Goal: Information Seeking & Learning: Learn about a topic

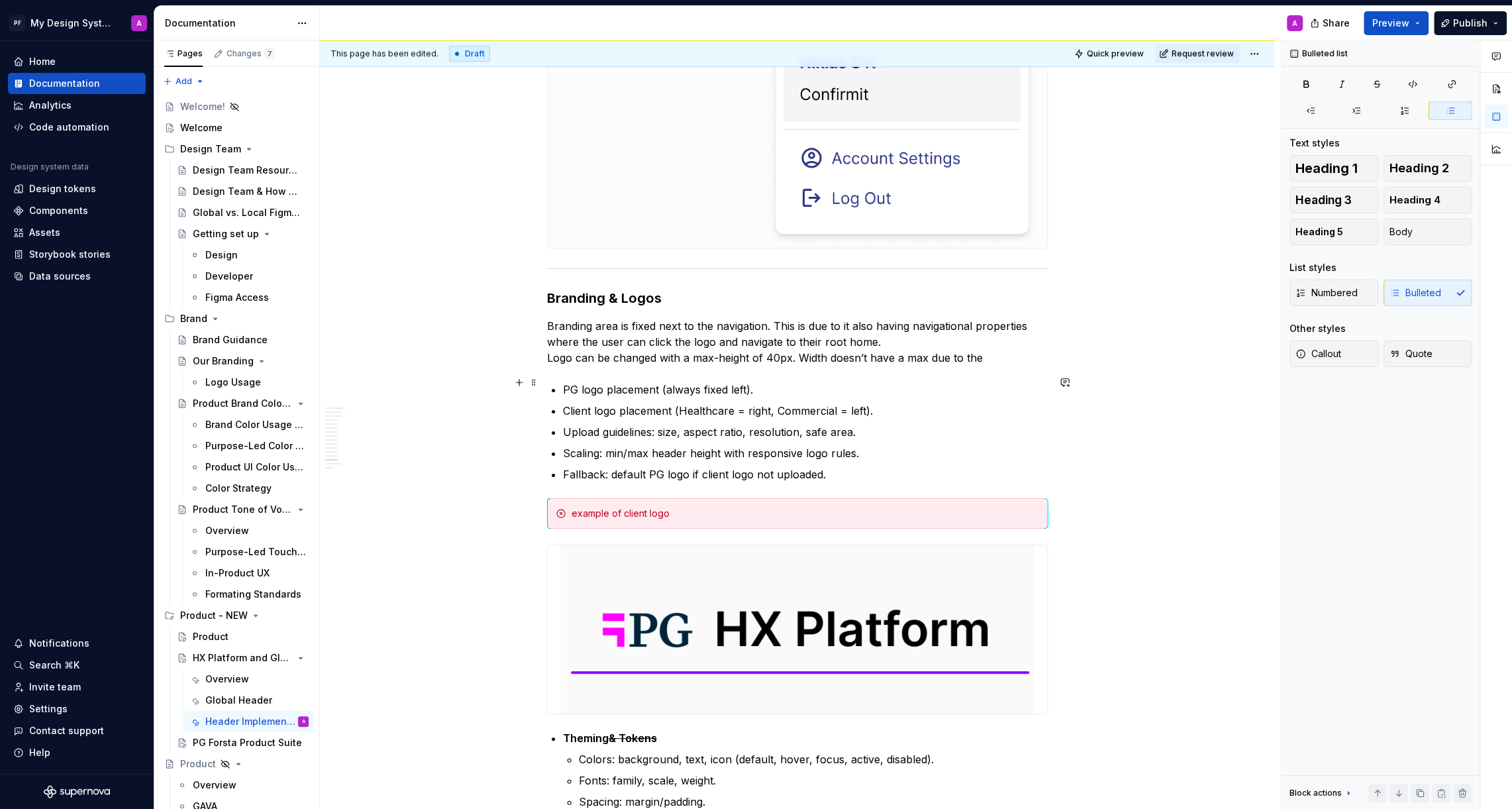
scroll to position [5506, 0]
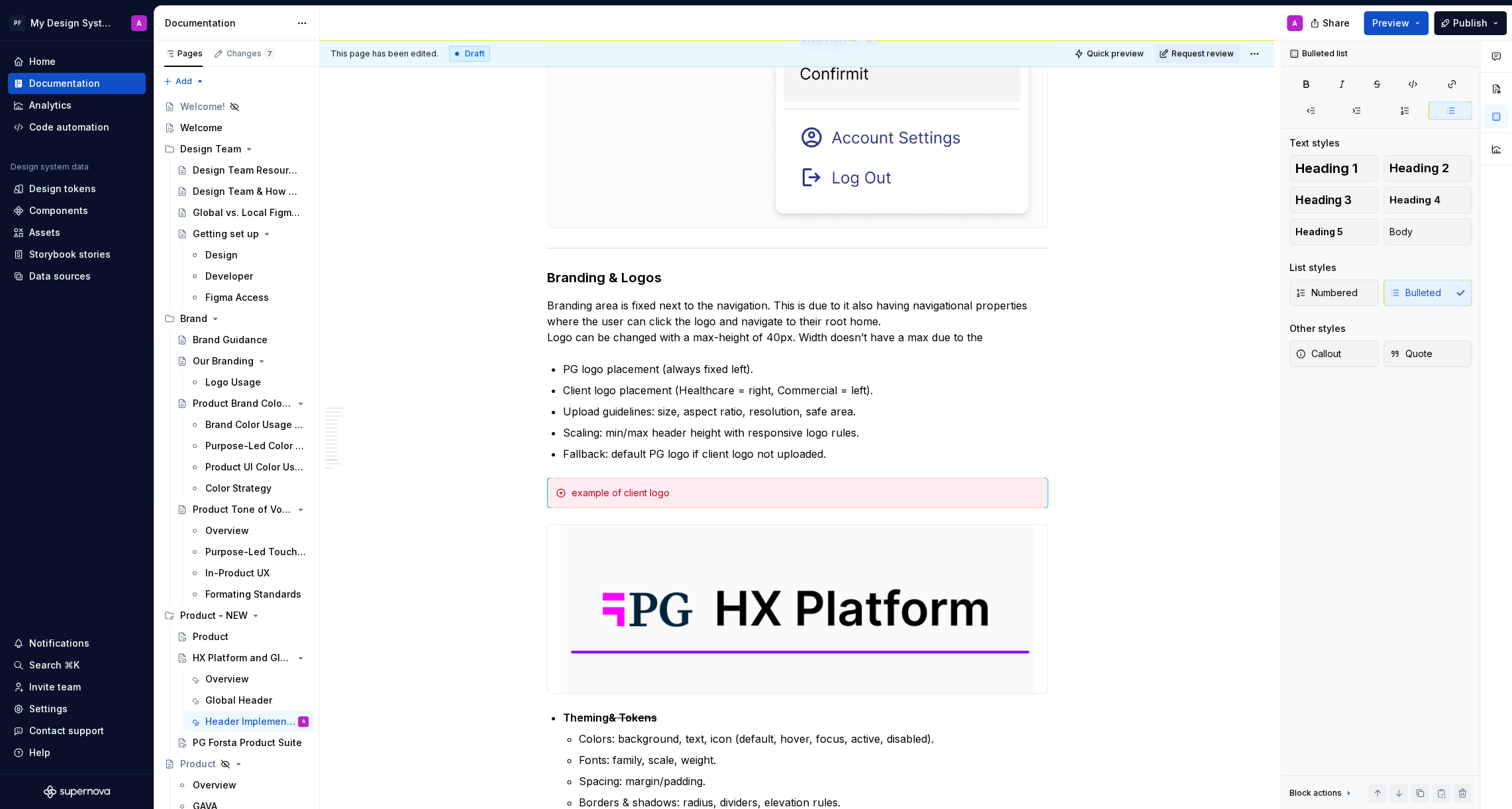
type textarea "*"
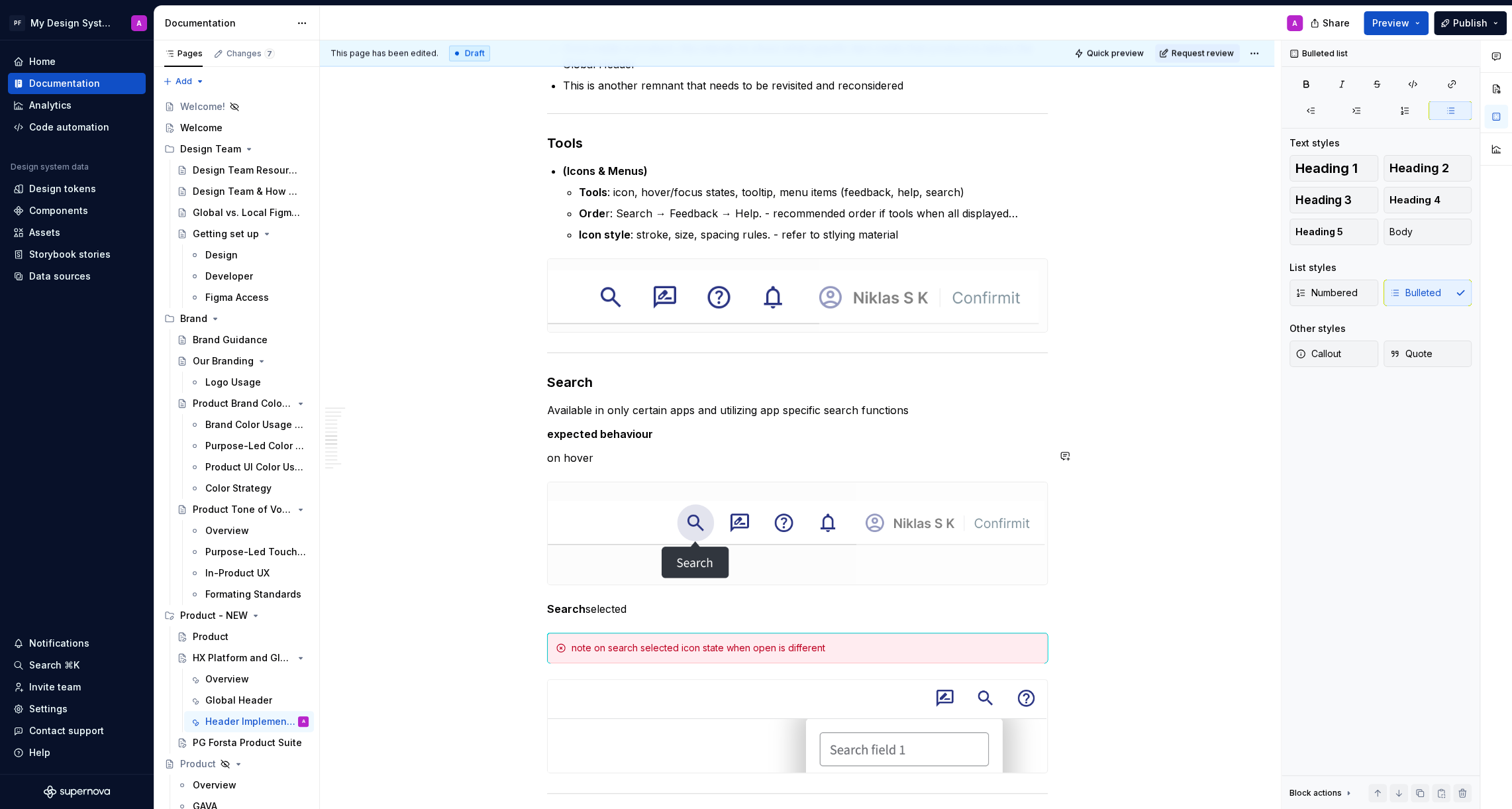
scroll to position [2600, 0]
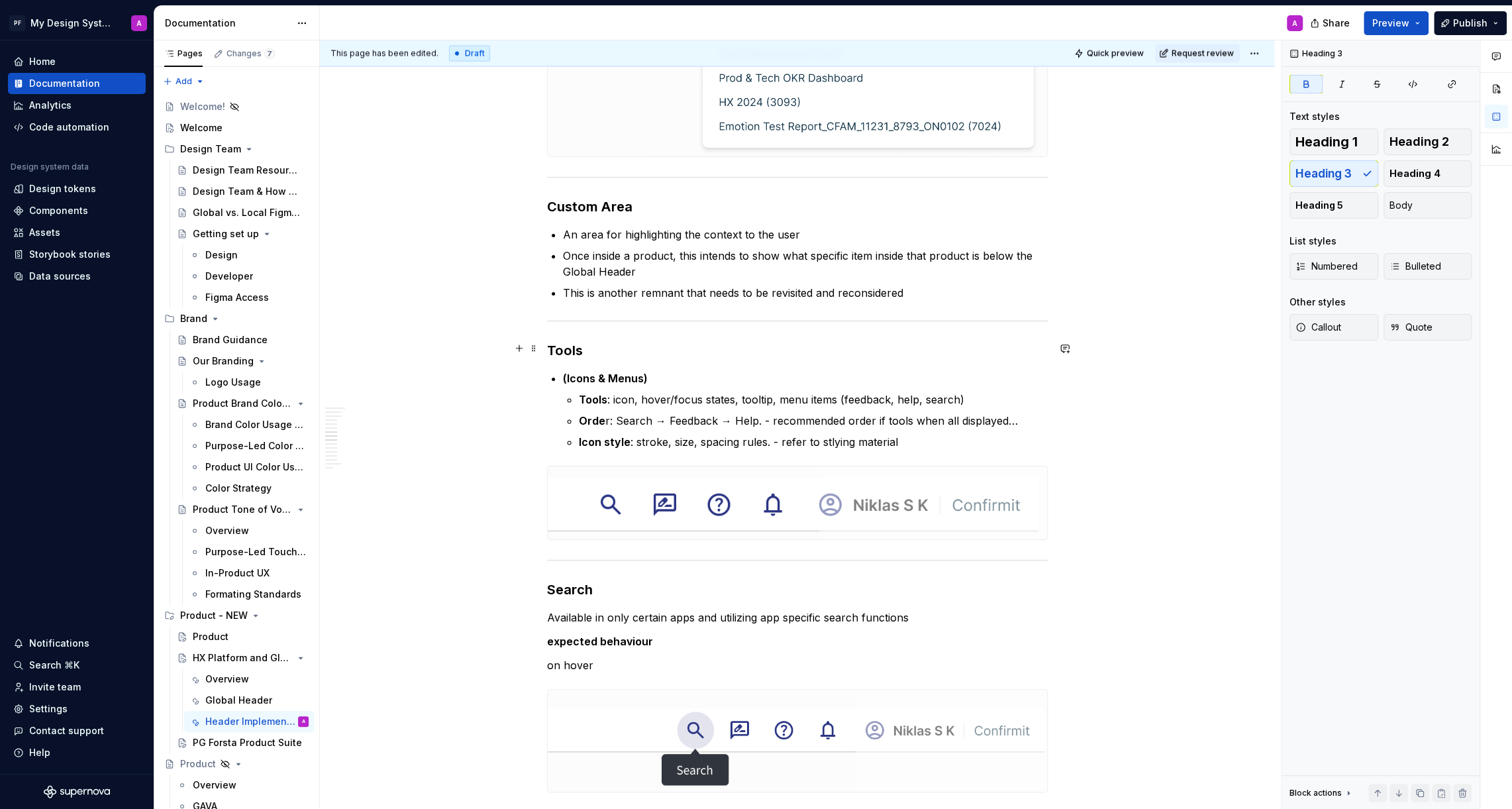
click at [596, 350] on h3 "Tools" at bounding box center [797, 349] width 500 height 18
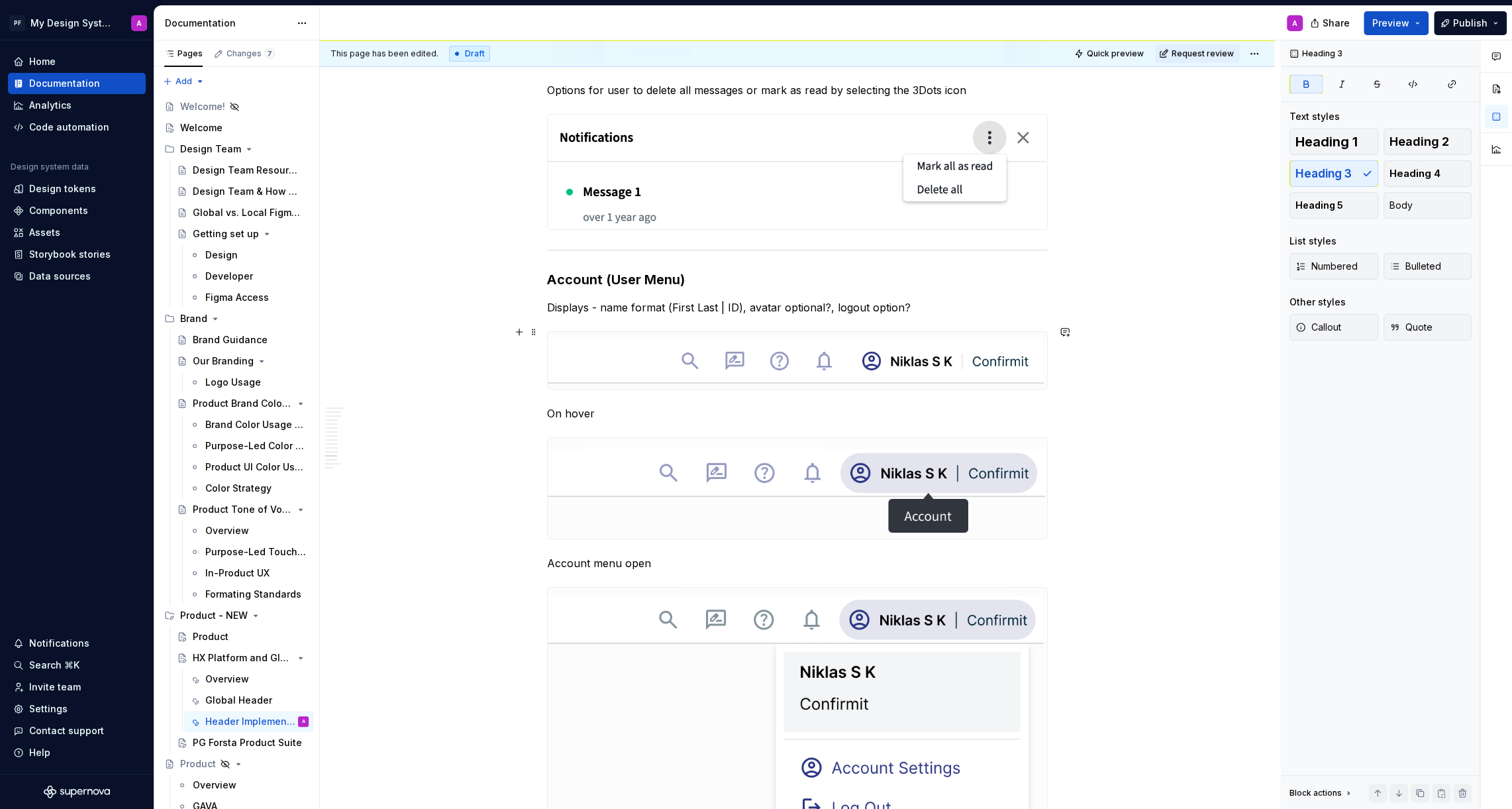
scroll to position [4919, 0]
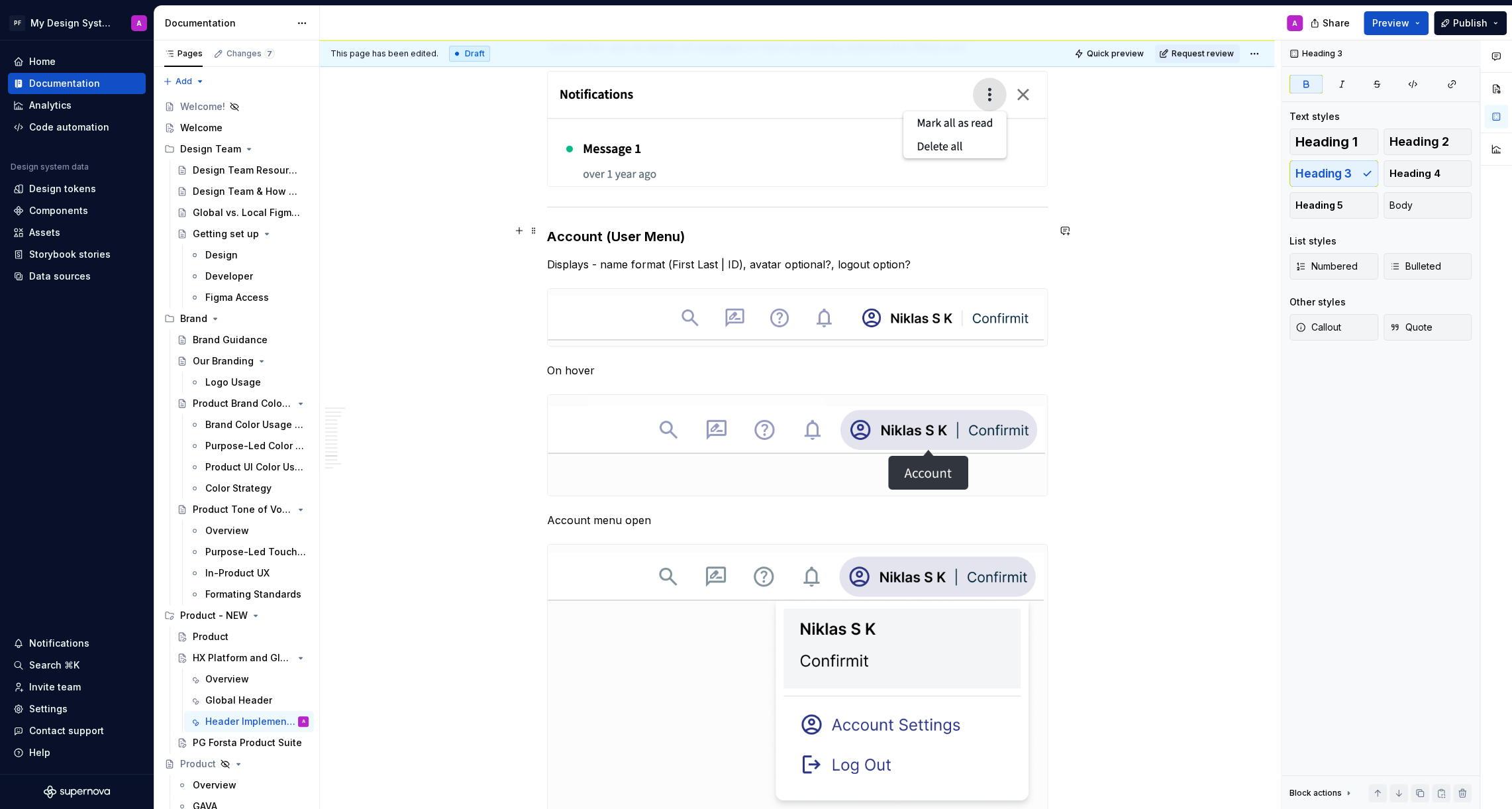
click at [784, 230] on h3 "Account ( User Menu )" at bounding box center [797, 236] width 500 height 18
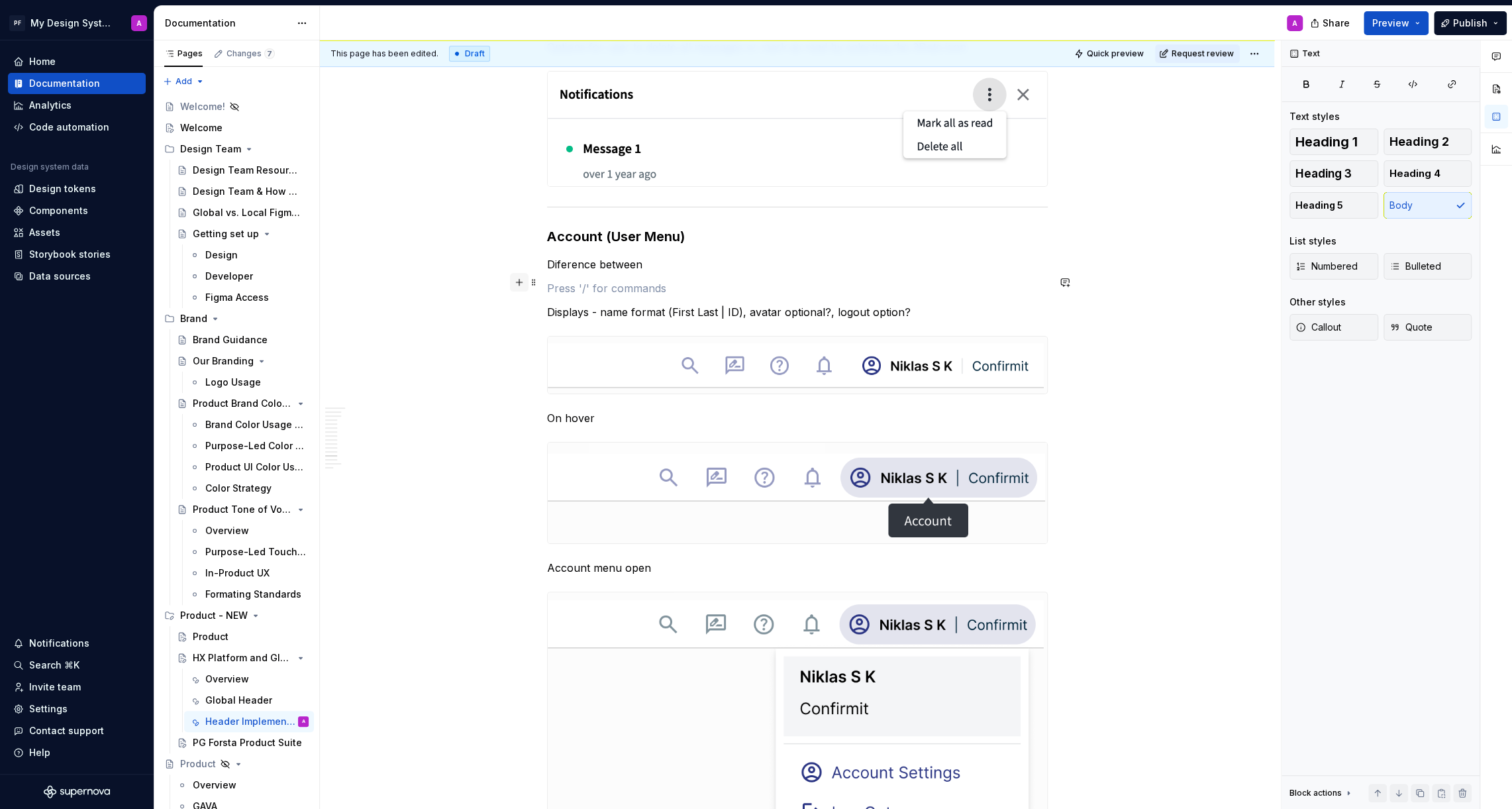
click at [527, 281] on button "button" at bounding box center [519, 281] width 18 height 18
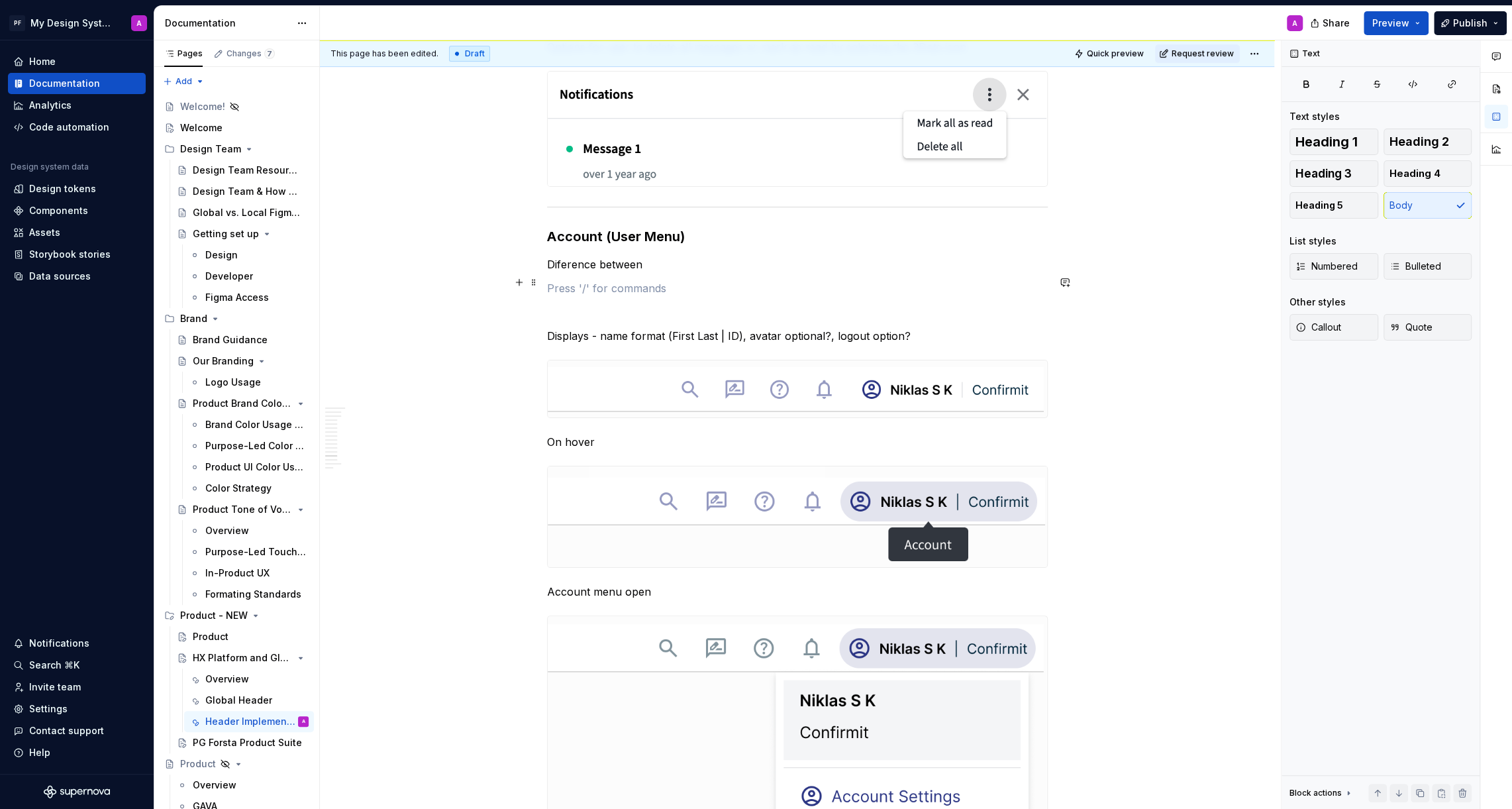
click at [733, 281] on p at bounding box center [797, 288] width 500 height 16
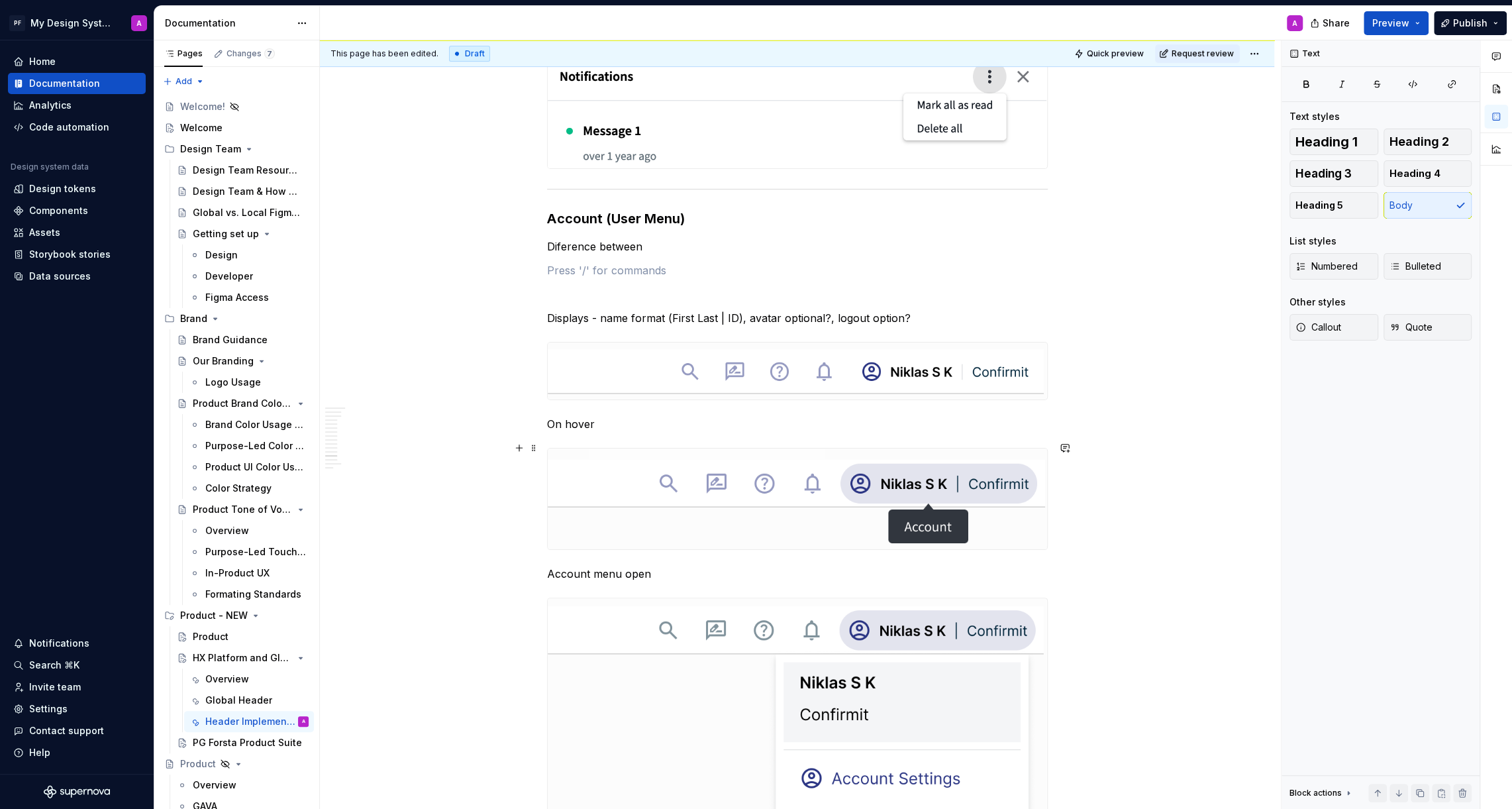
scroll to position [4949, 0]
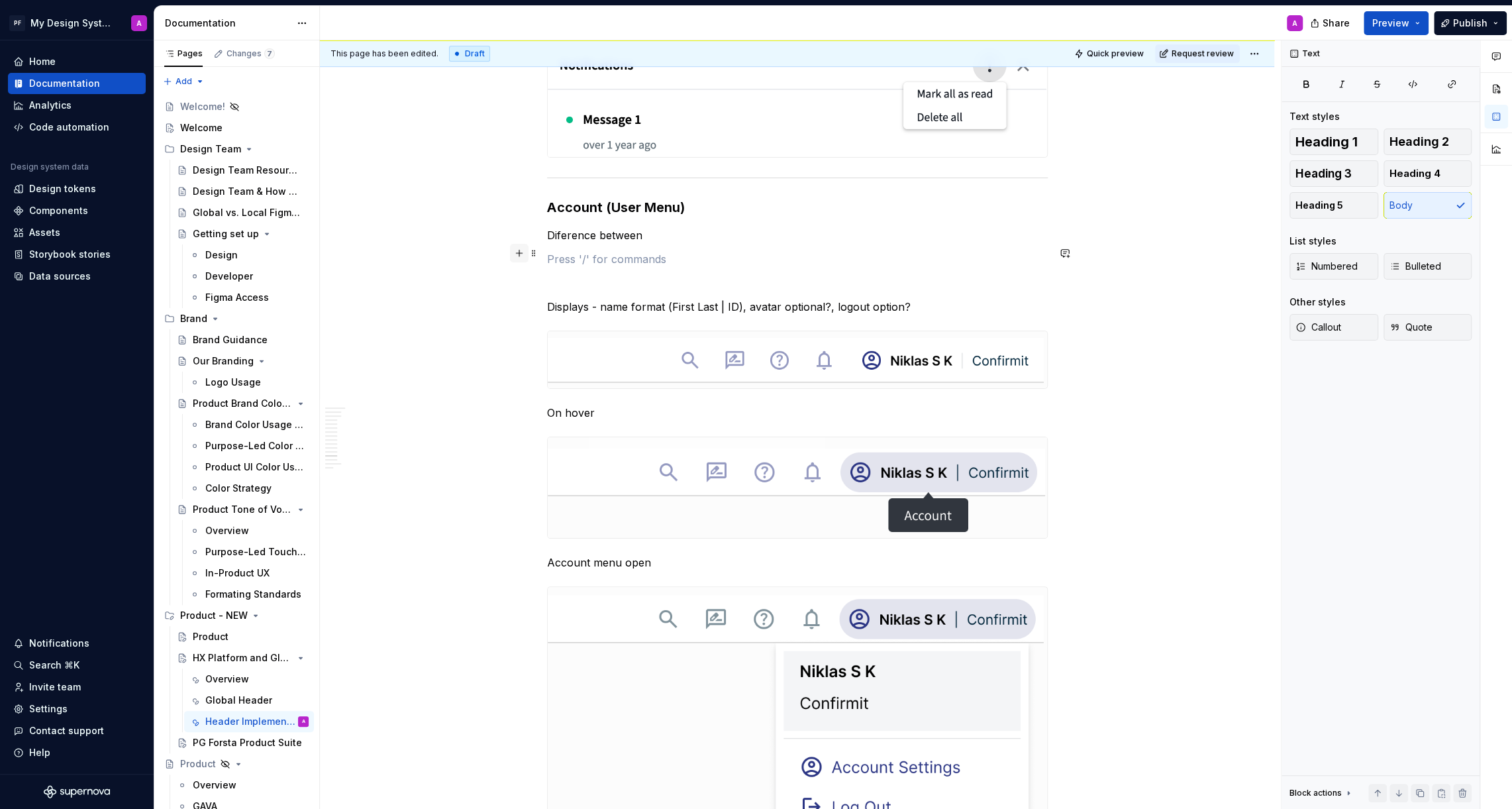
click at [524, 257] on button "button" at bounding box center [519, 253] width 18 height 18
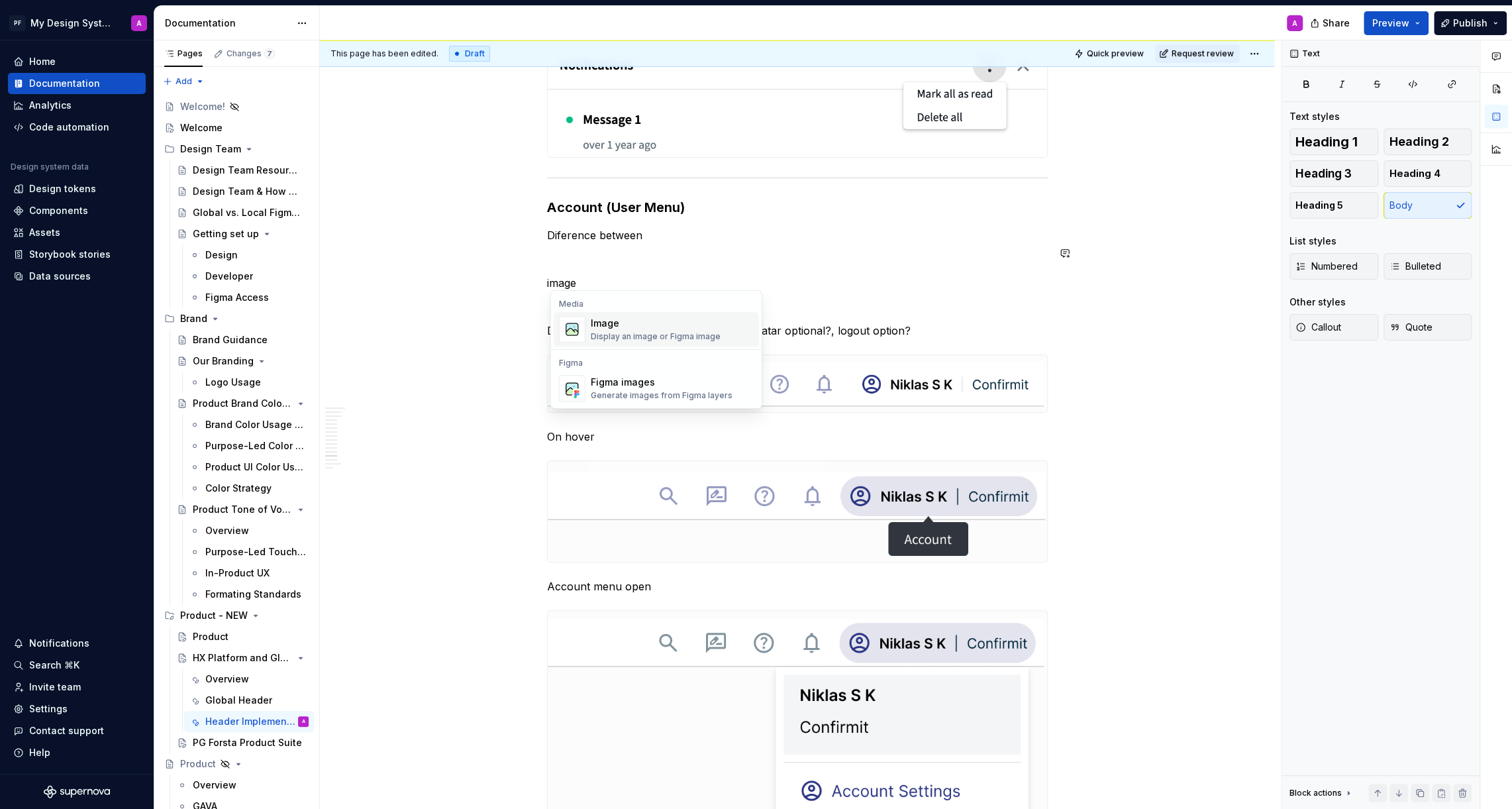
click at [617, 326] on div "Image" at bounding box center [656, 324] width 130 height 13
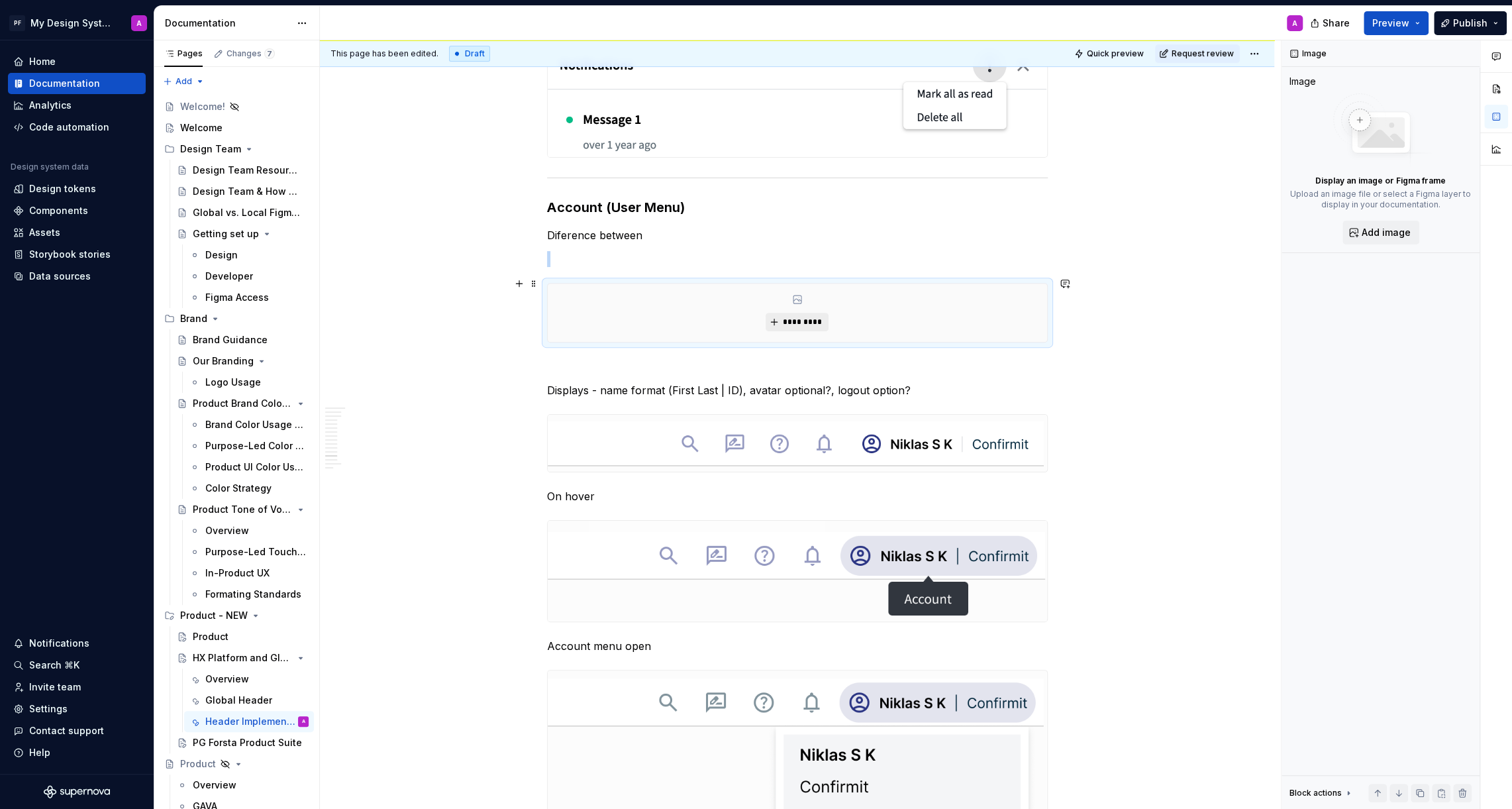
click at [776, 317] on button "*********" at bounding box center [797, 322] width 63 height 18
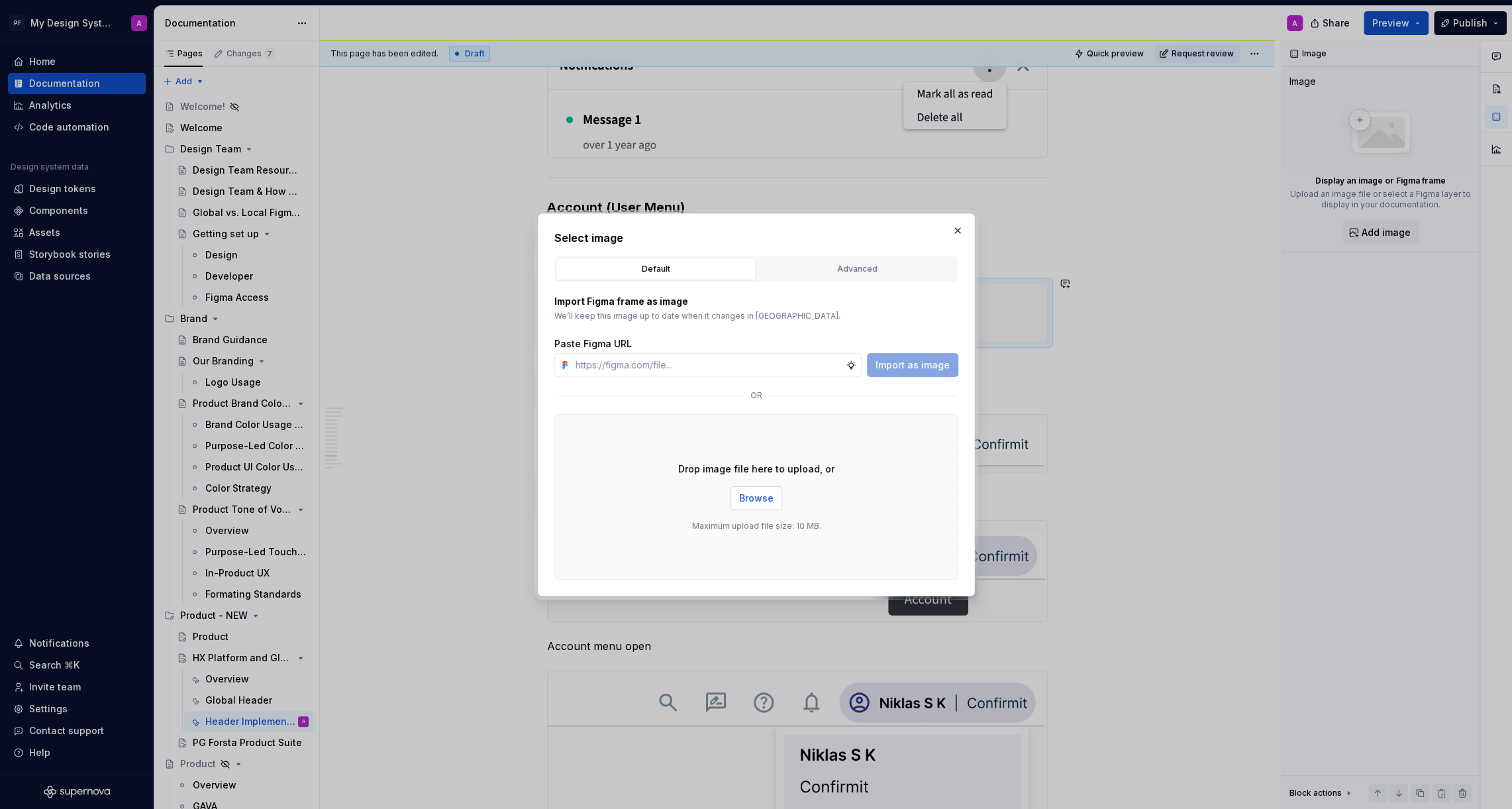
click at [763, 503] on span "Browse" at bounding box center [756, 498] width 34 height 13
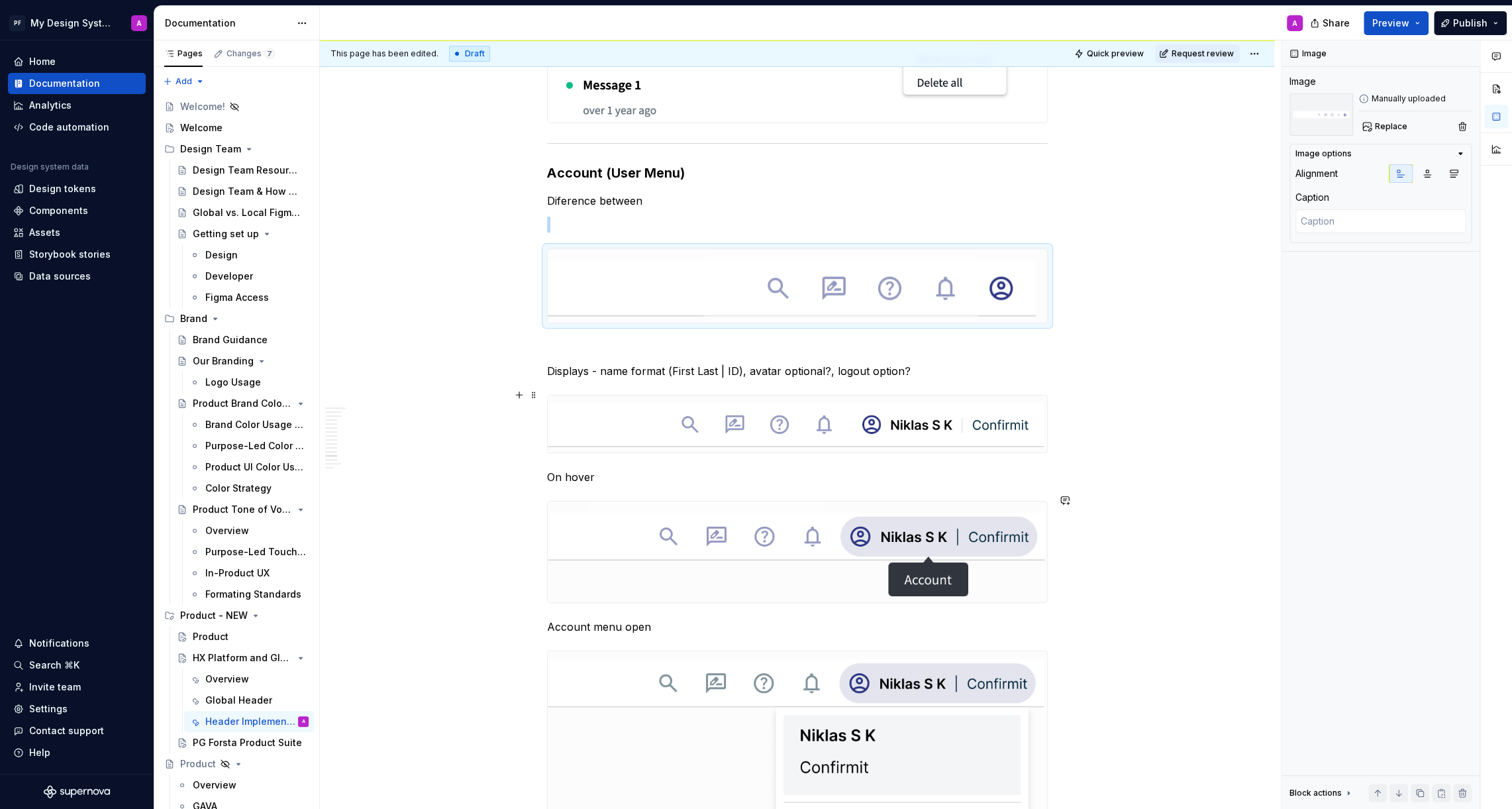
scroll to position [4984, 0]
click at [824, 268] on img at bounding box center [797, 284] width 500 height 74
click at [1391, 124] on span "Replace" at bounding box center [1390, 126] width 33 height 11
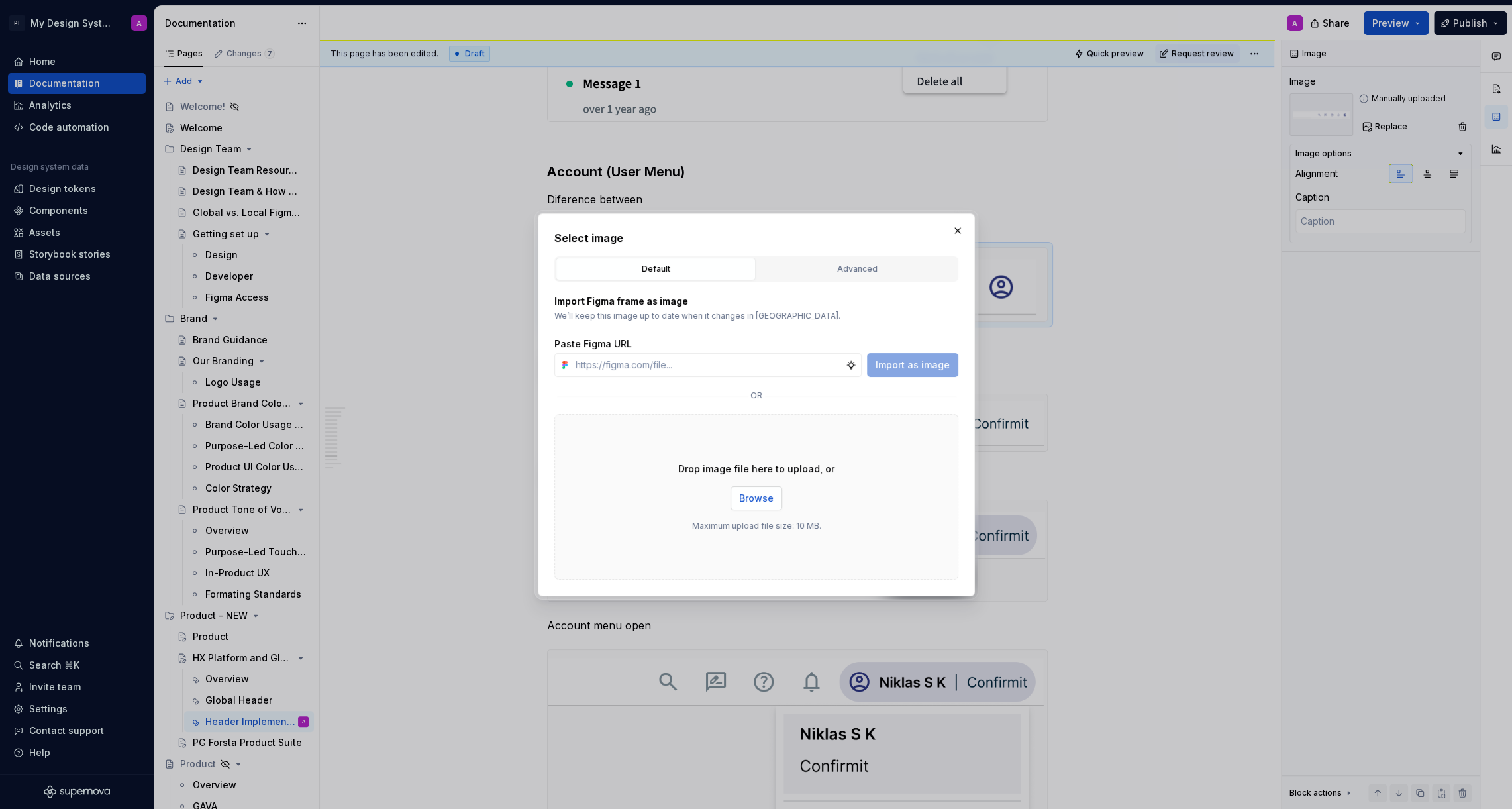
click at [767, 496] on span "Browse" at bounding box center [756, 498] width 34 height 13
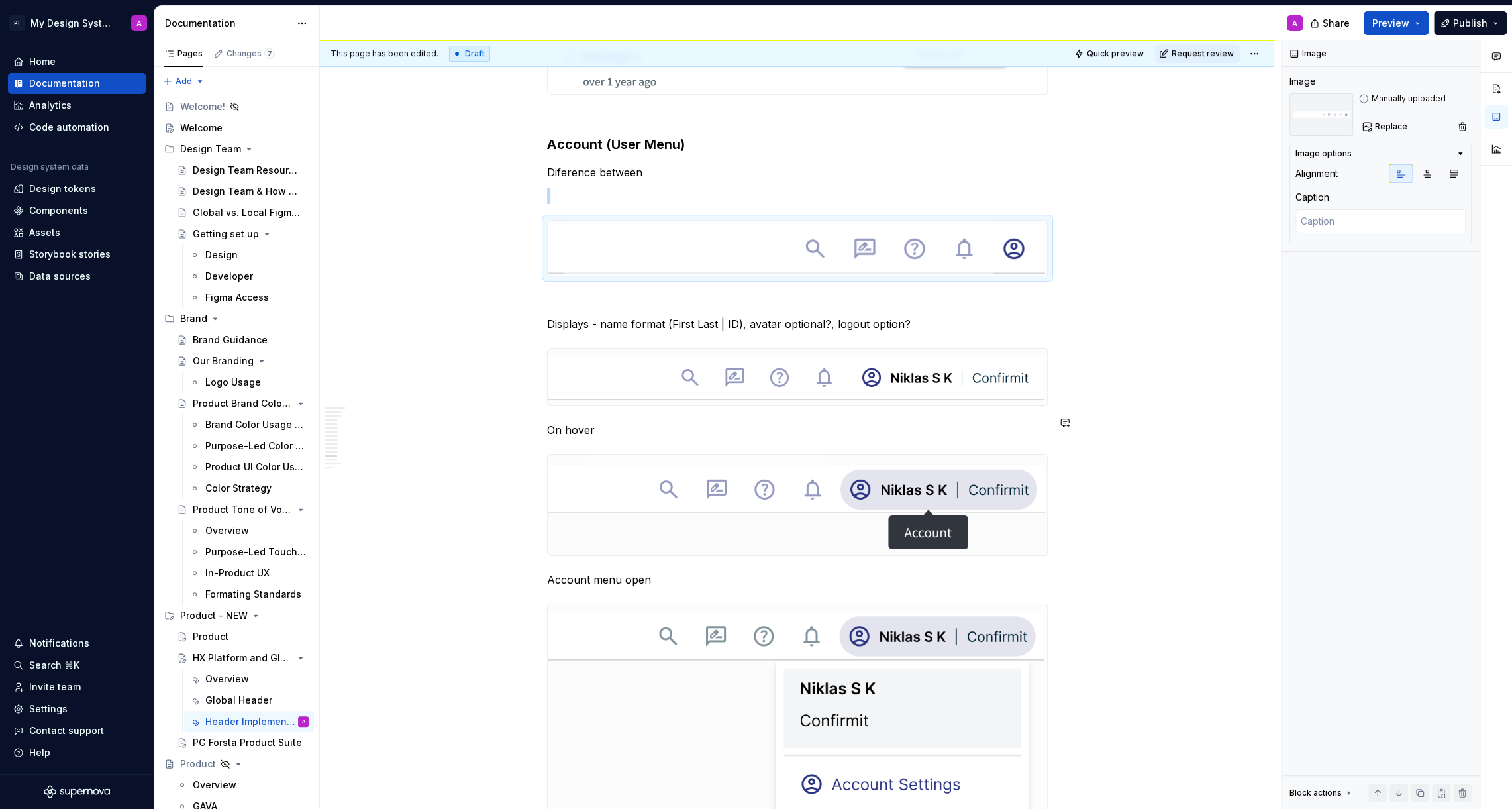
scroll to position [5031, 0]
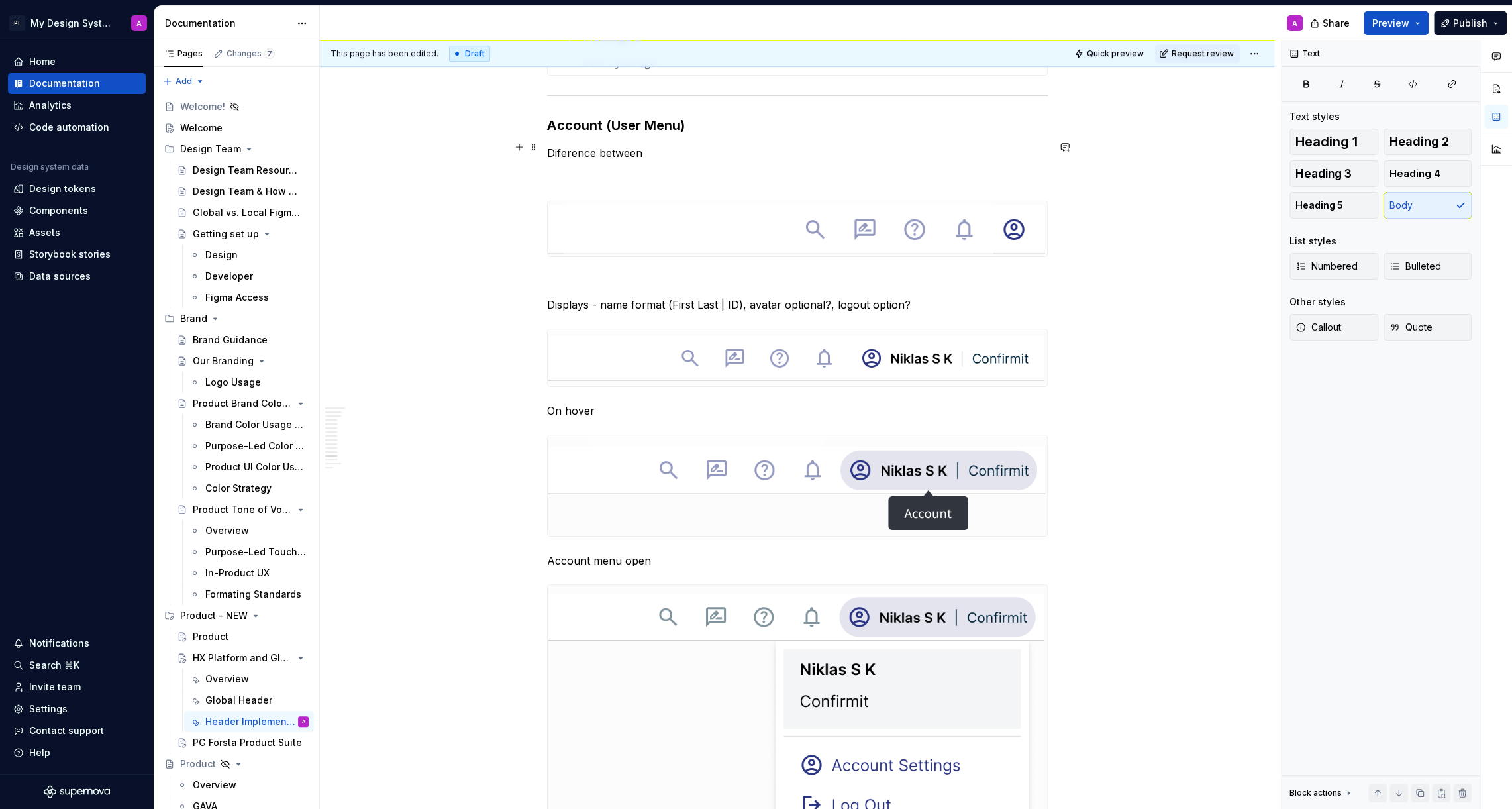
click at [564, 146] on p "Diference between" at bounding box center [797, 153] width 500 height 16
click at [641, 169] on p at bounding box center [797, 176] width 500 height 16
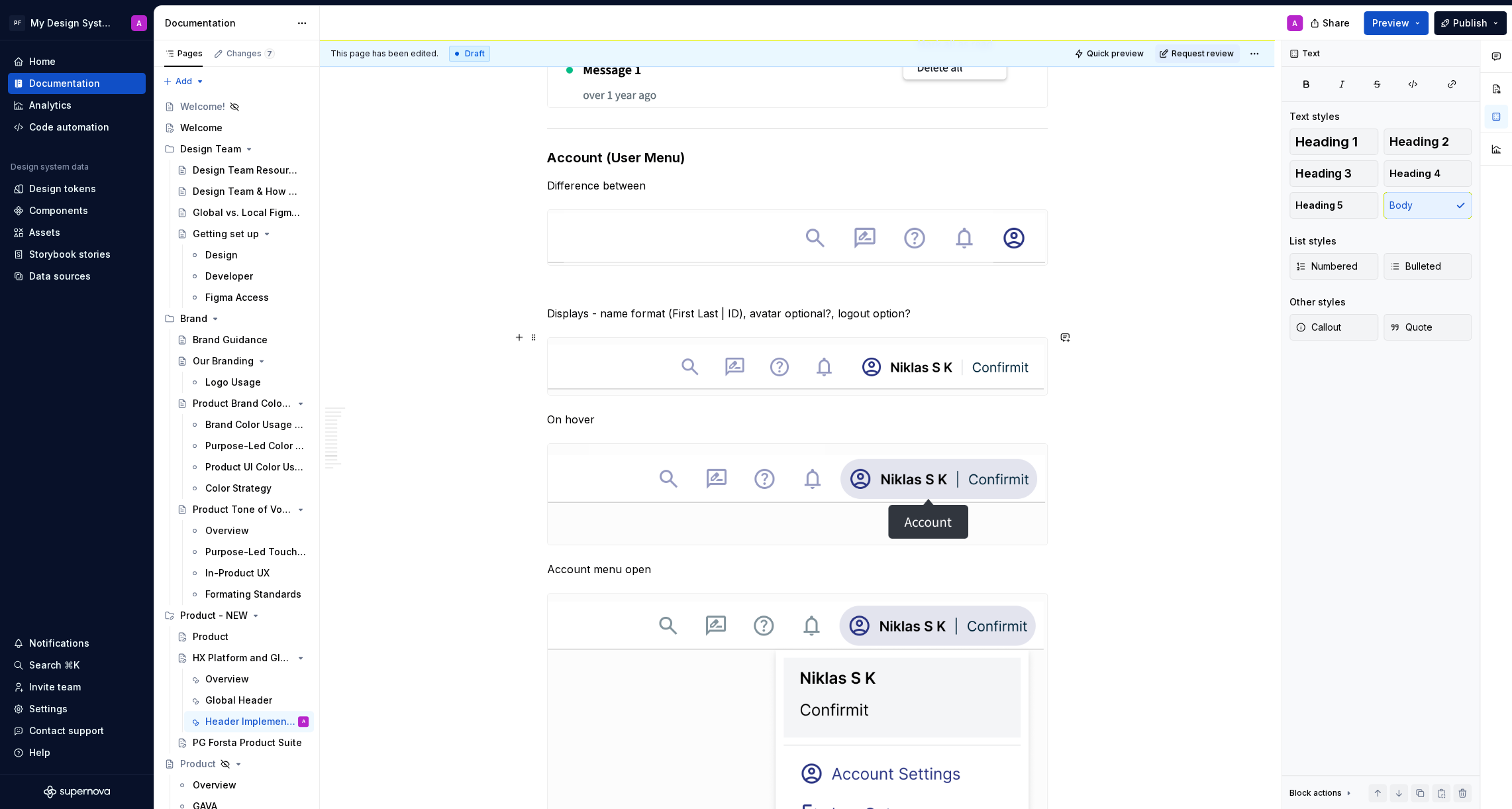
scroll to position [4997, 0]
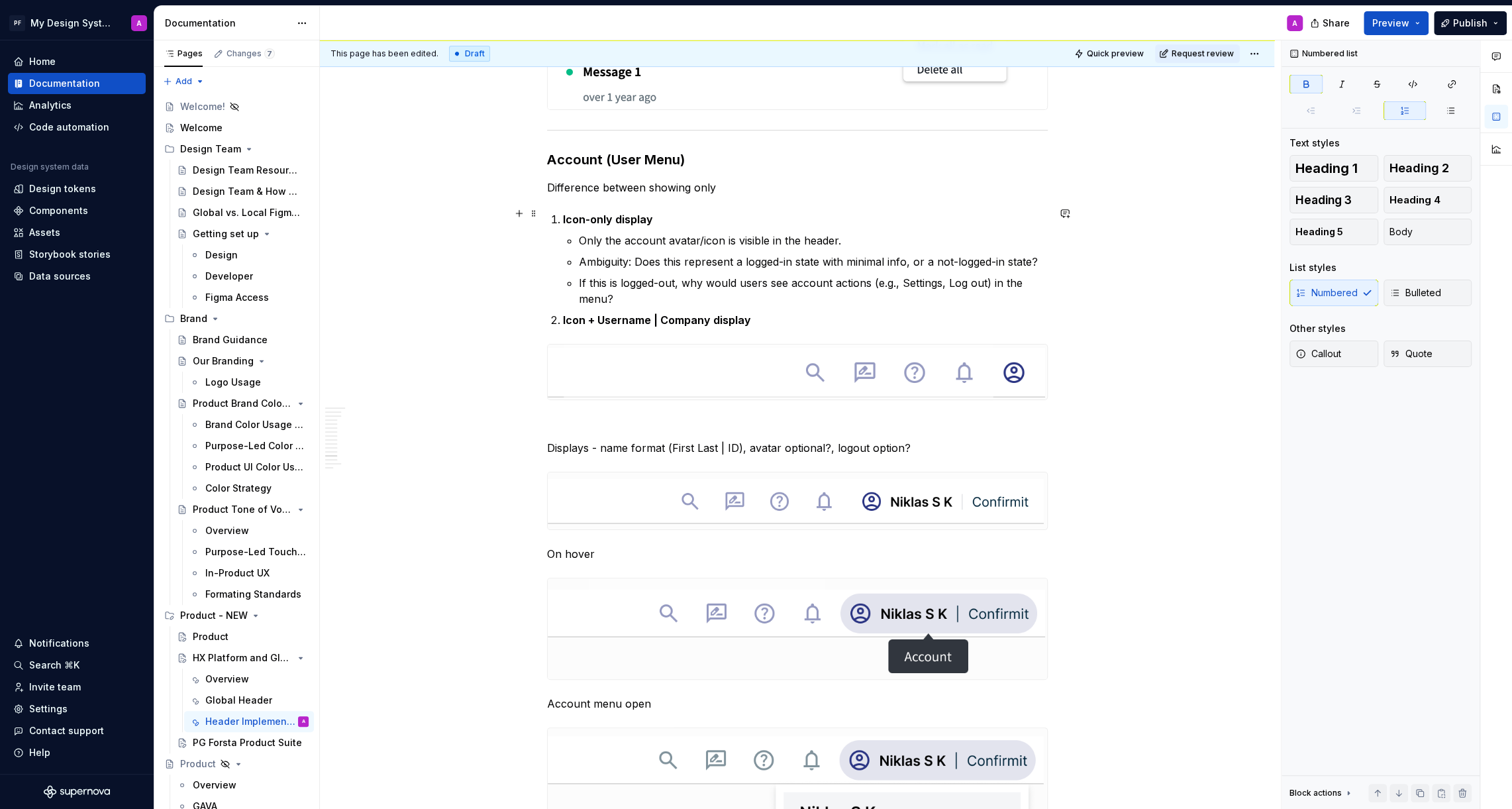
click at [564, 213] on li "Icon-only display Only the account avatar/icon is visible in the header. Ambigu…" at bounding box center [805, 259] width 484 height 96
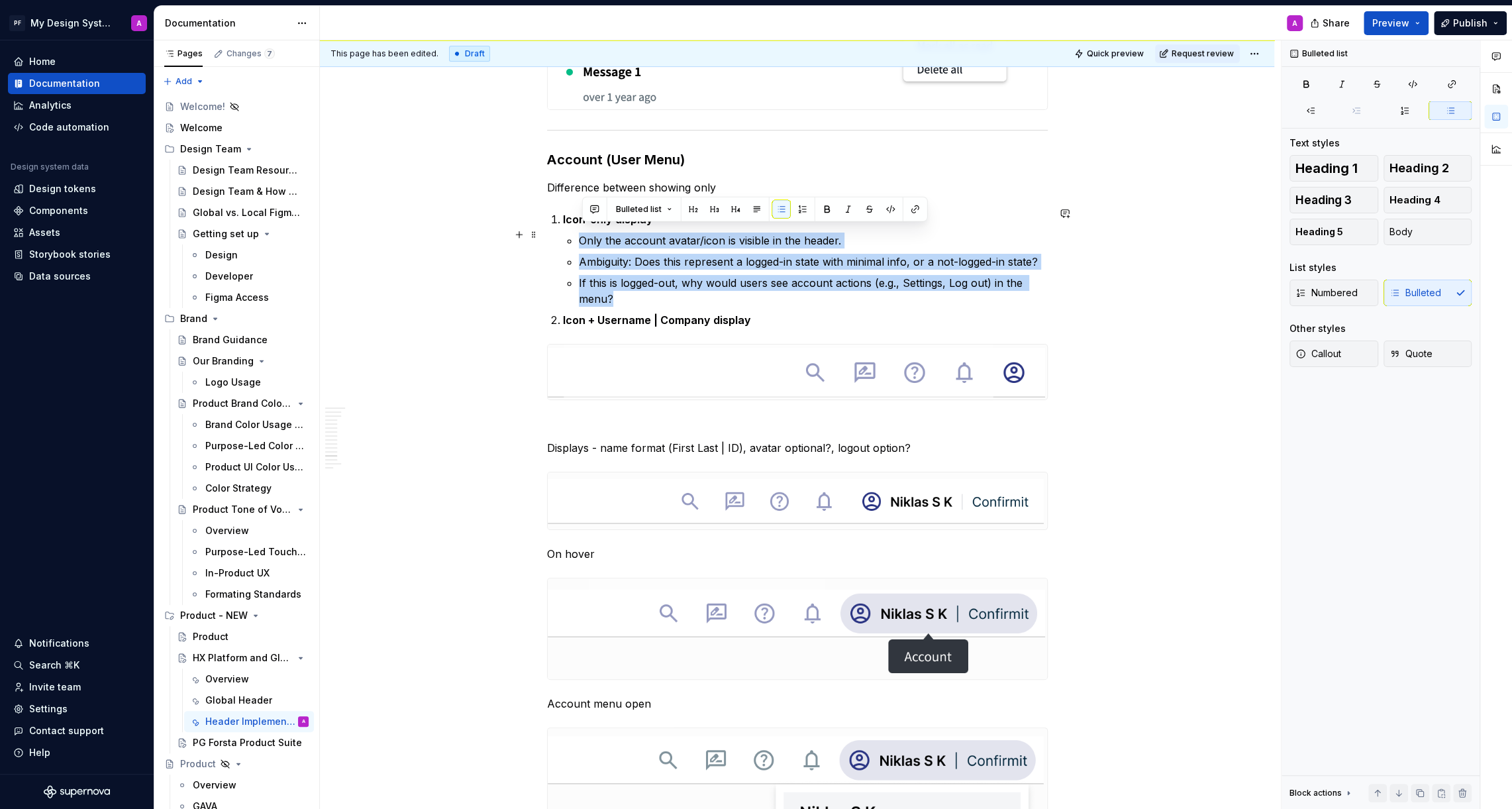
drag, startPoint x: 649, startPoint y: 286, endPoint x: 562, endPoint y: 235, distance: 100.8
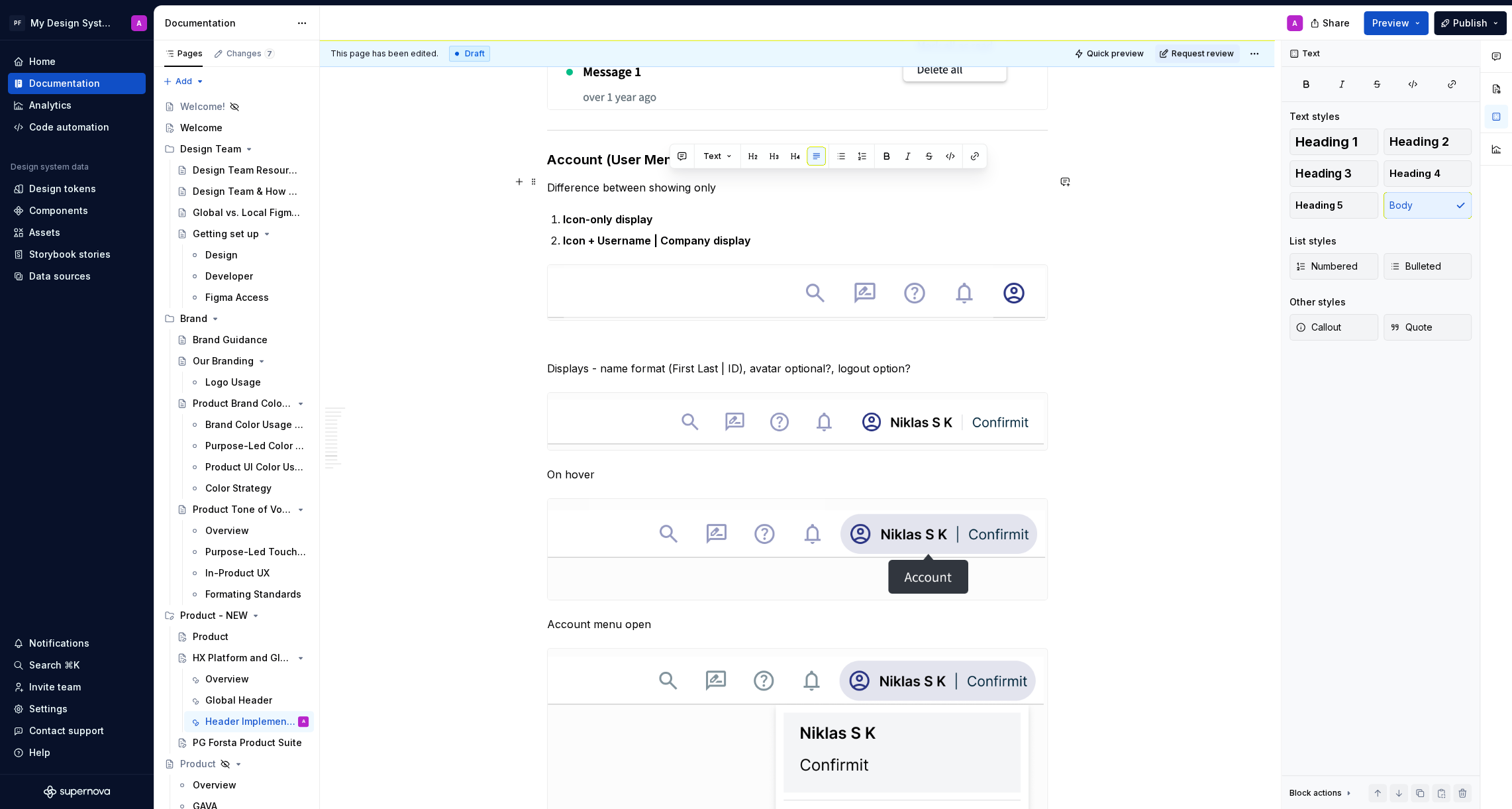
drag, startPoint x: 723, startPoint y: 177, endPoint x: 656, endPoint y: 177, distance: 67.0
click at [656, 180] on p "Difference between showing only" at bounding box center [797, 188] width 500 height 16
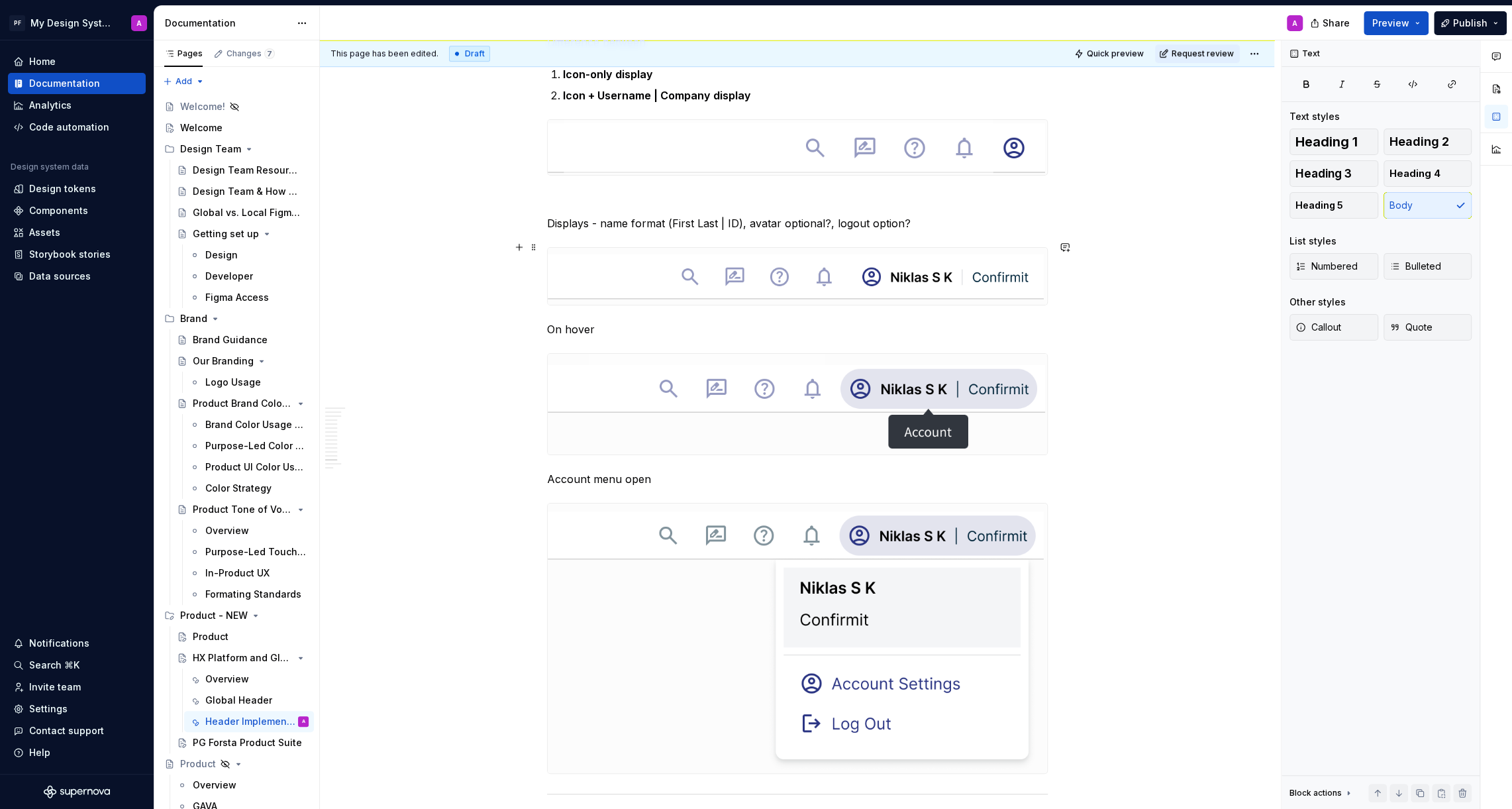
scroll to position [5102, 0]
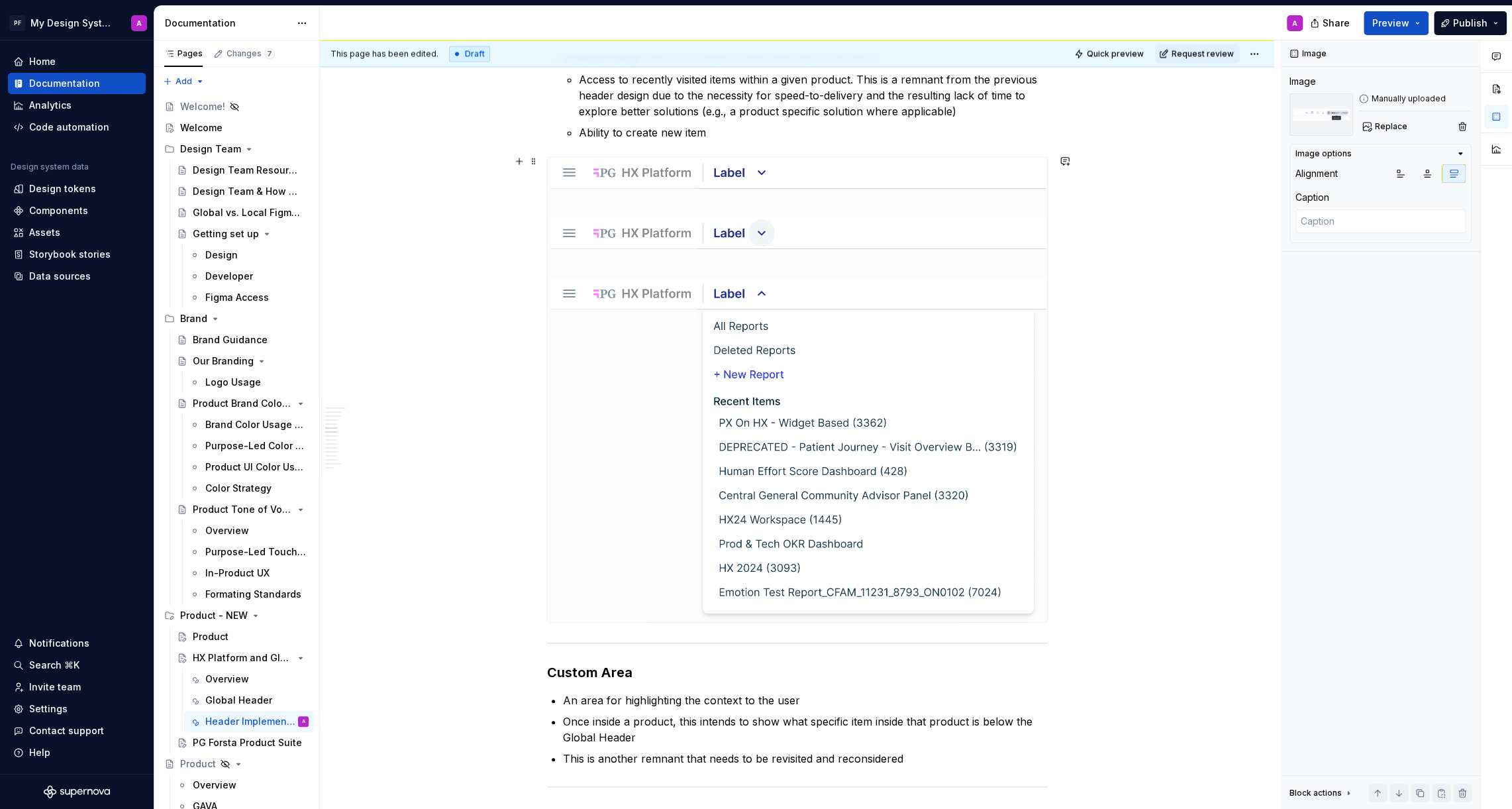
scroll to position [2281, 0]
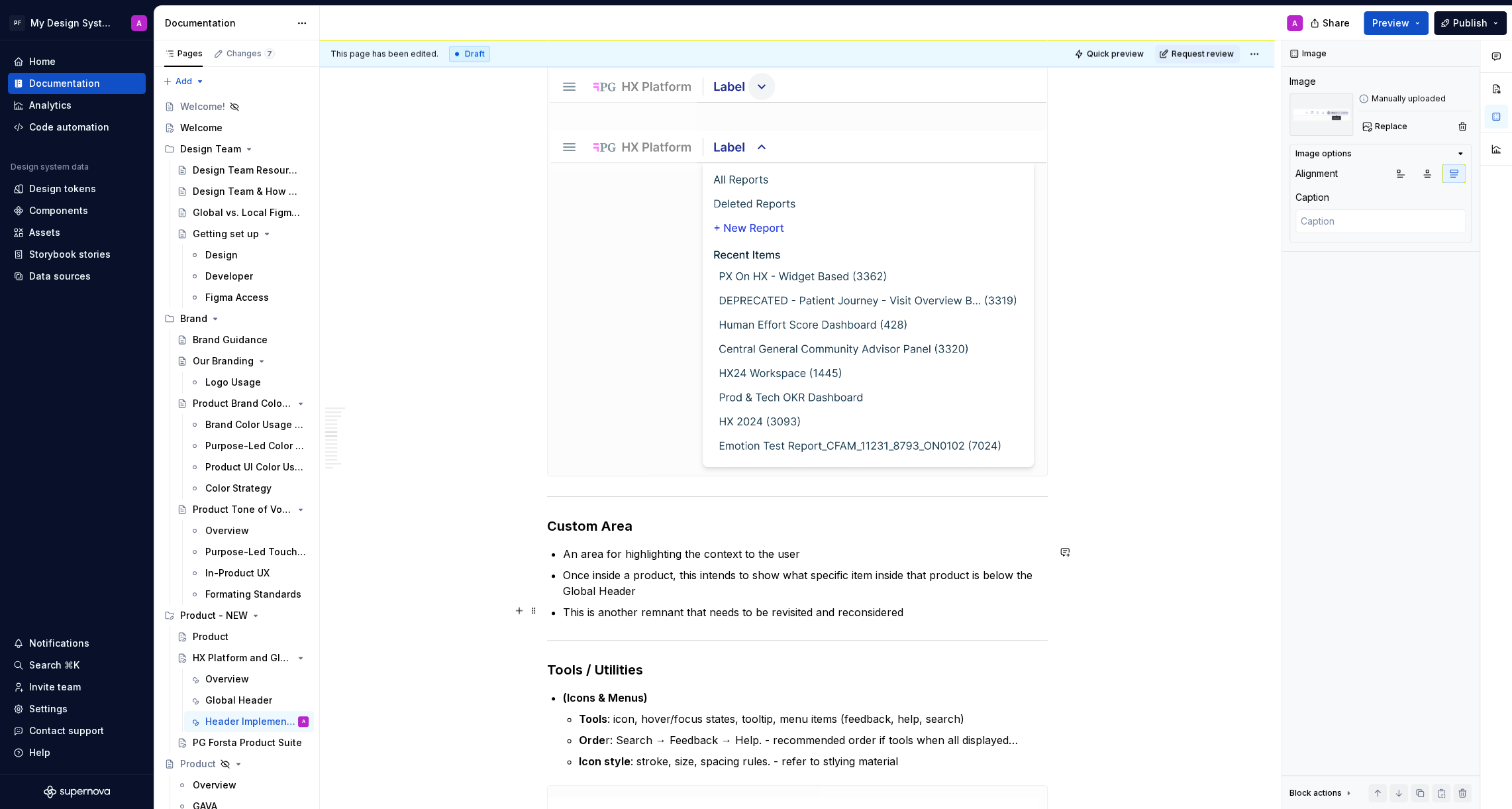
click at [929, 608] on p "This is another remnant that needs to be revisited and reconsidered" at bounding box center [805, 612] width 484 height 16
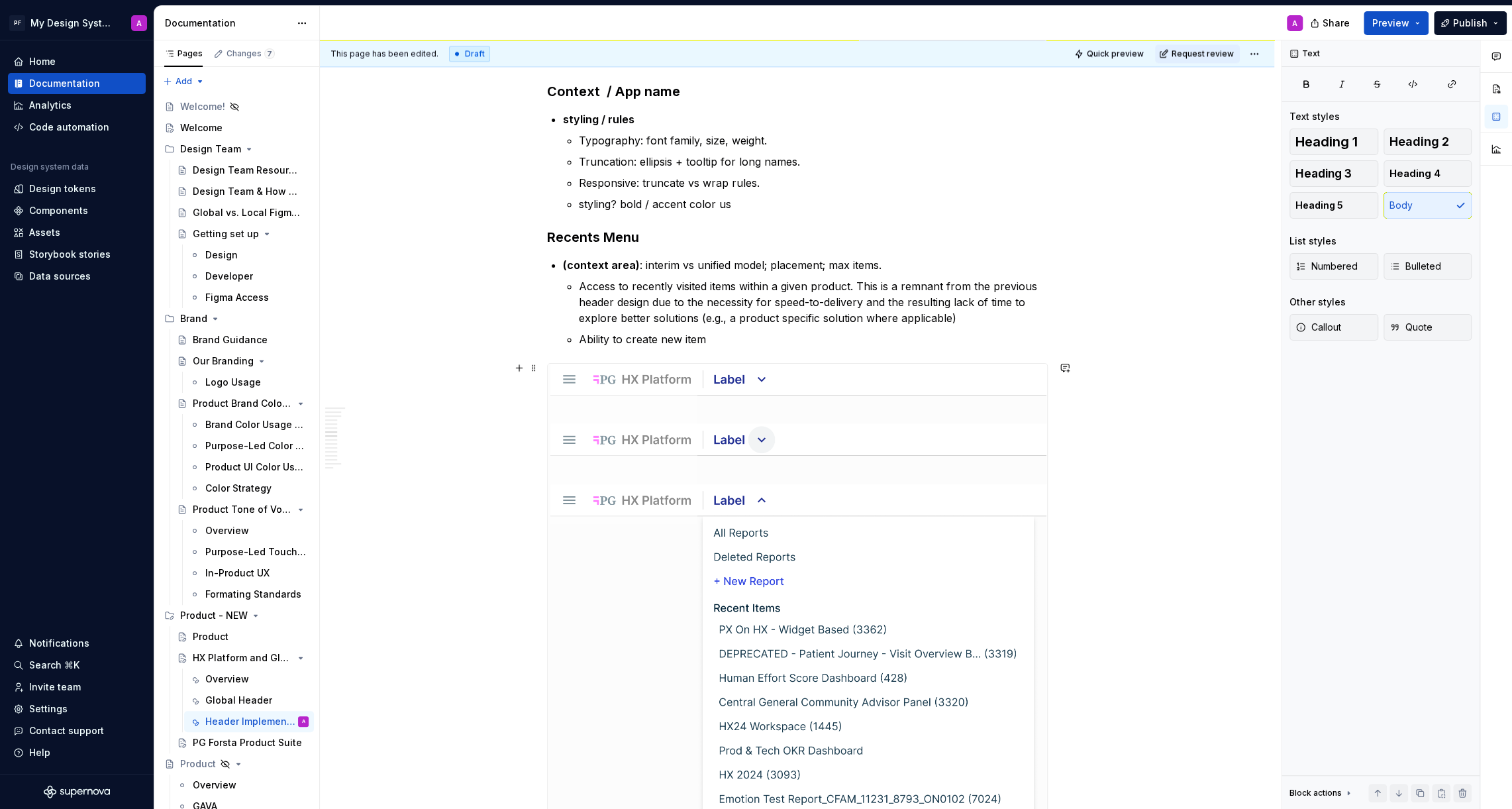
scroll to position [1822, 0]
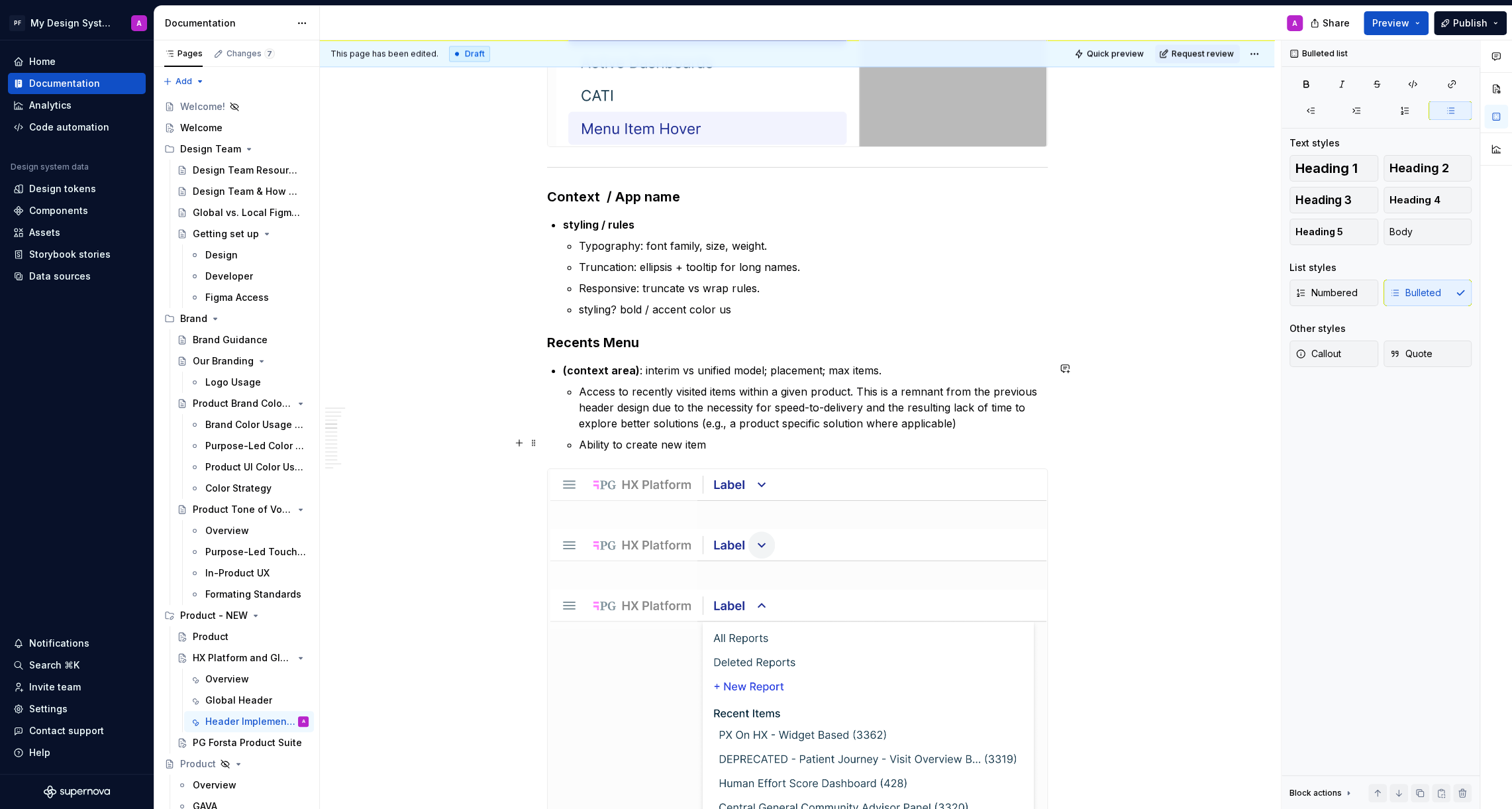
click at [746, 438] on p "Ability to create new item" at bounding box center [813, 444] width 469 height 16
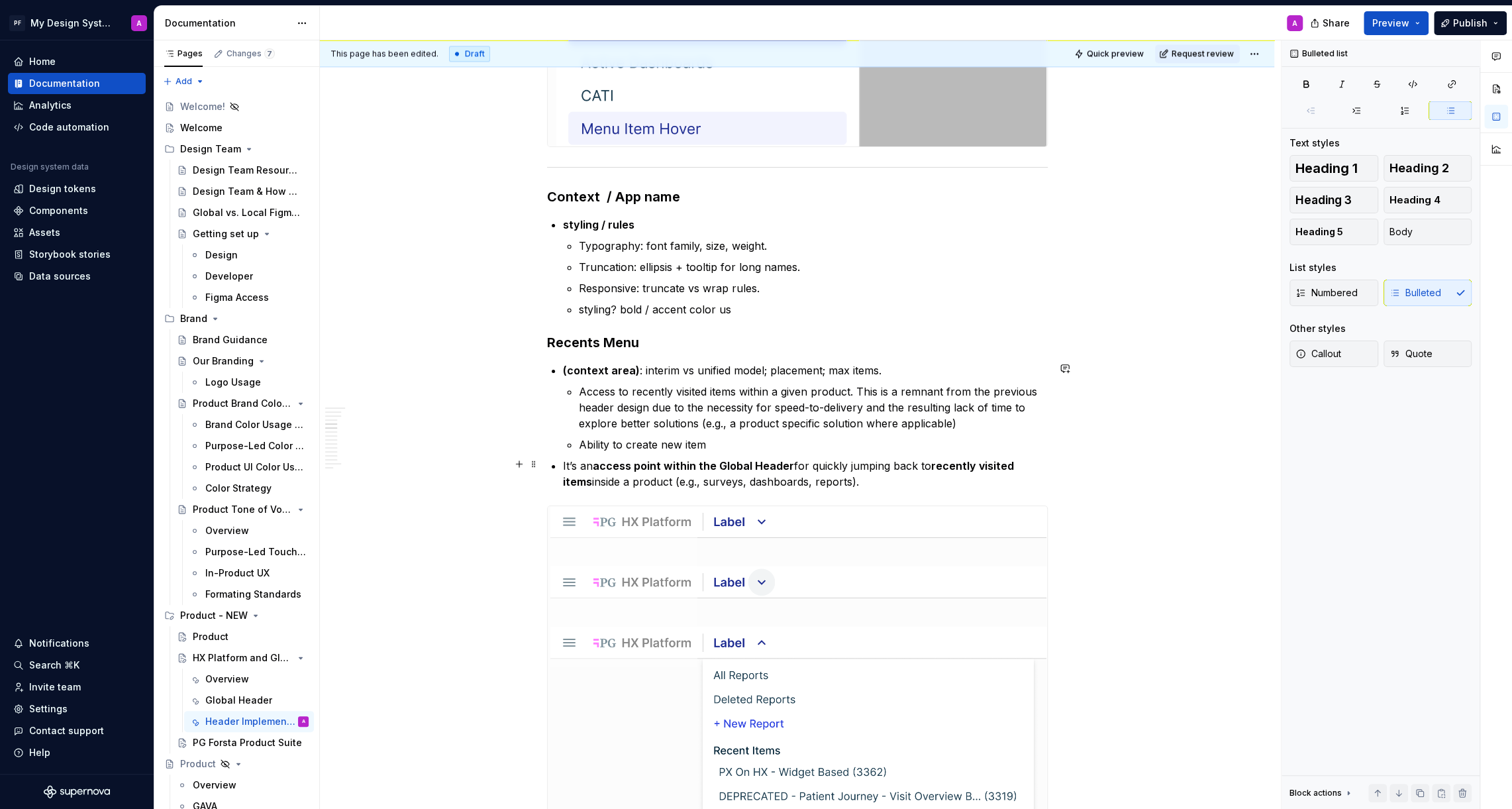
click at [567, 463] on p "It’s an access point within the Global Header for quickly jumping back to recen…" at bounding box center [805, 473] width 484 height 32
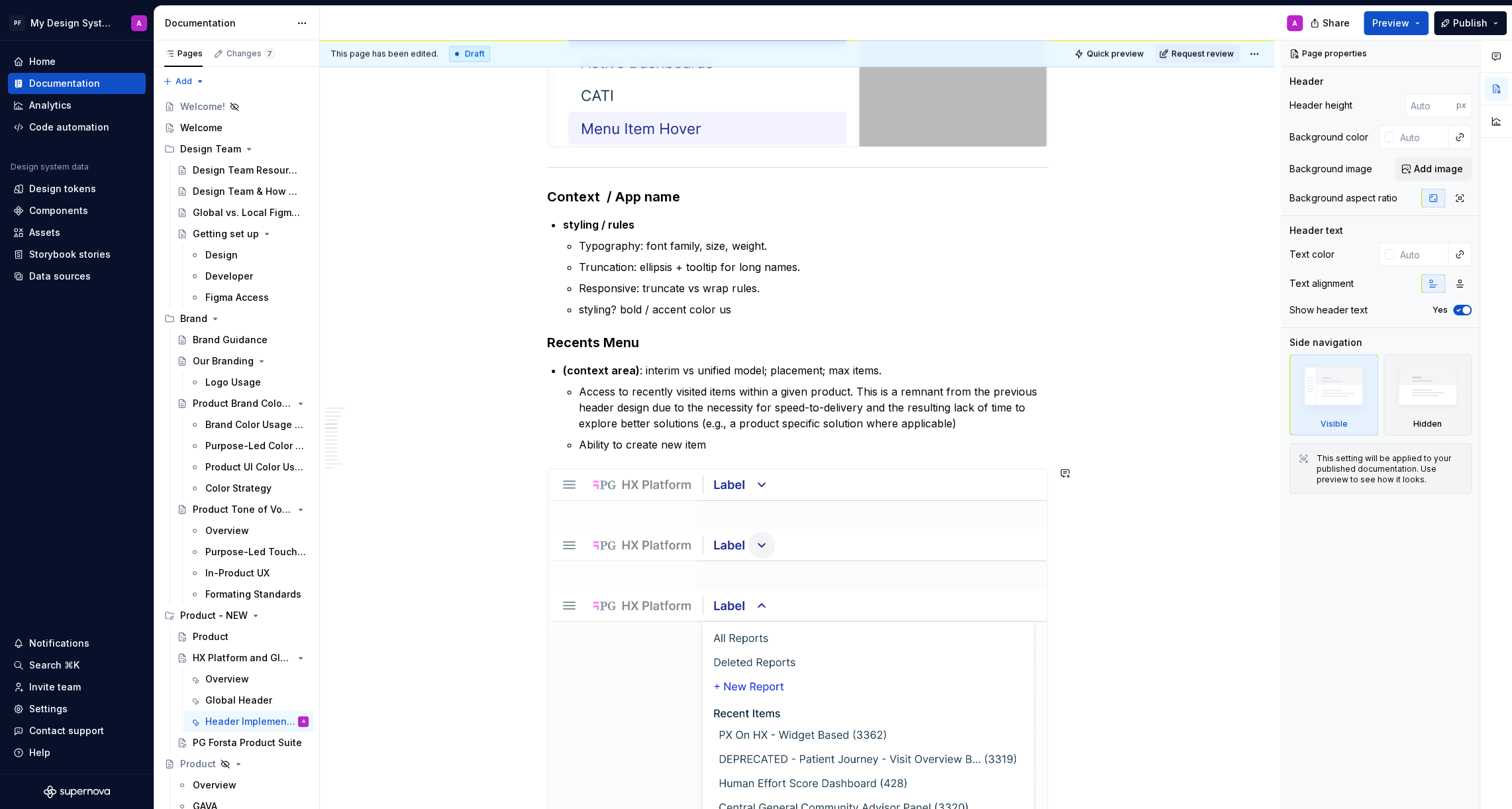
click at [810, 433] on ul "Access to recently visited items within a given product. This is a remnant from…" at bounding box center [813, 418] width 469 height 69
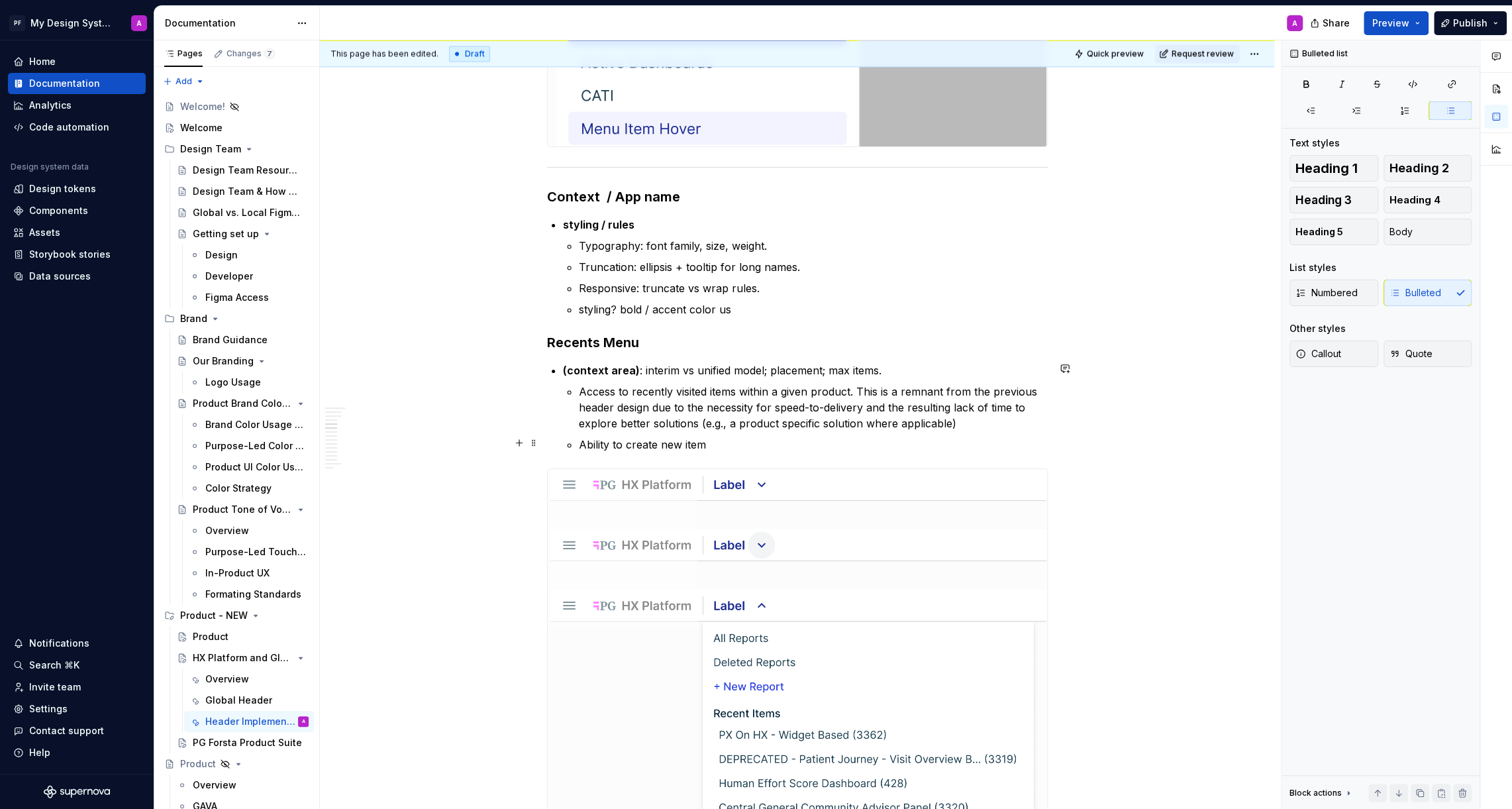
click at [815, 448] on p "Ability to create new item" at bounding box center [813, 444] width 469 height 16
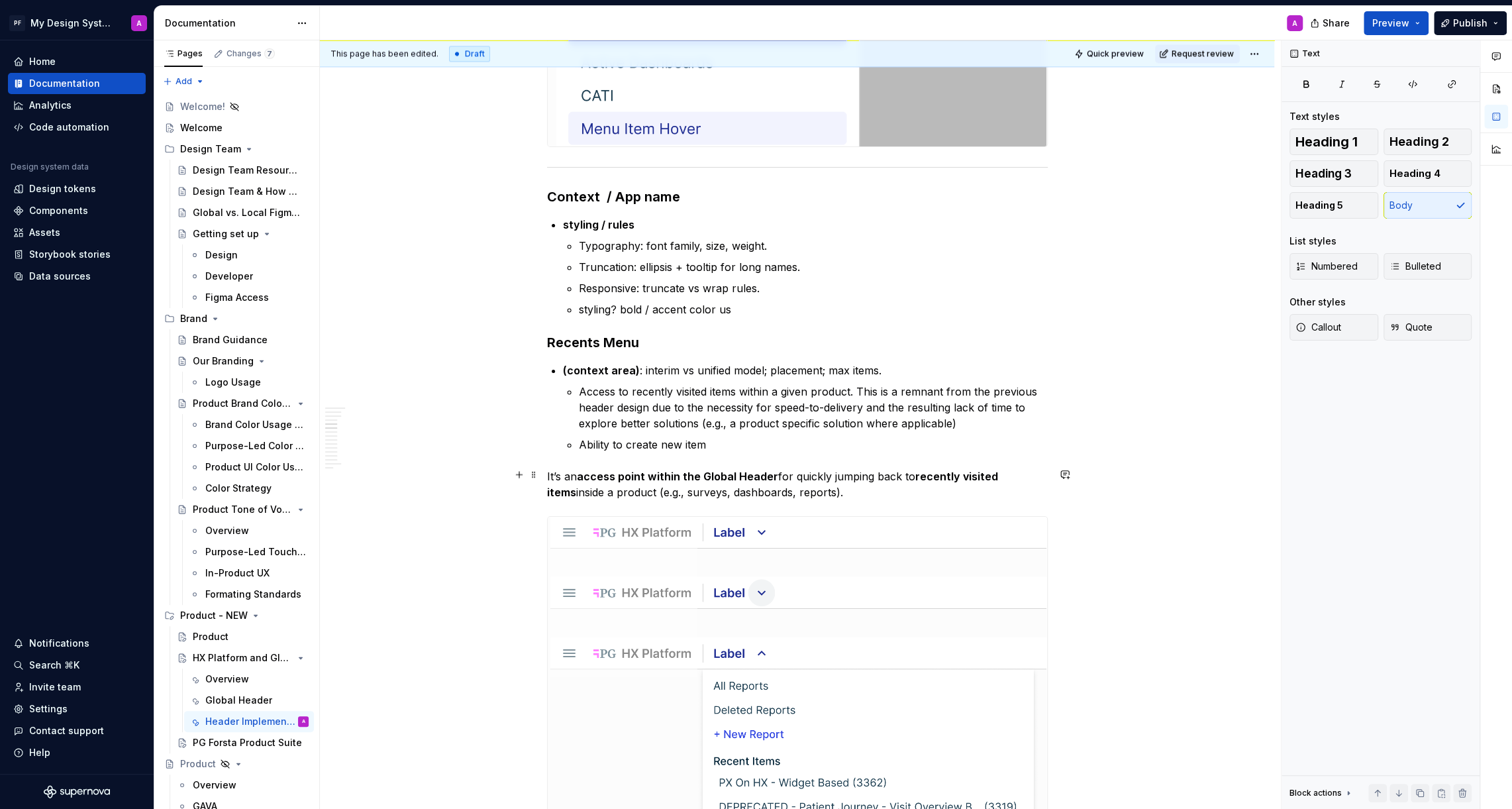
click at [565, 476] on p "It’s an access point within the Global Header for quickly jumping back to recen…" at bounding box center [797, 483] width 500 height 32
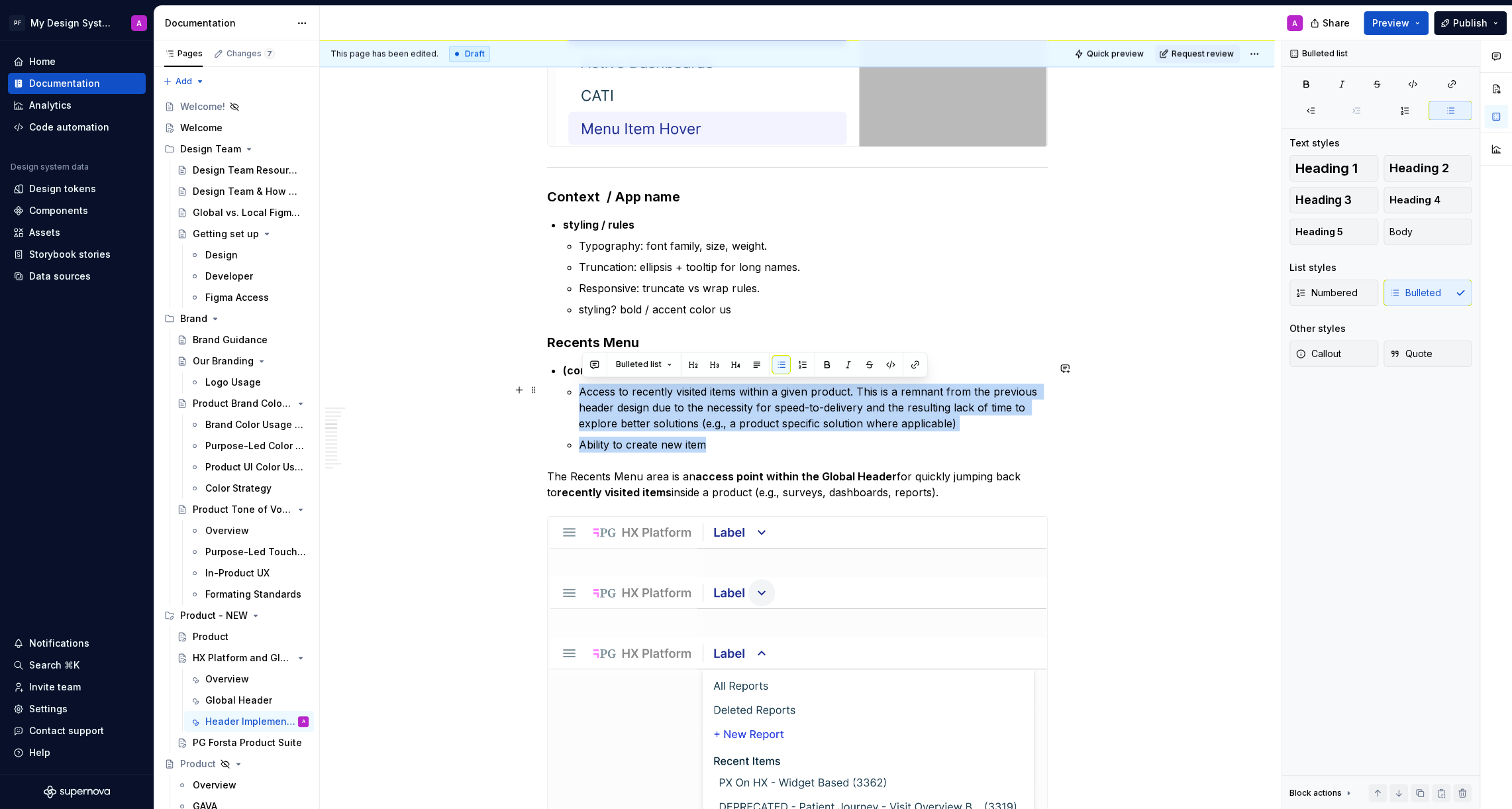
drag, startPoint x: 716, startPoint y: 442, endPoint x: 575, endPoint y: 393, distance: 149.3
click at [579, 393] on ul "Access to recently visited items within a given product. This is a remnant from…" at bounding box center [813, 418] width 469 height 69
copy ul "Access to recently visited items within a given product. This is a remnant from…"
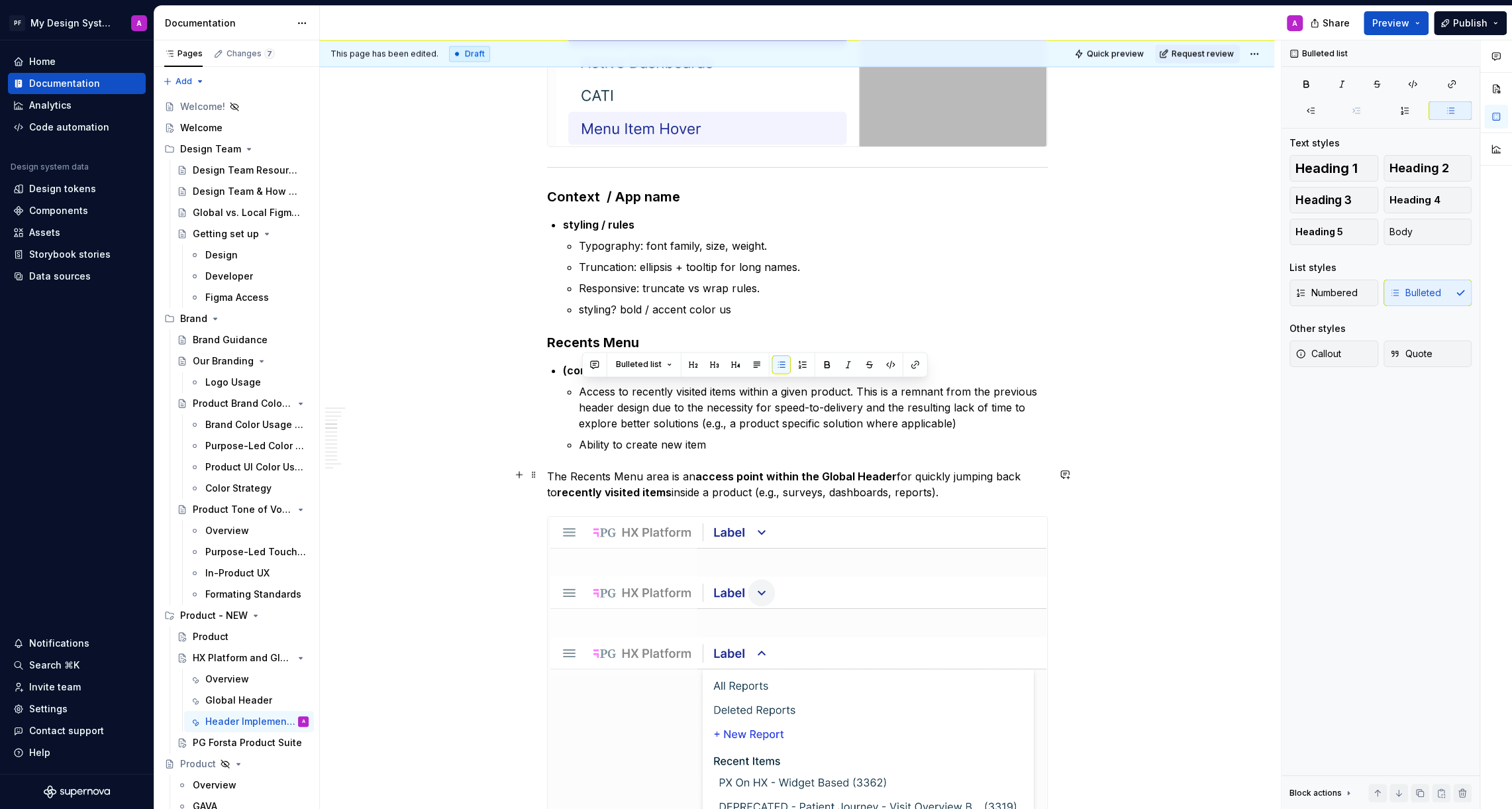
click at [943, 489] on p "The Recents Menu area is an access point within the Global Header for quickly j…" at bounding box center [797, 483] width 500 height 32
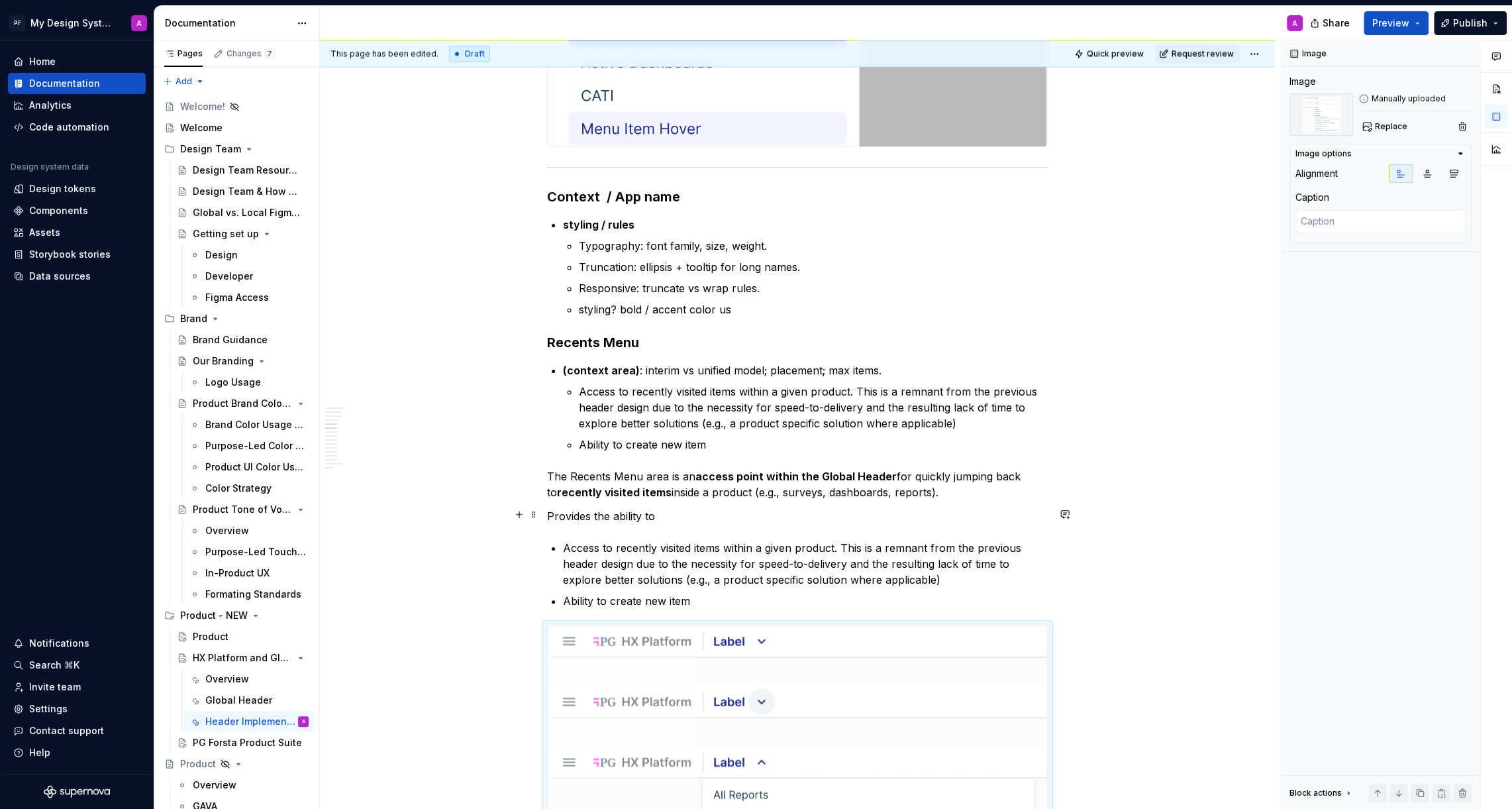
click at [660, 514] on p "Provides the ability to" at bounding box center [797, 516] width 500 height 16
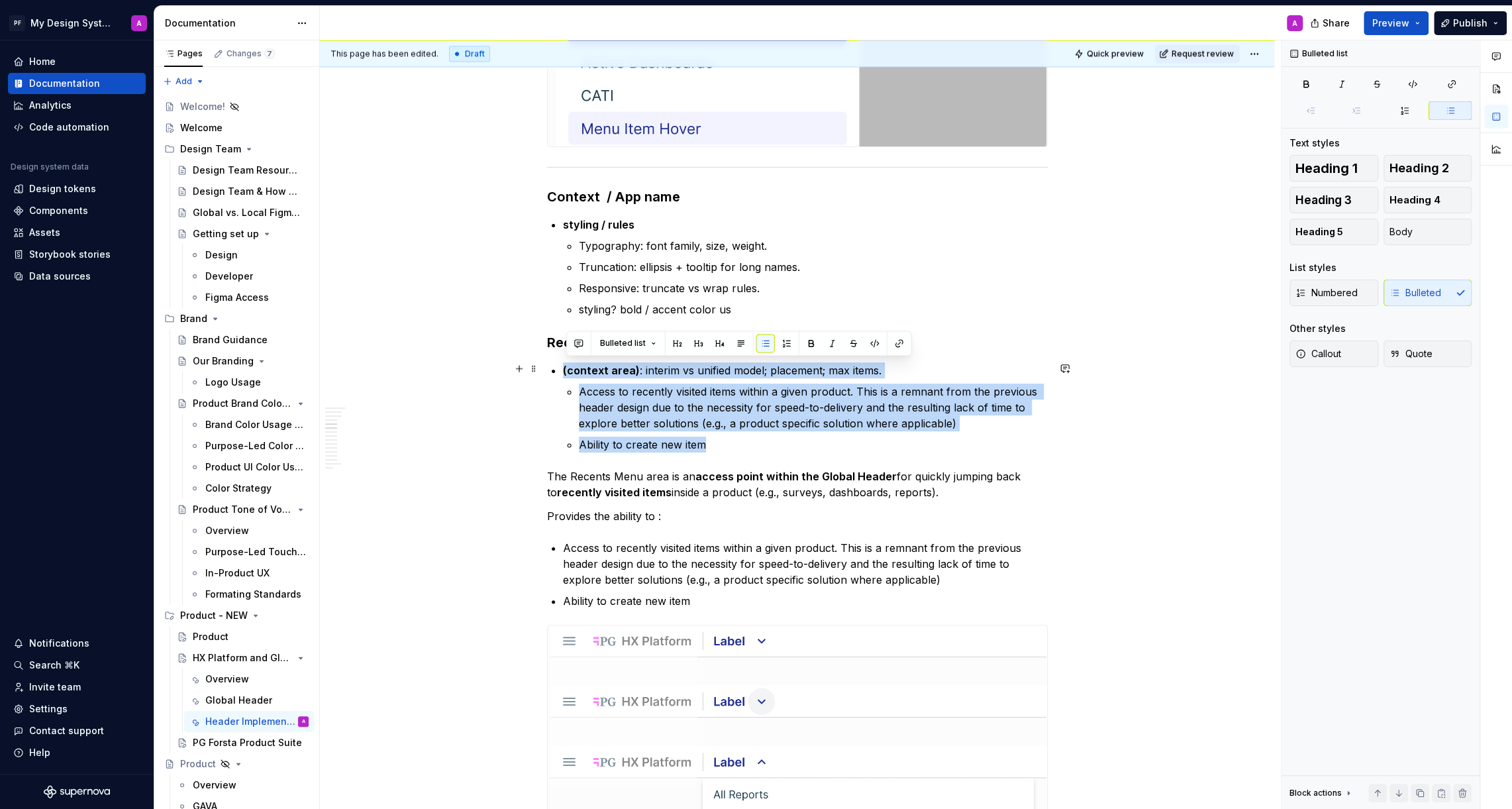
drag, startPoint x: 726, startPoint y: 444, endPoint x: 548, endPoint y: 371, distance: 192.4
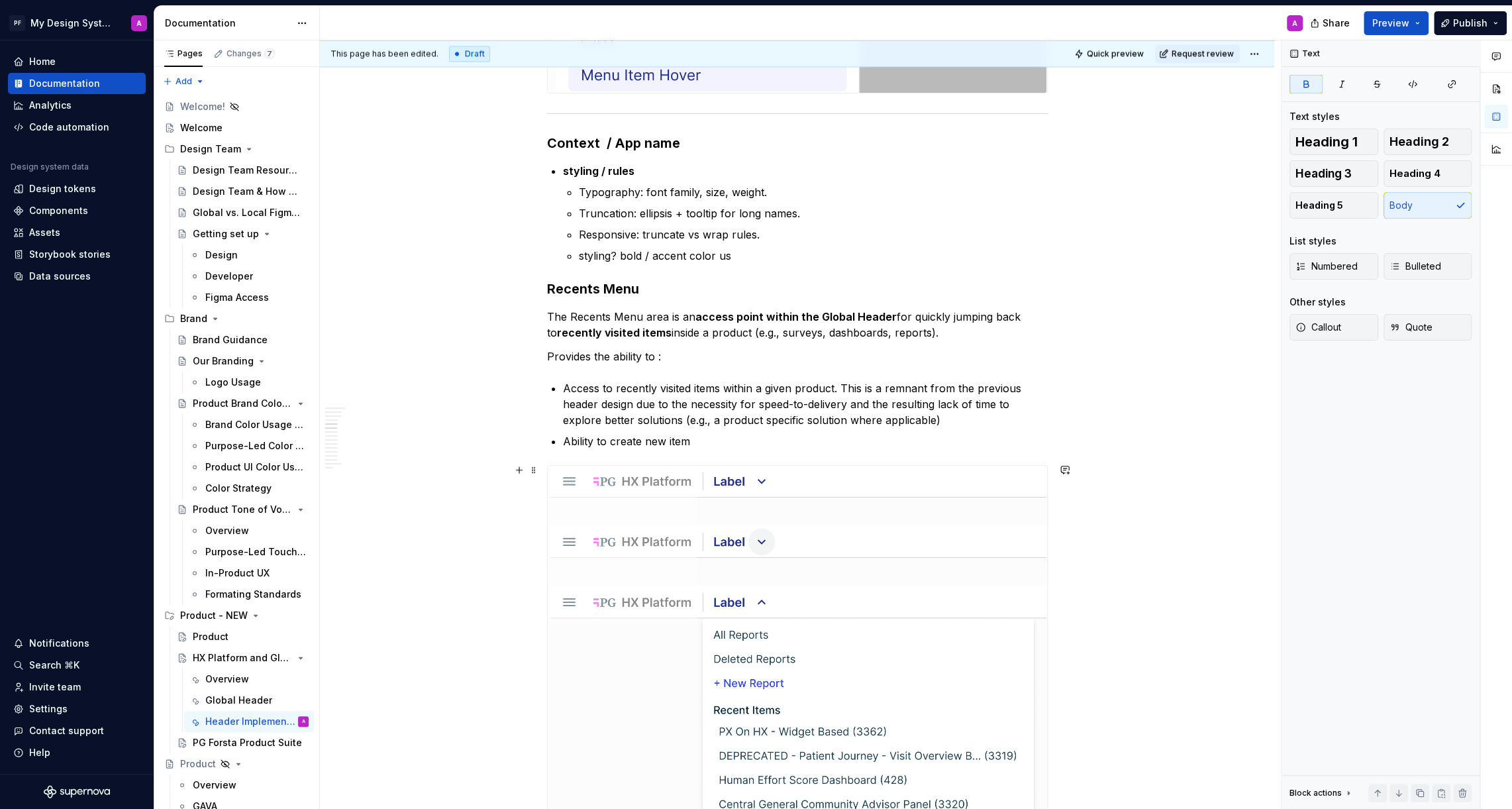
scroll to position [1854, 0]
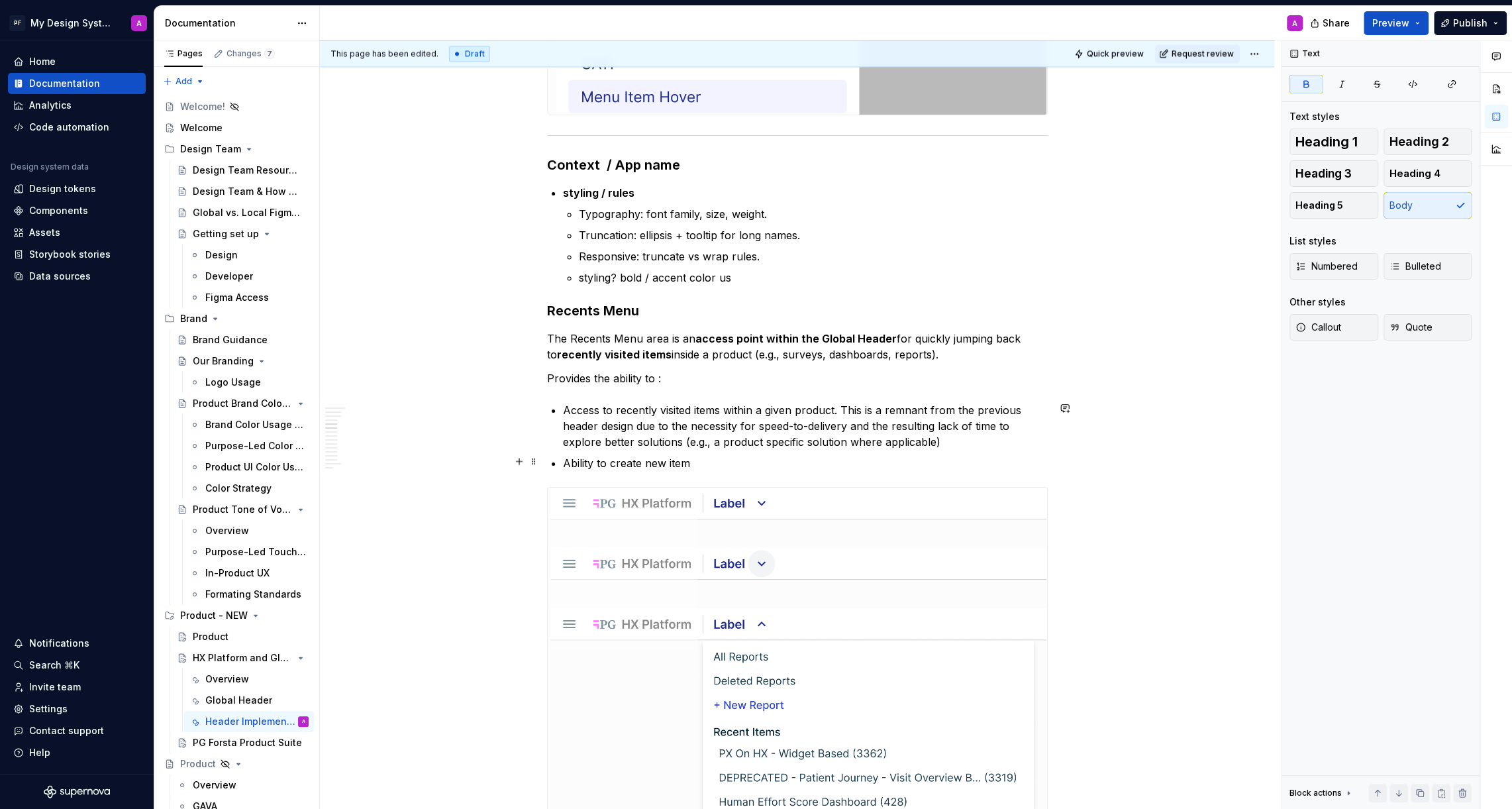
click at [713, 466] on p "Ability to create new item" at bounding box center [805, 462] width 484 height 16
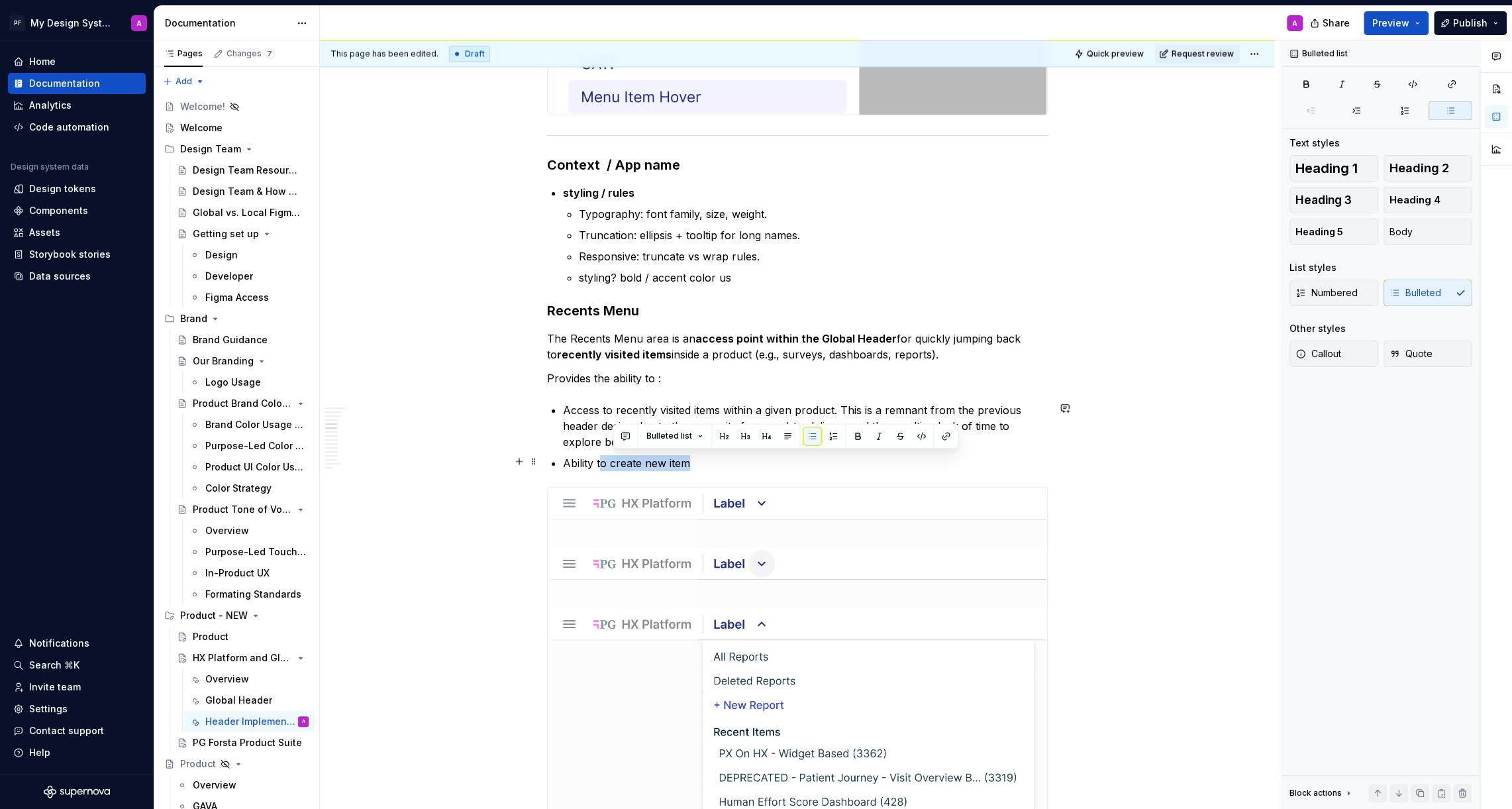
drag, startPoint x: 698, startPoint y: 462, endPoint x: 602, endPoint y: 461, distance: 96.0
click at [602, 461] on p "Ability to create new item" at bounding box center [805, 462] width 484 height 16
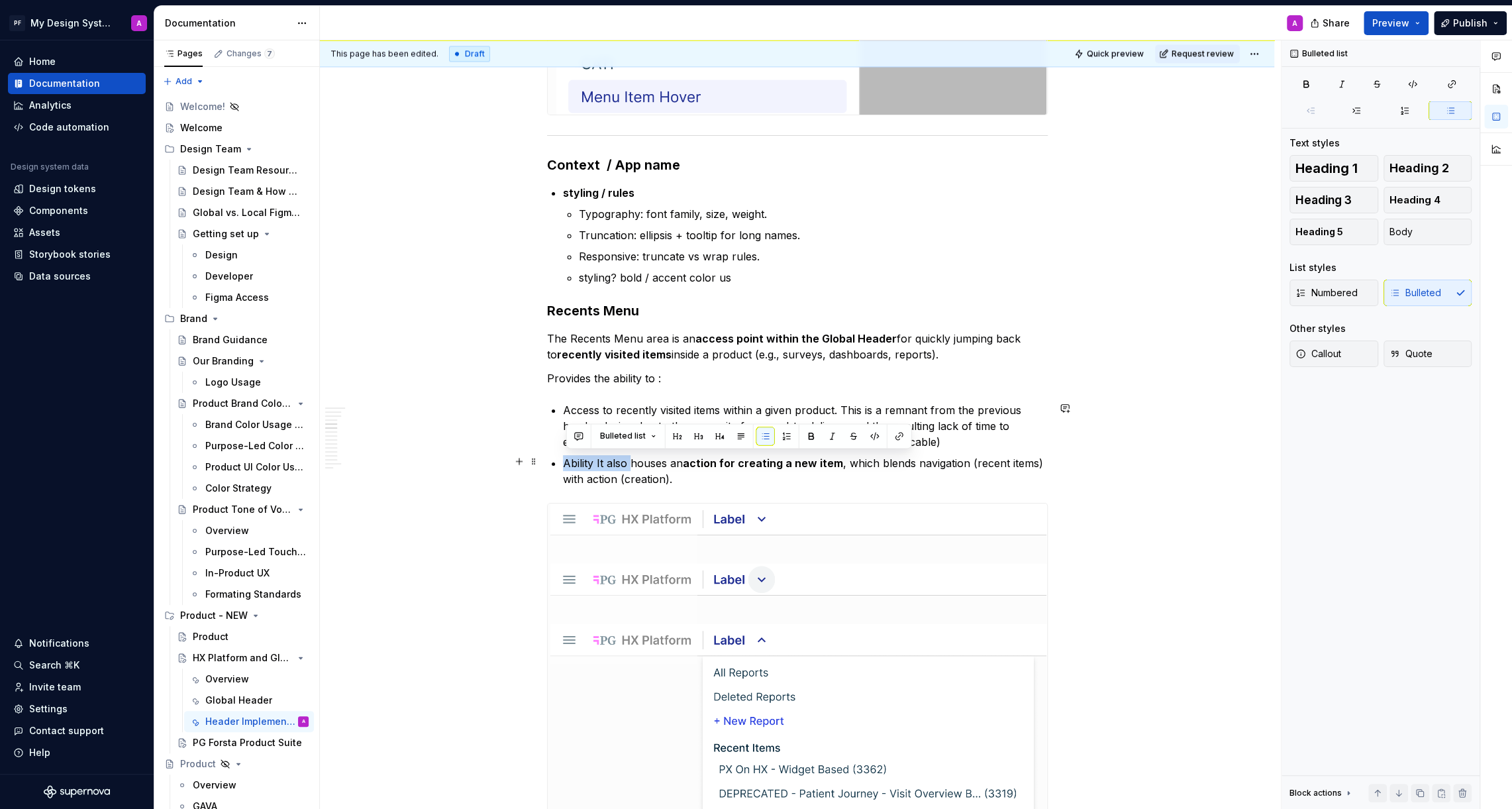
drag, startPoint x: 633, startPoint y: 461, endPoint x: 568, endPoint y: 461, distance: 65.0
click at [568, 461] on p "Ability It also houses an action for creating a new item , which blends navigat…" at bounding box center [805, 470] width 484 height 32
drag, startPoint x: 613, startPoint y: 461, endPoint x: 581, endPoint y: 460, distance: 32.0
click at [581, 460] on p "houses an action for creating a new item , which blends navigation (recent item…" at bounding box center [805, 470] width 484 height 32
click at [623, 461] on strong "action for creating a new item" at bounding box center [695, 463] width 160 height 13
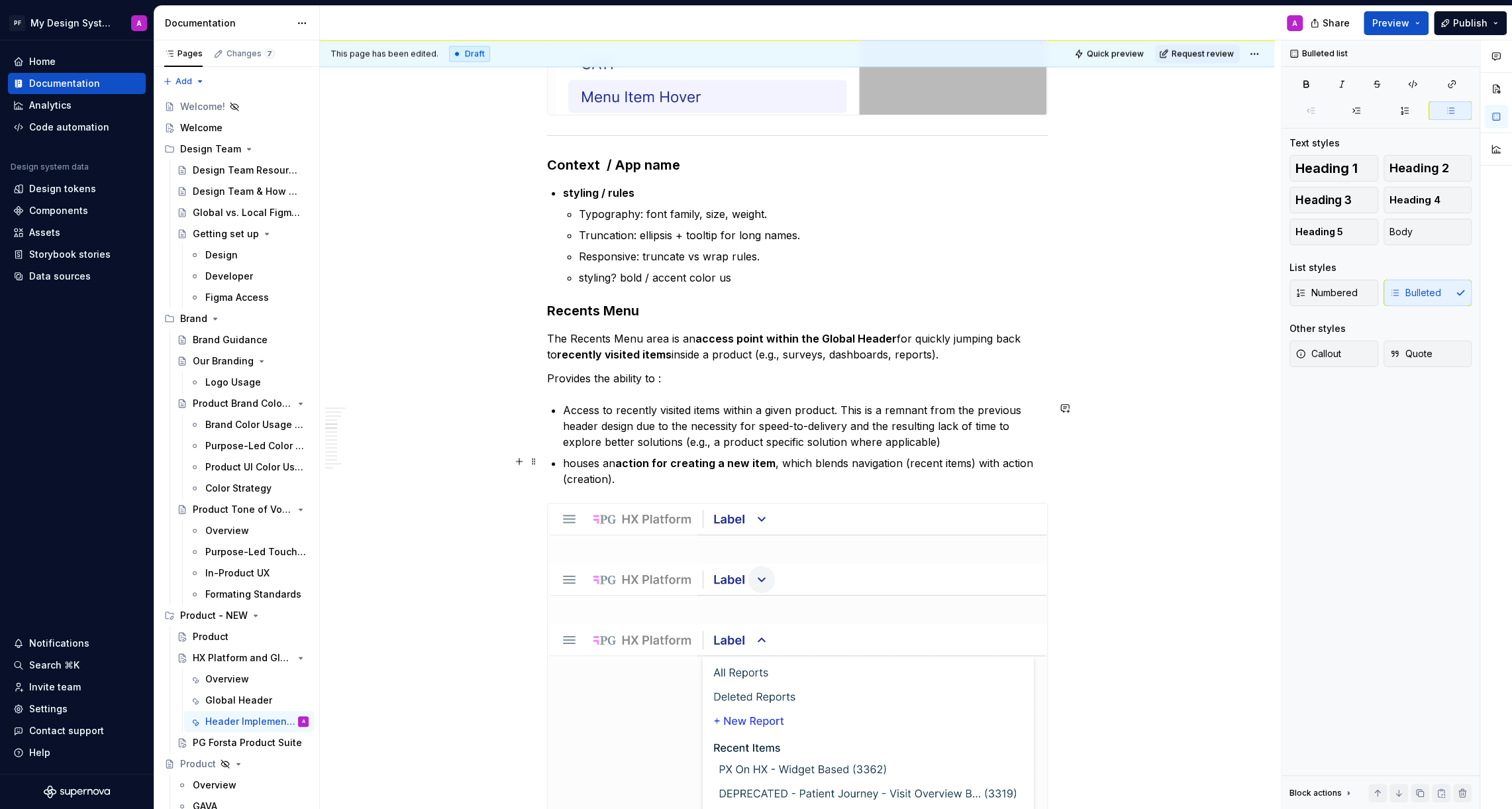
click at [779, 461] on p "houses an action for creating a new item , which blends navigation (recent item…" at bounding box center [805, 470] width 484 height 32
click at [664, 479] on p "houses an action for creating a new item , which blends navigation (recent item…" at bounding box center [805, 470] width 484 height 32
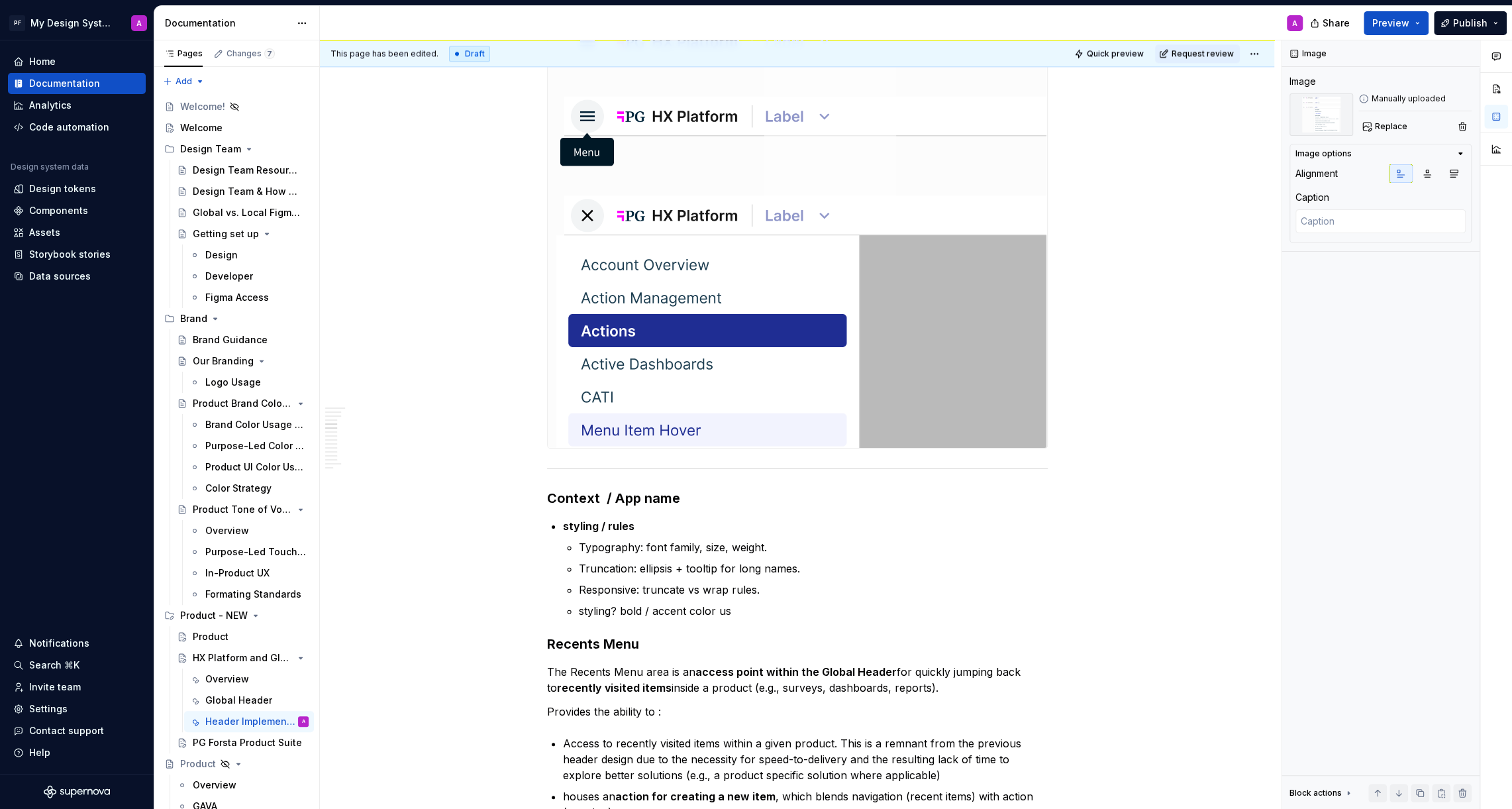
scroll to position [1505, 0]
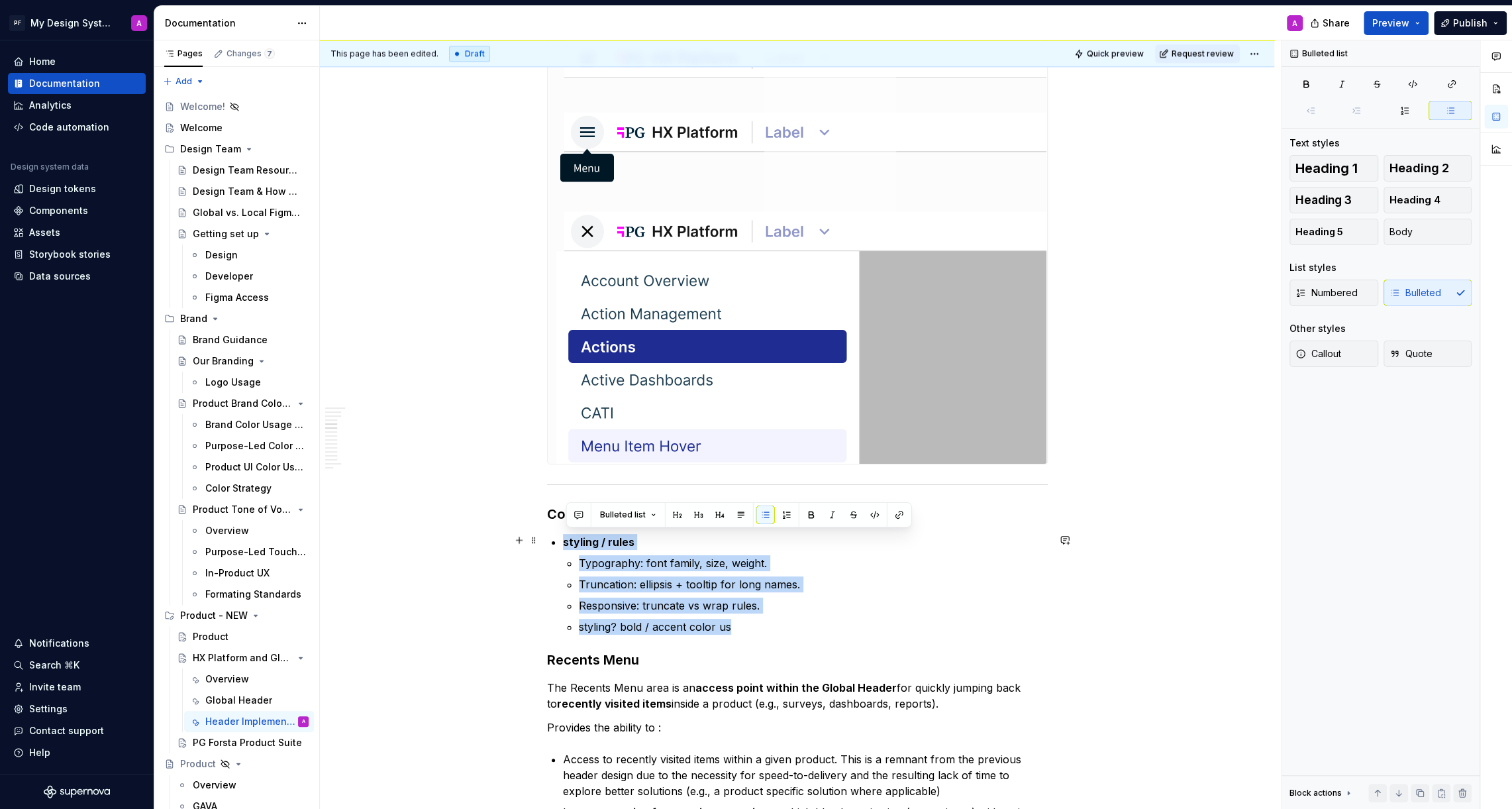
drag, startPoint x: 739, startPoint y: 629, endPoint x: 550, endPoint y: 536, distance: 210.6
copy li "styling / rules Typography: font family, size, weight. Truncation: ellipsis + t…"
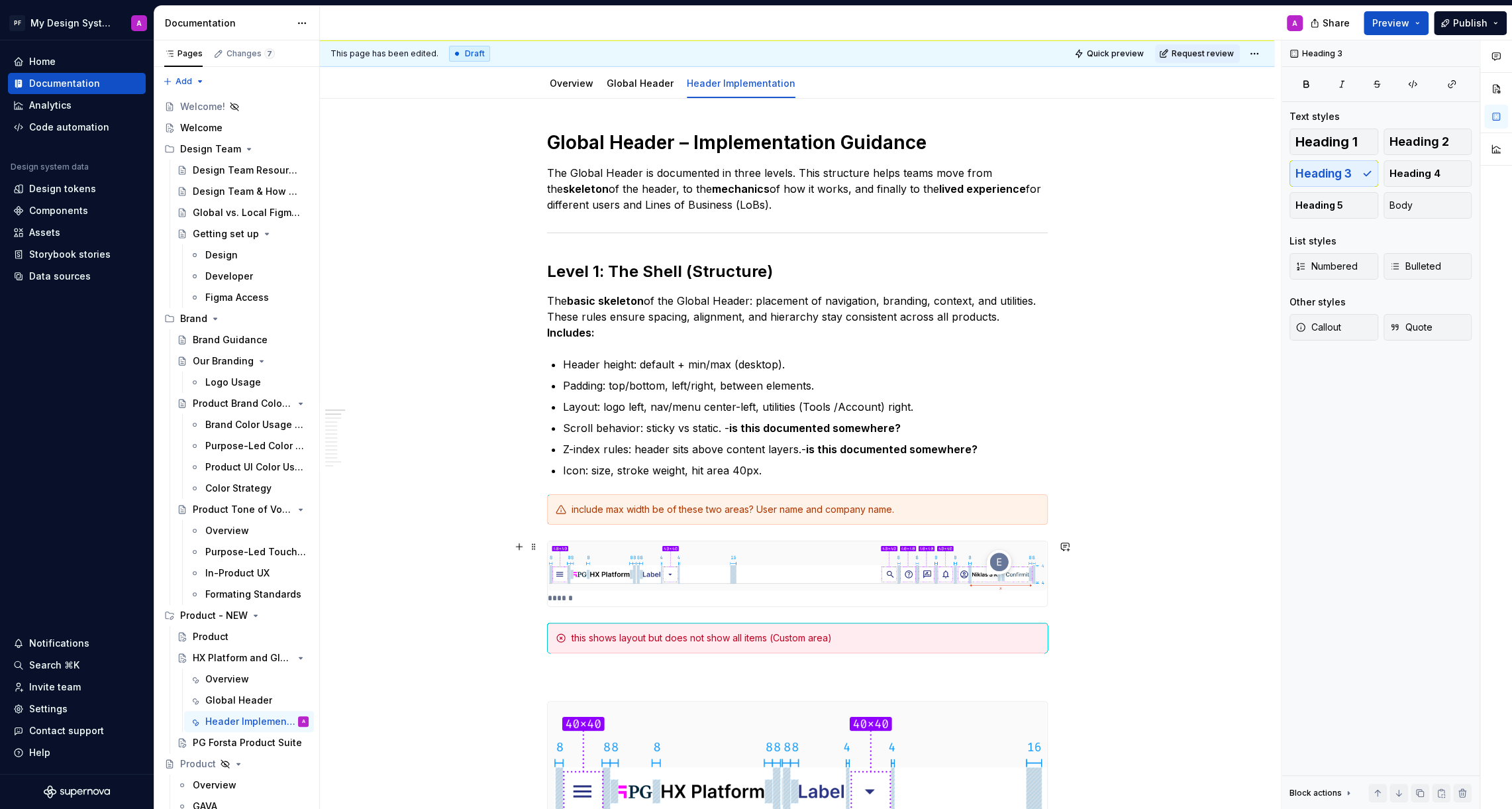
scroll to position [146, 0]
click at [772, 470] on p "Icon: size, stroke weight, hit area 40px." at bounding box center [805, 472] width 484 height 16
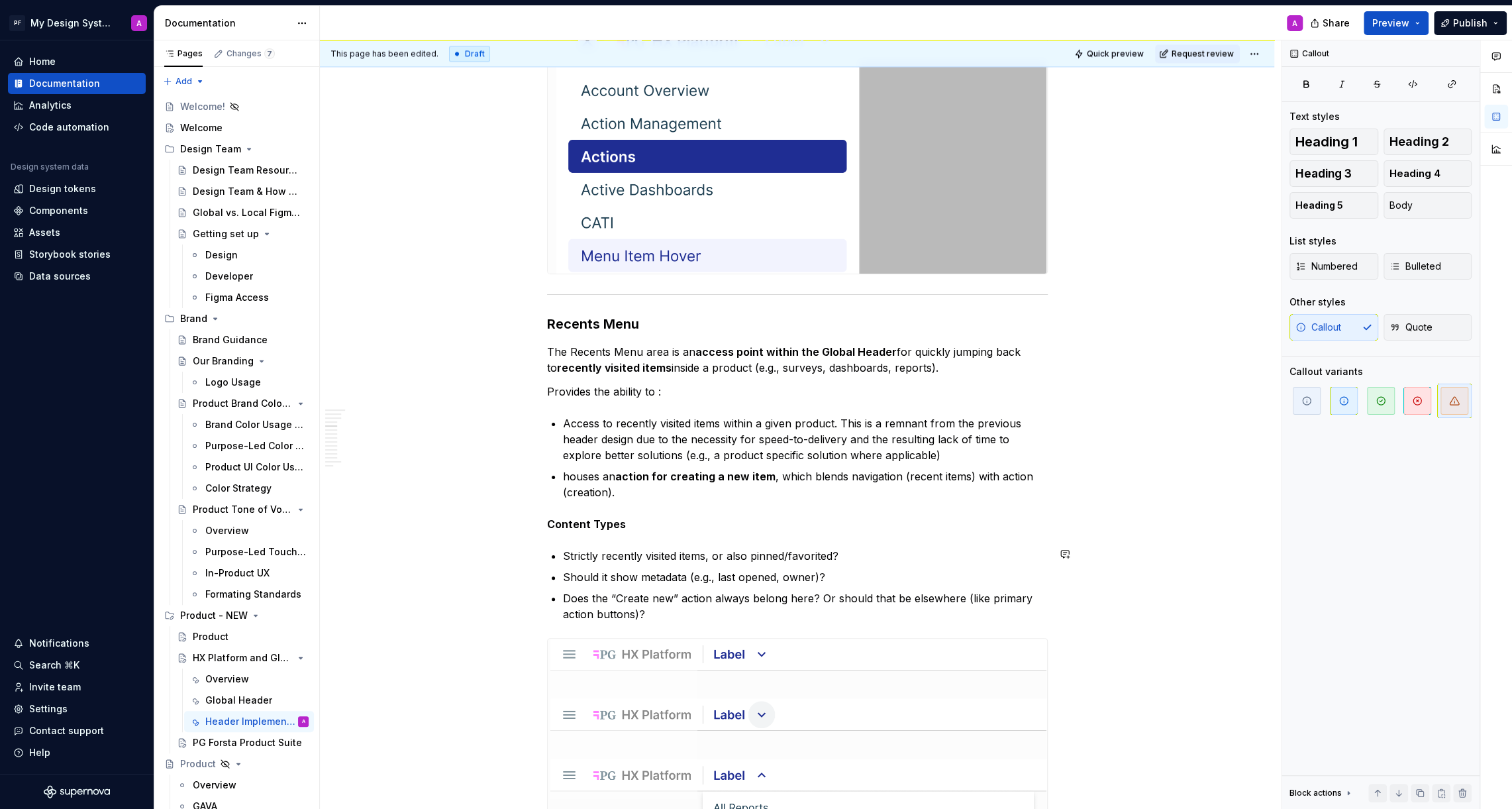
scroll to position [1799, 0]
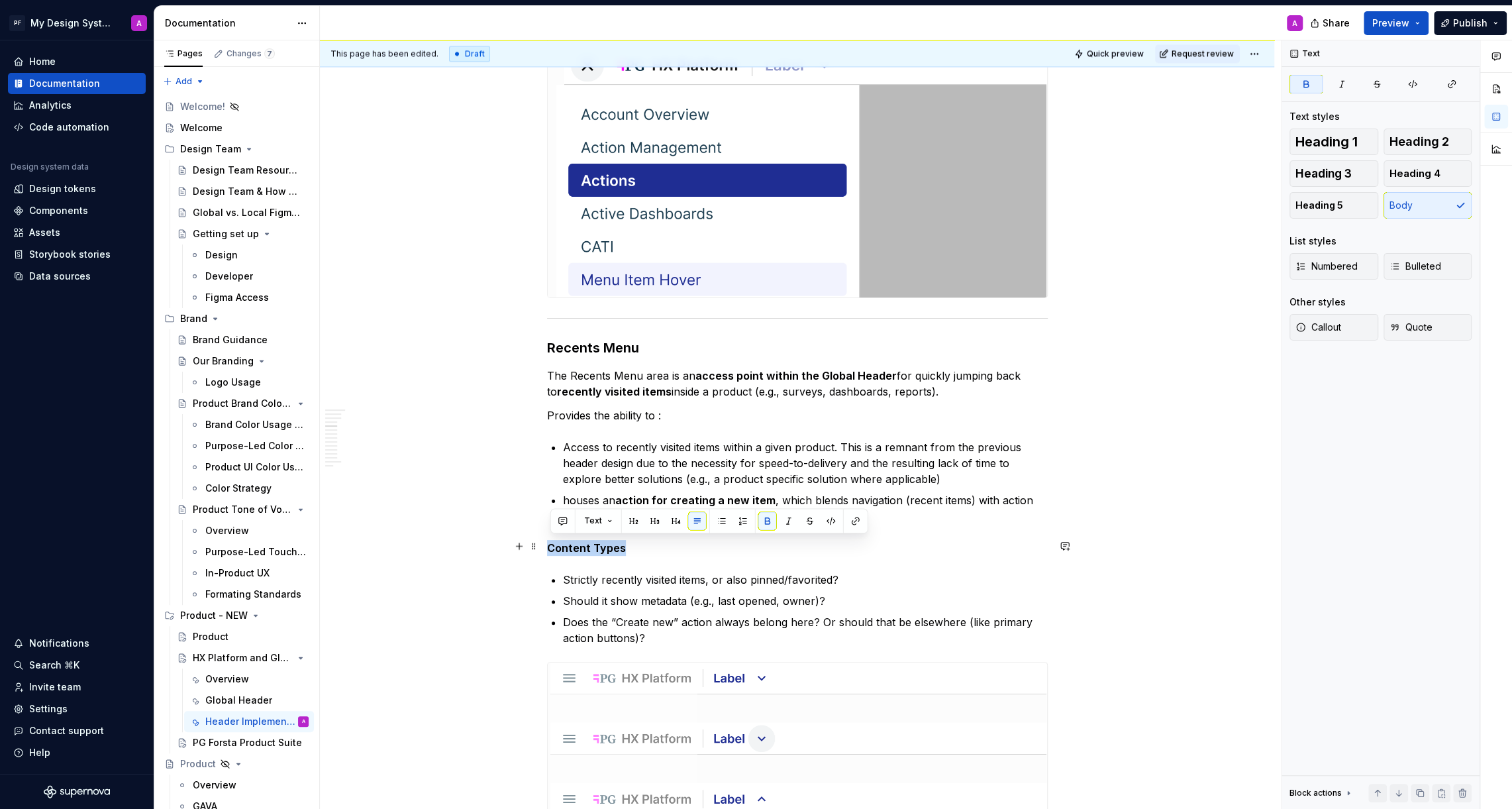
drag, startPoint x: 627, startPoint y: 550, endPoint x: 551, endPoint y: 548, distance: 76.0
click at [551, 548] on p "Content Types" at bounding box center [797, 548] width 500 height 16
click at [1332, 321] on span "Callout" at bounding box center [1318, 327] width 46 height 13
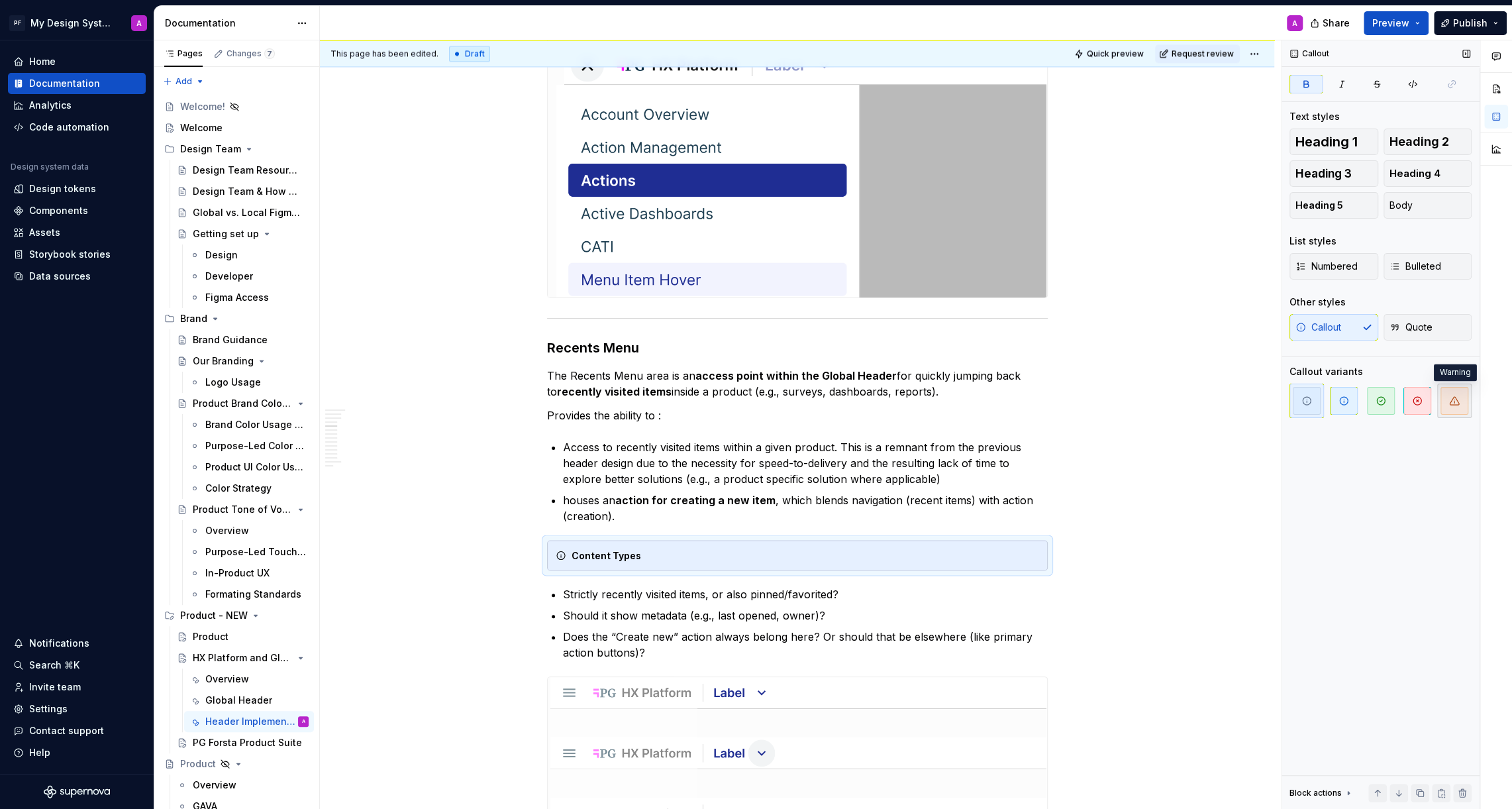
click at [1445, 399] on span "button" at bounding box center [1454, 400] width 28 height 28
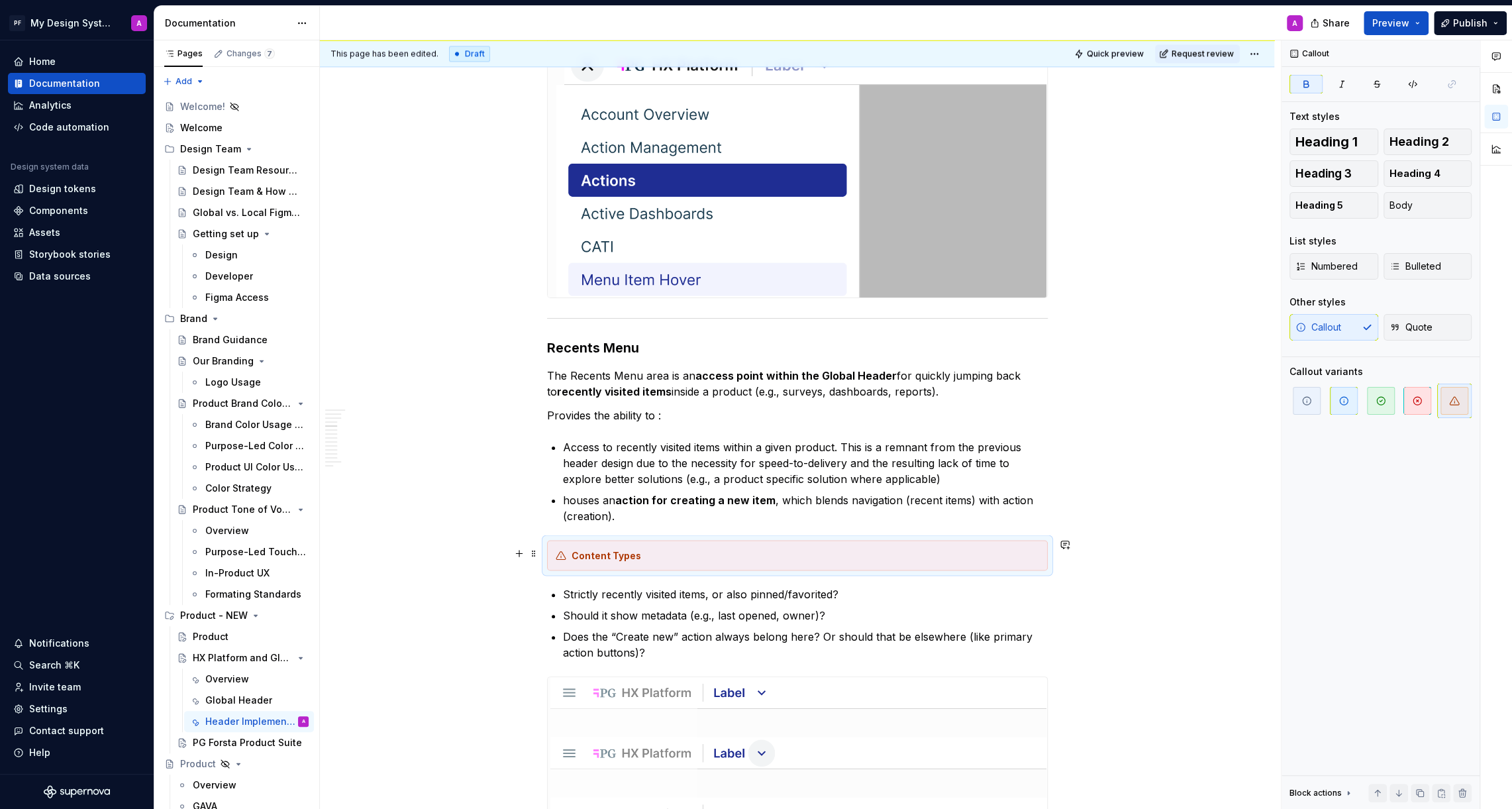
click at [732, 560] on div "Content Types" at bounding box center [797, 555] width 500 height 31
click at [706, 655] on p "Does the “Create new” action always belong here? Or should that be elsewhere (l…" at bounding box center [805, 644] width 484 height 32
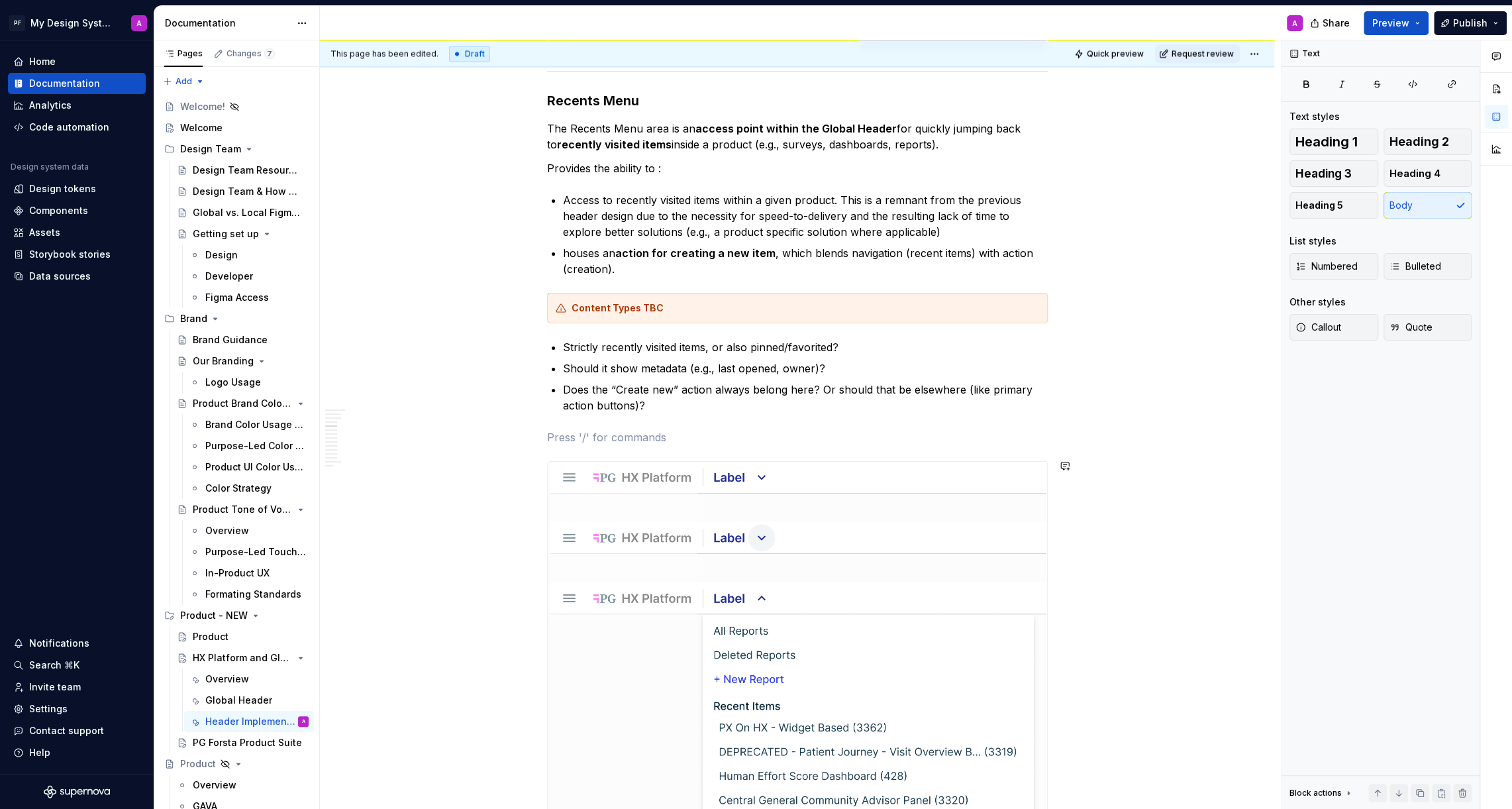
scroll to position [2045, 0]
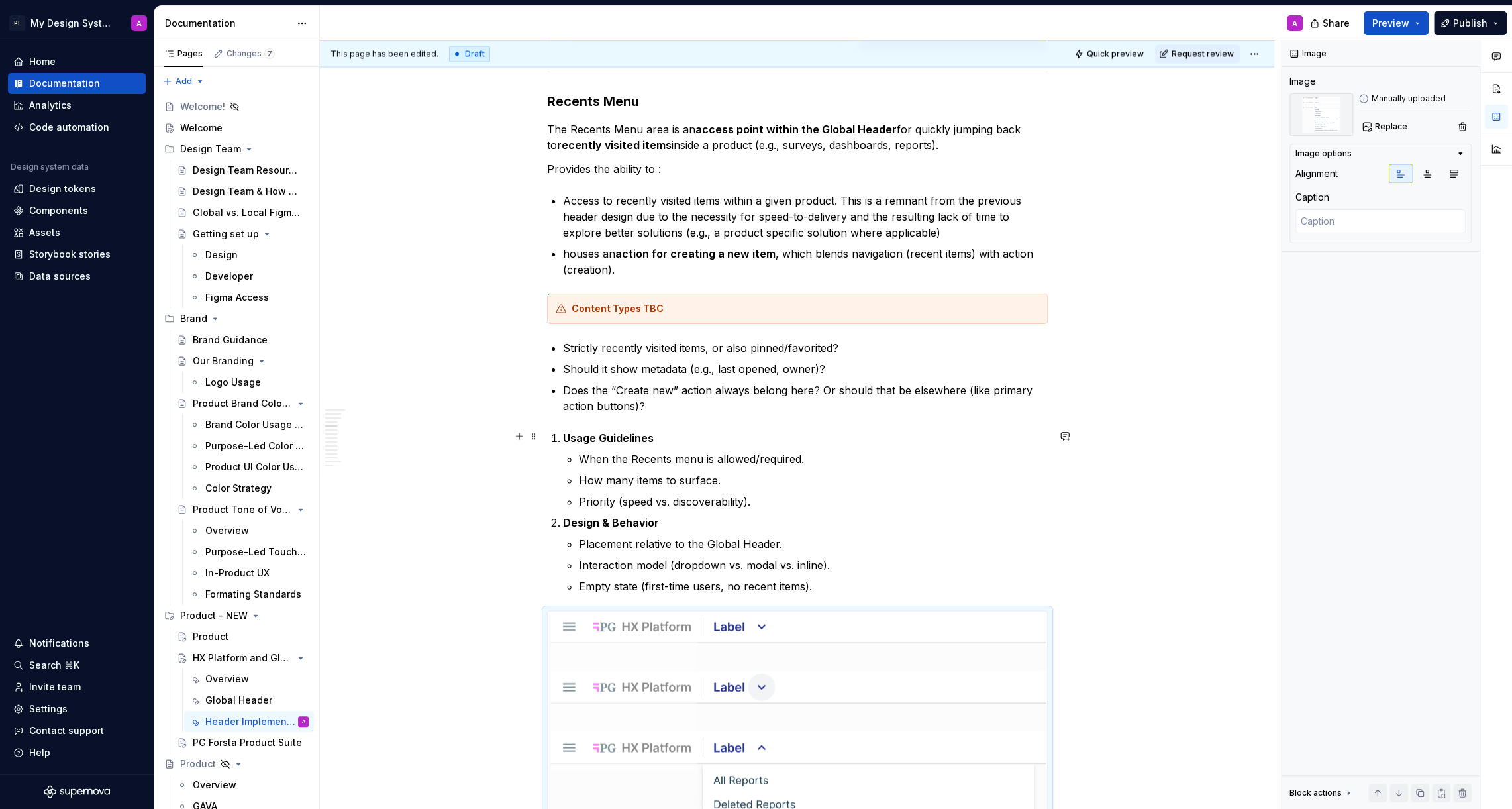
click at [569, 432] on strong "Usage Guidelines" at bounding box center [608, 438] width 91 height 13
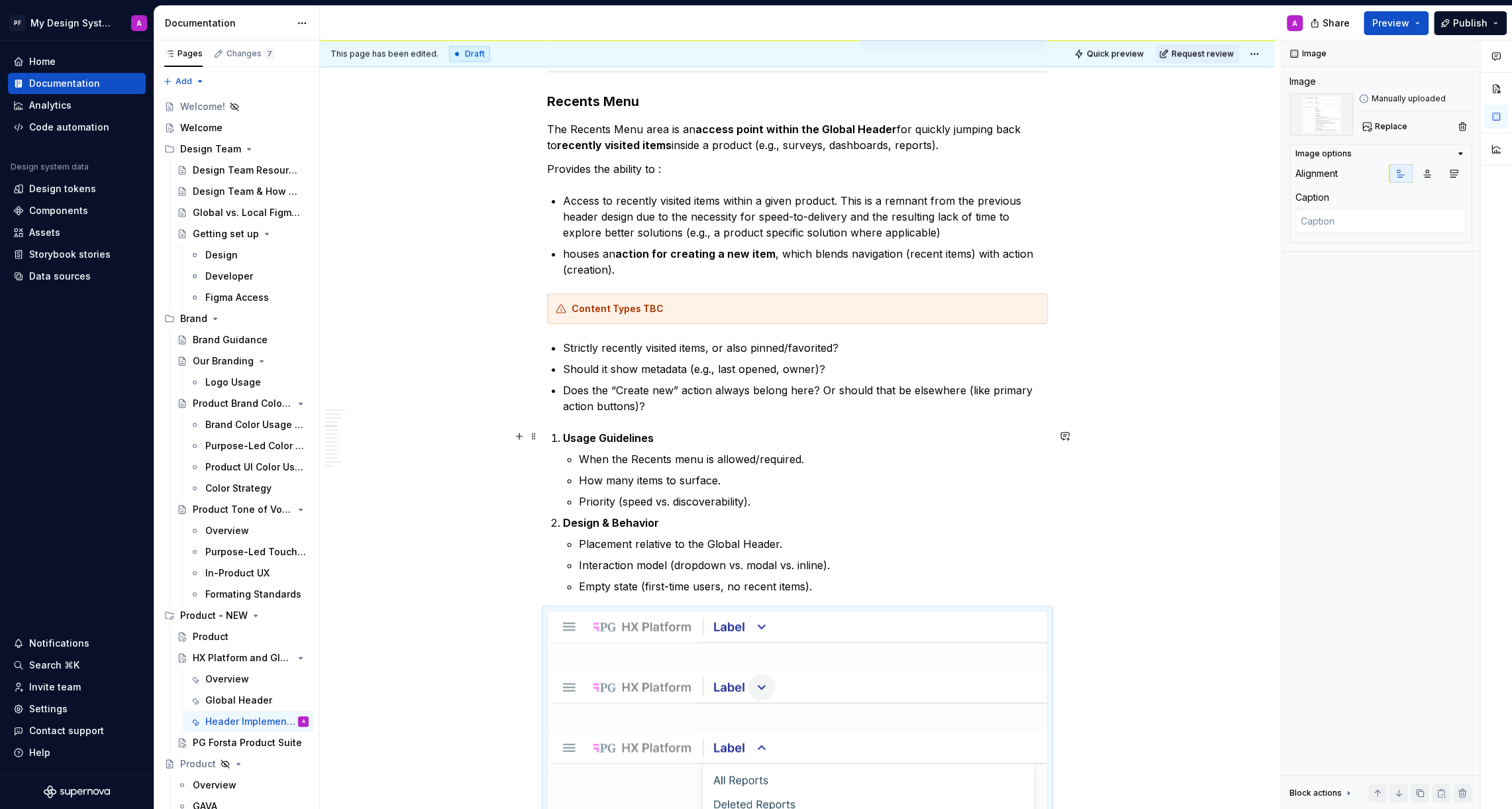
click at [570, 432] on strong "Usage Guidelines" at bounding box center [608, 438] width 91 height 13
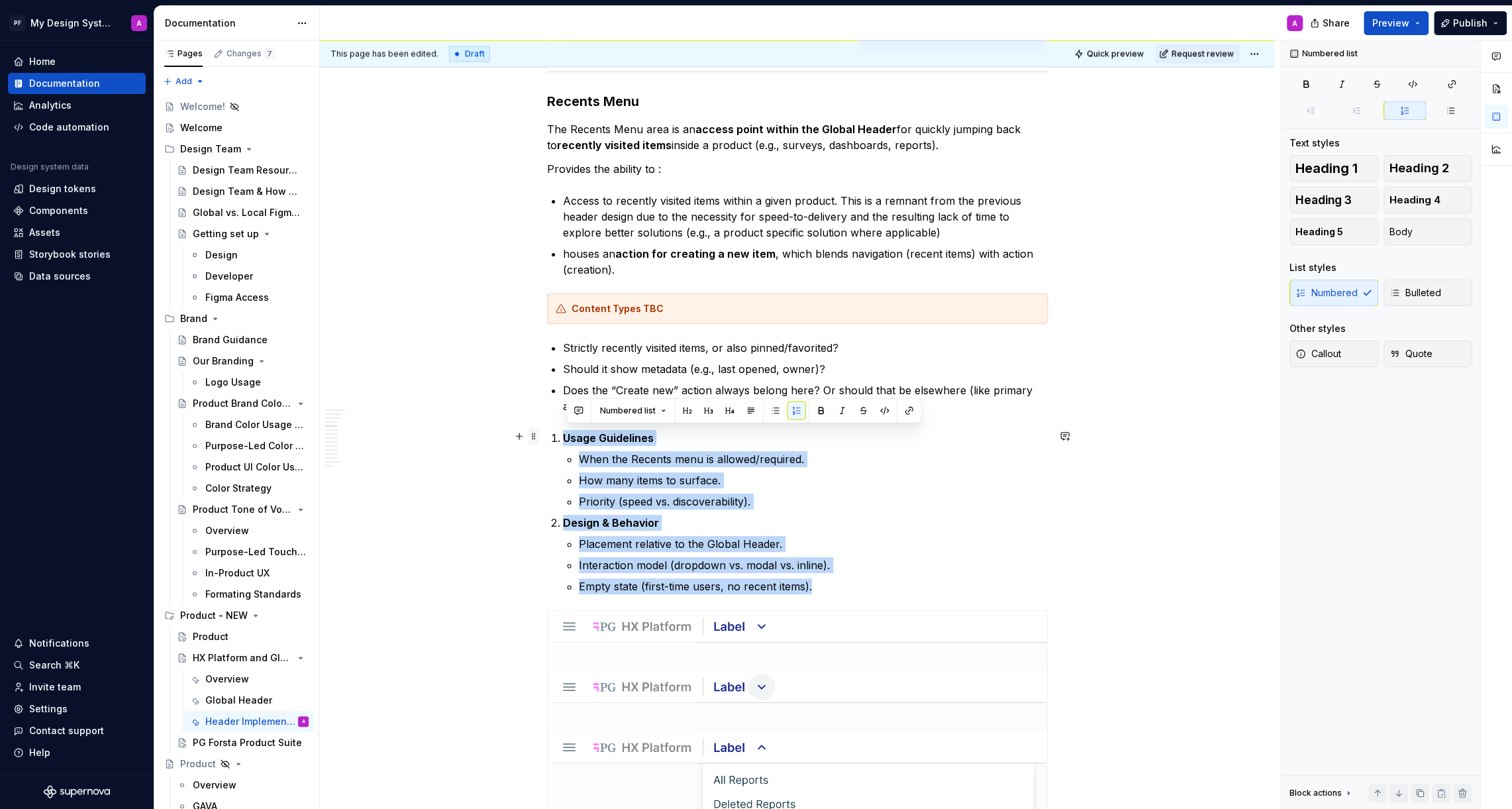
drag, startPoint x: 824, startPoint y: 588, endPoint x: 534, endPoint y: 436, distance: 327.4
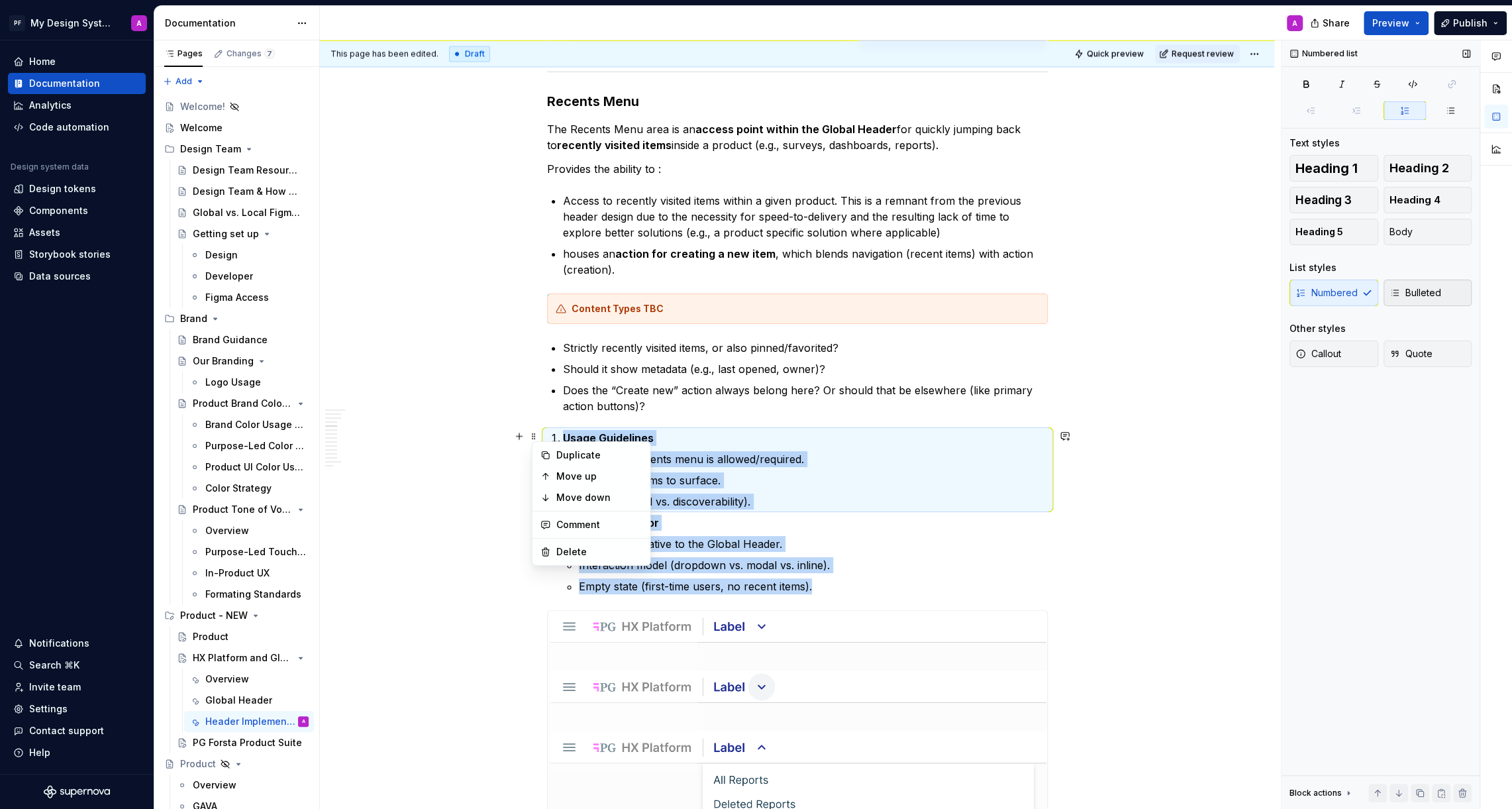
click at [1414, 296] on span "Bulleted" at bounding box center [1415, 293] width 52 height 13
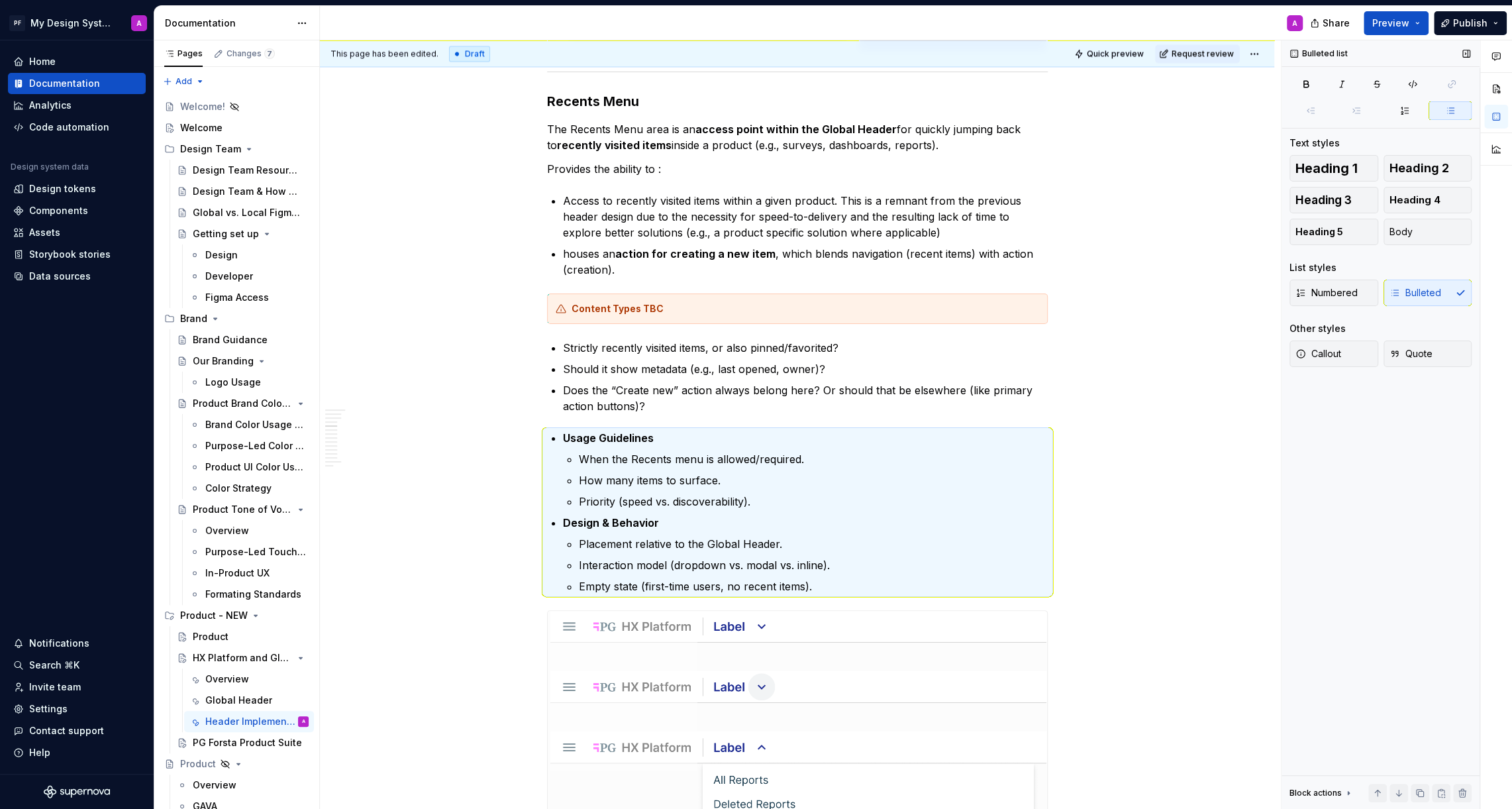
click at [1425, 296] on div "Numbered Bulleted" at bounding box center [1380, 293] width 182 height 27
click at [1409, 298] on div "Numbered Bulleted" at bounding box center [1380, 293] width 182 height 27
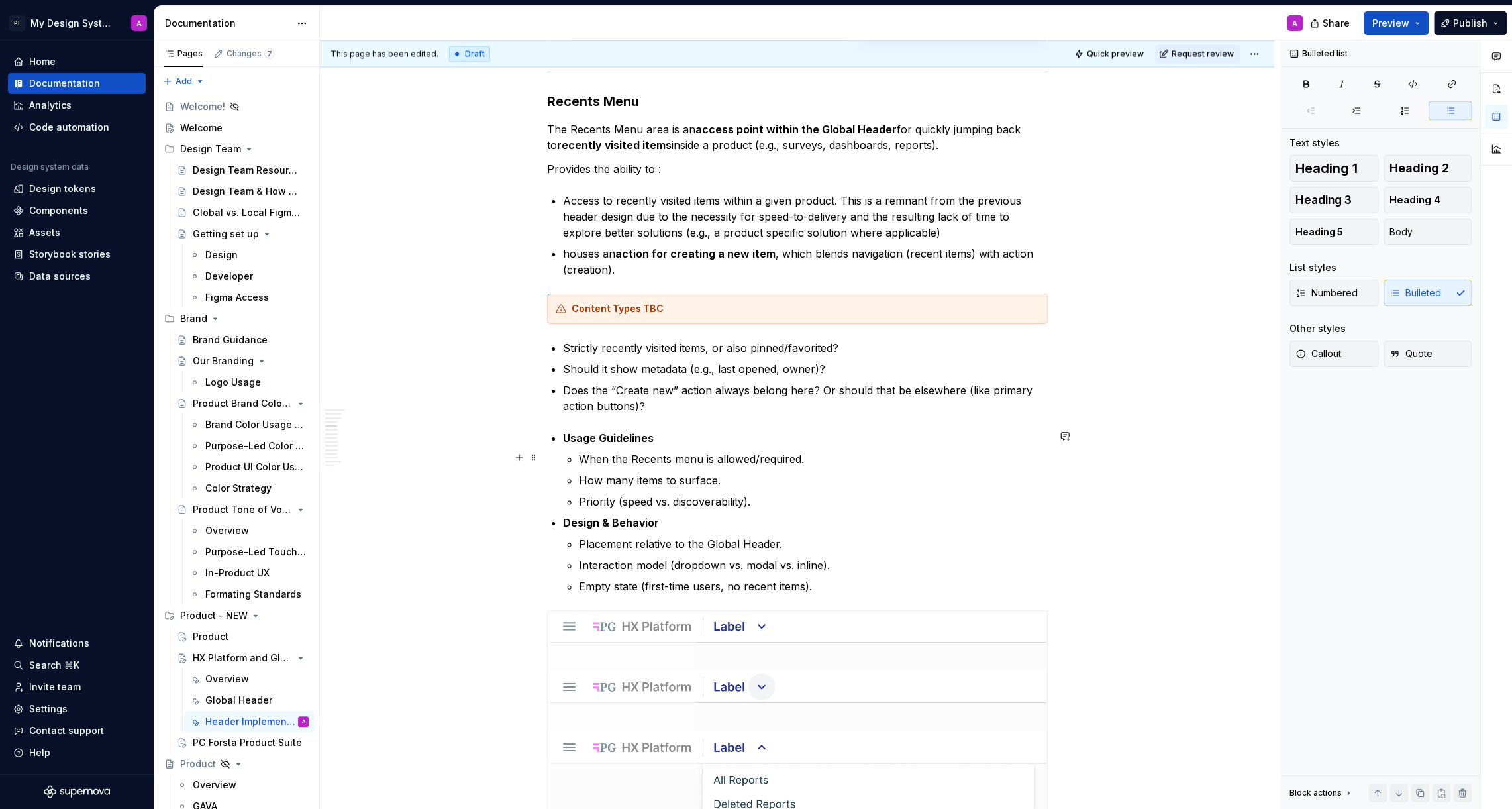
click at [766, 461] on p "When the Recents menu is allowed/required." at bounding box center [813, 459] width 469 height 16
drag, startPoint x: 601, startPoint y: 431, endPoint x: 665, endPoint y: 429, distance: 64.0
click at [665, 430] on p "Usage Guidelines" at bounding box center [805, 438] width 484 height 16
drag, startPoint x: 705, startPoint y: 520, endPoint x: 558, endPoint y: 508, distance: 147.5
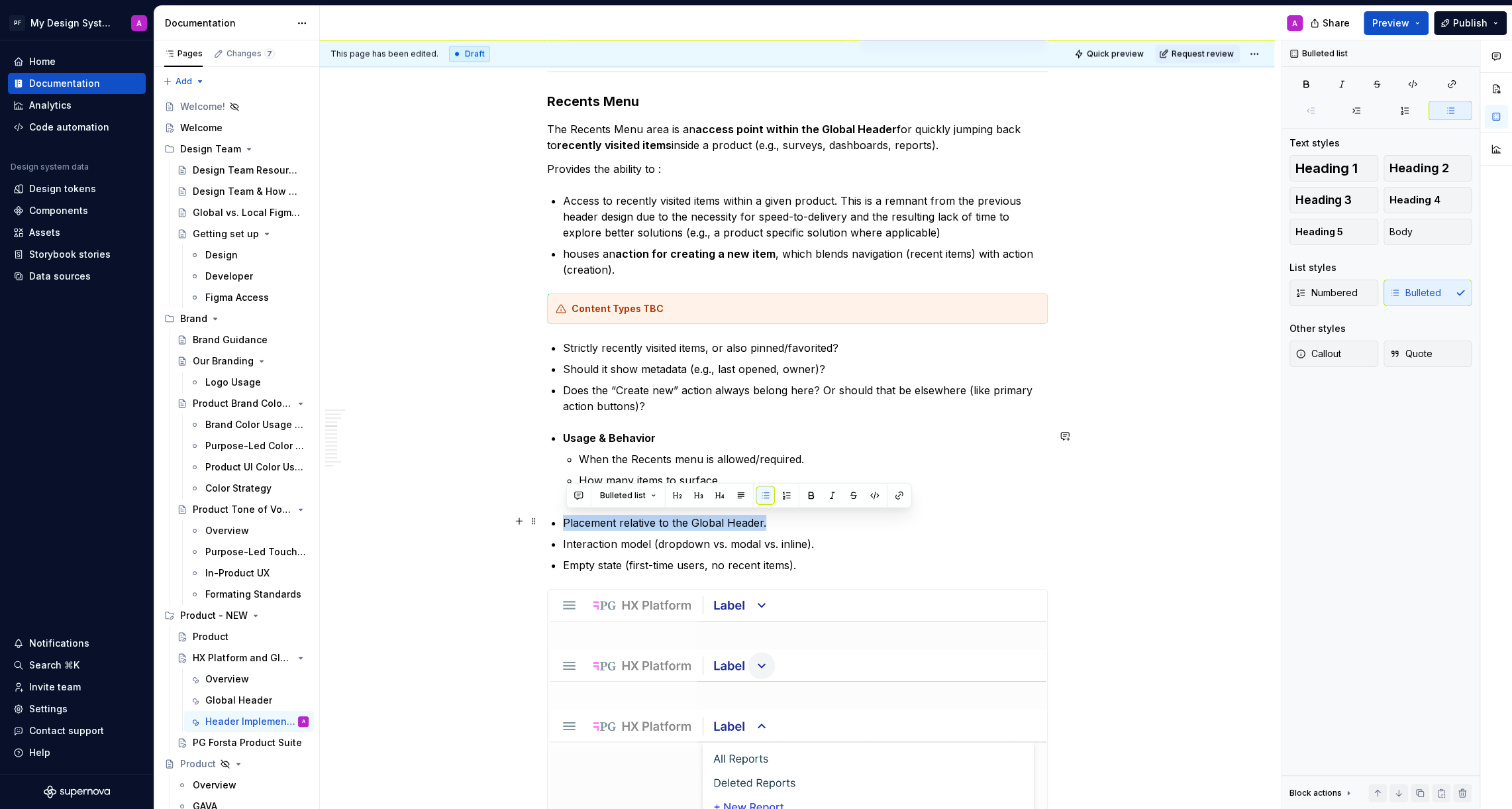
drag, startPoint x: 779, startPoint y: 513, endPoint x: 565, endPoint y: 511, distance: 214.0
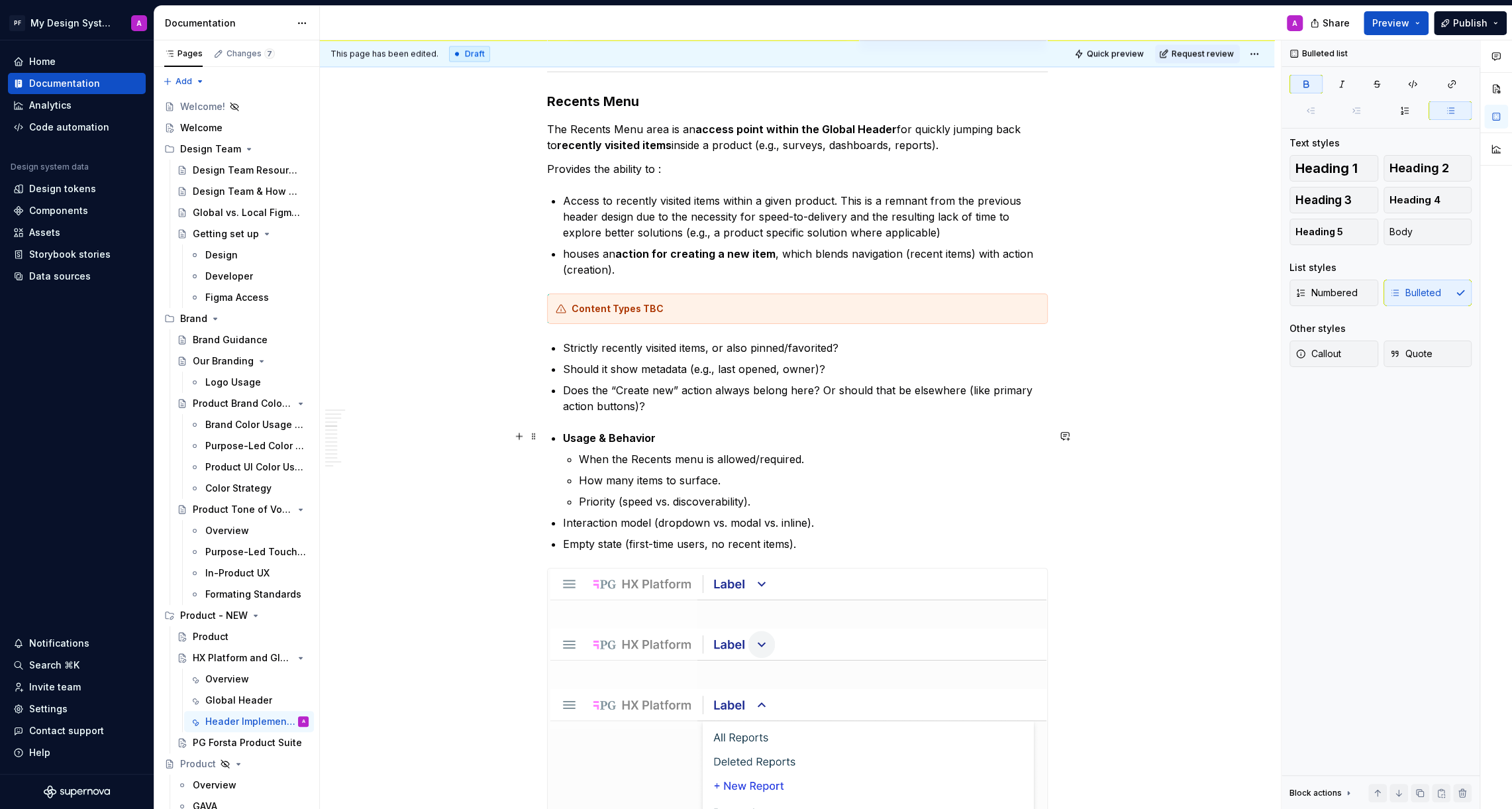
click at [566, 438] on strong "Usage & Behavior" at bounding box center [609, 438] width 93 height 13
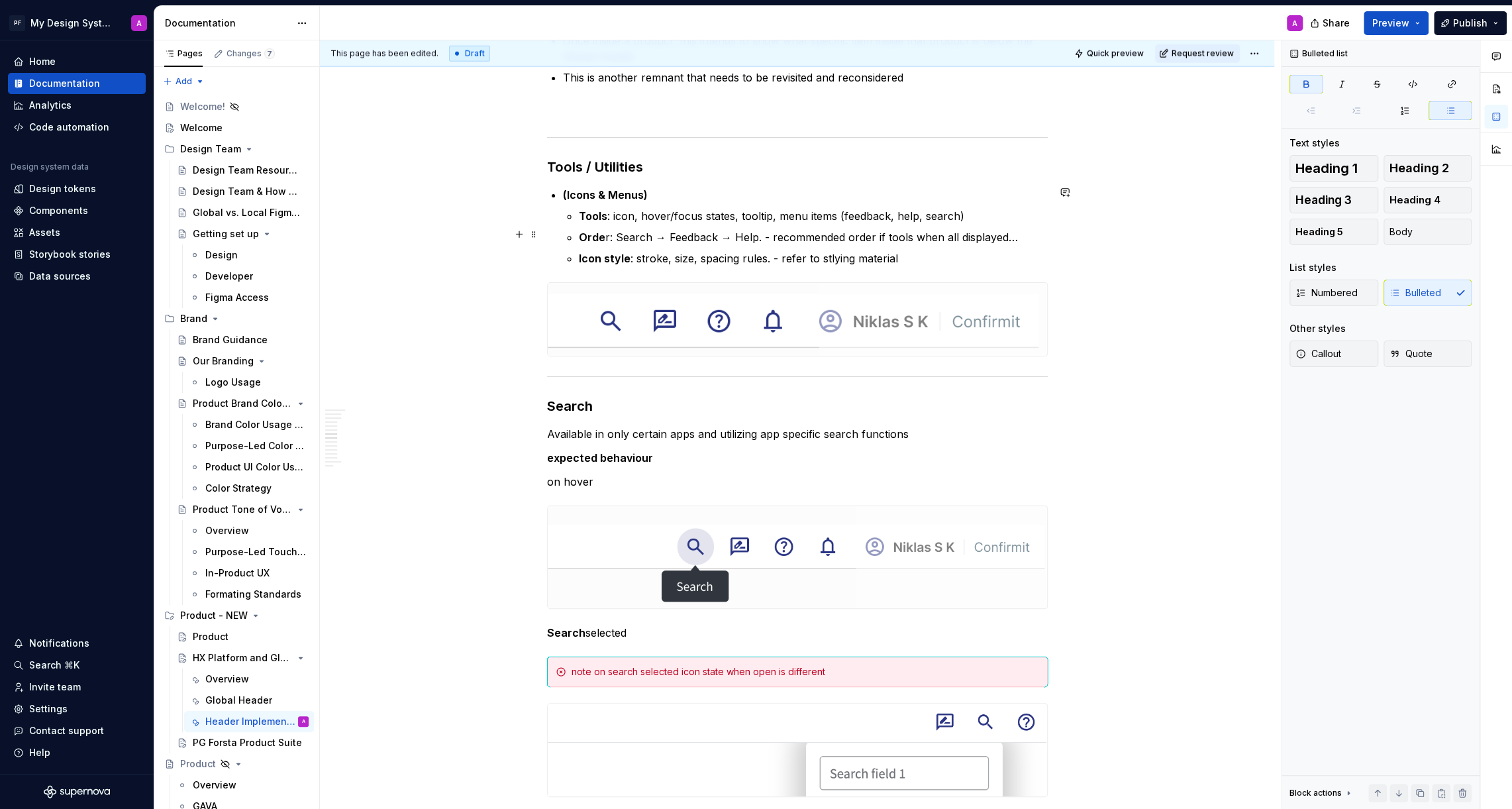
scroll to position [3156, 0]
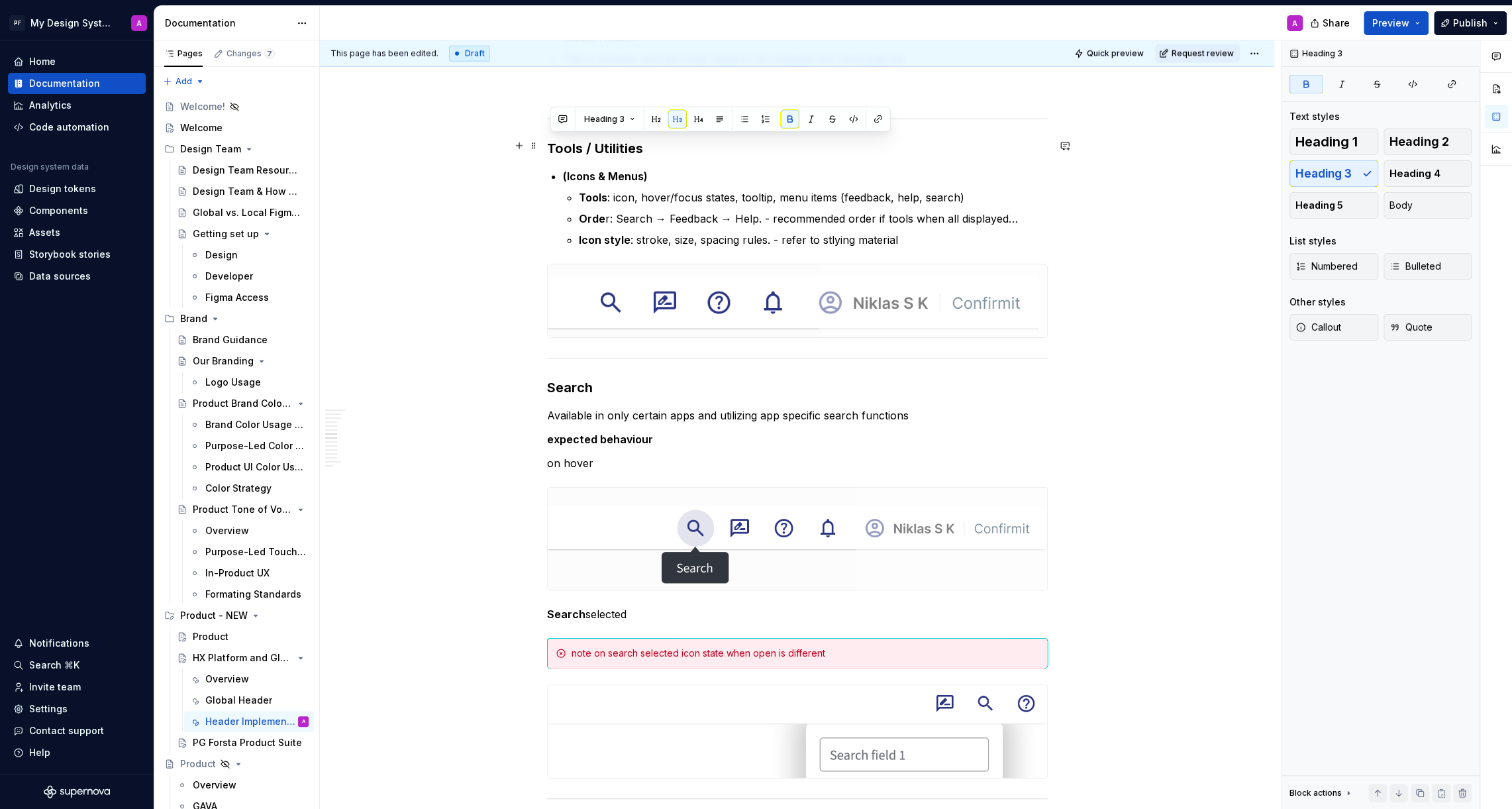
drag, startPoint x: 651, startPoint y: 146, endPoint x: 553, endPoint y: 144, distance: 98.0
click at [553, 144] on h3 "Tools / Utilities" at bounding box center [797, 147] width 500 height 18
click at [655, 119] on button "button" at bounding box center [656, 119] width 18 height 18
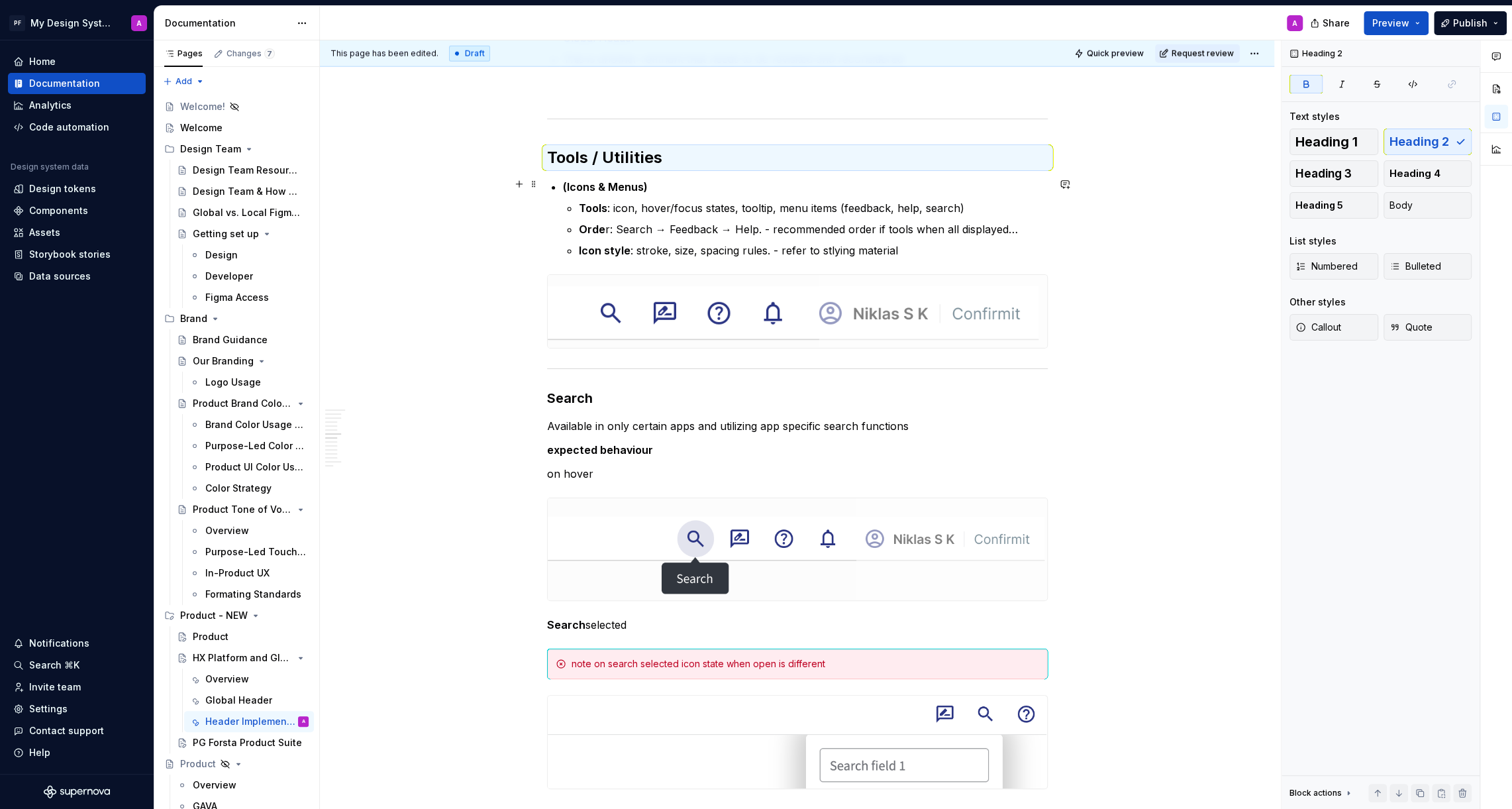
click at [837, 192] on li "(Icons & Menus) Tools : icon, hover/focus states, tooltip, menu items (feedback…" at bounding box center [805, 218] width 484 height 79
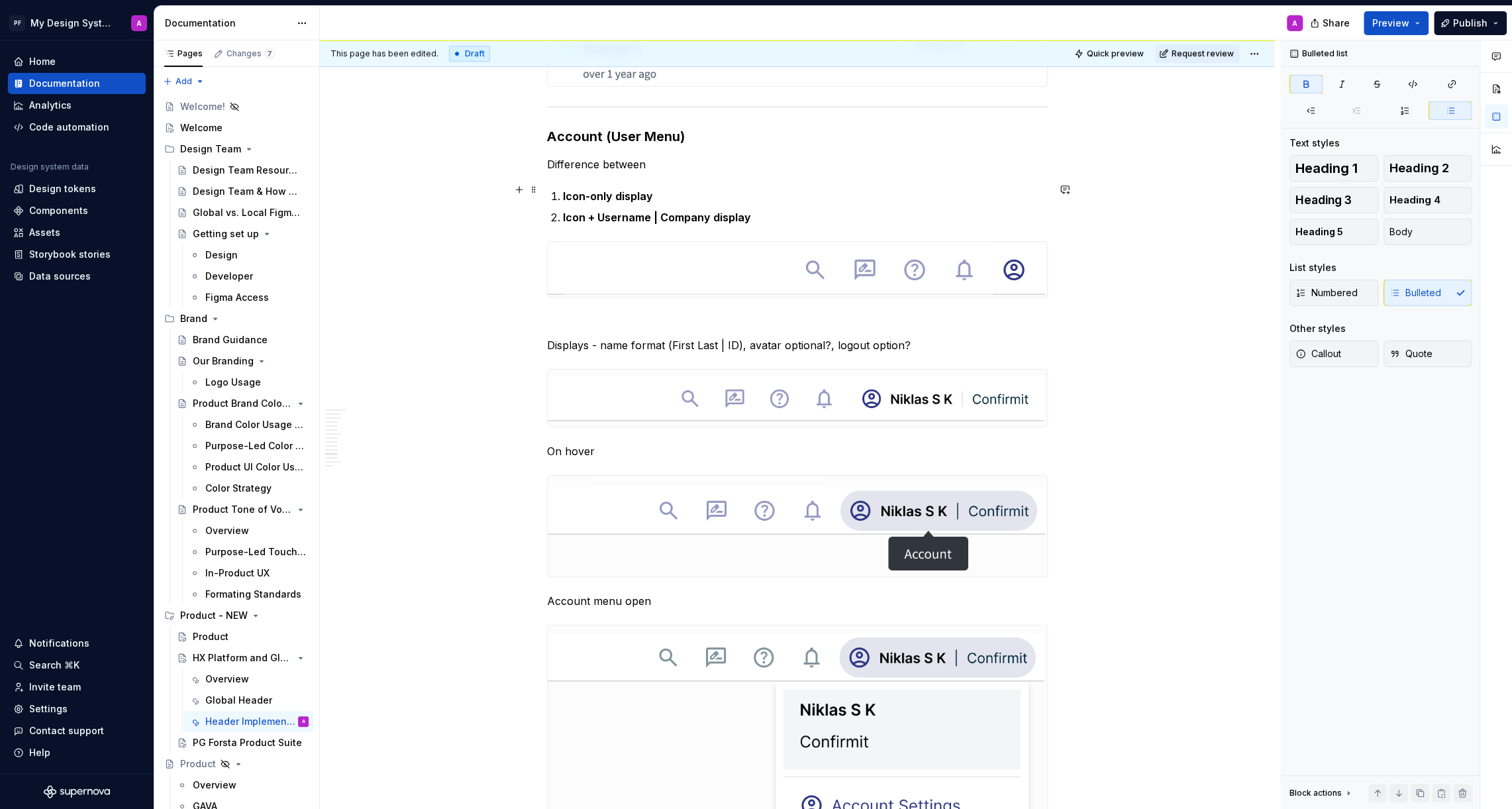
scroll to position [5244, 0]
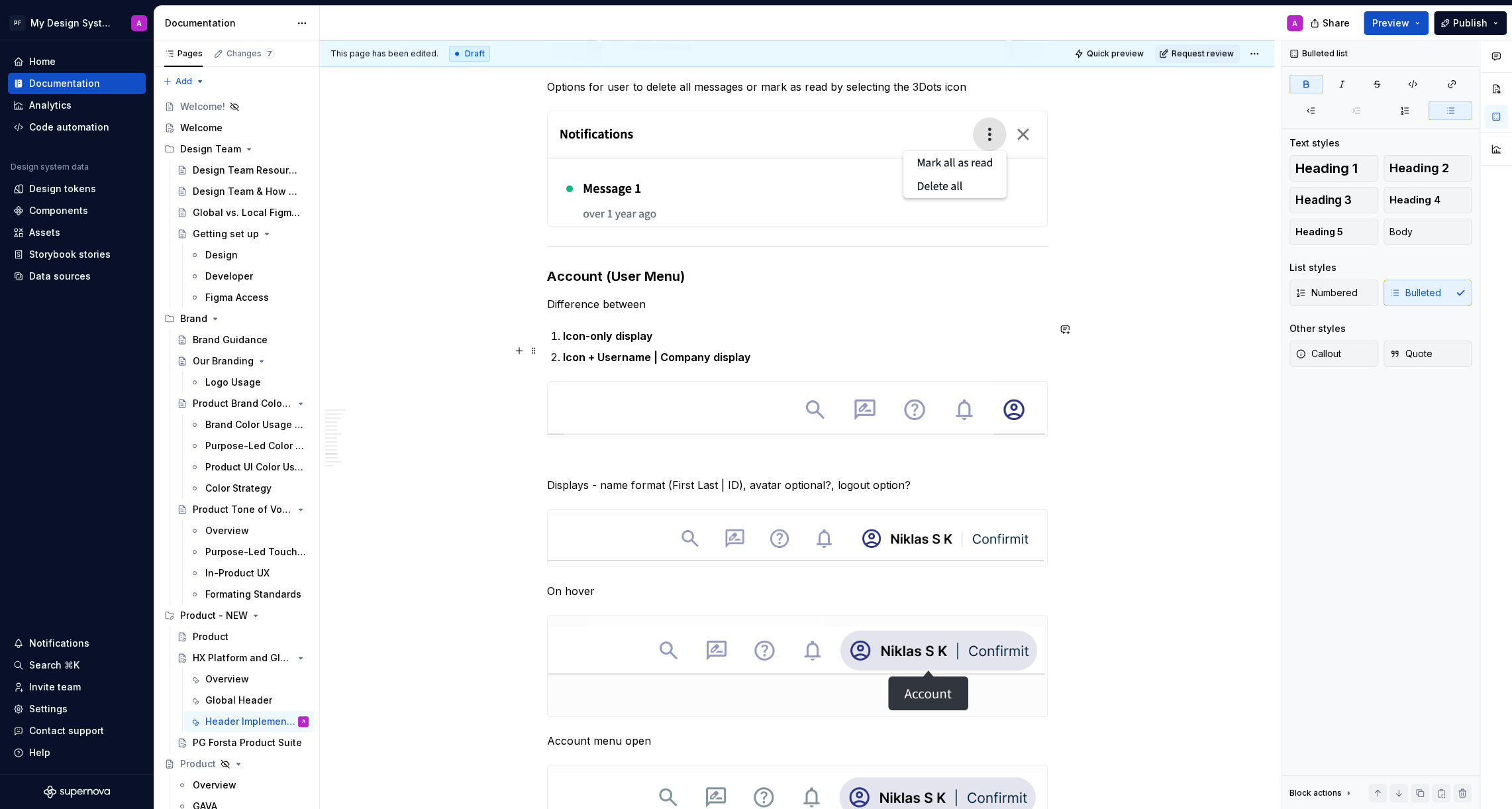
click at [772, 350] on p "Icon + Username | Company display" at bounding box center [805, 357] width 484 height 16
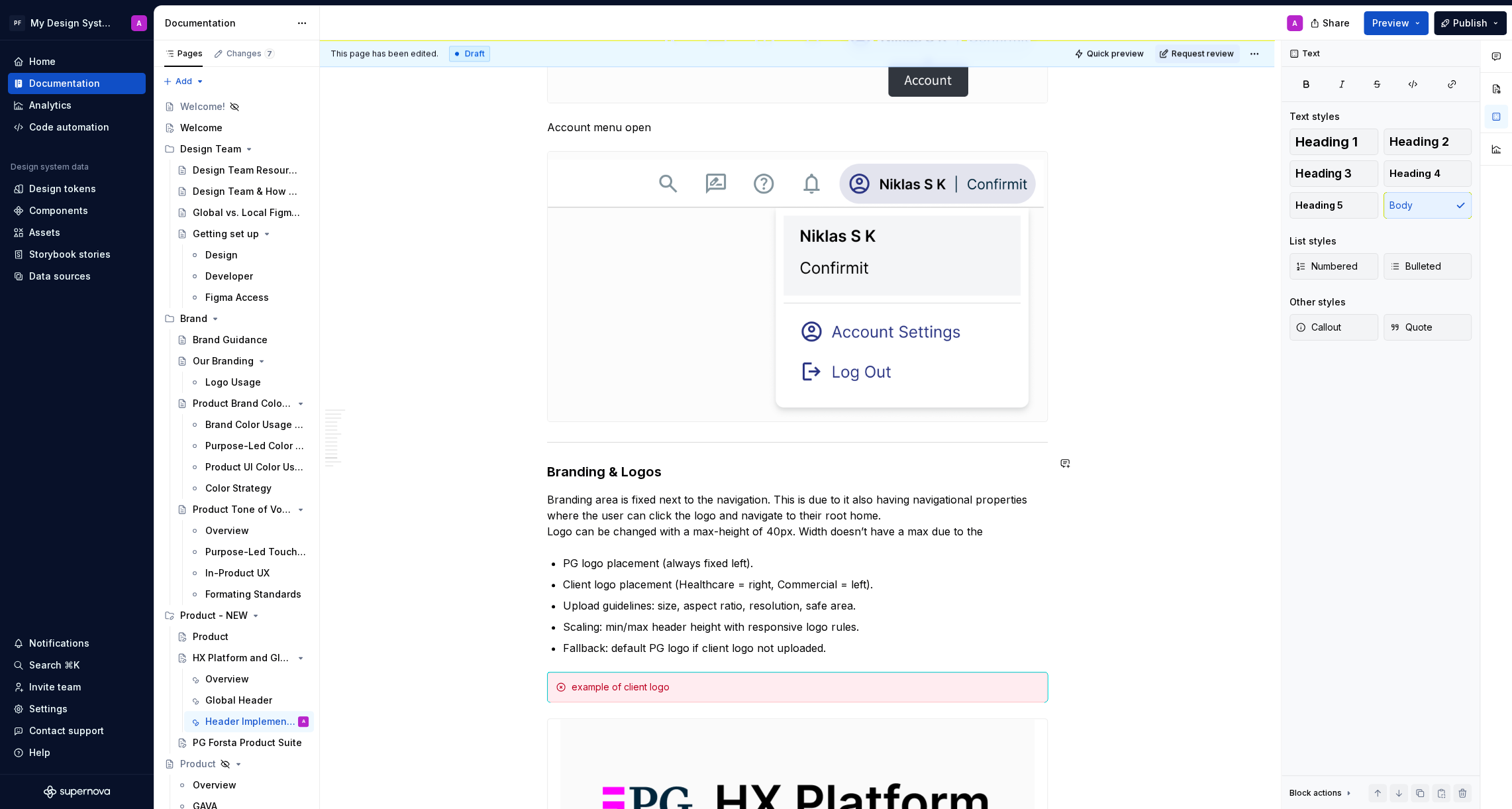
scroll to position [5860, 0]
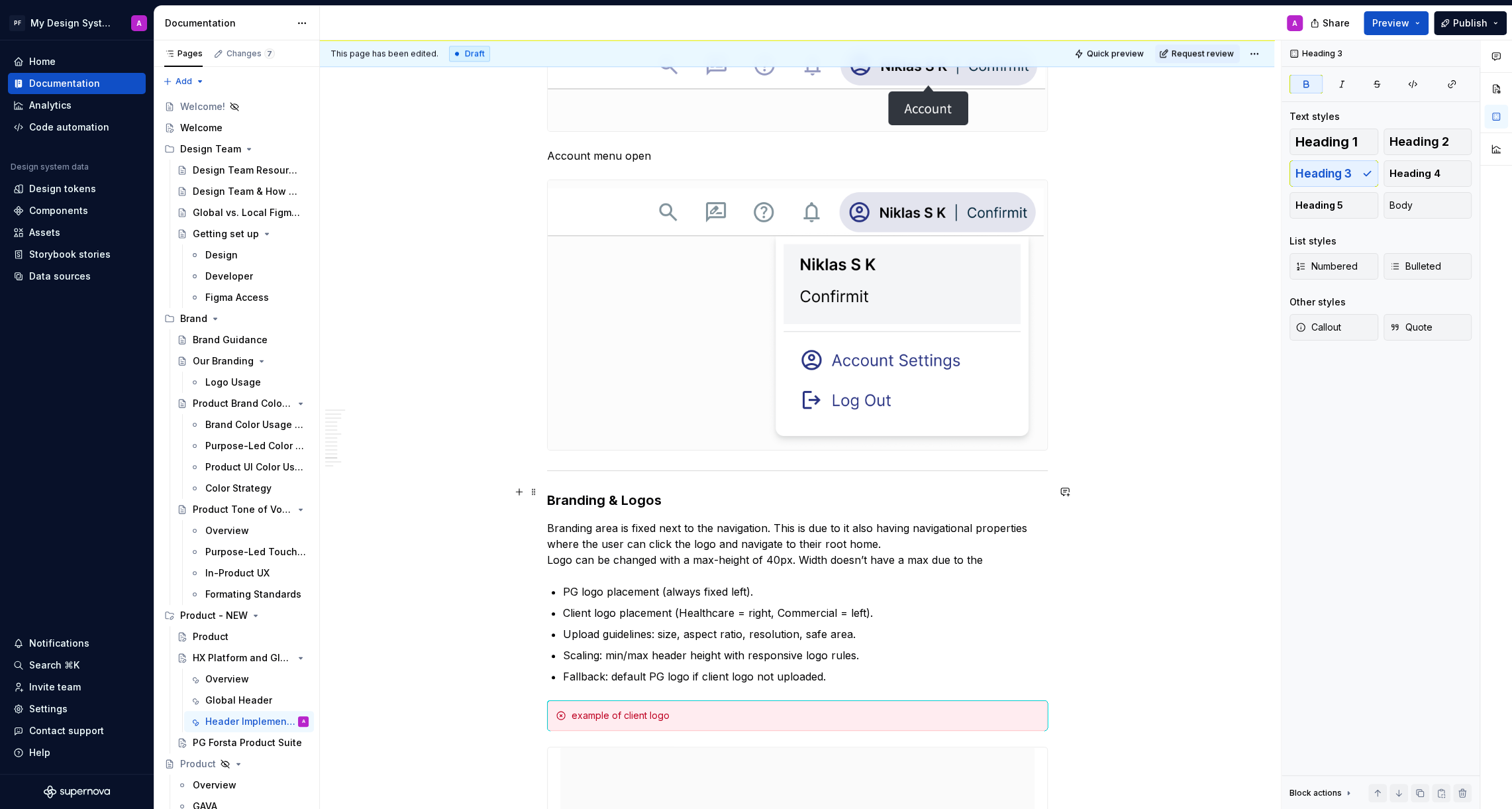
click at [552, 492] on strong "Branding & Logos" at bounding box center [605, 500] width 115 height 16
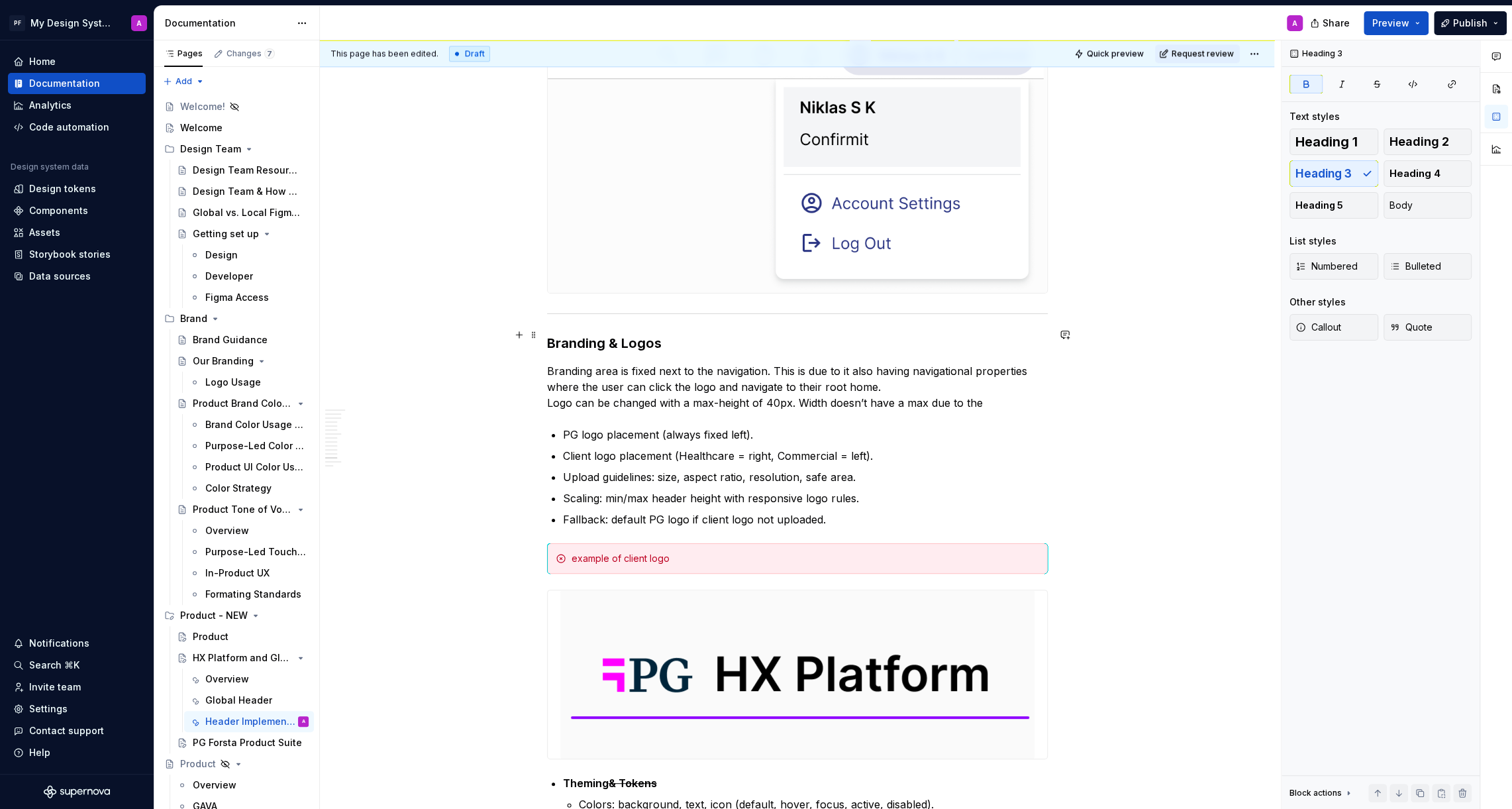
scroll to position [6115, 0]
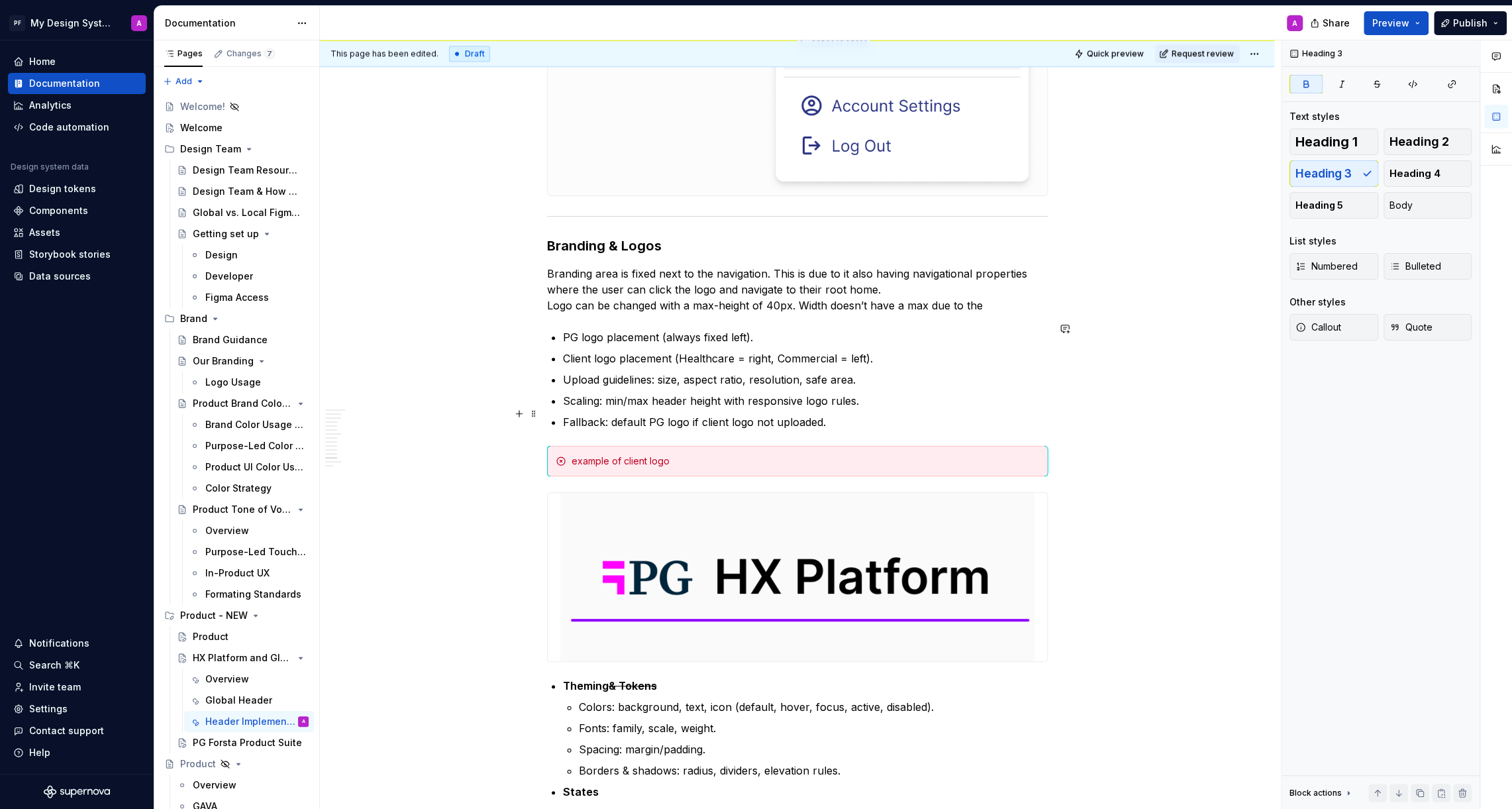
click at [853, 414] on p "Fallback: default PG logo if client logo not uploaded." at bounding box center [805, 421] width 484 height 16
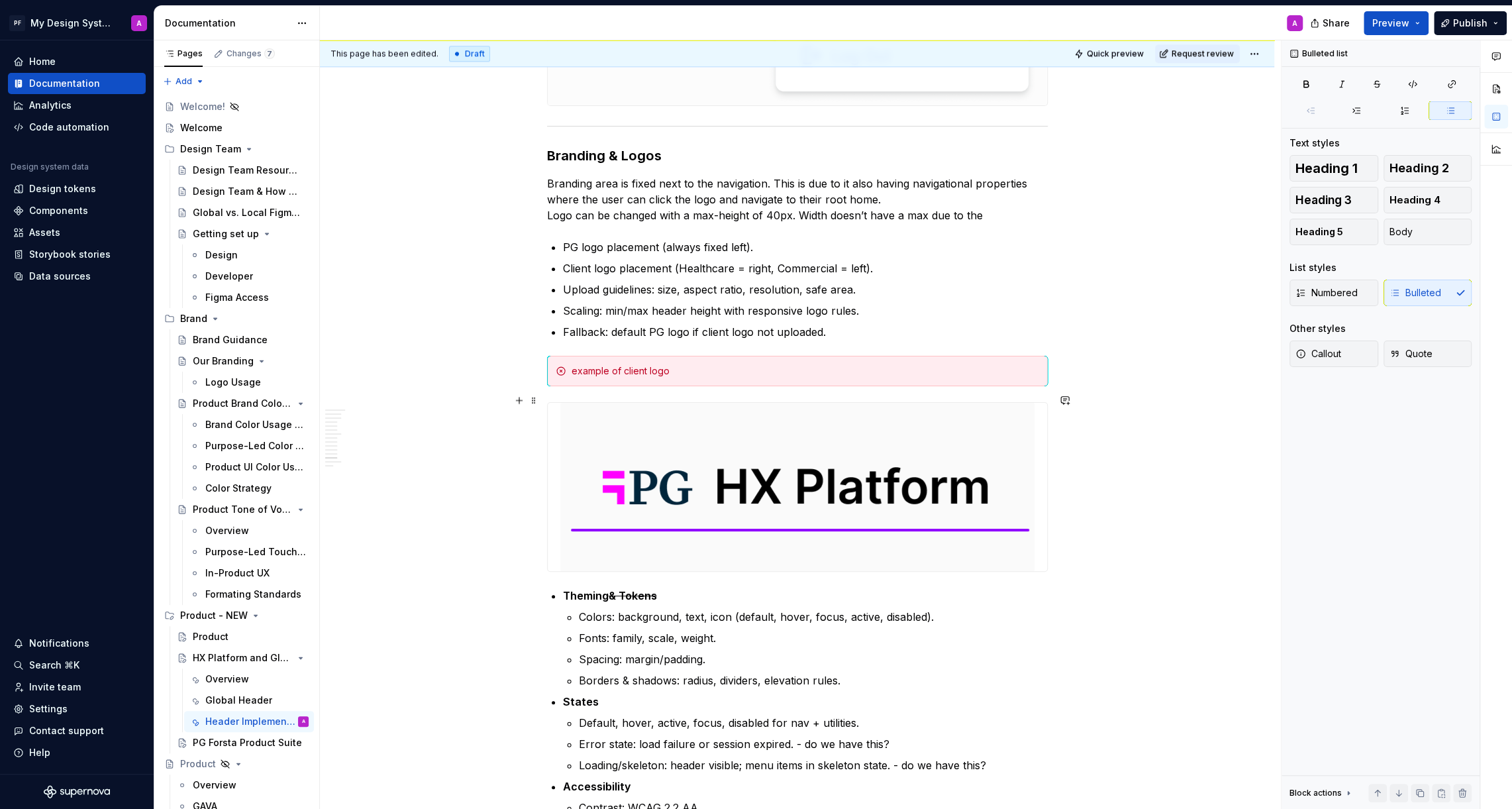
scroll to position [6256, 0]
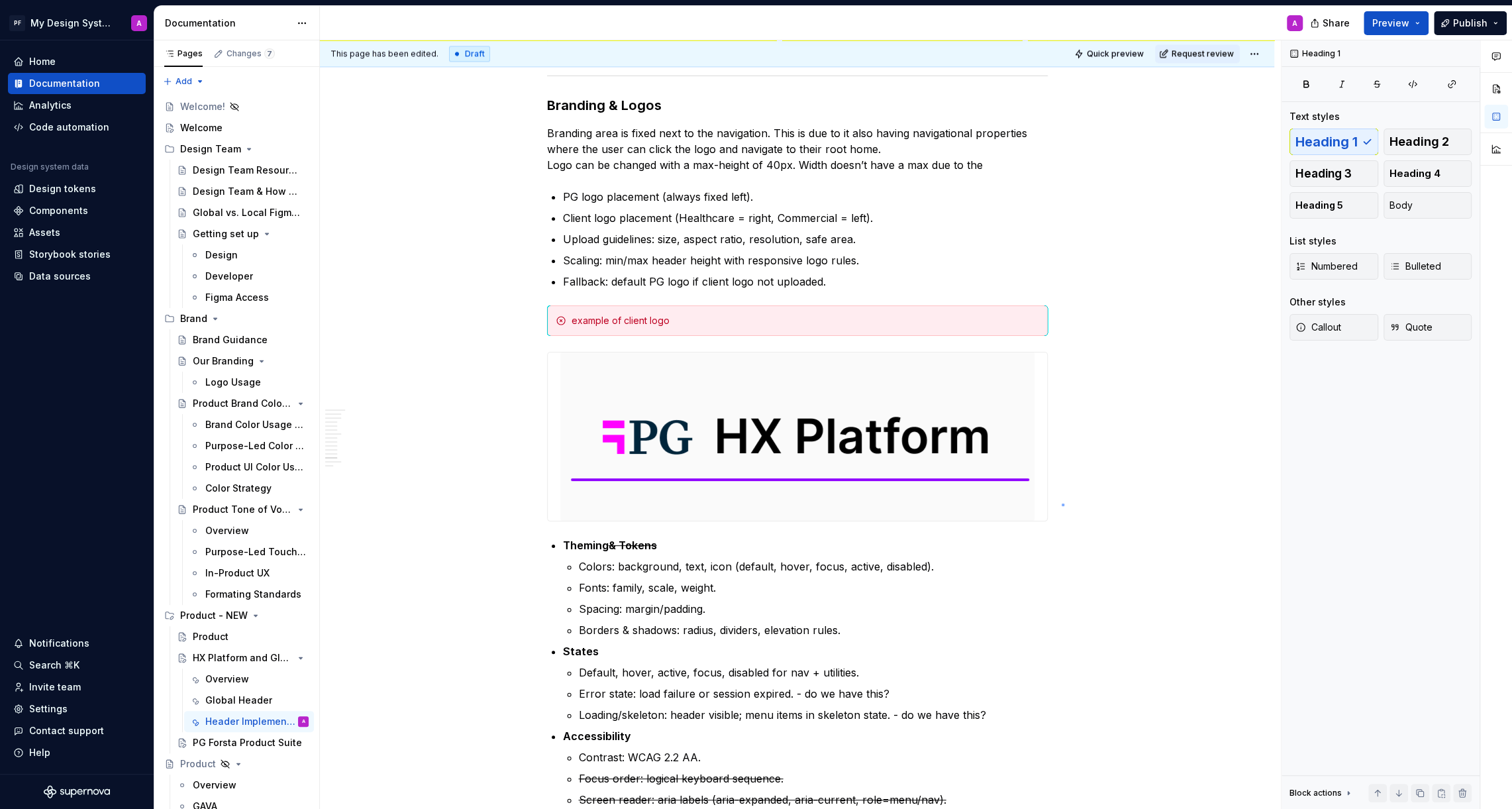
click at [1061, 505] on div "This page has been edited. Draft Quick preview Request review HX Platform and G…" at bounding box center [800, 424] width 961 height 769
click at [810, 438] on img at bounding box center [796, 437] width 474 height 169
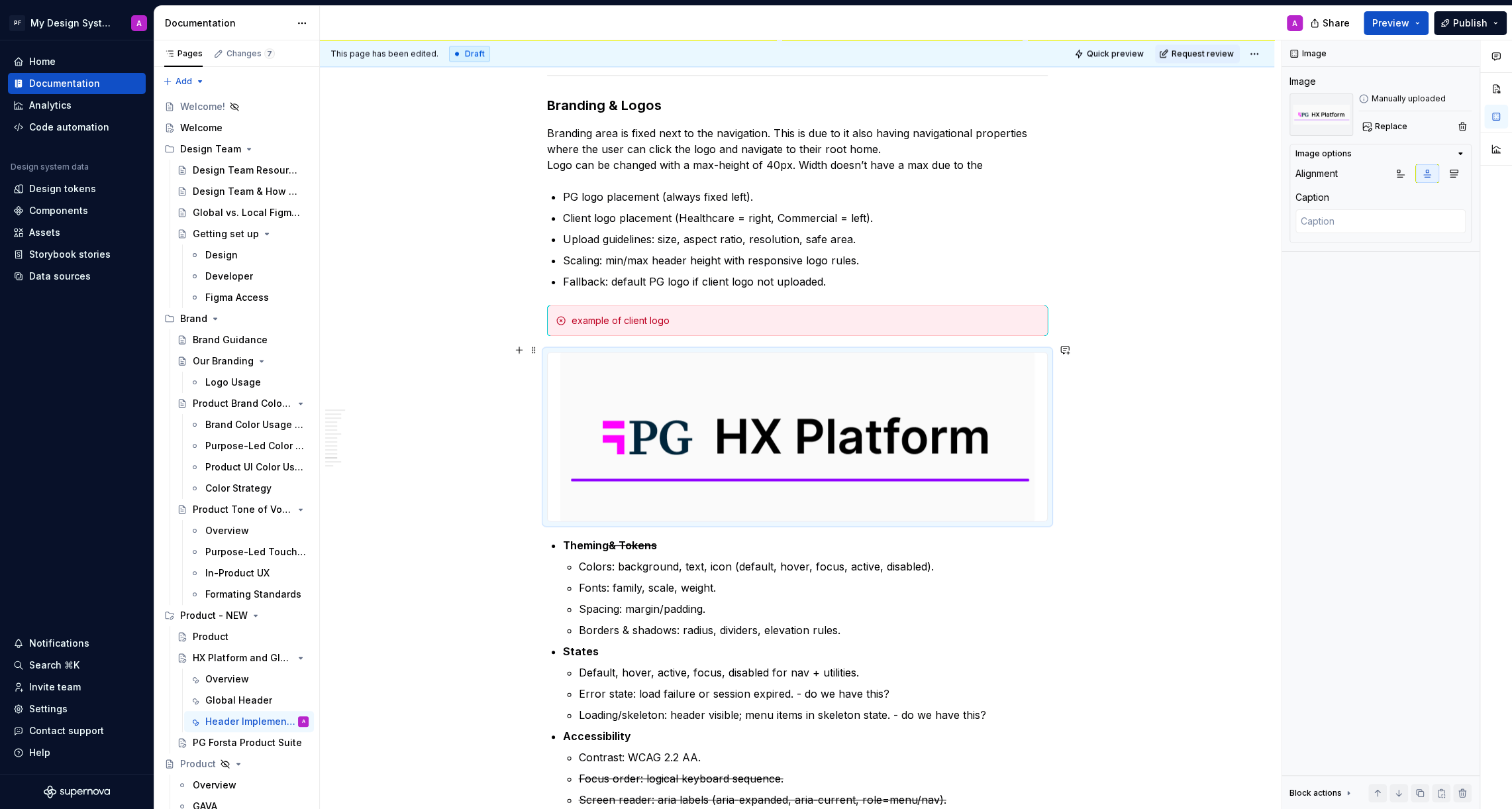
click at [839, 409] on img at bounding box center [796, 437] width 474 height 169
click at [1379, 129] on span "Replace" at bounding box center [1390, 126] width 33 height 11
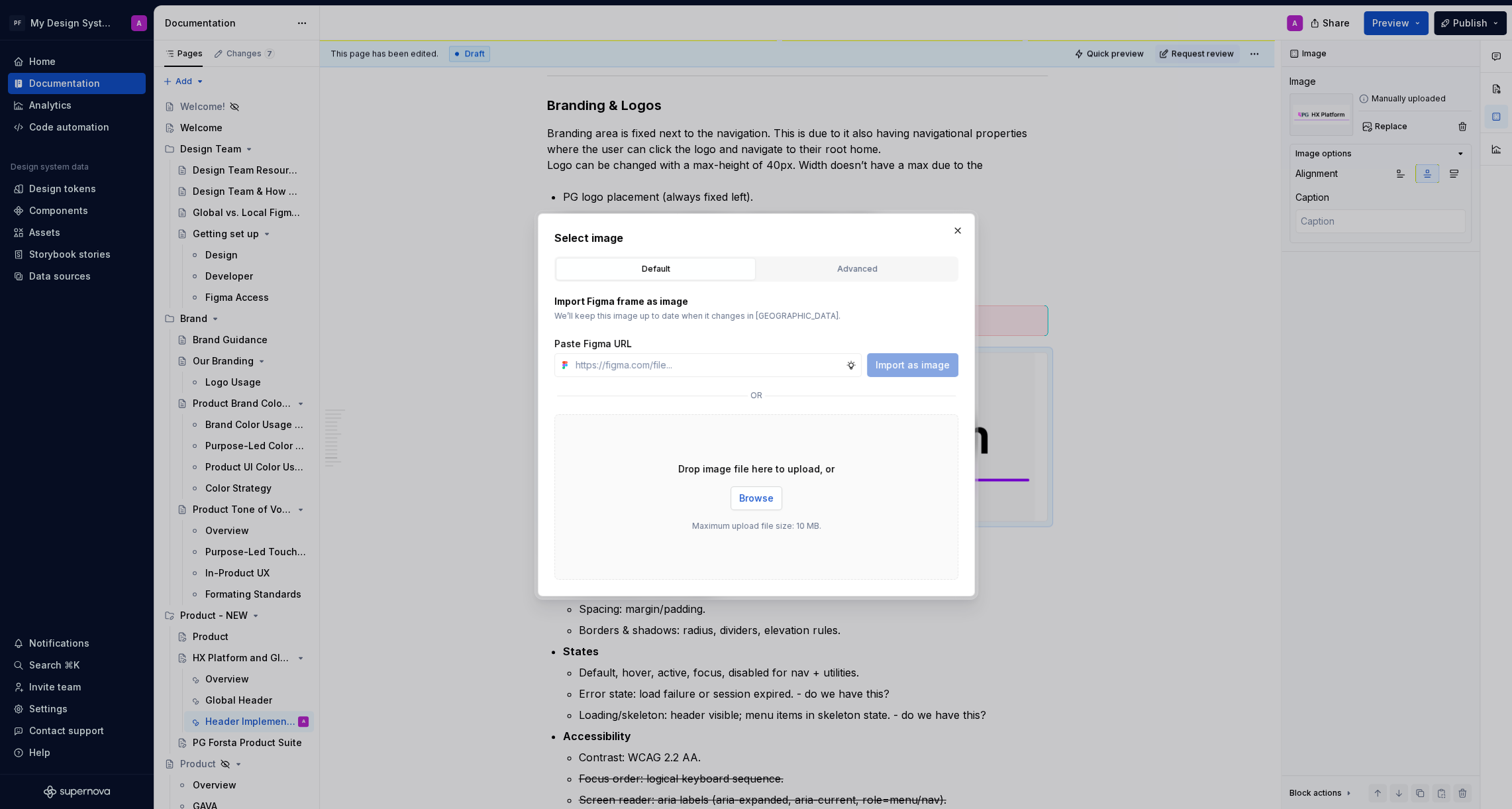
click at [752, 498] on span "Browse" at bounding box center [756, 498] width 34 height 13
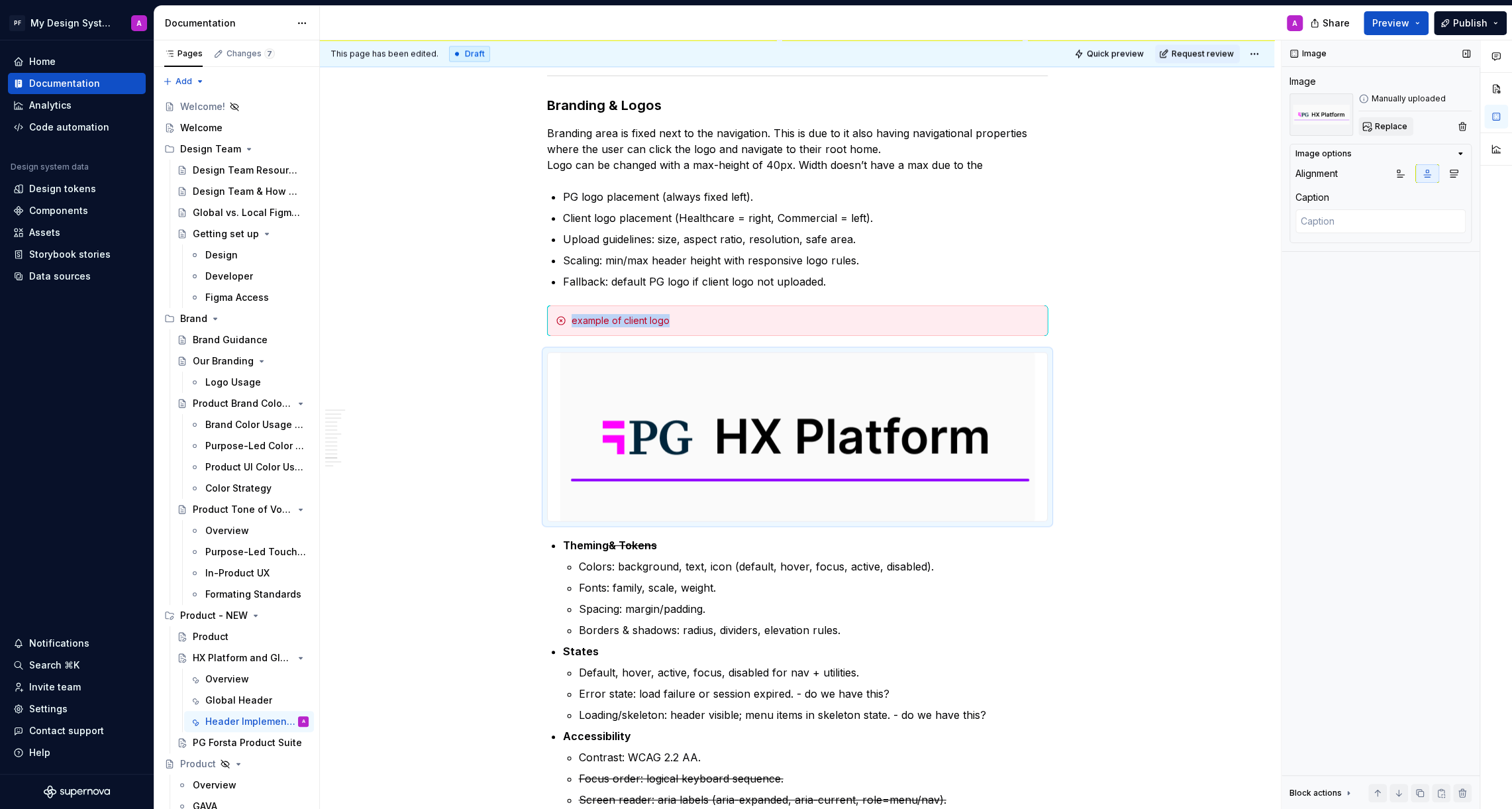
click at [1392, 126] on span "Replace" at bounding box center [1390, 126] width 33 height 11
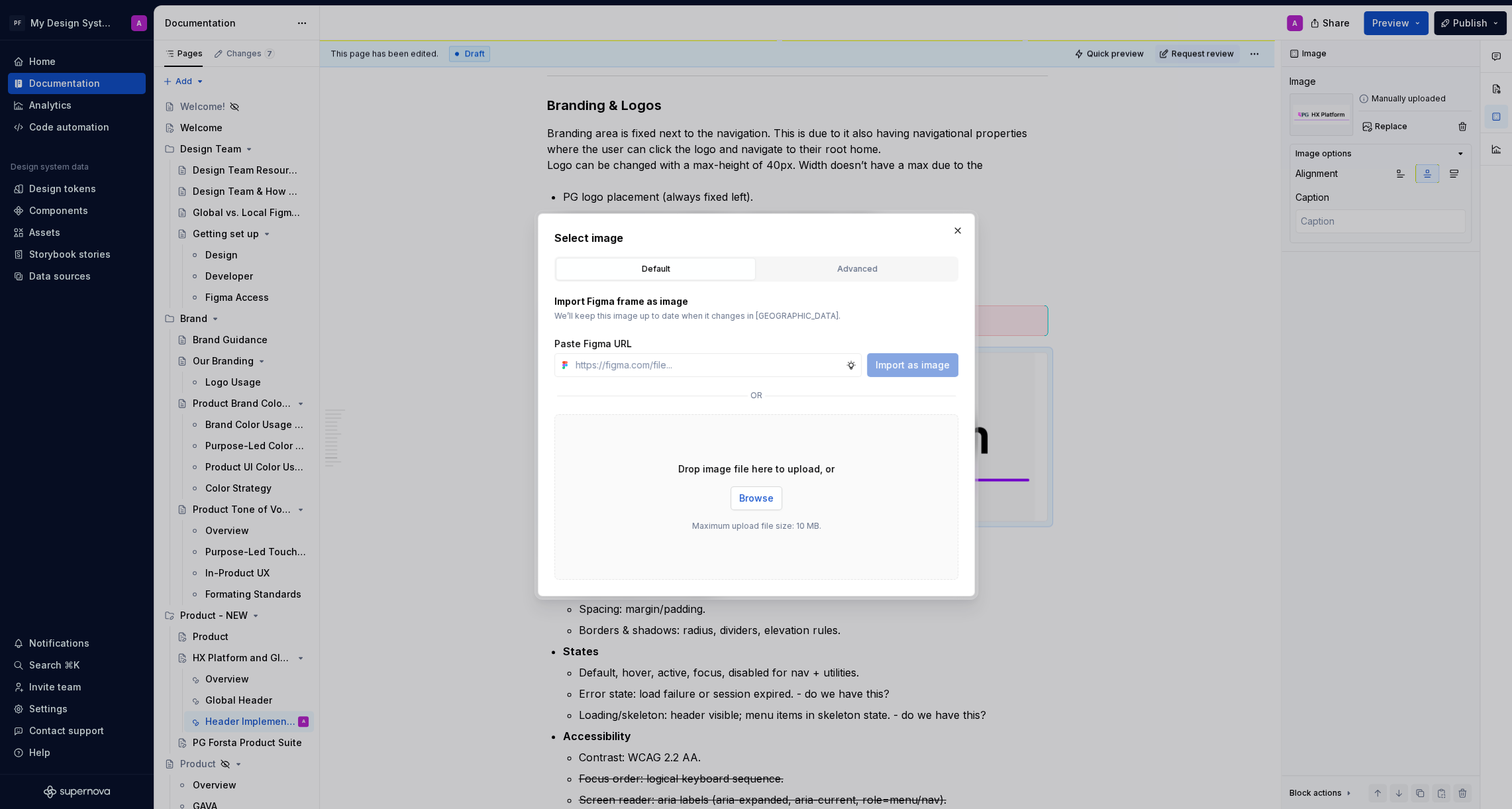
click at [745, 501] on span "Browse" at bounding box center [756, 498] width 34 height 13
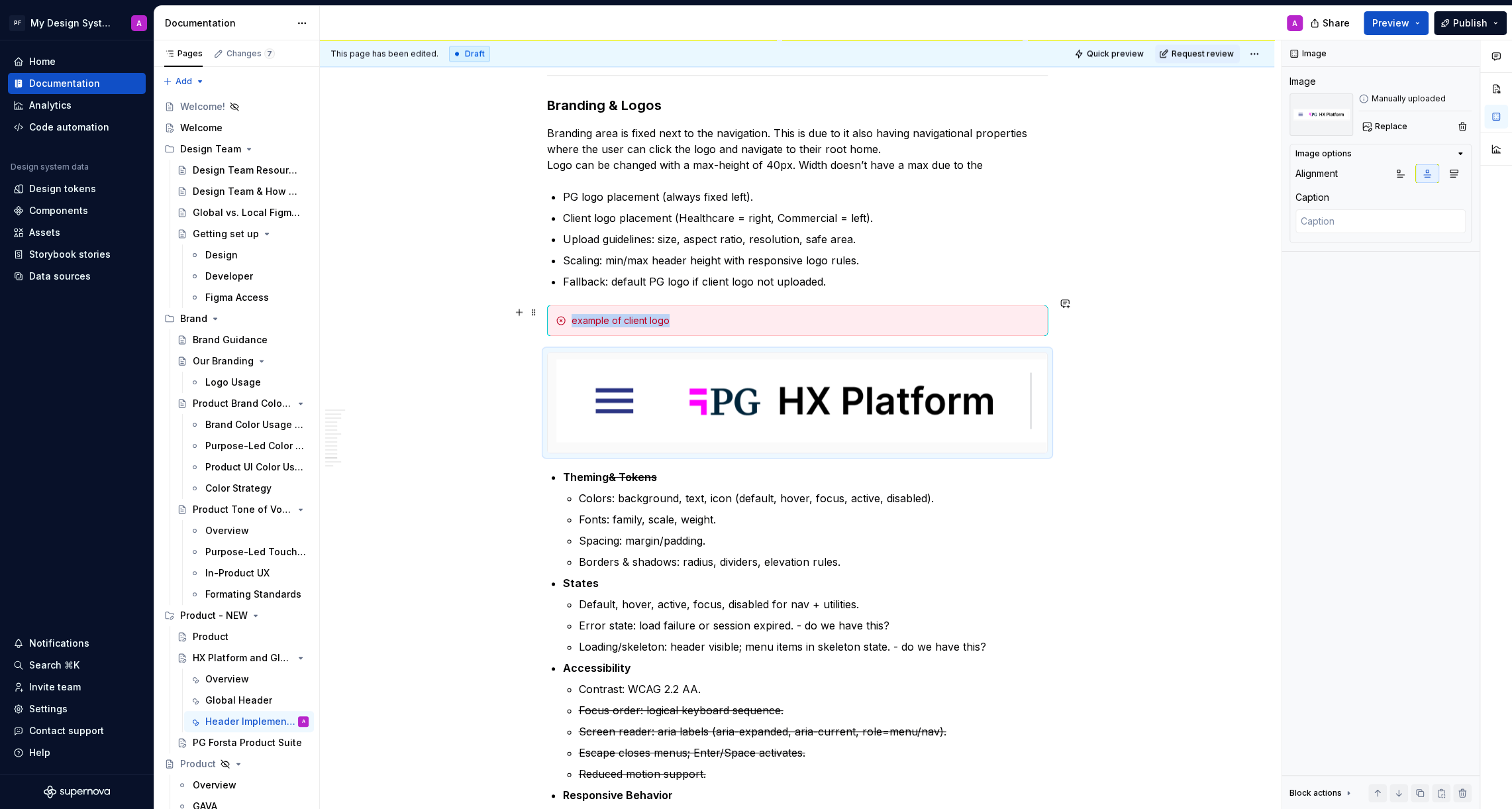
click at [835, 314] on div "example of client logo" at bounding box center [805, 321] width 468 height 13
click at [834, 409] on img at bounding box center [797, 402] width 500 height 100
click at [539, 346] on span at bounding box center [533, 349] width 11 height 18
click at [567, 365] on div "Duplicate" at bounding box center [599, 370] width 86 height 13
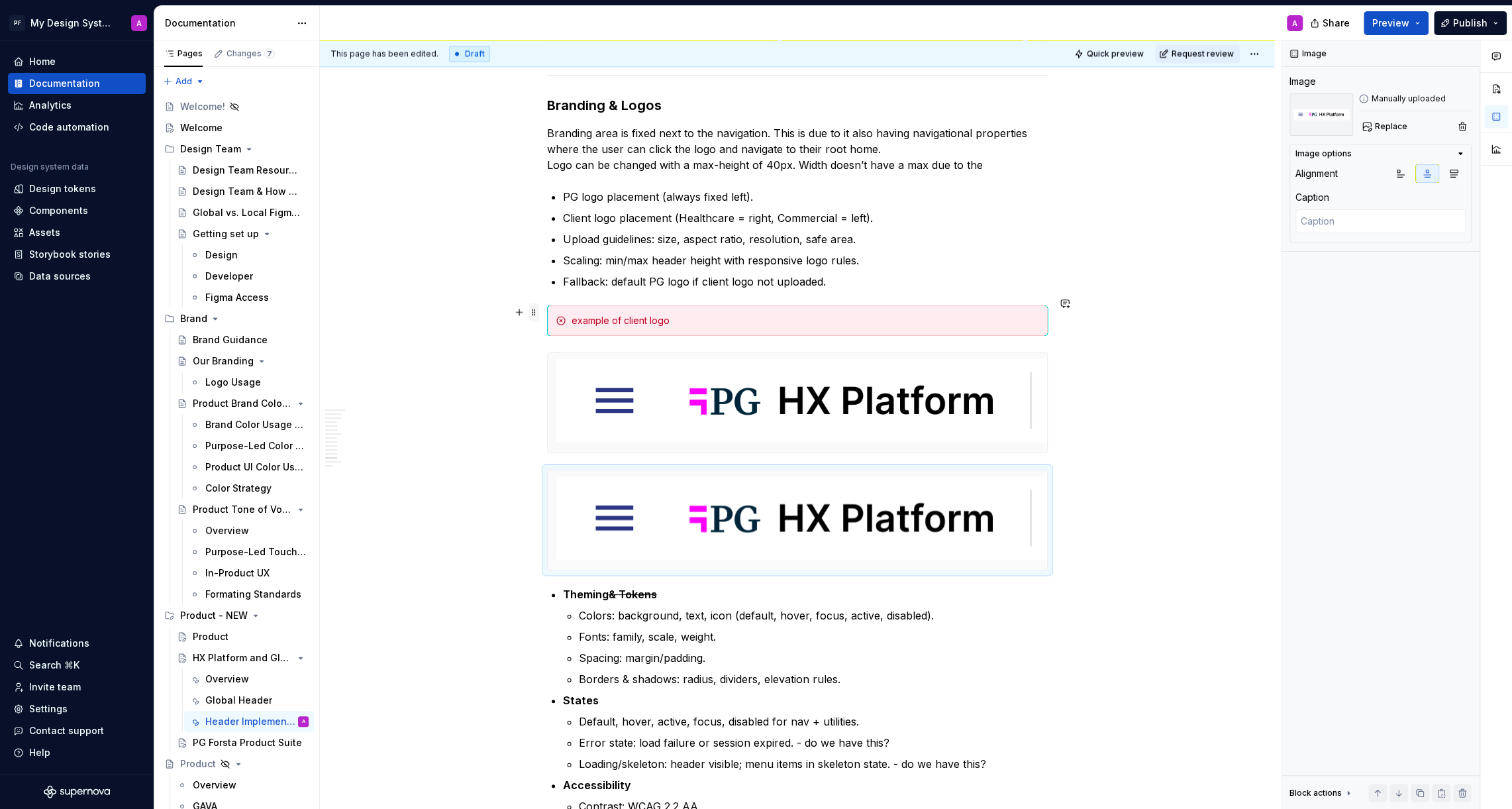
click at [539, 316] on span at bounding box center [533, 311] width 11 height 18
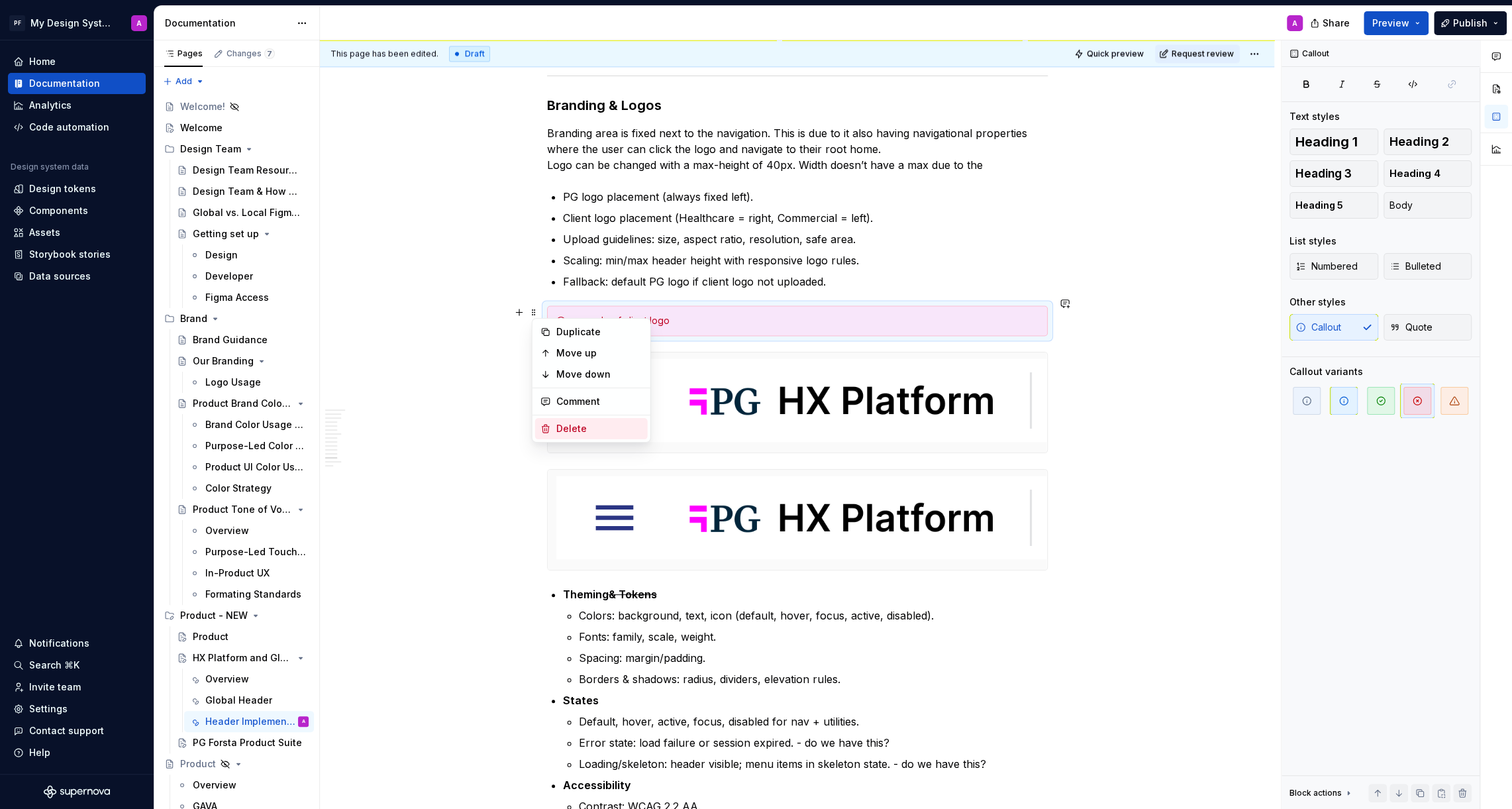
click at [611, 428] on div "Delete" at bounding box center [599, 429] width 86 height 13
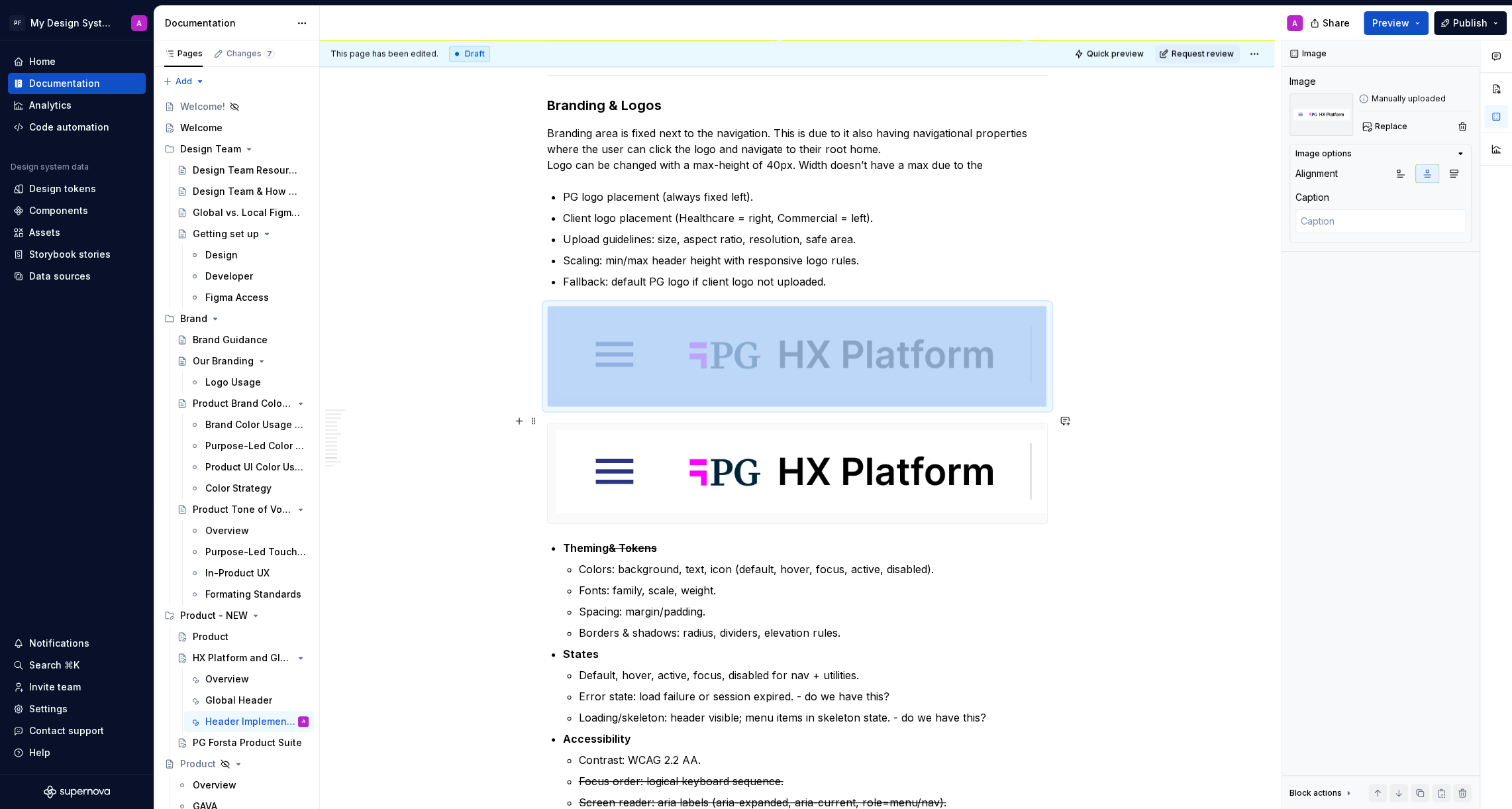
click at [710, 458] on img at bounding box center [797, 473] width 500 height 100
click at [1381, 124] on span "Replace" at bounding box center [1390, 126] width 33 height 11
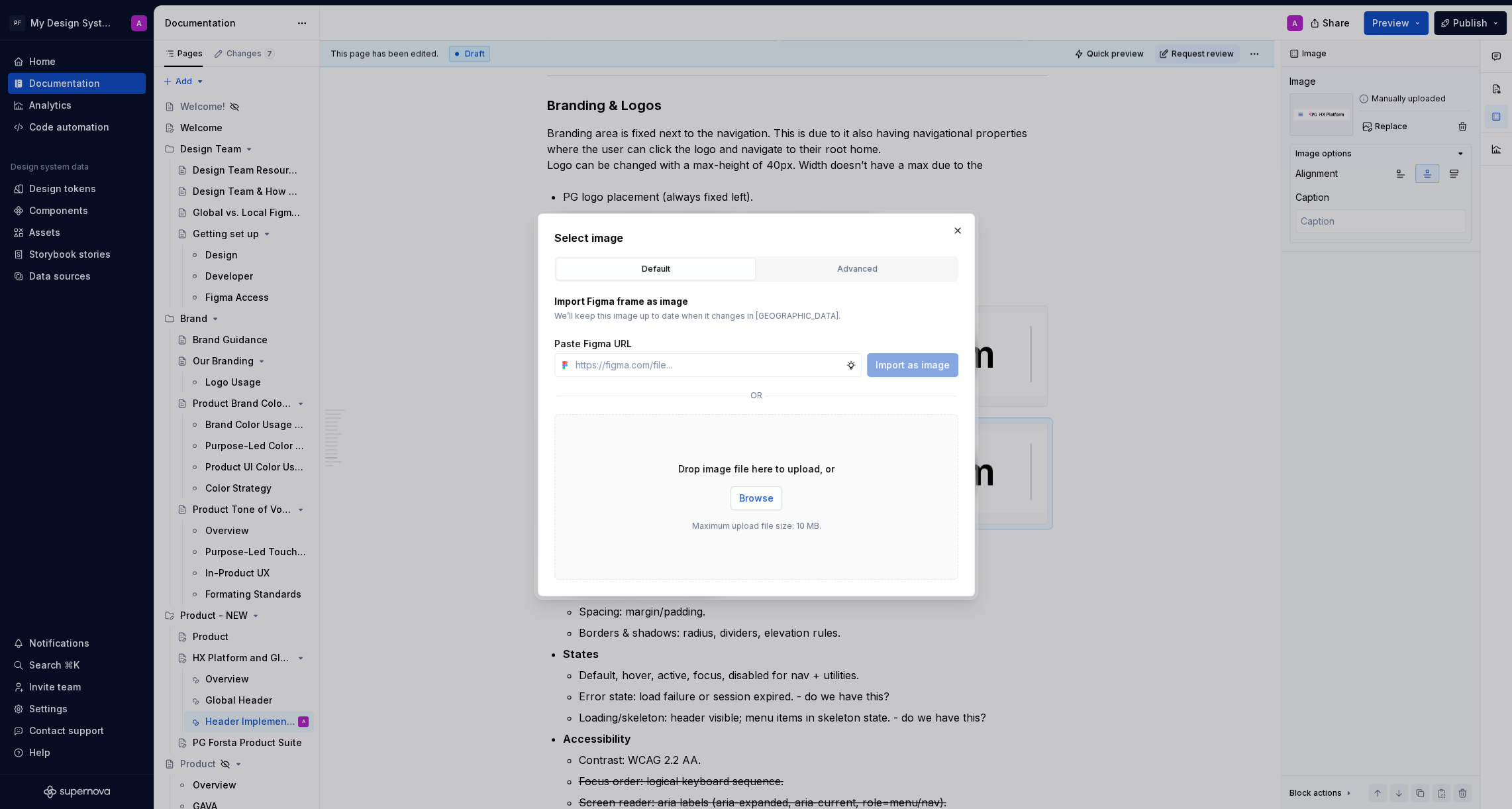
click at [755, 490] on button "Browse" at bounding box center [756, 498] width 52 height 24
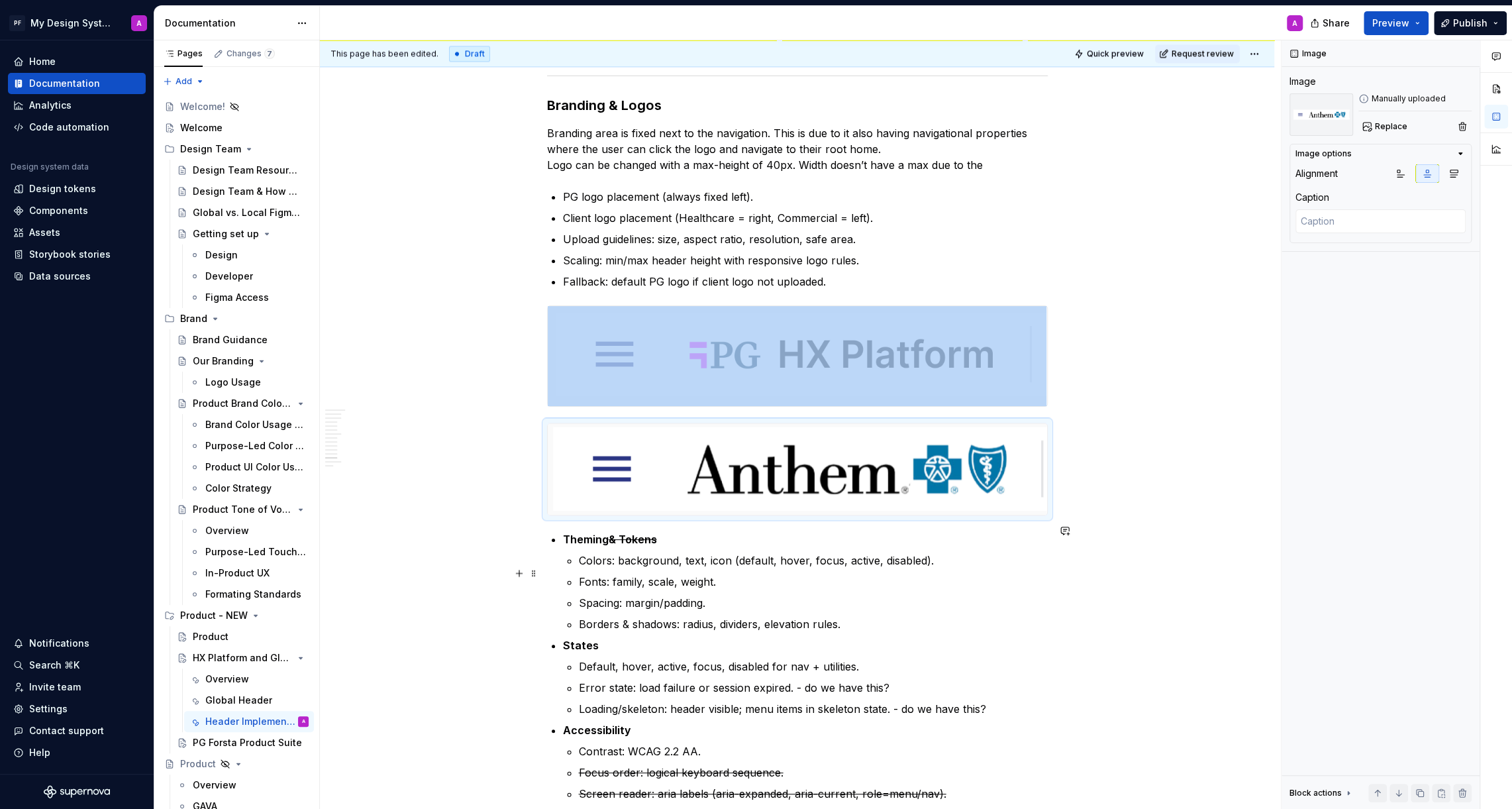
scroll to position [6223, 0]
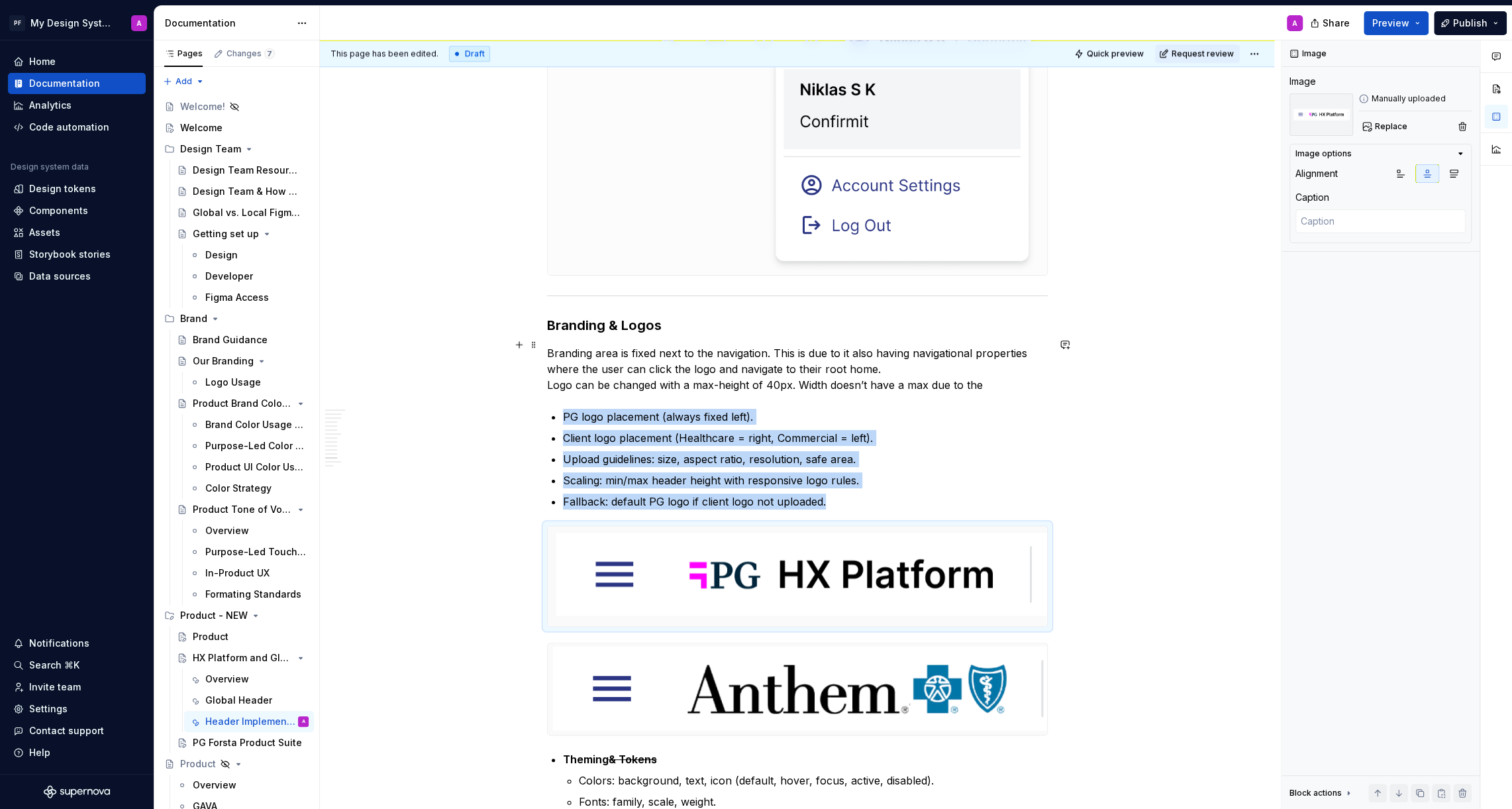
scroll to position [6088, 0]
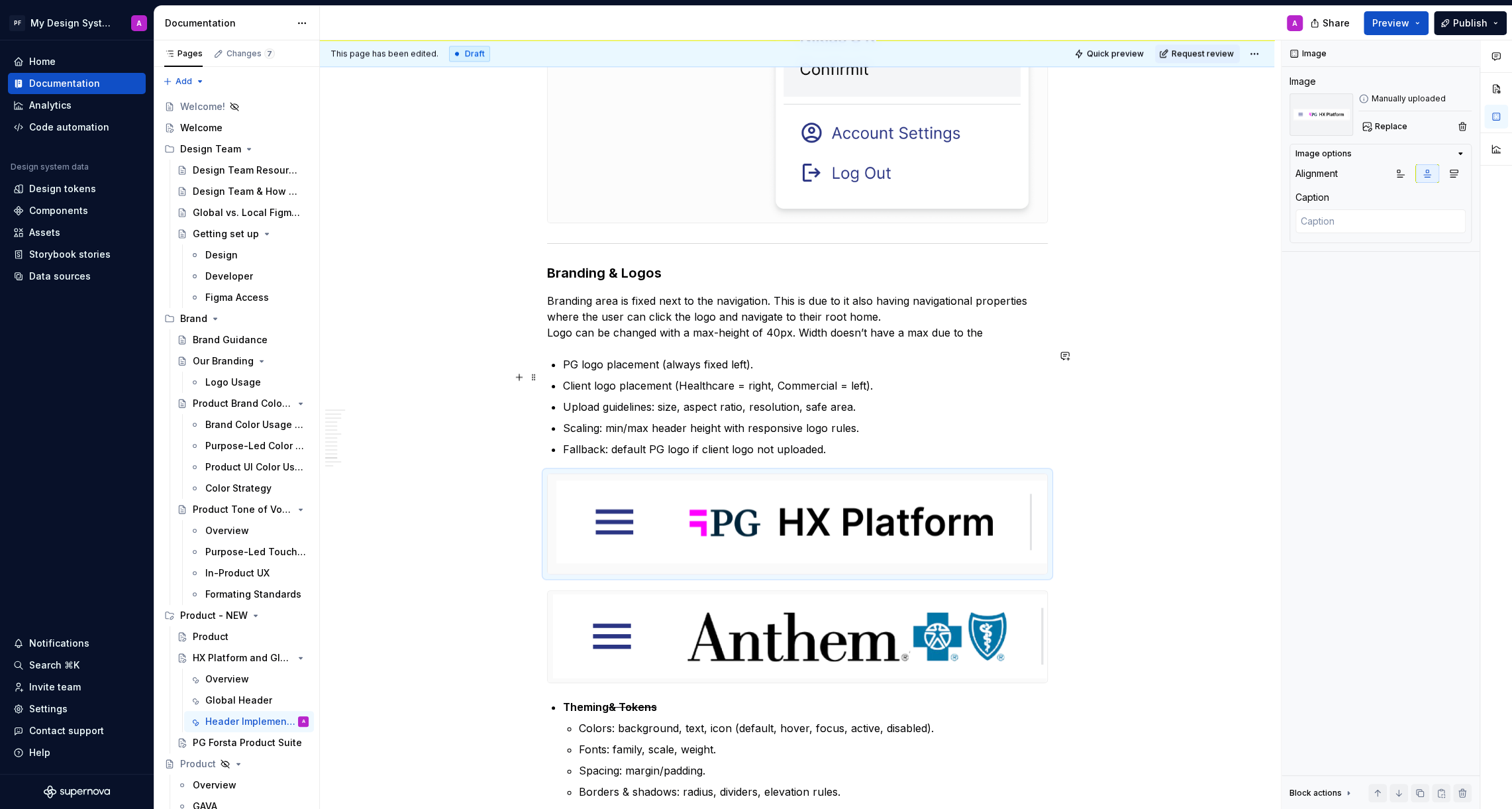
click at [878, 377] on p "Client logo placement (Healthcare = right, Commercial = left)." at bounding box center [805, 385] width 484 height 16
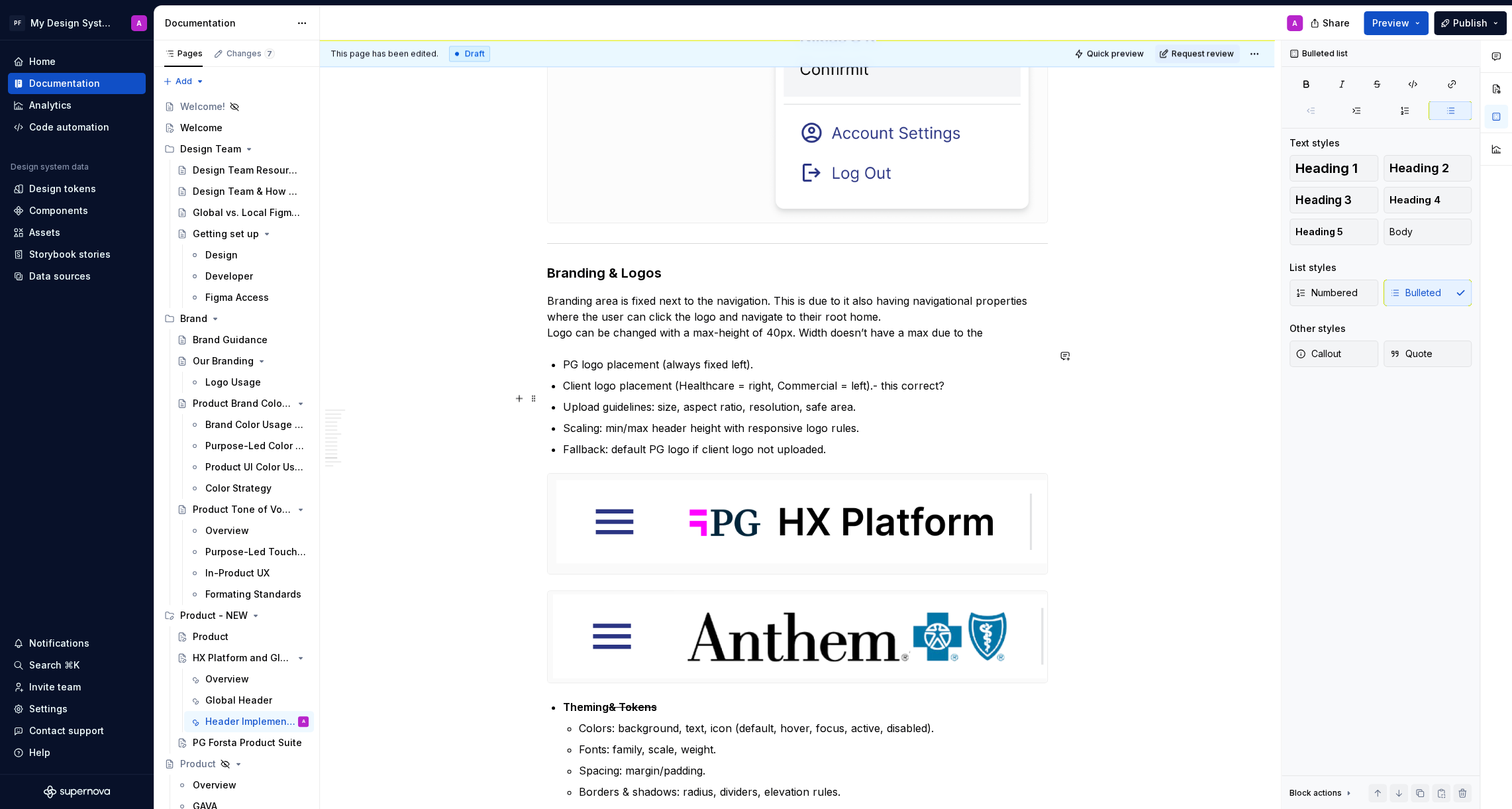
click at [872, 399] on p "Upload guidelines: size, aspect ratio, resolution, safe area." at bounding box center [805, 407] width 484 height 16
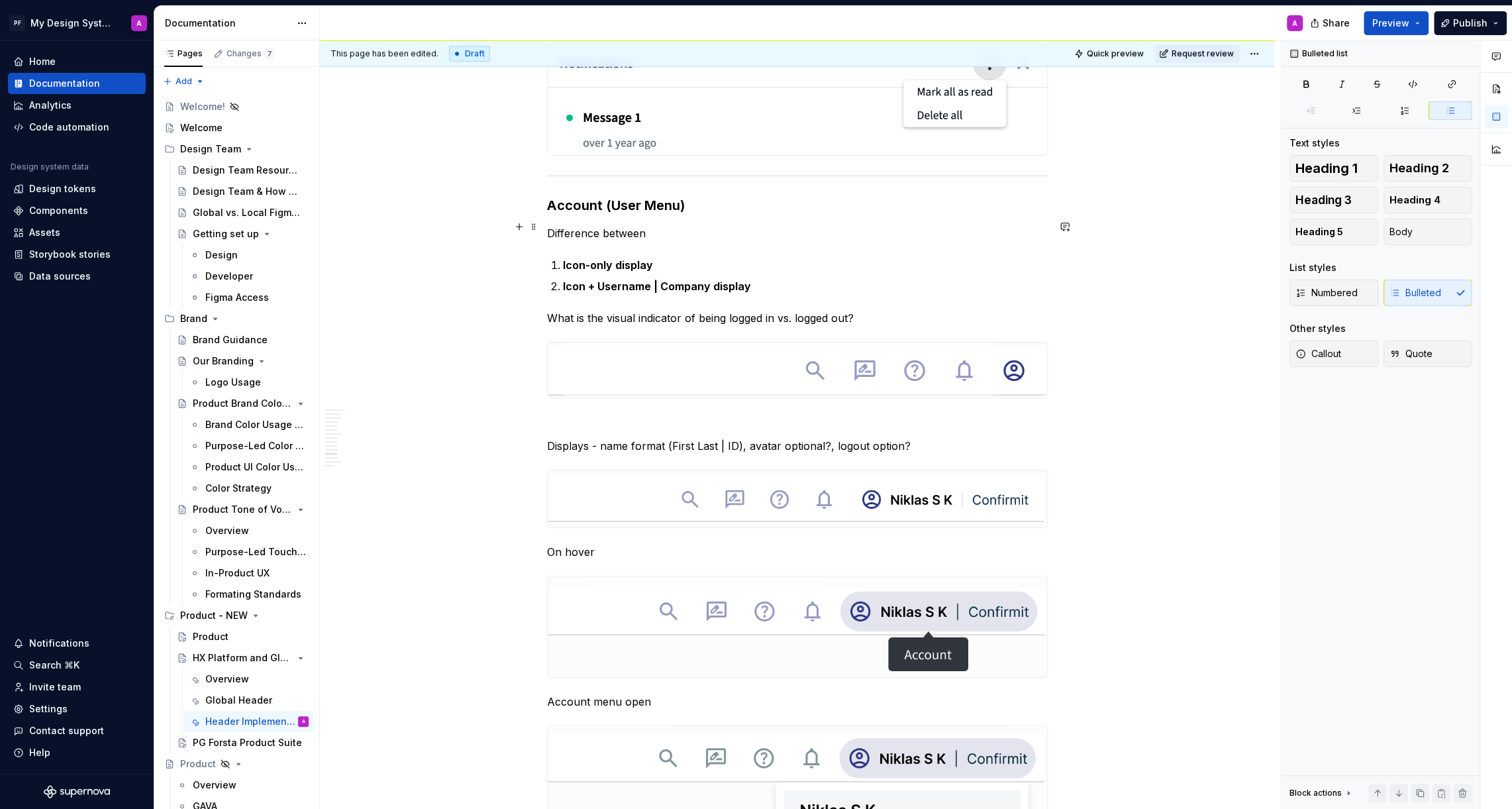
scroll to position [5315, 0]
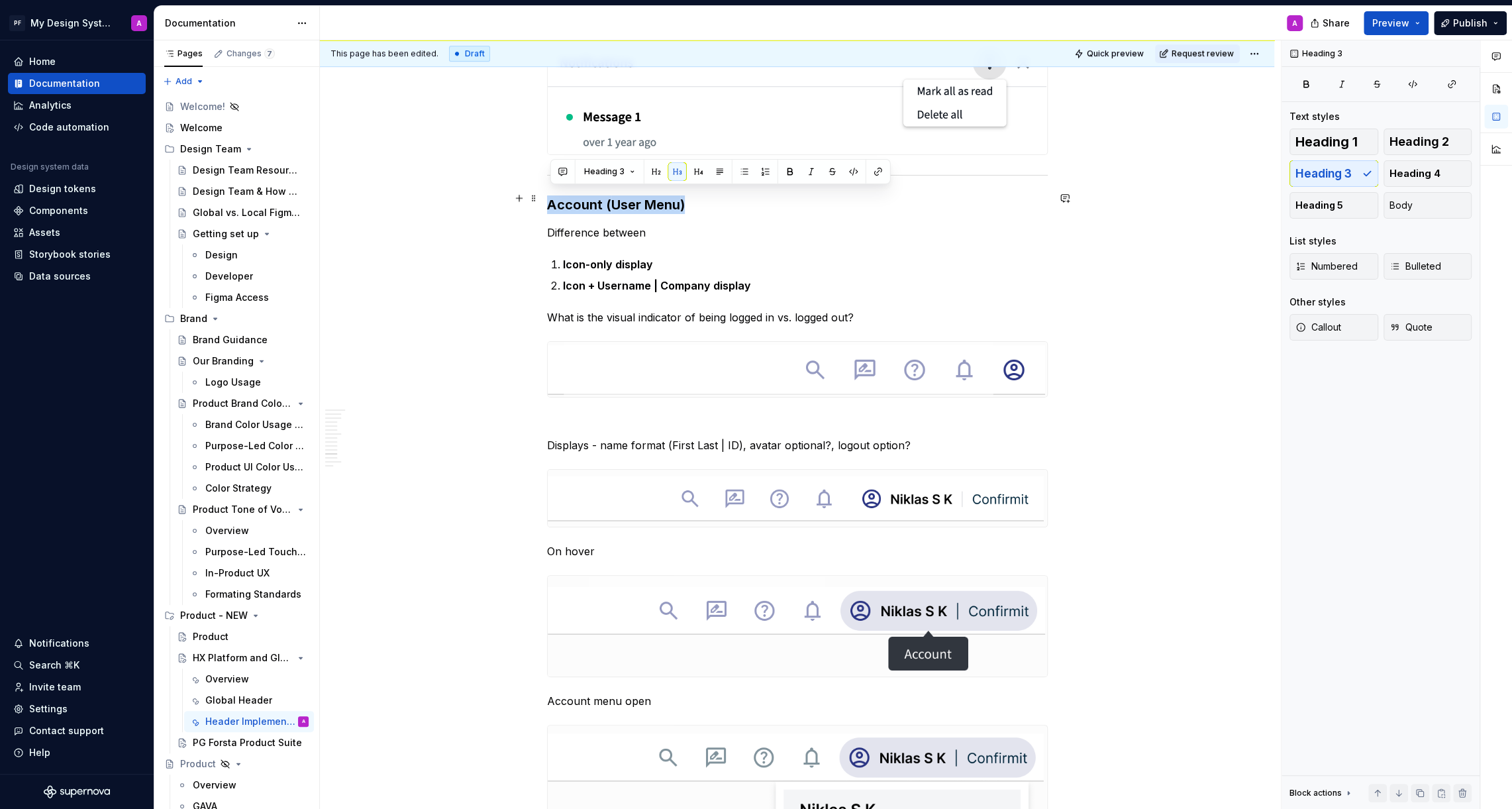
drag, startPoint x: 550, startPoint y: 197, endPoint x: 698, endPoint y: 198, distance: 148.0
click at [698, 198] on h3 "Account ( User Menu )" at bounding box center [797, 204] width 500 height 18
copy h3 "Account ( User Menu )"
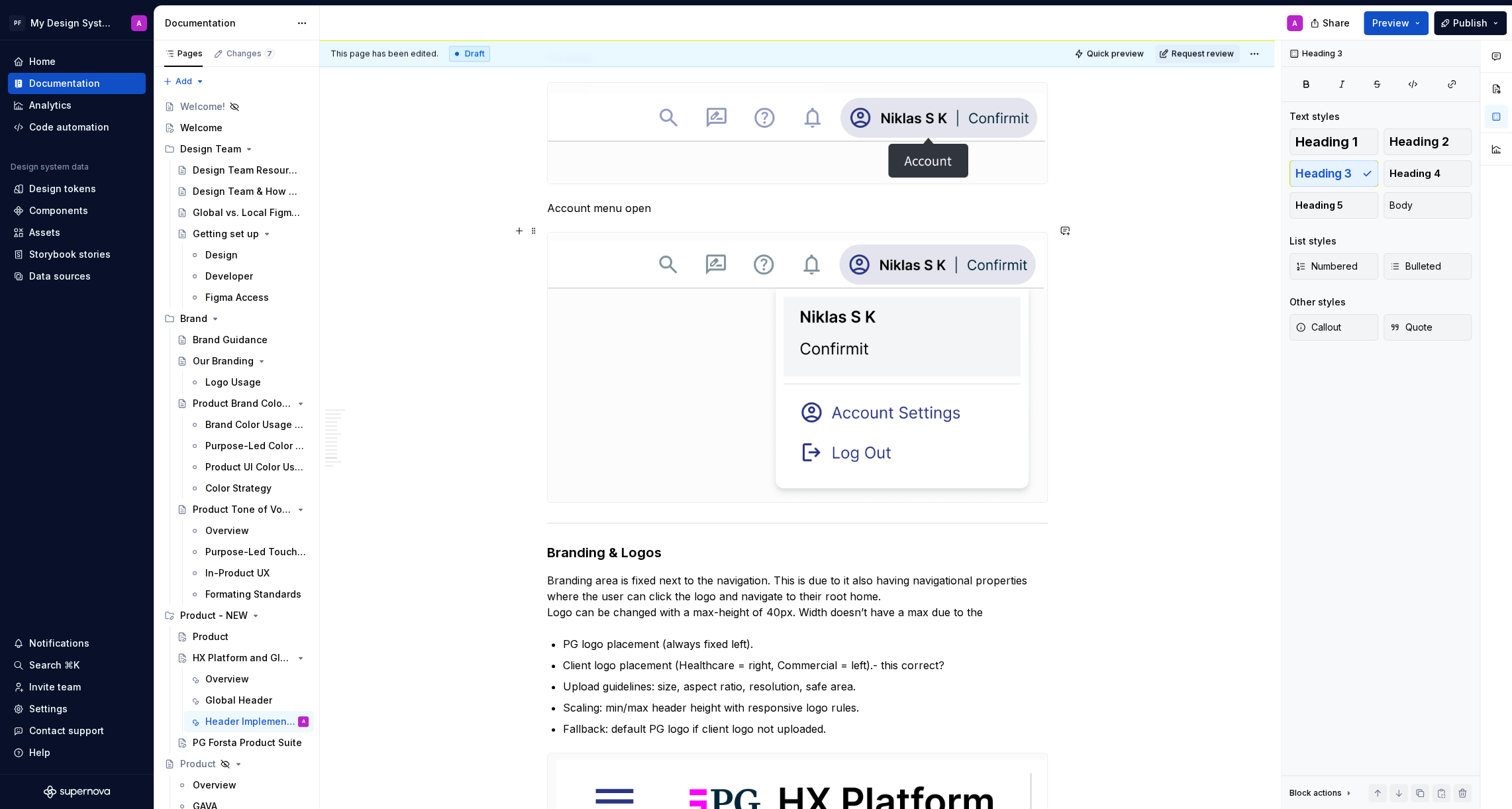
scroll to position [5886, 0]
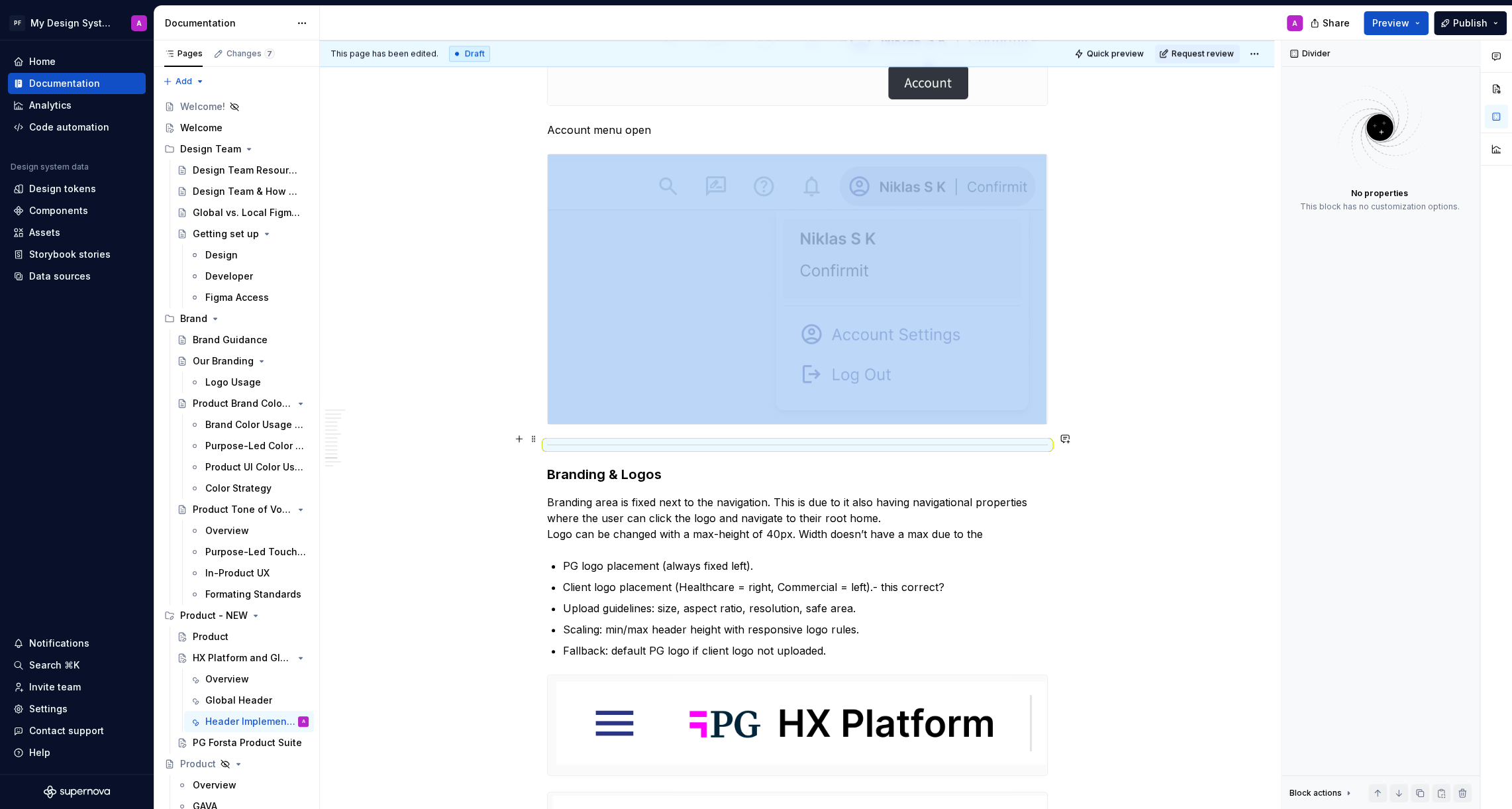
click at [551, 440] on div at bounding box center [797, 444] width 500 height 9
click at [520, 439] on button "button" at bounding box center [519, 438] width 18 height 18
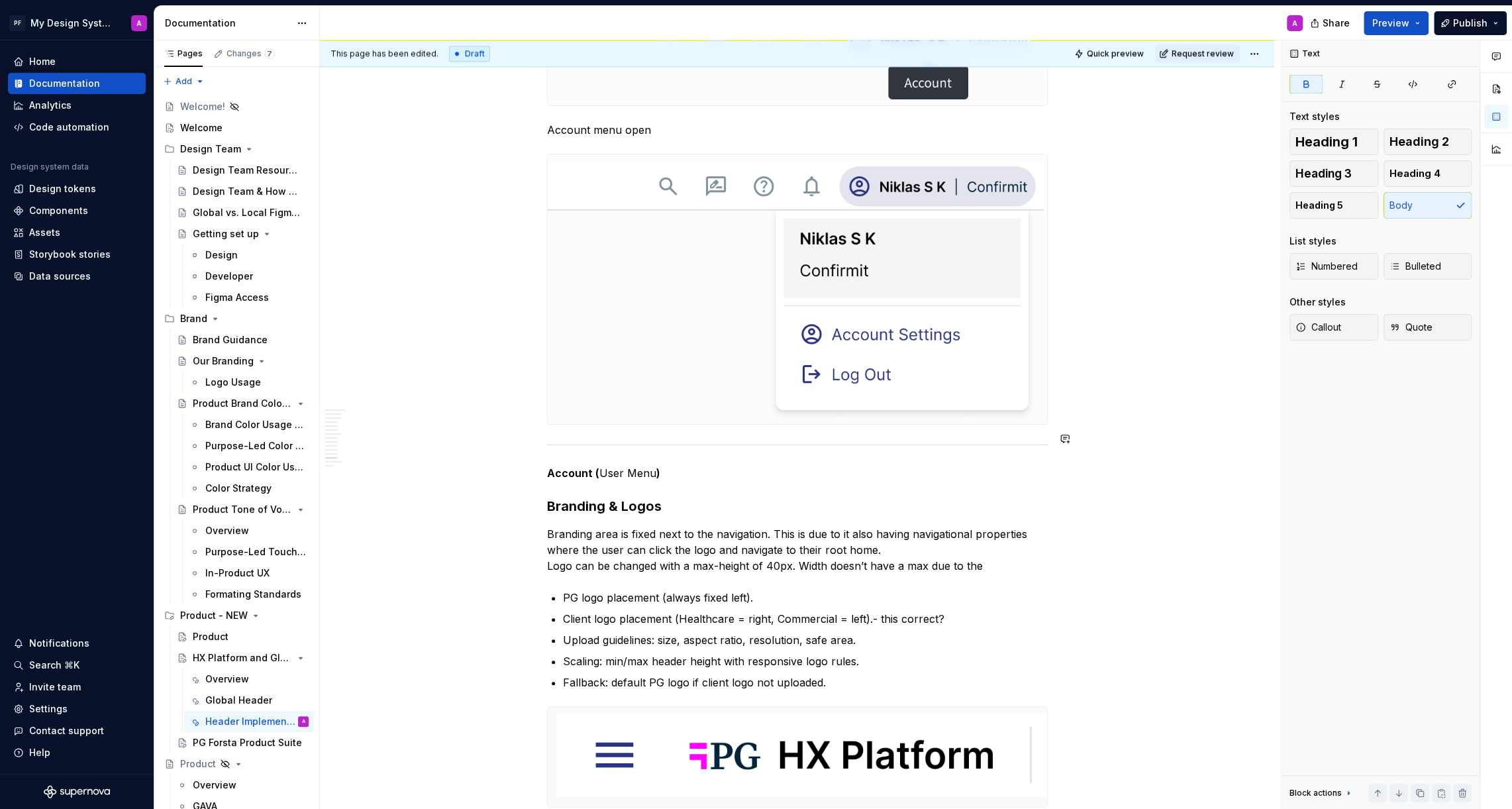
click at [660, 465] on p "Account ( User Menu )" at bounding box center [797, 473] width 500 height 16
click at [654, 465] on p "Account ( User Menu )" at bounding box center [797, 473] width 500 height 16
drag, startPoint x: 704, startPoint y: 462, endPoint x: 551, endPoint y: 462, distance: 153.0
click at [551, 465] on p "Account ( Second Account )" at bounding box center [797, 473] width 500 height 16
click at [762, 438] on button "button" at bounding box center [767, 439] width 18 height 18
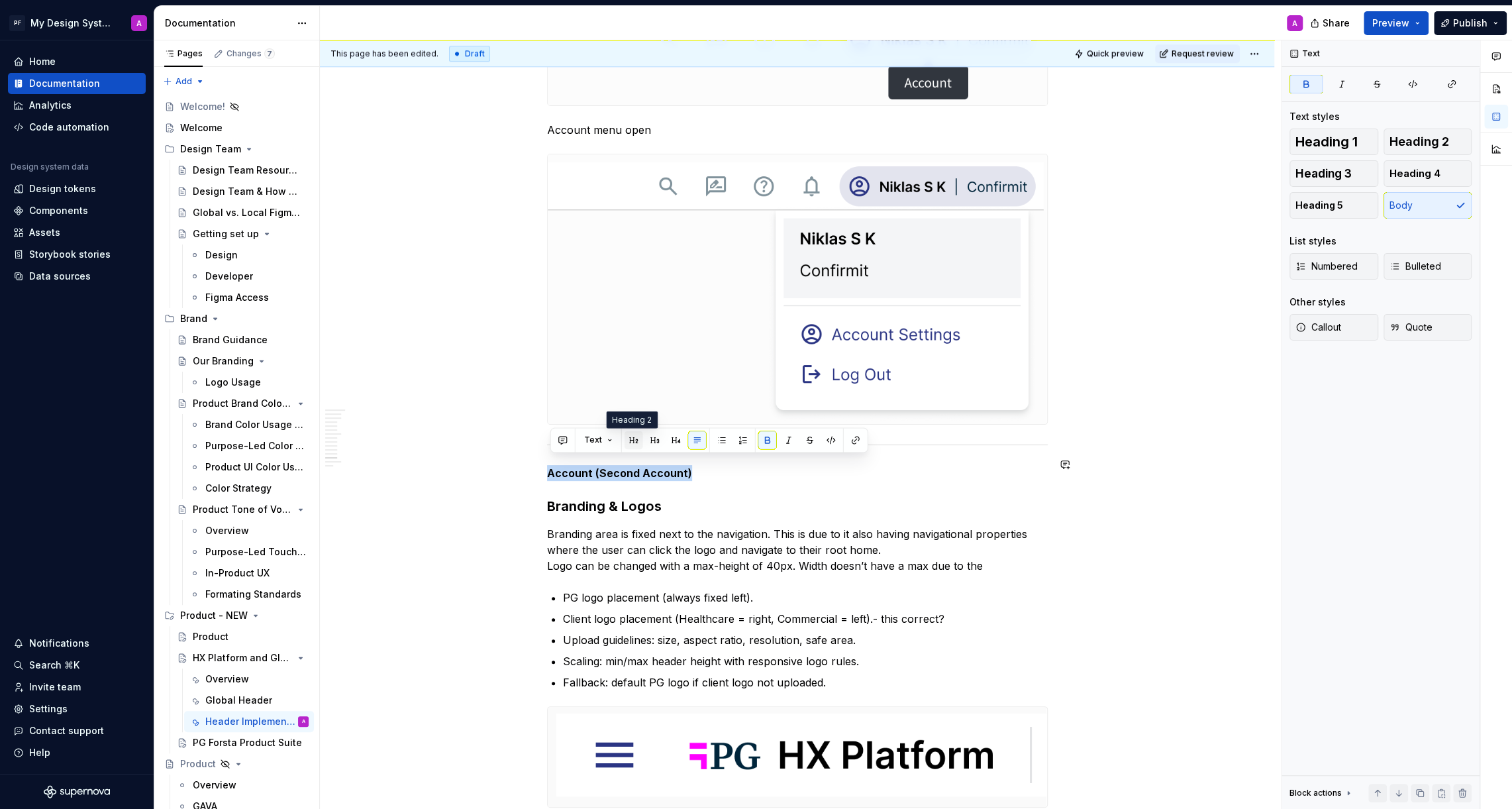
click at [632, 444] on button "button" at bounding box center [633, 439] width 18 height 18
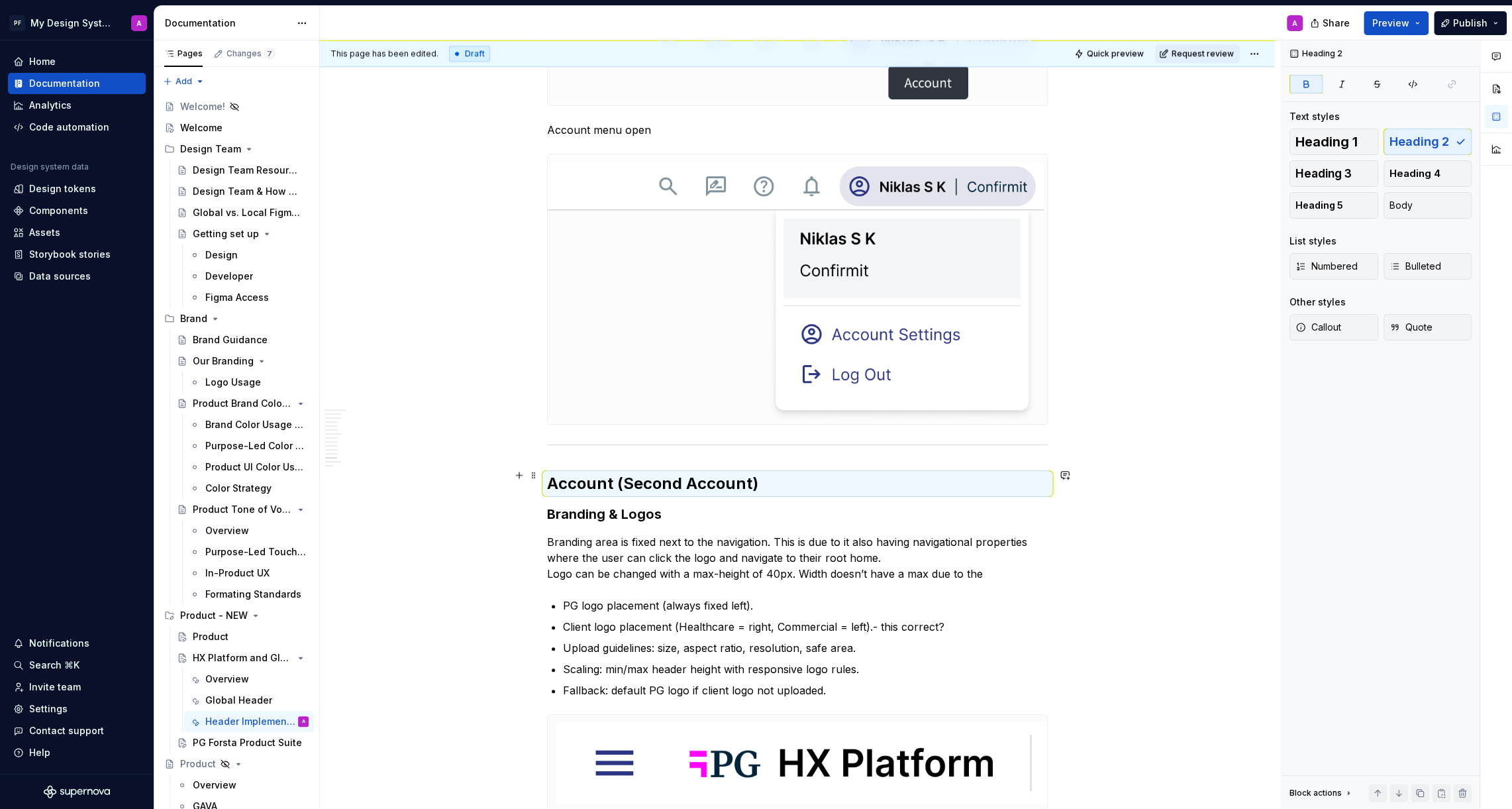
click at [683, 474] on strong "Account (Second Account)" at bounding box center [653, 483] width 211 height 19
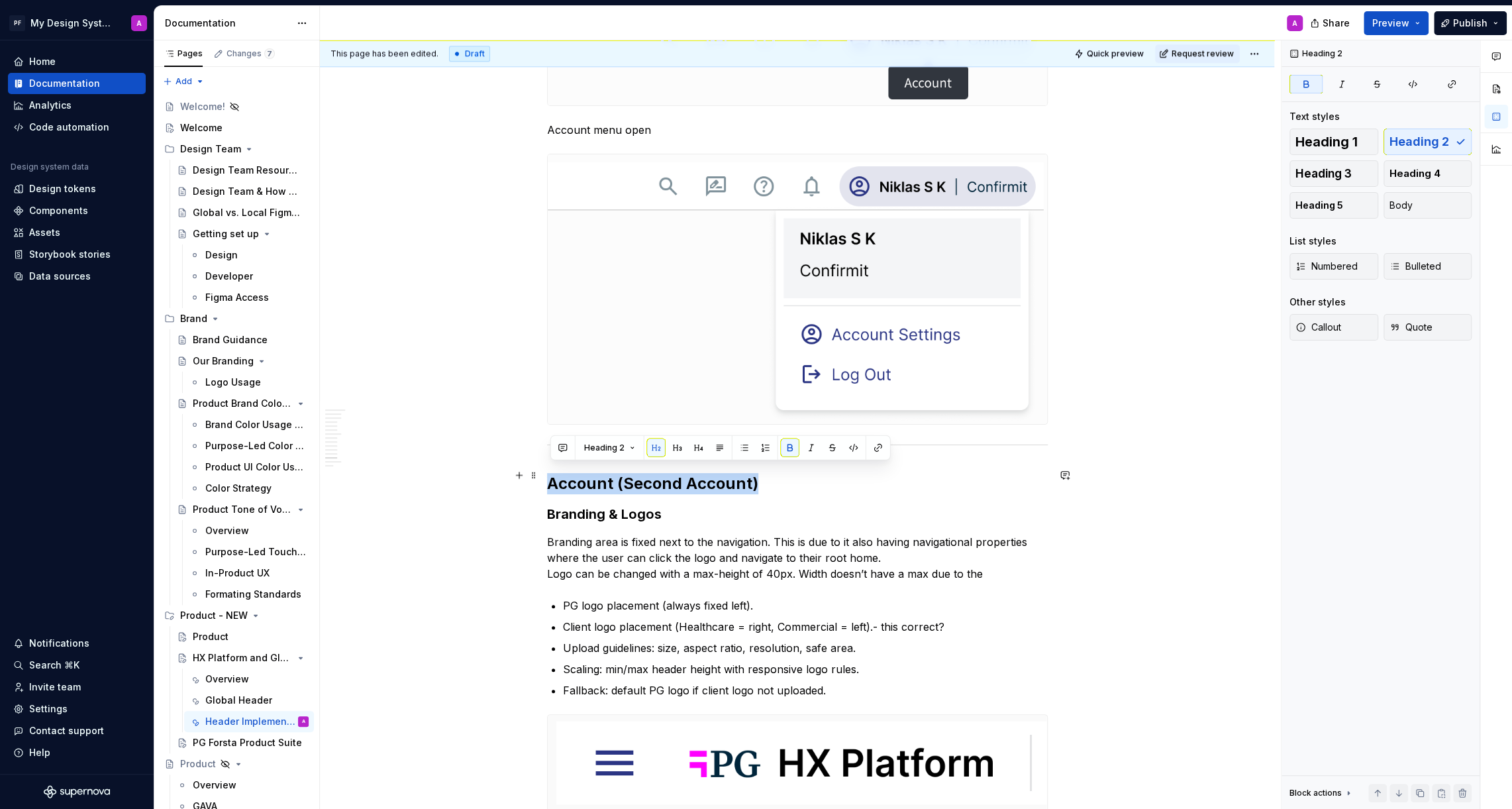
drag, startPoint x: 763, startPoint y: 474, endPoint x: 553, endPoint y: 474, distance: 210.0
click at [553, 474] on h2 "Account (Second Account)" at bounding box center [797, 483] width 500 height 21
click at [674, 452] on button "button" at bounding box center [677, 447] width 18 height 18
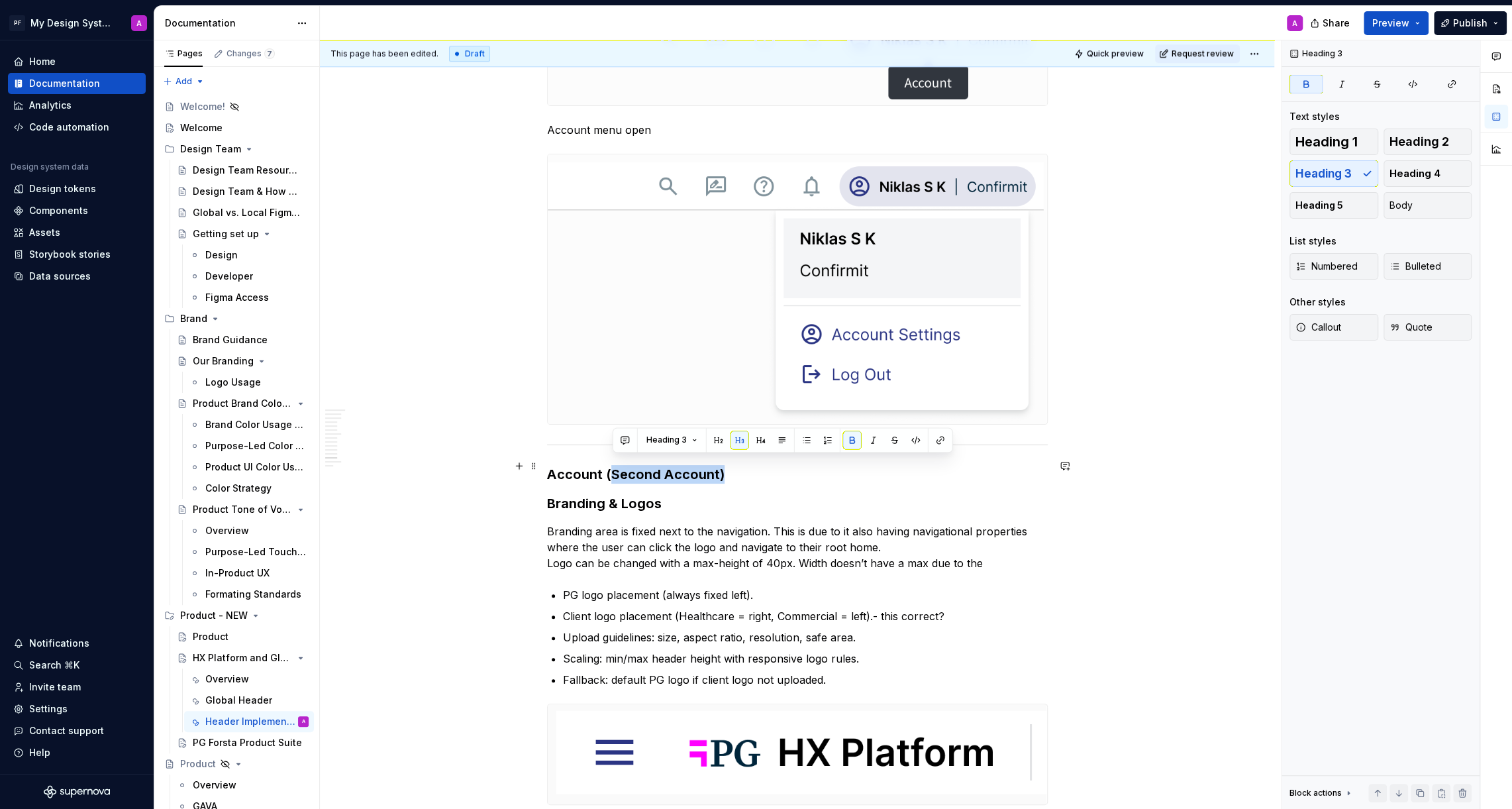
drag, startPoint x: 701, startPoint y: 466, endPoint x: 612, endPoint y: 466, distance: 89.0
click at [612, 466] on h3 "Account (Second Account)" at bounding box center [797, 474] width 500 height 18
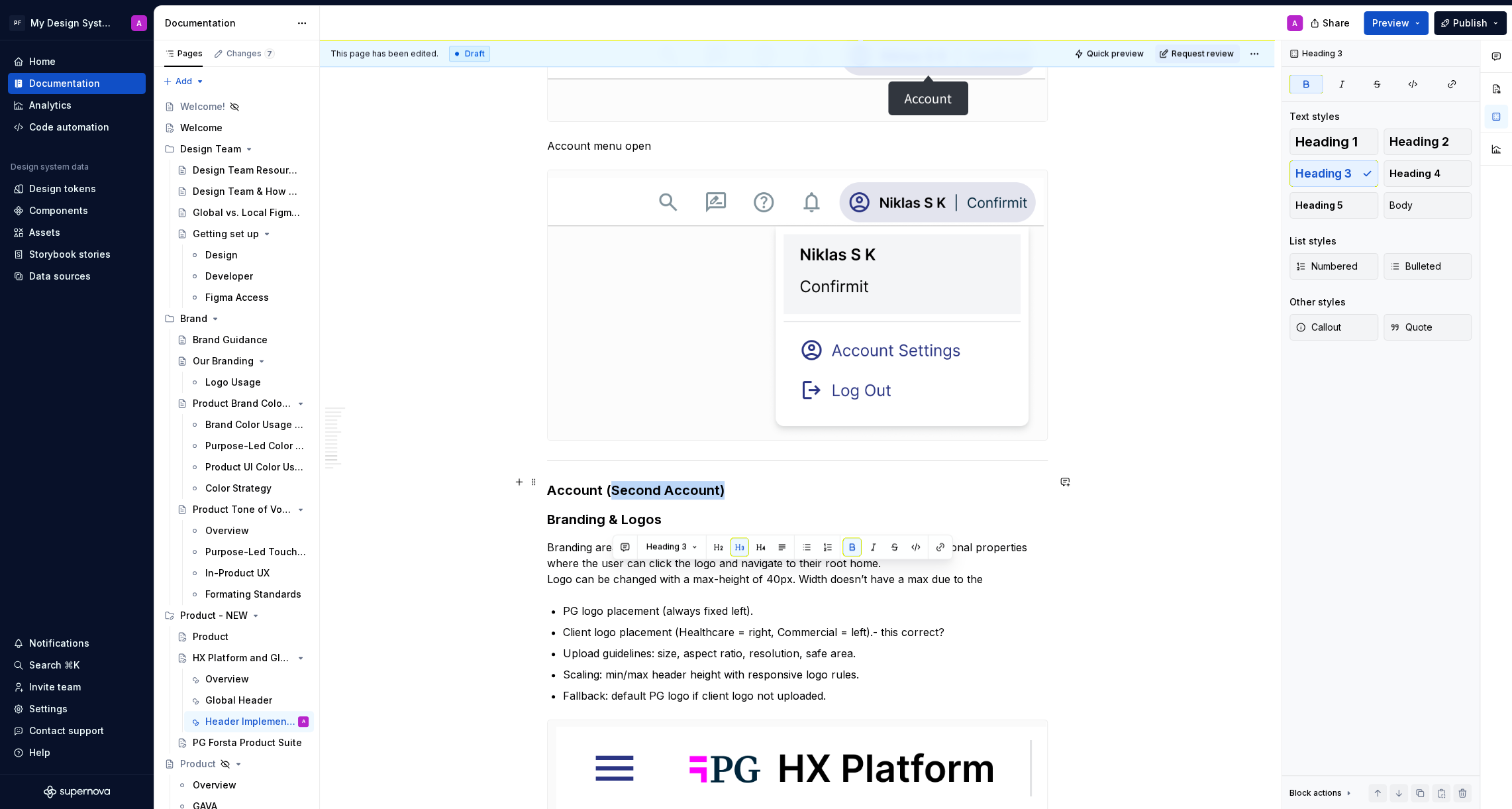
scroll to position [5932, 0]
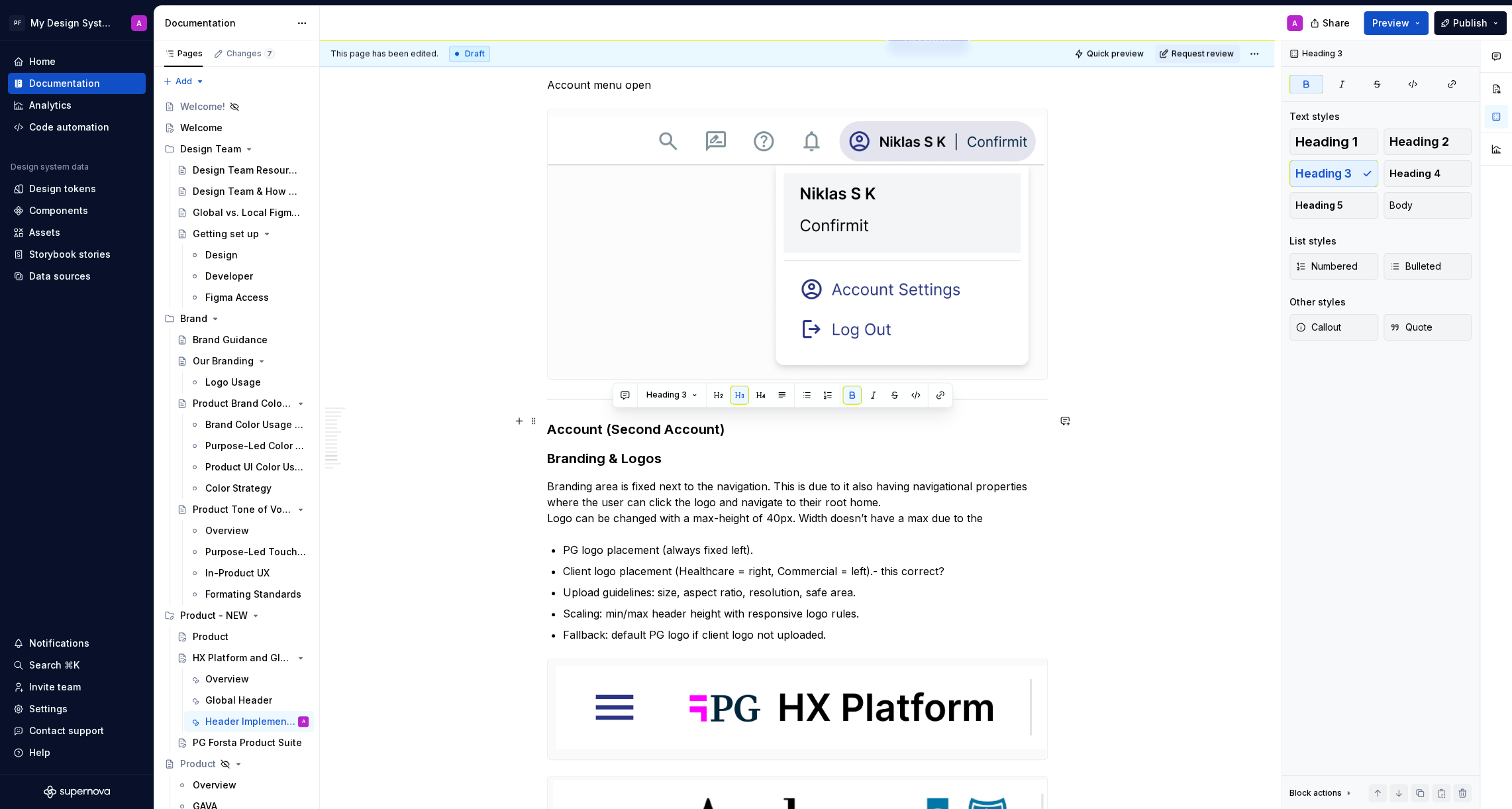
click at [729, 424] on h3 "Account (Second Account)" at bounding box center [797, 429] width 500 height 18
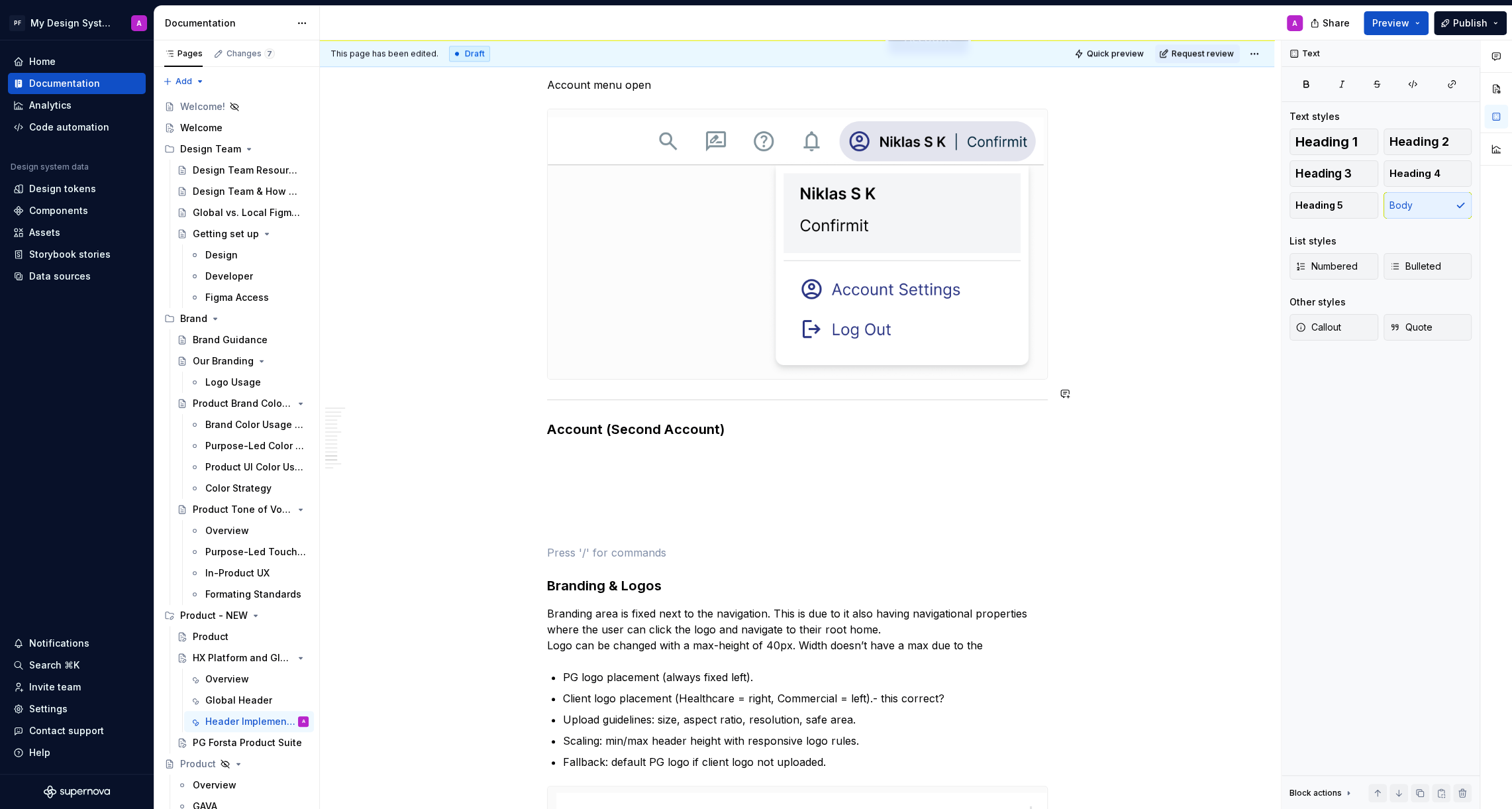
click at [539, 392] on span at bounding box center [533, 393] width 11 height 18
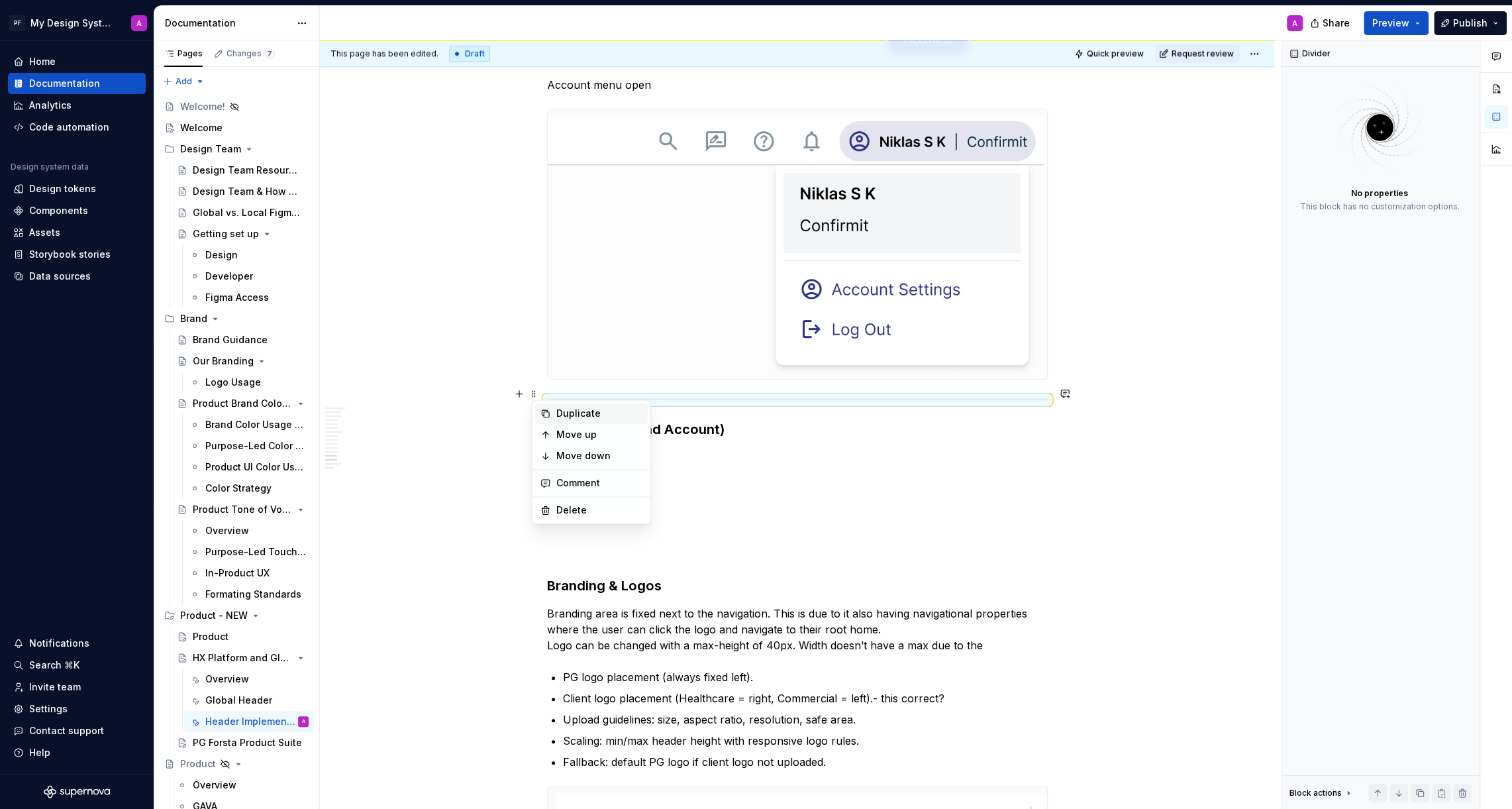
click at [557, 416] on div "Duplicate" at bounding box center [599, 414] width 86 height 13
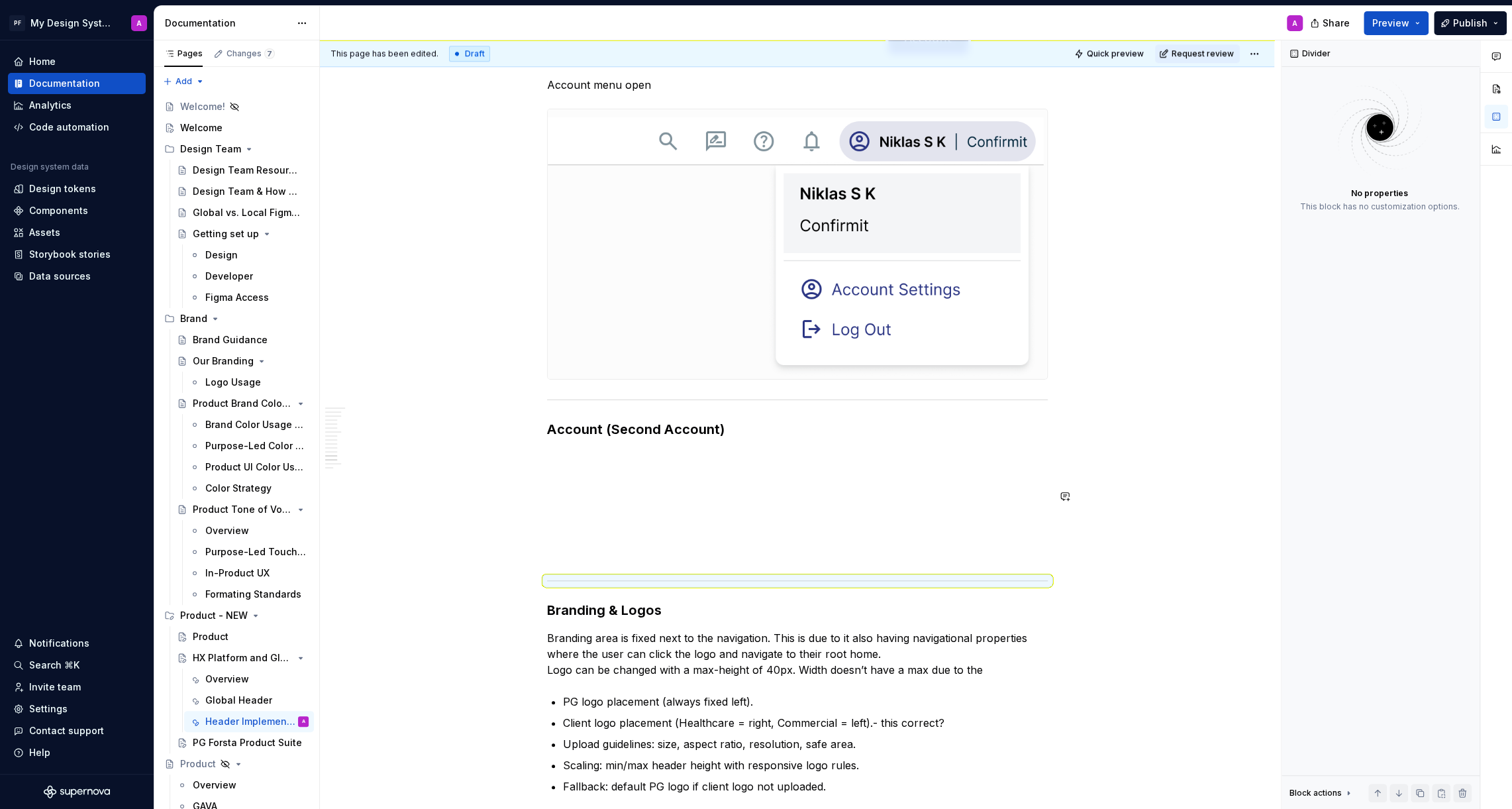
click at [942, 473] on p at bounding box center [797, 481] width 500 height 16
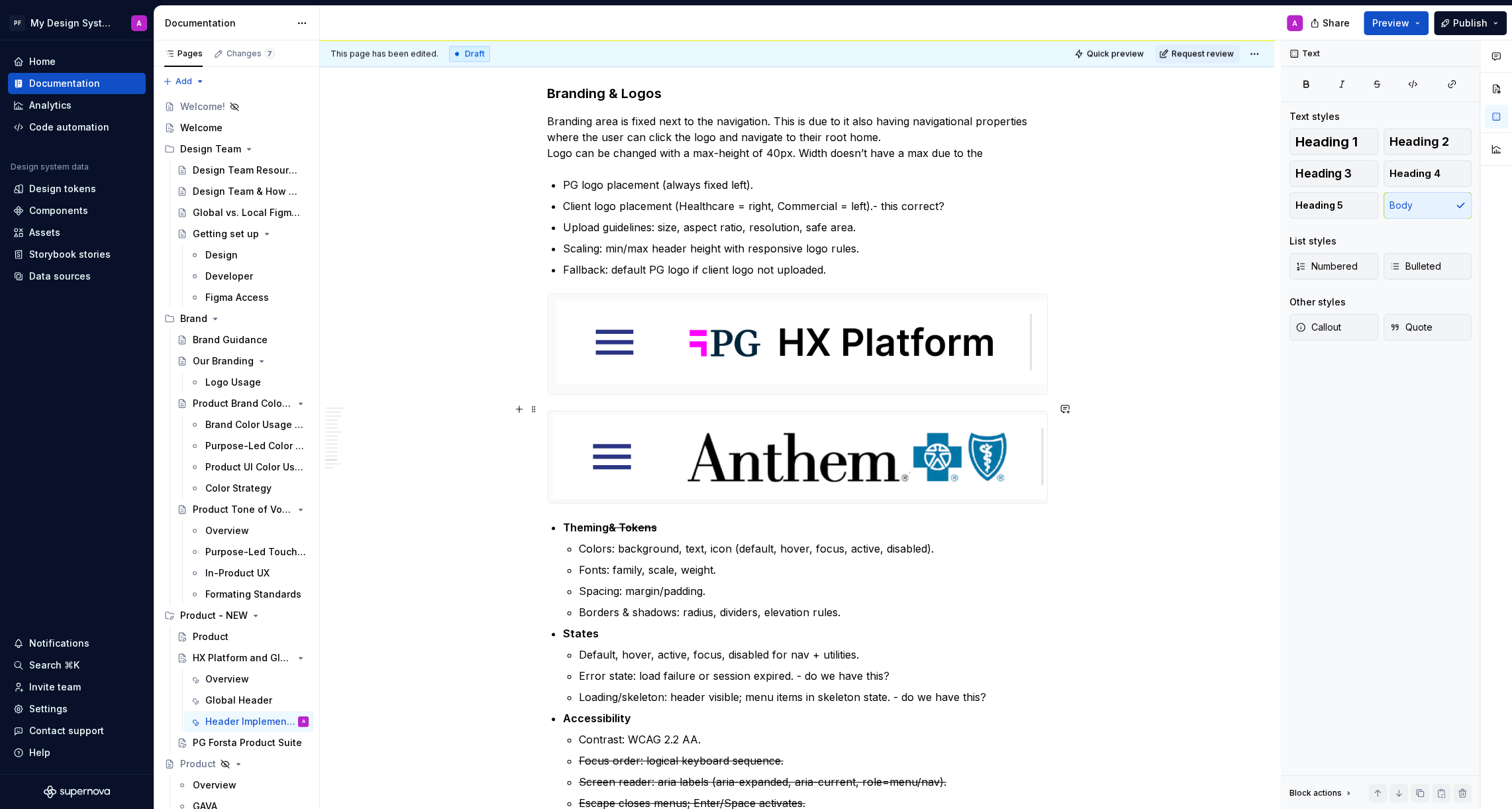
scroll to position [6462, 0]
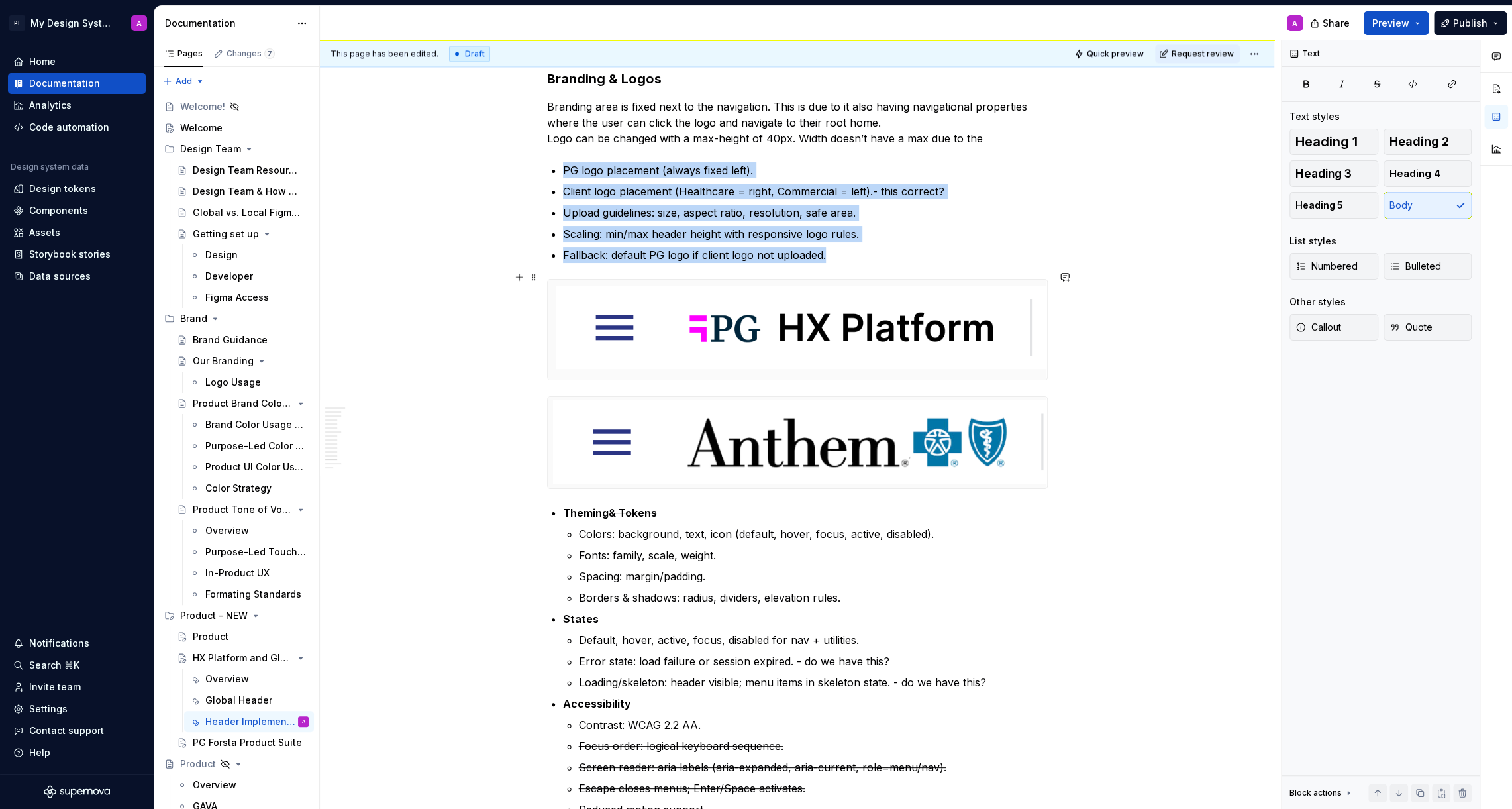
click at [832, 356] on img at bounding box center [797, 329] width 500 height 100
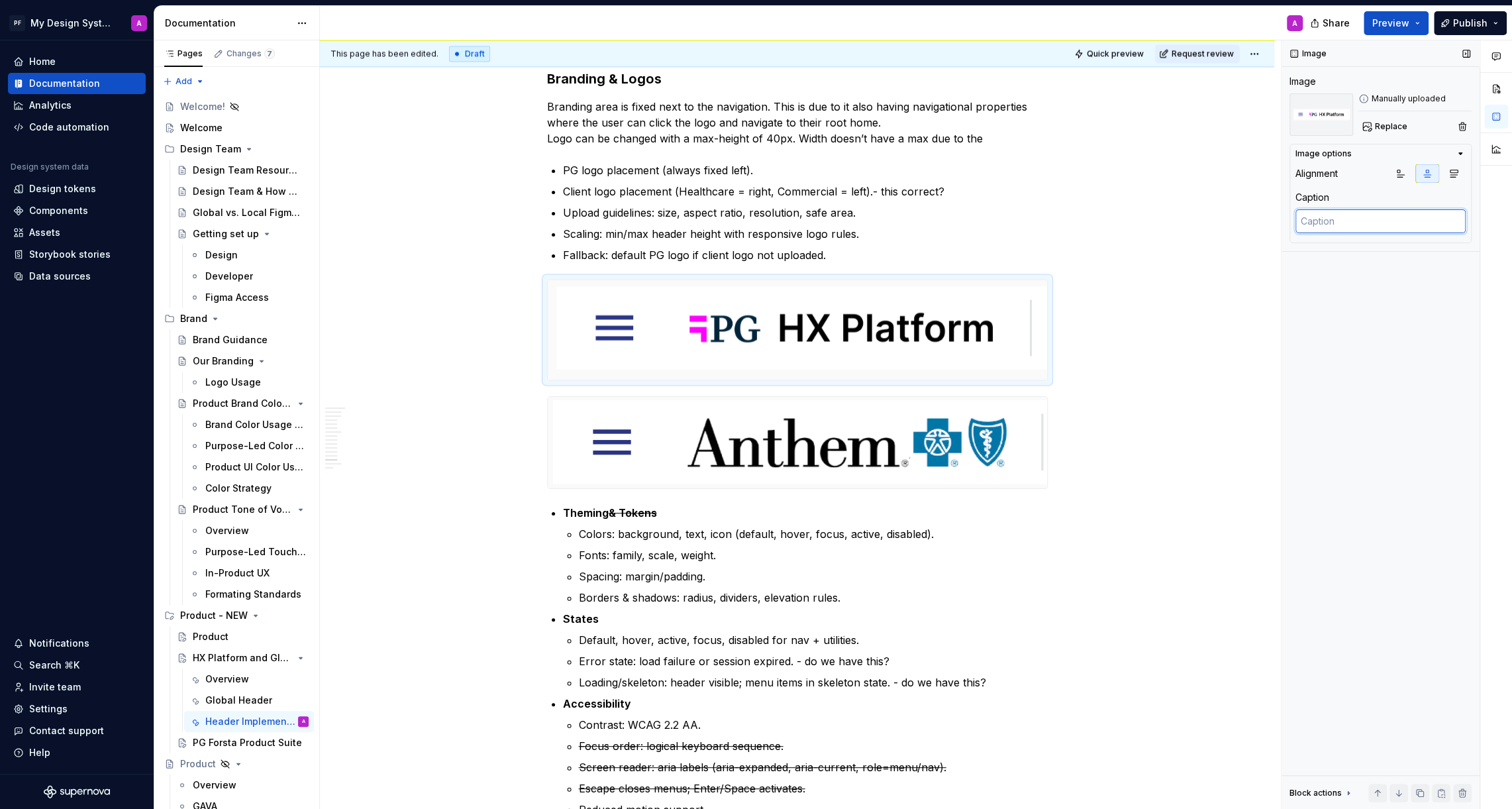
click at [1346, 222] on textarea at bounding box center [1380, 221] width 170 height 24
type textarea "*"
type textarea "P"
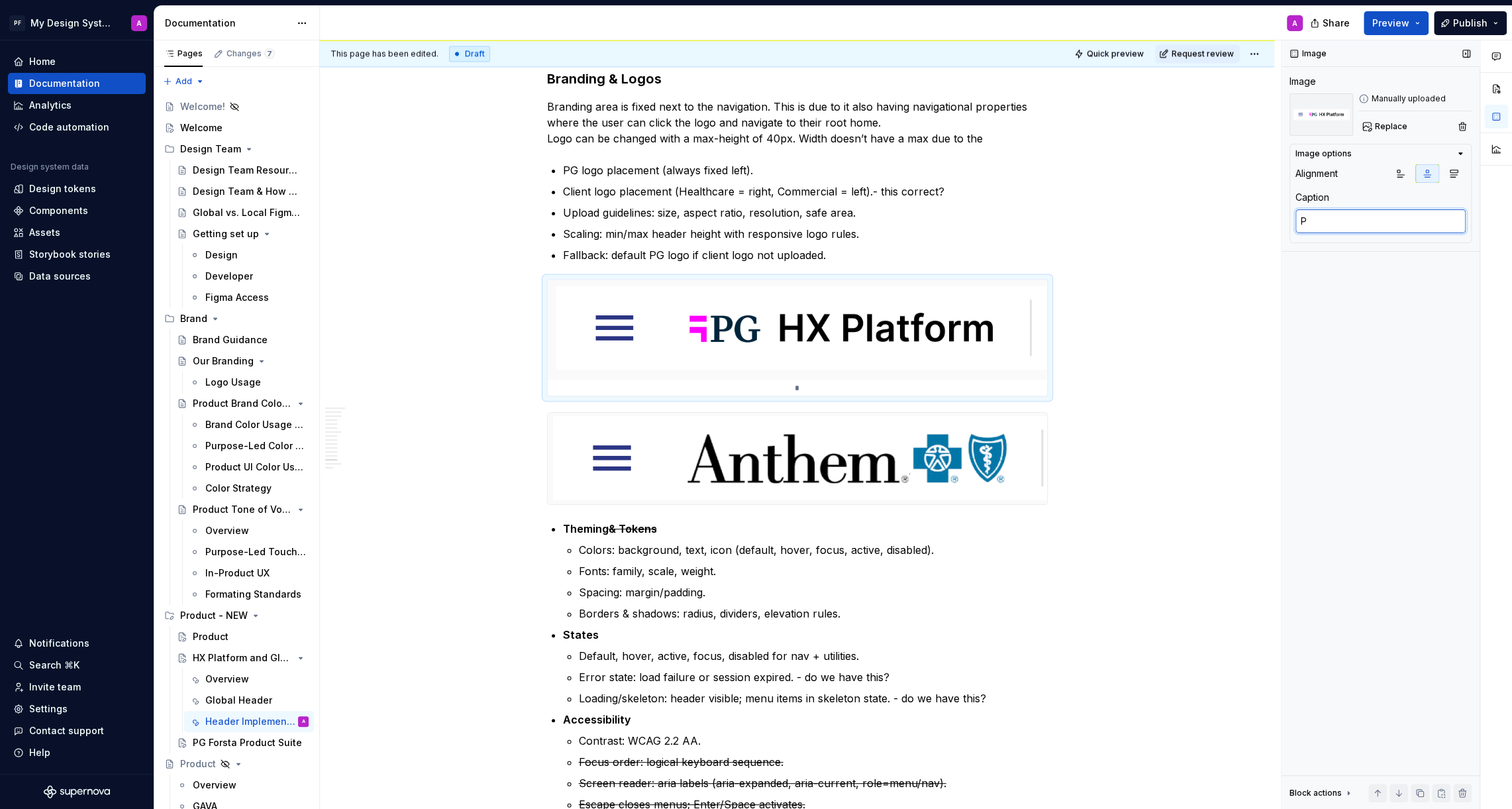
type textarea "*"
type textarea "PG"
type textarea "*"
type textarea "PG"
type textarea "*"
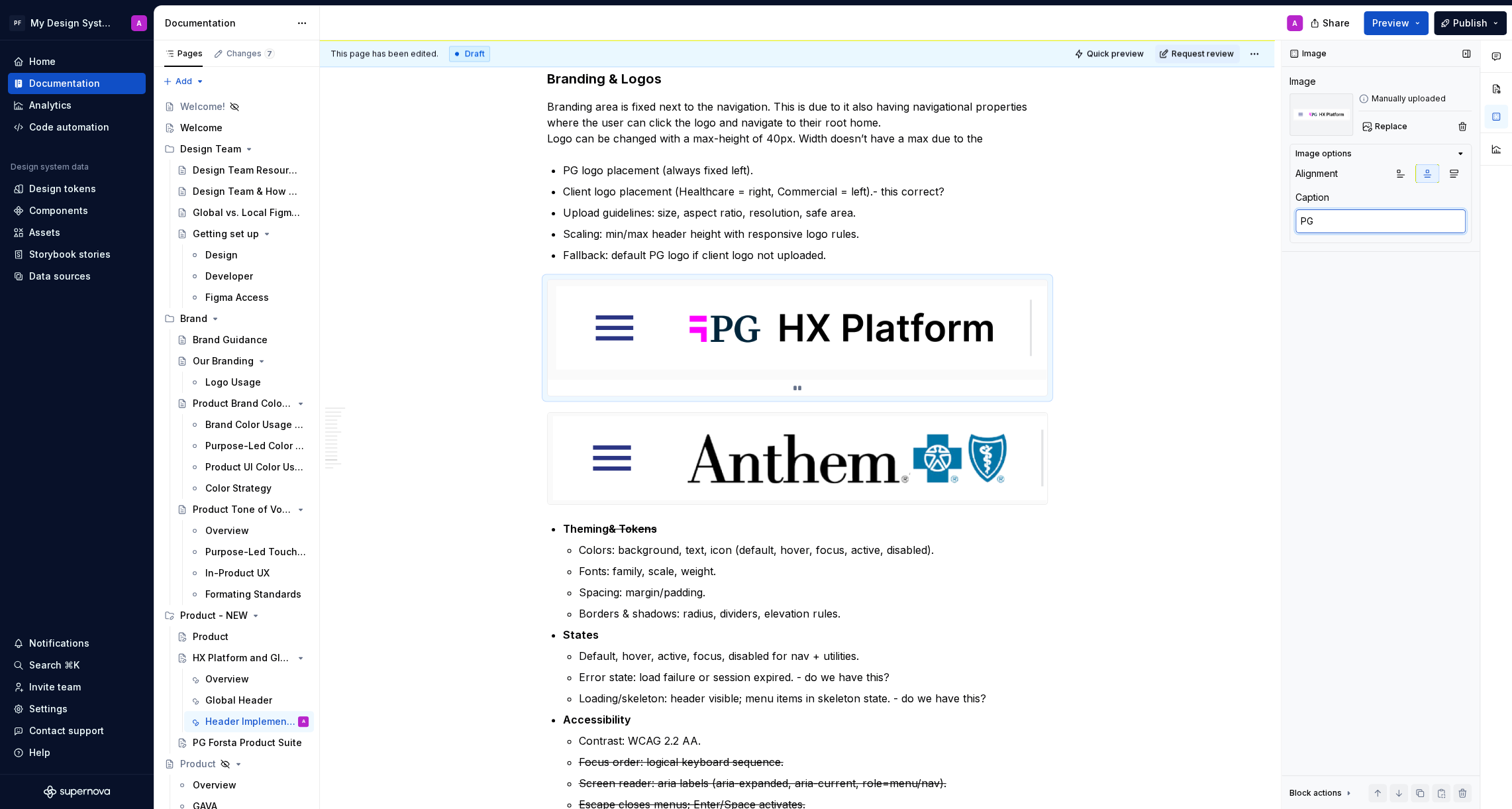
type textarea "PG L"
type textarea "*"
type textarea "PG Lo"
type textarea "*"
type textarea "PG Log"
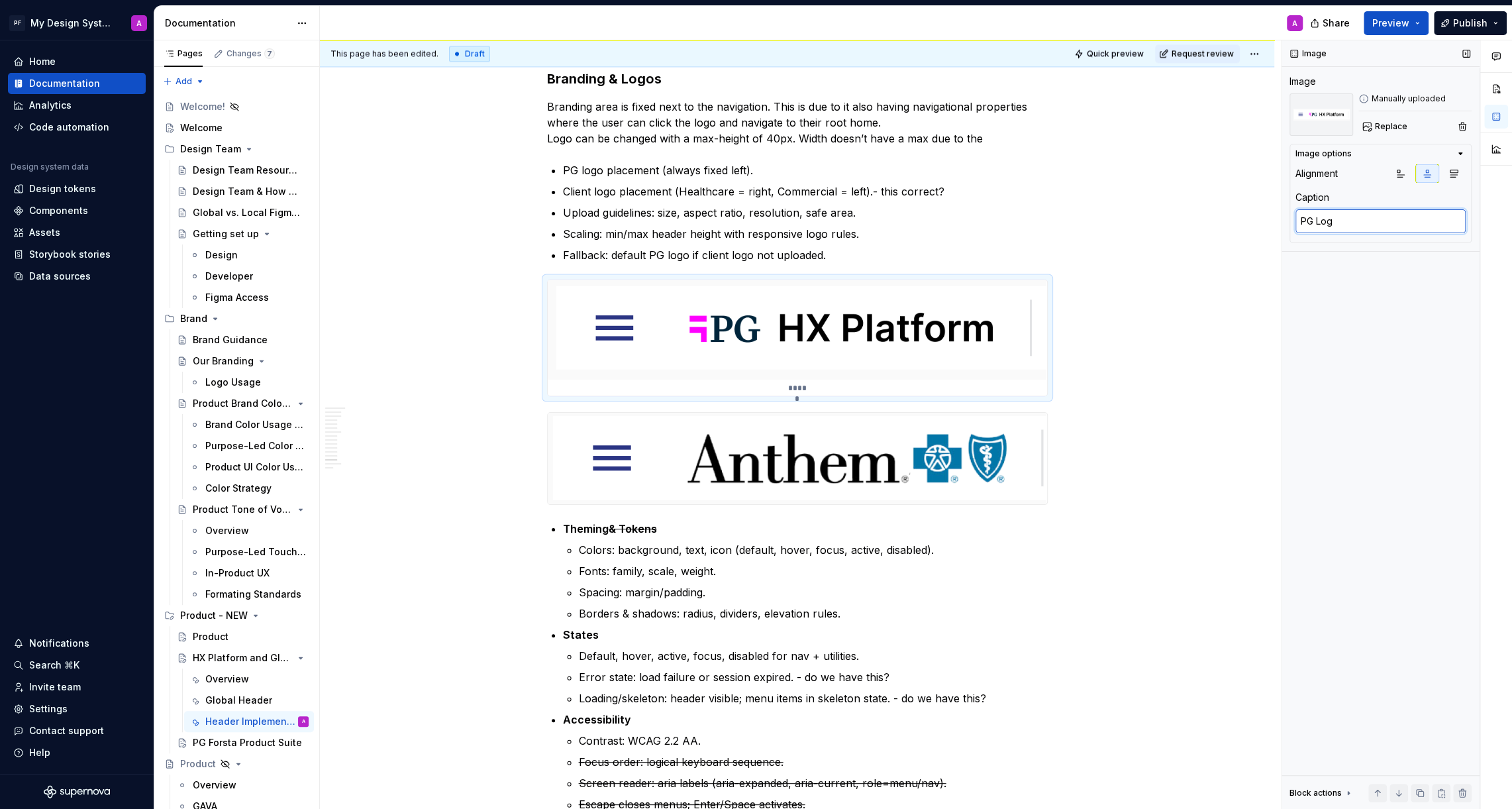
type textarea "*"
type textarea "PG Log"
type textarea "*"
type textarea "PG Log P"
type textarea "*"
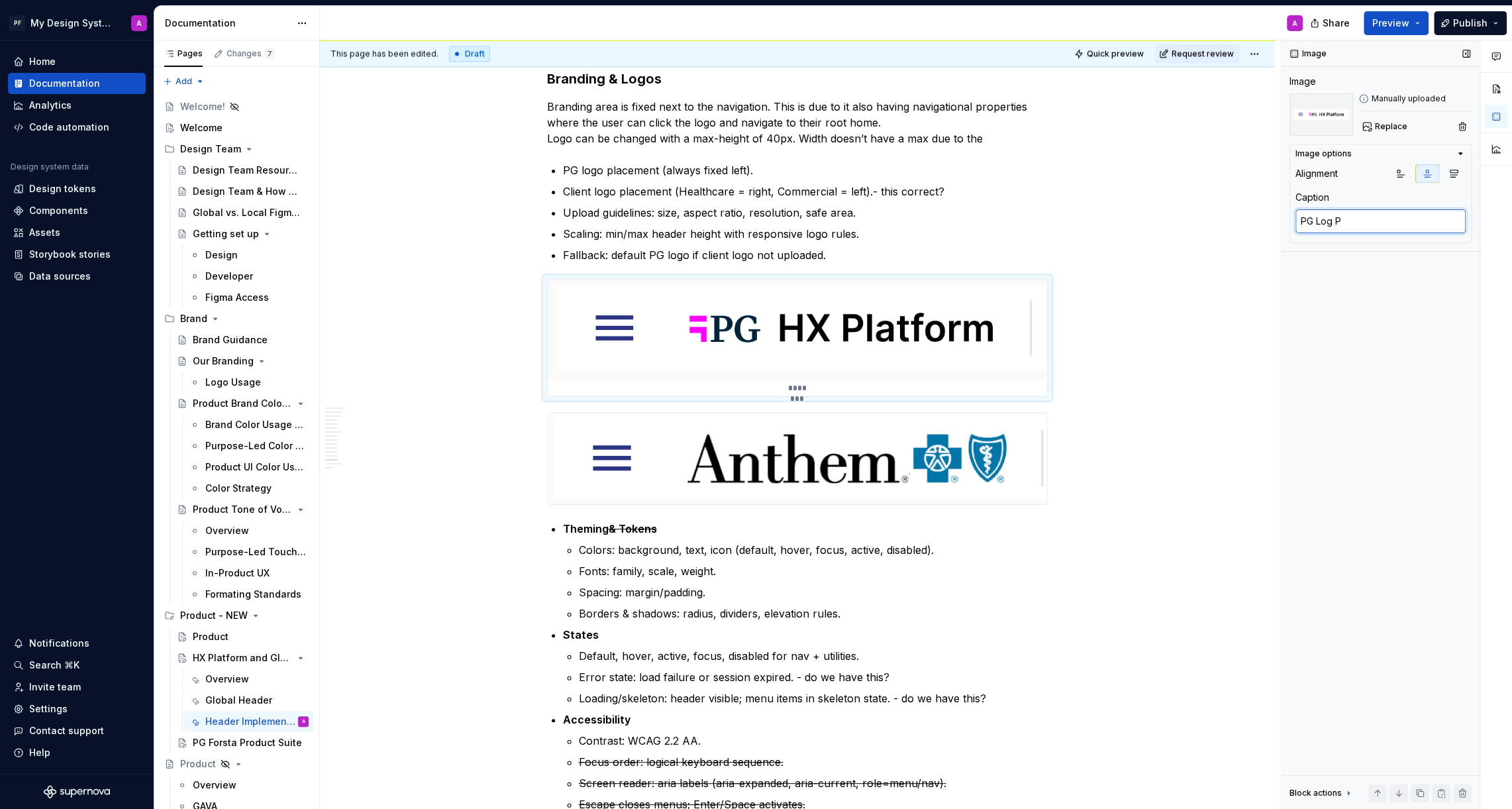
type textarea "PG Log Pl"
type textarea "*"
type textarea "PG Log Pla"
type textarea "*"
type textarea "PG Log Plac"
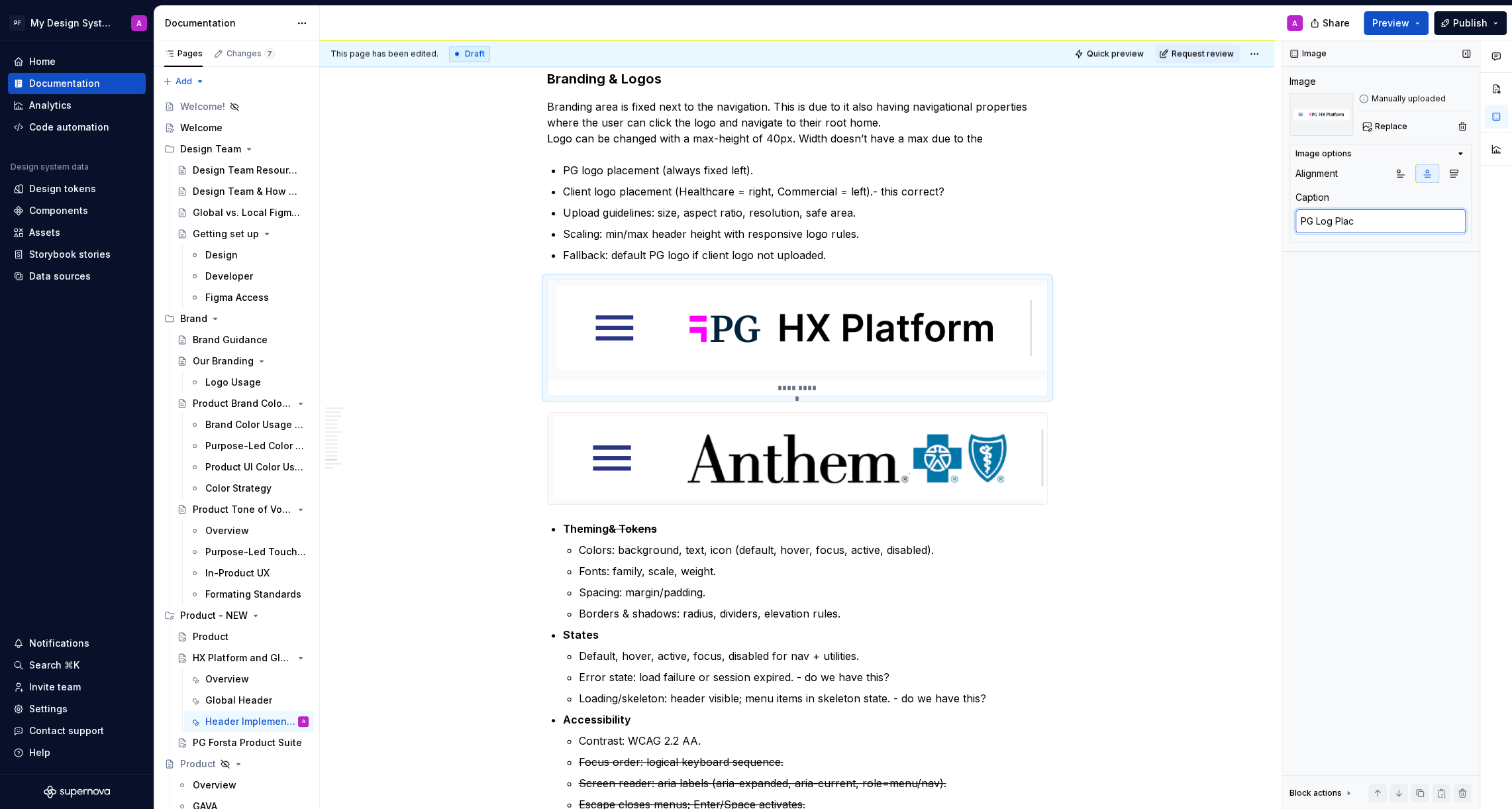
type textarea "*"
type textarea "PG Log Placm"
type textarea "*"
type textarea "PG Log Placme"
type textarea "*"
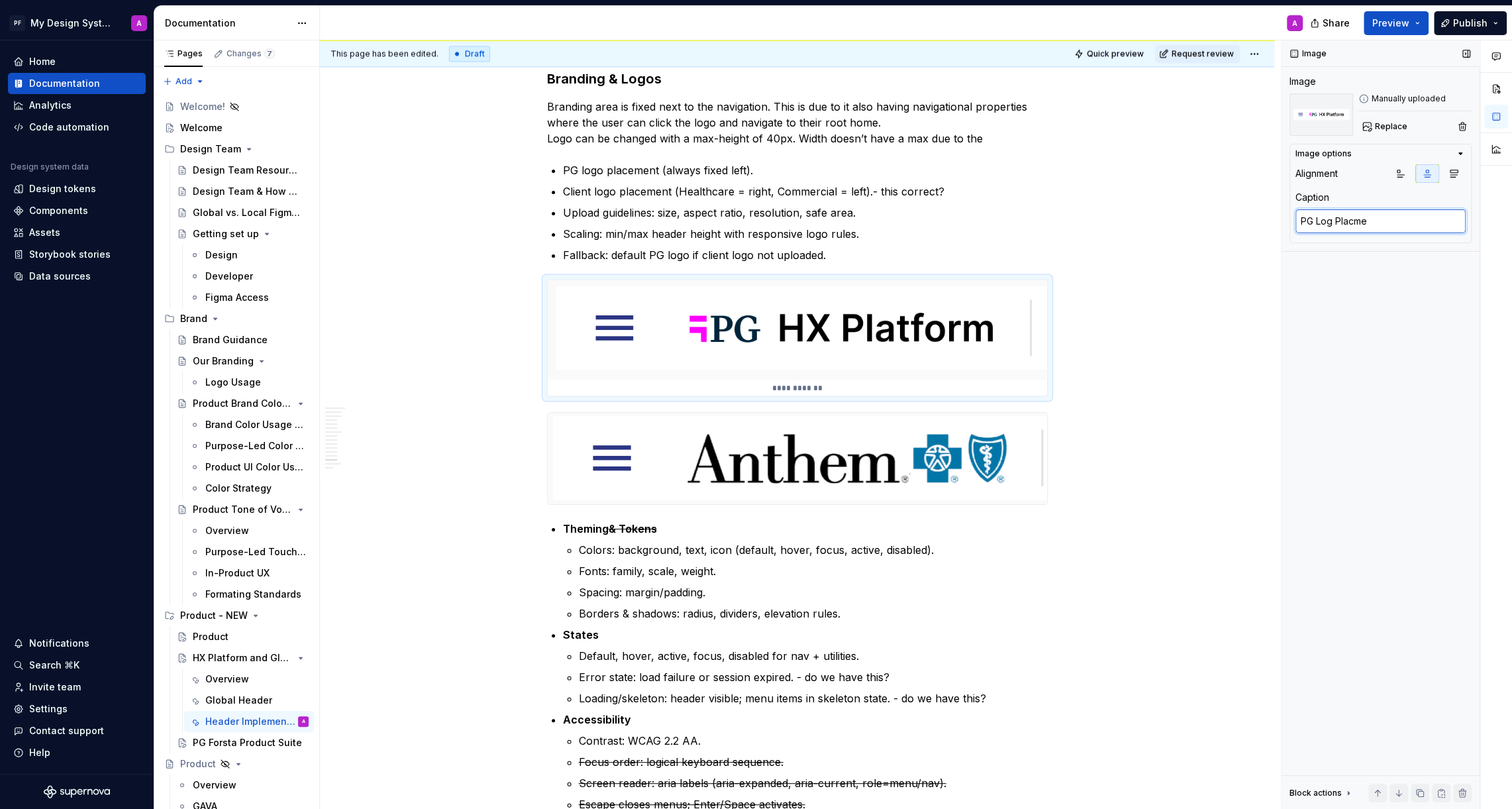
type textarea "PG Log Placmen"
type textarea "*"
type textarea "PG Log Placment"
type textarea "*"
type textarea "PG Log Placments"
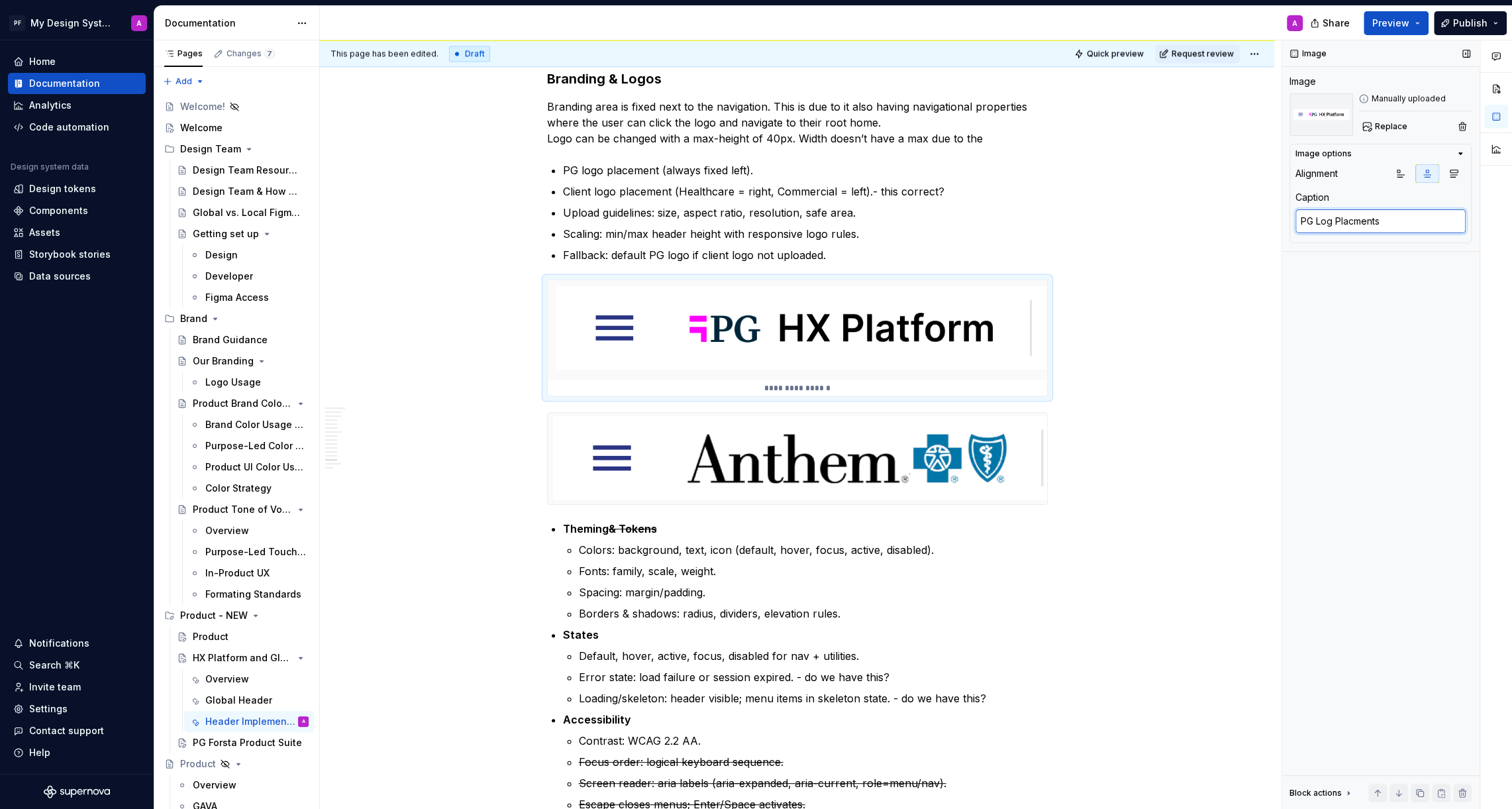
type textarea "*"
click at [1352, 227] on textarea "PG Log Placment" at bounding box center [1380, 221] width 170 height 24
type textarea "PG Log Placement"
type textarea "*"
drag, startPoint x: 1392, startPoint y: 222, endPoint x: 1300, endPoint y: 222, distance: 92.0
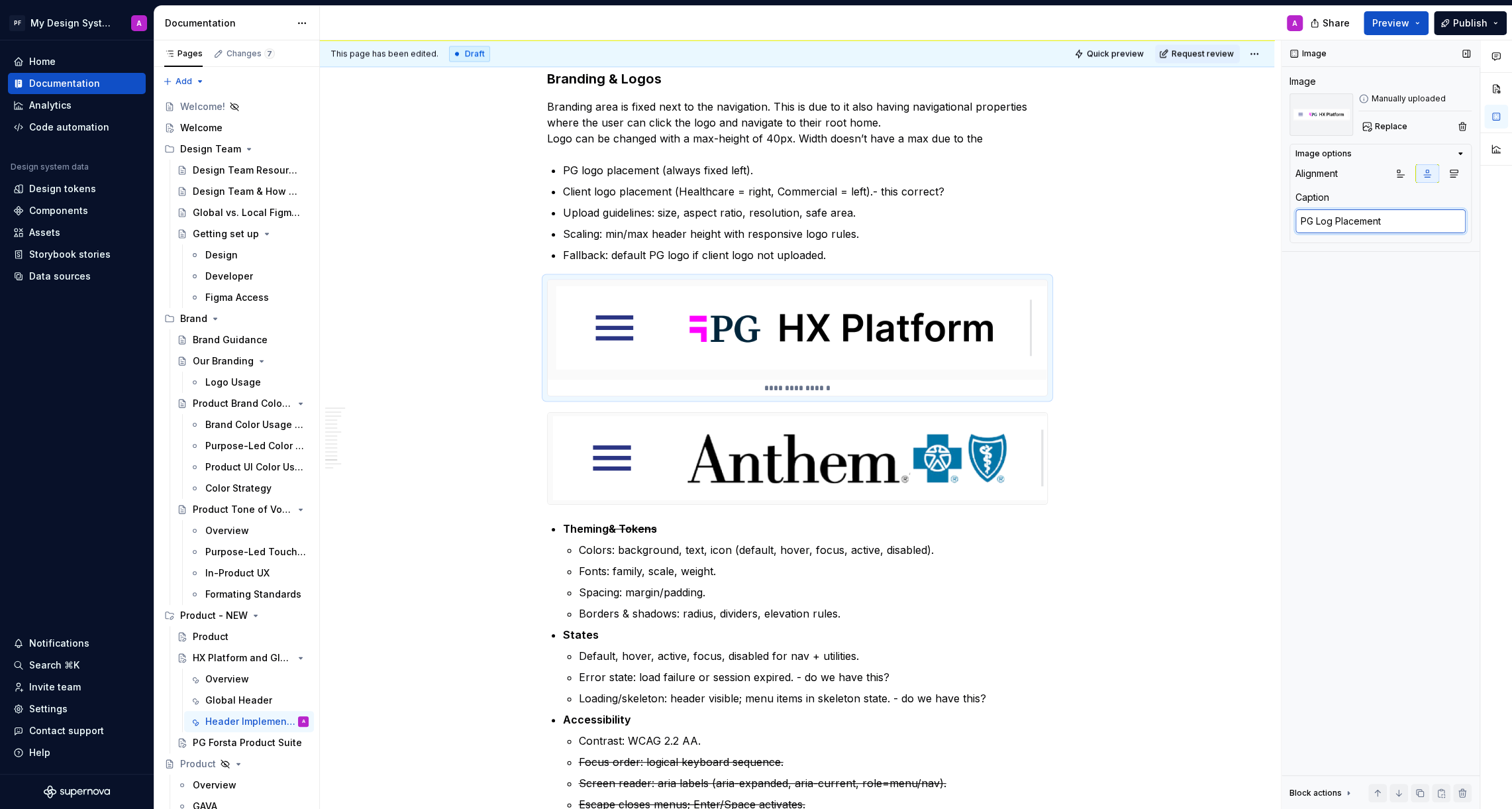
click at [1300, 222] on textarea "PG Log Placement" at bounding box center [1380, 221] width 170 height 24
click at [1331, 223] on textarea "PG Log Placement" at bounding box center [1380, 221] width 170 height 24
type textarea "PG Logo Placement"
type textarea "*"
type textarea "PG Logo Placement"
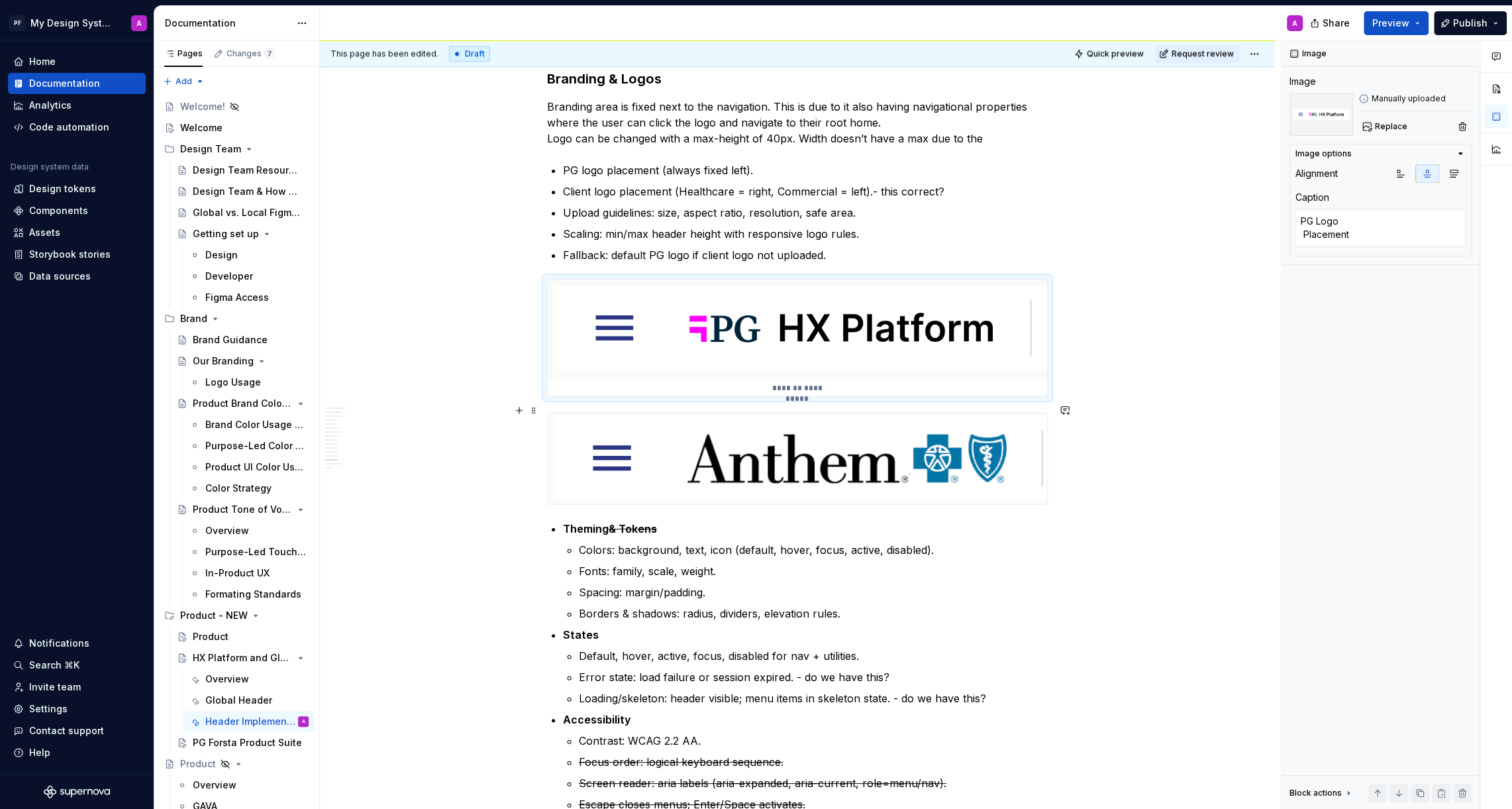
type textarea "*"
click at [1012, 457] on img at bounding box center [797, 458] width 500 height 91
click at [1334, 218] on textarea at bounding box center [1380, 221] width 170 height 24
paste textarea "PG Log Placement"
type textarea "*"
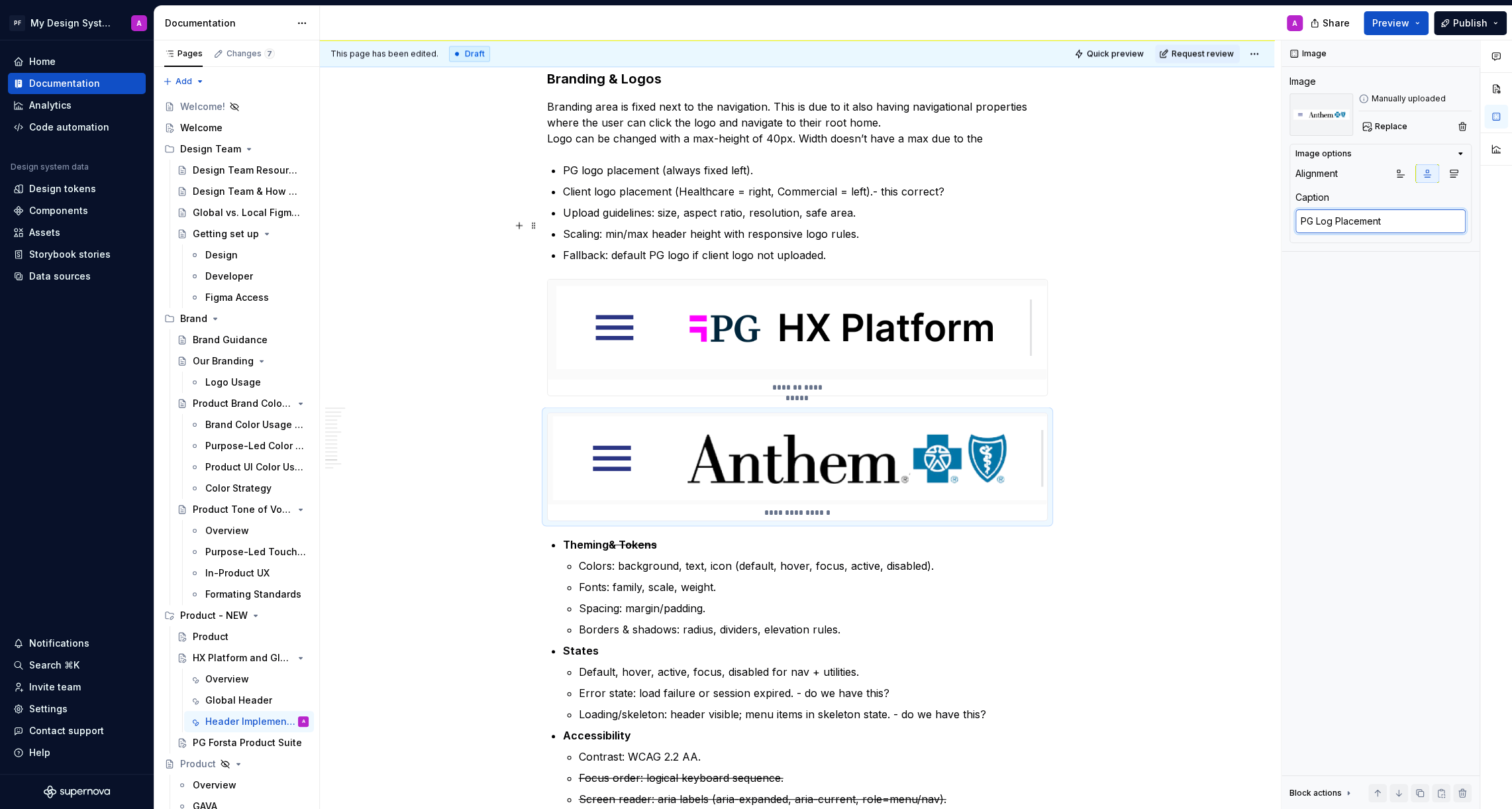
drag, startPoint x: 1312, startPoint y: 220, endPoint x: 1279, endPoint y: 220, distance: 33.0
click at [1279, 220] on div "This page has been edited. Draft Quick preview Request review HX Platform and G…" at bounding box center [915, 424] width 1191 height 769
type textarea "Log Placement"
type textarea "*"
type textarea "C Log Placement"
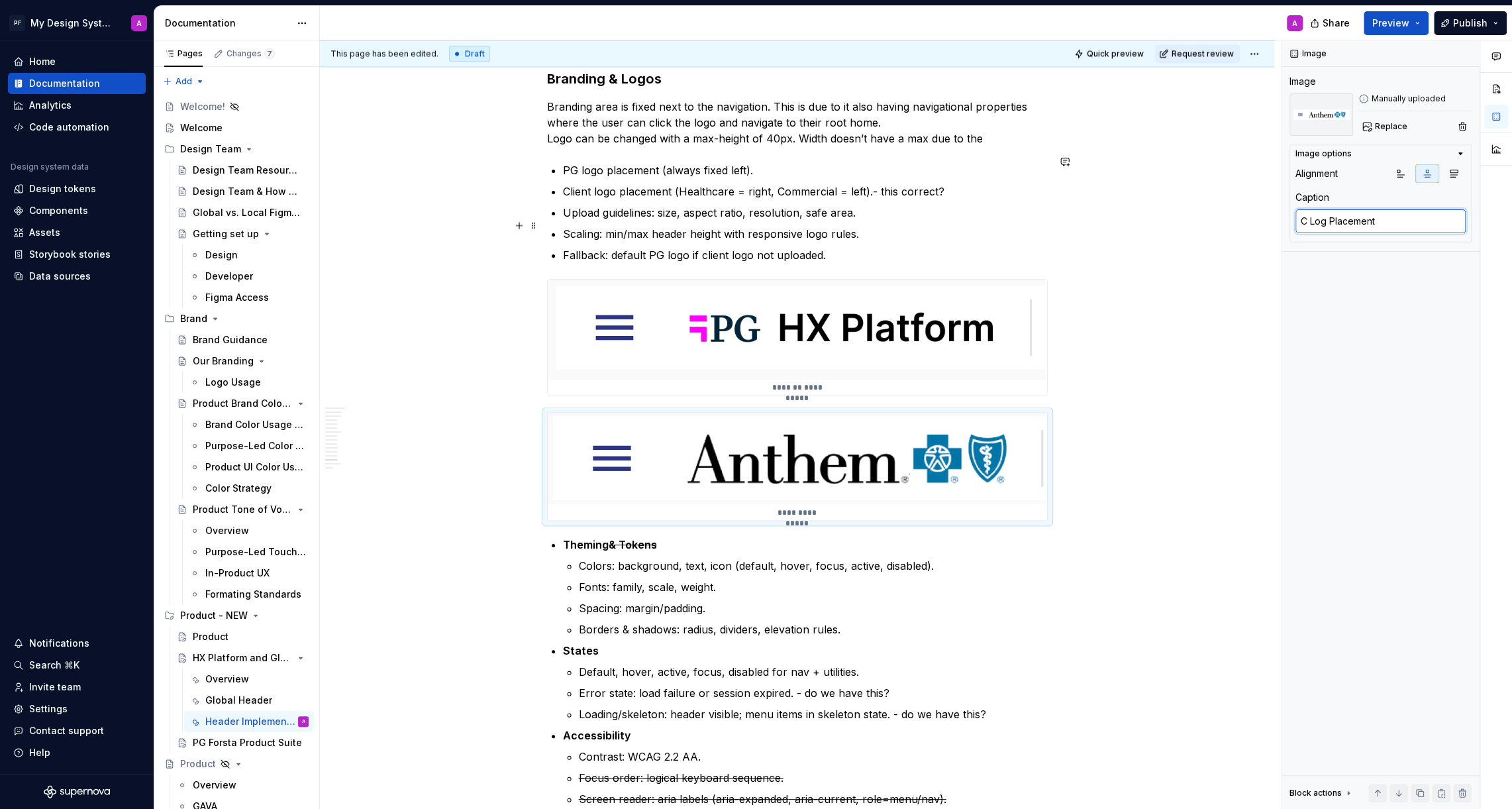
type textarea "*"
type textarea "Cl Log Placement"
type textarea "*"
type textarea "Cli Log Placement"
type textarea "*"
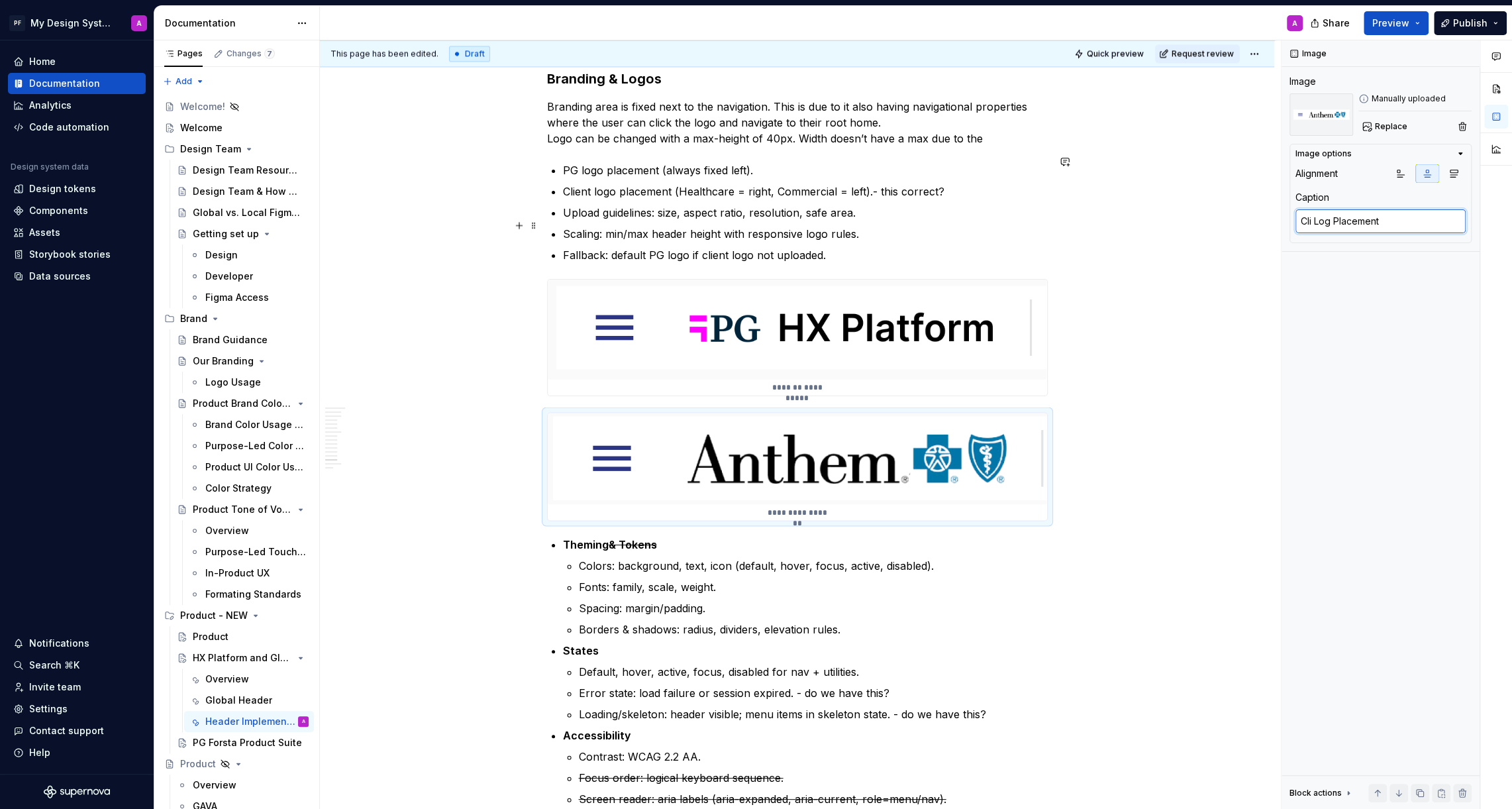
type textarea "Clie Log Placement"
type textarea "*"
type textarea "Clien Log Placement"
type textarea "*"
click at [1343, 221] on textarea "Client Log Placement" at bounding box center [1380, 221] width 170 height 24
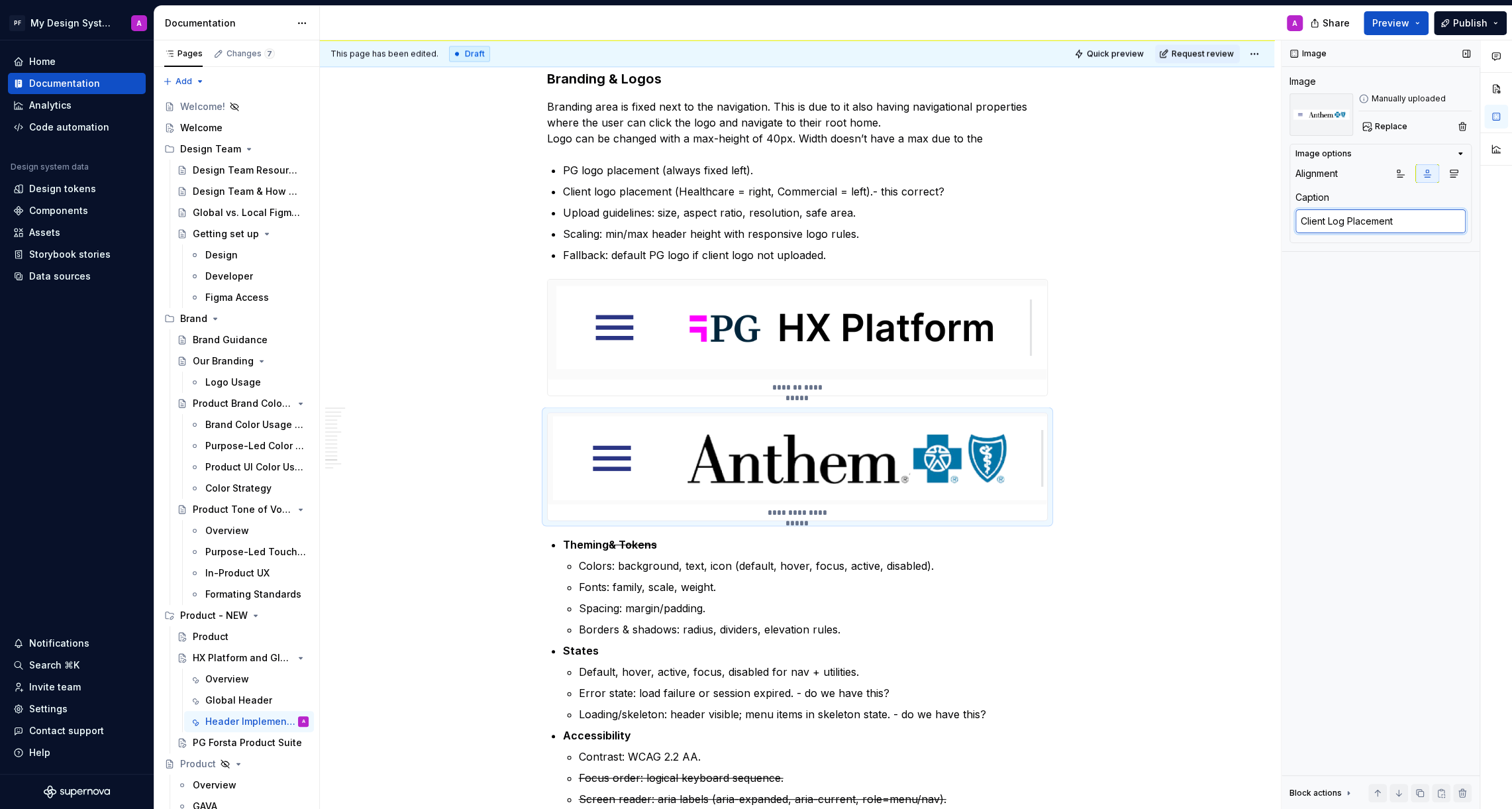
type textarea "Client Logo Placement"
type textarea "*"
type textarea "Client Logo Placement"
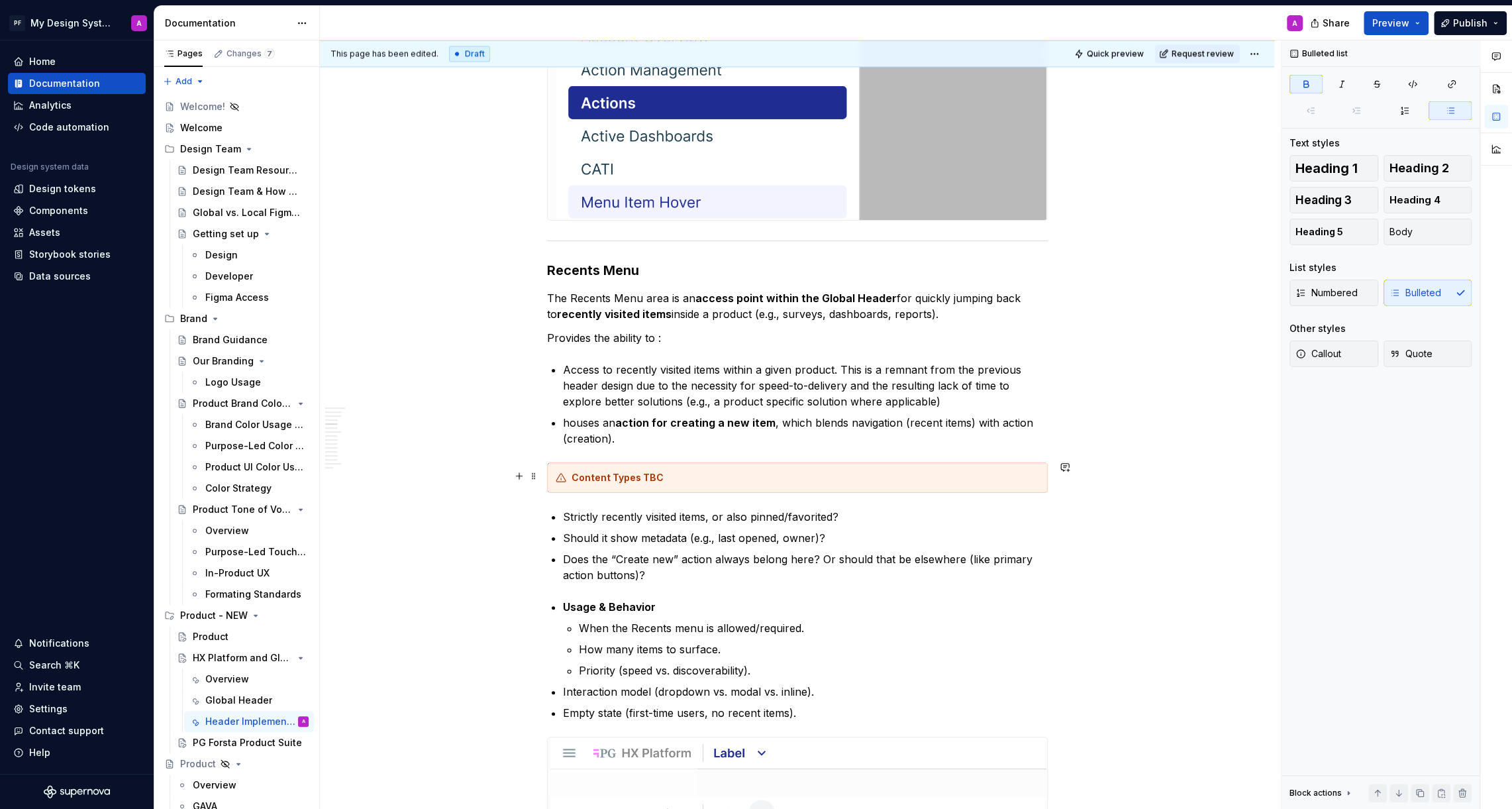
scroll to position [1806, 0]
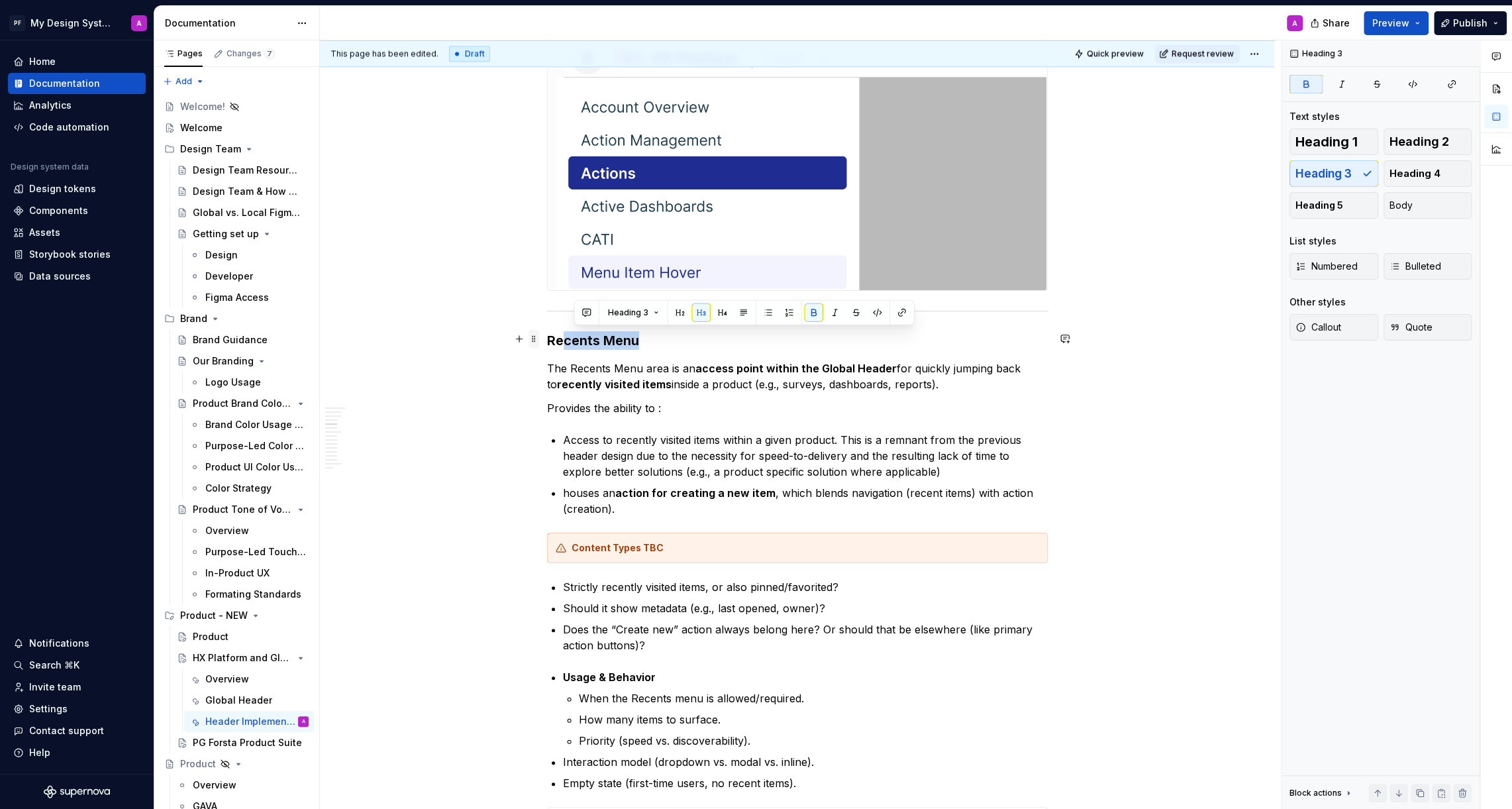
drag, startPoint x: 645, startPoint y: 339, endPoint x: 541, endPoint y: 339, distance: 104.0
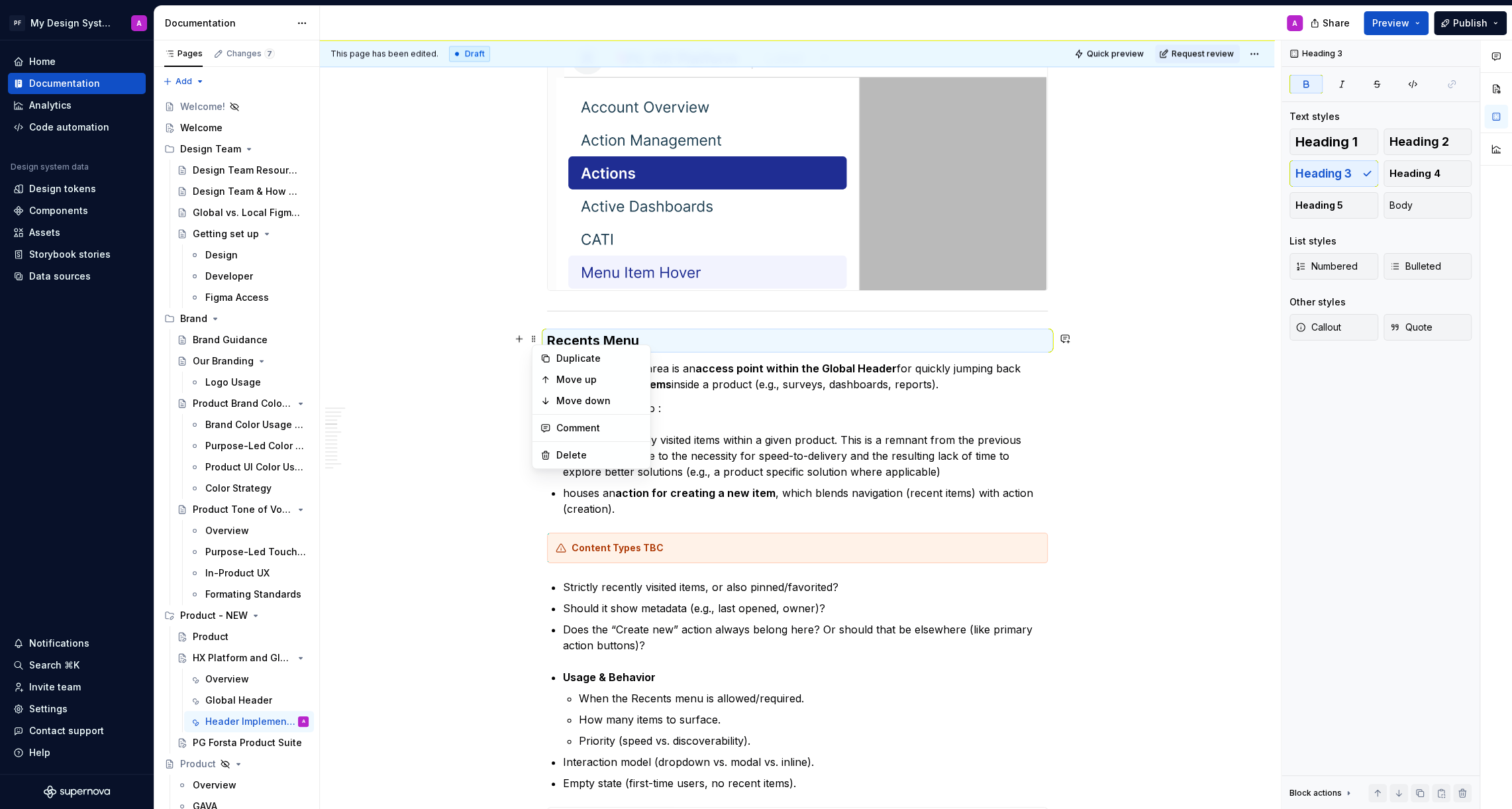
click at [656, 339] on h3 "Recents Menu" at bounding box center [797, 340] width 500 height 18
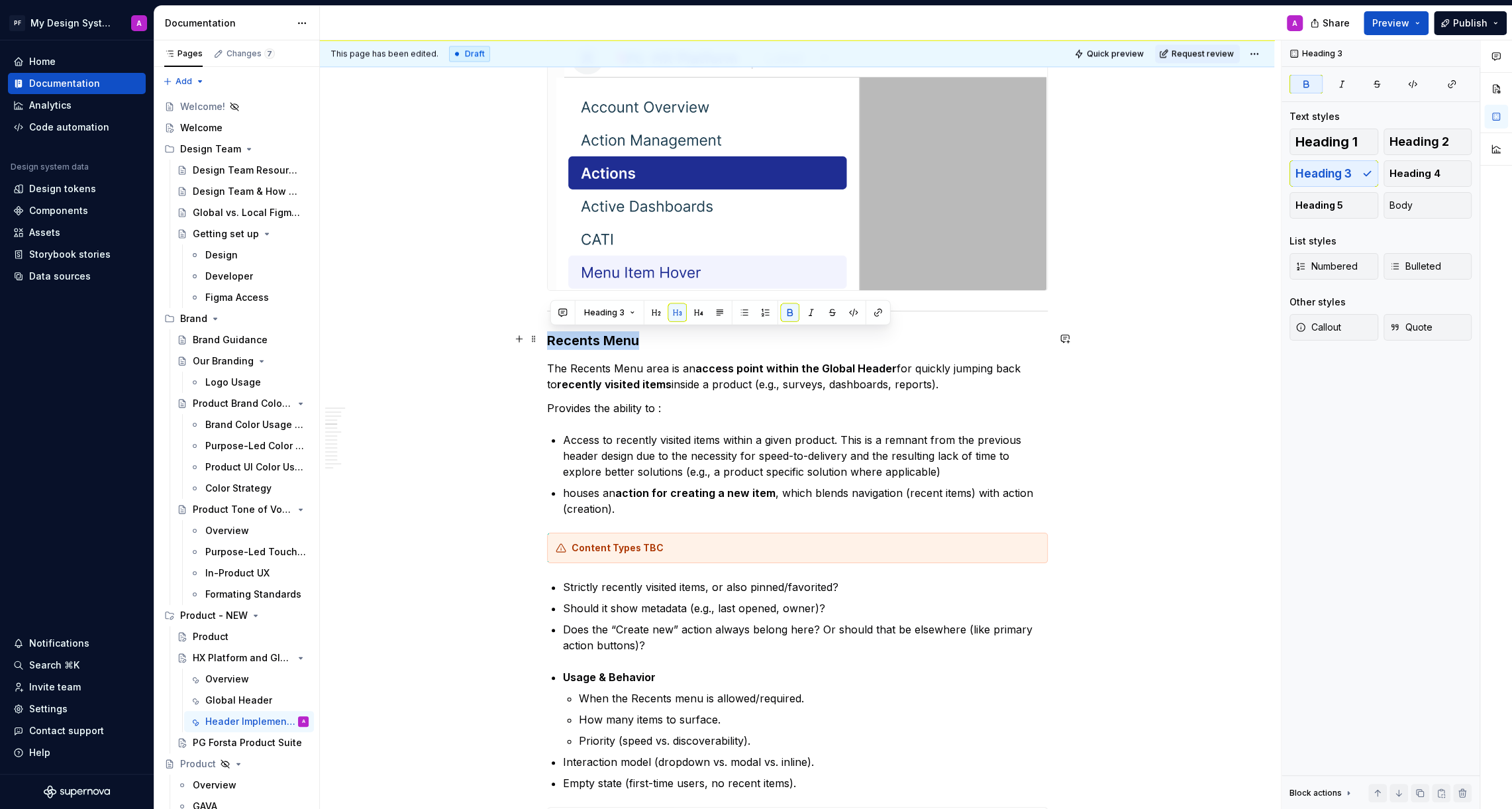
drag, startPoint x: 641, startPoint y: 335, endPoint x: 551, endPoint y: 335, distance: 90.0
click at [551, 335] on h3 "Recents Menu" at bounding box center [797, 340] width 500 height 18
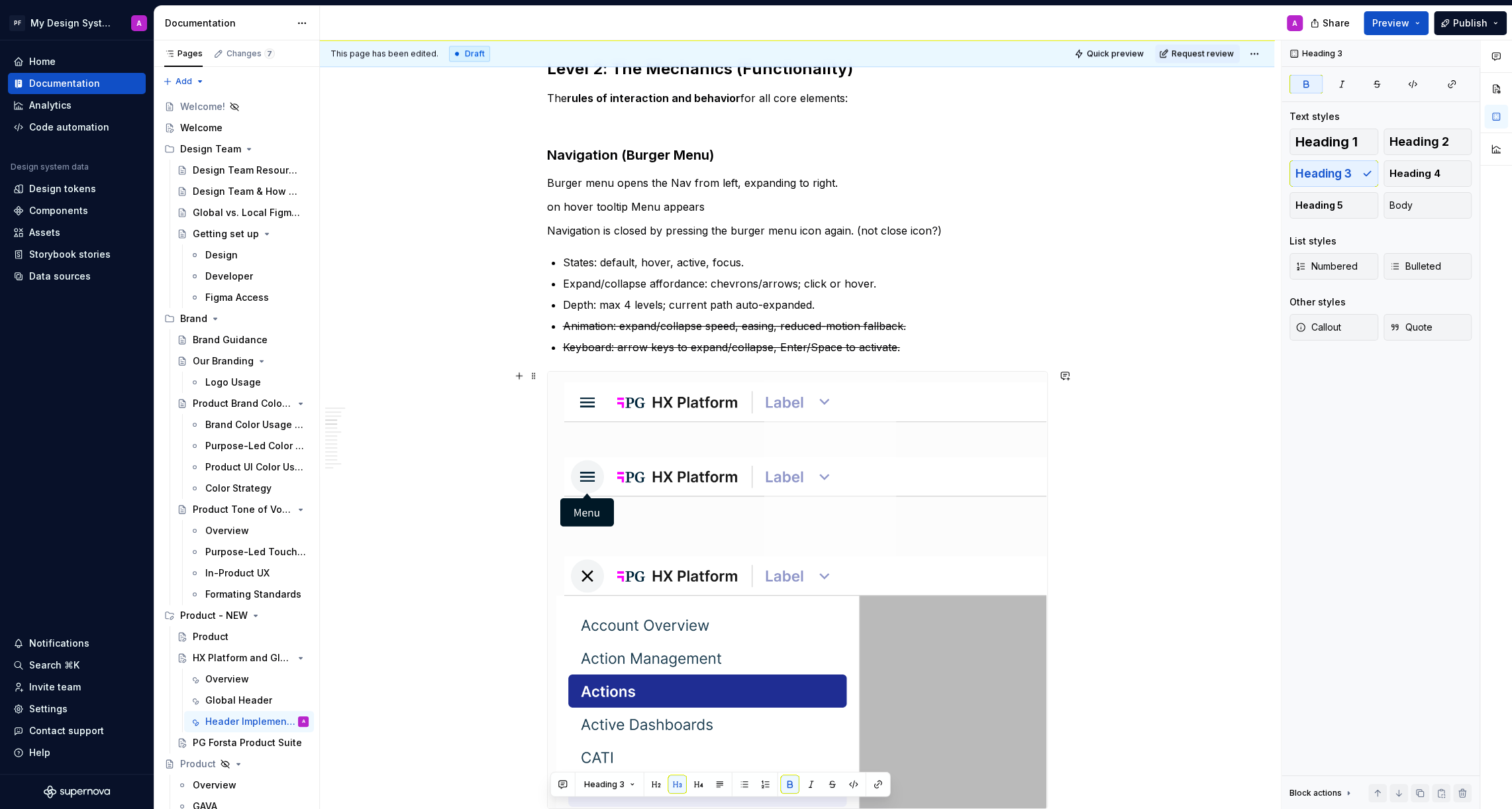
scroll to position [1285, 0]
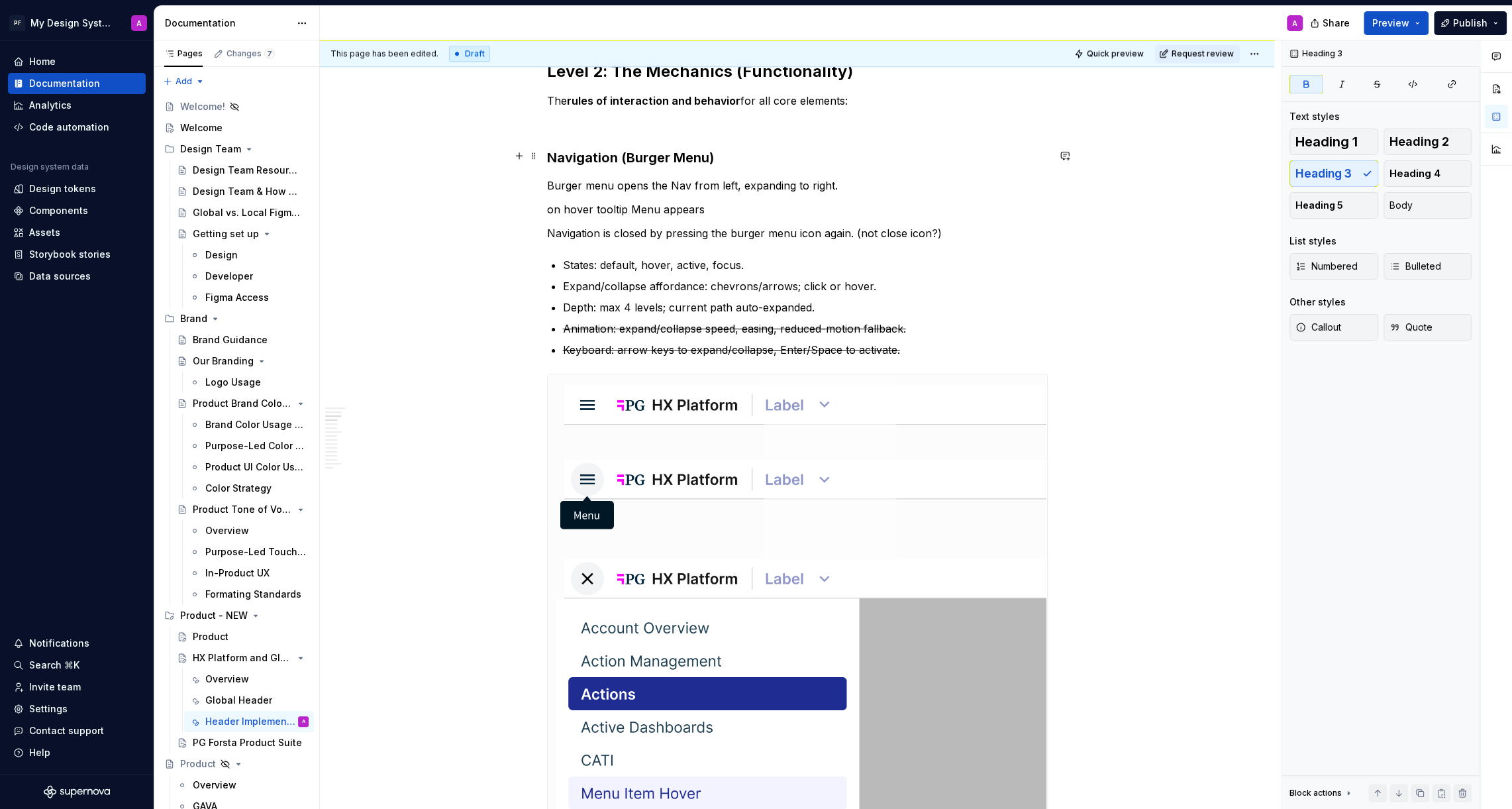
click at [623, 154] on strong "Navigation (Burger Menu)" at bounding box center [631, 157] width 167 height 16
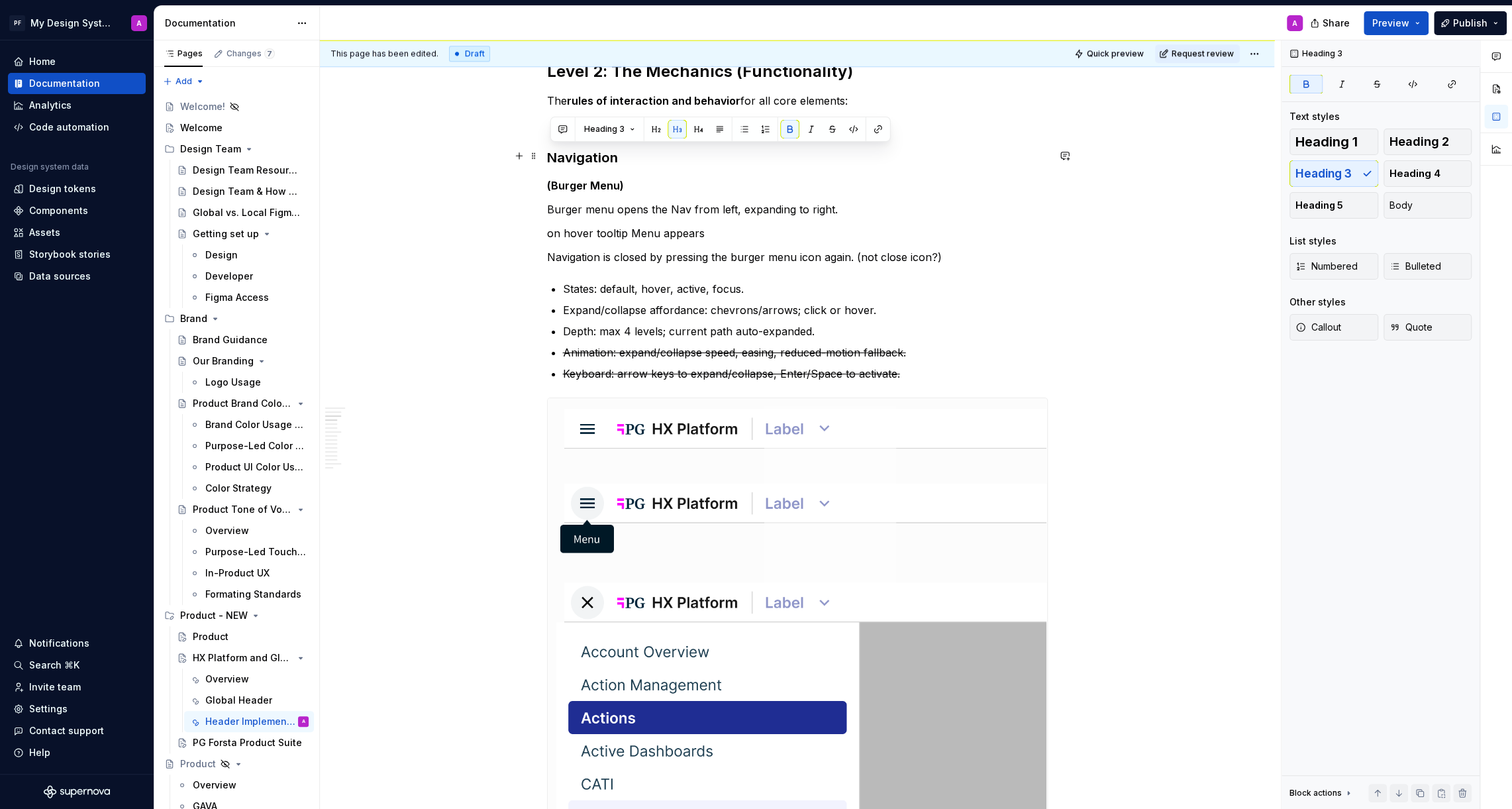
drag, startPoint x: 630, startPoint y: 159, endPoint x: 549, endPoint y: 158, distance: 81.0
click at [549, 158] on h3 "Navigation" at bounding box center [797, 157] width 500 height 18
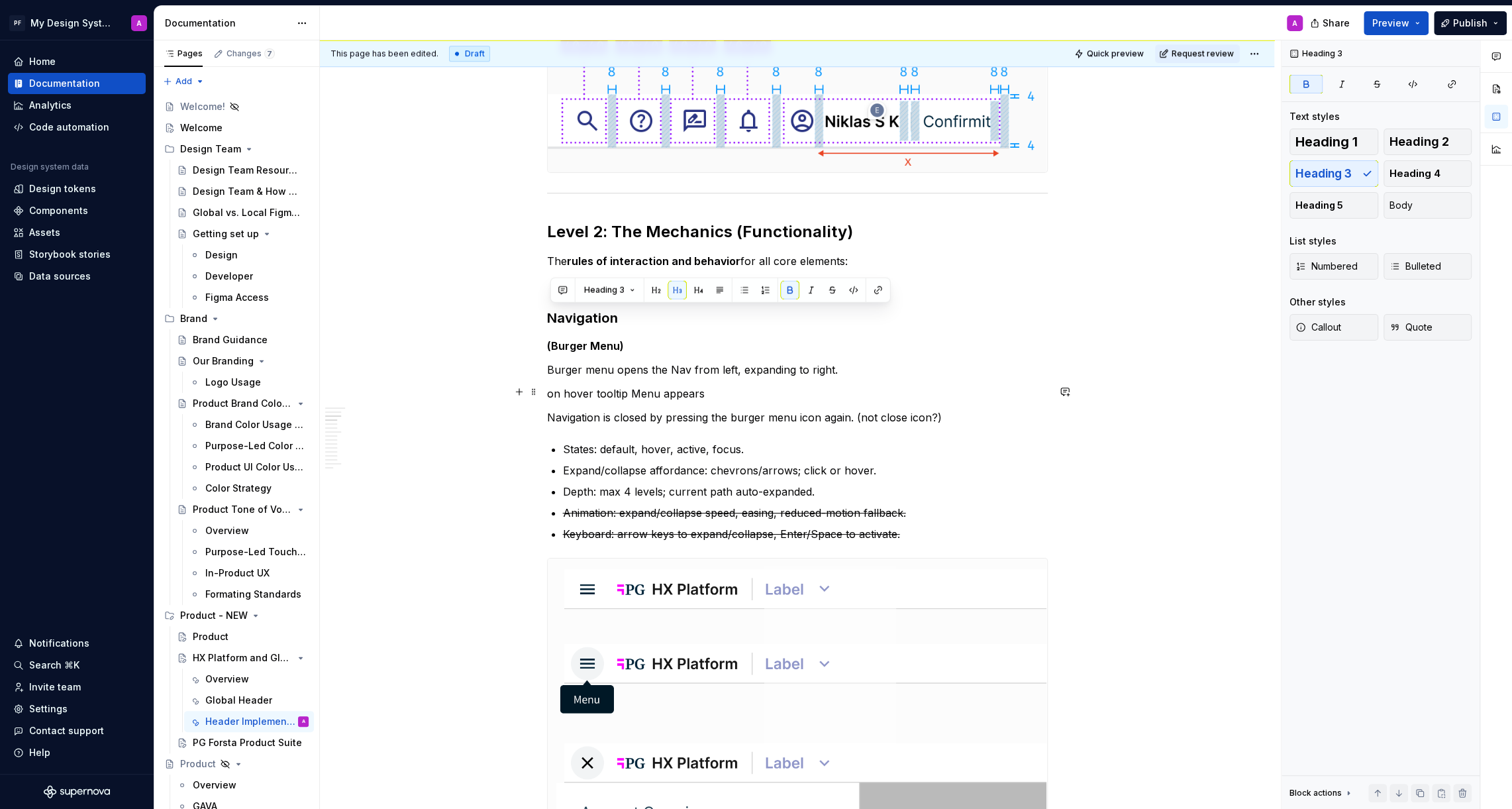
scroll to position [1126, 0]
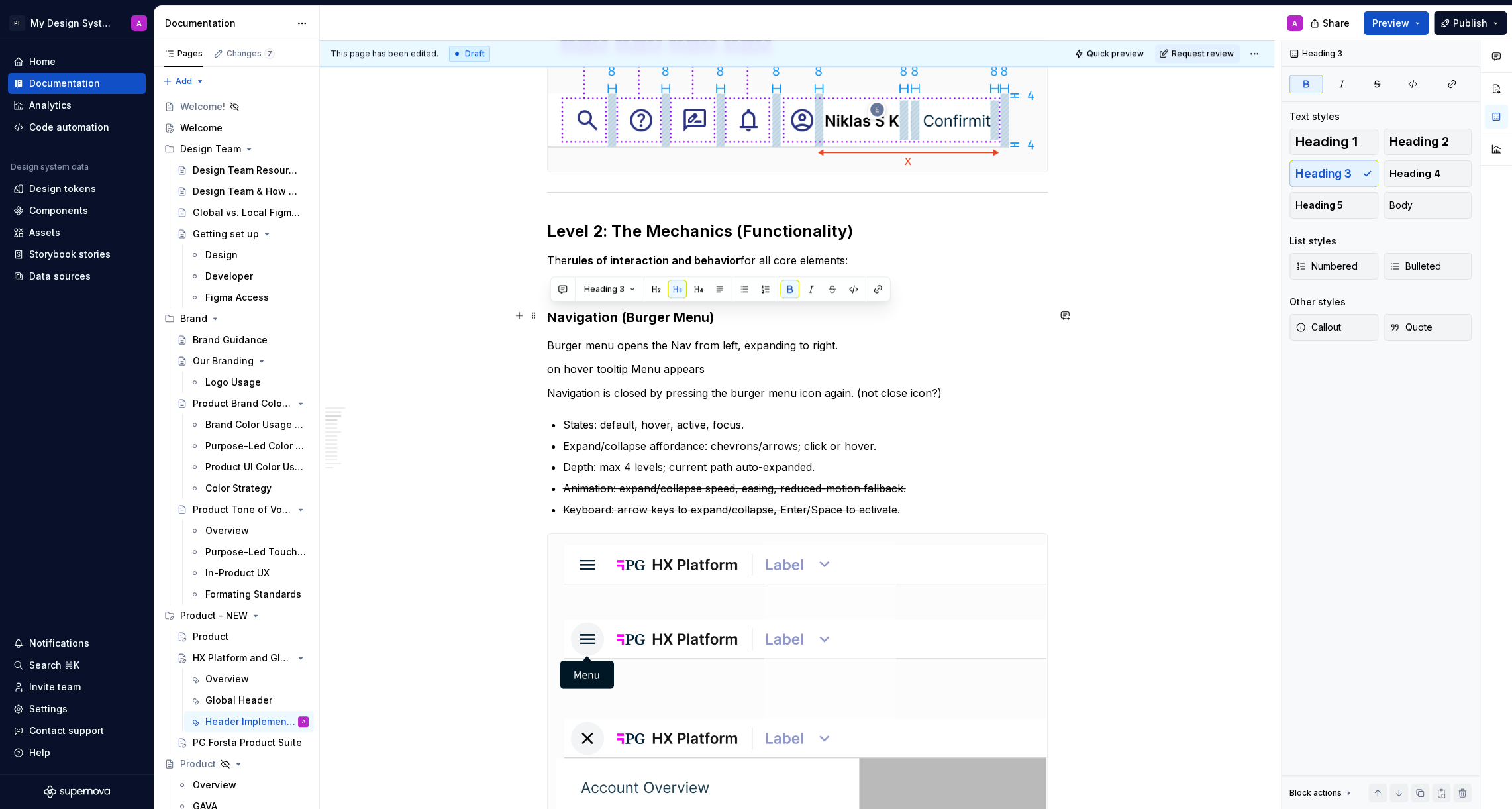
click at [723, 313] on h3 "Navigation (Burger Menu)" at bounding box center [797, 317] width 500 height 18
drag, startPoint x: 723, startPoint y: 313, endPoint x: 569, endPoint y: 312, distance: 154.0
click at [569, 312] on h3 "Navigation (Burger Menu)" at bounding box center [797, 317] width 500 height 18
click at [670, 291] on button "button" at bounding box center [675, 288] width 18 height 18
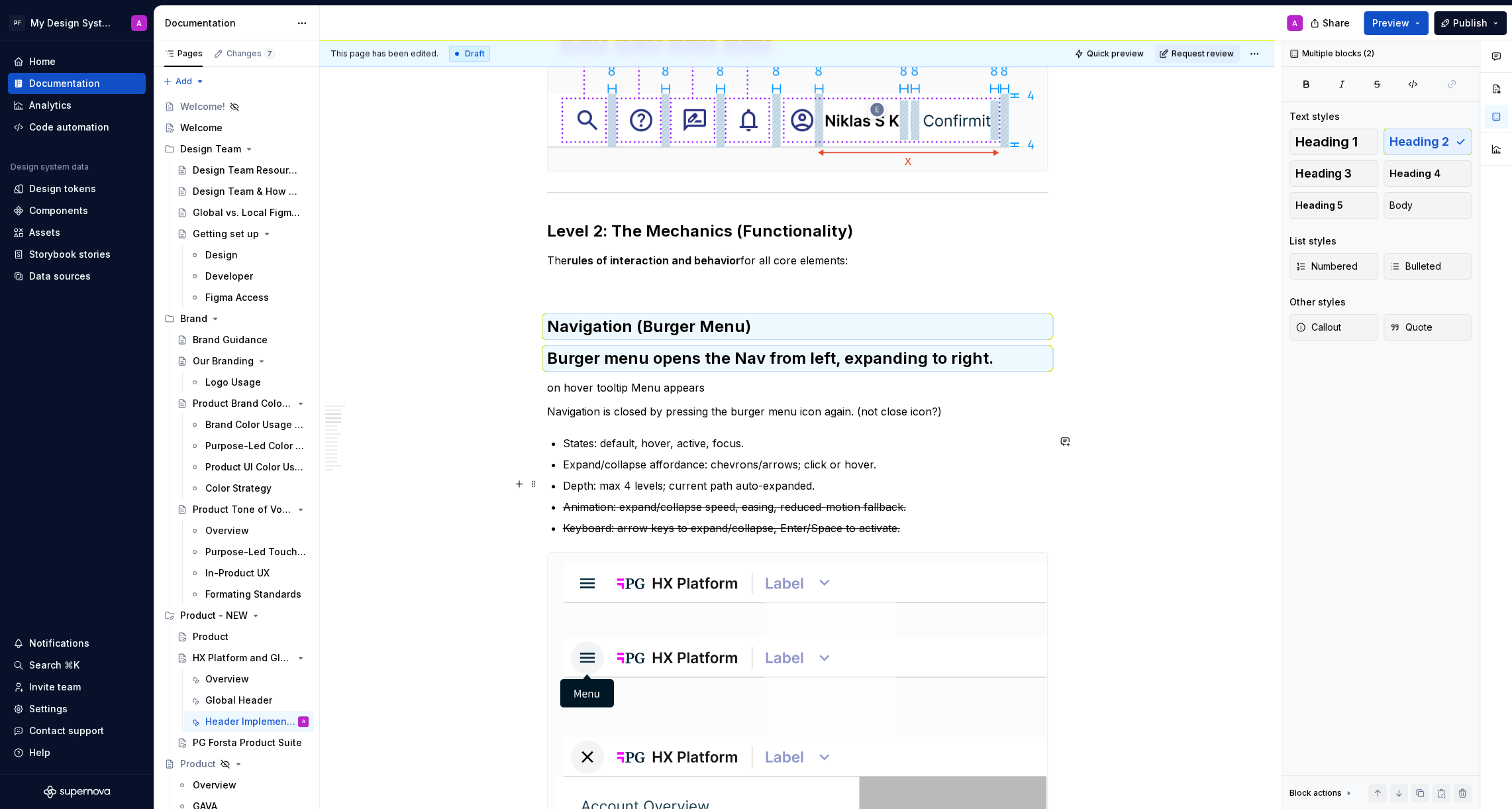
click at [1181, 450] on div "This page has been edited. Draft Quick preview Request review HX Platform and G…" at bounding box center [800, 424] width 961 height 769
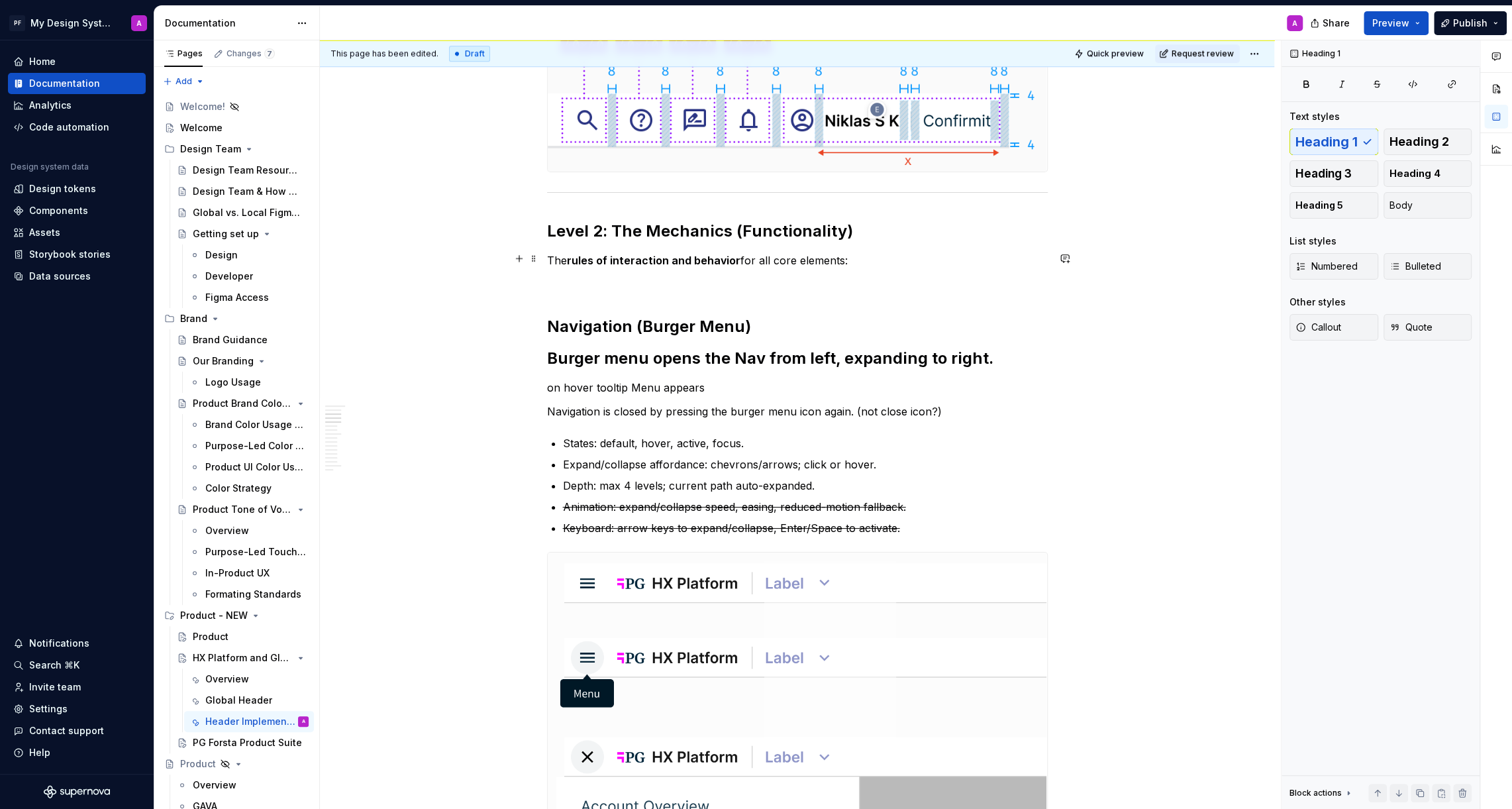
click at [734, 257] on strong "rules of interaction and behavior" at bounding box center [653, 260] width 173 height 13
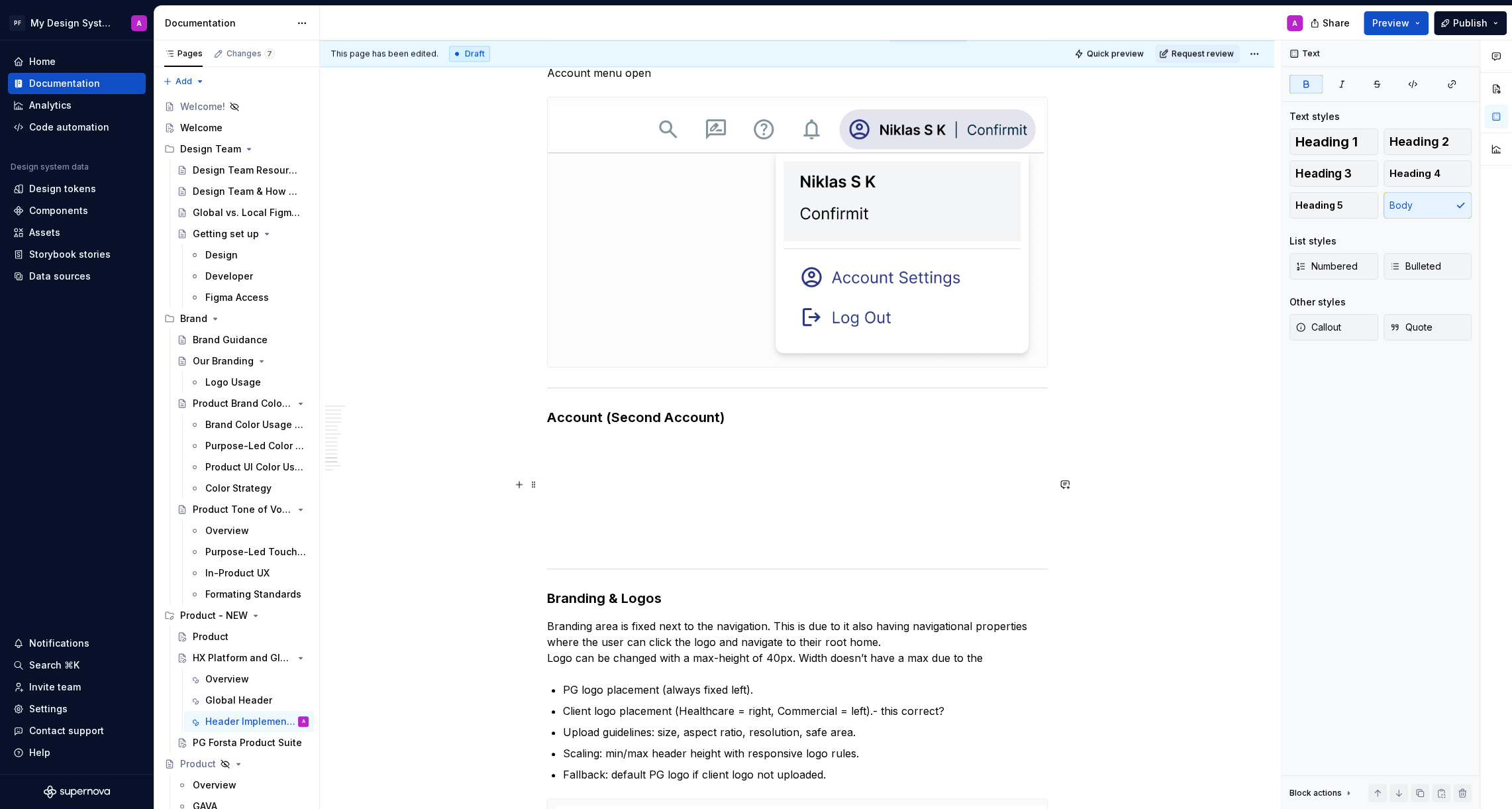
scroll to position [5964, 0]
click at [731, 414] on h3 "Account (Second Account)" at bounding box center [797, 416] width 500 height 18
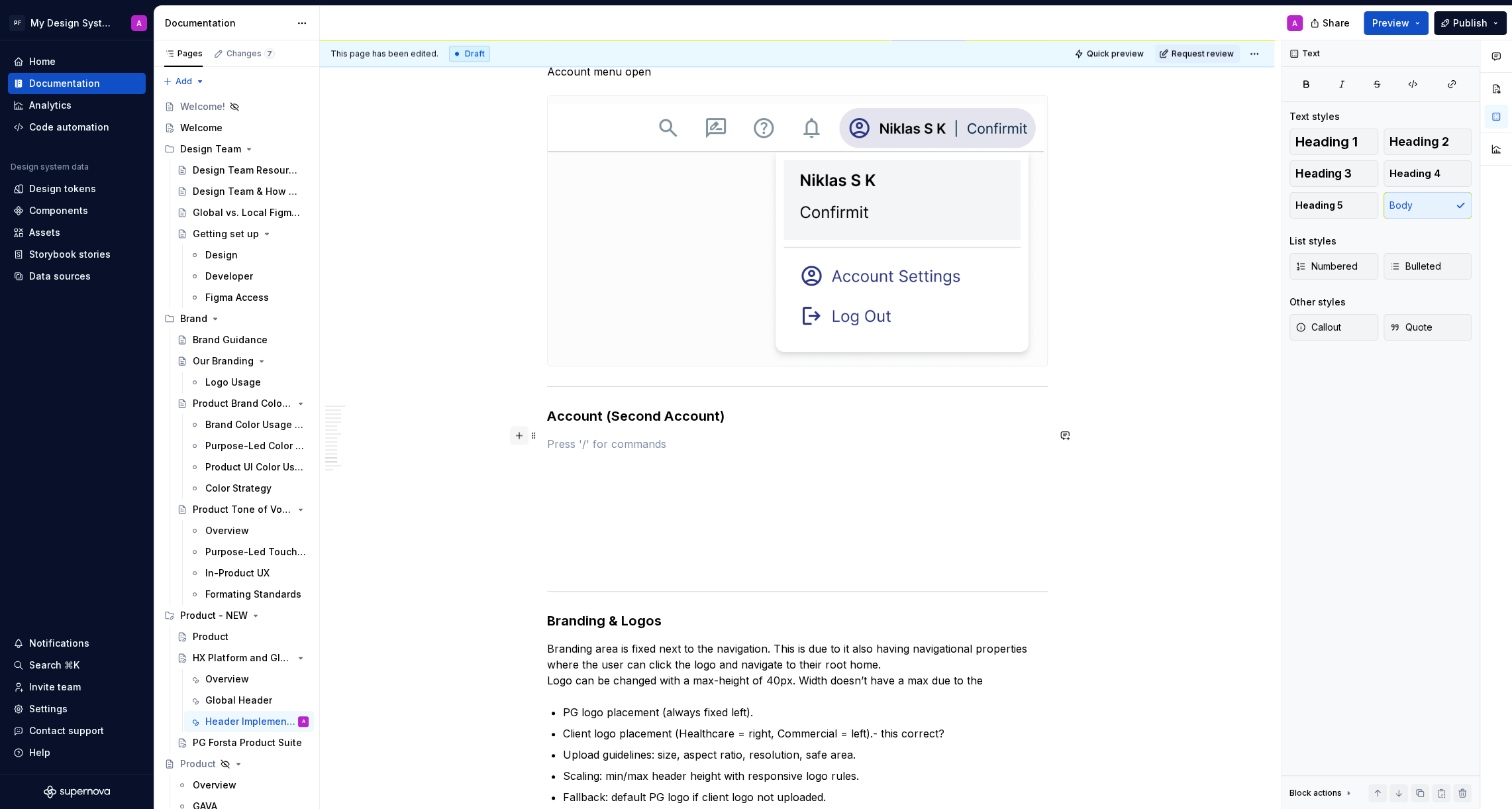
click at [523, 438] on button "button" at bounding box center [519, 435] width 18 height 18
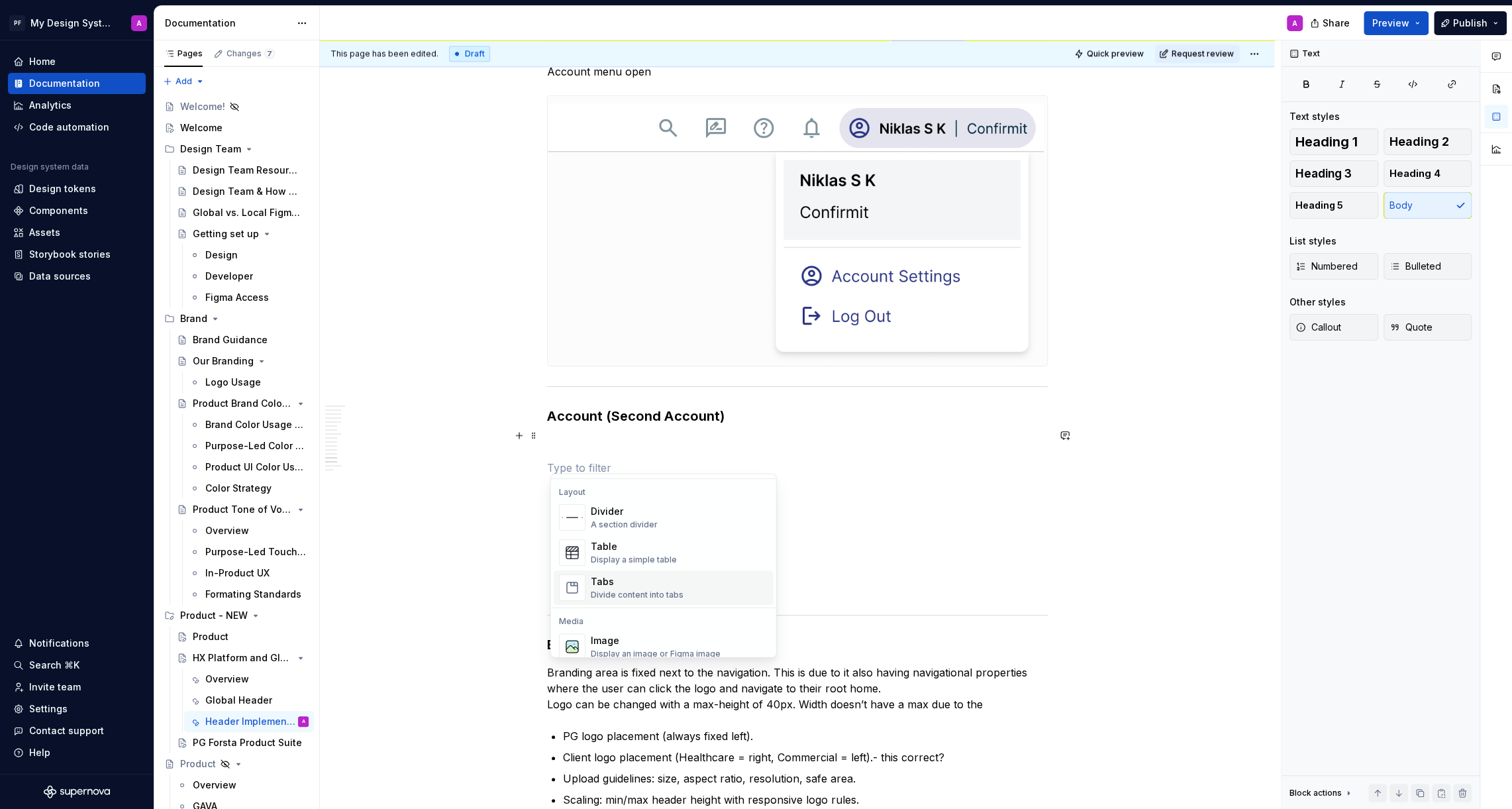
scroll to position [444, 0]
click at [629, 635] on div "Display an image or Figma image" at bounding box center [656, 639] width 130 height 11
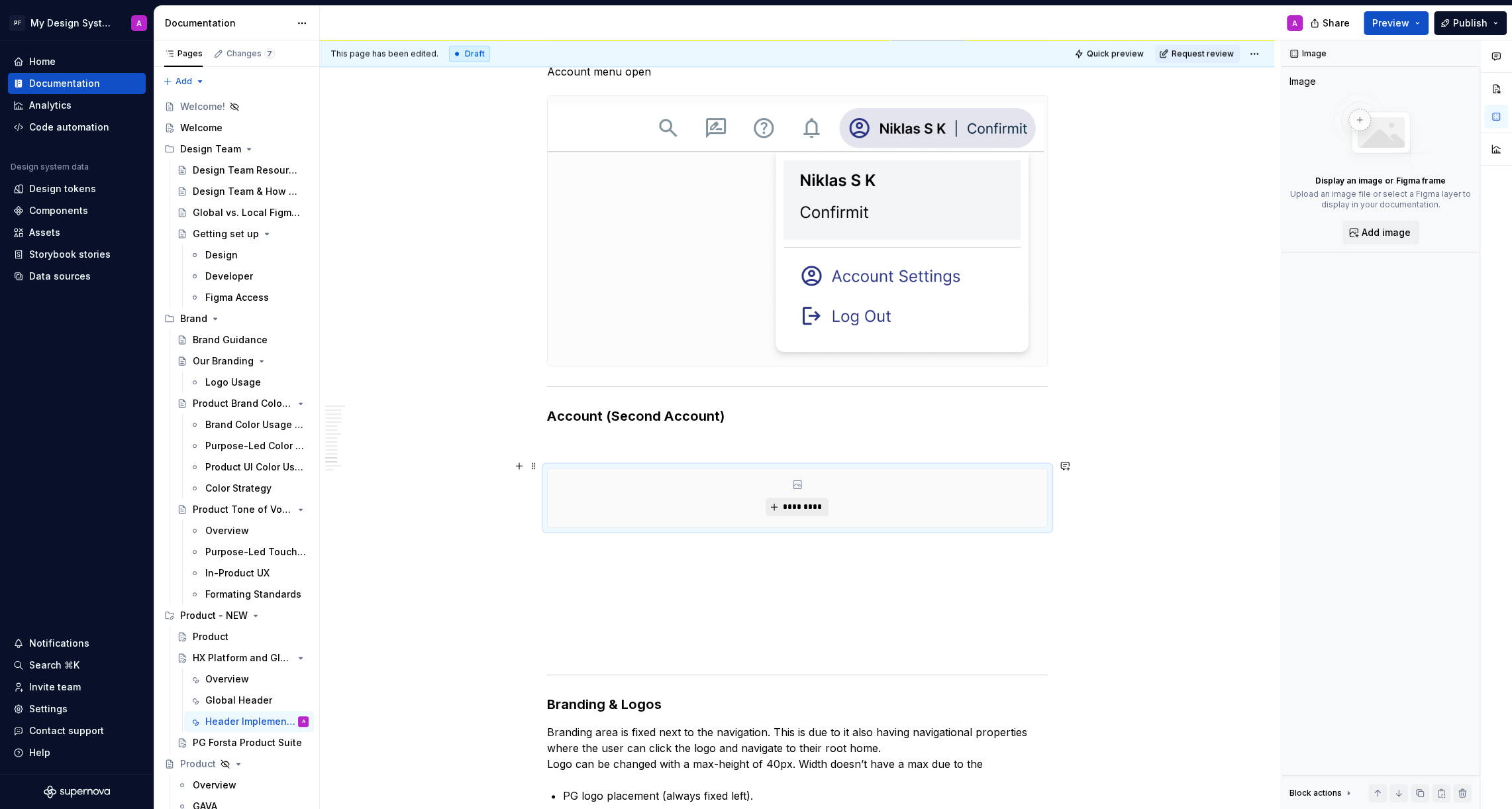
click at [795, 502] on span "*********" at bounding box center [802, 506] width 40 height 11
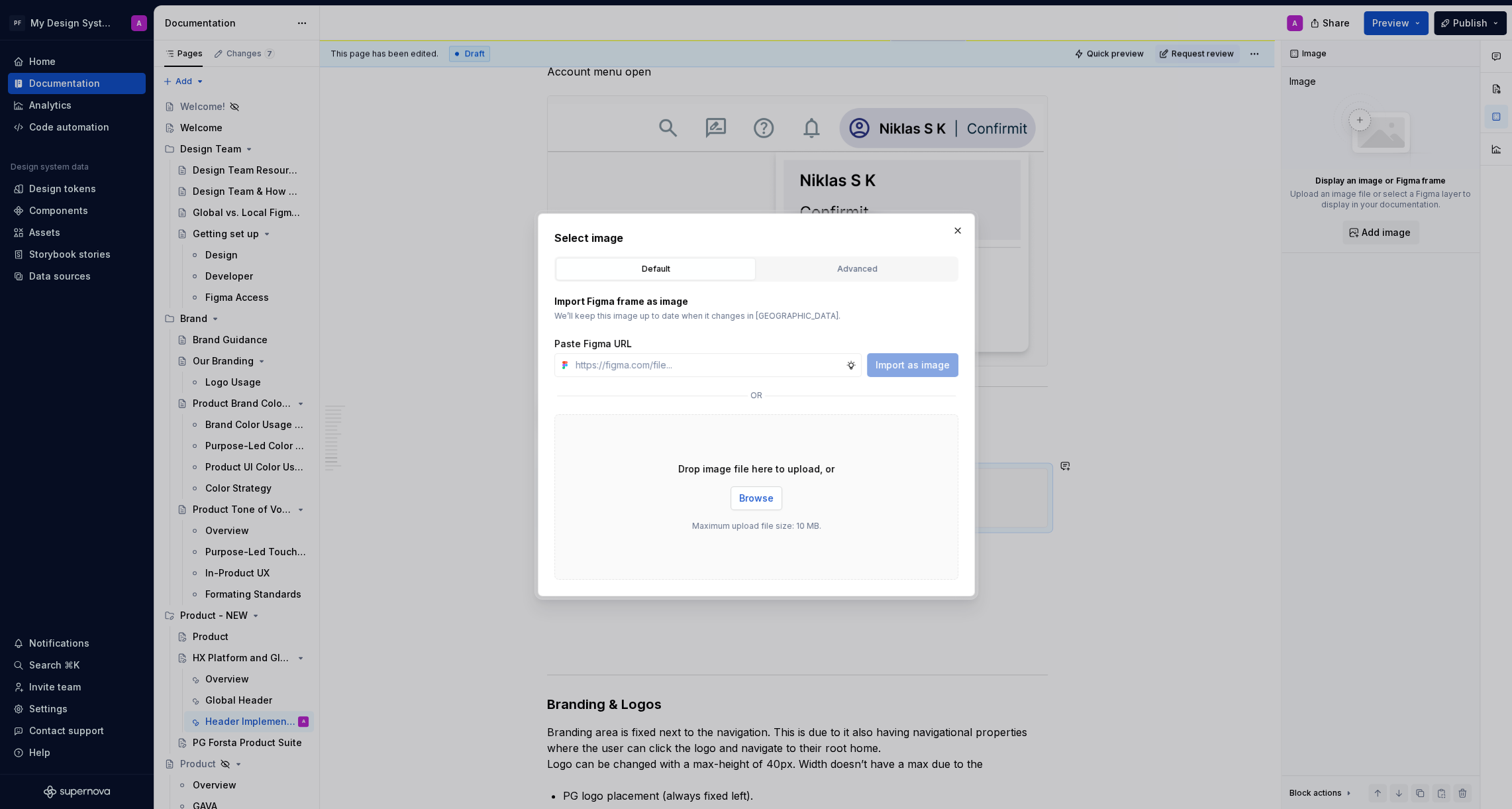
click at [757, 493] on span "Browse" at bounding box center [756, 498] width 34 height 13
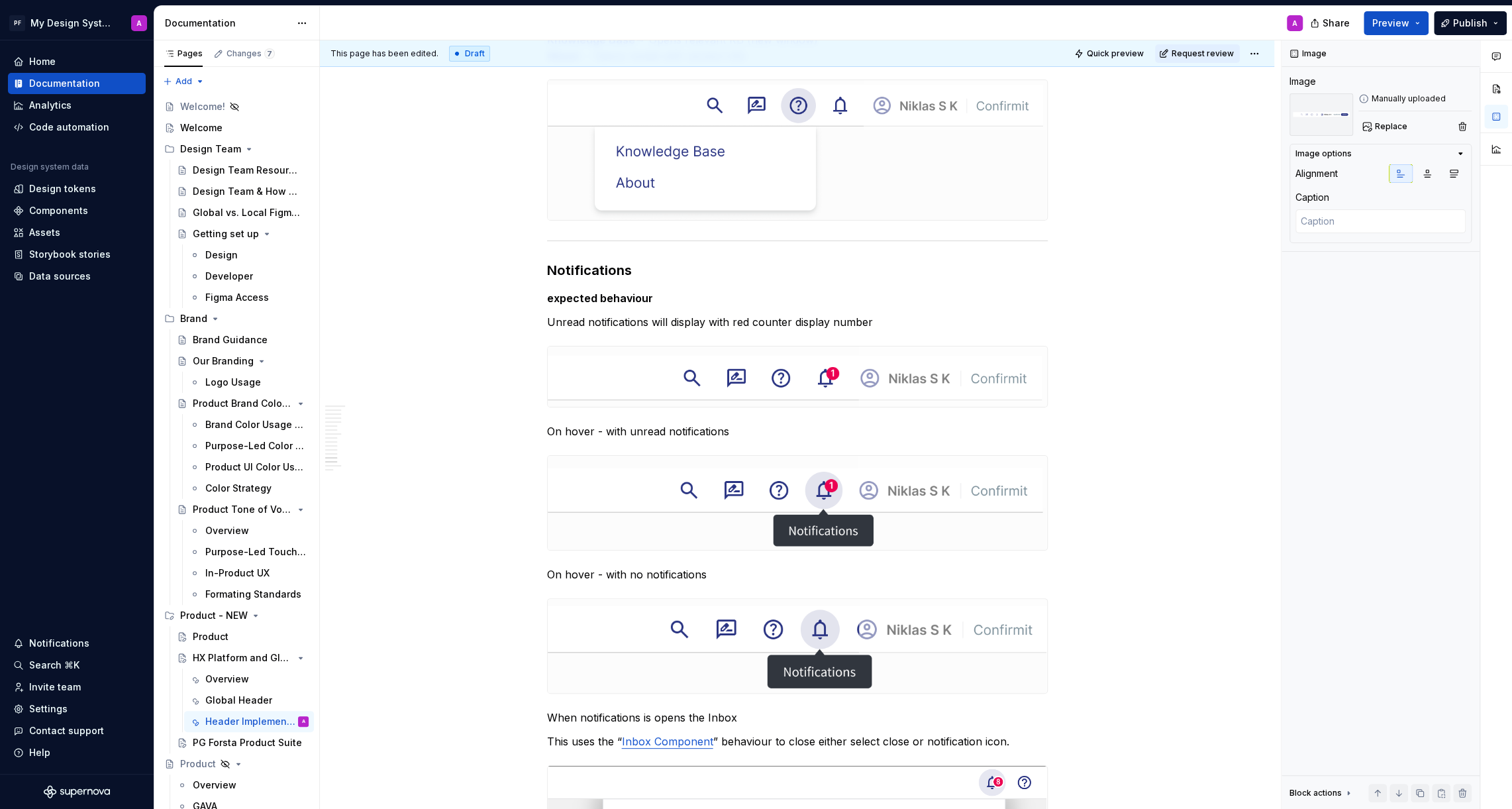
scroll to position [5964, 0]
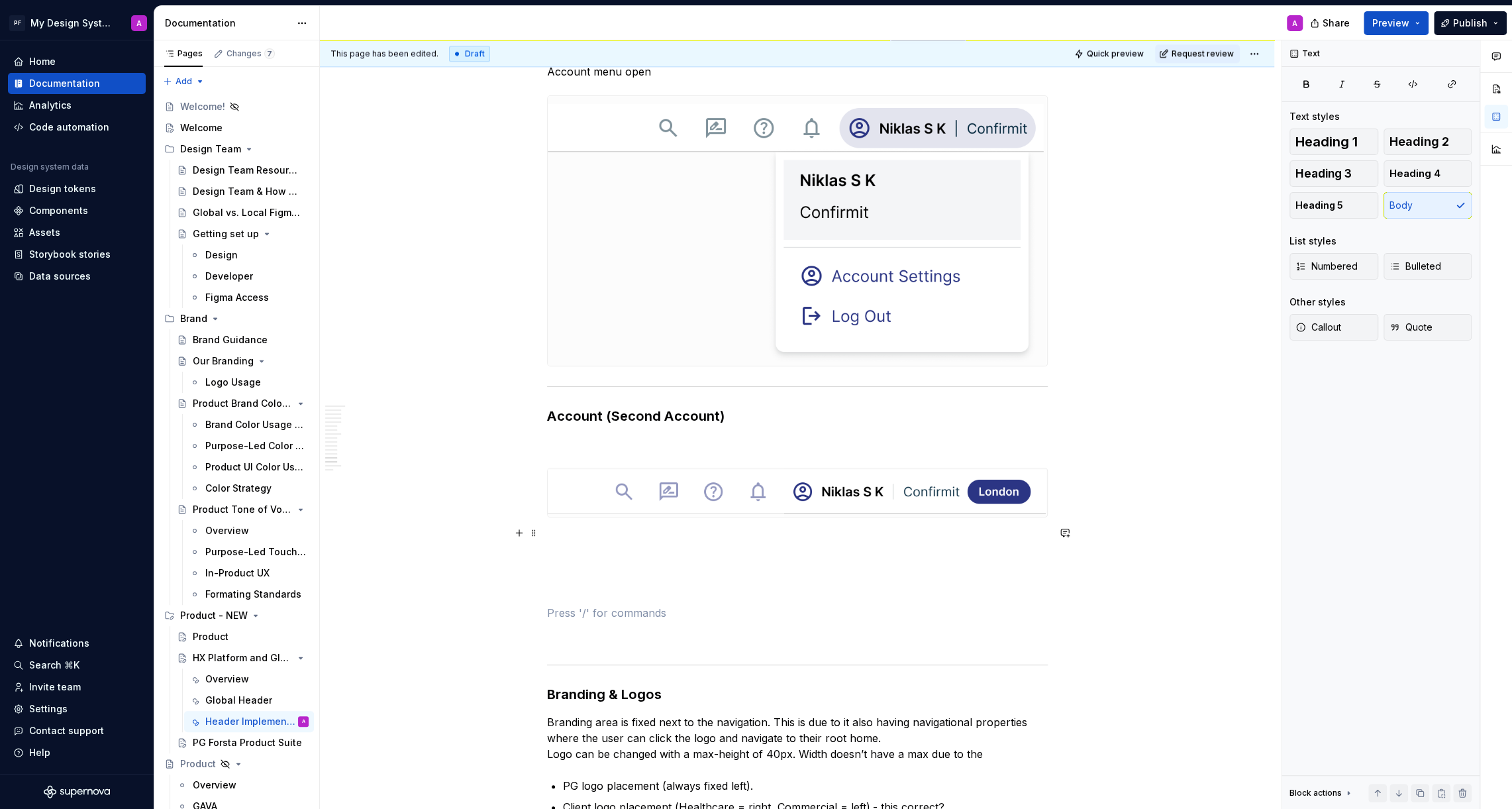
click at [616, 533] on p at bounding box center [797, 541] width 500 height 16
click at [553, 533] on p "Messages currently appear" at bounding box center [797, 541] width 500 height 16
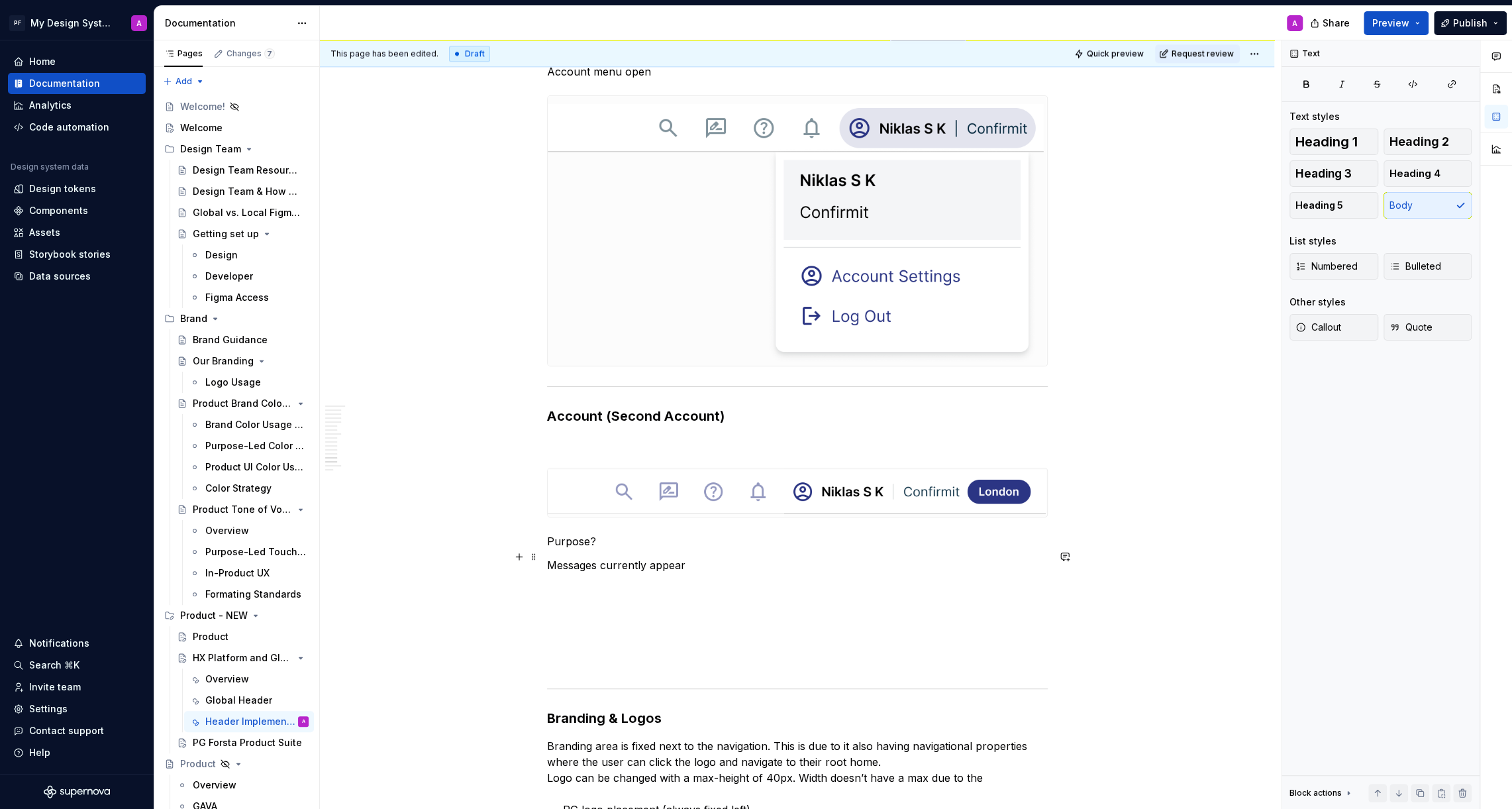
click at [706, 557] on p "Messages currently appear" at bounding box center [797, 565] width 500 height 16
click at [602, 557] on p "Messages currently appear" at bounding box center [797, 565] width 500 height 16
drag, startPoint x: 648, startPoint y: 556, endPoint x: 607, endPoint y: 556, distance: 41.0
click at [607, 557] on p "Message currently appear" at bounding box center [797, 565] width 500 height 16
click at [640, 557] on p "Message appear" at bounding box center [797, 565] width 500 height 16
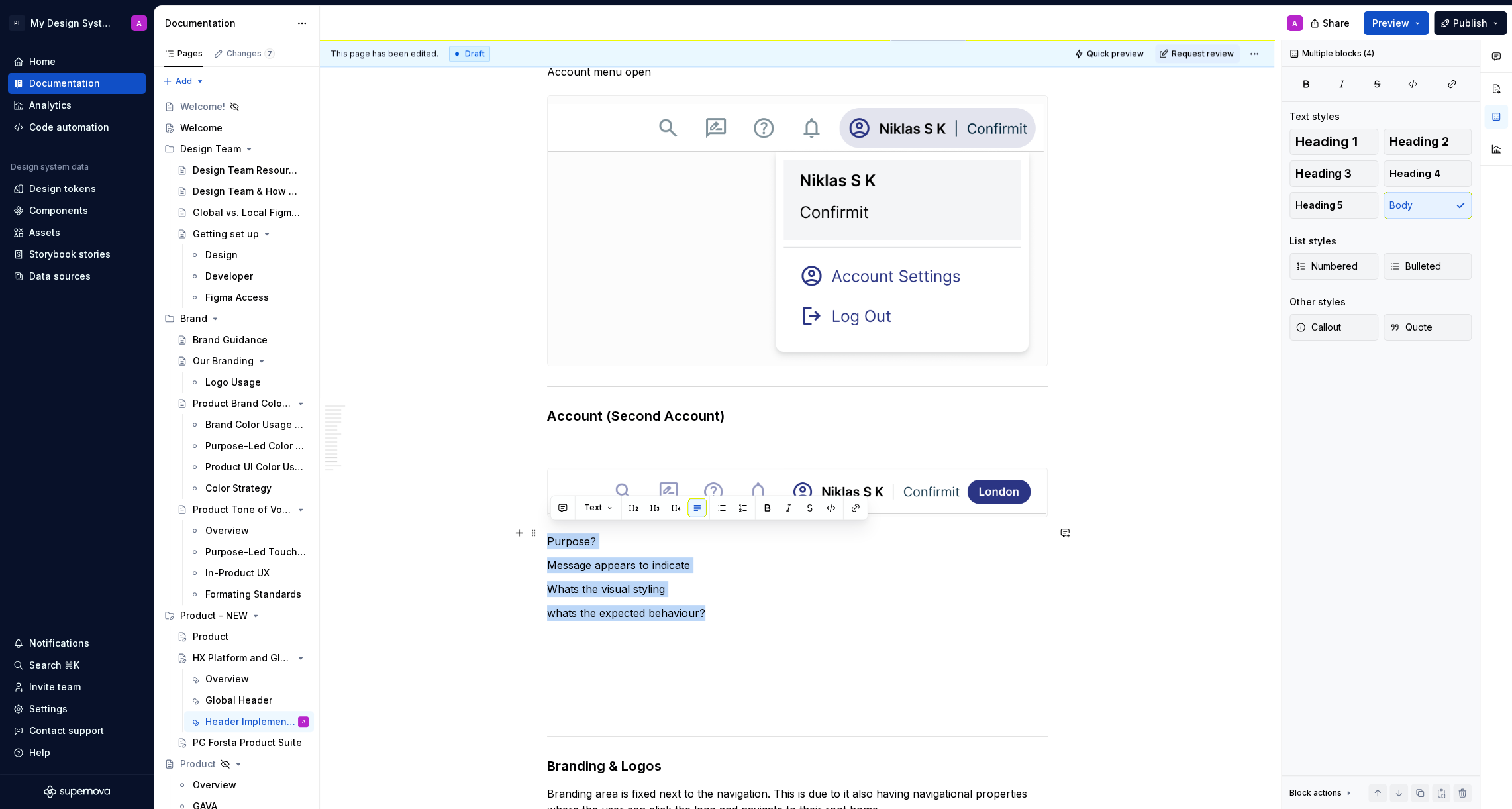
drag, startPoint x: 729, startPoint y: 608, endPoint x: 547, endPoint y: 532, distance: 197.2
click at [721, 513] on button "button" at bounding box center [722, 506] width 18 height 18
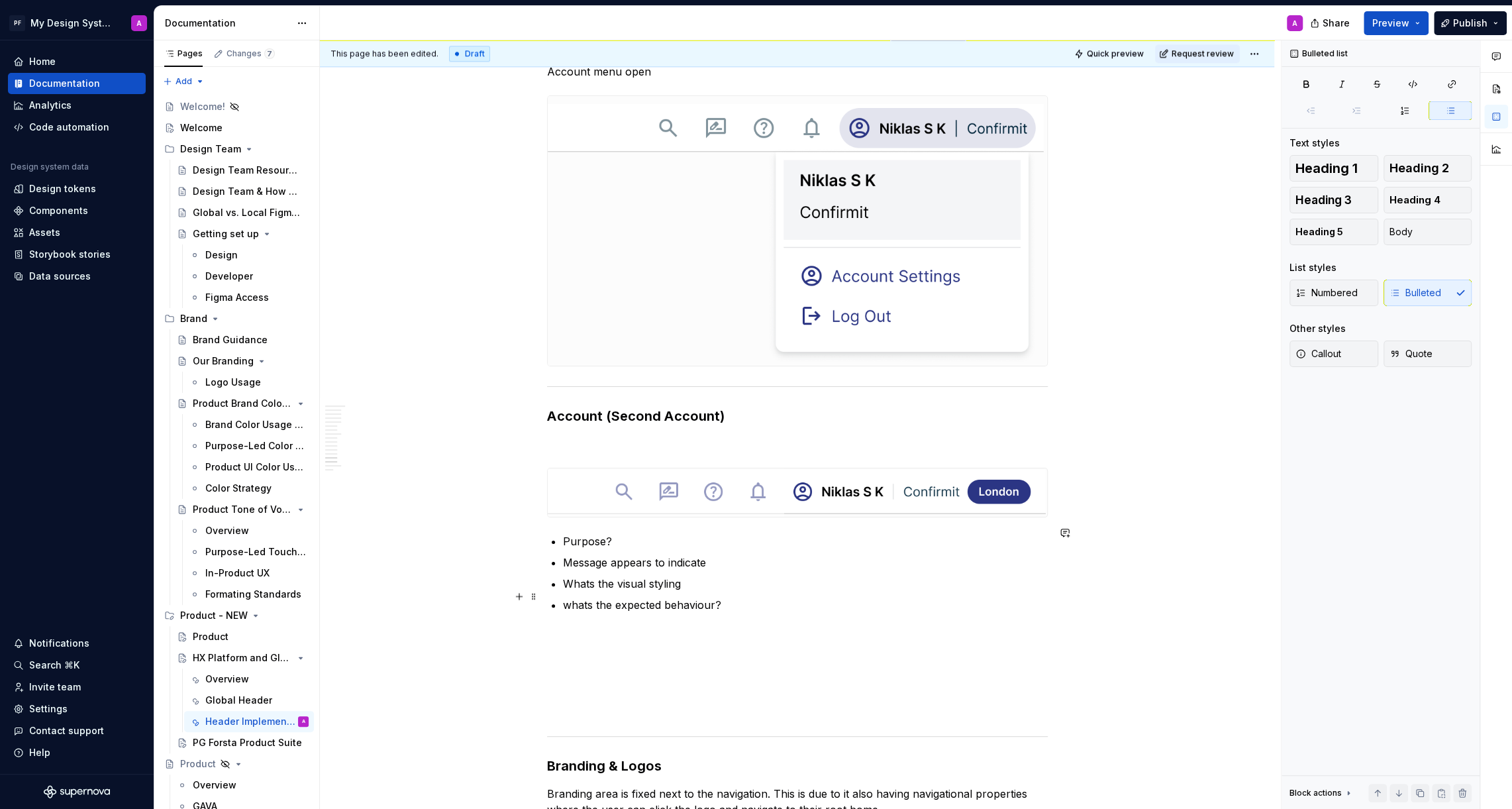
click at [800, 602] on p "whats the expected behaviour?" at bounding box center [805, 604] width 484 height 16
click at [586, 676] on p at bounding box center [797, 684] width 500 height 16
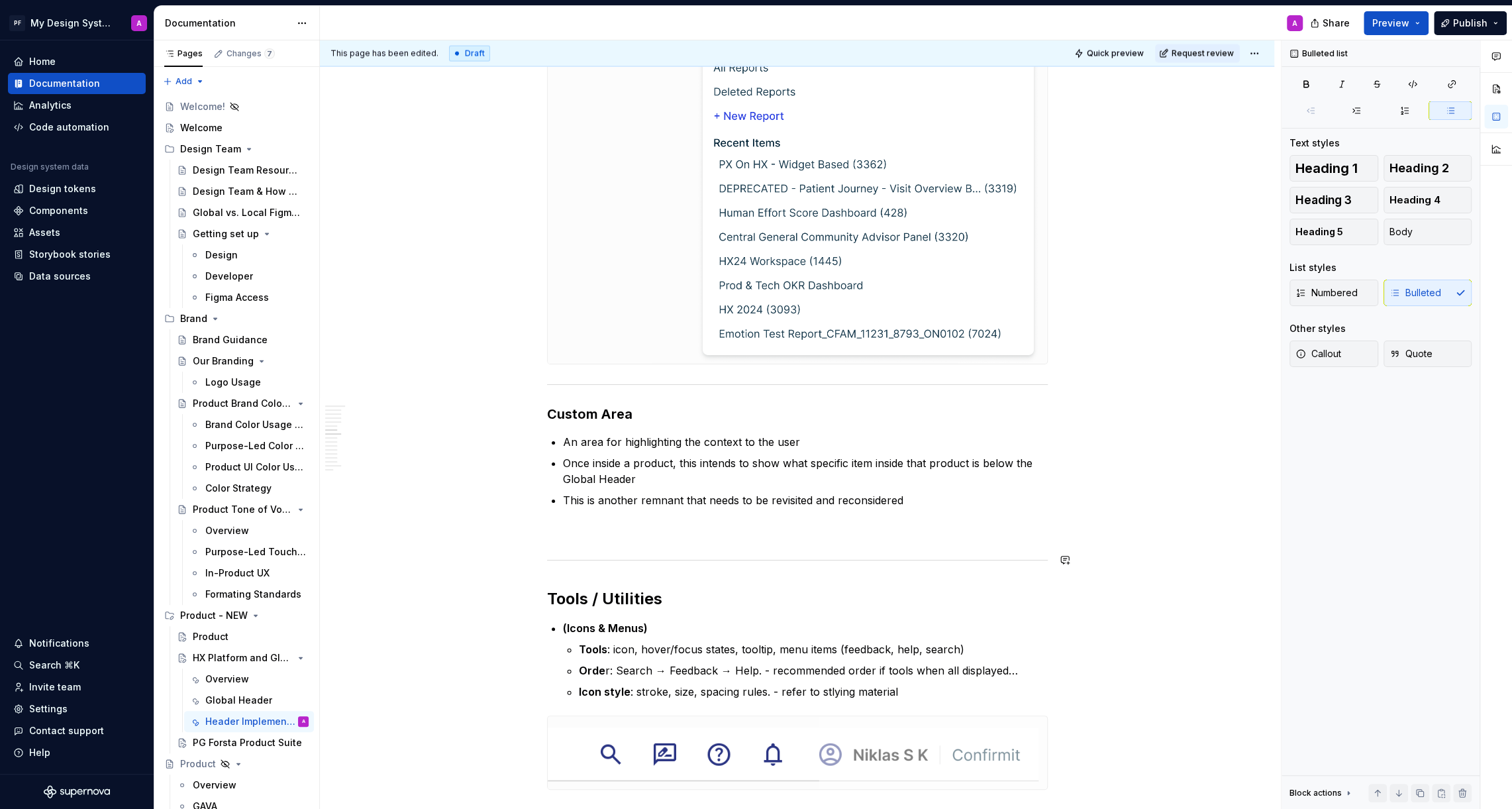
scroll to position [2676, 0]
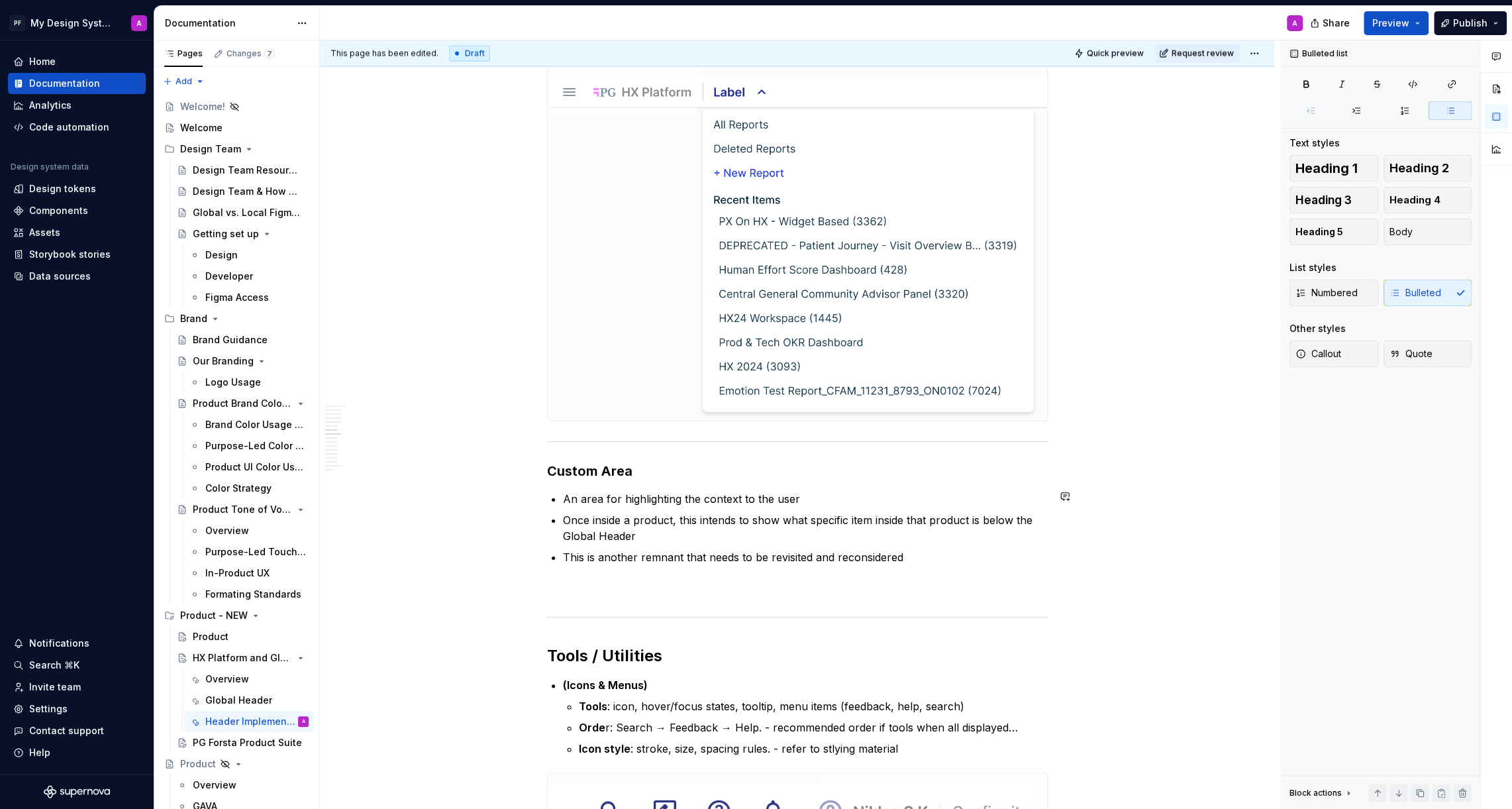
click at [975, 551] on p "This is another remnant that needs to be revisited and reconsidered" at bounding box center [805, 557] width 484 height 16
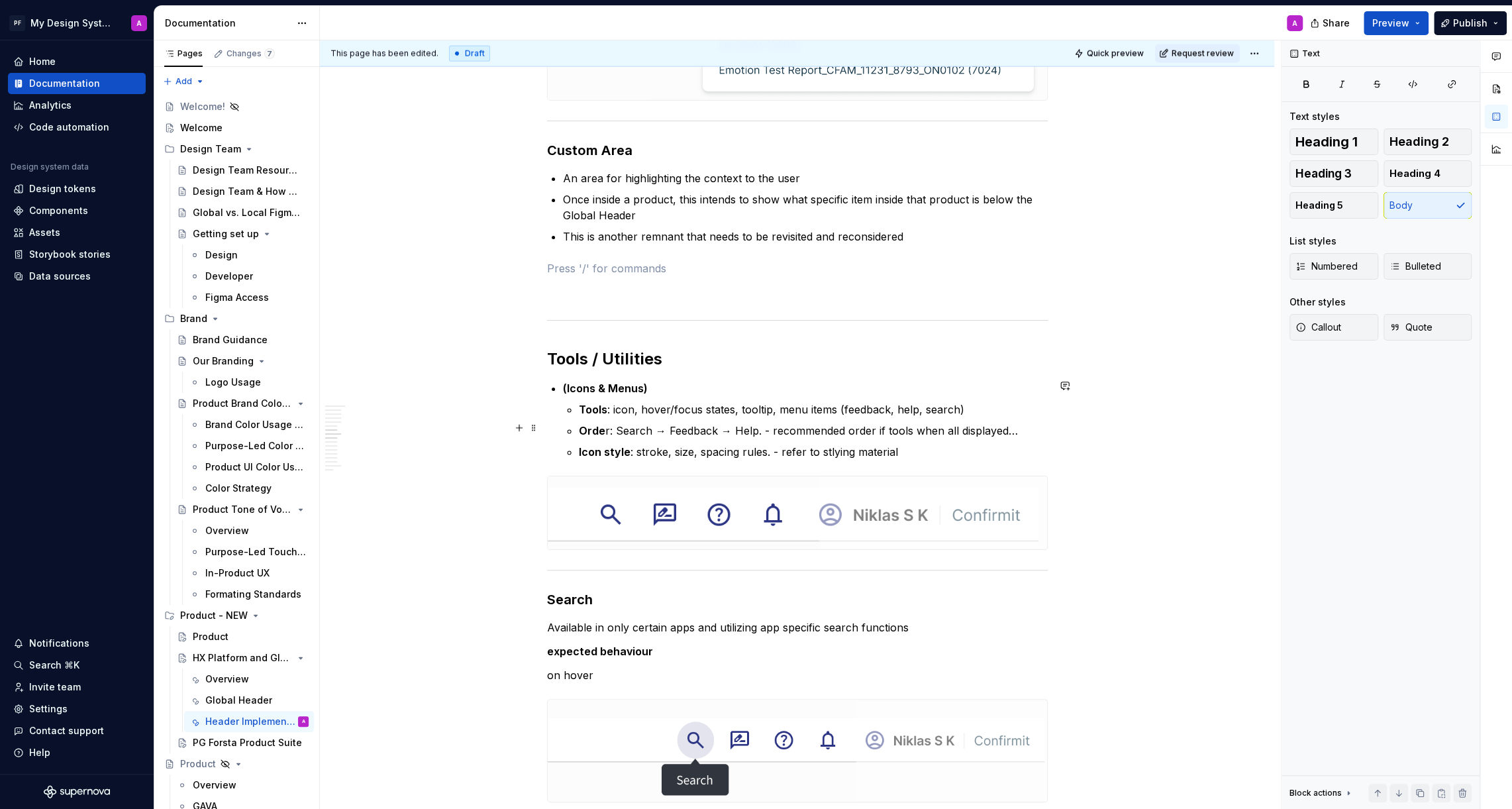
scroll to position [2981, 0]
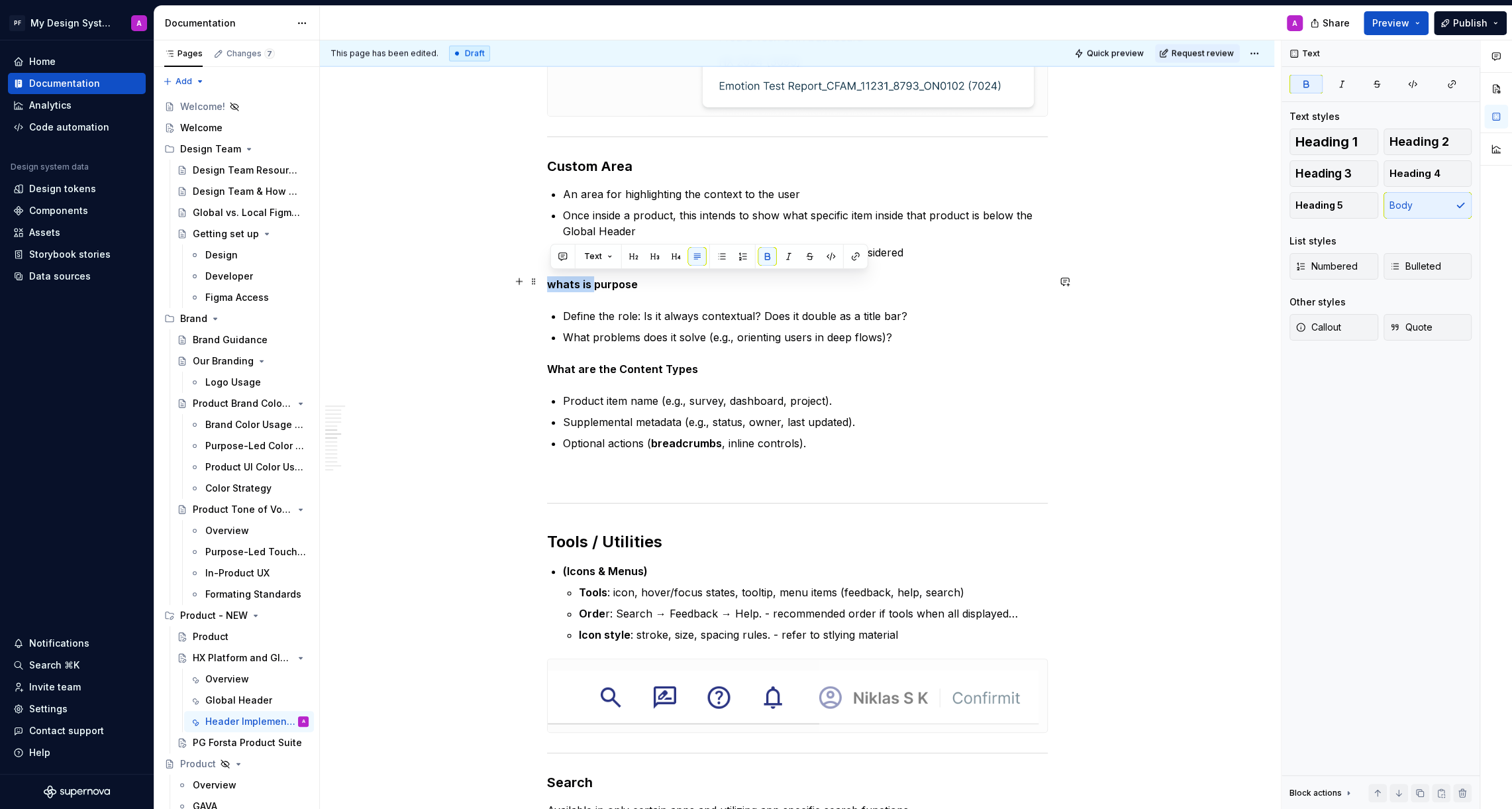
drag, startPoint x: 596, startPoint y: 282, endPoint x: 497, endPoint y: 281, distance: 99.0
click at [556, 281] on strong "purpose" at bounding box center [569, 284] width 44 height 13
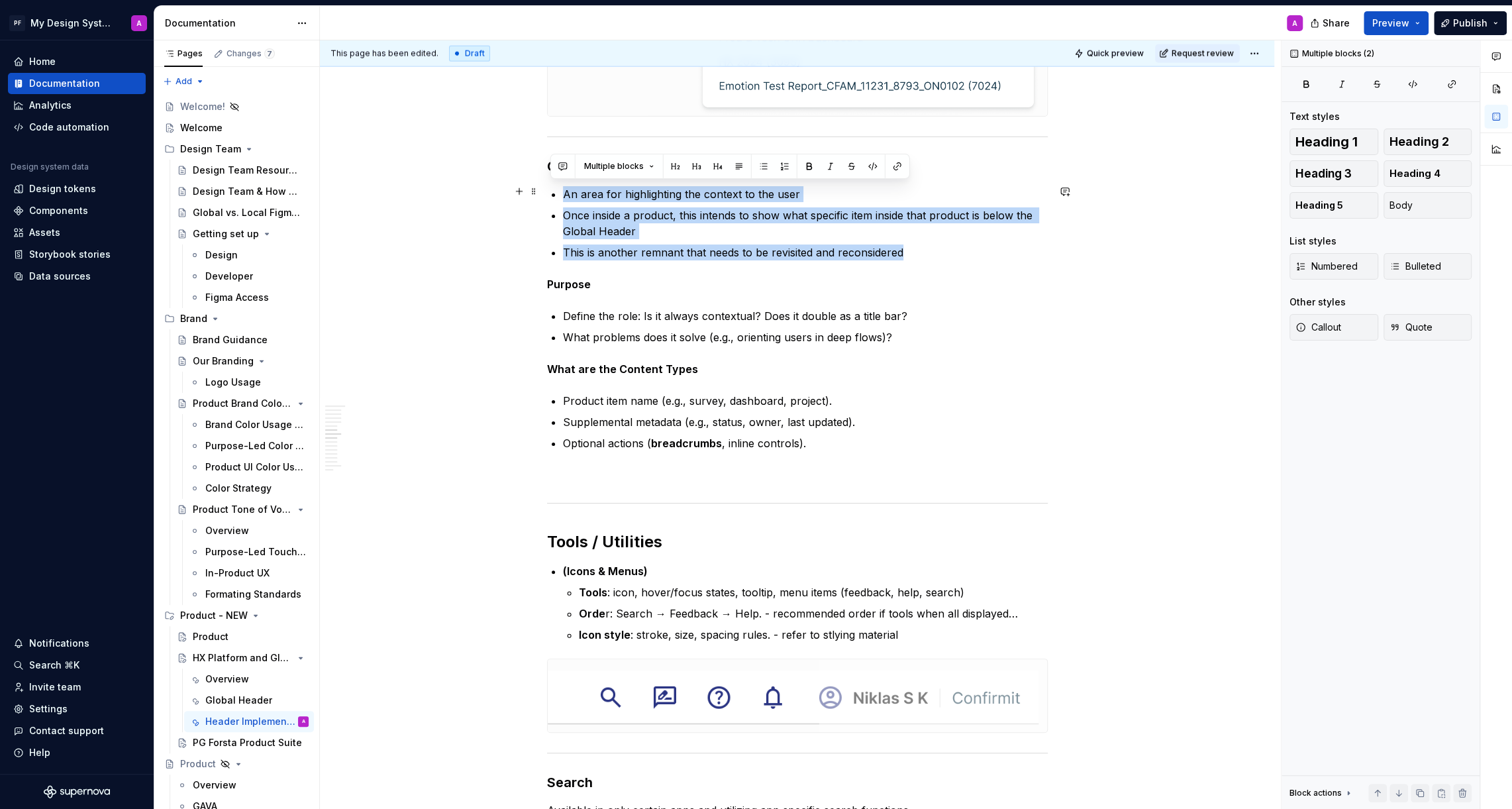
drag, startPoint x: 923, startPoint y: 257, endPoint x: 568, endPoint y: 194, distance: 360.5
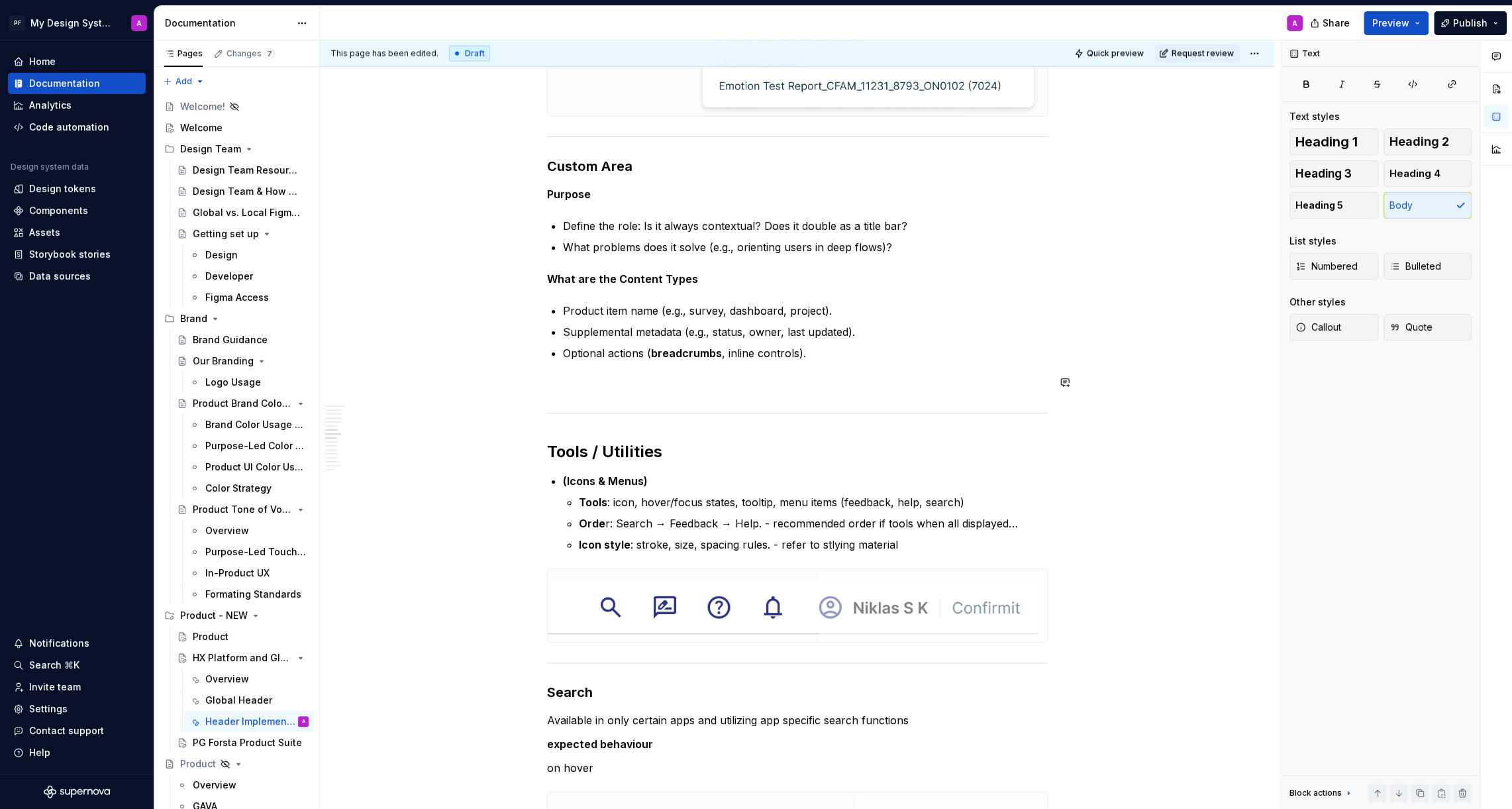
click at [849, 356] on p "Optional actions ( breadcrumbs , inline controls)." at bounding box center [805, 352] width 484 height 16
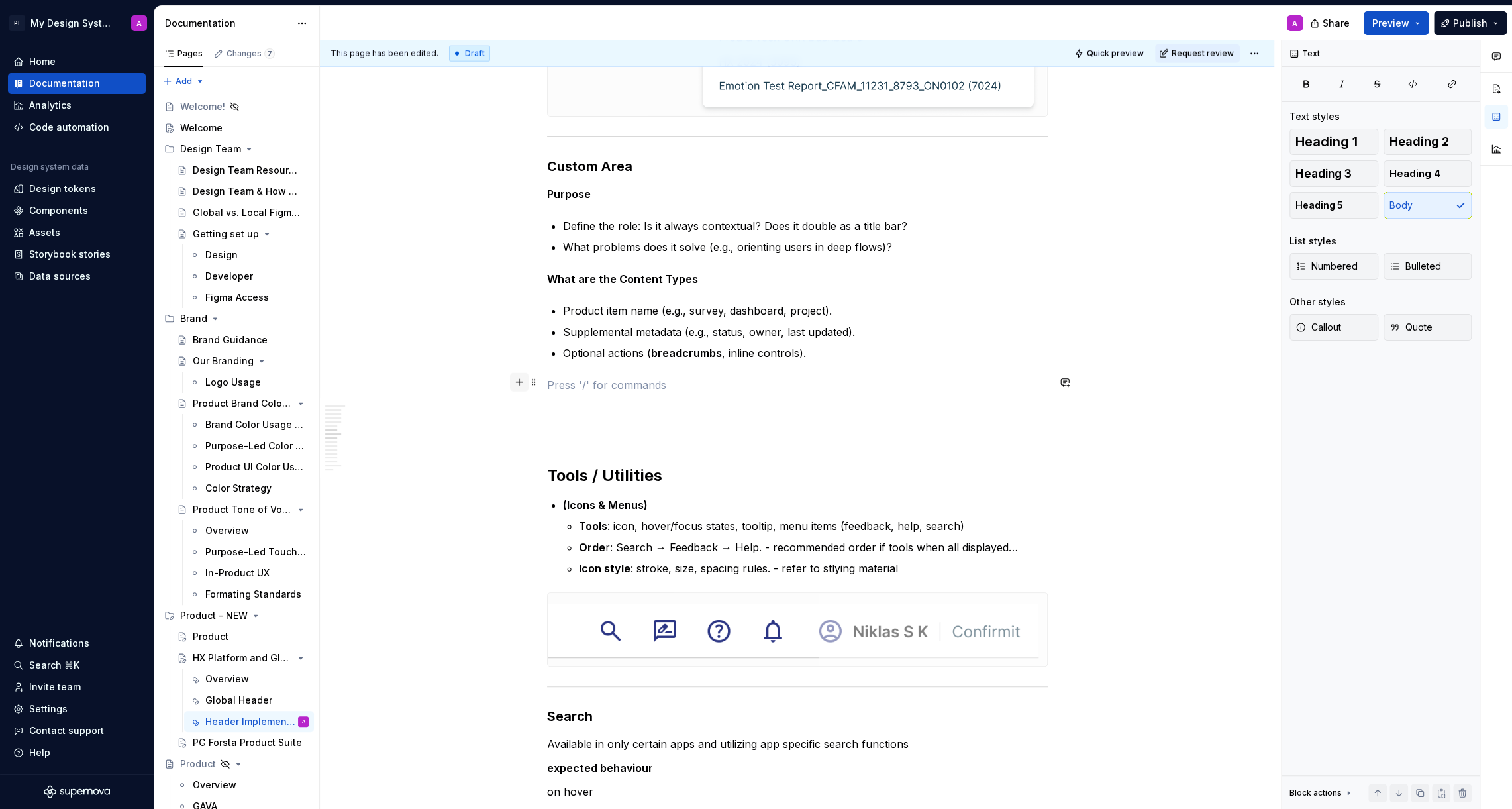
click at [525, 379] on button "button" at bounding box center [519, 382] width 18 height 18
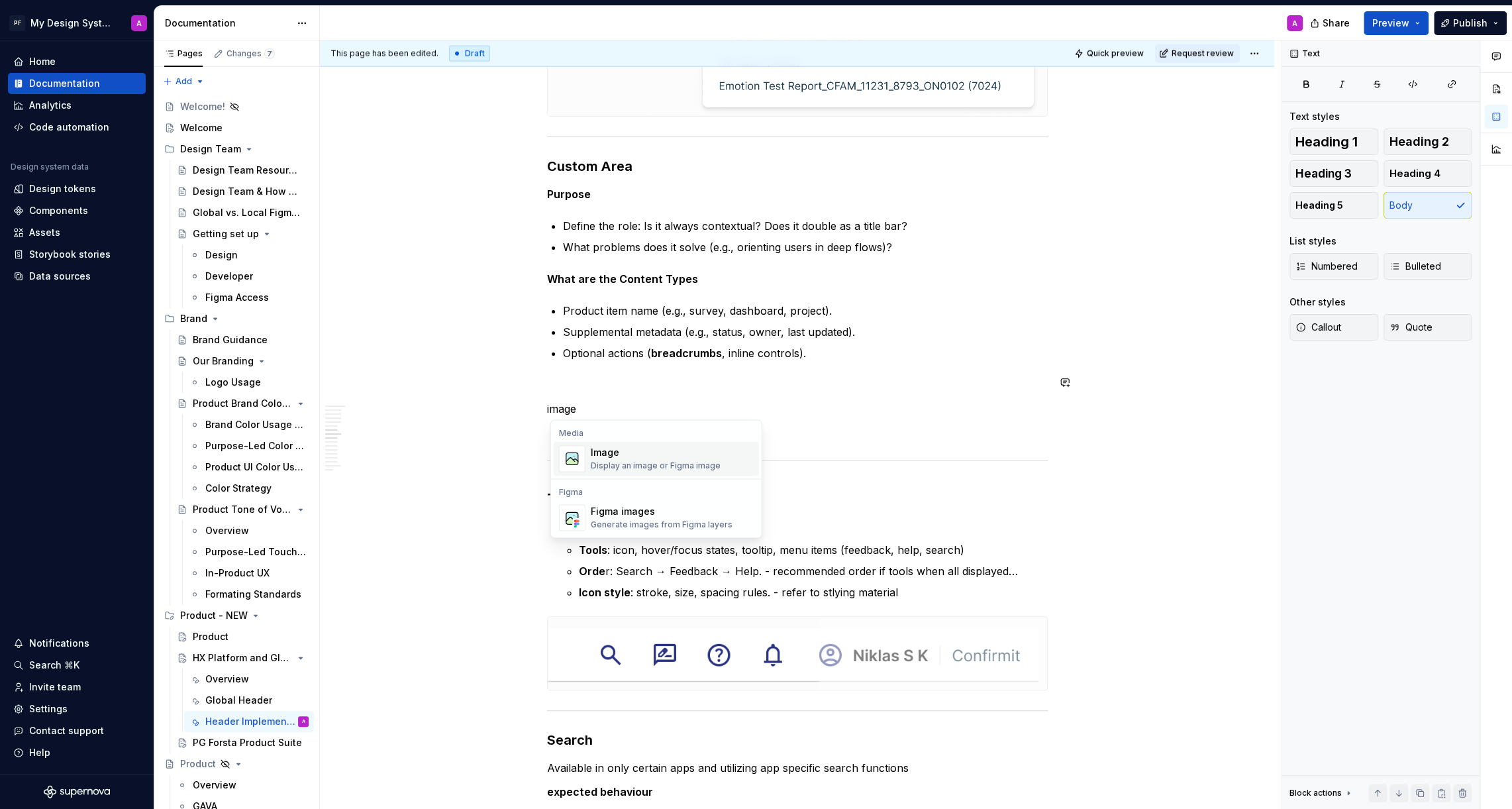
click at [627, 466] on div "Display an image or Figma image" at bounding box center [656, 465] width 130 height 11
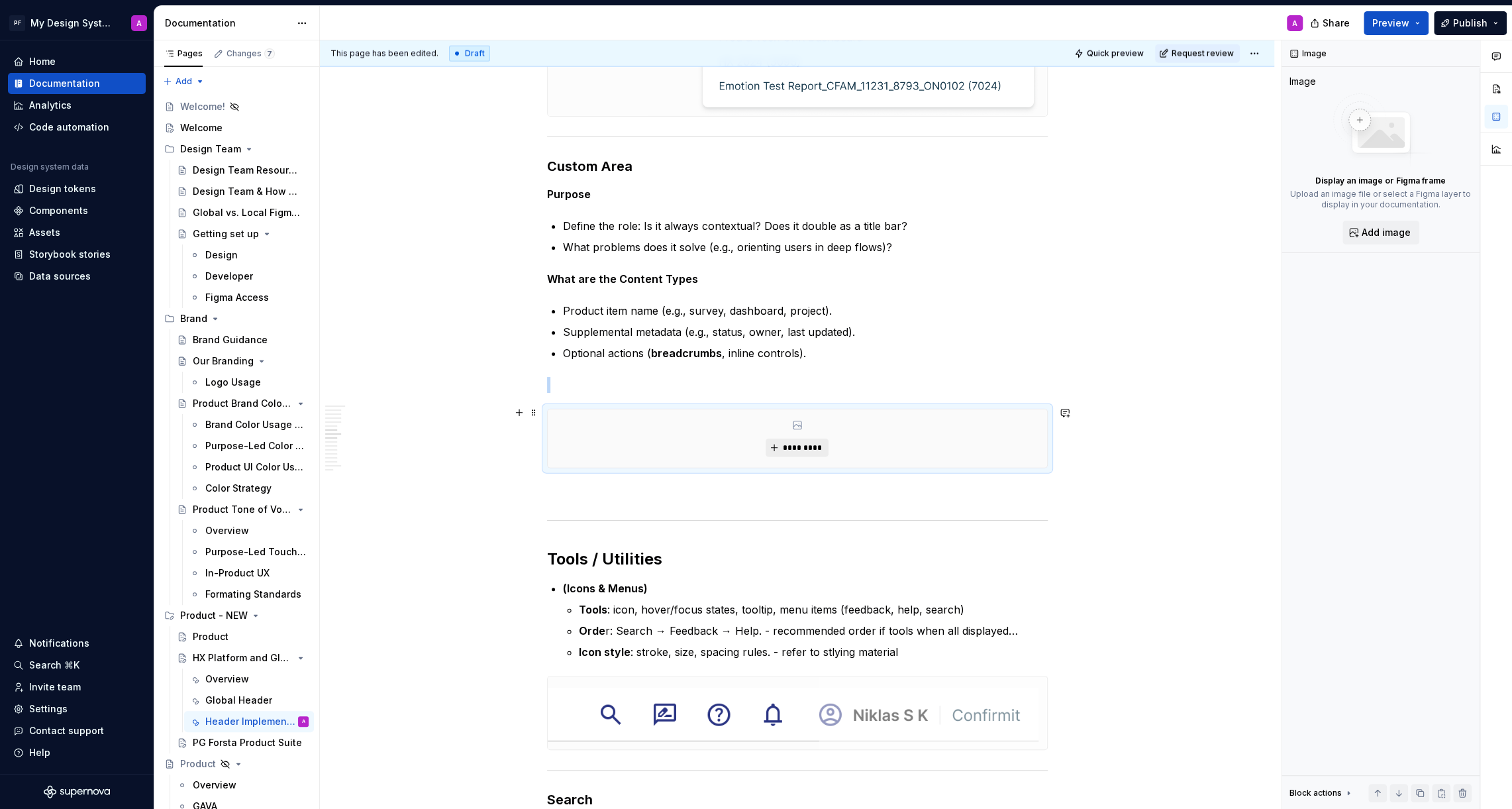
click at [817, 444] on span "*********" at bounding box center [802, 447] width 40 height 11
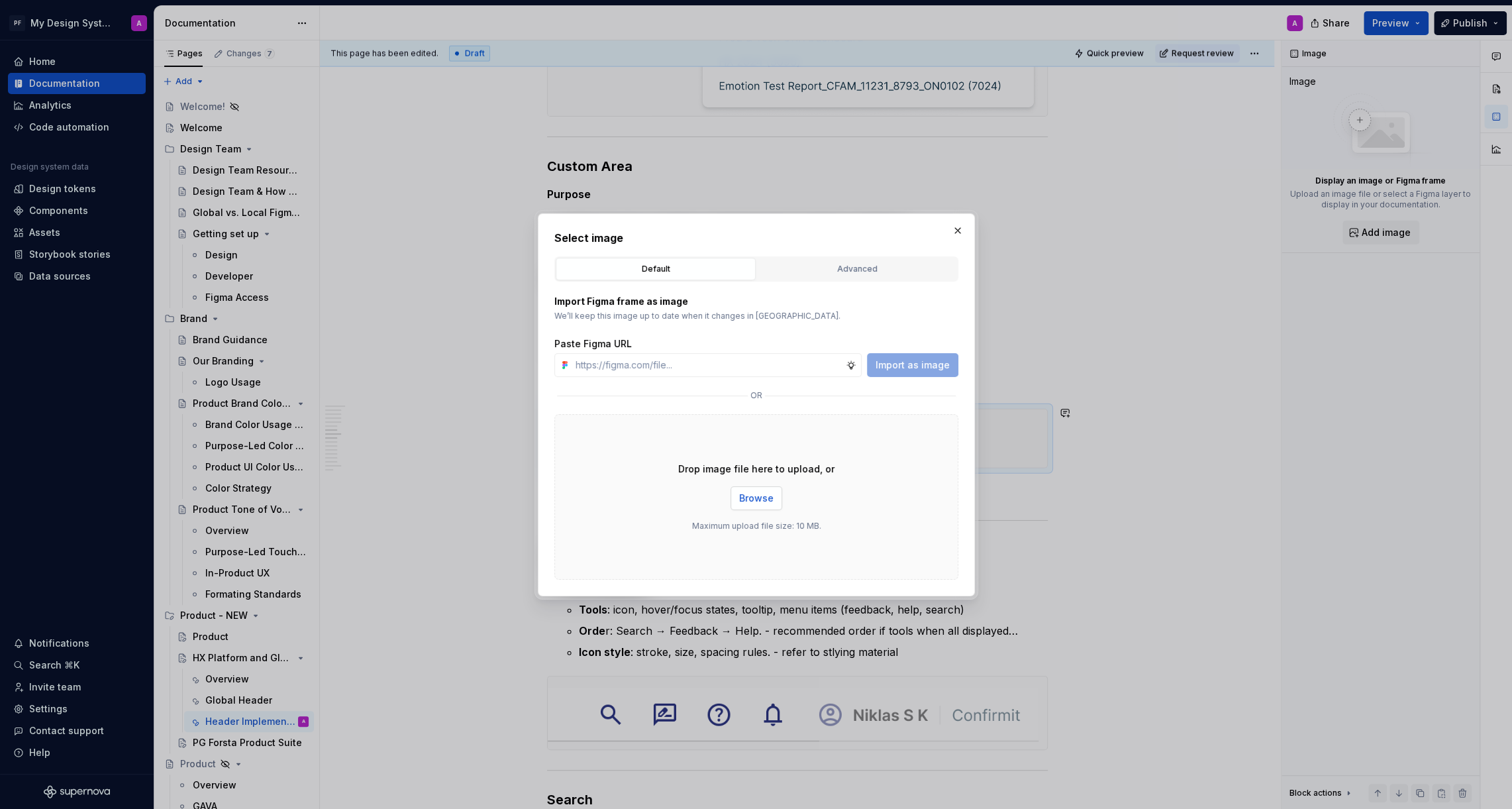
click at [767, 500] on span "Browse" at bounding box center [756, 498] width 34 height 13
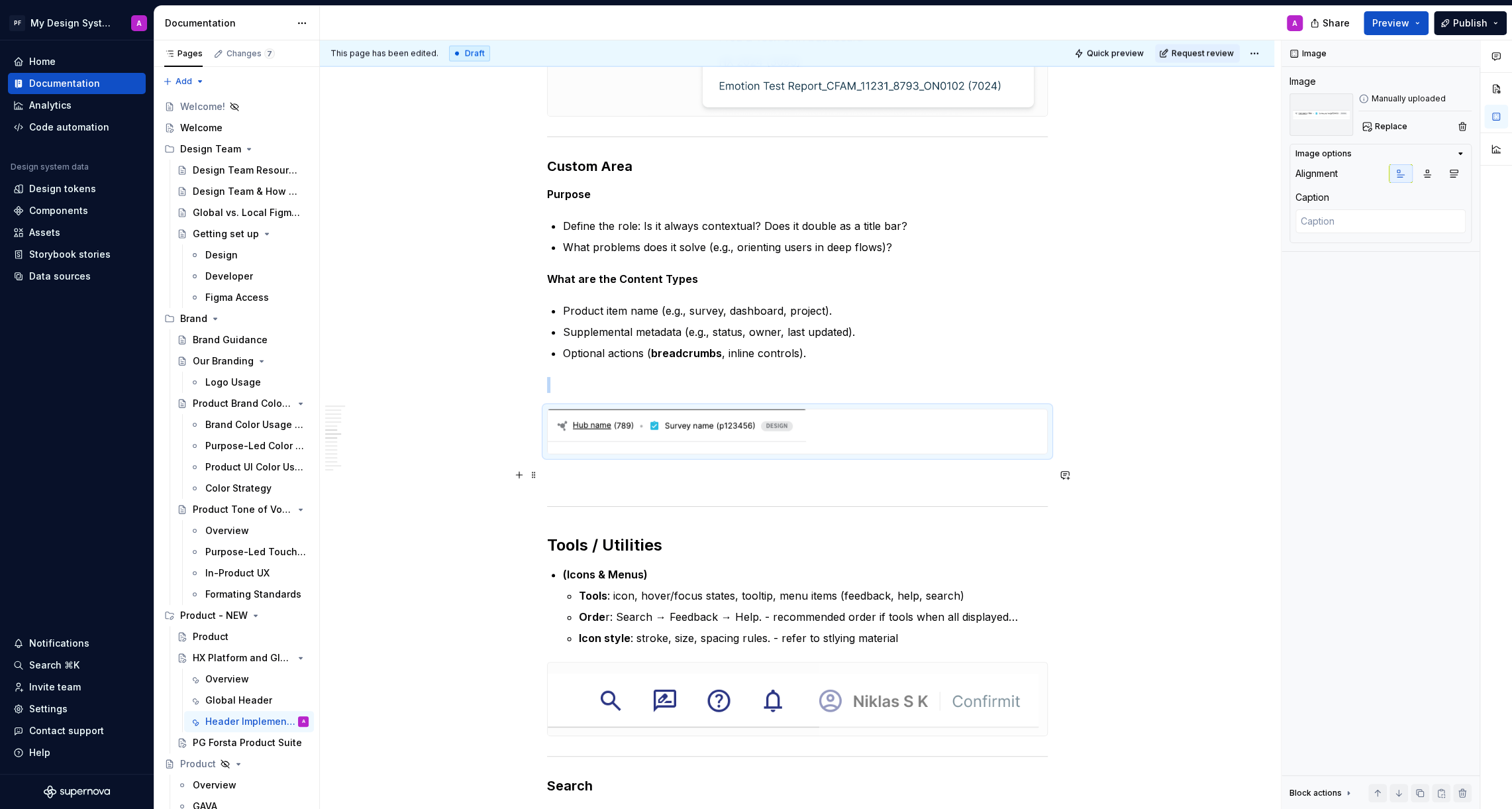
click at [1101, 489] on div "This page has been edited. Draft Quick preview Request review HX Platform and G…" at bounding box center [800, 424] width 961 height 769
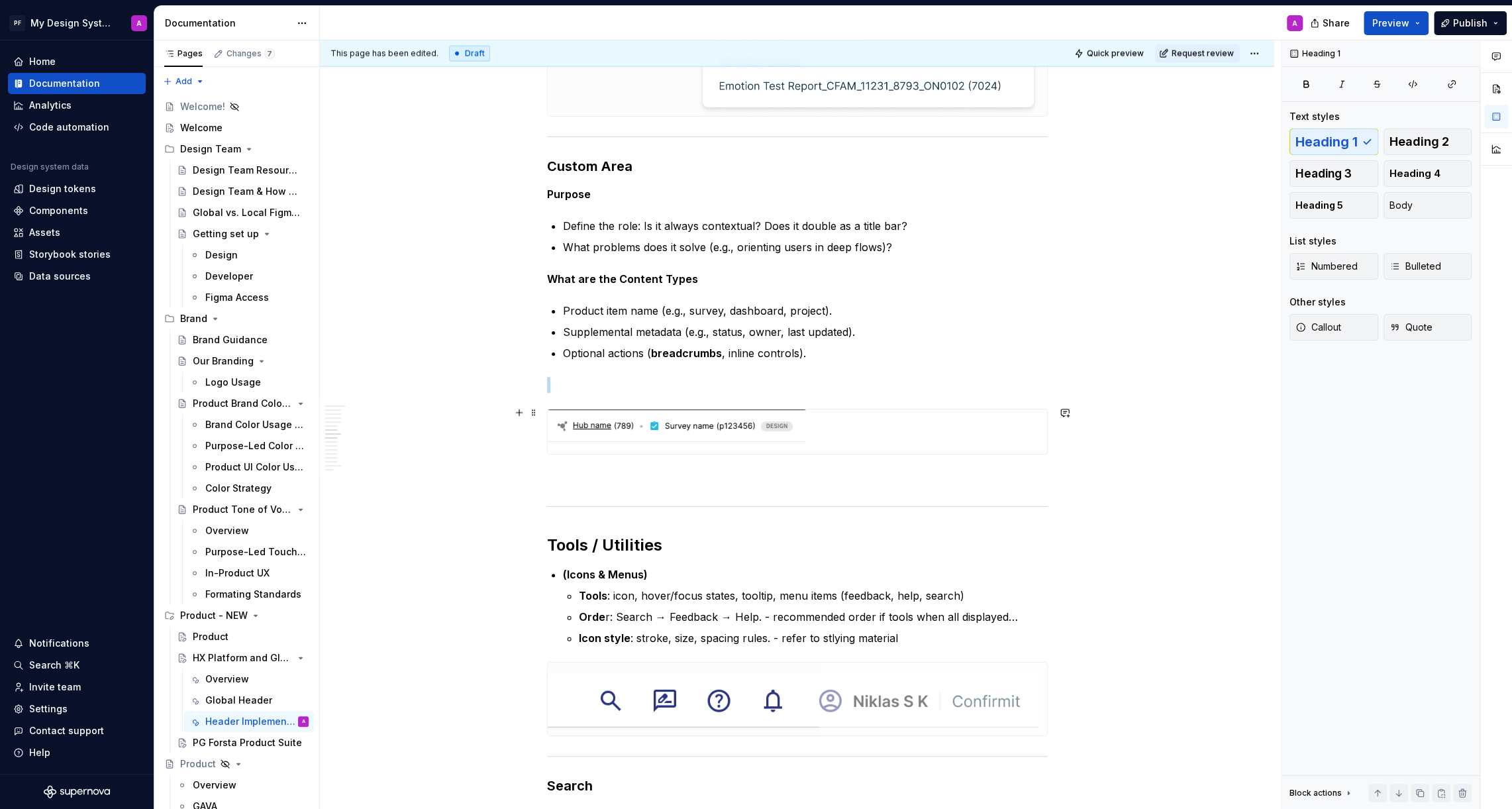
click at [803, 420] on img at bounding box center [677, 432] width 258 height 44
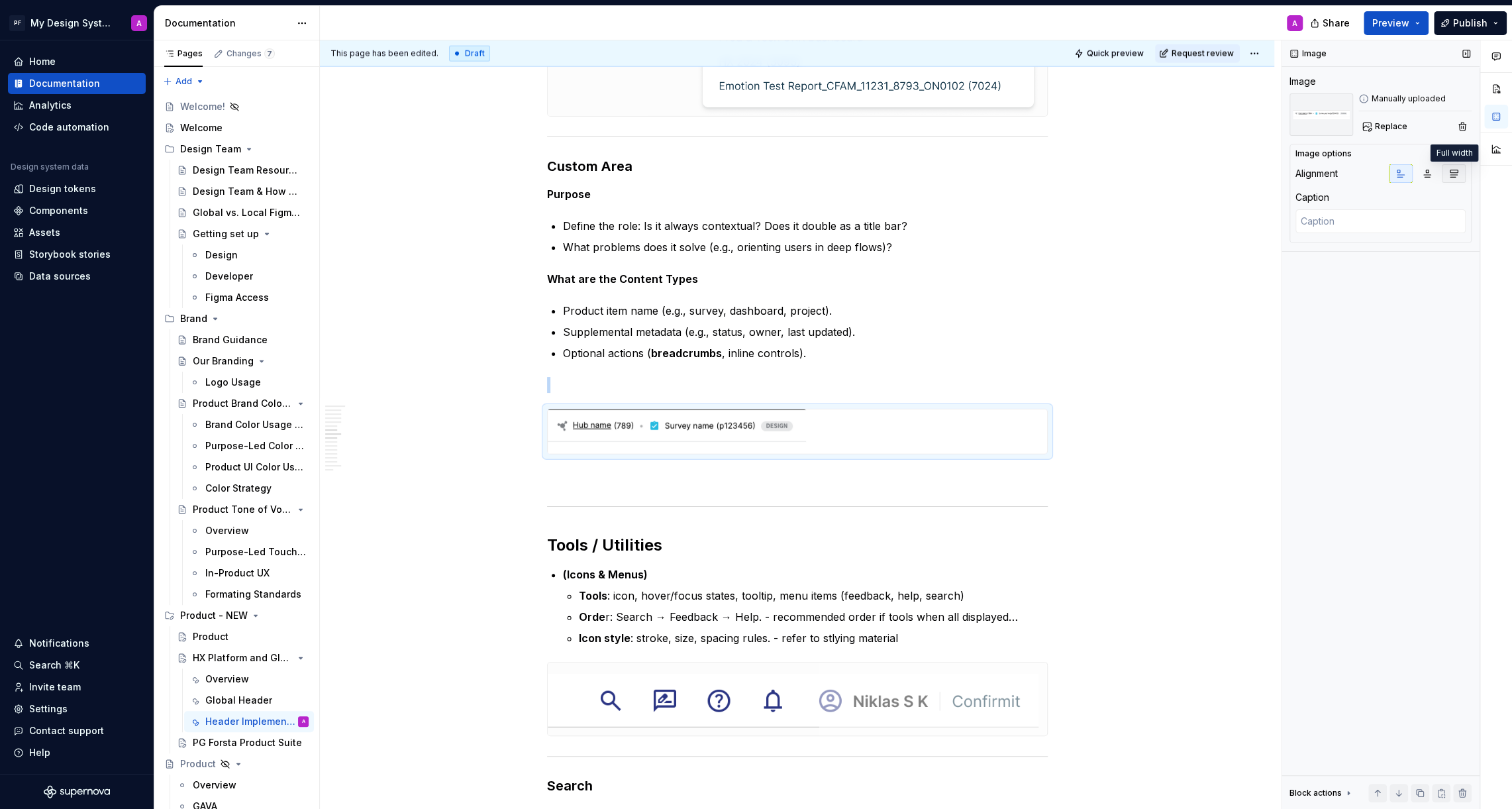
click at [1454, 175] on icon "button" at bounding box center [1453, 173] width 11 height 11
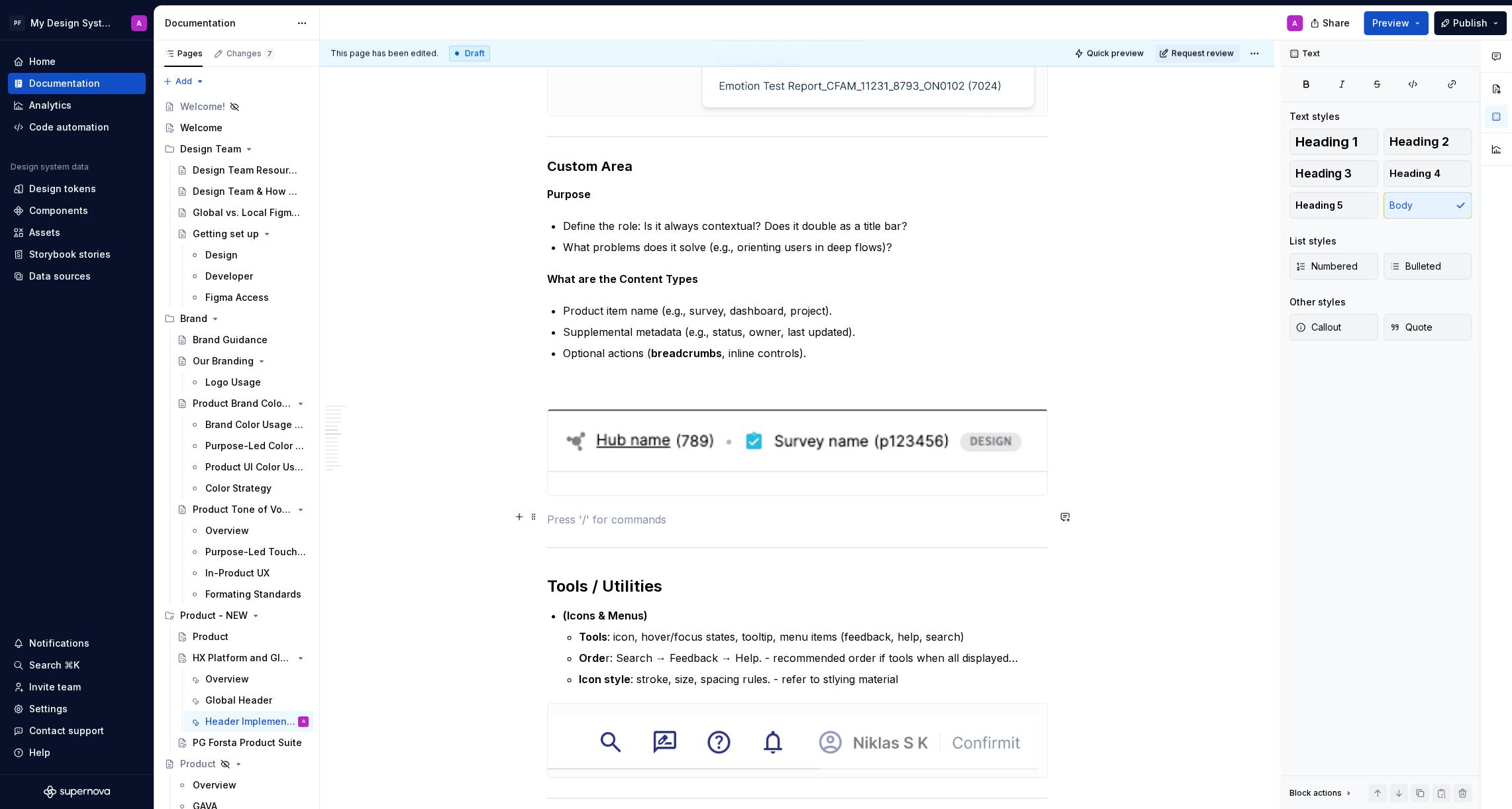
click at [975, 513] on p at bounding box center [797, 519] width 500 height 16
click at [523, 515] on button "button" at bounding box center [519, 516] width 18 height 18
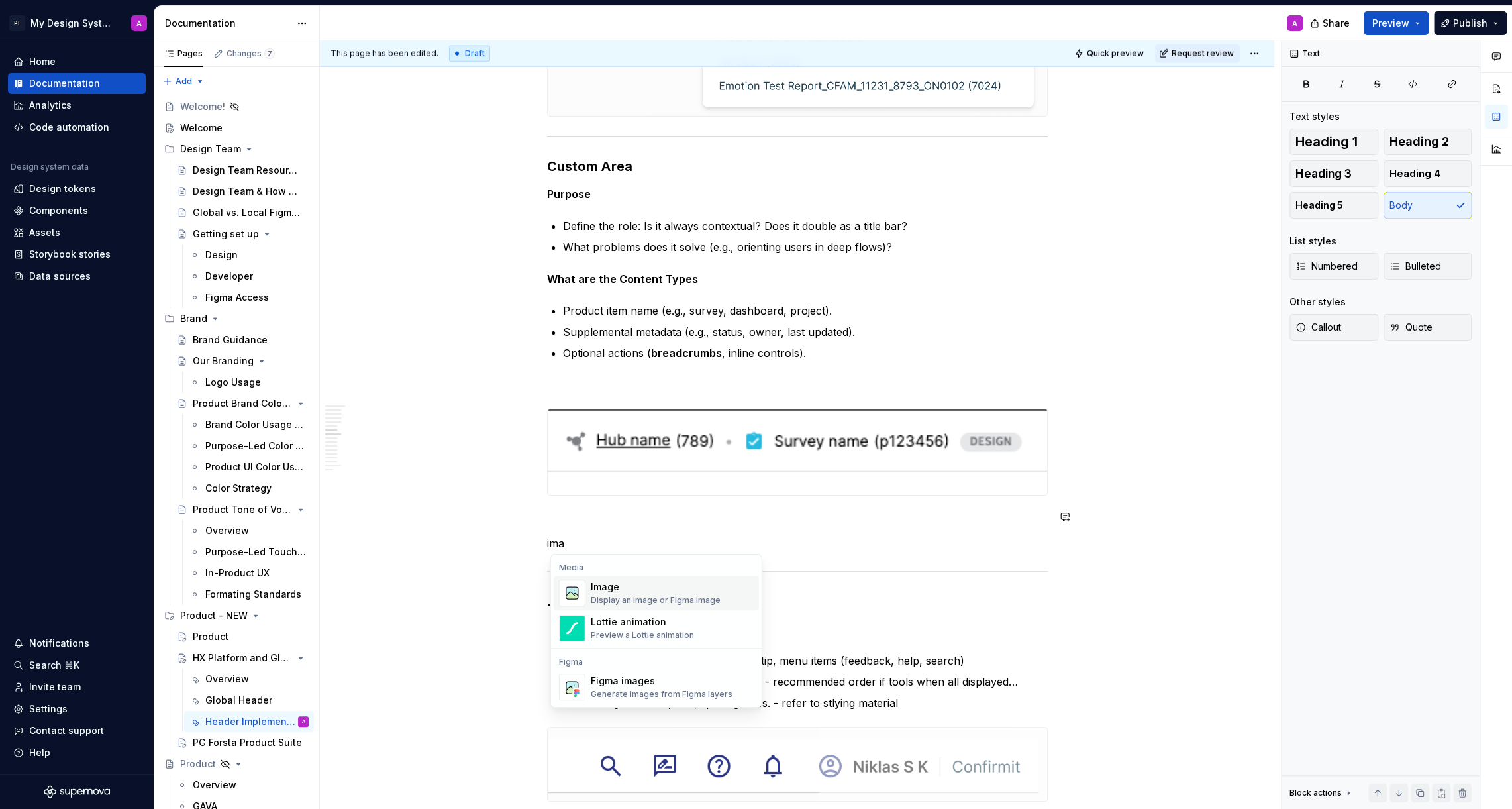
click at [644, 591] on div "Image" at bounding box center [656, 587] width 130 height 13
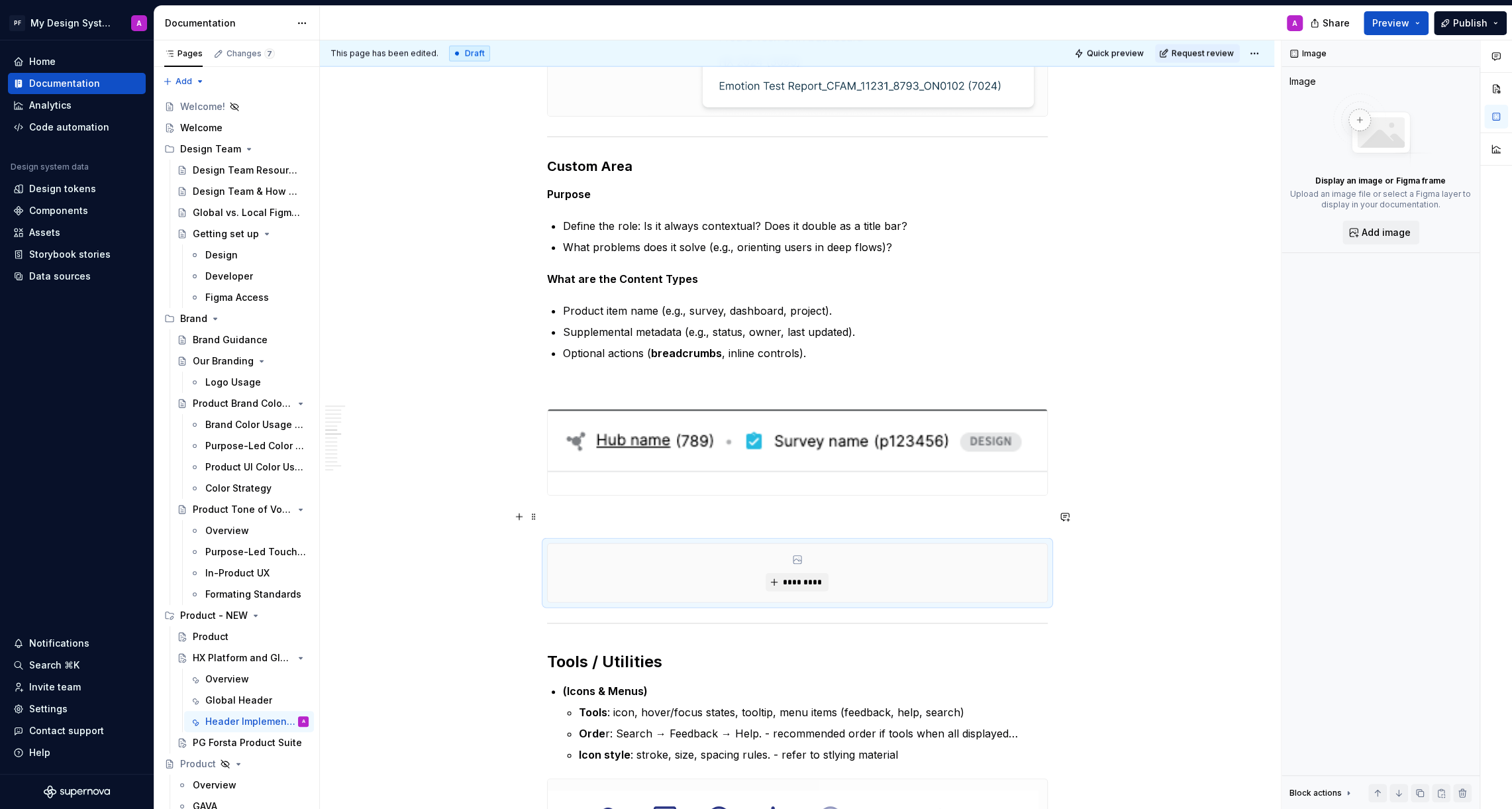
click at [606, 512] on p at bounding box center [797, 519] width 500 height 16
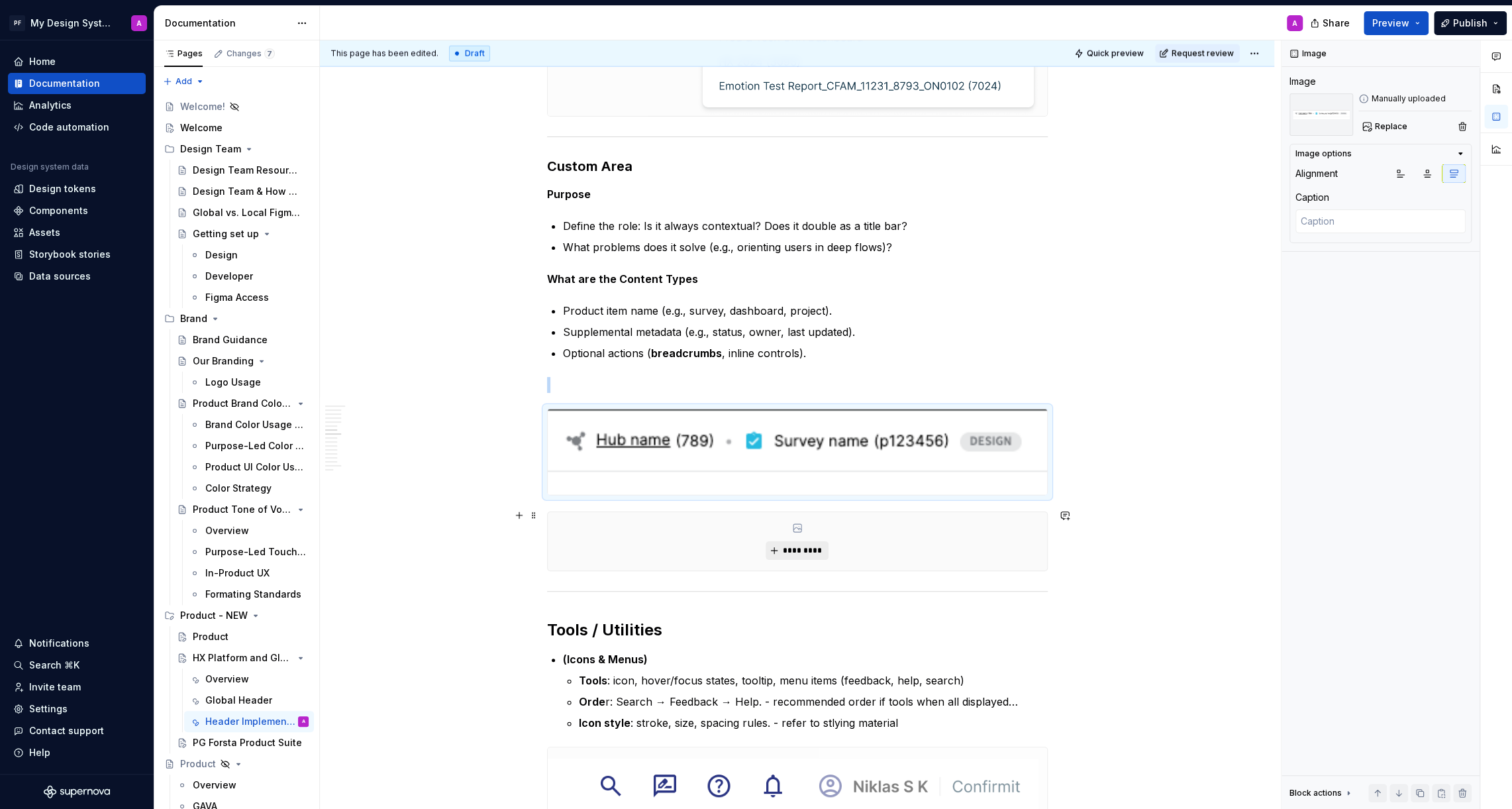
click at [790, 549] on span "*********" at bounding box center [802, 550] width 40 height 11
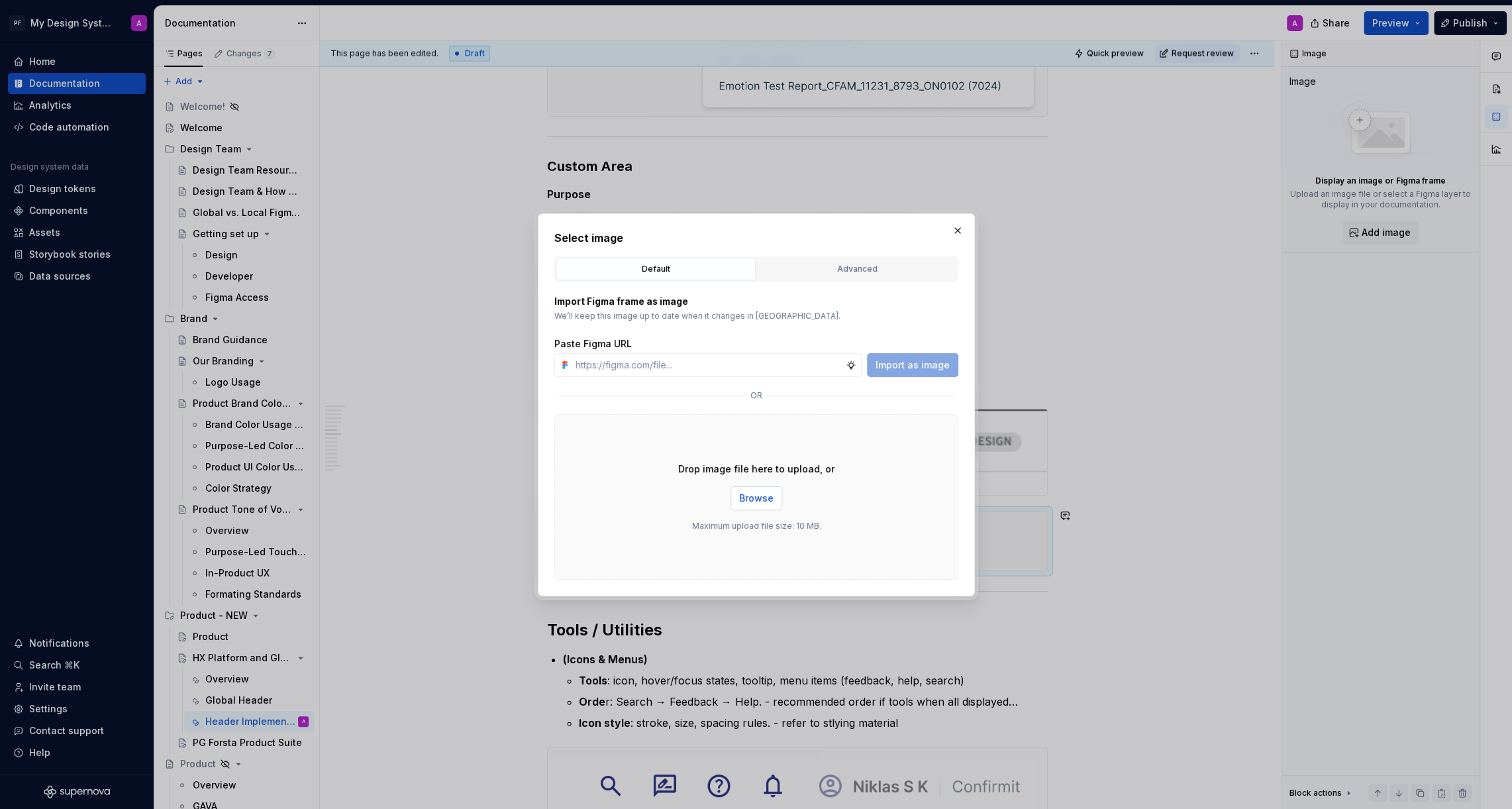
click at [754, 491] on span "Browse" at bounding box center [756, 498] width 34 height 13
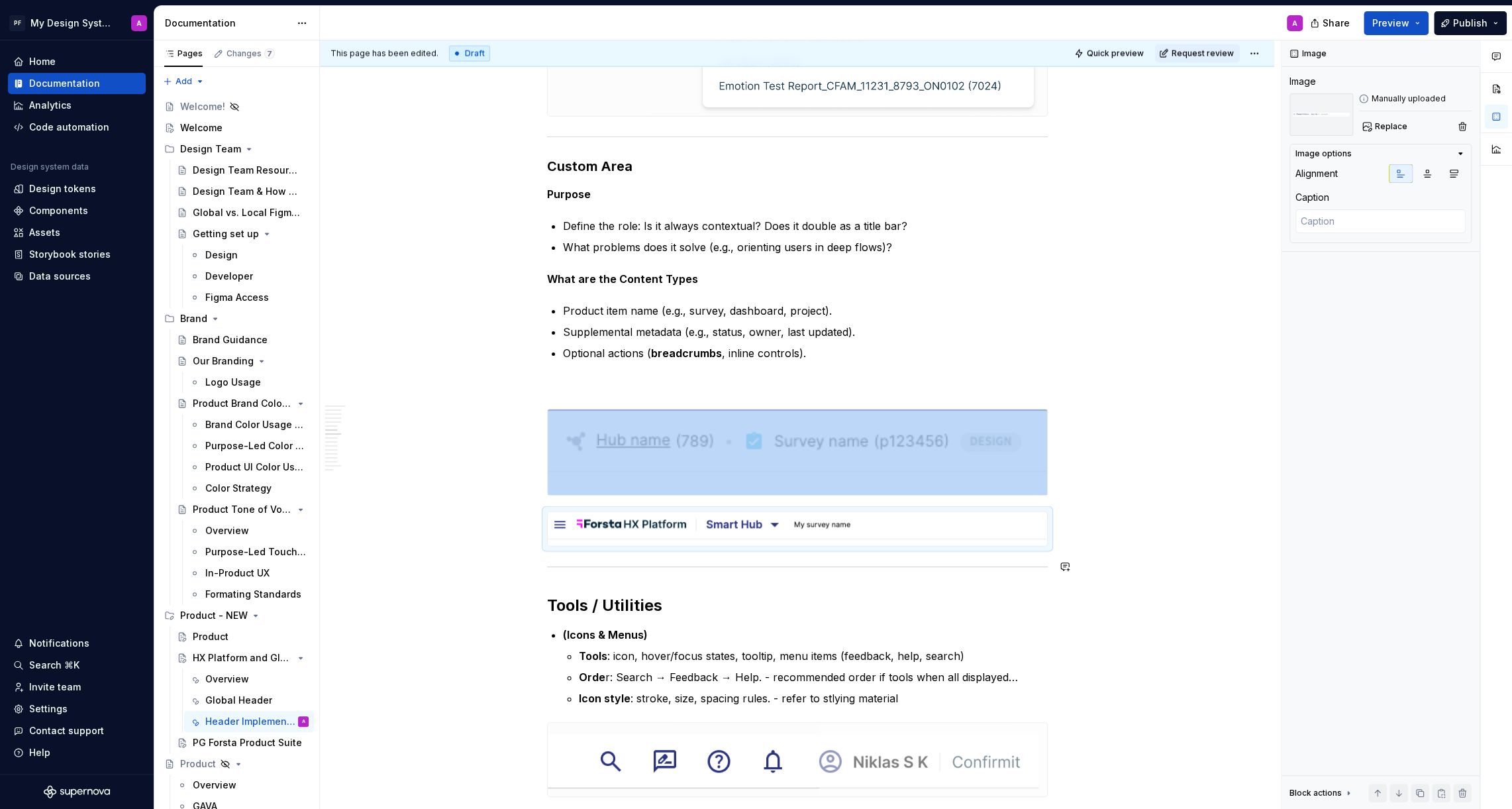
click at [1148, 580] on div "This page has been edited. Draft Quick preview Request review HX Platform and G…" at bounding box center [800, 424] width 961 height 769
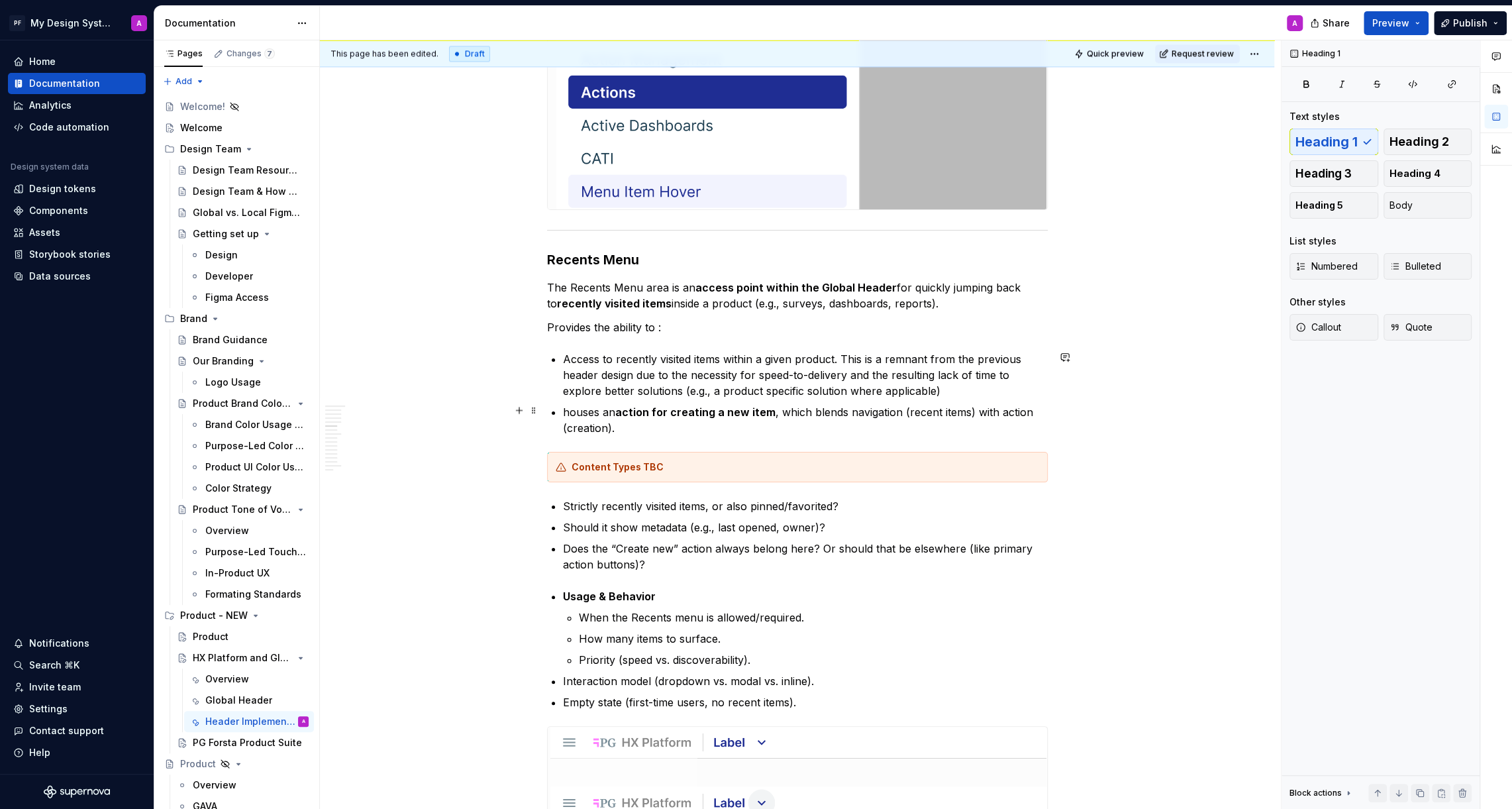
scroll to position [1735, 0]
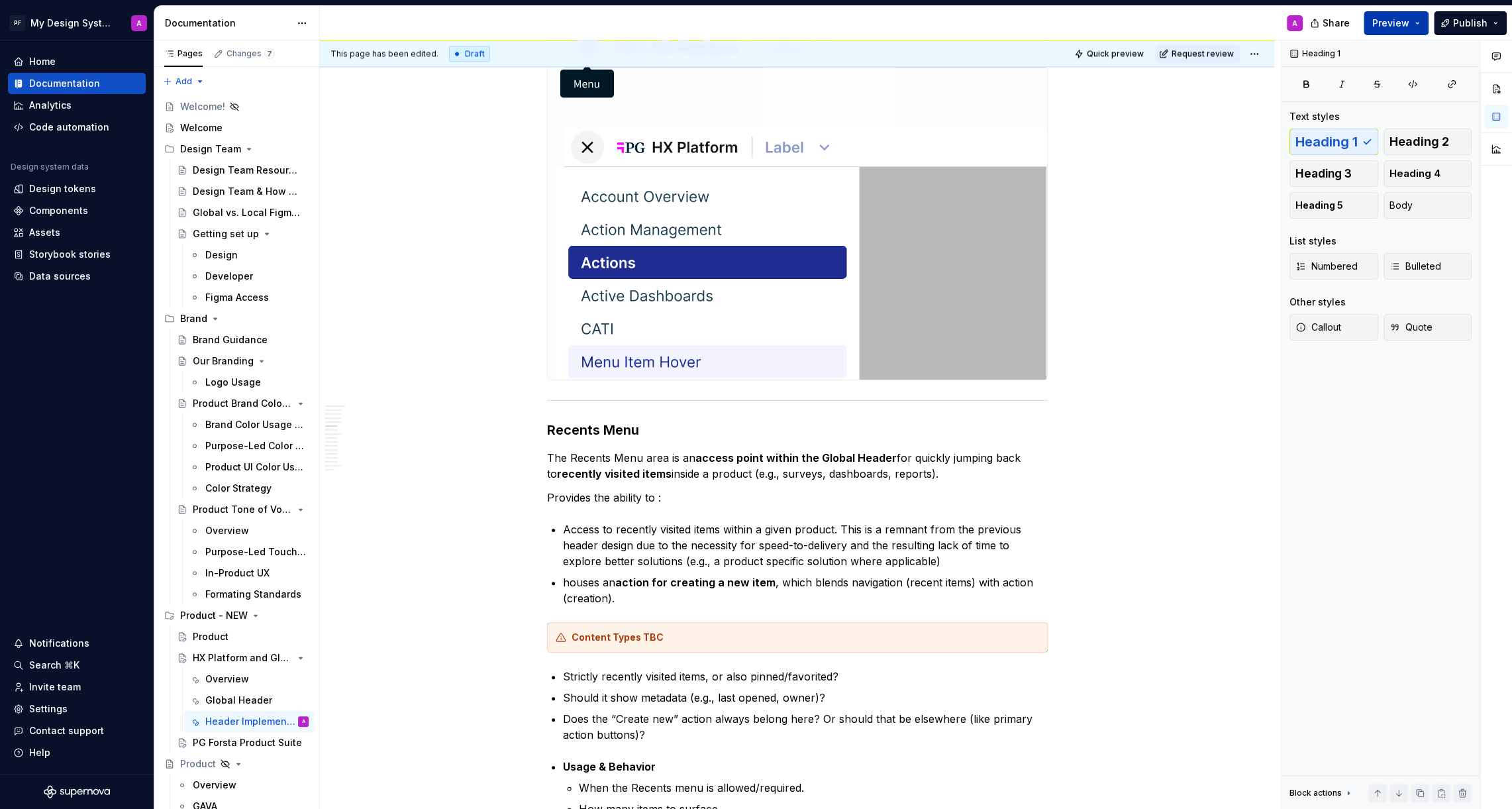
click at [1390, 21] on span "Preview" at bounding box center [1390, 23] width 37 height 13
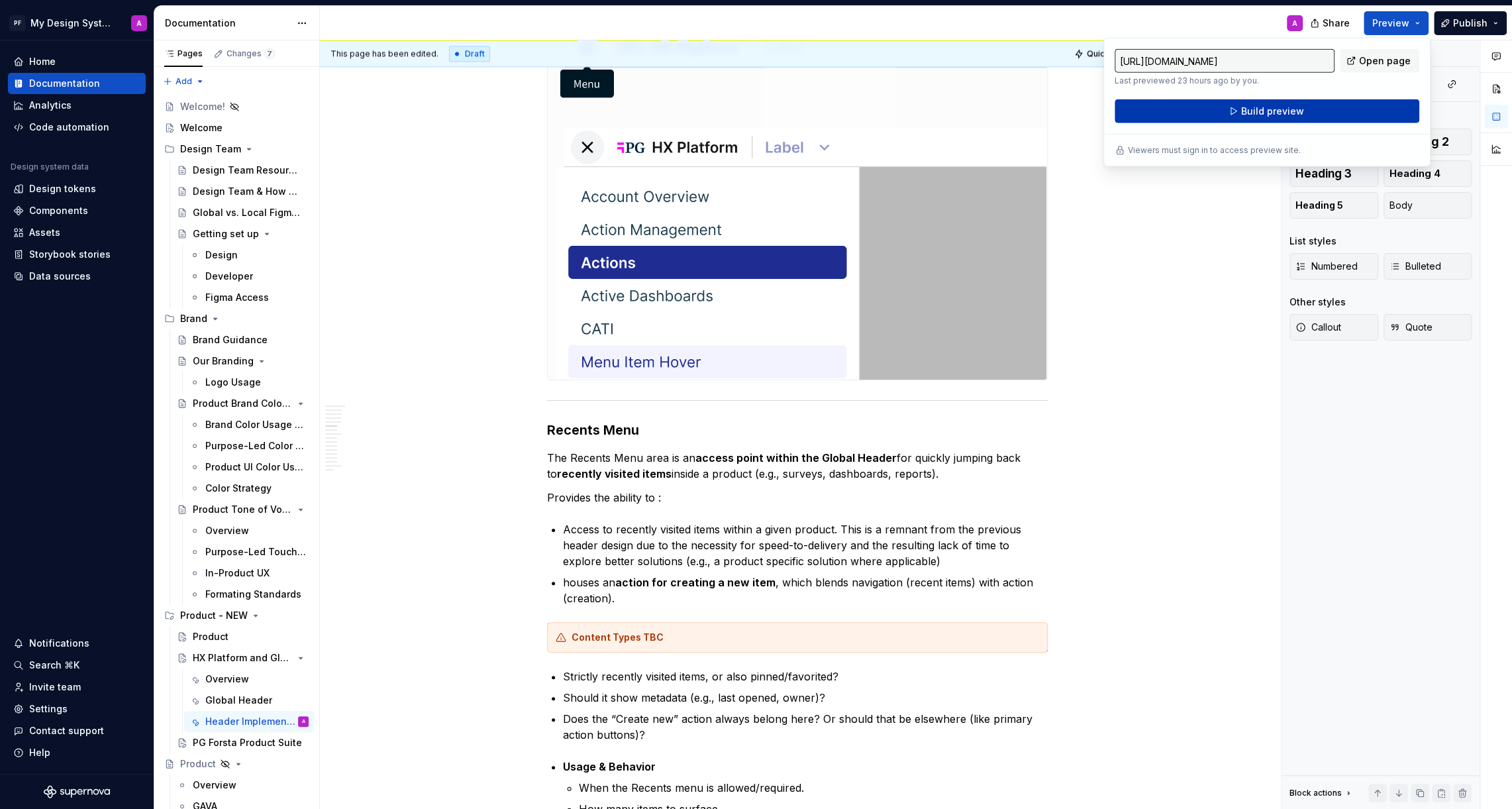
click at [1300, 113] on span "Build preview" at bounding box center [1273, 111] width 63 height 13
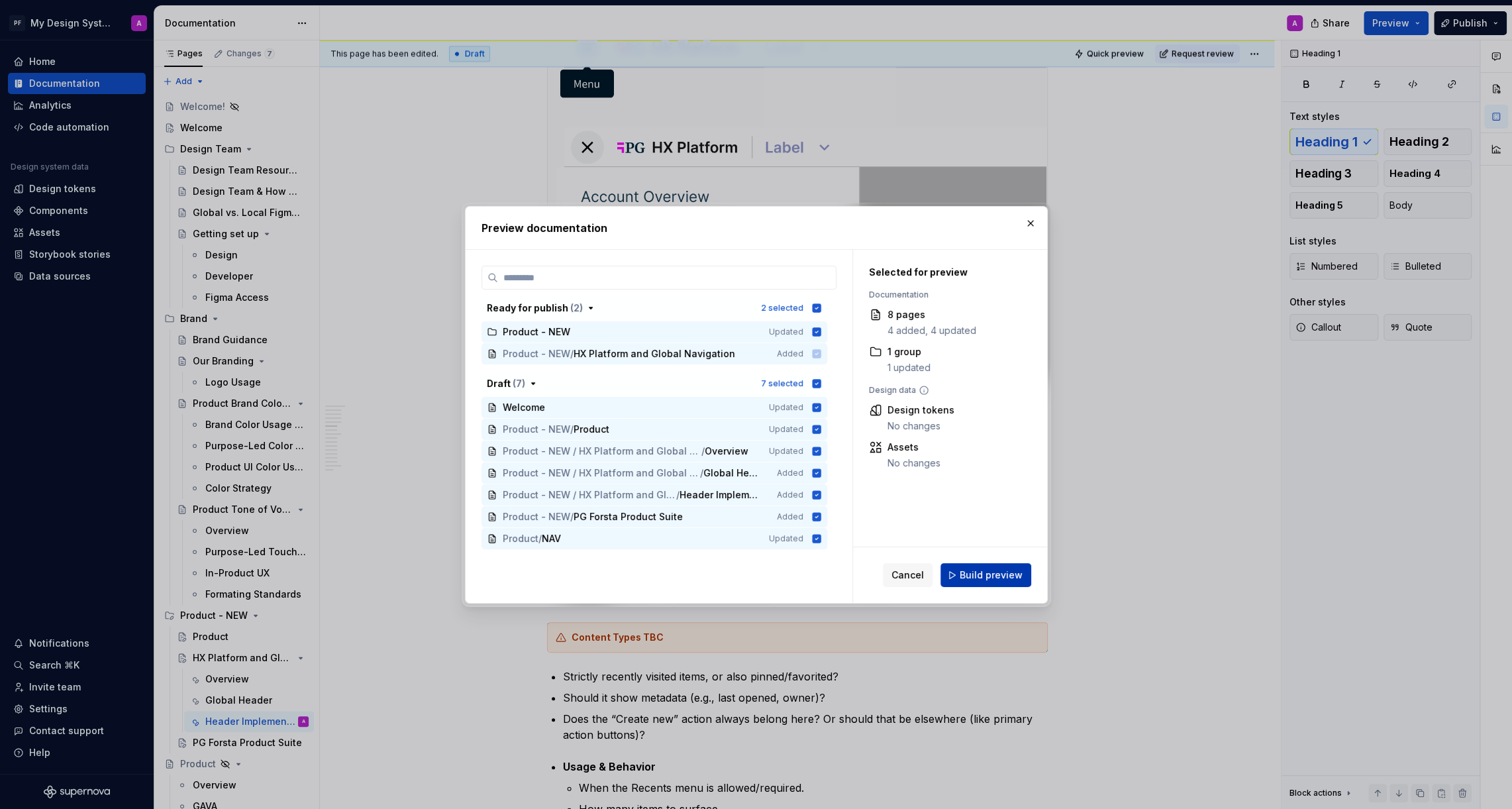
click at [994, 573] on span "Build preview" at bounding box center [991, 575] width 63 height 13
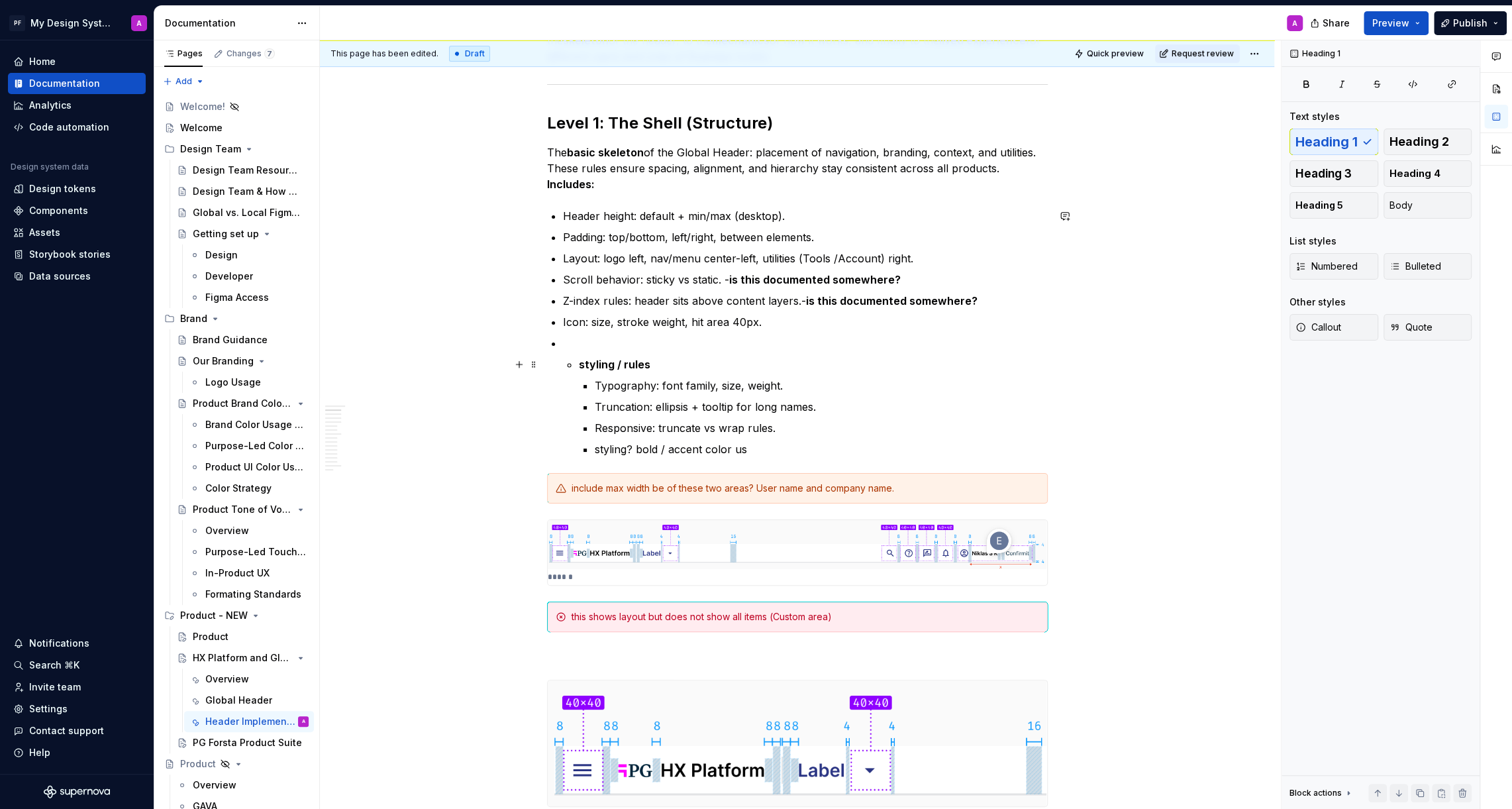
scroll to position [0, 0]
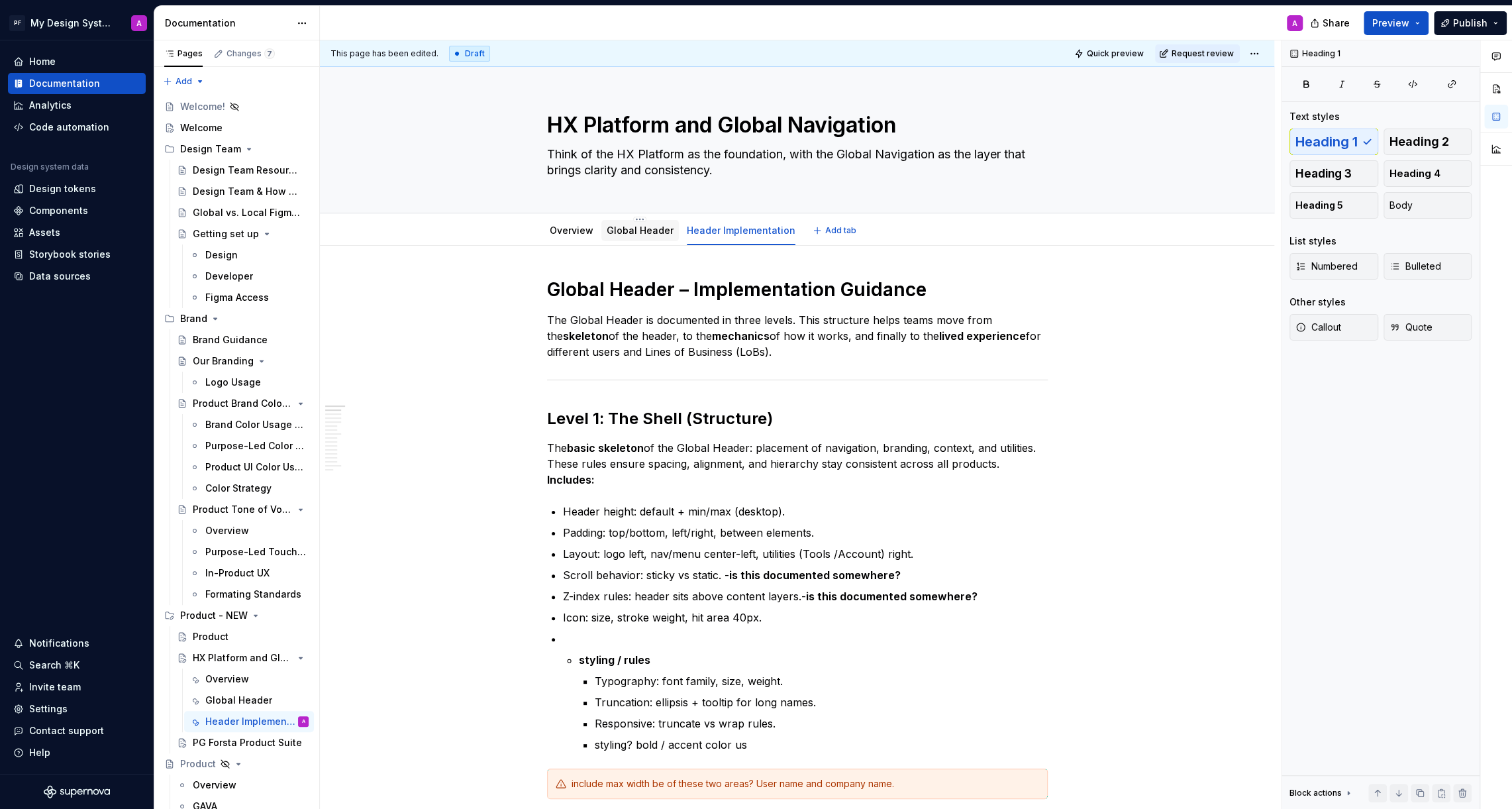
click at [637, 231] on link "Global Header" at bounding box center [640, 231] width 67 height 11
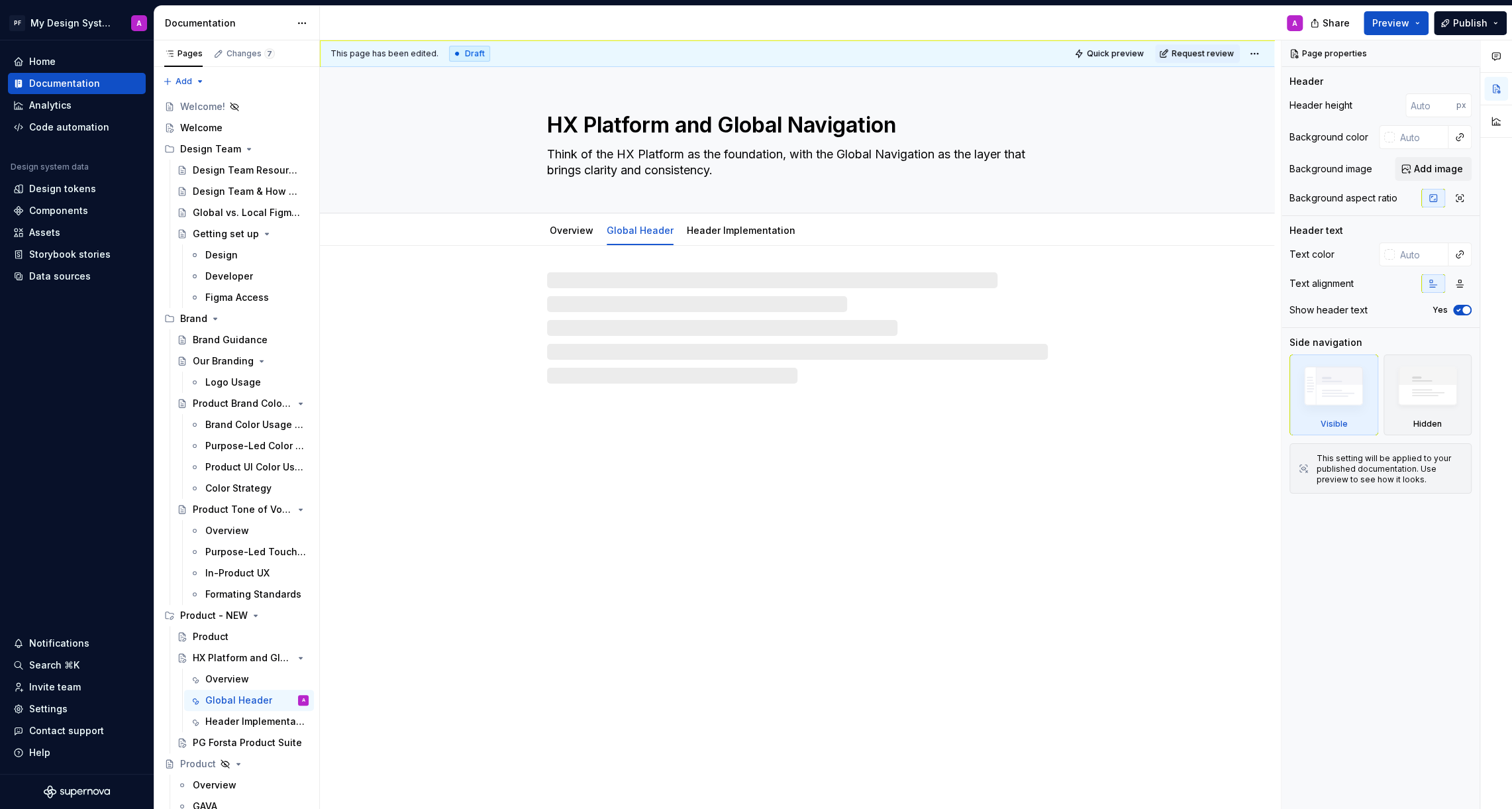
type textarea "*"
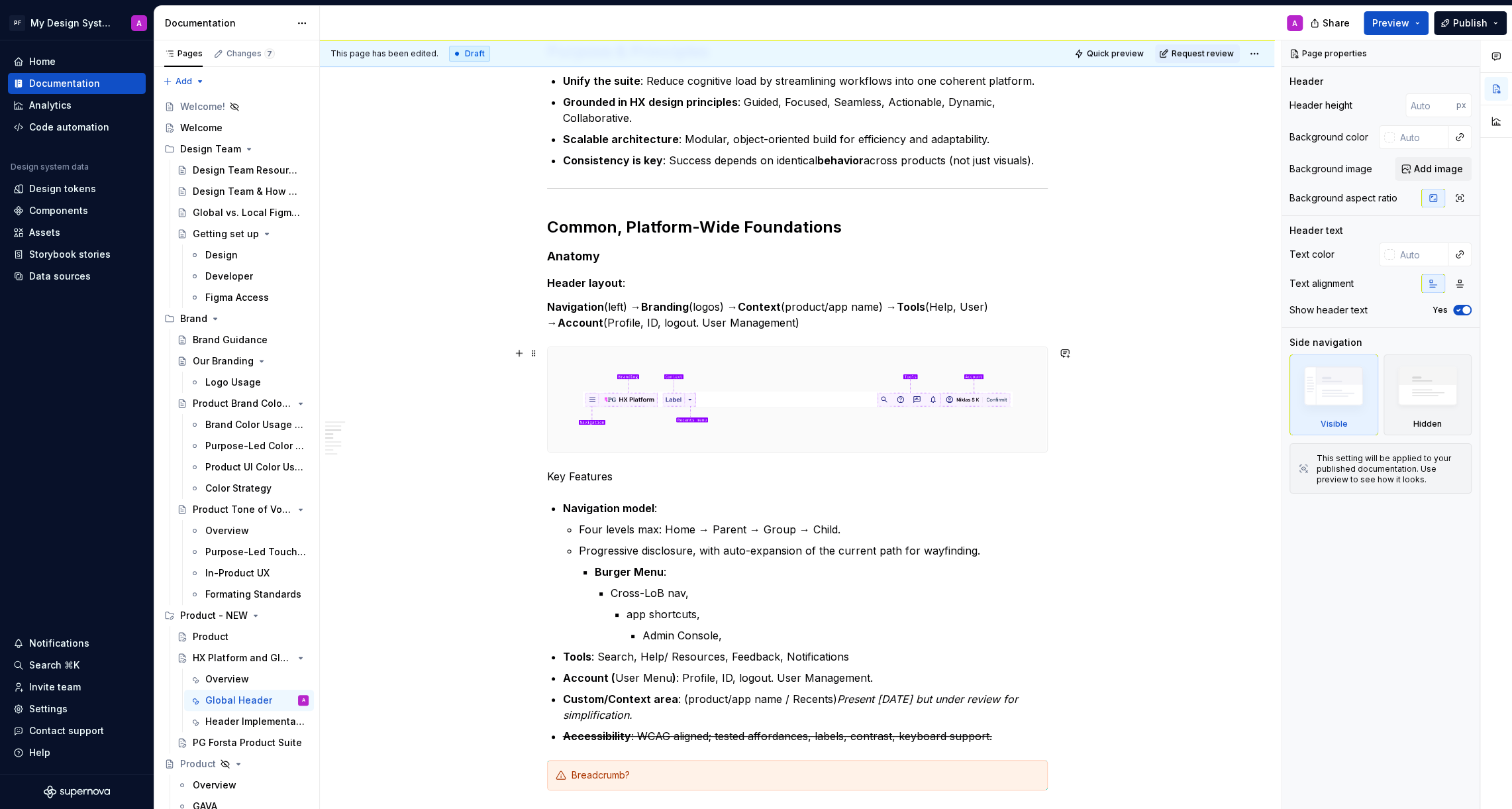
scroll to position [481, 0]
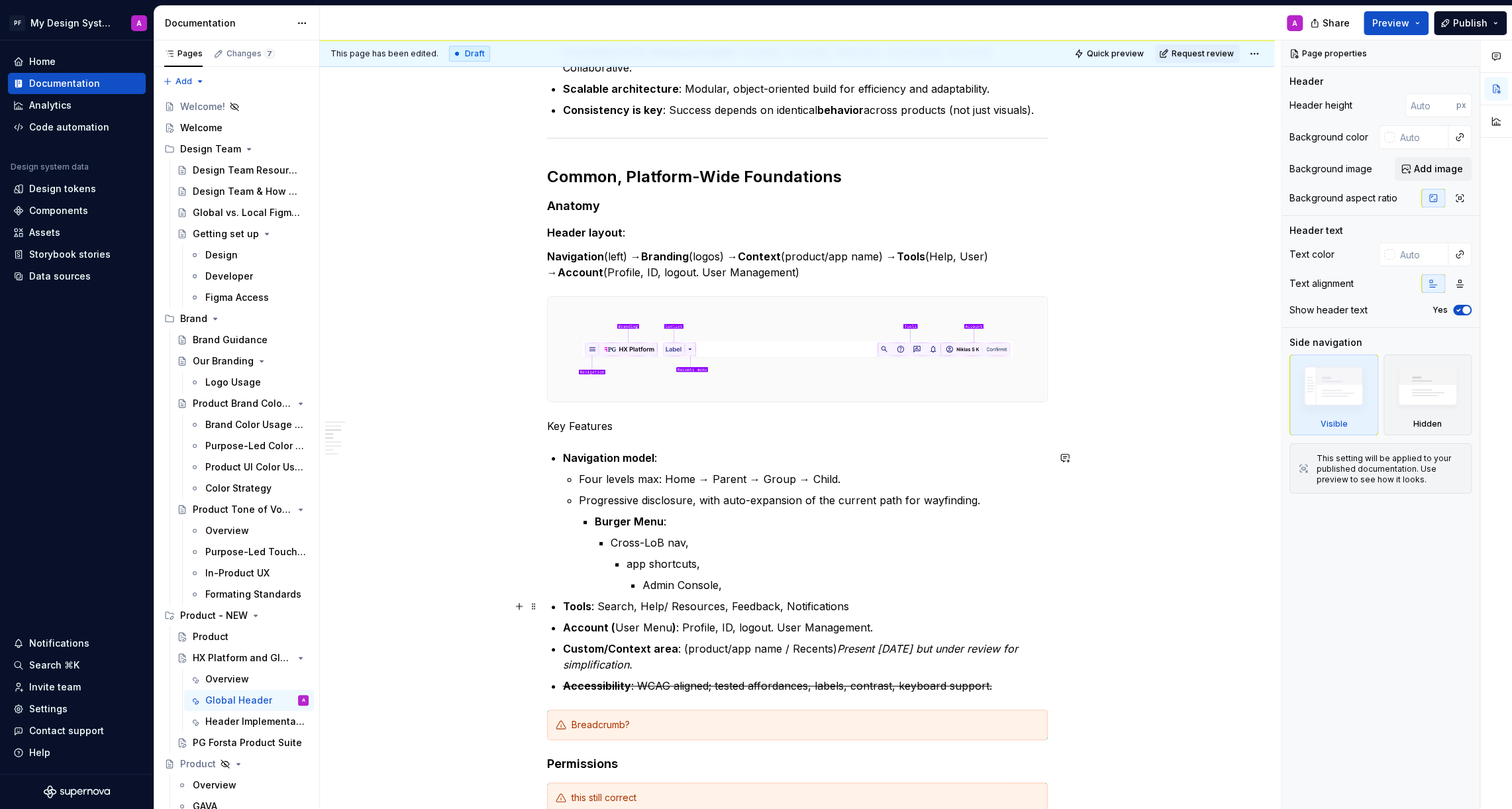
click at [591, 606] on strong "Tools" at bounding box center [577, 606] width 29 height 13
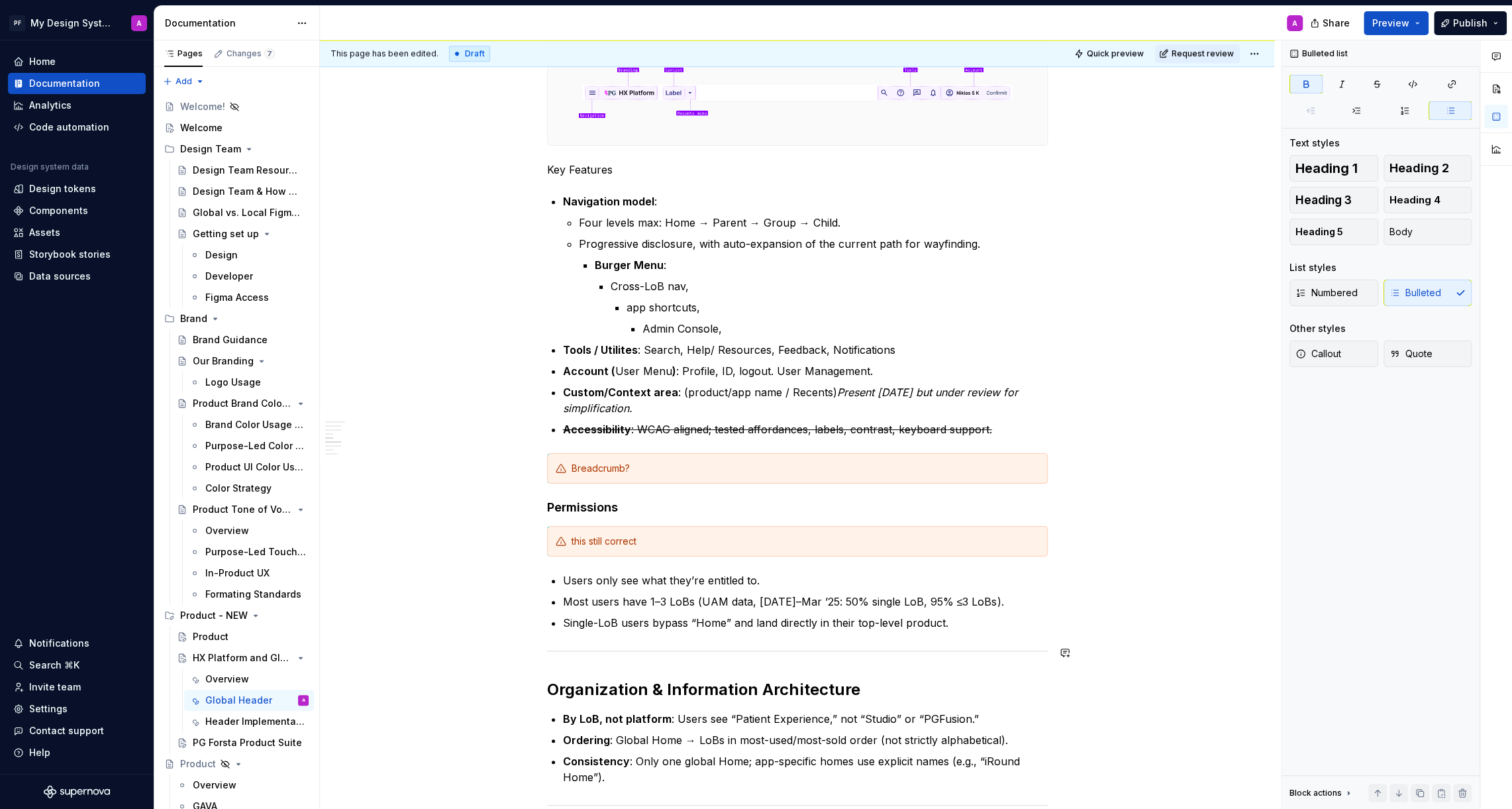
scroll to position [746, 0]
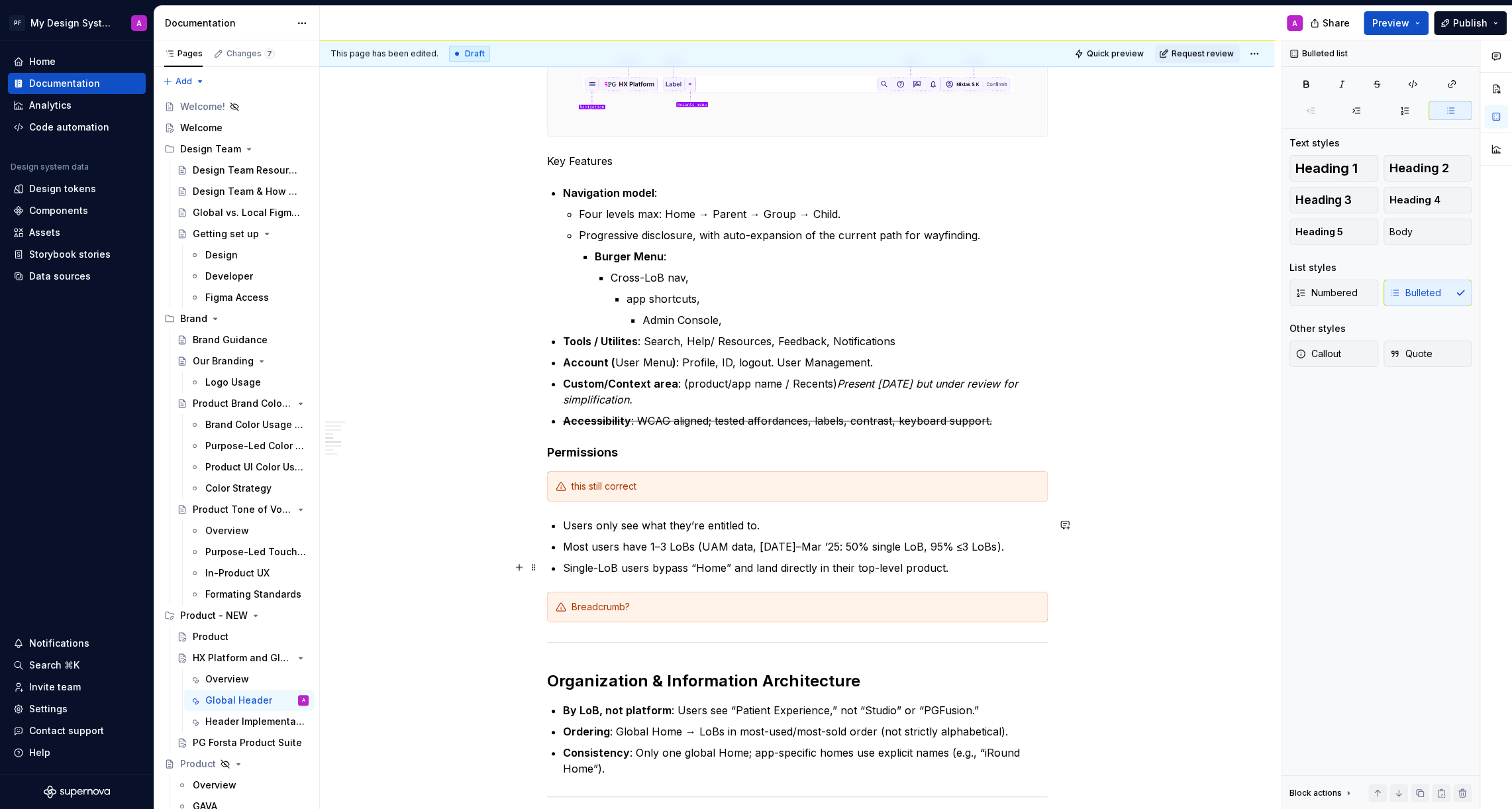
click at [967, 567] on p "Single-LoB users bypass “Home” and land directly in their top-level product." at bounding box center [805, 568] width 484 height 16
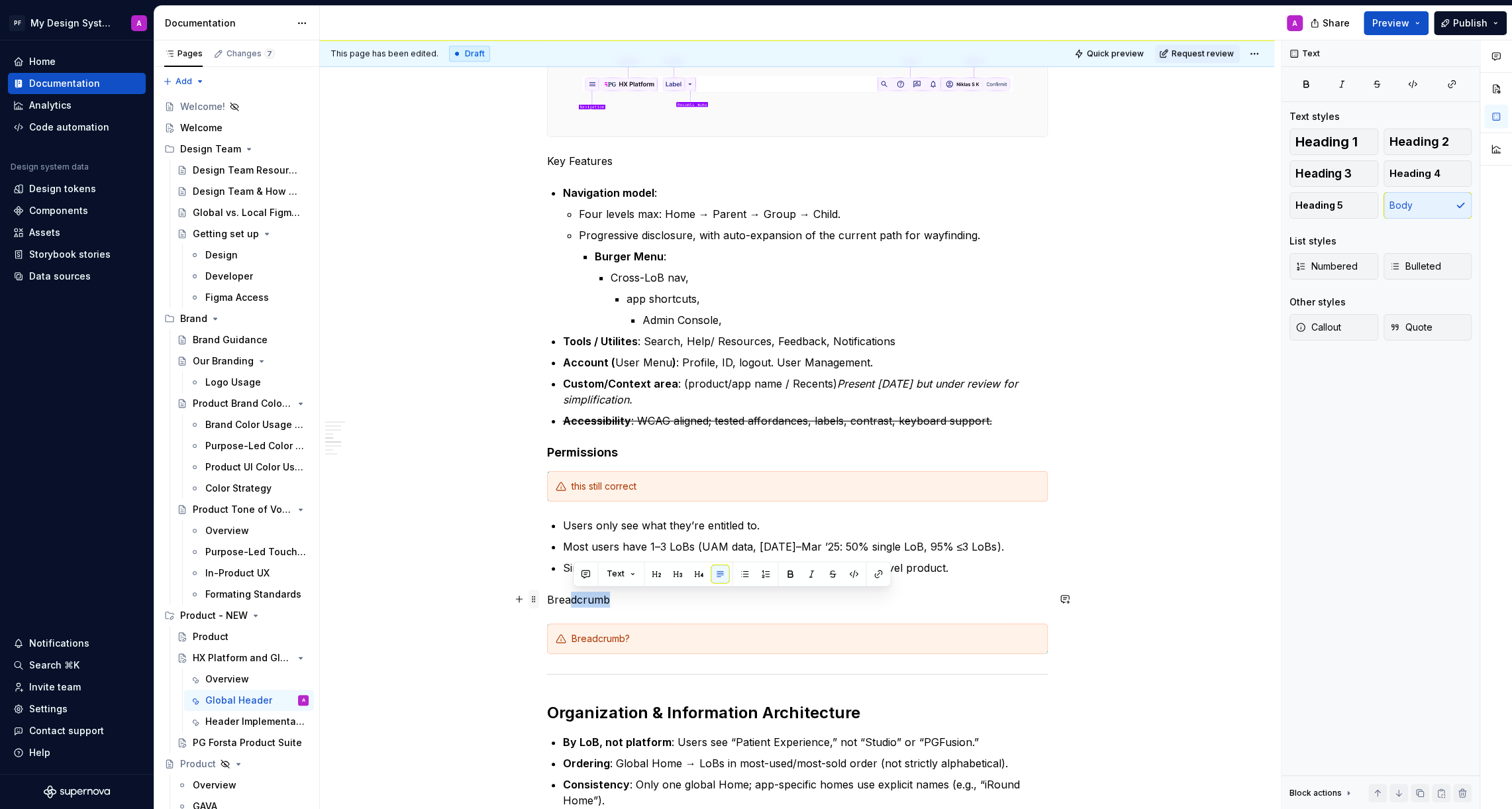
drag, startPoint x: 629, startPoint y: 595, endPoint x: 541, endPoint y: 596, distance: 88.0
click at [547, 596] on div "Global Navigation / Application Header The Global Header establishes a consiste…" at bounding box center [797, 392] width 500 height 1719
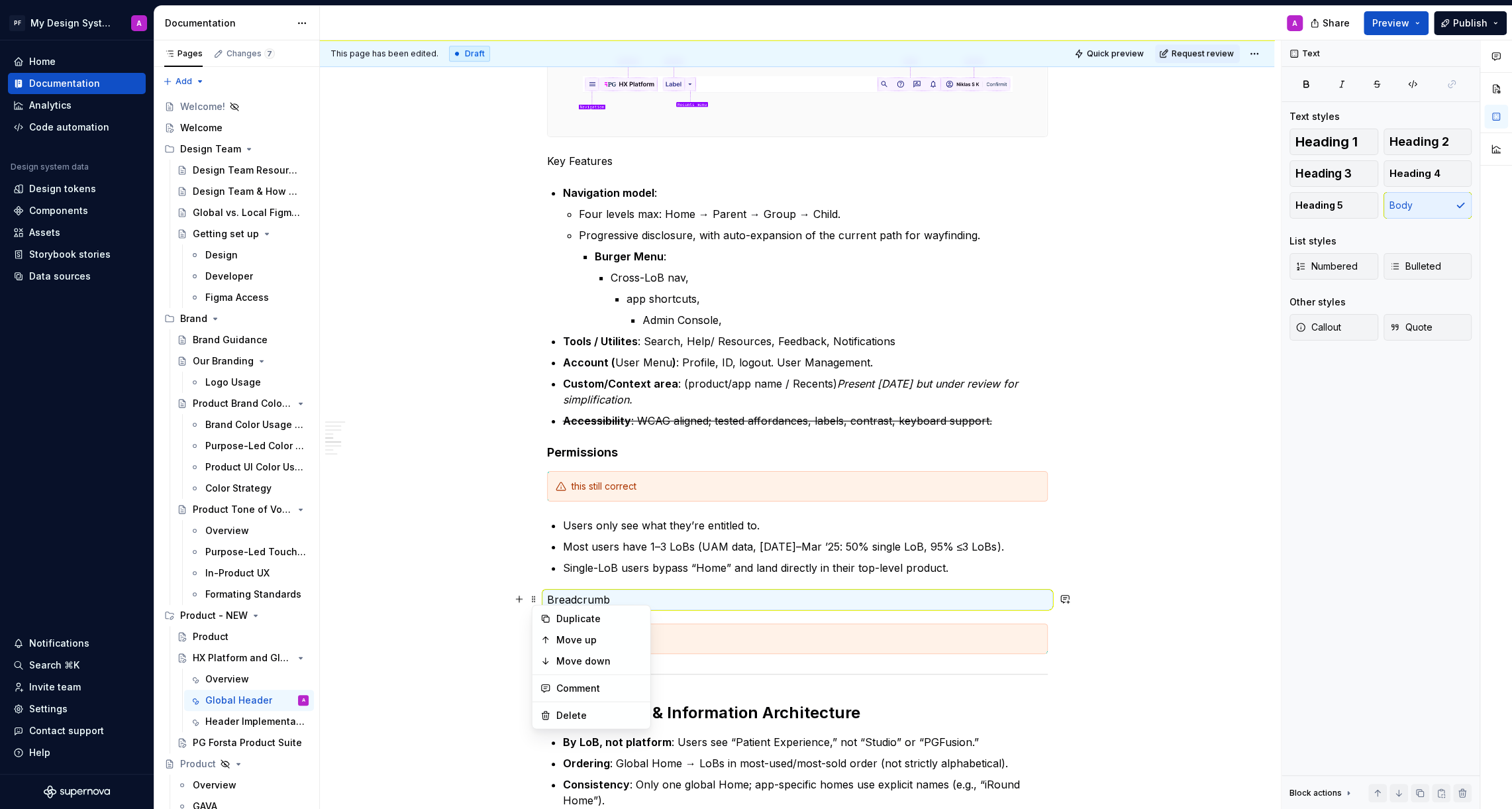
click at [611, 595] on p "Breadcrumb" at bounding box center [797, 599] width 500 height 16
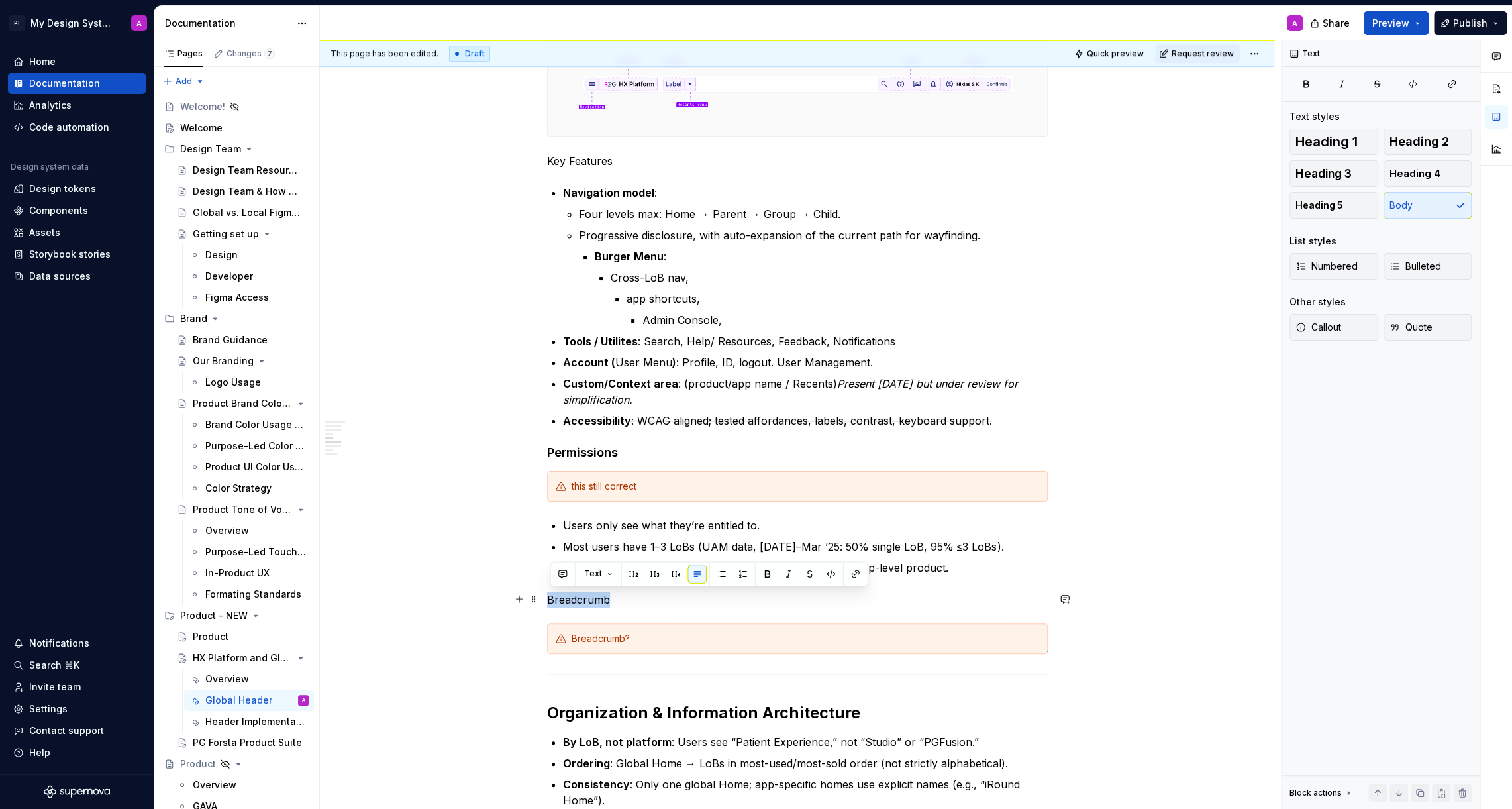
drag, startPoint x: 620, startPoint y: 596, endPoint x: 551, endPoint y: 596, distance: 69.0
click at [551, 596] on p "Breadcrumb" at bounding box center [797, 599] width 500 height 16
click at [762, 574] on button "button" at bounding box center [767, 573] width 18 height 18
click at [1127, 575] on div "This page has been edited. Draft Quick preview Request review HX Platform and G…" at bounding box center [800, 424] width 961 height 769
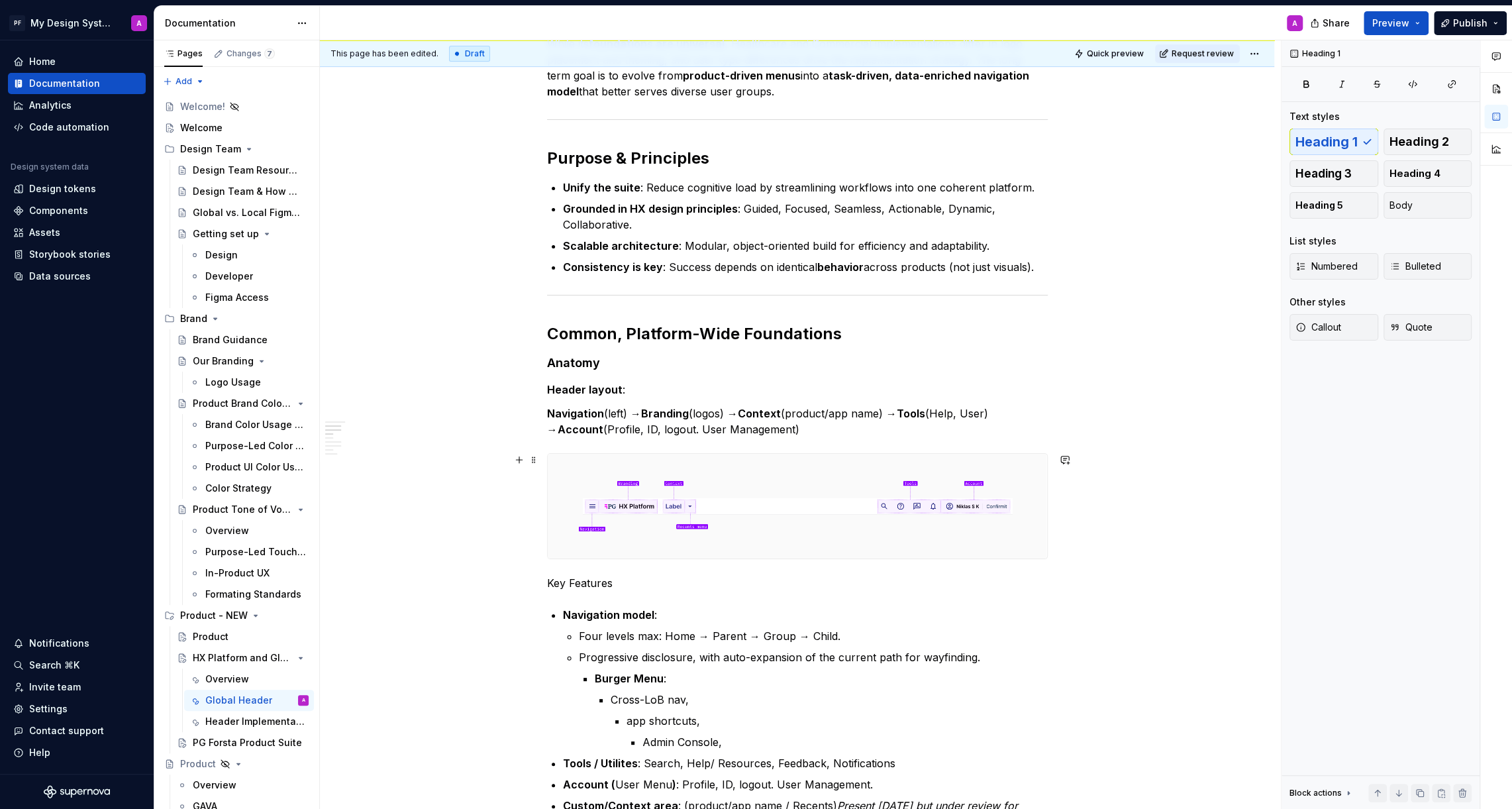
scroll to position [300, 0]
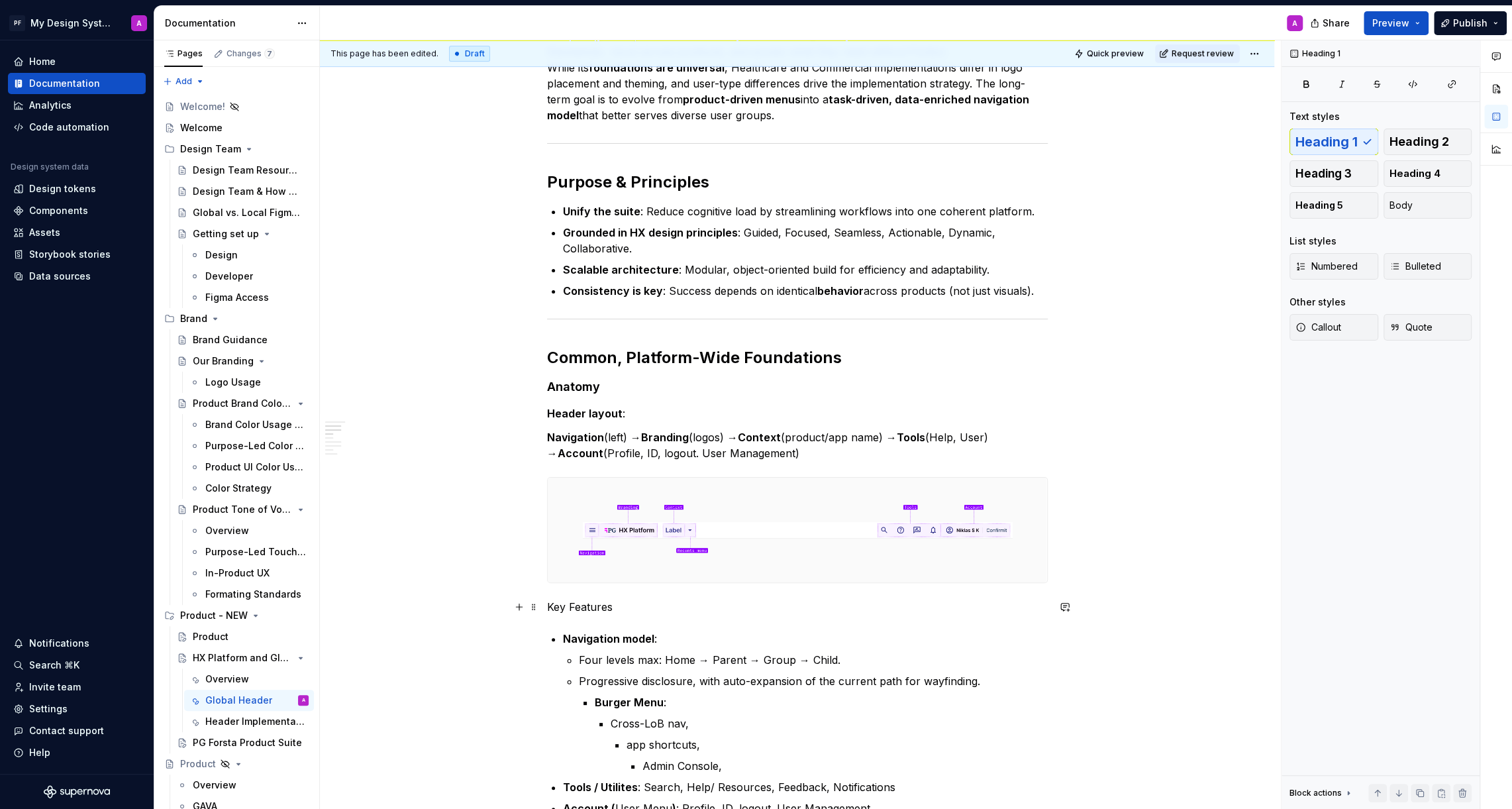
click at [549, 605] on p "Key Features" at bounding box center [797, 607] width 500 height 16
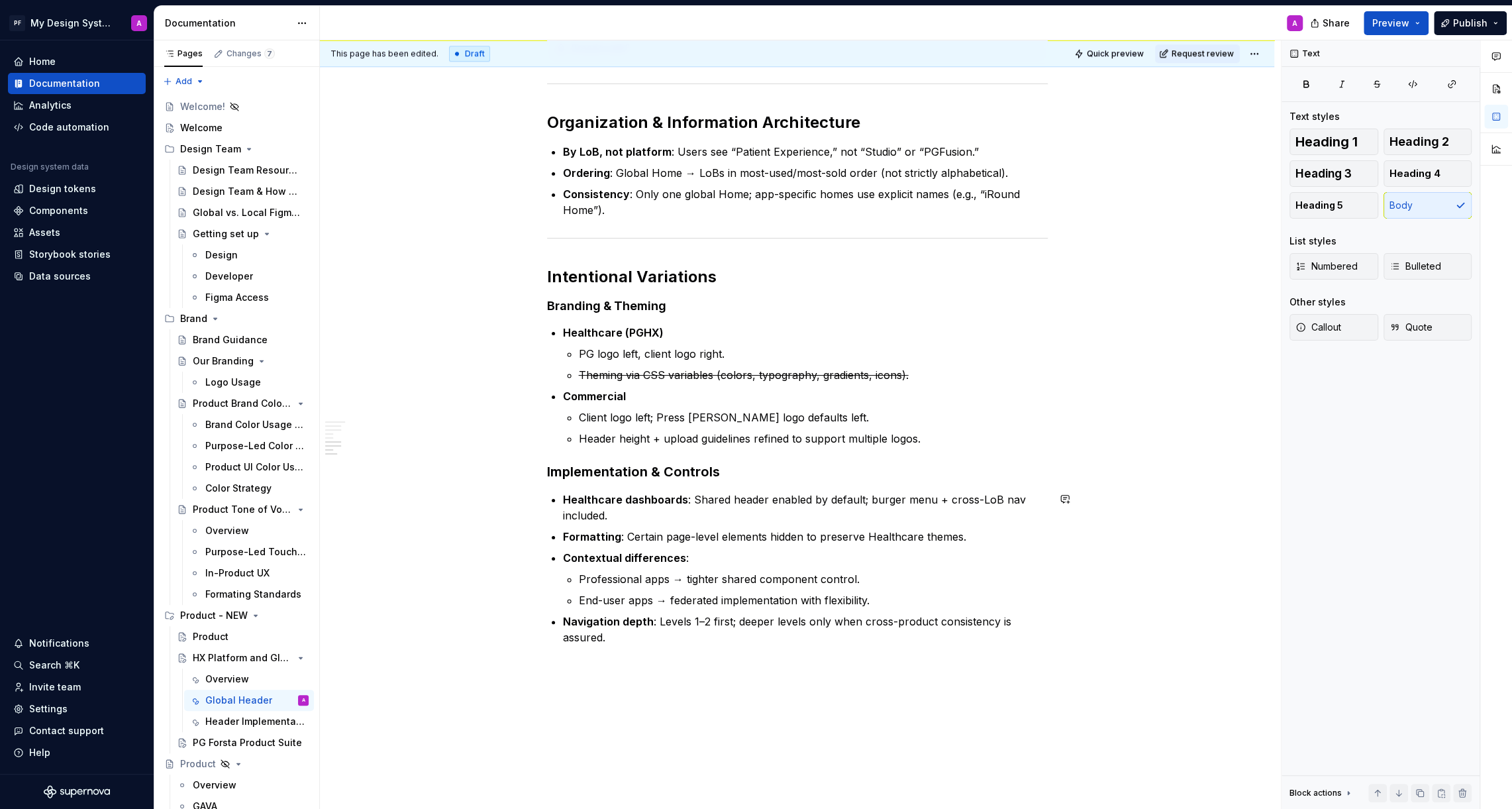
scroll to position [1471, 0]
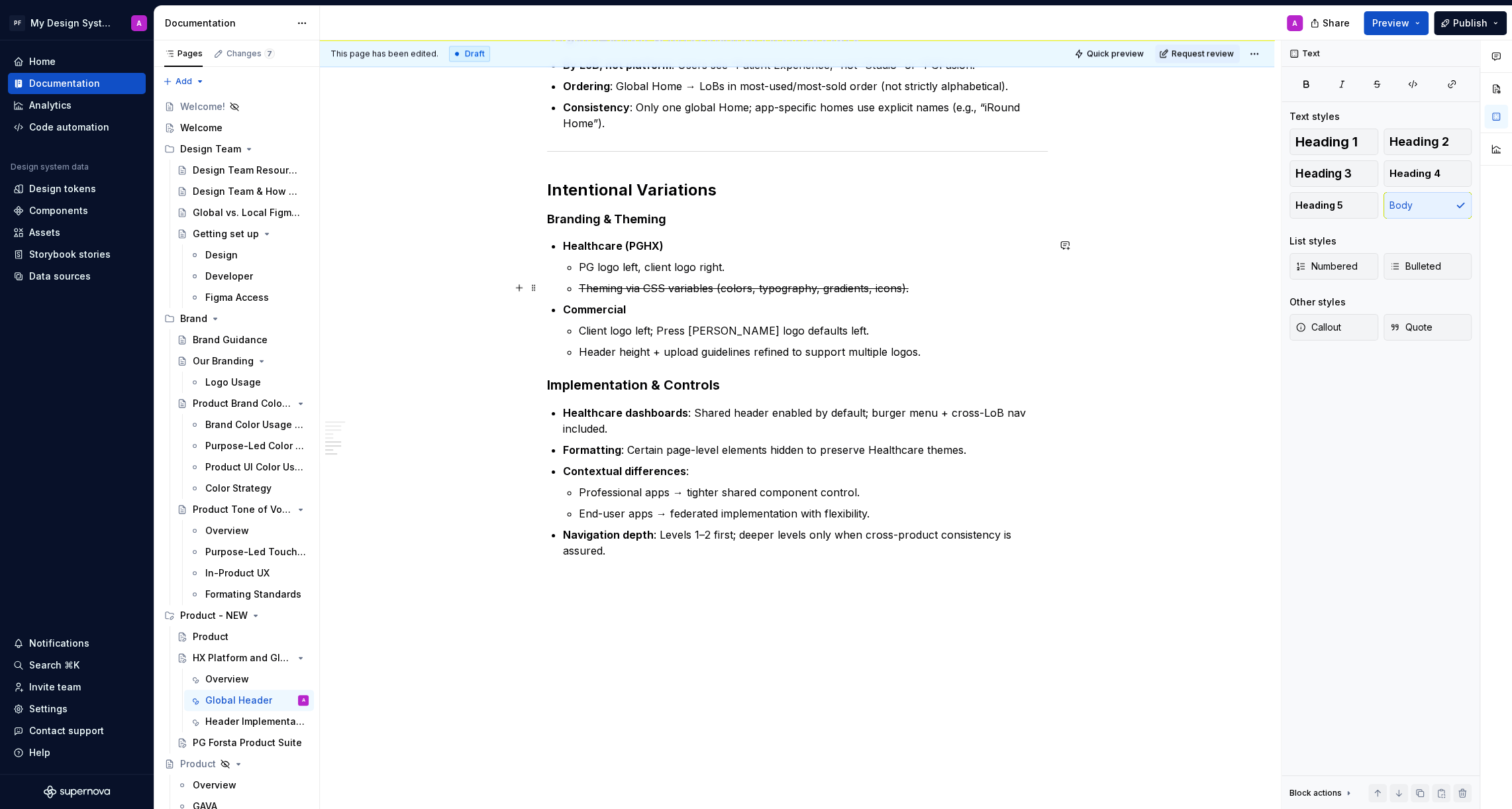
click at [856, 286] on s "Theming via CSS variables (colors, typography, gradients, icons)." at bounding box center [744, 288] width 330 height 13
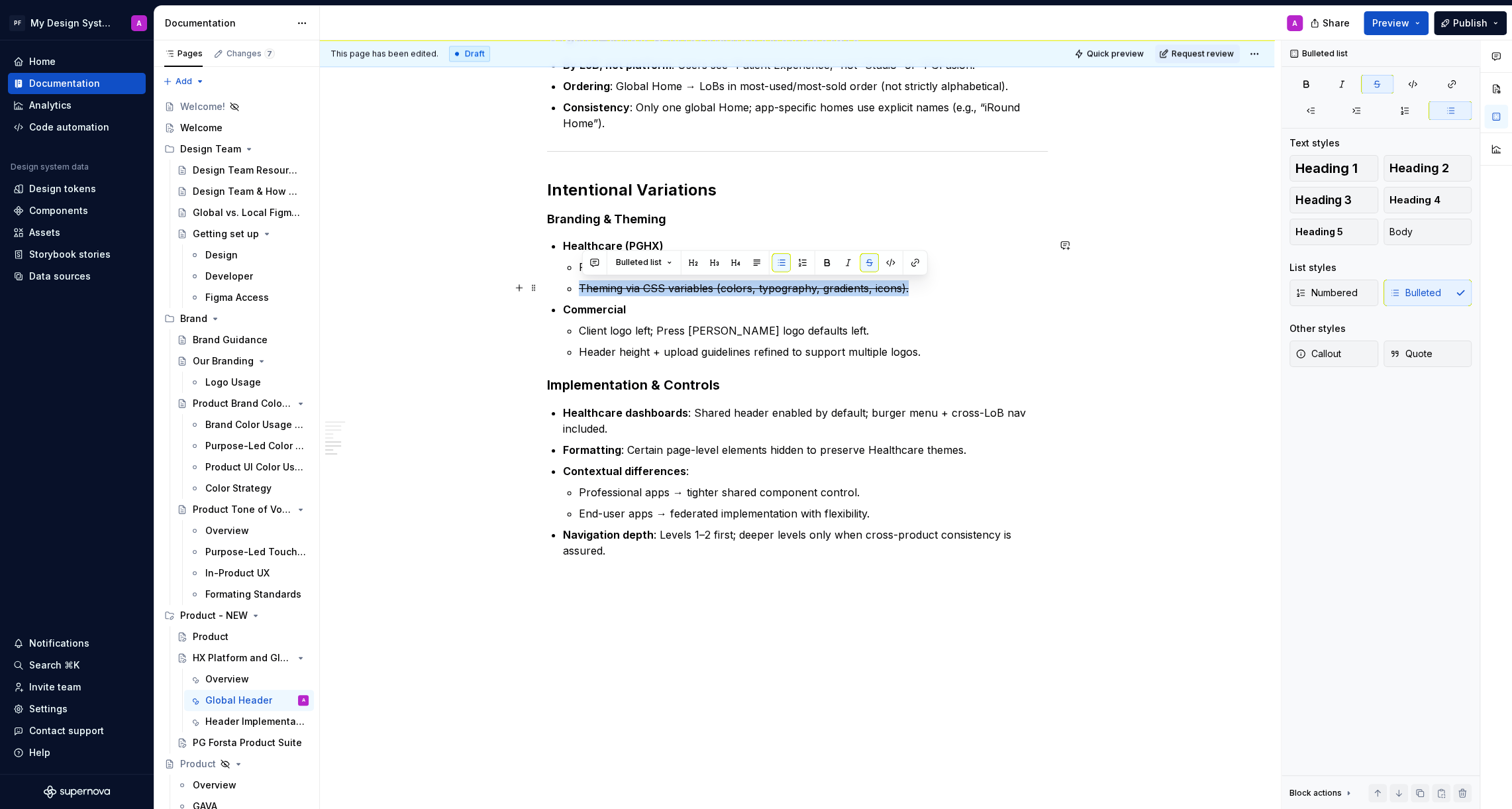
drag, startPoint x: 917, startPoint y: 286, endPoint x: 575, endPoint y: 294, distance: 342.1
click at [579, 294] on li "Theming via CSS variables (colors, typography, gradients, icons)." at bounding box center [813, 288] width 469 height 16
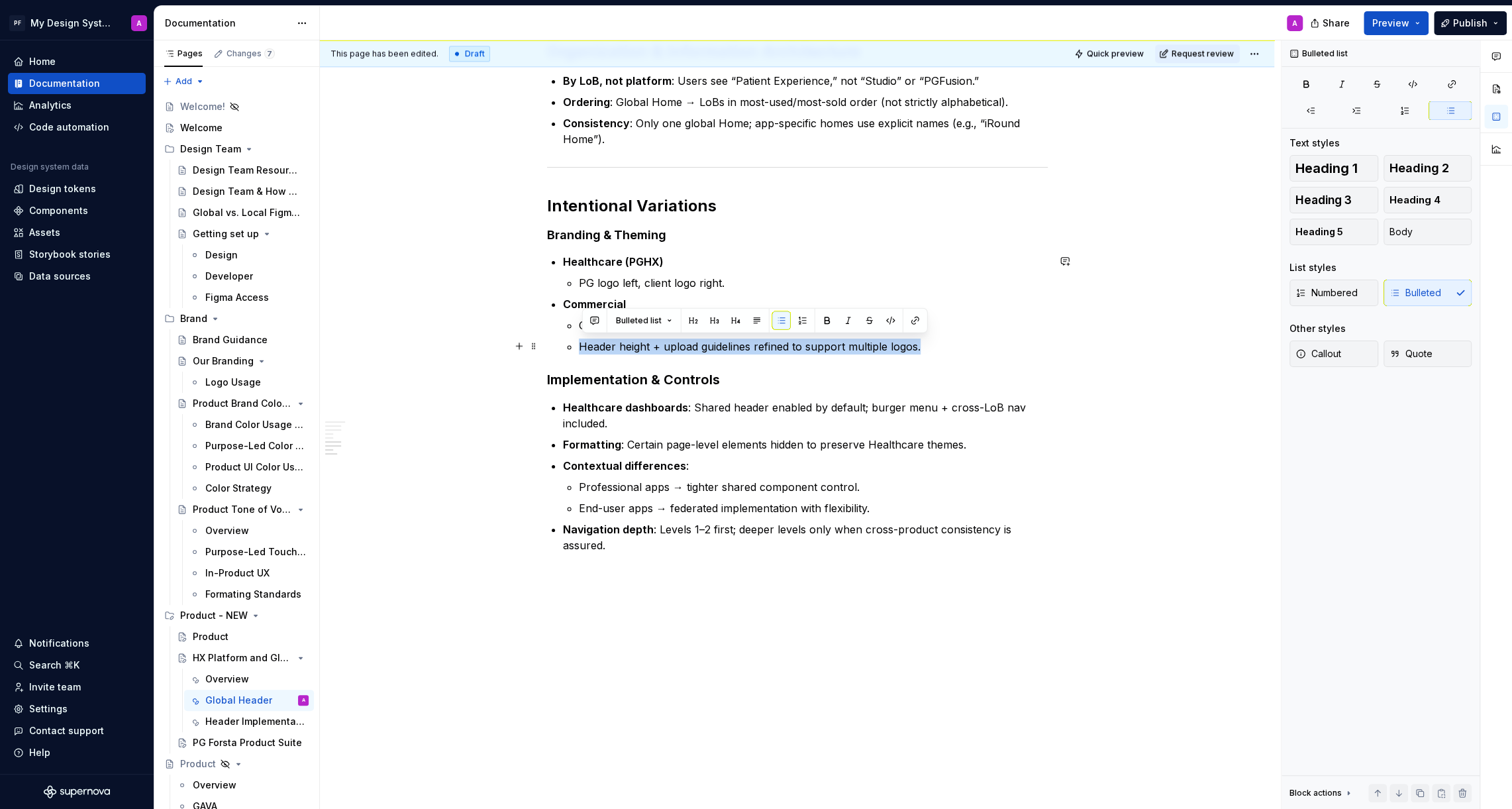
drag, startPoint x: 930, startPoint y: 341, endPoint x: 543, endPoint y: 343, distance: 387.0
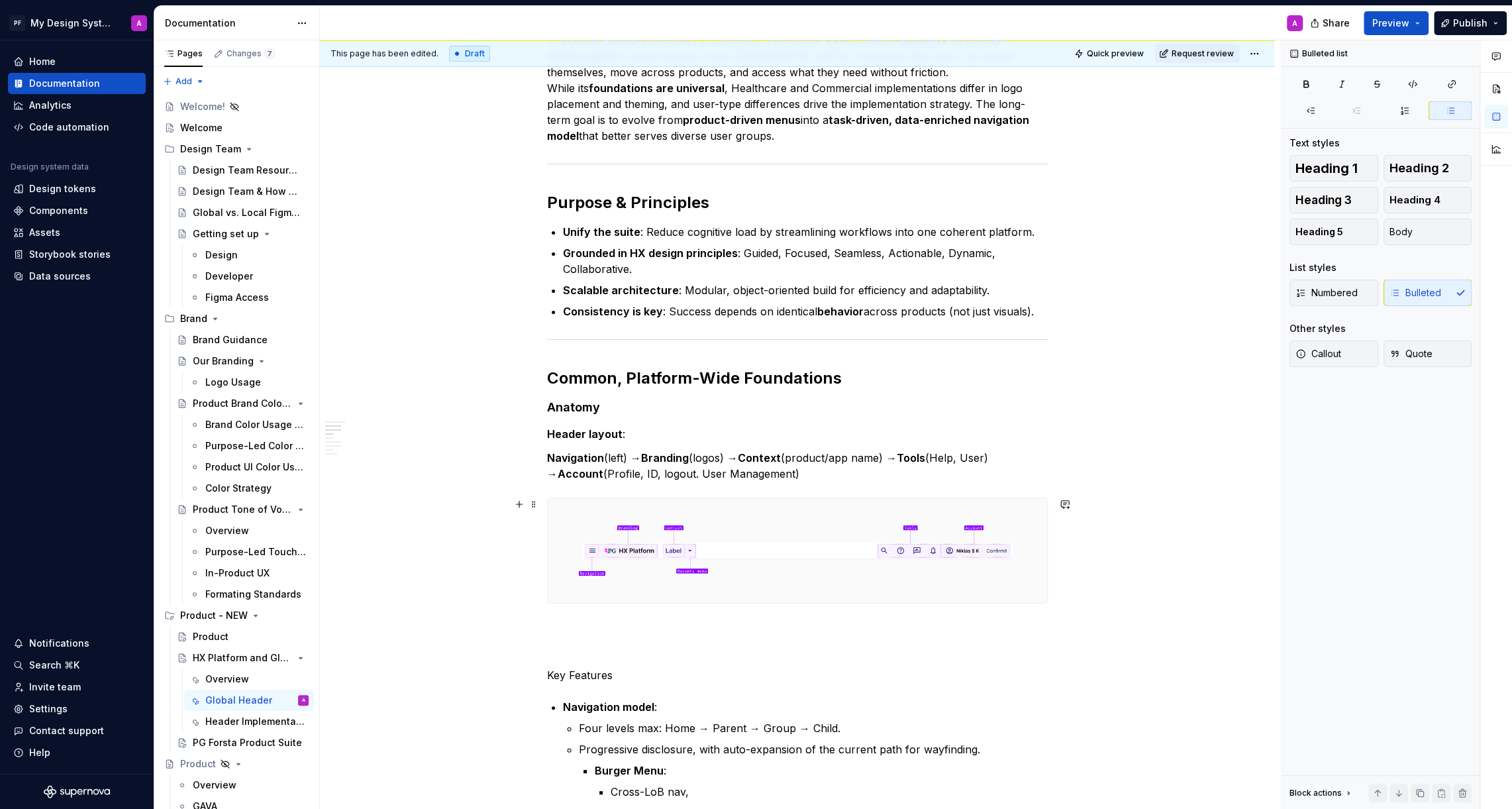
scroll to position [257, 0]
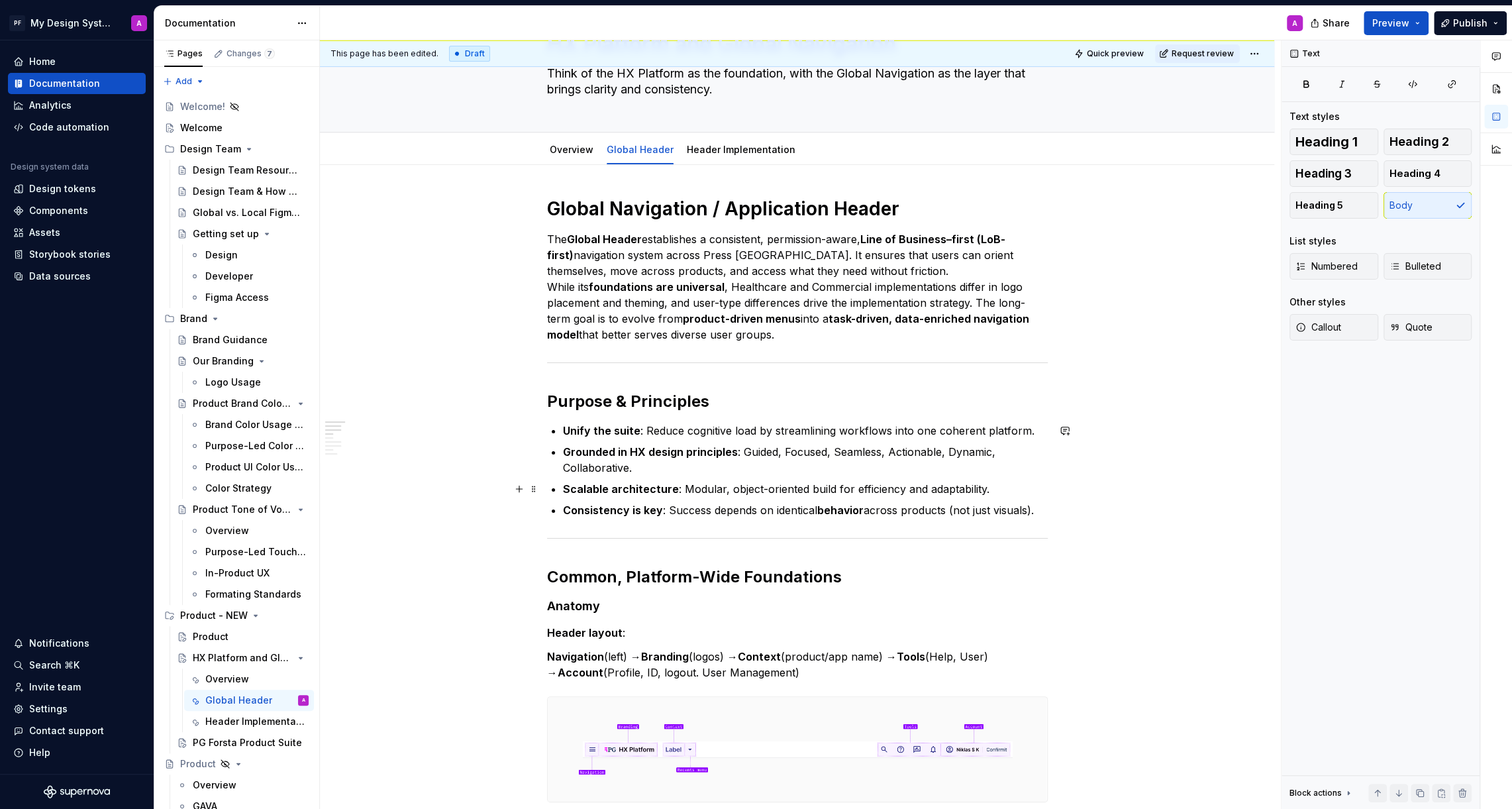
scroll to position [0, 0]
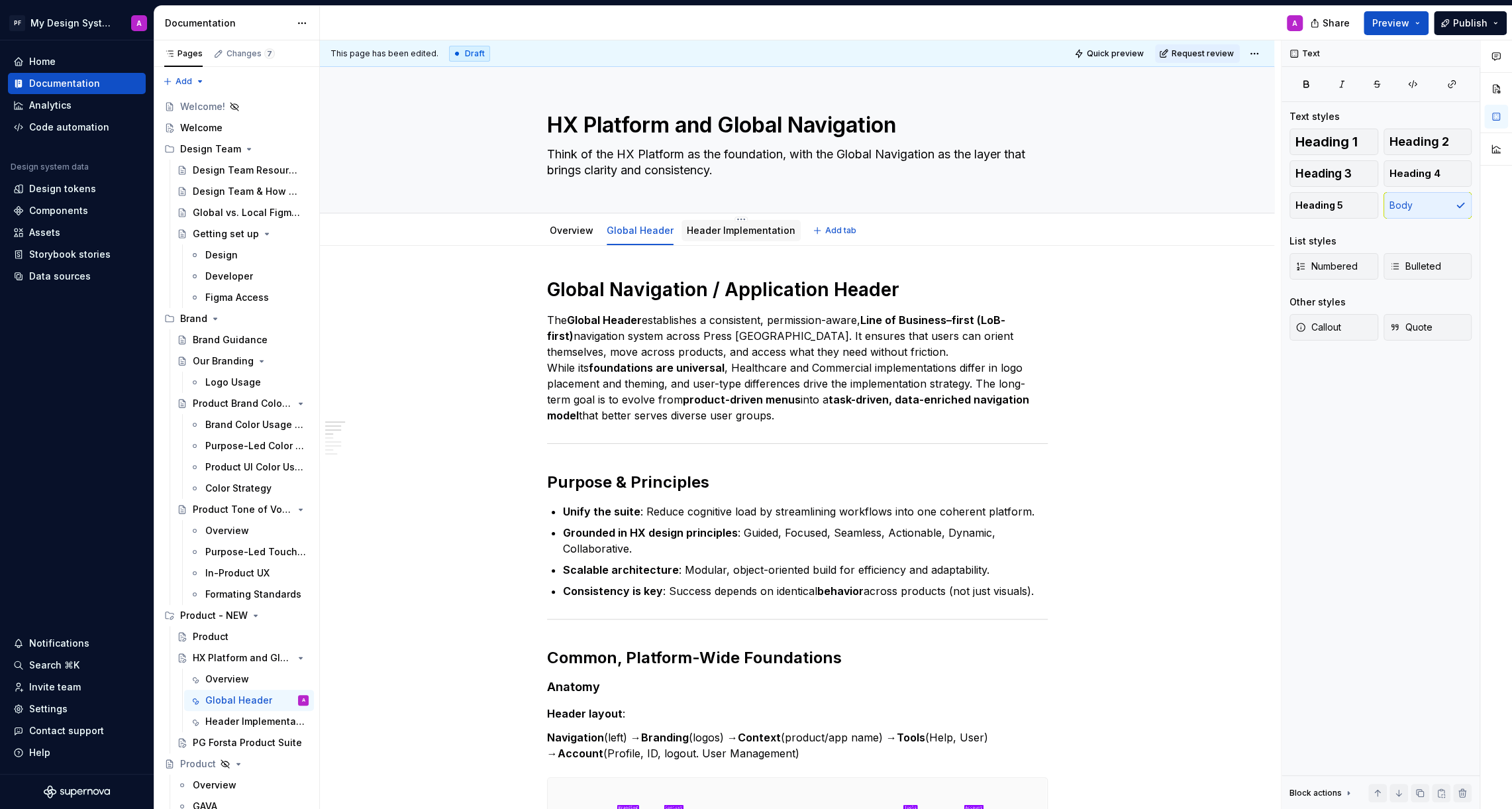
click at [715, 229] on link "Header Implementation" at bounding box center [741, 231] width 108 height 11
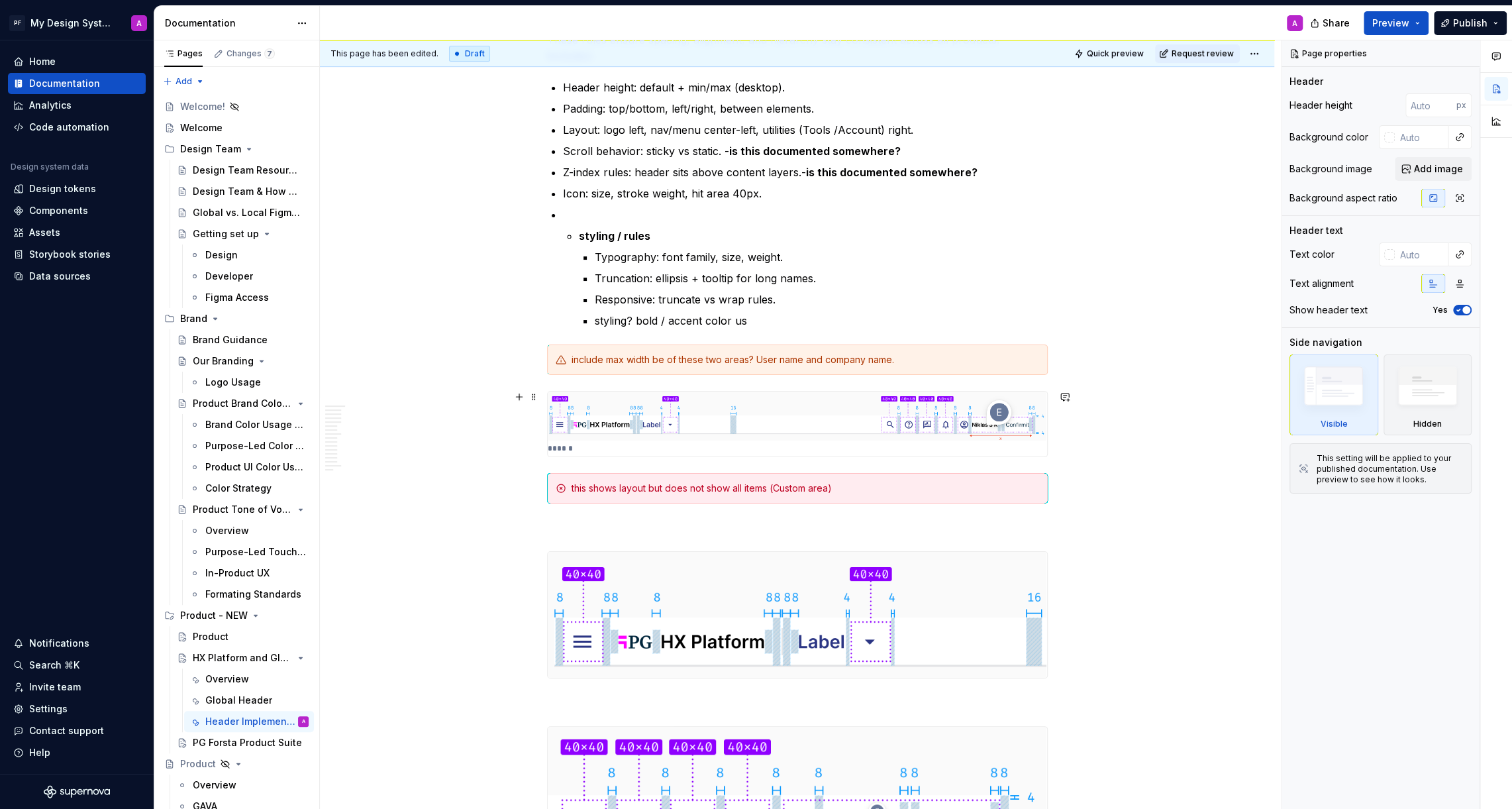
scroll to position [431, 0]
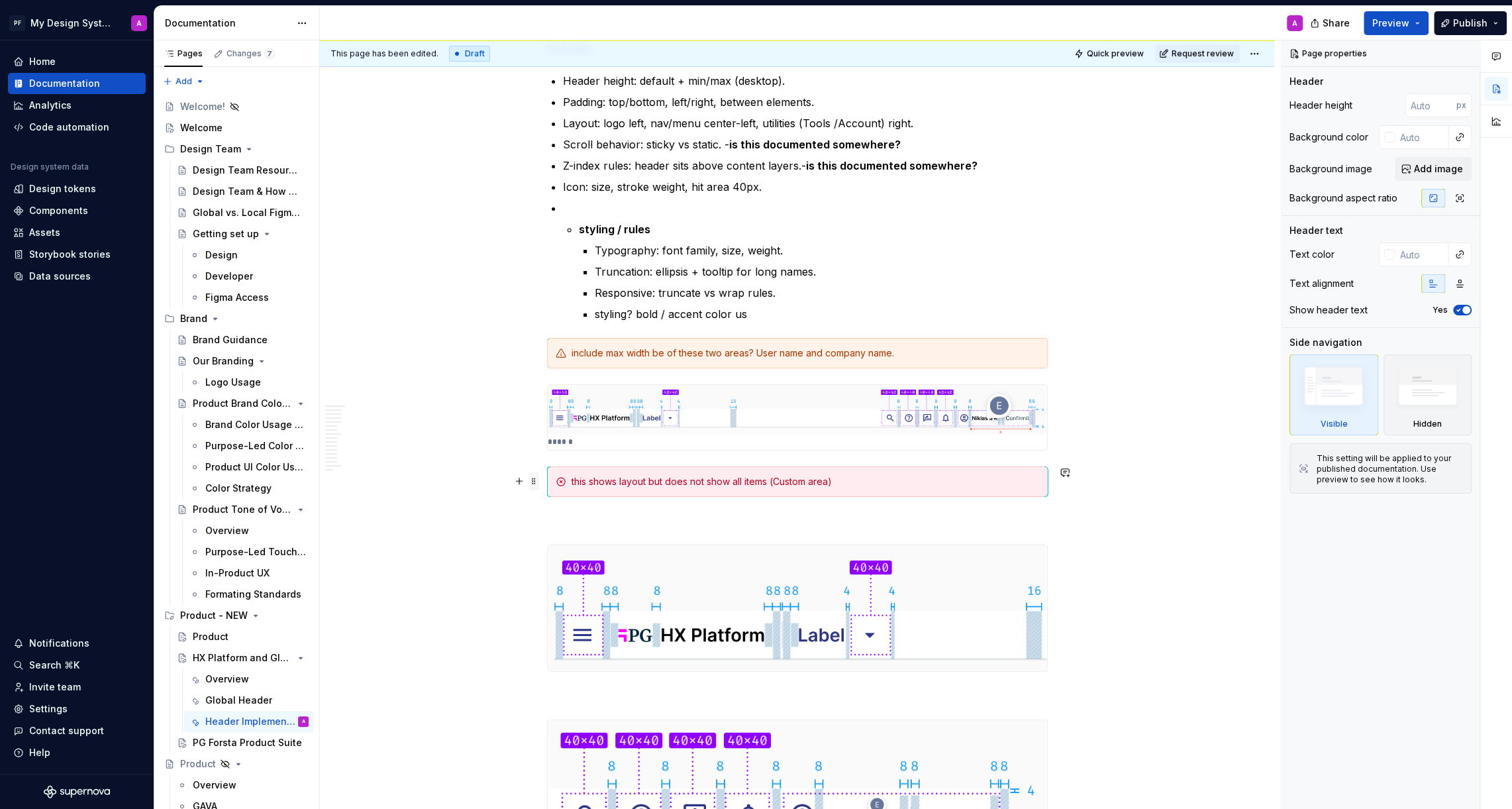
click at [539, 479] on span at bounding box center [533, 481] width 11 height 18
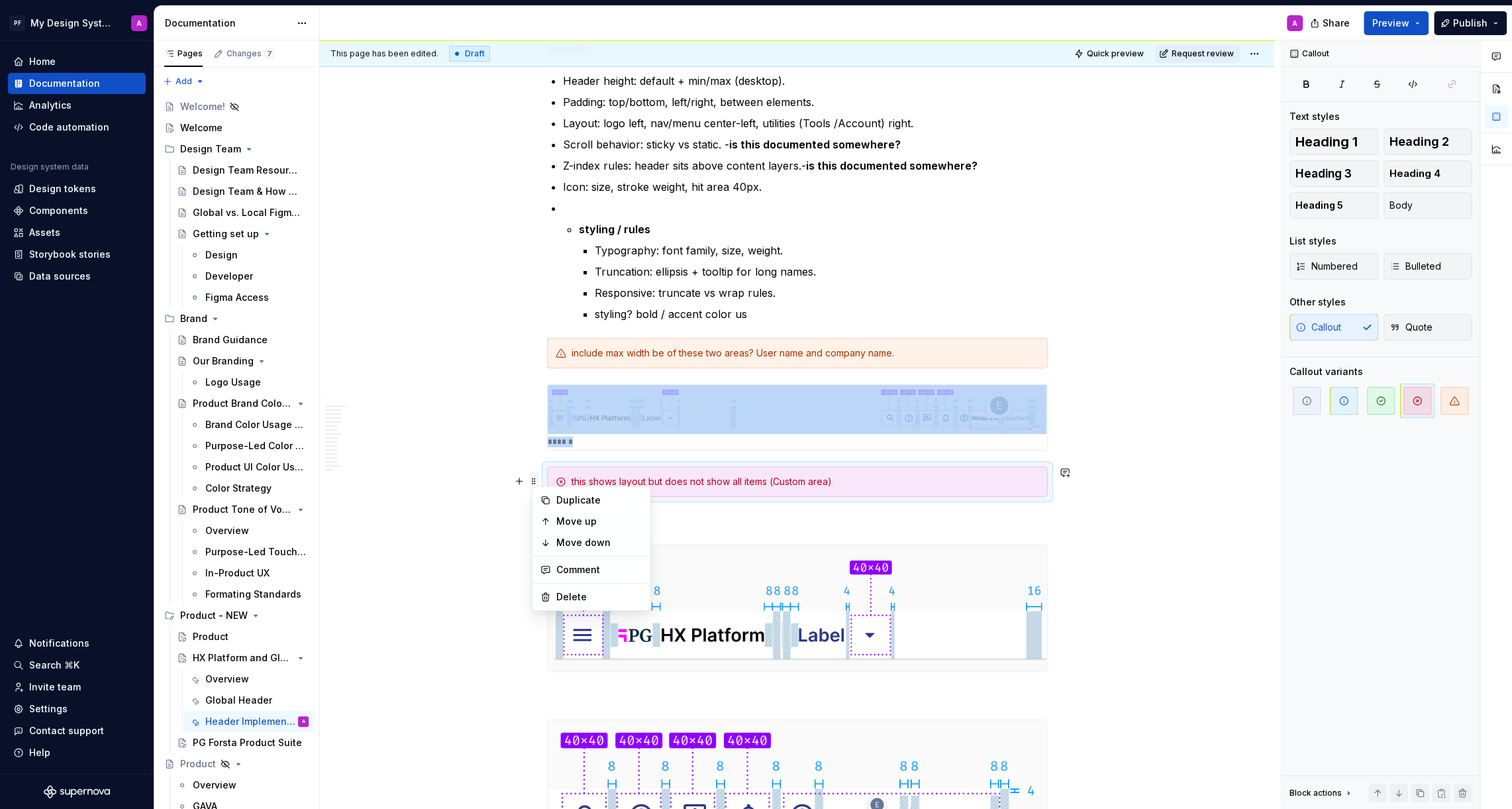
click at [539, 482] on span at bounding box center [533, 481] width 11 height 18
copy div "******"
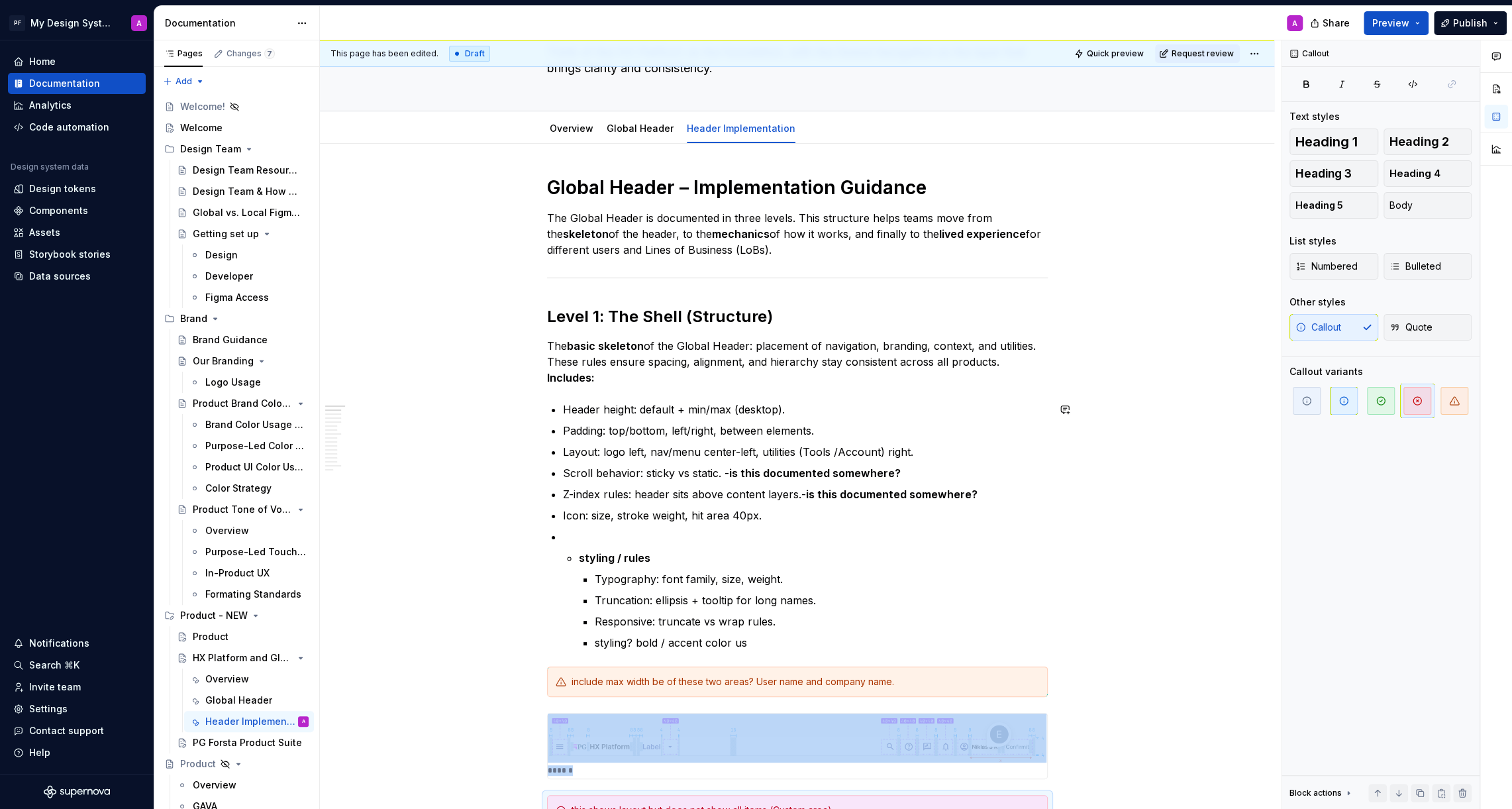
scroll to position [0, 0]
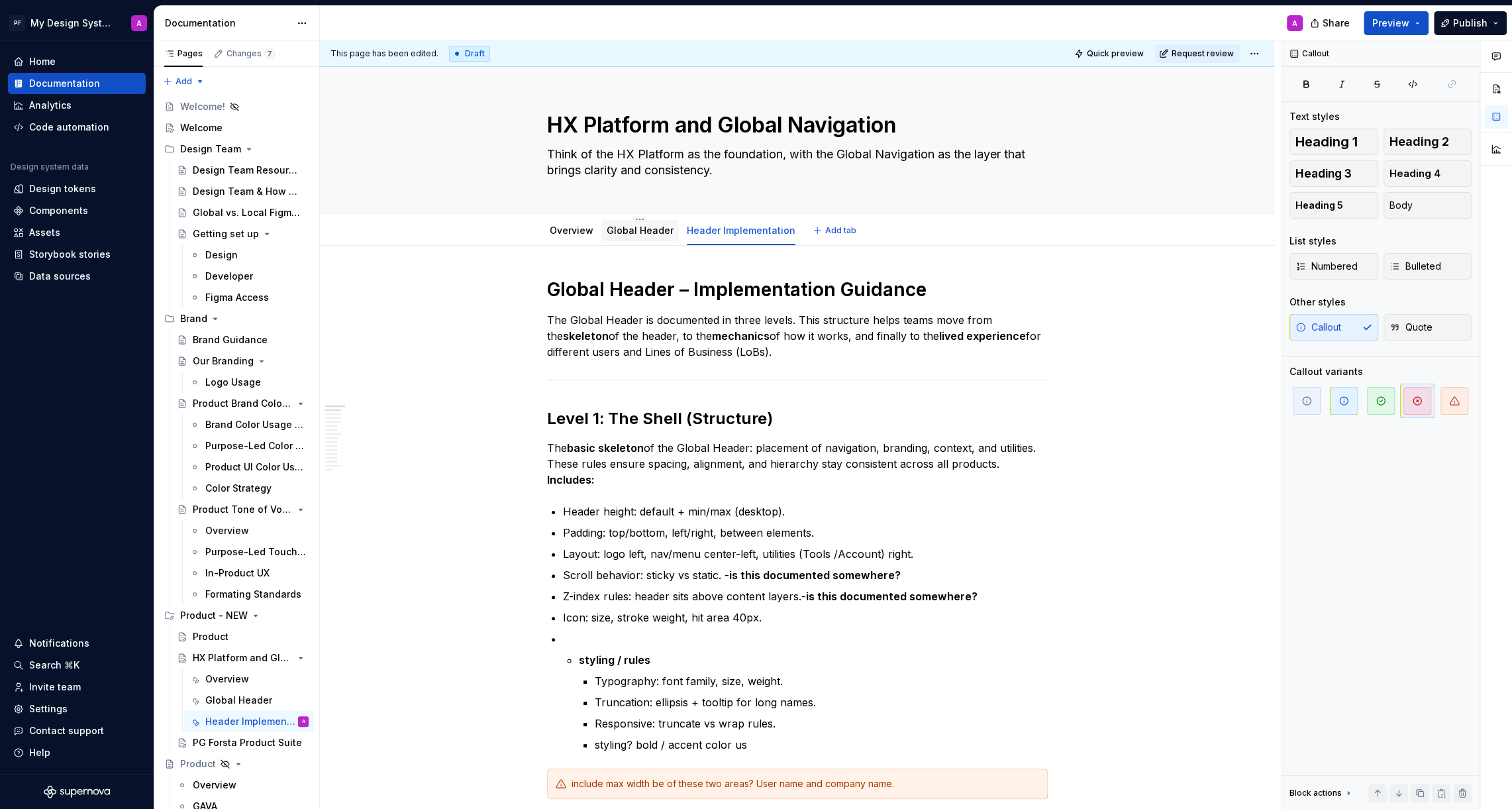
click at [626, 234] on link "Global Header" at bounding box center [640, 231] width 67 height 11
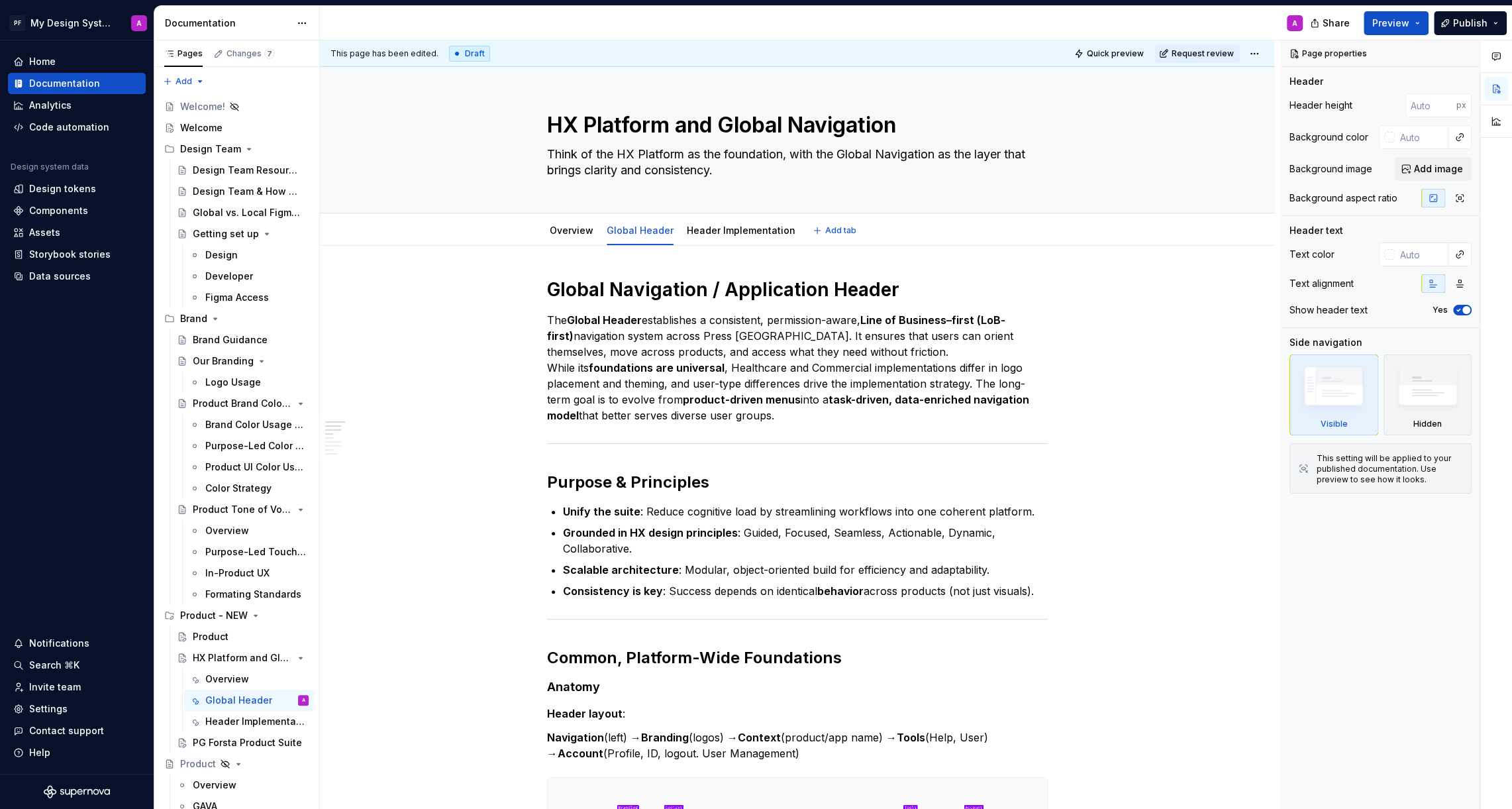
type textarea "*"
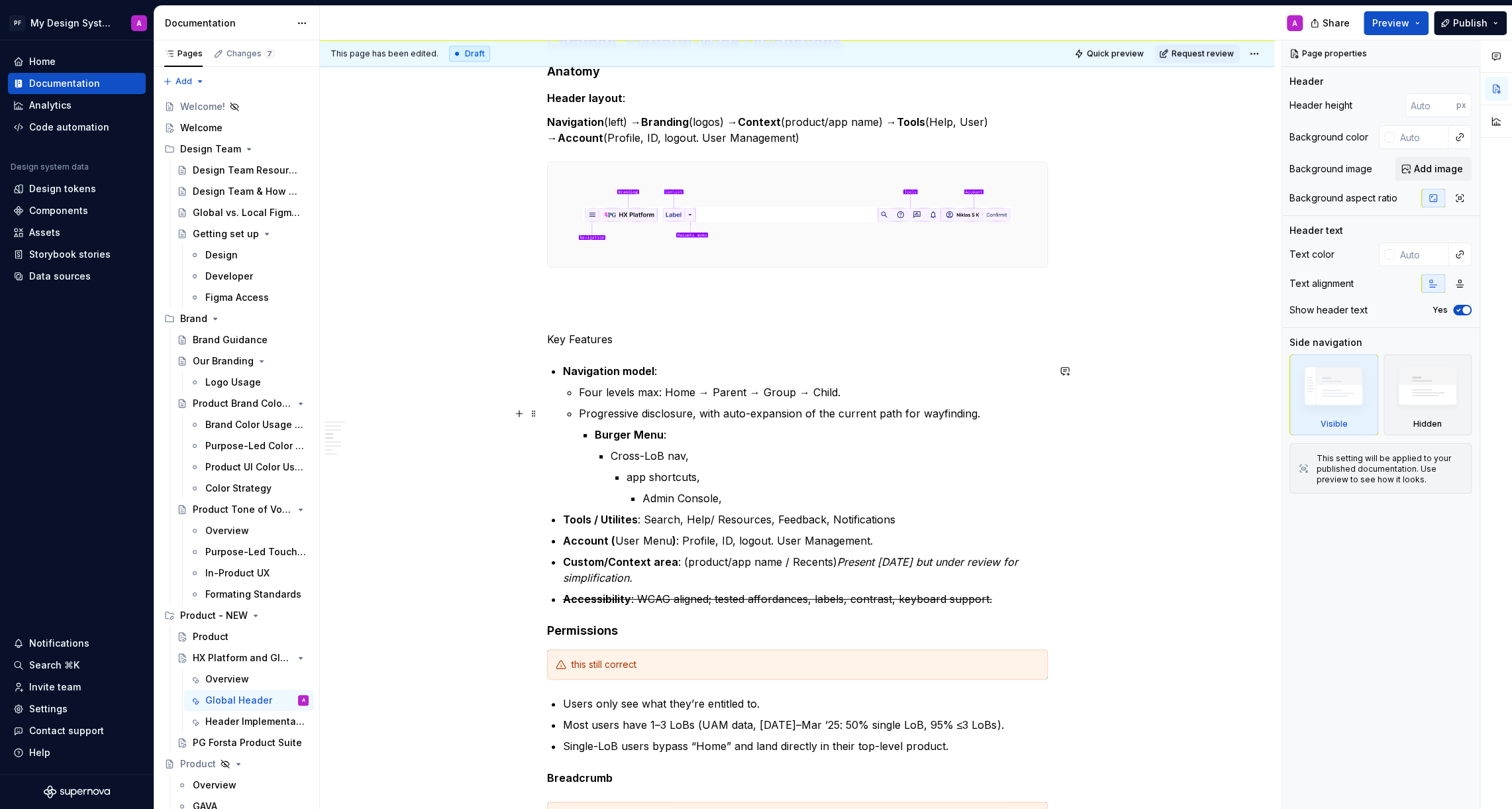
scroll to position [522, 0]
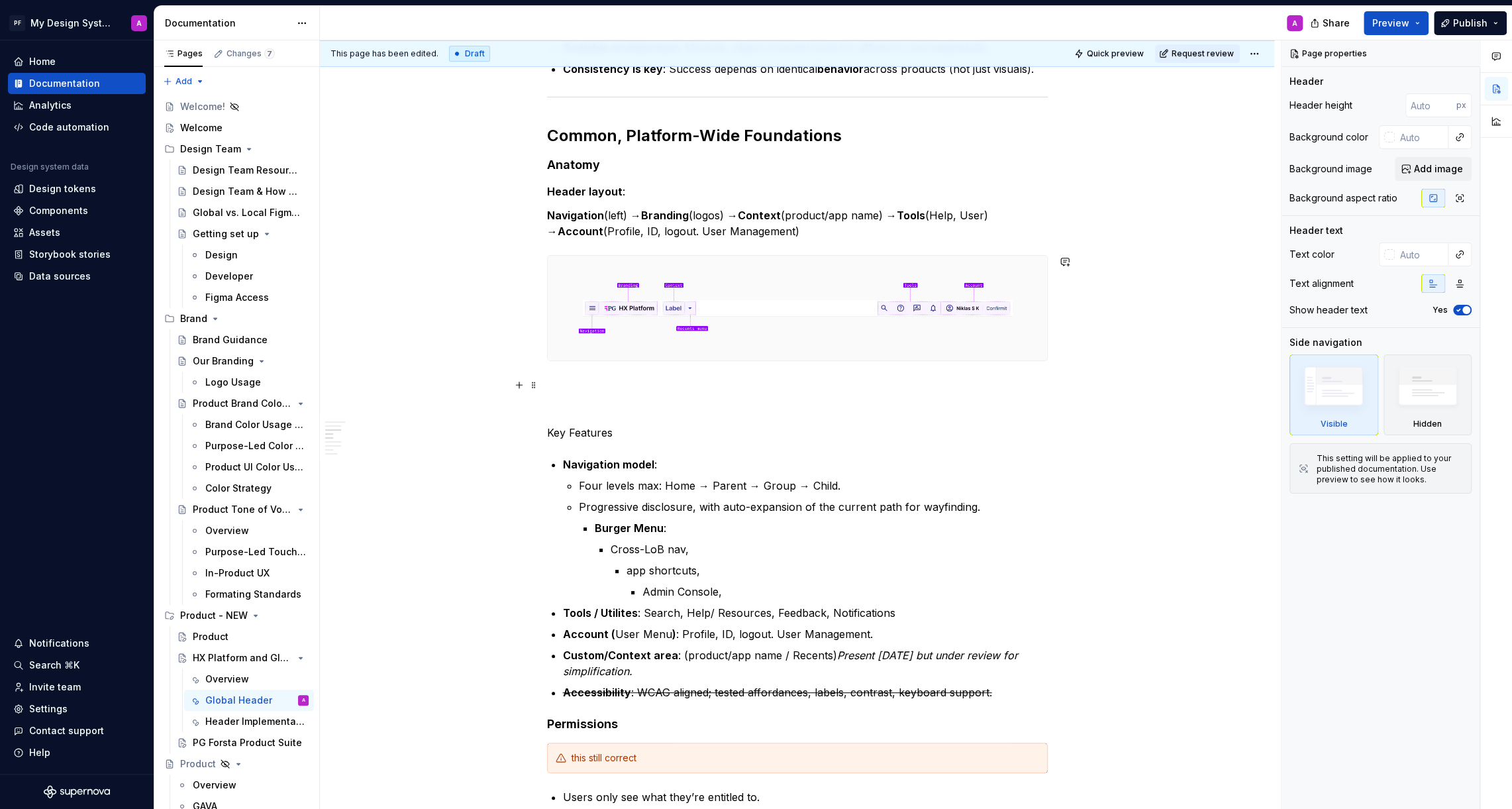
click at [584, 380] on p at bounding box center [797, 385] width 500 height 16
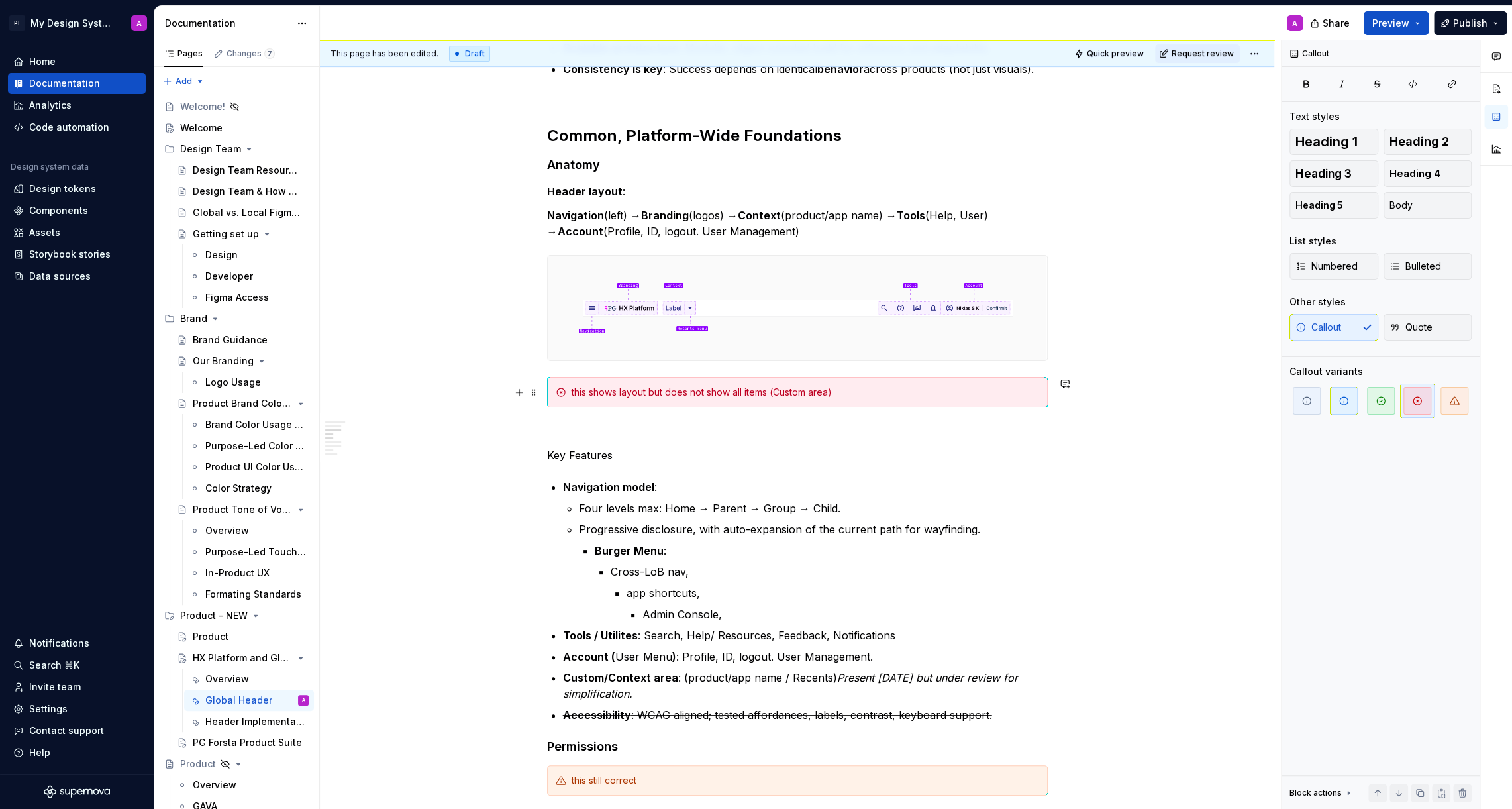
click at [594, 393] on div "this shows layout but does not show all items (Custom area)" at bounding box center [805, 393] width 468 height 13
drag, startPoint x: 591, startPoint y: 393, endPoint x: 562, endPoint y: 393, distance: 29.0
click at [562, 393] on div "this shows layout but does not show all items (Custom area)" at bounding box center [797, 393] width 500 height 31
click at [603, 391] on div "shows layout but does not show all items (Custom area)" at bounding box center [805, 393] width 468 height 13
drag, startPoint x: 723, startPoint y: 392, endPoint x: 661, endPoint y: 389, distance: 62.1
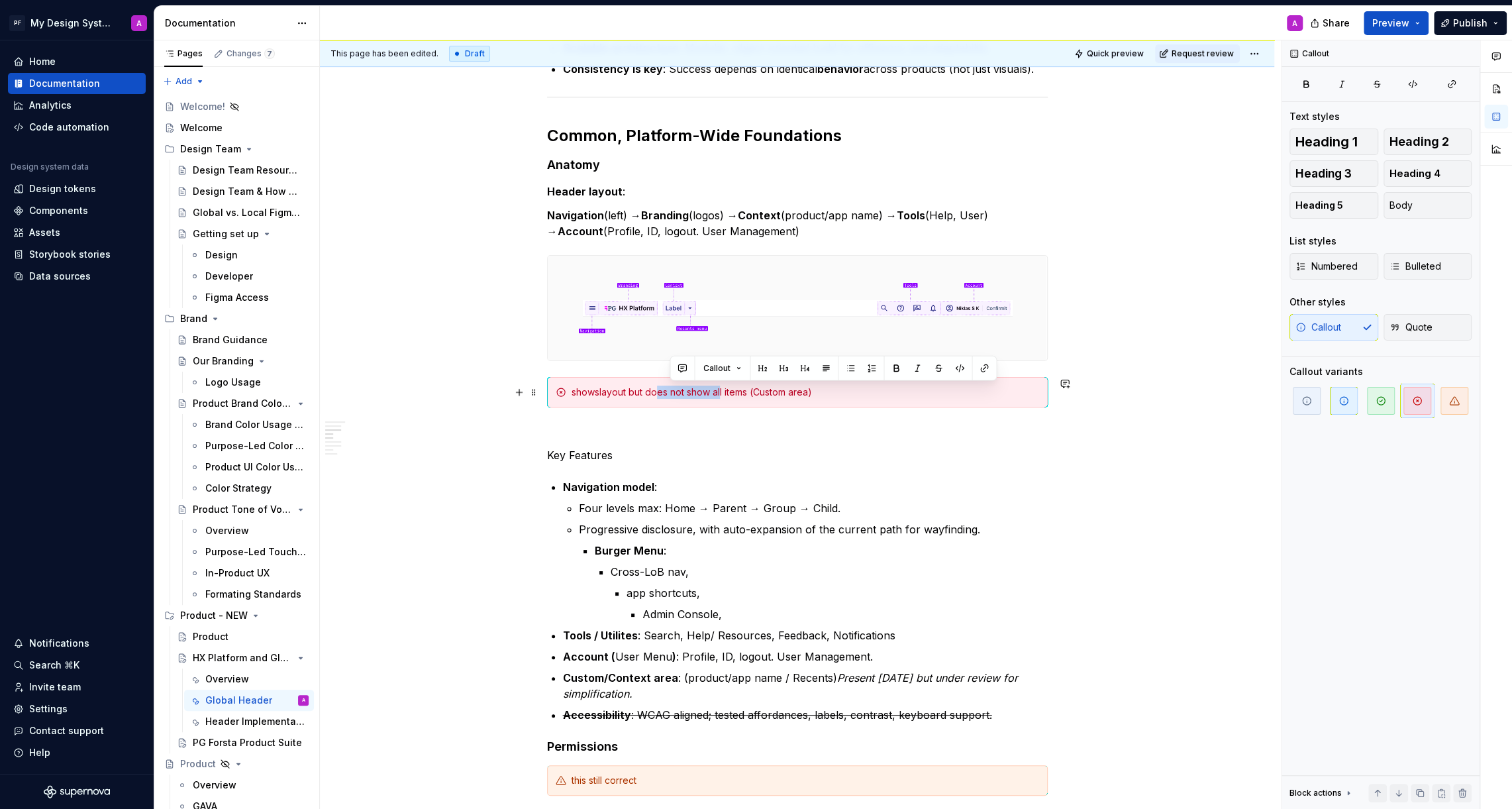
click at [661, 391] on div "showslayout but does not show all items (Custom area)" at bounding box center [805, 393] width 468 height 13
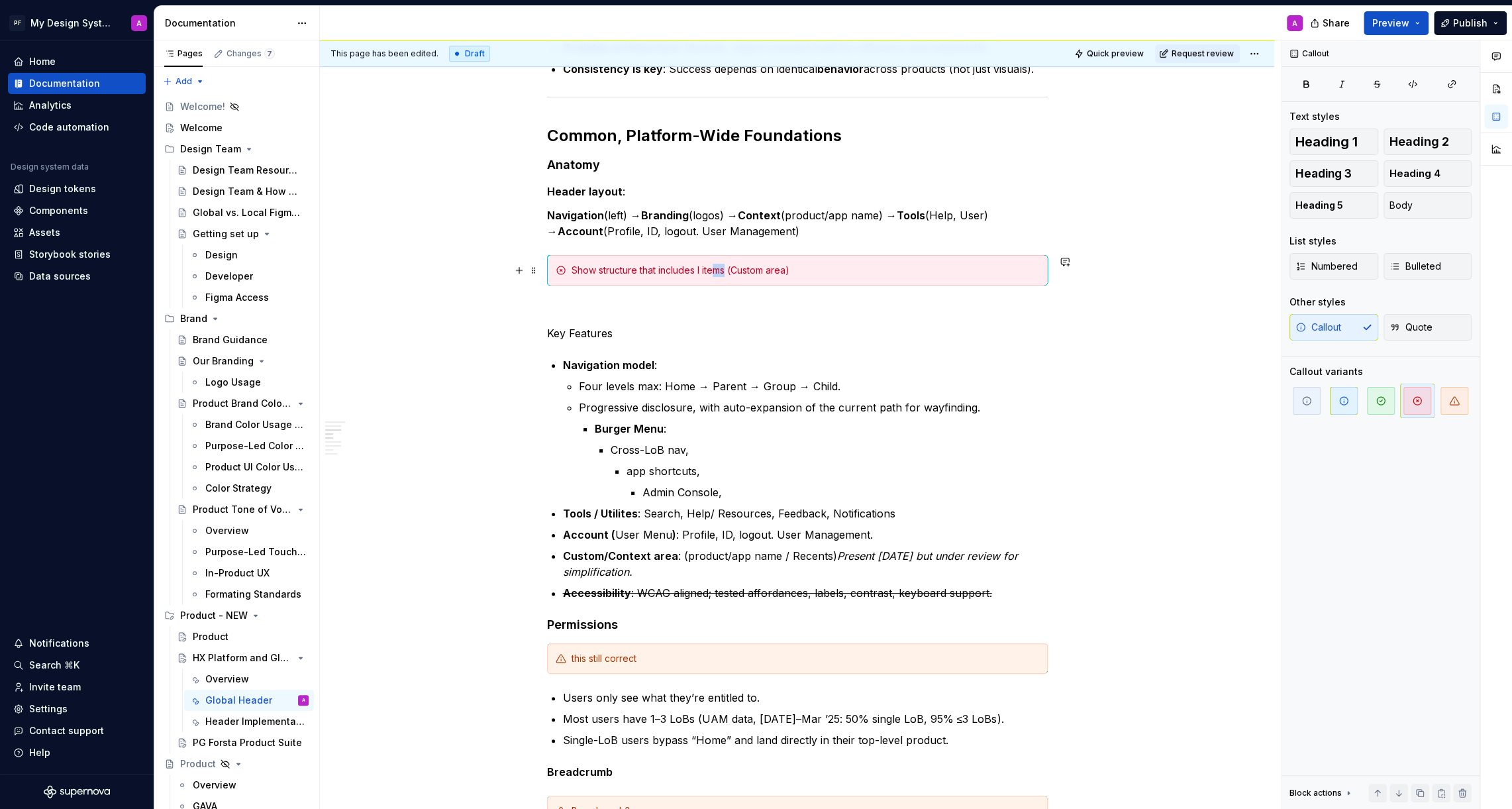
drag, startPoint x: 731, startPoint y: 265, endPoint x: 719, endPoint y: 265, distance: 12.0
click at [719, 265] on div "Show structure that includes l items (Custom area)" at bounding box center [805, 270] width 468 height 13
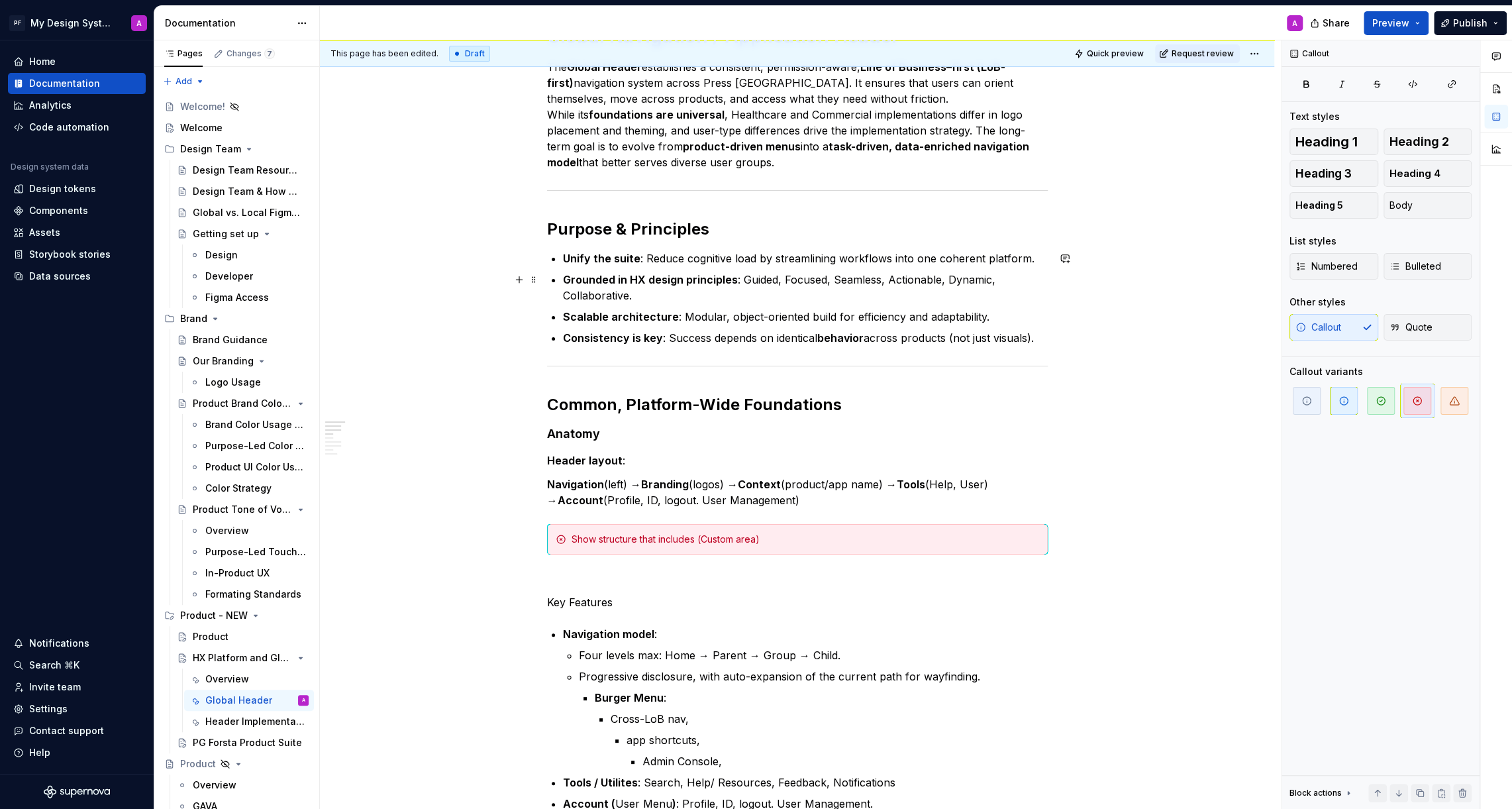
scroll to position [337, 0]
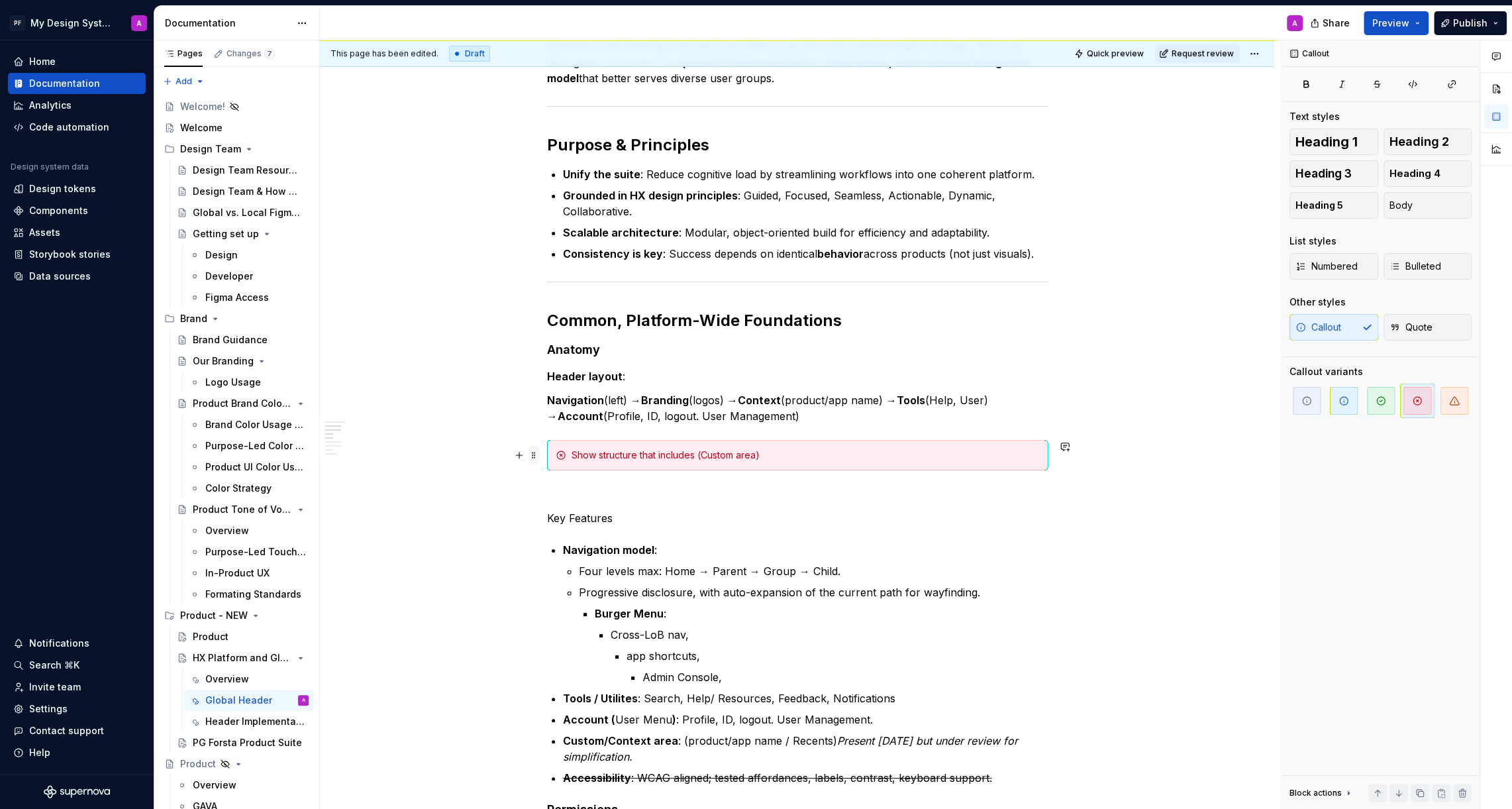
click at [538, 460] on span at bounding box center [533, 455] width 11 height 18
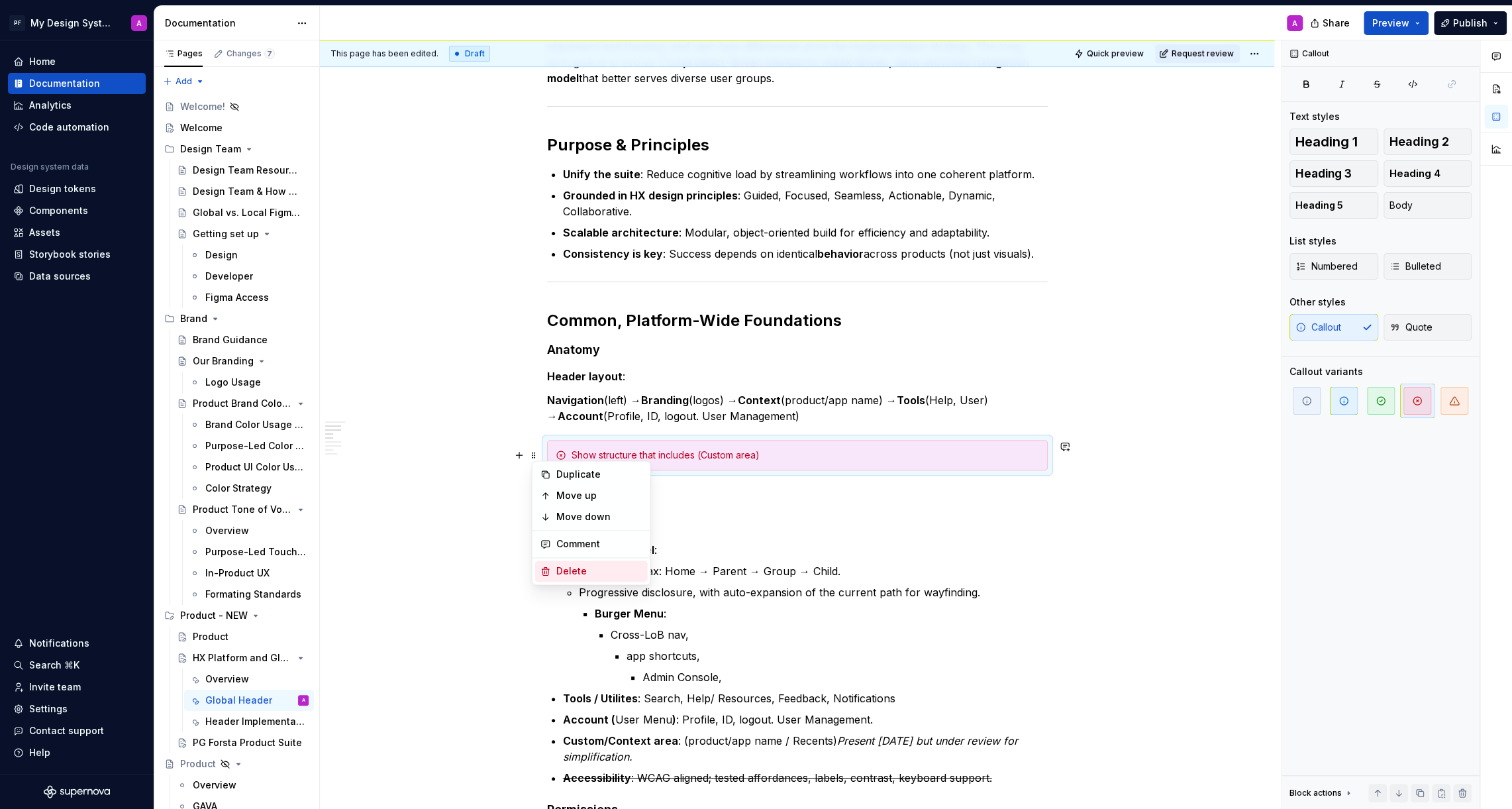
click at [567, 571] on div "Delete" at bounding box center [599, 572] width 86 height 13
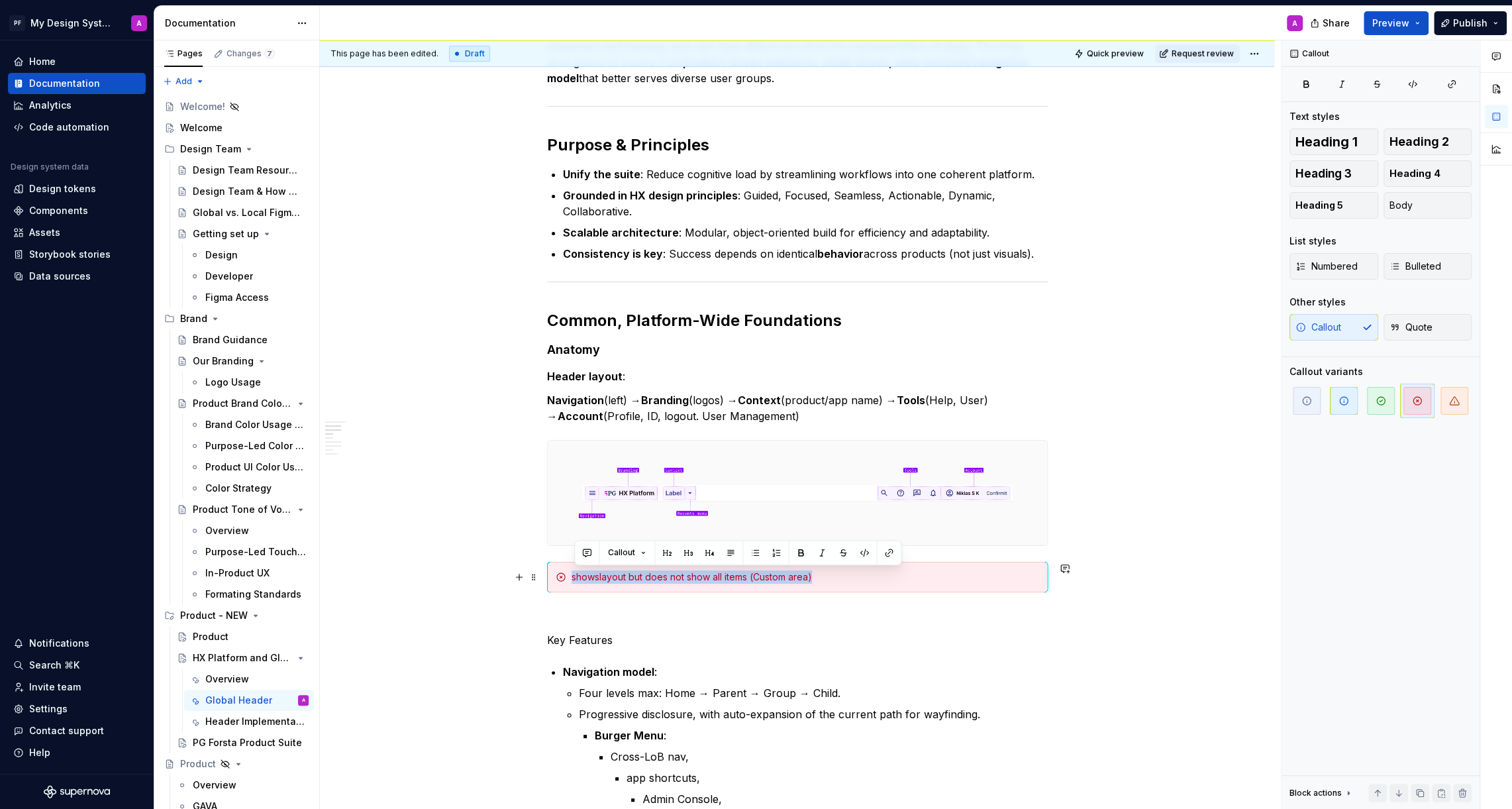
drag, startPoint x: 575, startPoint y: 579, endPoint x: 852, endPoint y: 584, distance: 277.0
click at [852, 584] on div "showslayout but does not show all items (Custom area)" at bounding box center [797, 577] width 500 height 31
drag, startPoint x: 592, startPoint y: 575, endPoint x: 575, endPoint y: 575, distance: 17.0
click at [575, 575] on div "this shows layout but does not show all items (Custom area)" at bounding box center [805, 577] width 468 height 13
click at [599, 575] on div "this shows layout but does not show all items (Custom area)" at bounding box center [805, 577] width 468 height 13
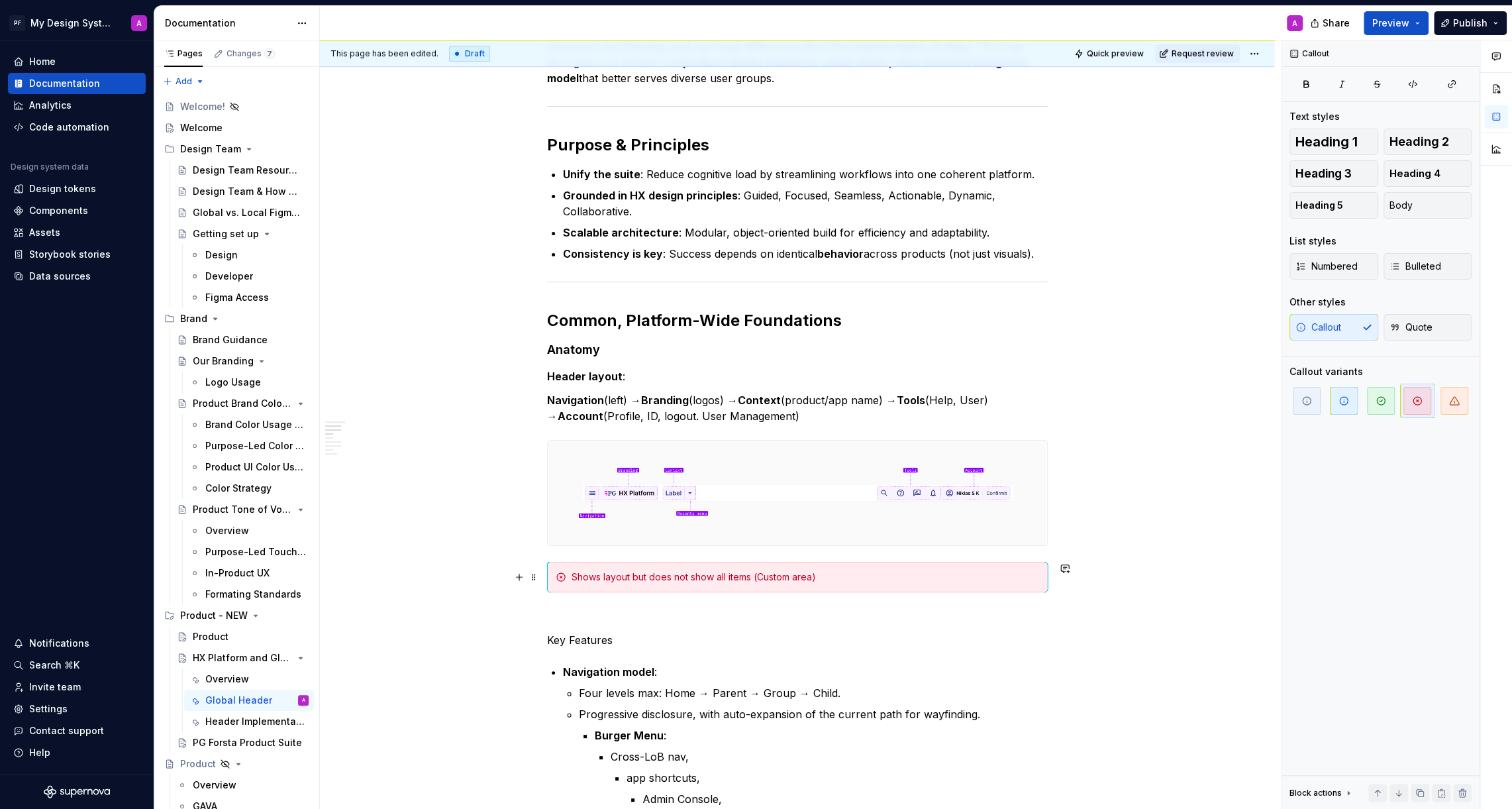
click at [603, 575] on div "Shows layout but does not show all items (Custom area)" at bounding box center [805, 577] width 468 height 13
click at [669, 577] on div "Show layout but does not show all items (Custom area)" at bounding box center [805, 577] width 468 height 13
click at [689, 577] on div "Show layout but does not show all items (Custom area)" at bounding box center [805, 577] width 468 height 13
drag, startPoint x: 723, startPoint y: 577, endPoint x: 691, endPoint y: 577, distance: 32.0
click at [691, 577] on div "Show layout shows show all items (Custom area)" at bounding box center [805, 577] width 468 height 13
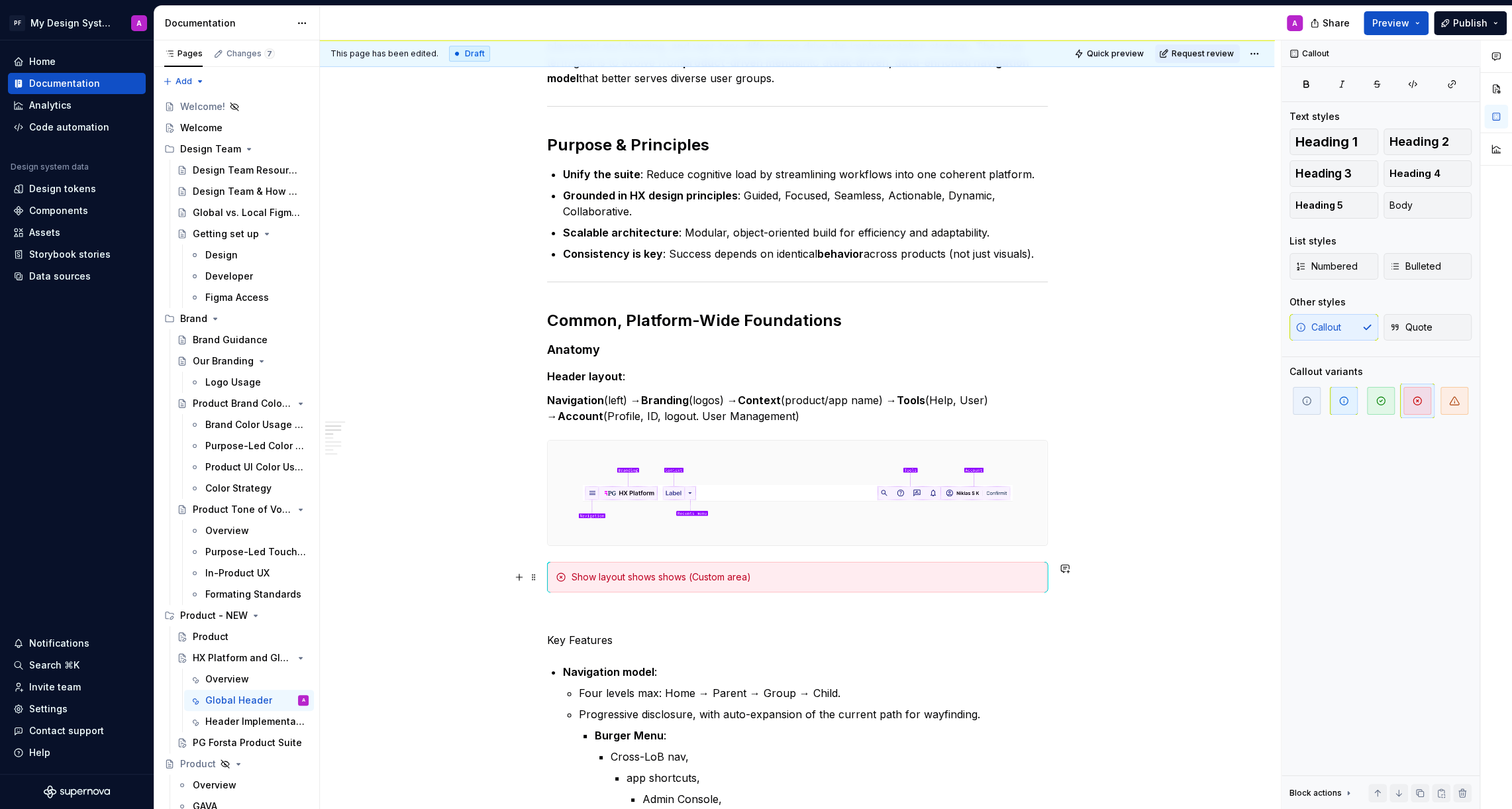
click at [549, 580] on div "Show layout shows shows (Custom area)" at bounding box center [797, 577] width 500 height 31
click at [552, 580] on div "Show layout shows shows (Custom area)" at bounding box center [797, 577] width 500 height 31
click at [539, 580] on span at bounding box center [533, 576] width 11 height 18
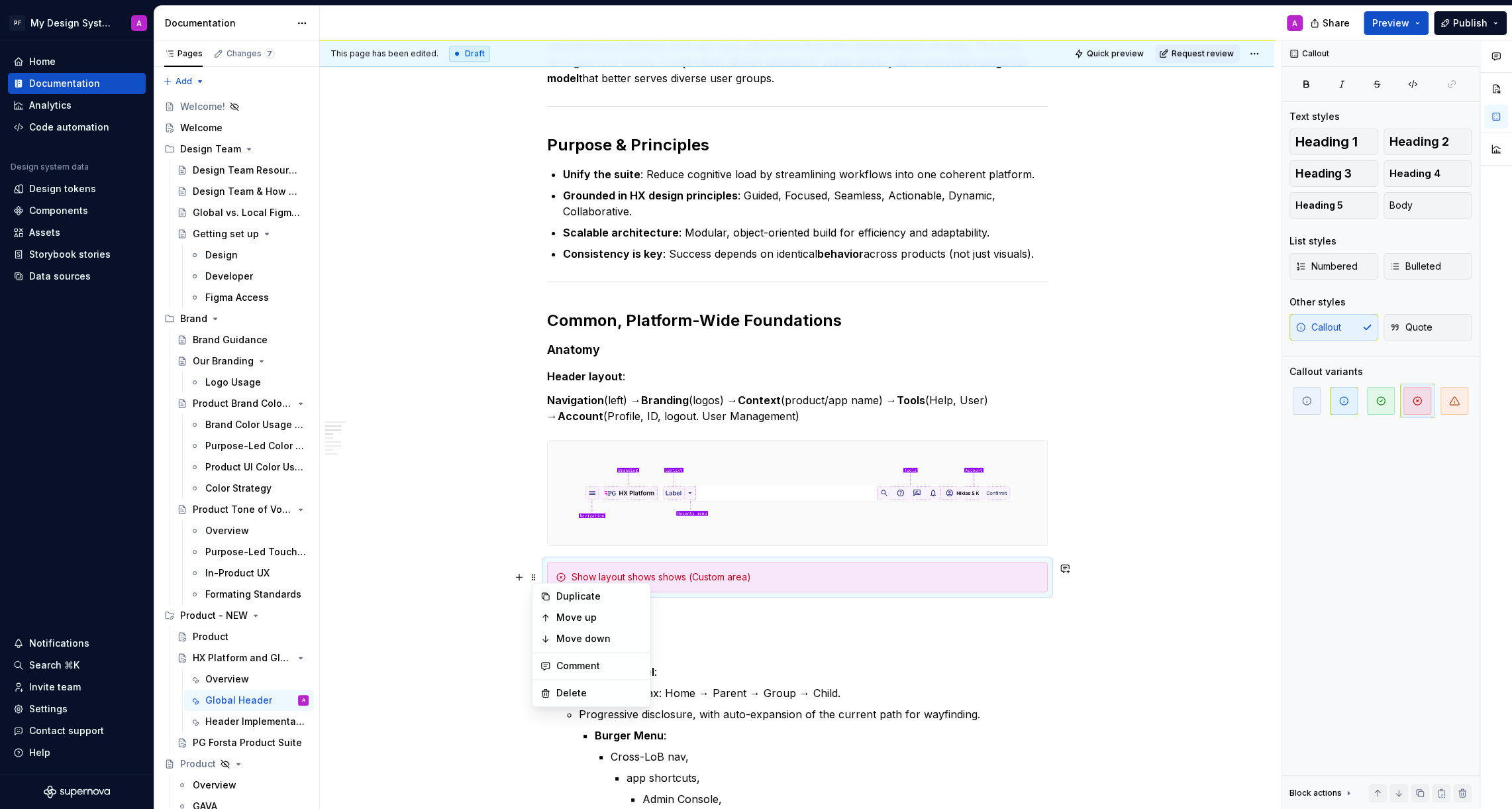
click at [669, 605] on div "Global Navigation / Application Header The Global Header establishes a consiste…" at bounding box center [797, 806] width 500 height 1732
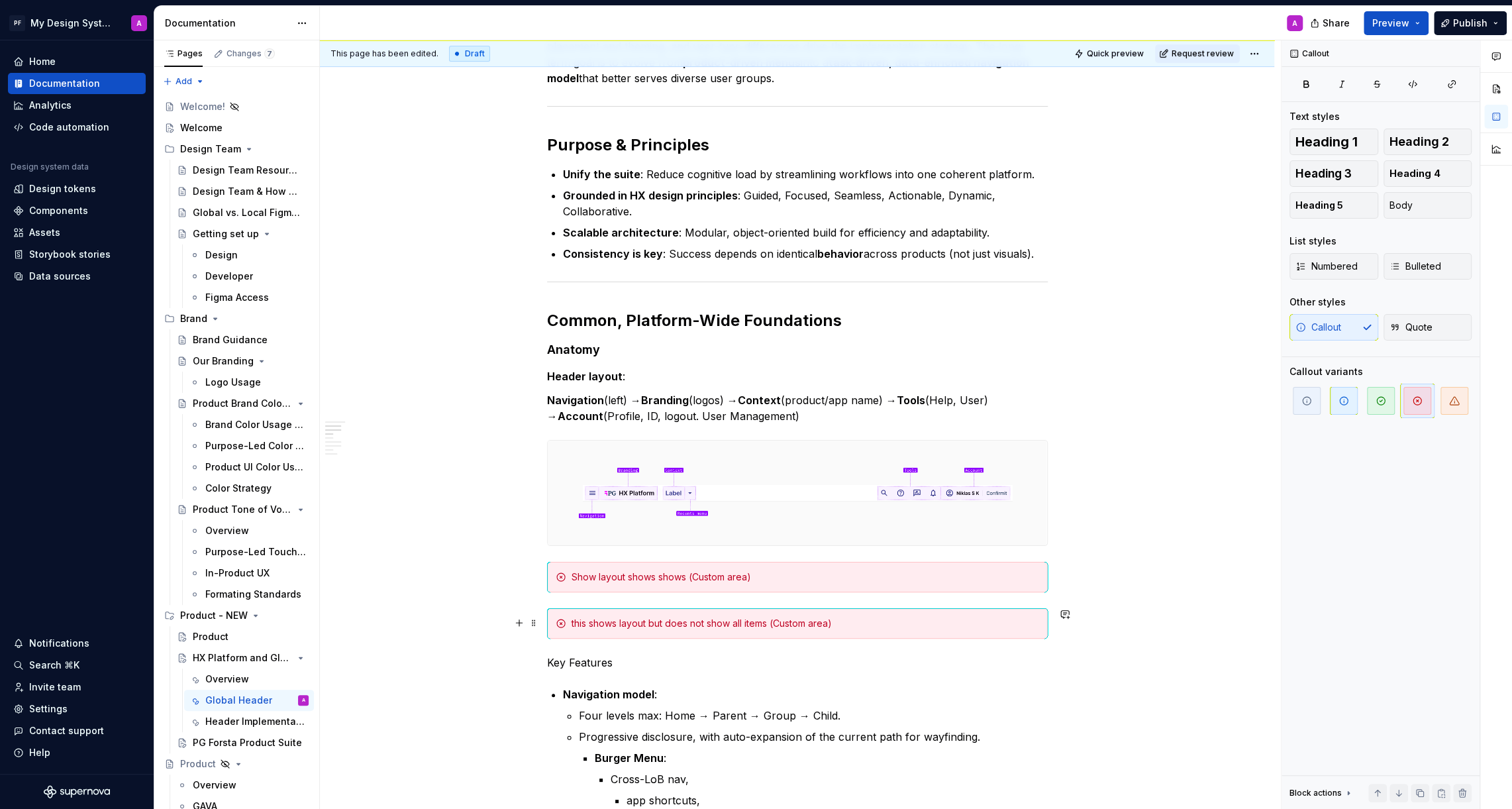
click at [598, 627] on div "this shows layout but does not show all items (Custom area)" at bounding box center [805, 623] width 468 height 13
drag, startPoint x: 690, startPoint y: 627, endPoint x: 867, endPoint y: 627, distance: 177.0
click at [867, 627] on div "this shows layout but does not show all items (Custom area)" at bounding box center [805, 623] width 468 height 13
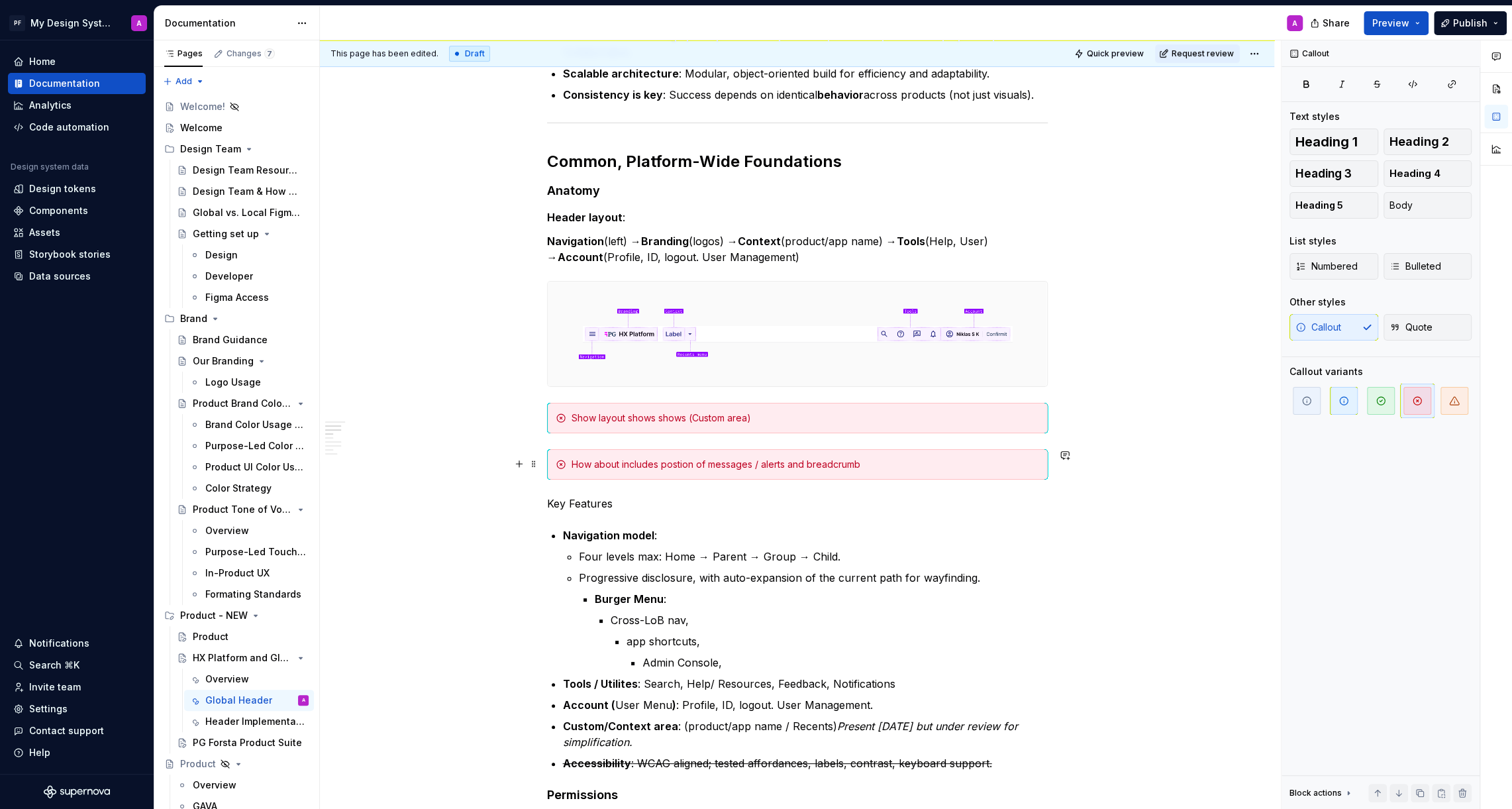
scroll to position [0, 0]
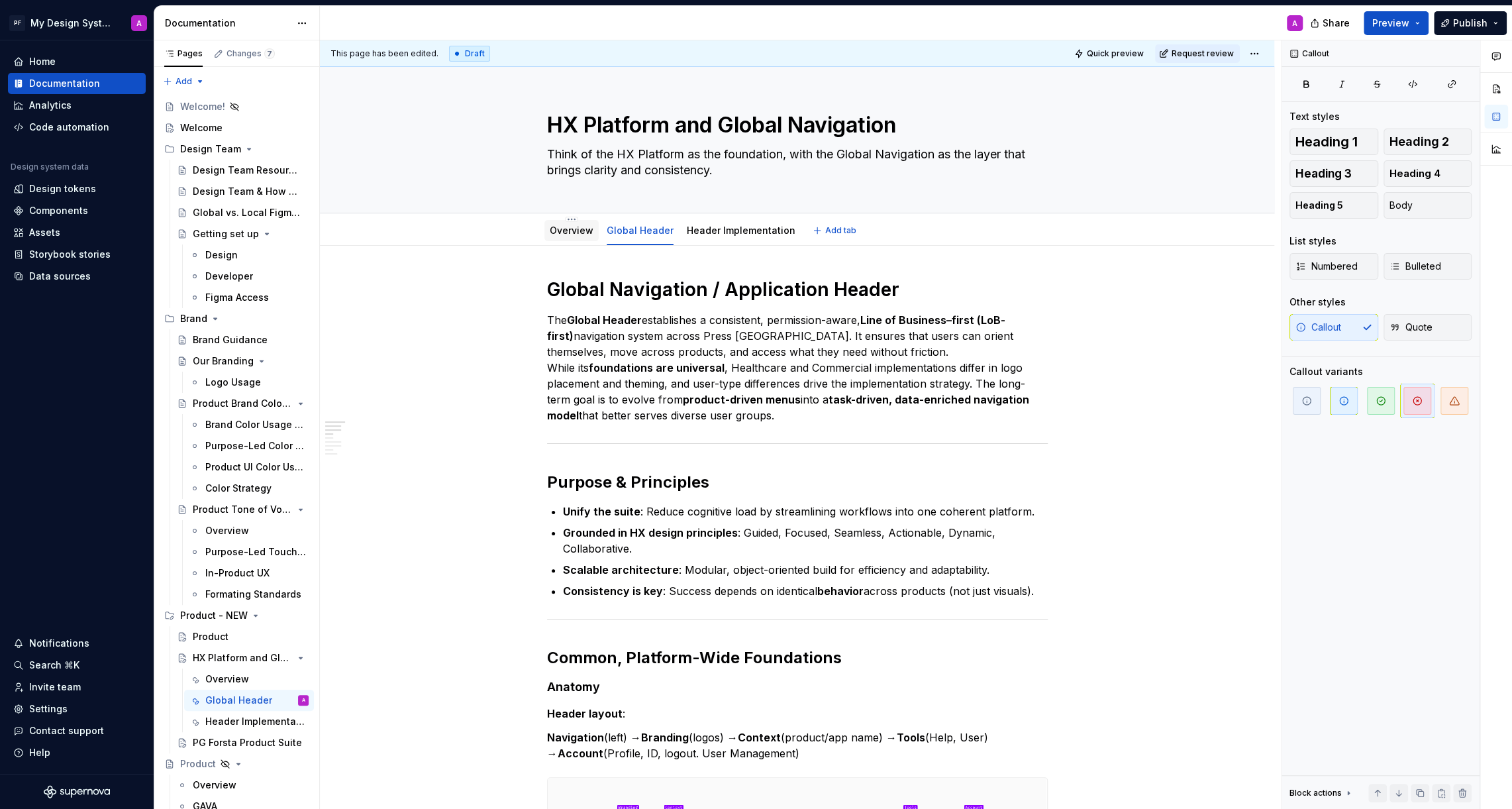
click at [568, 225] on link "Overview" at bounding box center [571, 231] width 44 height 11
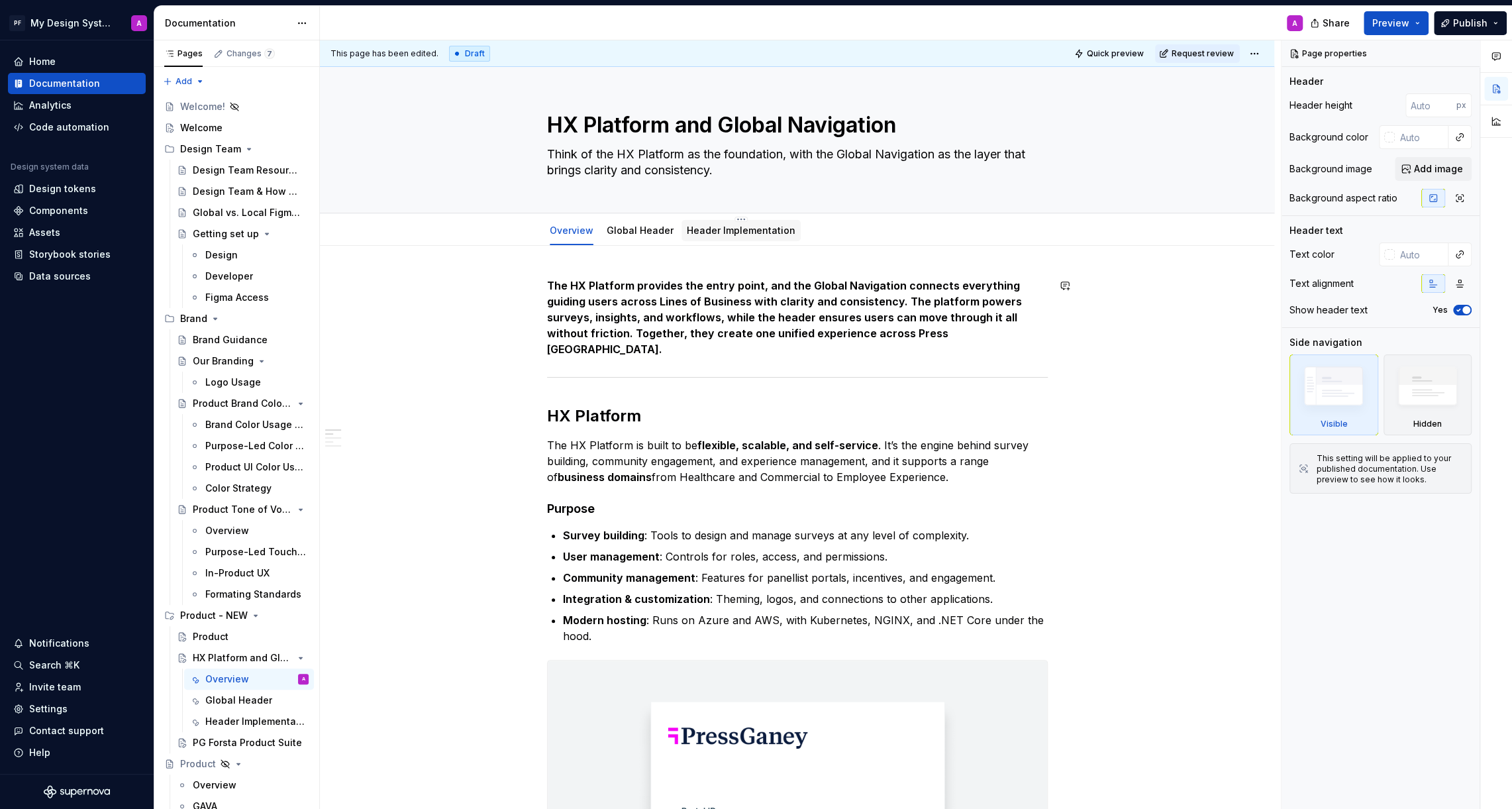
type textarea "*"
click at [830, 229] on span "Add tab" at bounding box center [840, 230] width 32 height 11
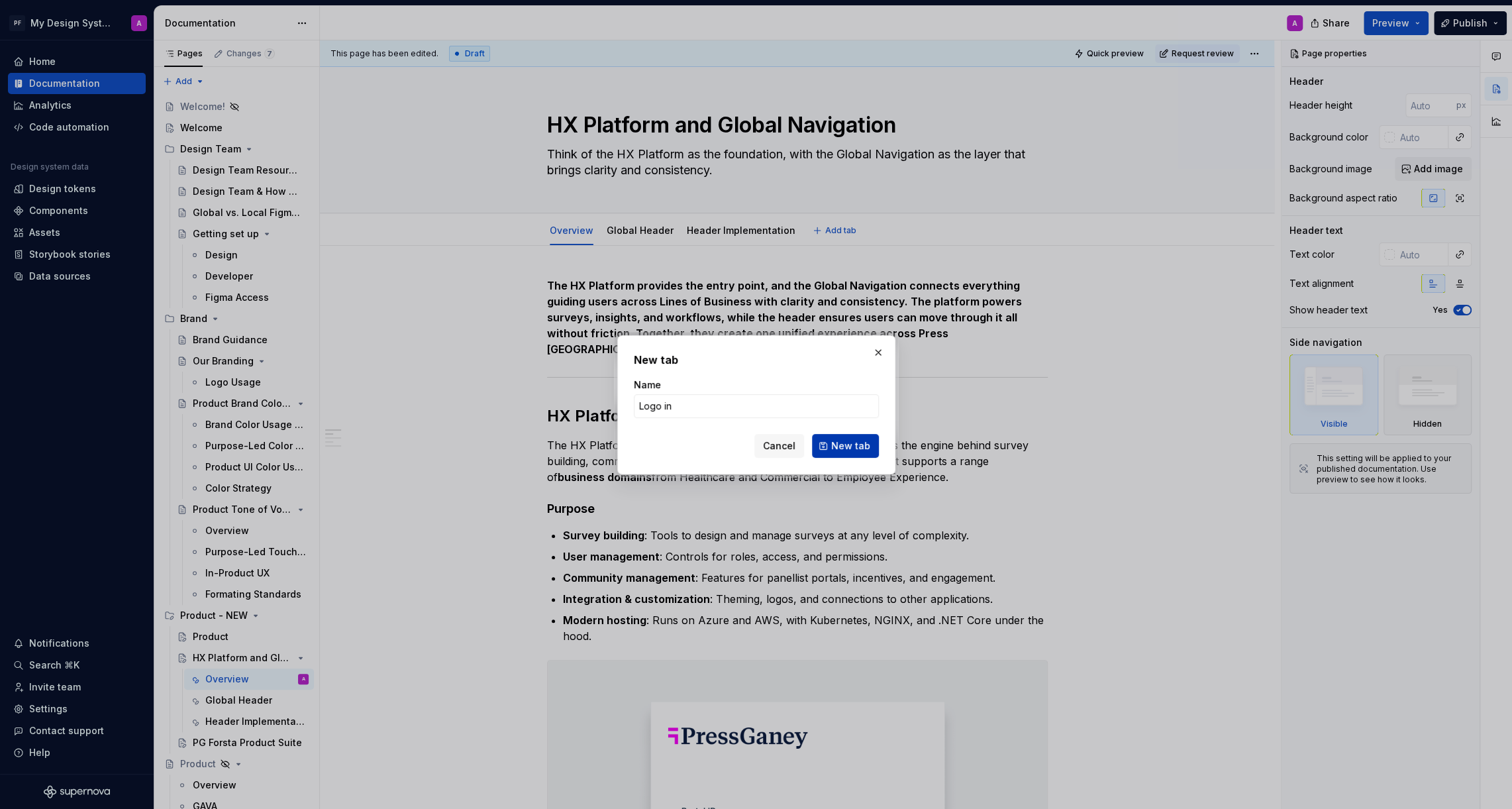
type input "Logo in"
click at [850, 446] on span "New tab" at bounding box center [850, 446] width 39 height 13
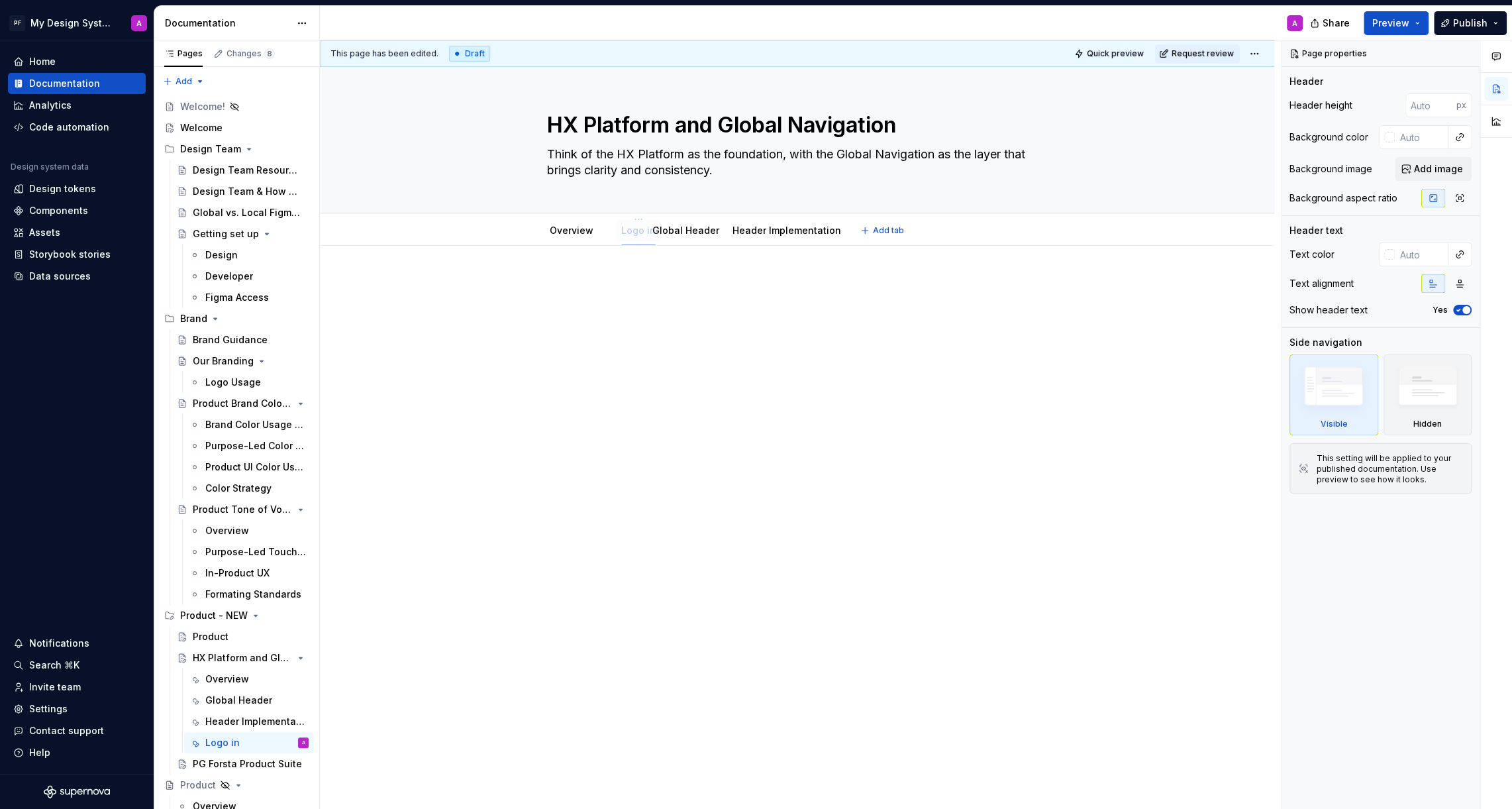
drag, startPoint x: 814, startPoint y: 233, endPoint x: 628, endPoint y: 232, distance: 186.0
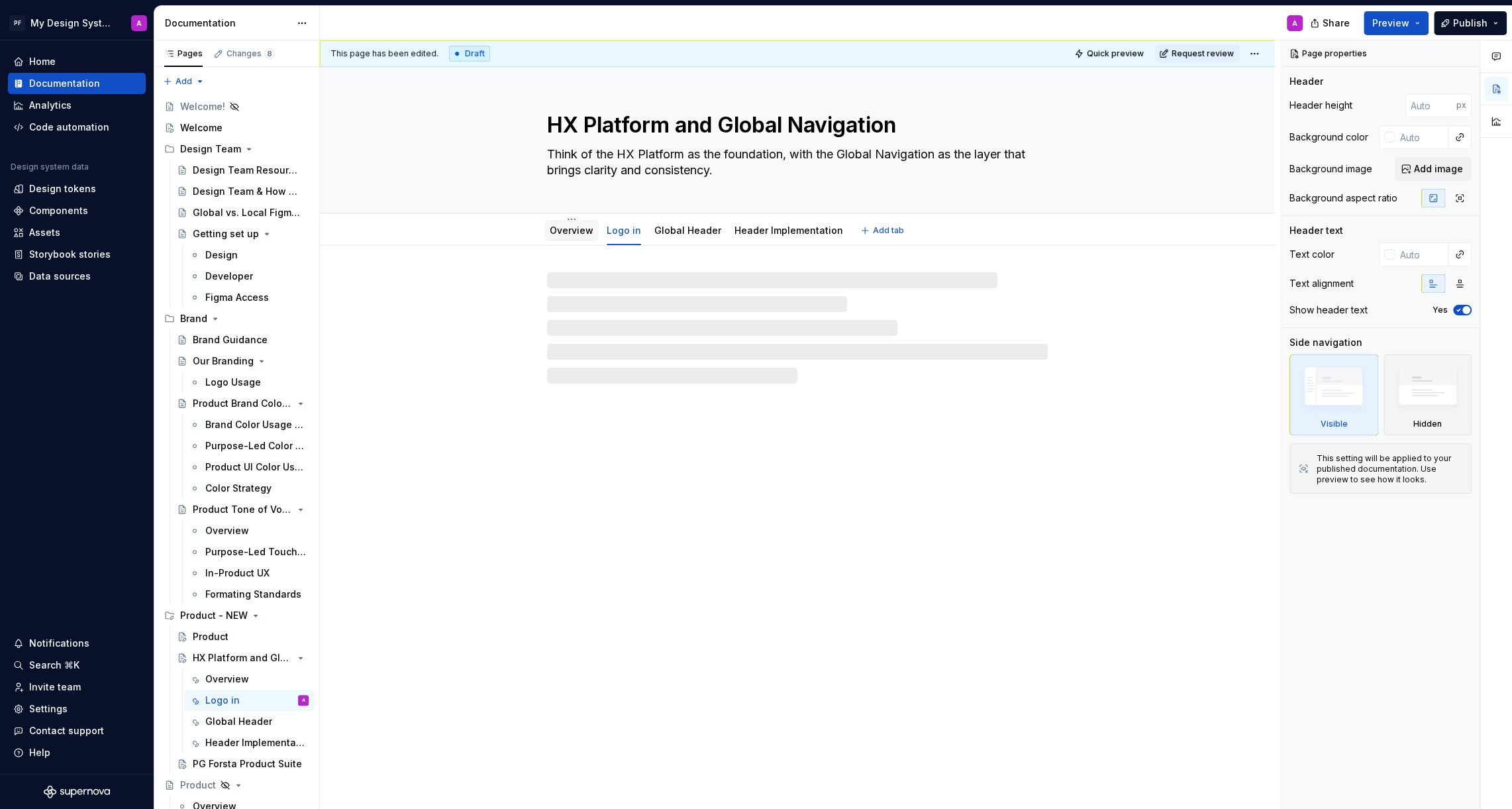
click at [577, 226] on link "Overview" at bounding box center [571, 231] width 44 height 11
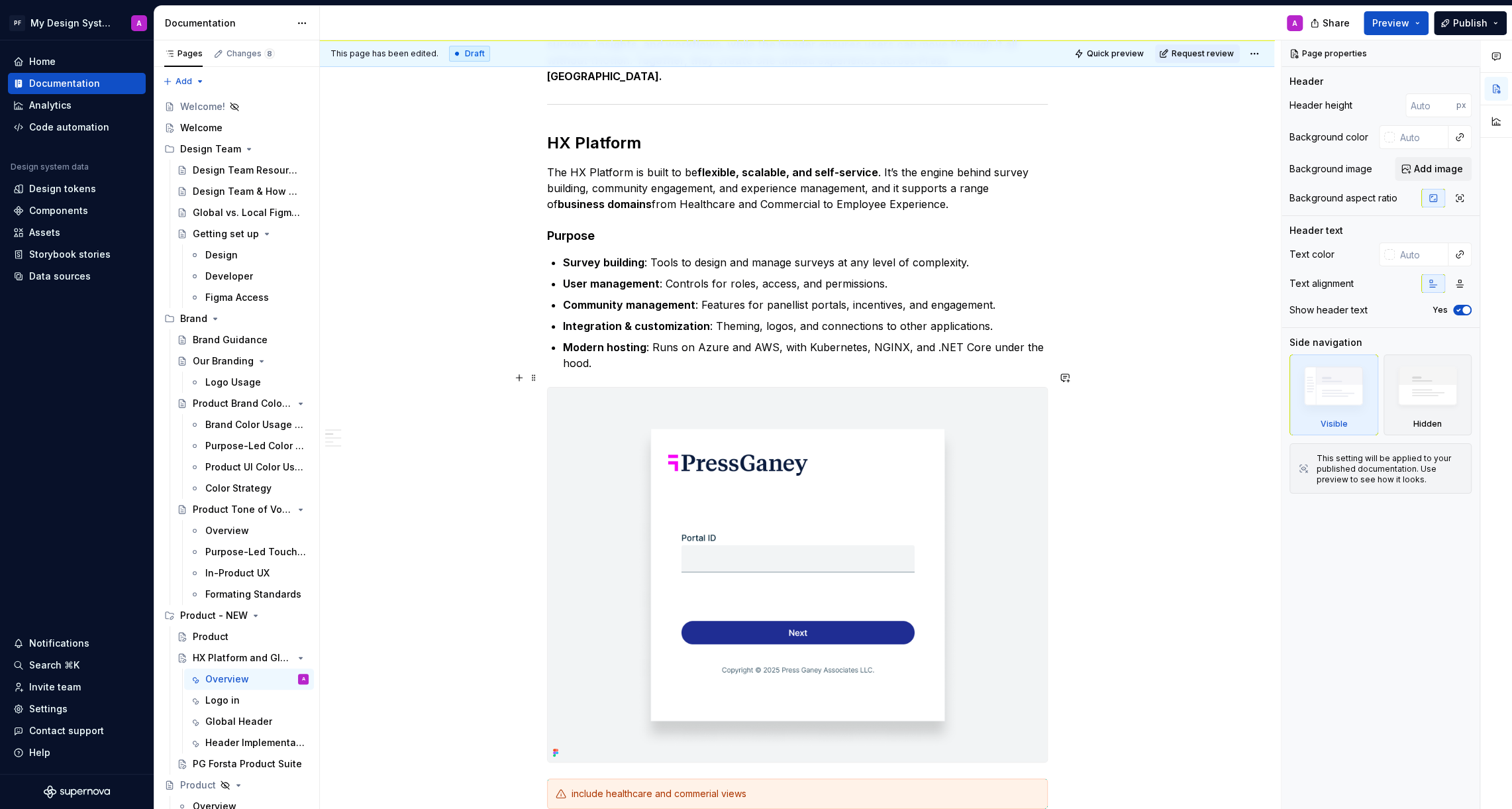
scroll to position [212, 0]
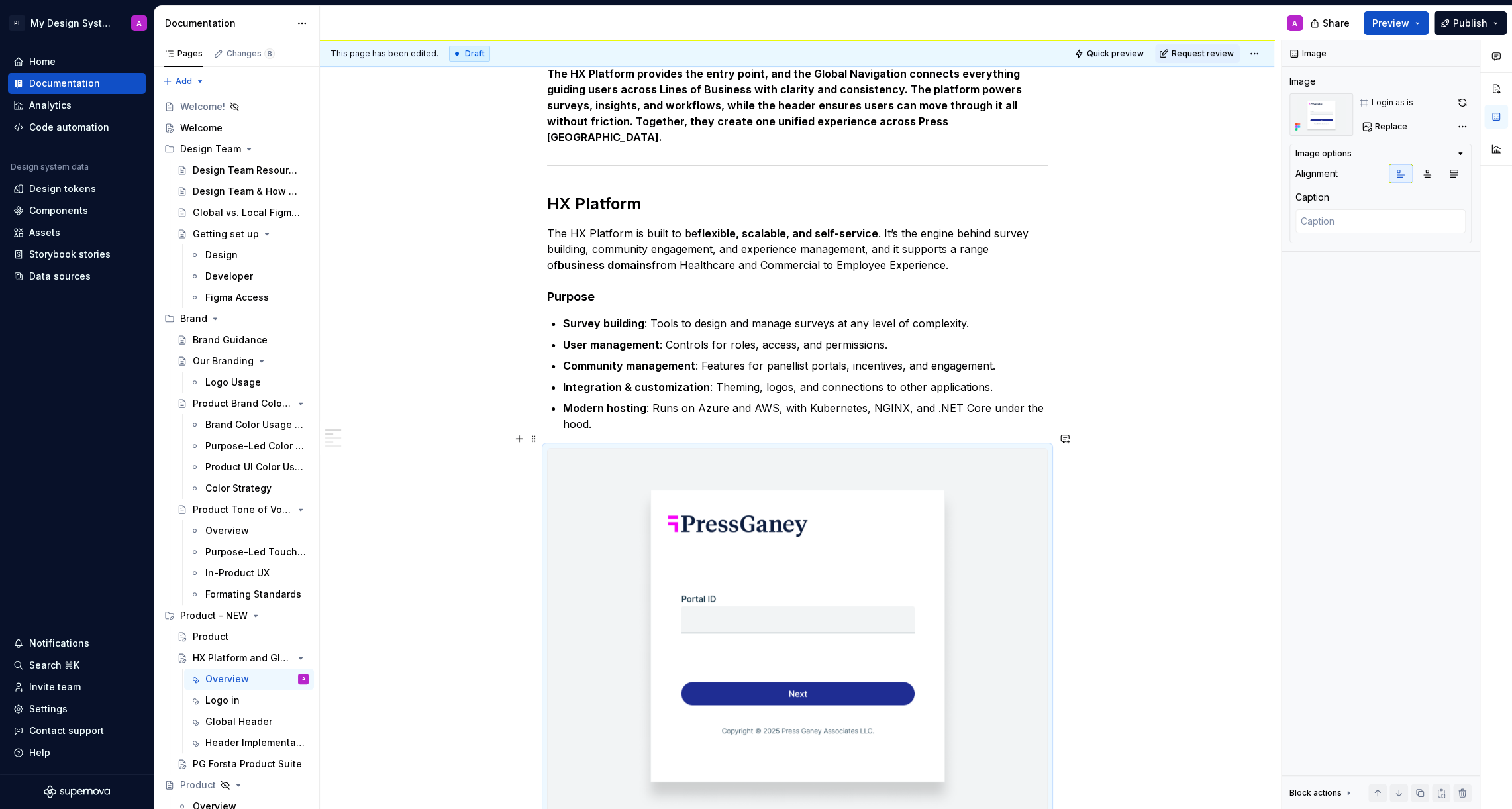
click at [601, 472] on img at bounding box center [797, 635] width 500 height 374
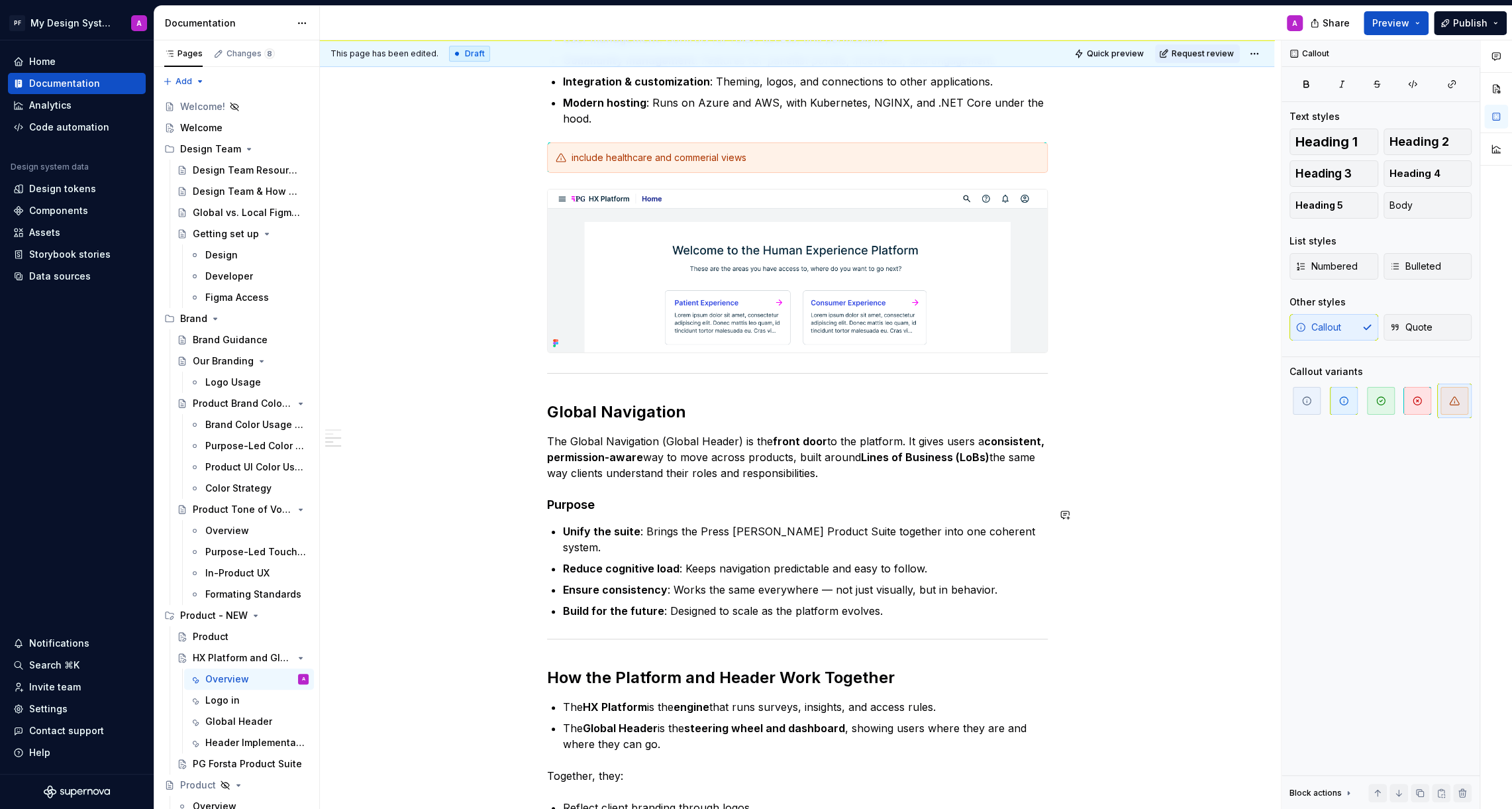
scroll to position [556, 0]
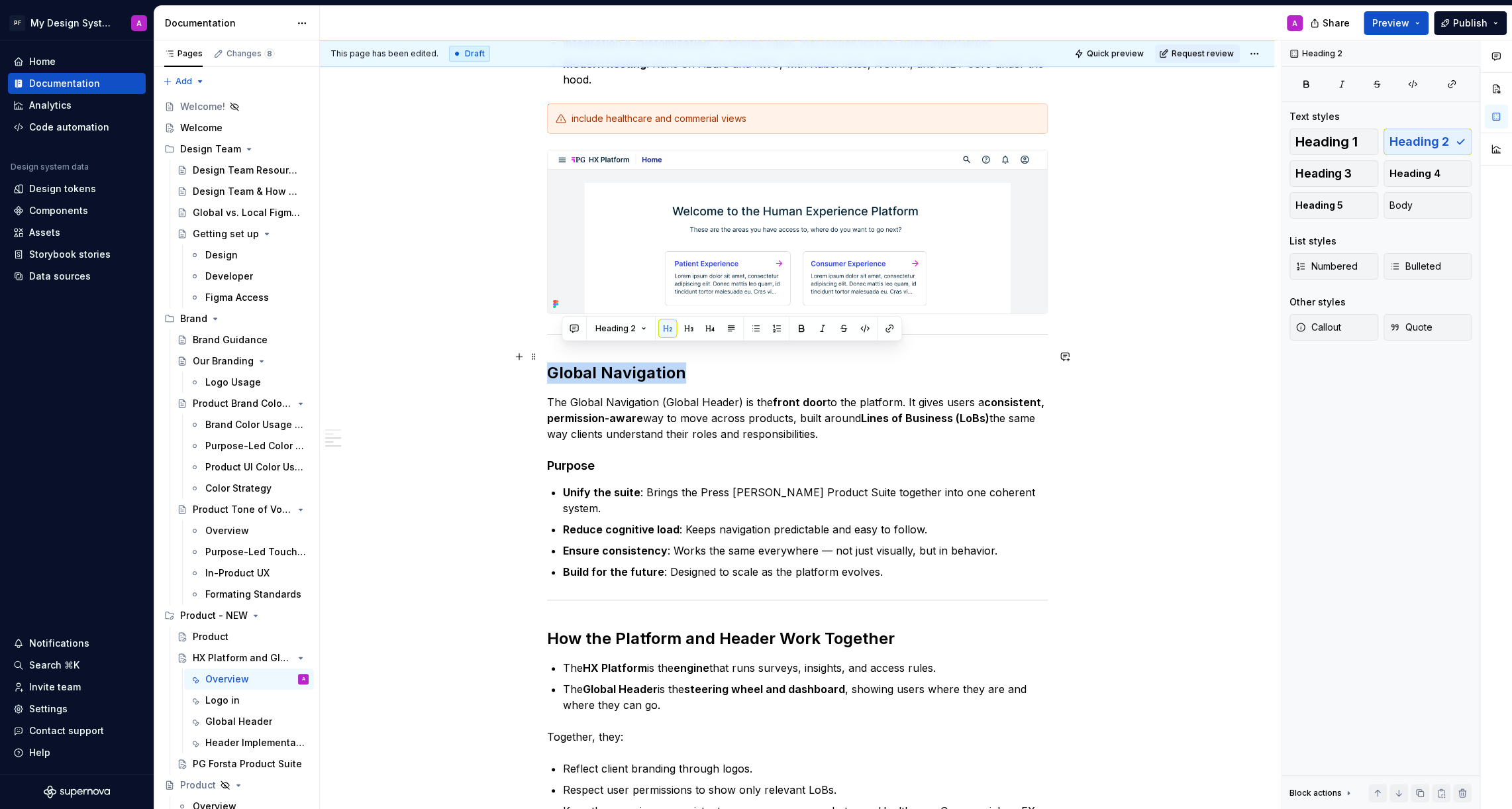
drag, startPoint x: 687, startPoint y: 353, endPoint x: 551, endPoint y: 354, distance: 136.0
click at [551, 362] on h2 "Global Navigation" at bounding box center [797, 372] width 500 height 21
click at [876, 325] on button "button" at bounding box center [878, 328] width 18 height 18
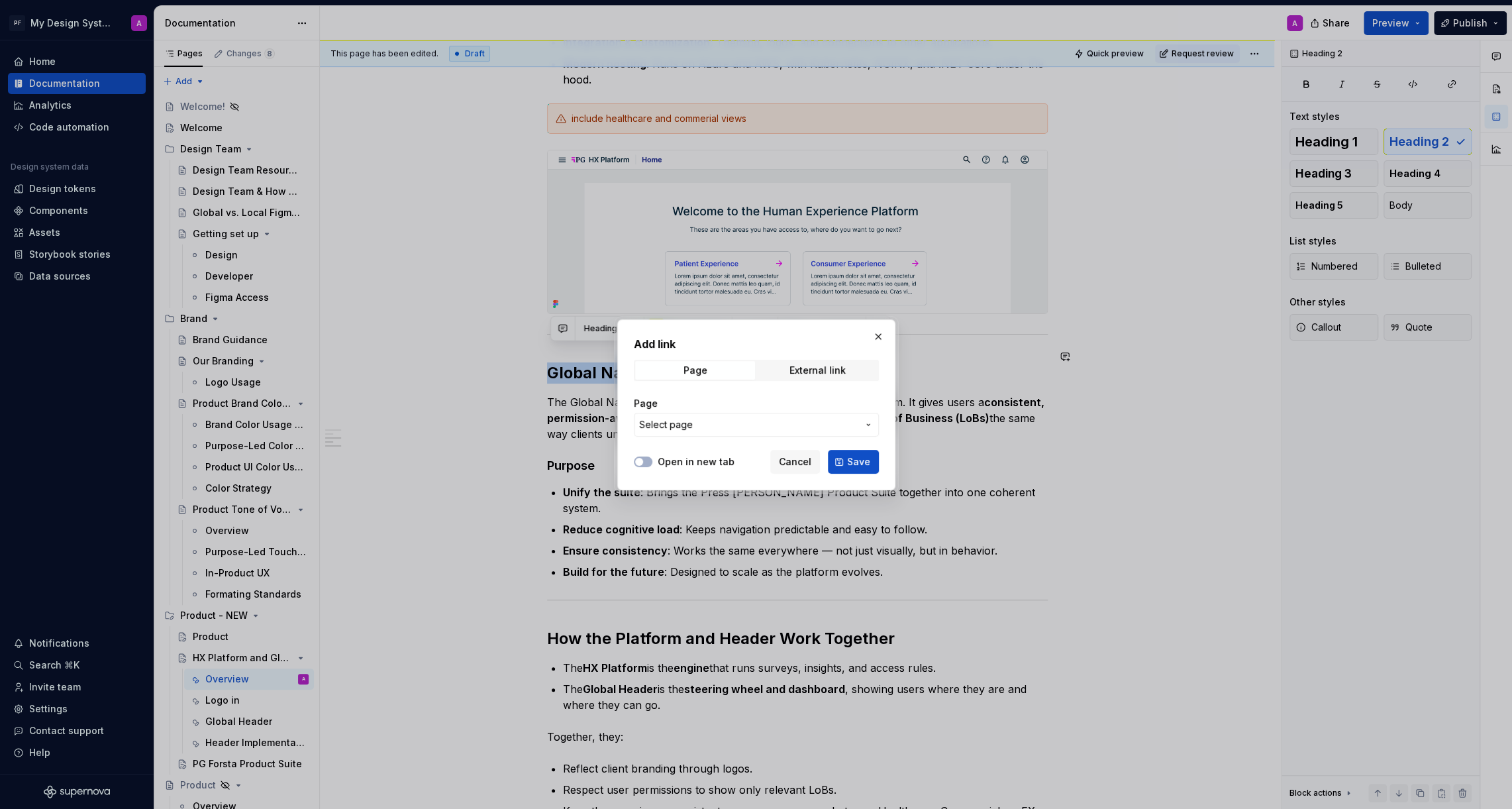
click at [846, 425] on span "Select page" at bounding box center [748, 425] width 218 height 13
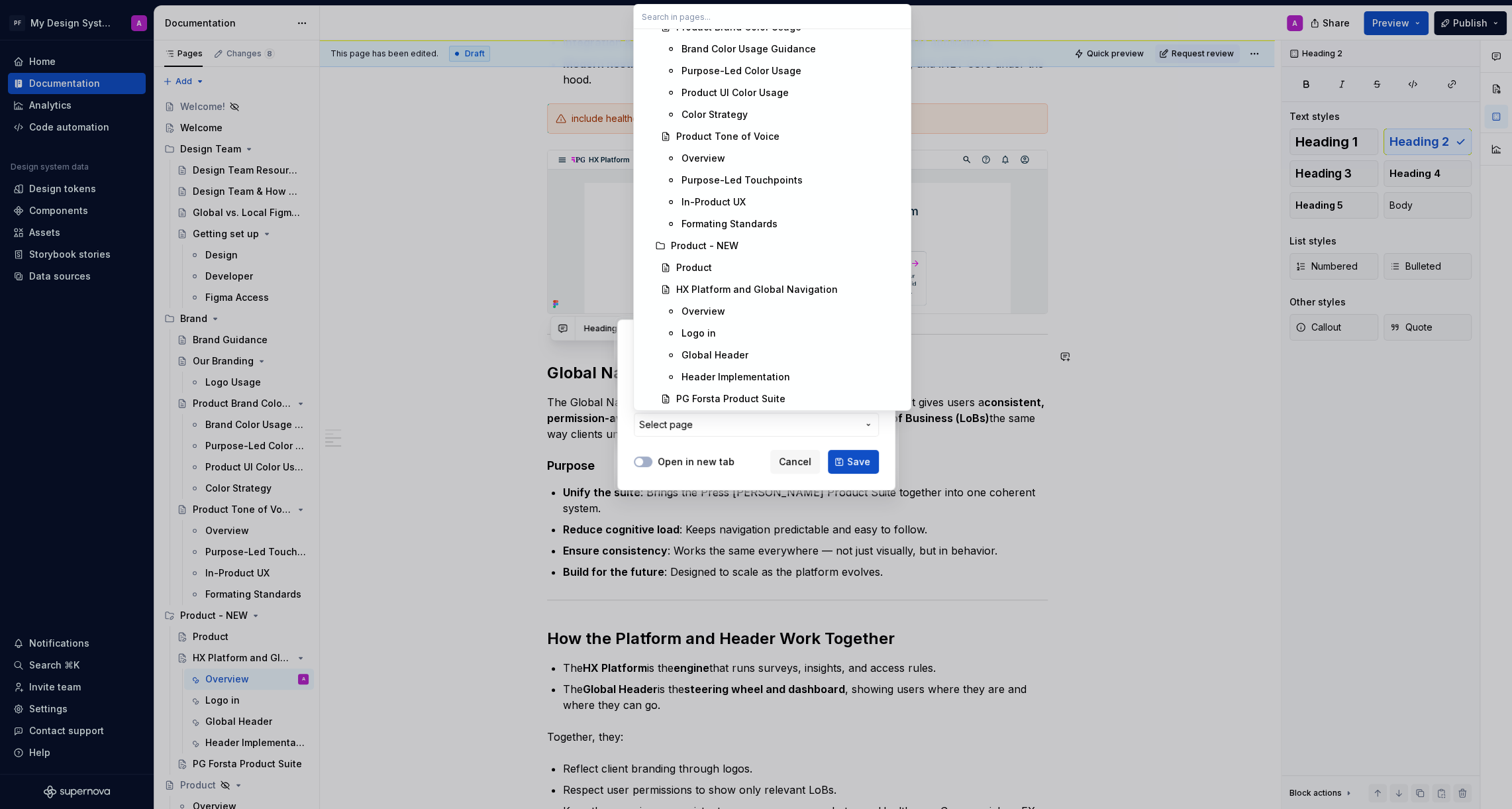
scroll to position [345, 0]
click at [748, 350] on div "Global Header" at bounding box center [791, 353] width 221 height 13
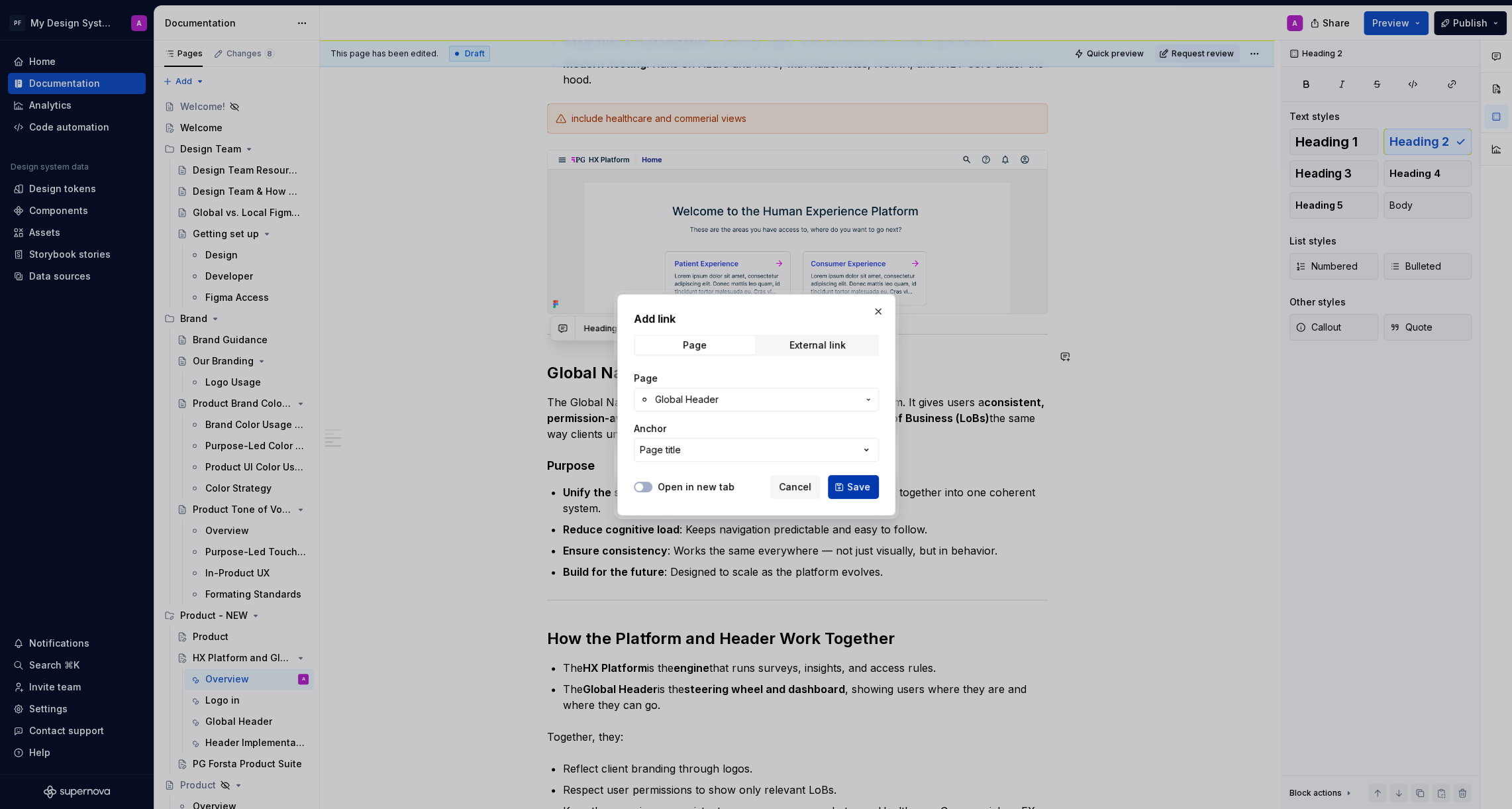
click at [859, 490] on span "Save" at bounding box center [858, 487] width 23 height 13
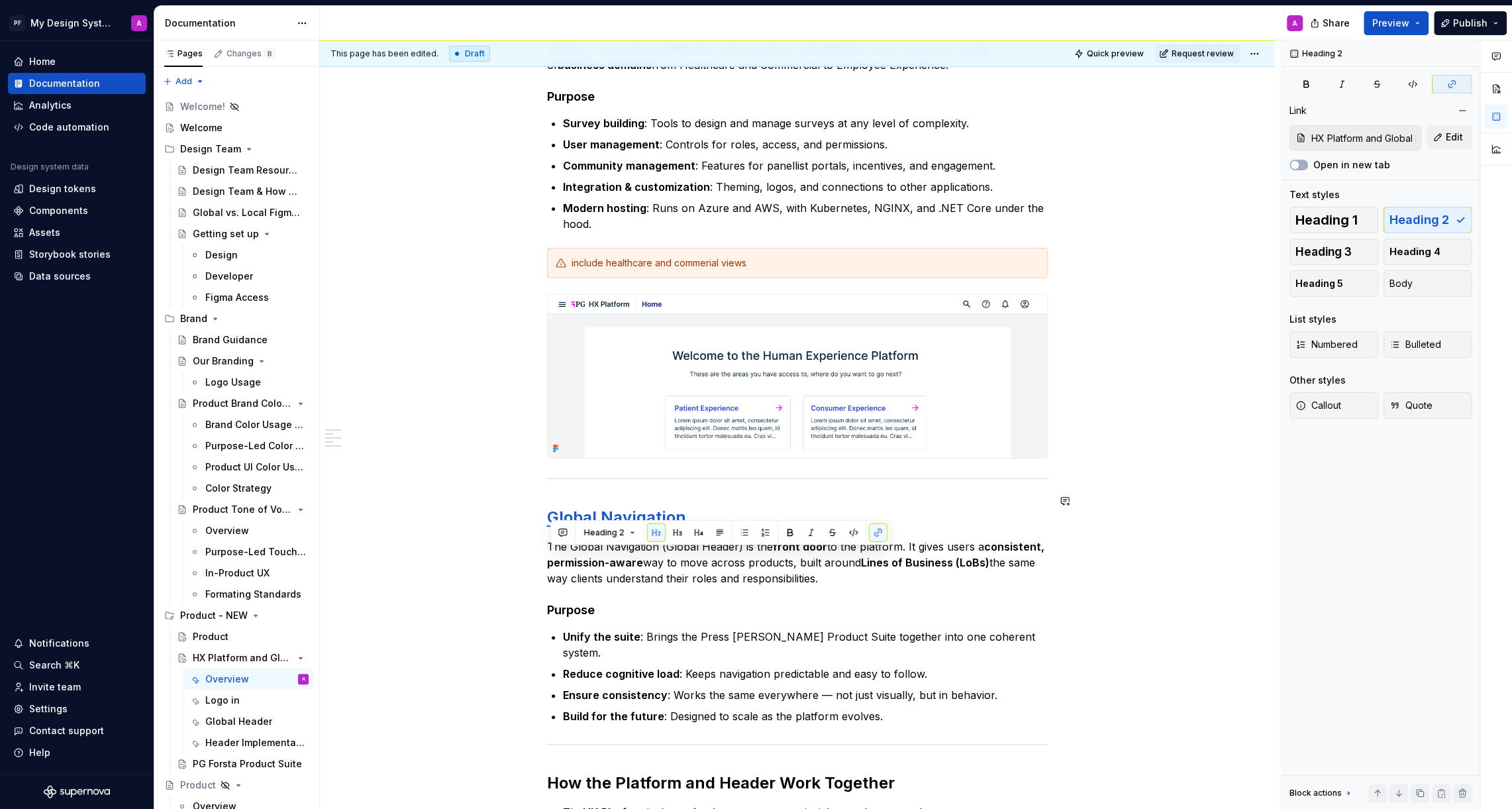
scroll to position [352, 0]
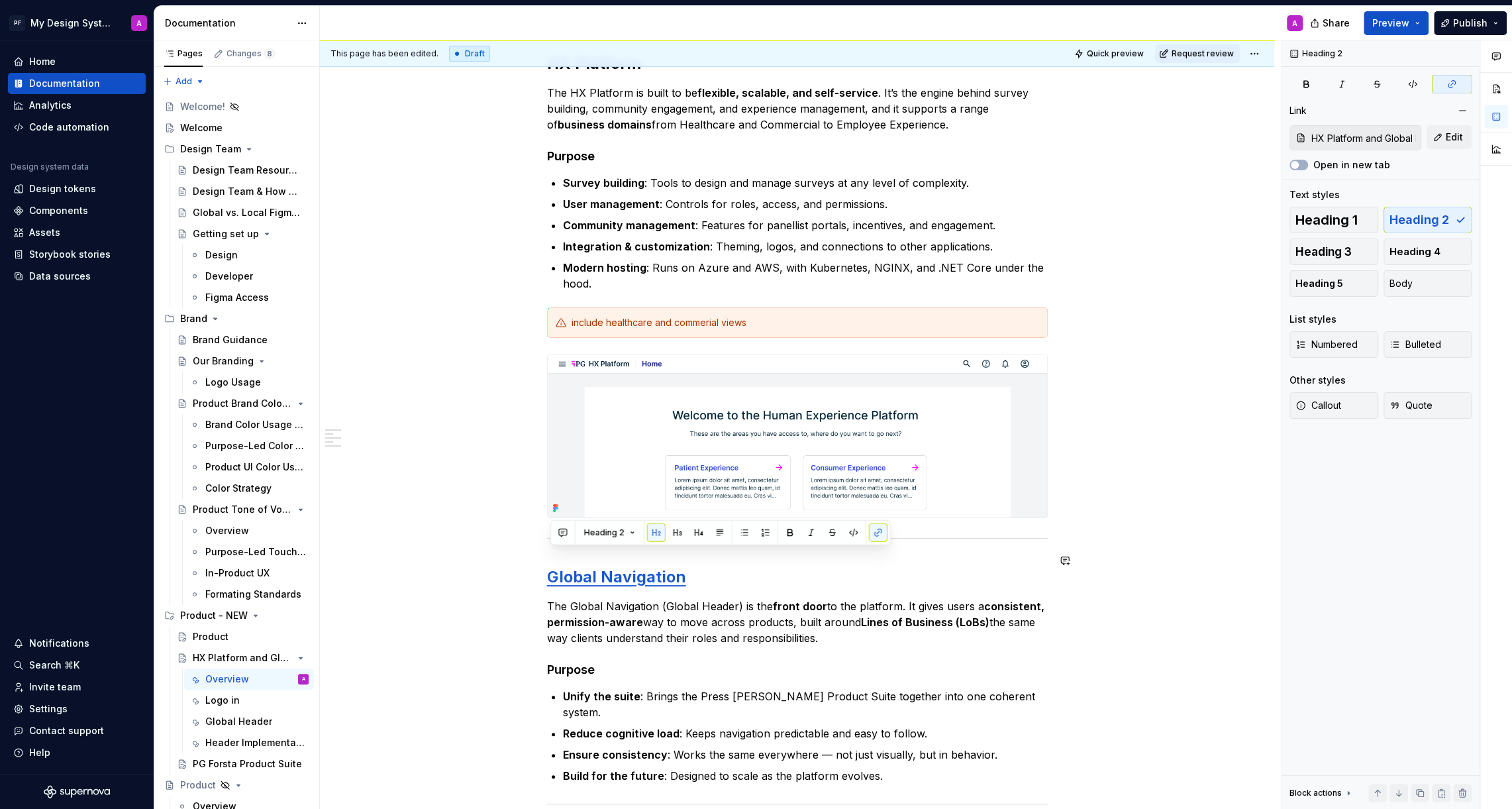
type textarea "*"
click at [1113, 558] on div "The HX Platform provides the entry point, and the Global Navigation connects ev…" at bounding box center [796, 611] width 954 height 1435
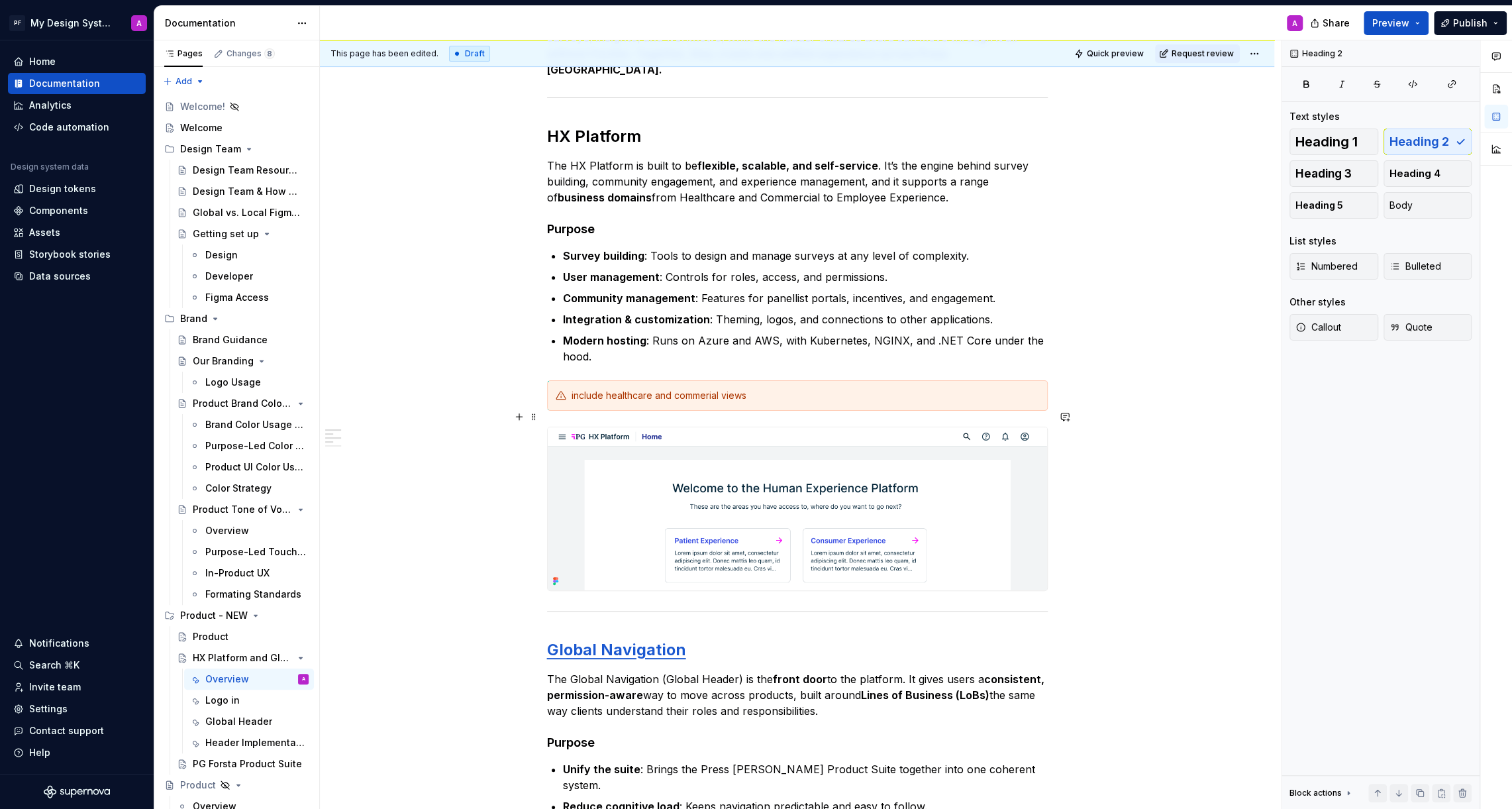
scroll to position [258, 0]
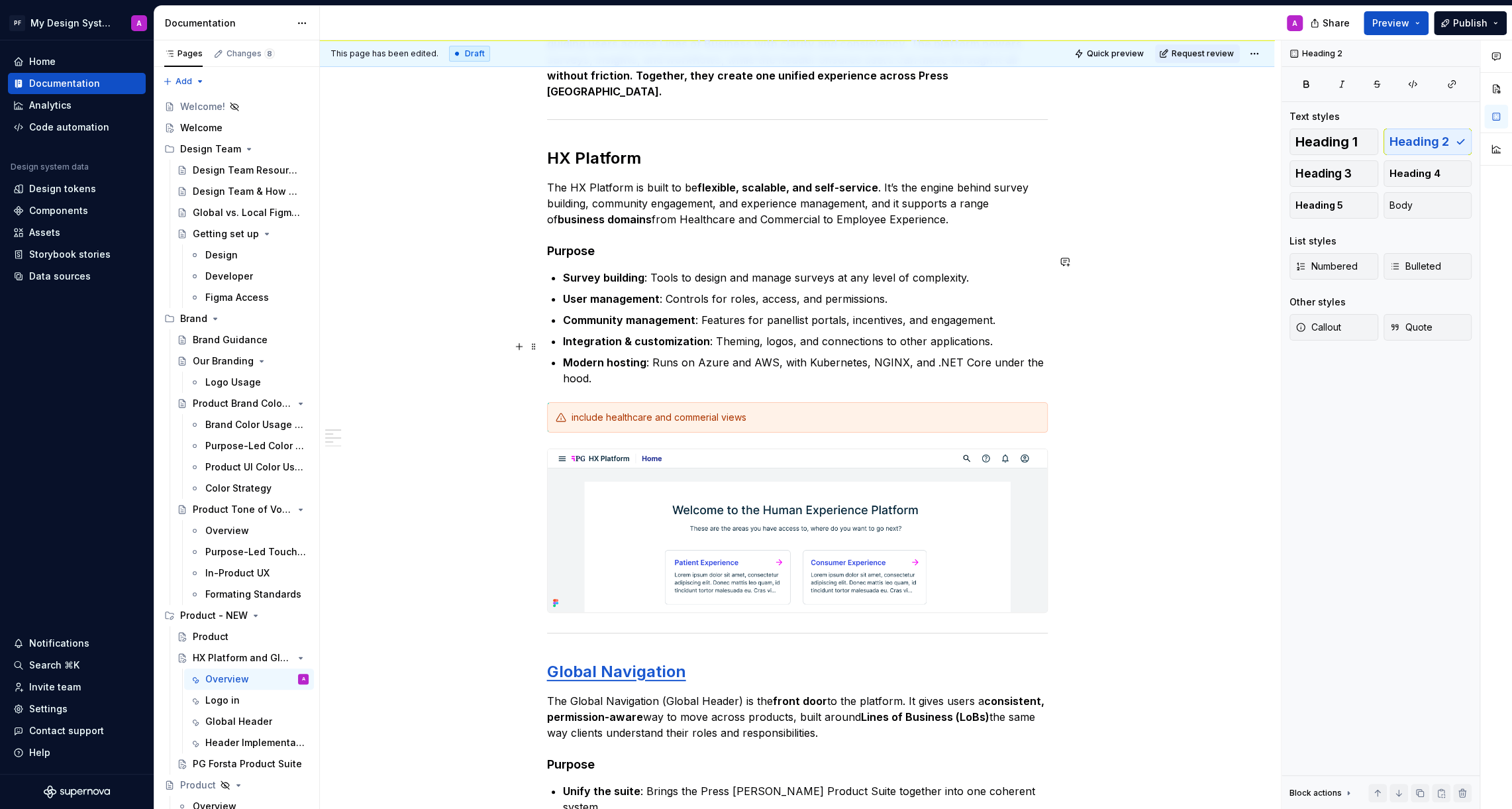
click at [1044, 354] on p "Modern hosting : Runs on Azure and AWS, with Kubernetes, NGINX, and .NET Core u…" at bounding box center [805, 370] width 484 height 32
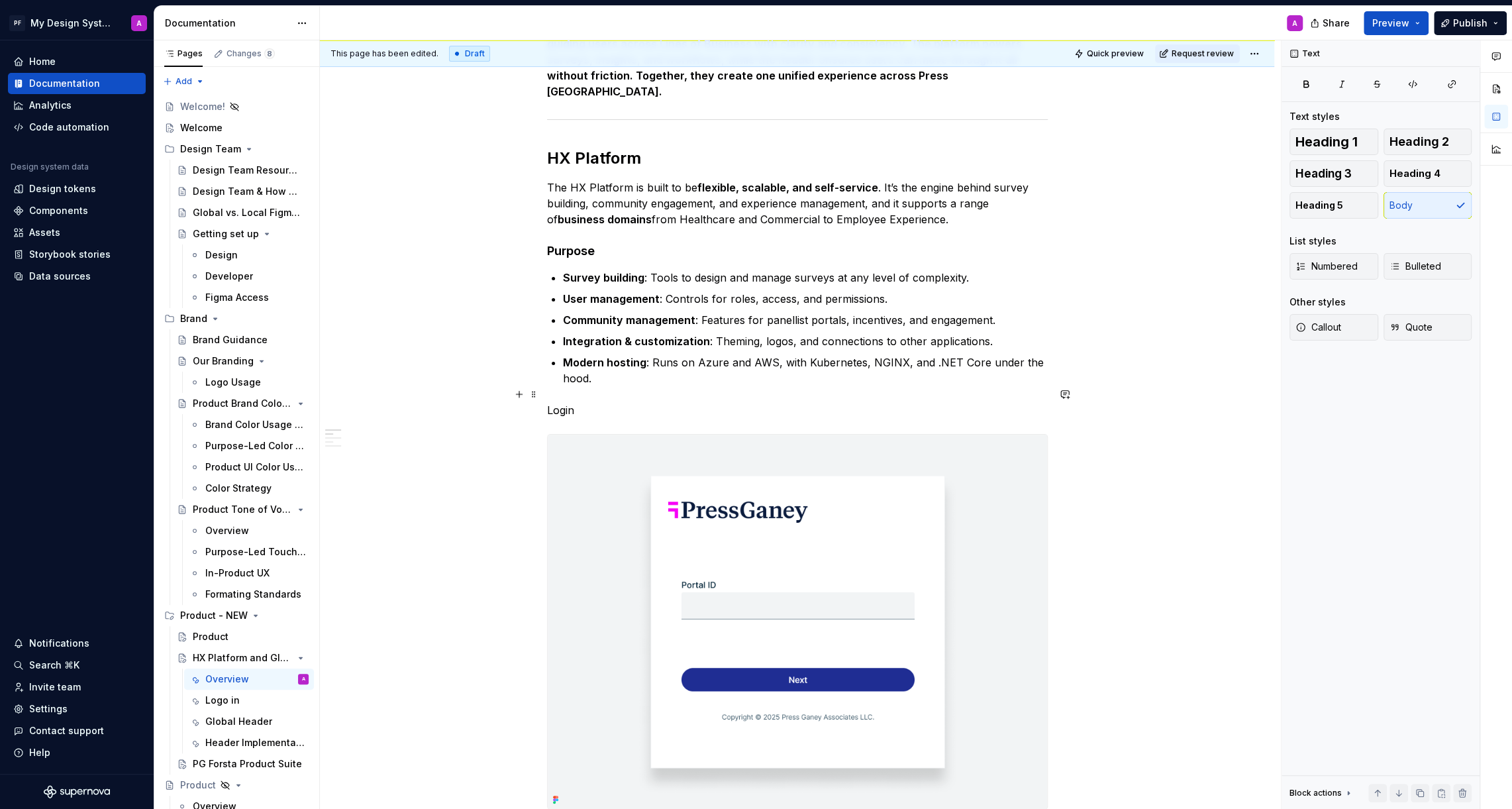
click at [567, 402] on p "Login" at bounding box center [797, 410] width 500 height 16
drag, startPoint x: 589, startPoint y: 394, endPoint x: 545, endPoint y: 393, distance: 44.0
click at [762, 369] on button "button" at bounding box center [767, 369] width 18 height 18
click at [635, 365] on button "button" at bounding box center [633, 369] width 18 height 18
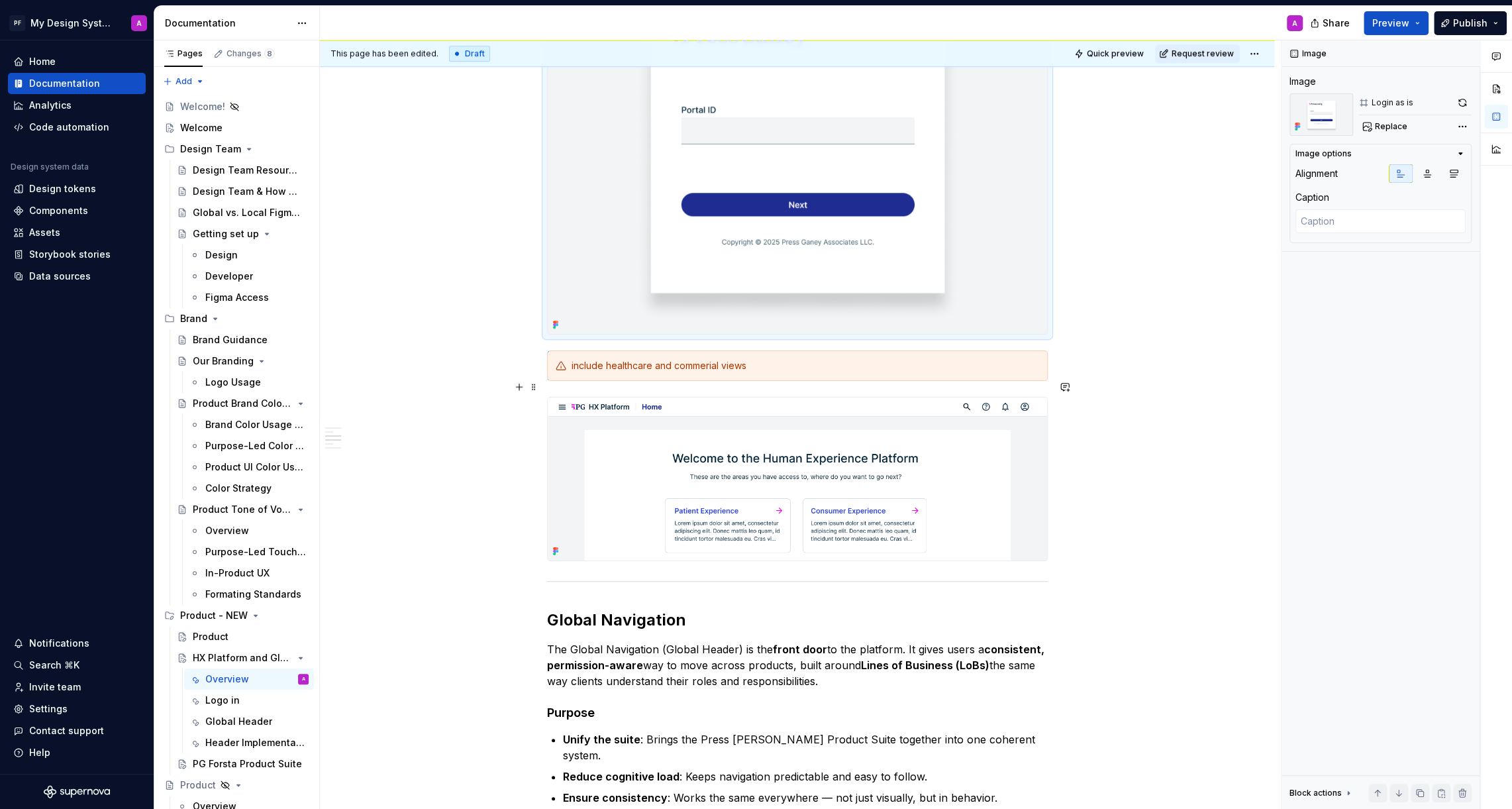
scroll to position [878, 0]
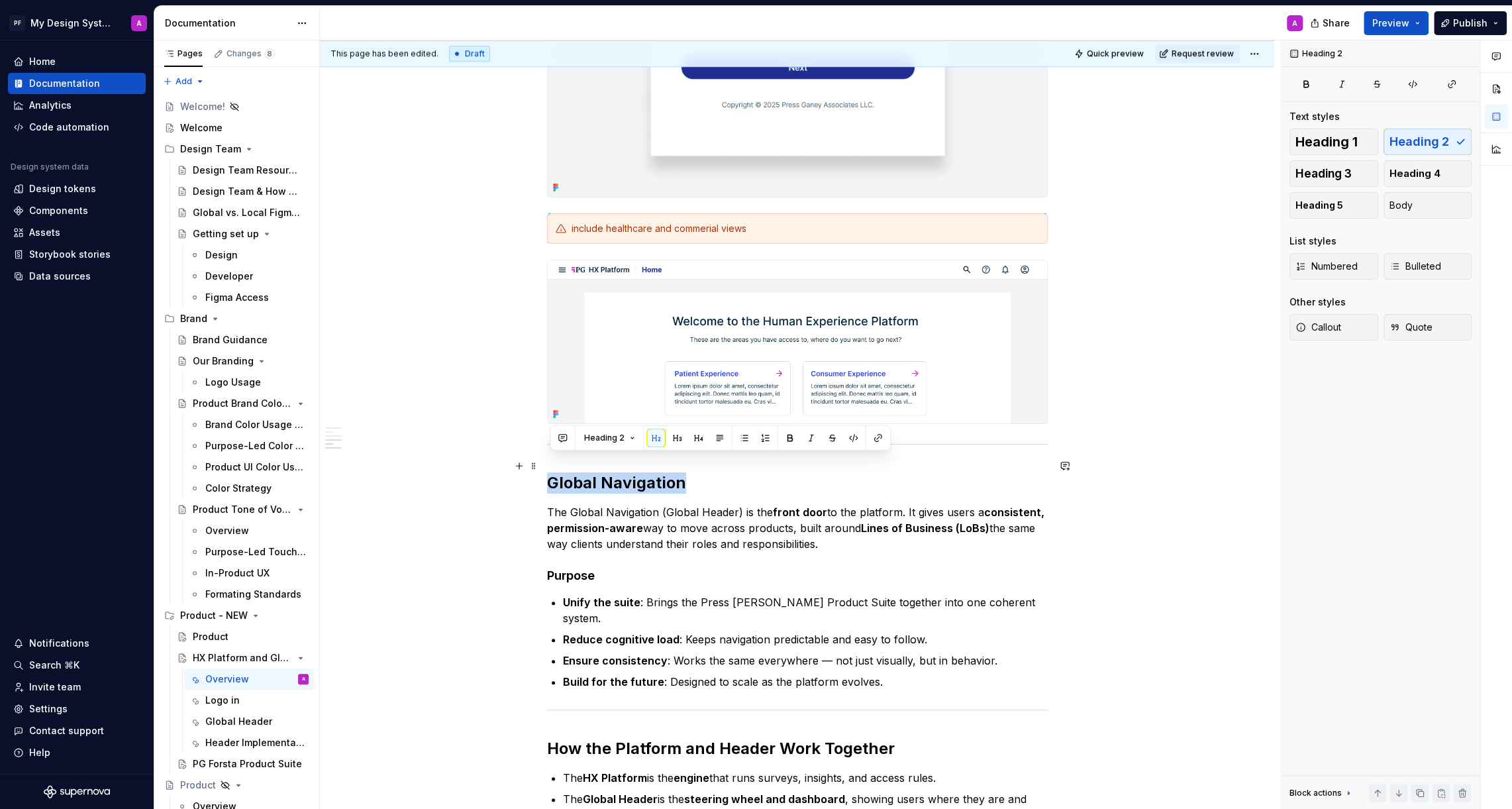
drag, startPoint x: 684, startPoint y: 463, endPoint x: 553, endPoint y: 463, distance: 131.0
click at [553, 472] on h2 "Global Navigation" at bounding box center [797, 483] width 500 height 21
click at [876, 438] on button "button" at bounding box center [878, 438] width 18 height 18
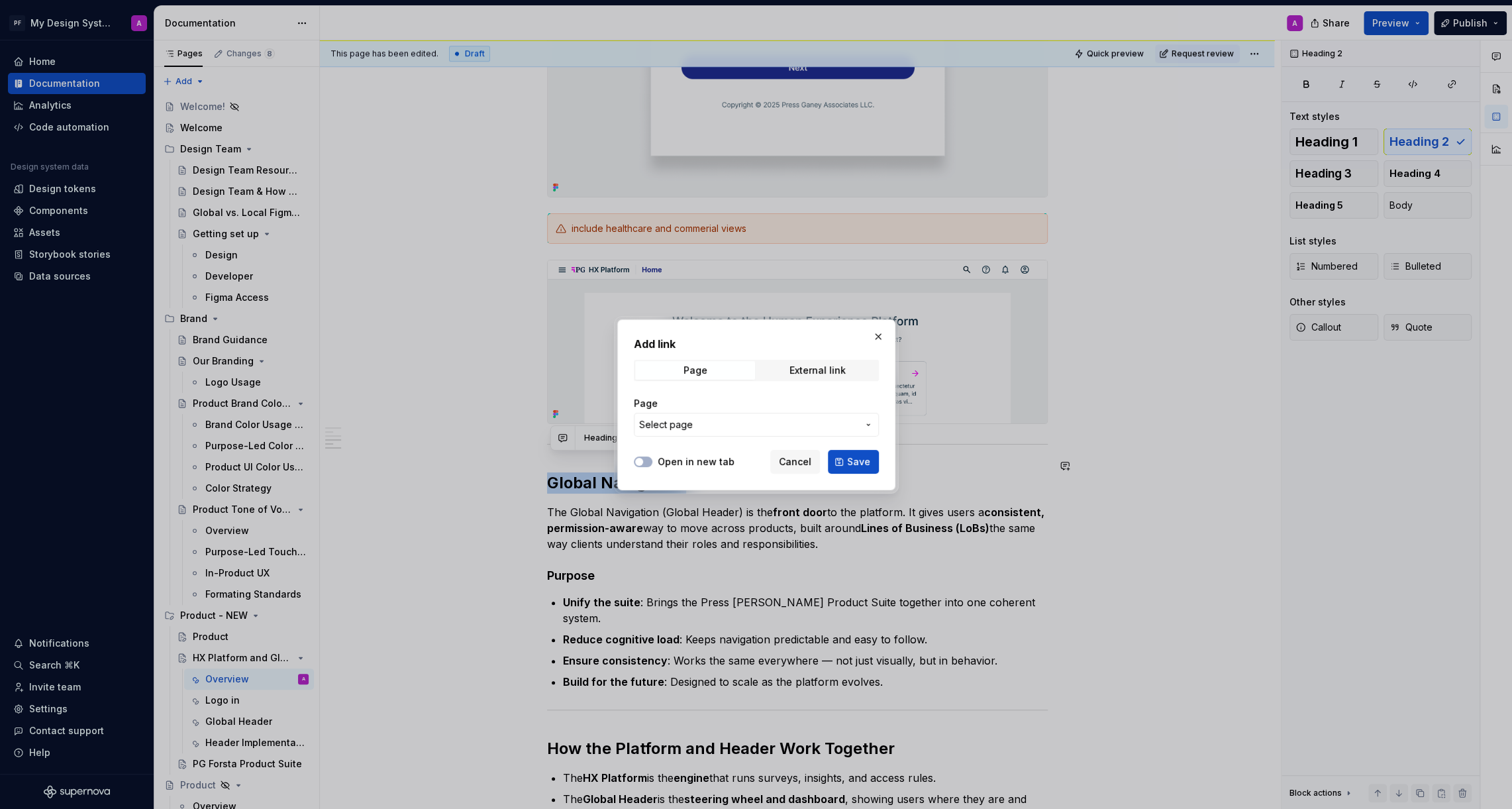
click at [772, 420] on span "Select page" at bounding box center [748, 425] width 218 height 13
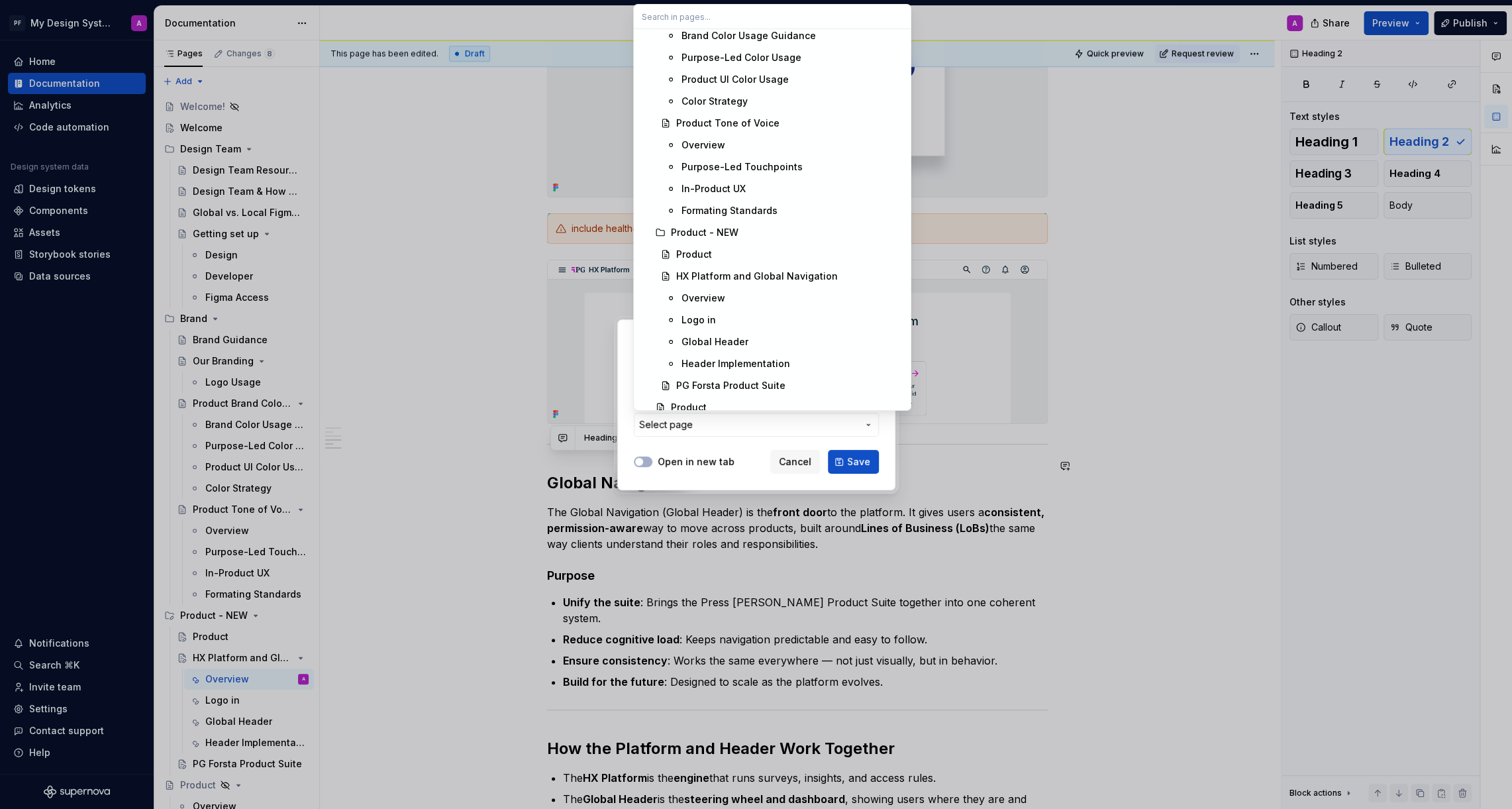
scroll to position [362, 0]
click at [773, 330] on div "Global Header" at bounding box center [791, 337] width 221 height 13
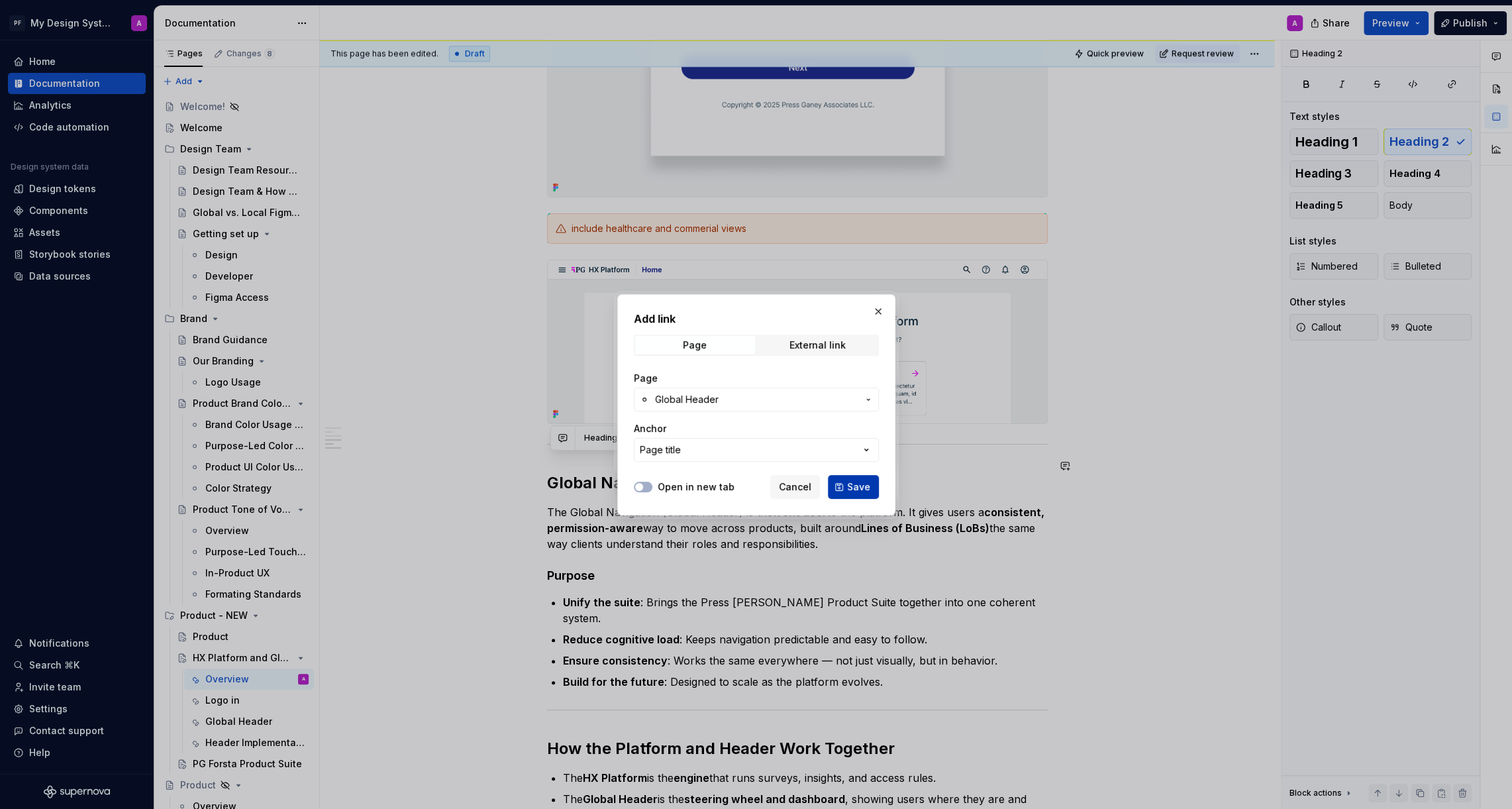
click at [853, 485] on span "Save" at bounding box center [858, 487] width 23 height 13
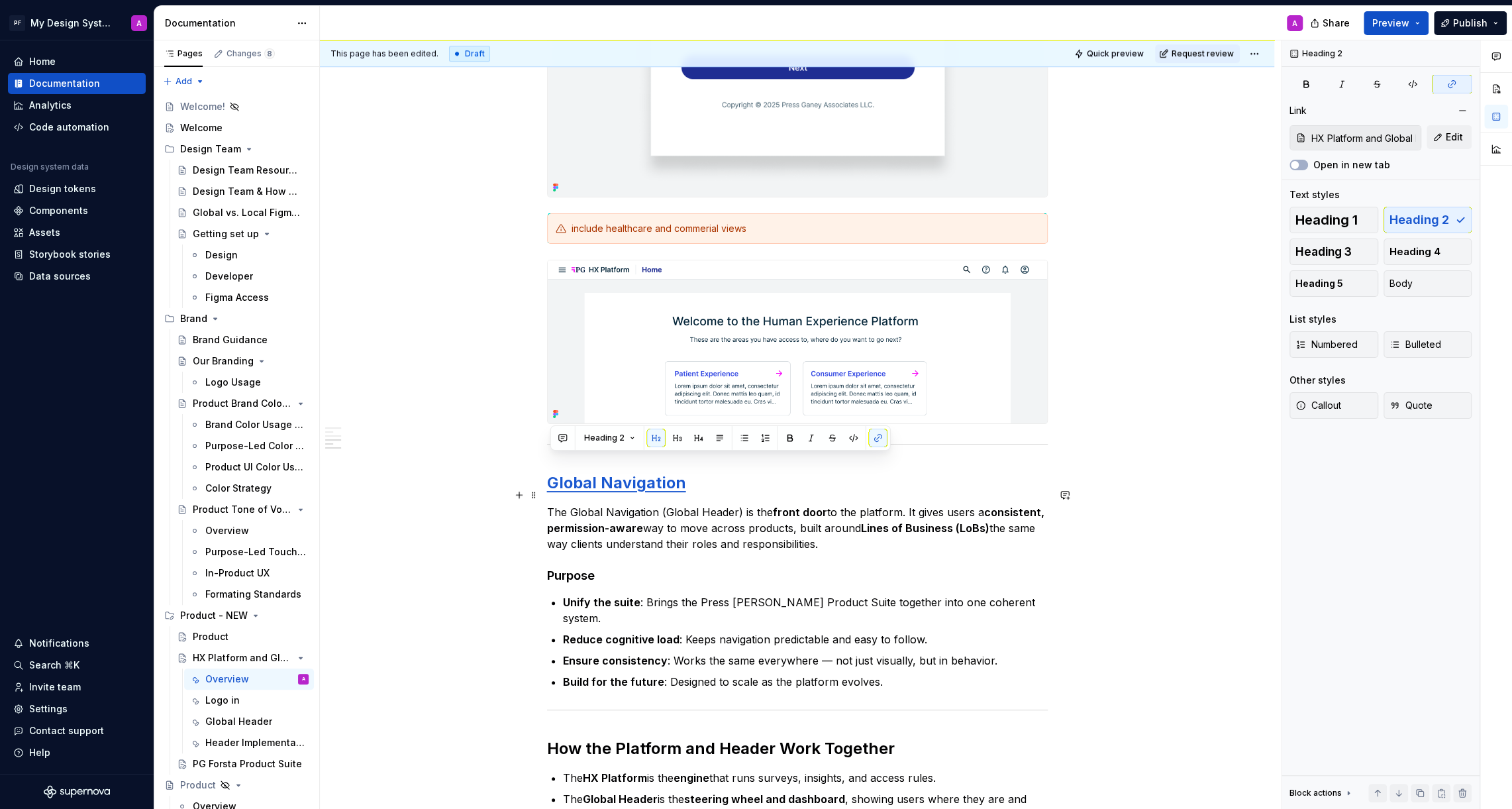
click at [1144, 515] on div "The HX Platform provides the entry point, and the Global Navigation connects ev…" at bounding box center [796, 302] width 954 height 1867
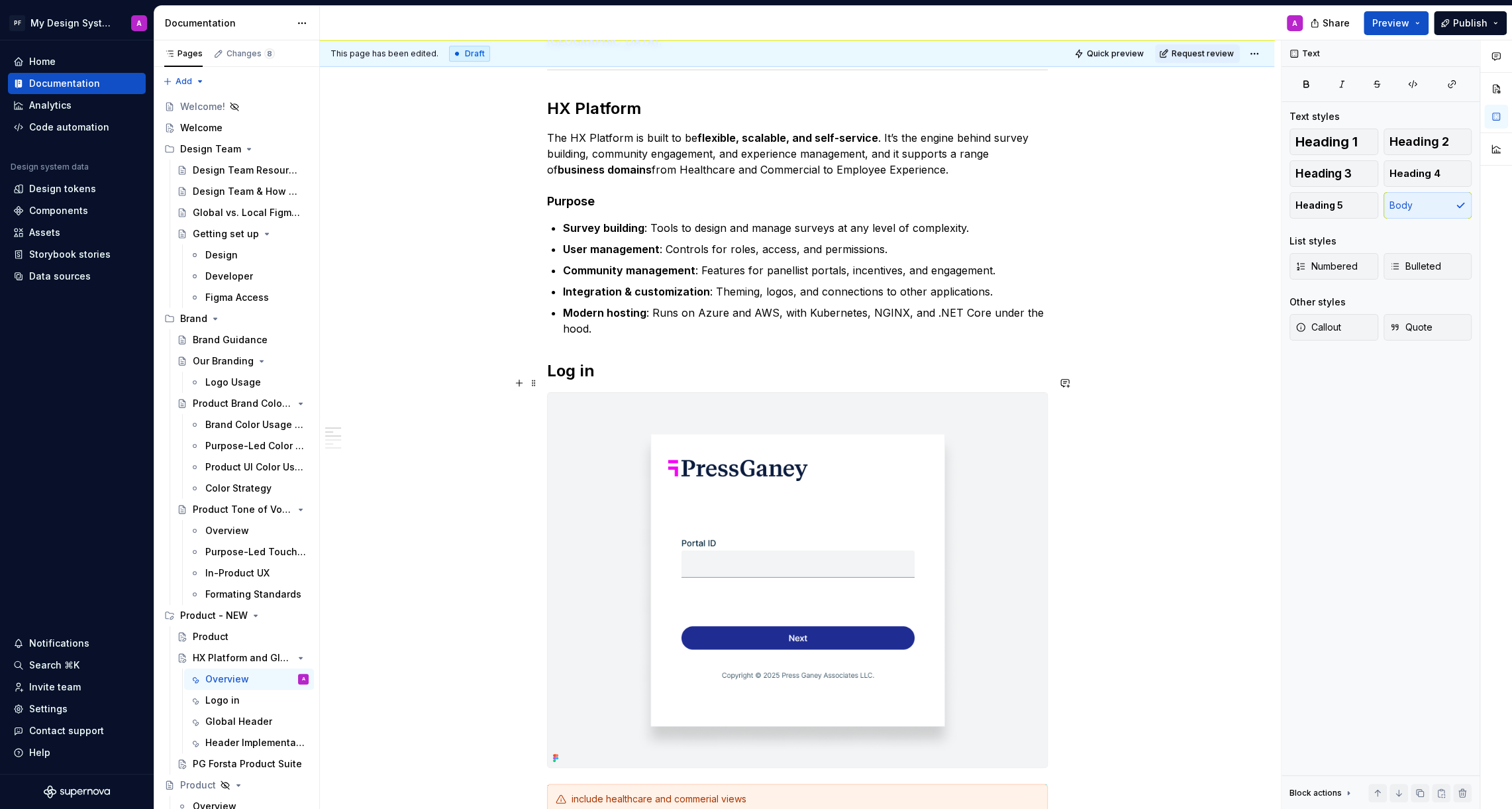
scroll to position [287, 0]
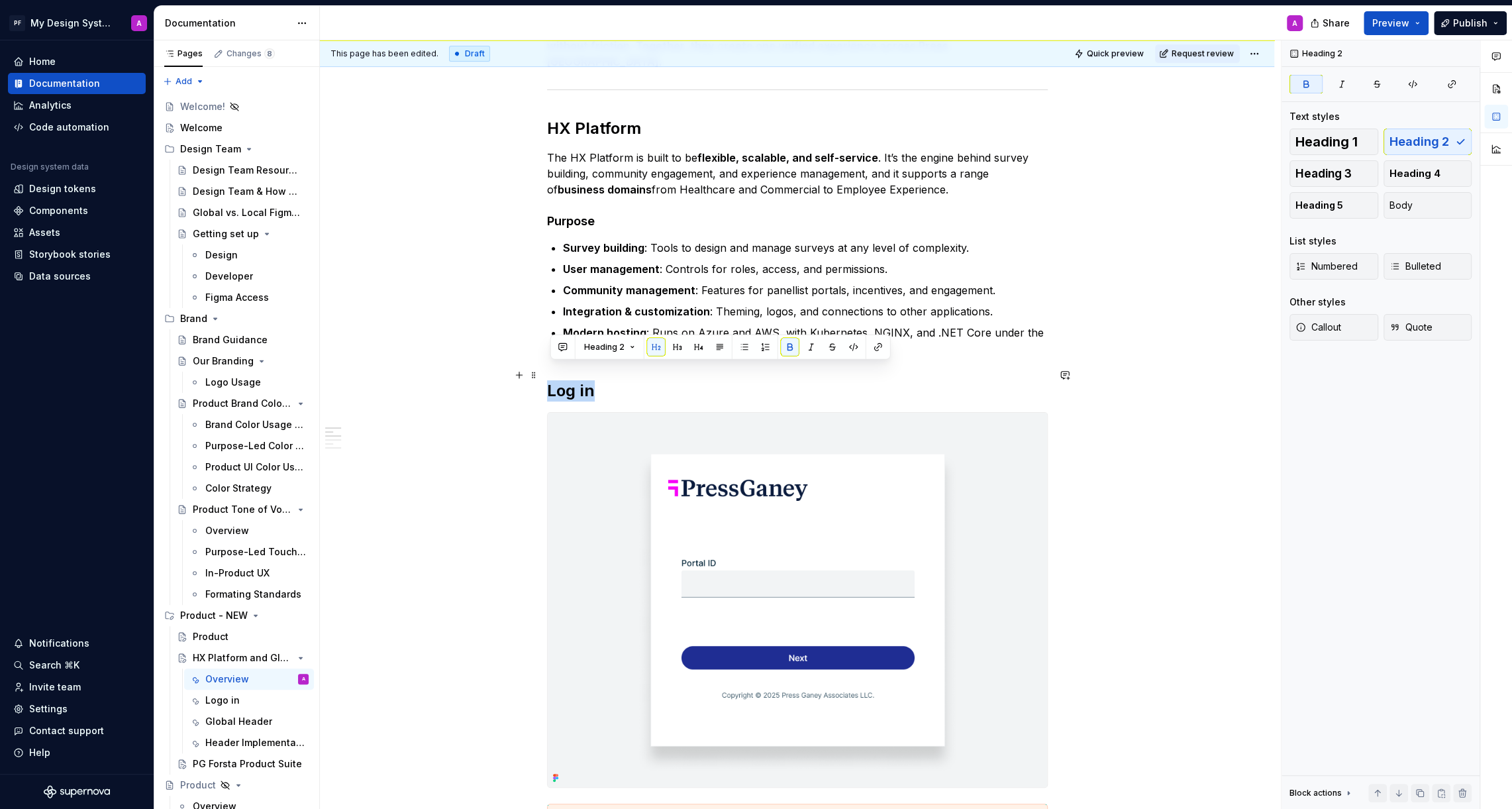
drag, startPoint x: 603, startPoint y: 378, endPoint x: 549, endPoint y: 375, distance: 54.1
click at [549, 380] on h2 "Log in" at bounding box center [797, 391] width 500 height 21
click at [876, 343] on button "button" at bounding box center [878, 347] width 18 height 18
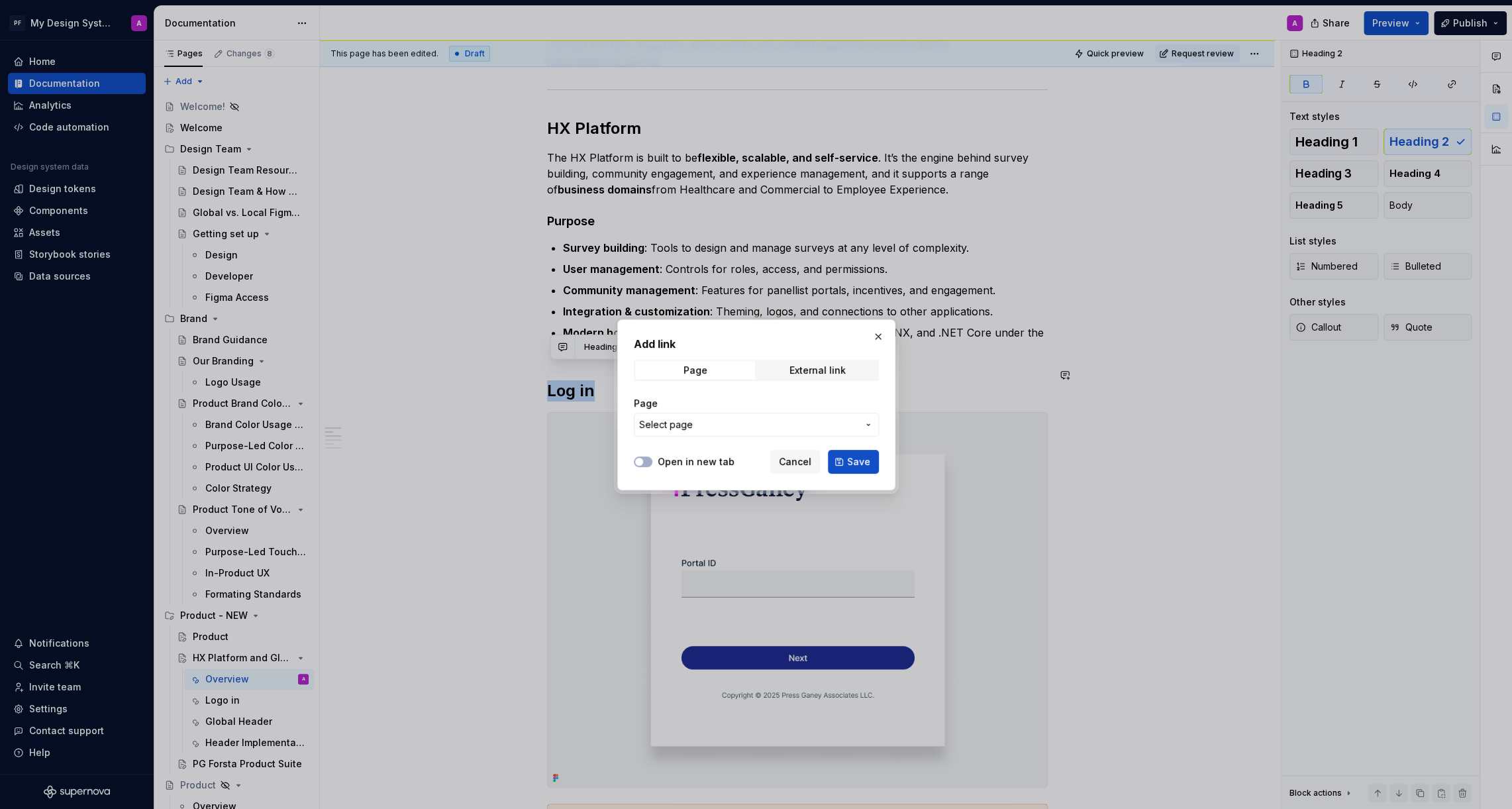
click at [805, 425] on span "Select page" at bounding box center [748, 425] width 218 height 13
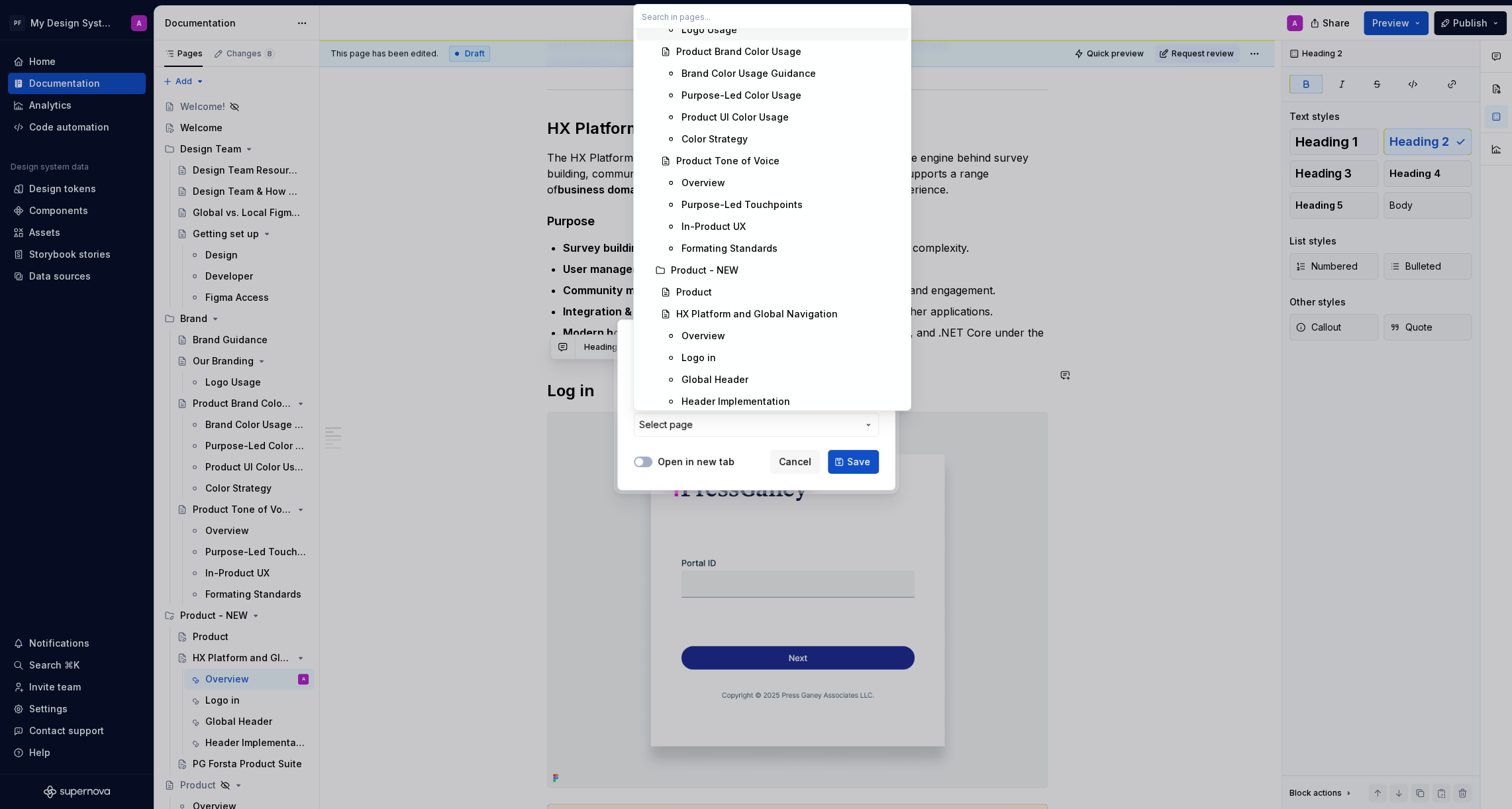
scroll to position [320, 0]
click at [711, 355] on div "Logo in" at bounding box center [699, 357] width 34 height 13
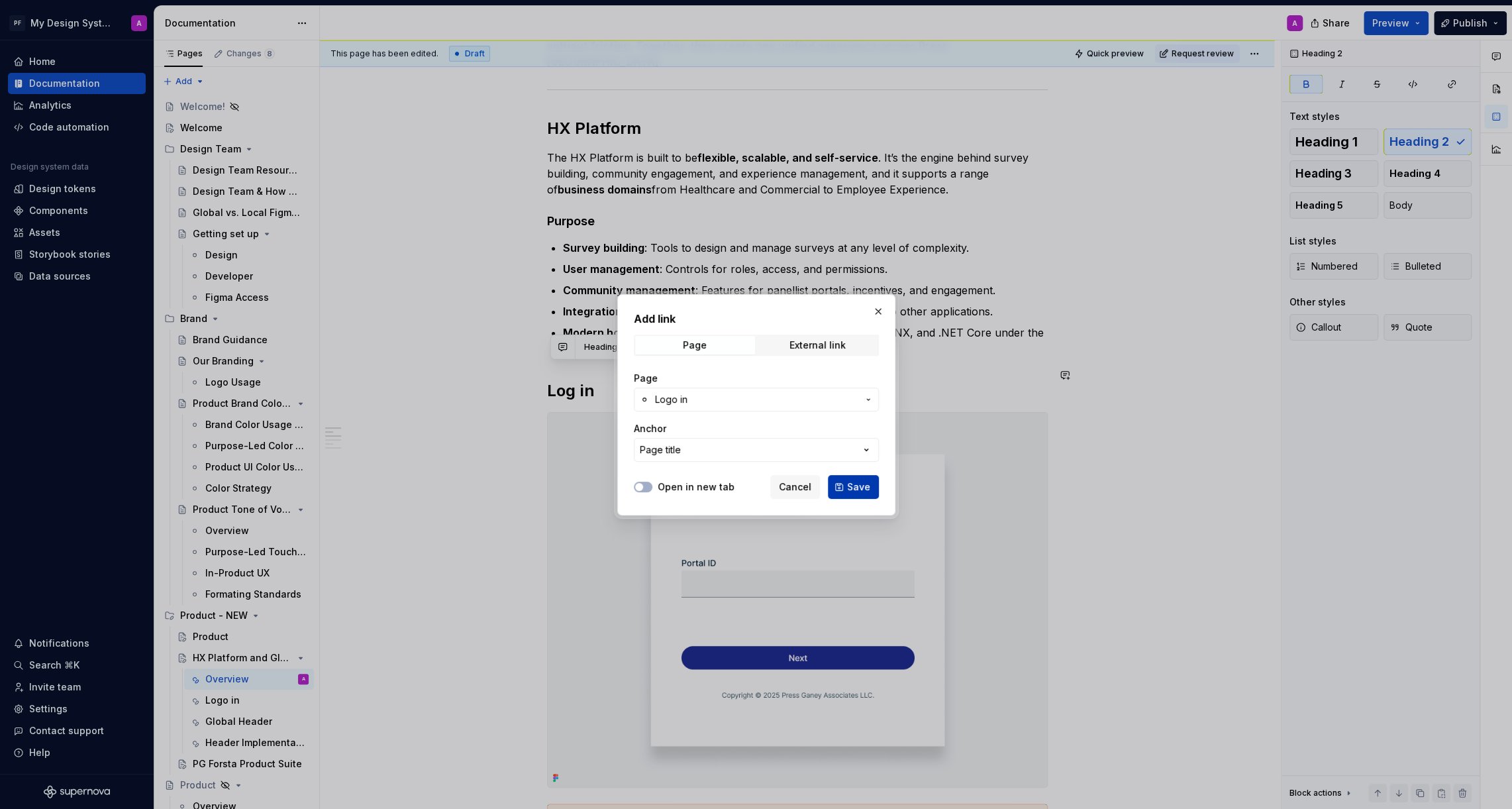
click at [855, 483] on span "Save" at bounding box center [858, 487] width 23 height 13
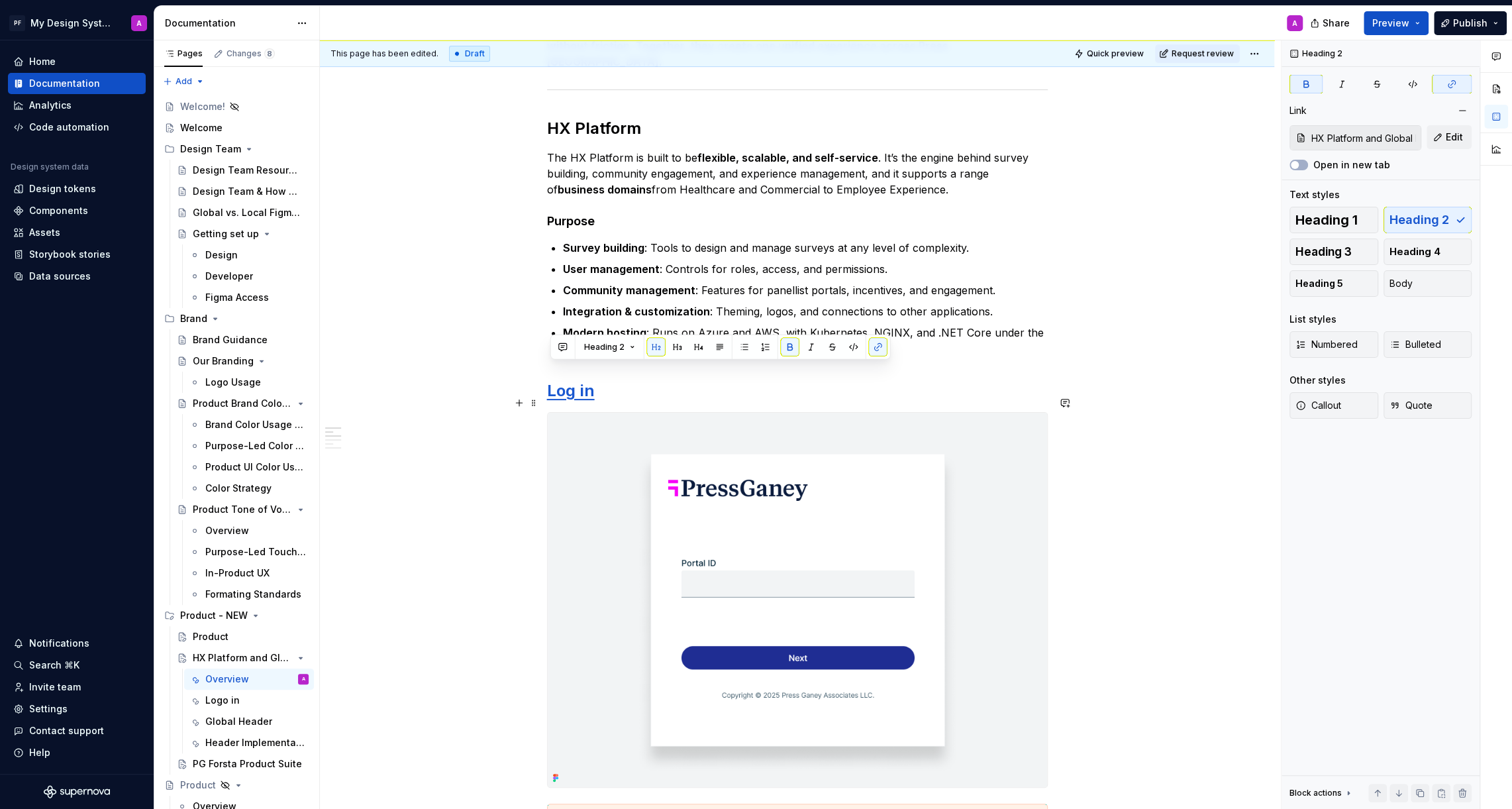
click at [1221, 406] on div "This page has been edited. Draft Quick preview Request review HX Platform and G…" at bounding box center [800, 424] width 961 height 769
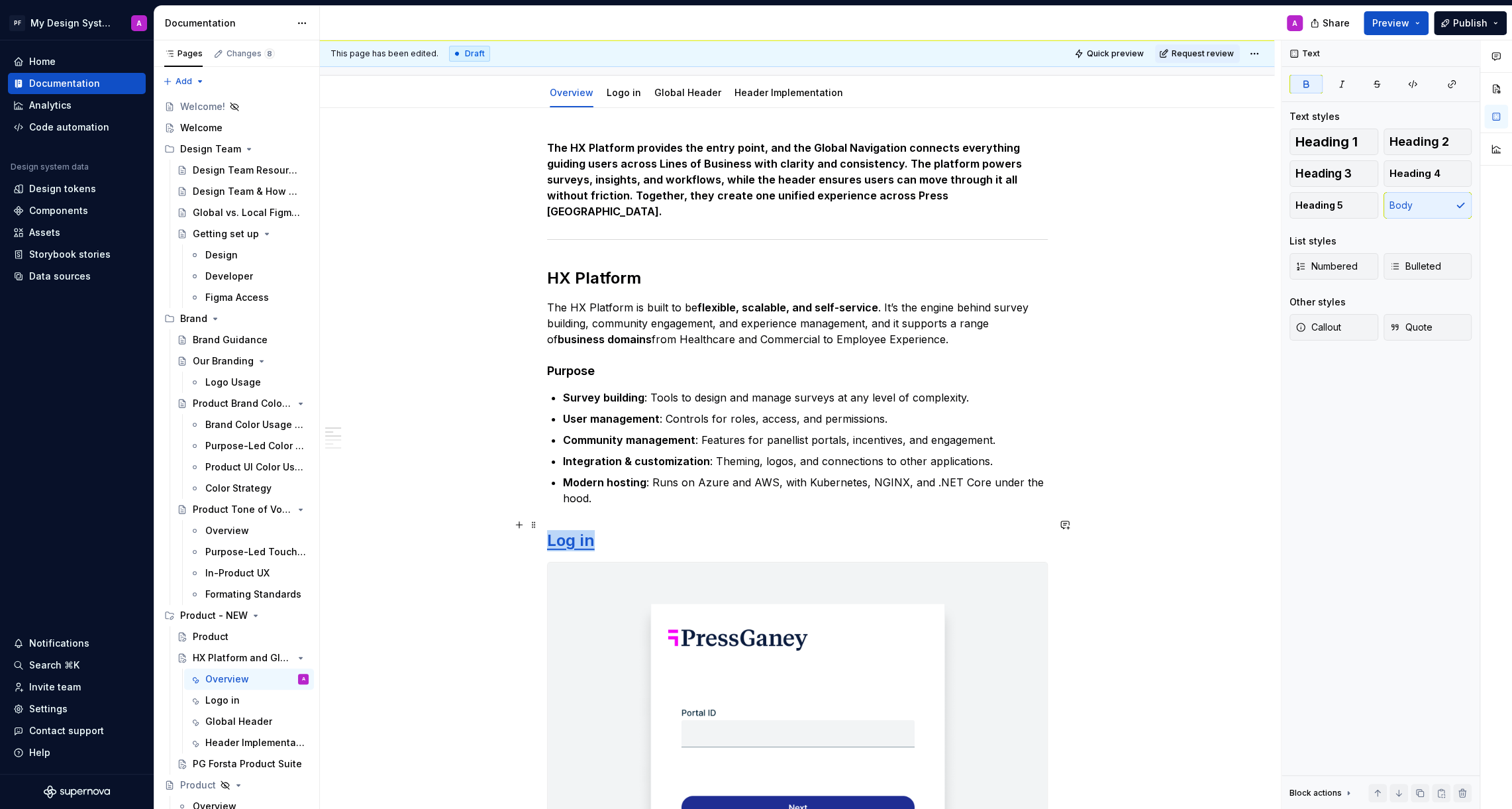
scroll to position [0, 0]
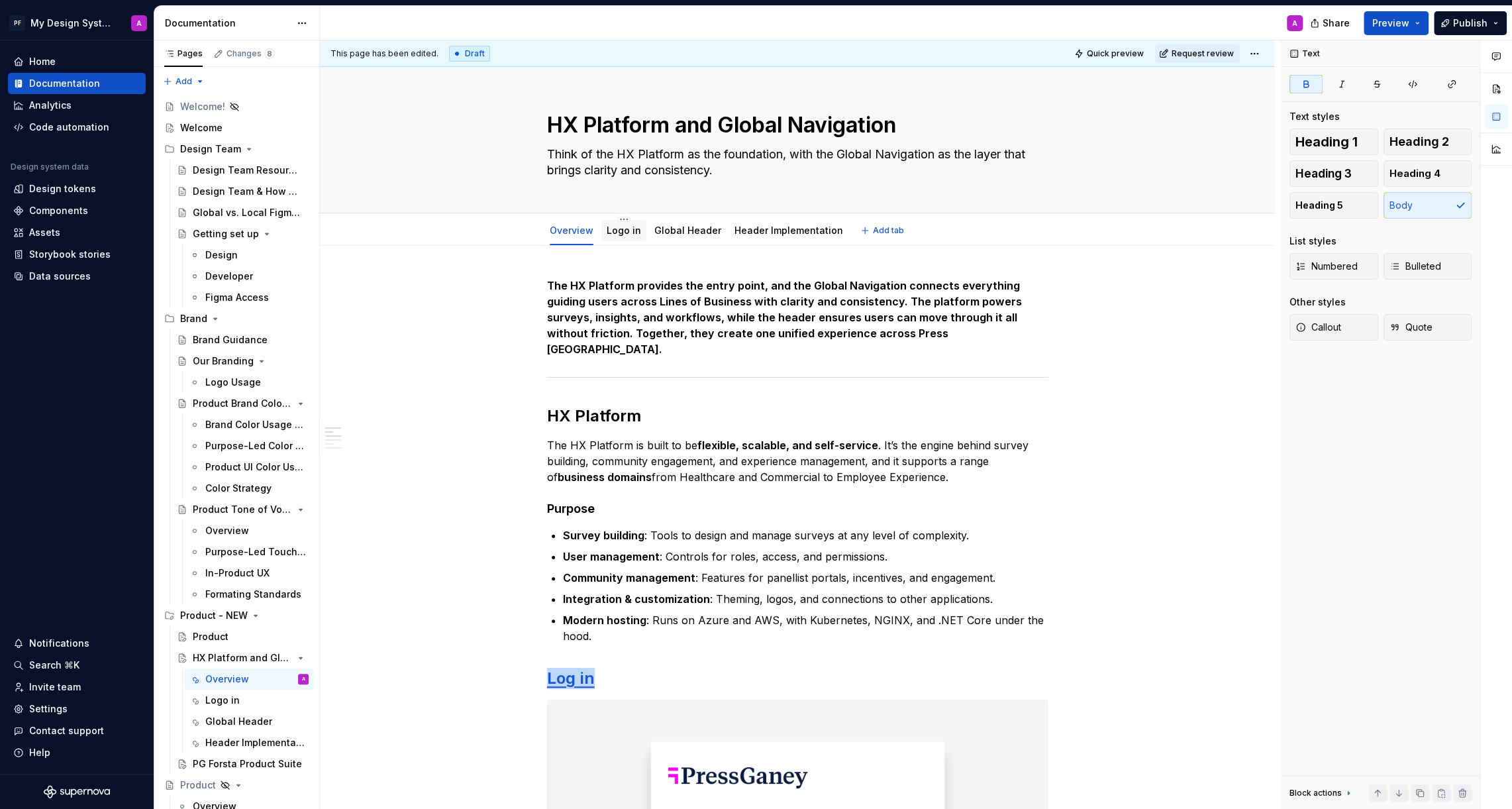
click at [620, 233] on link "Logo in" at bounding box center [624, 231] width 34 height 11
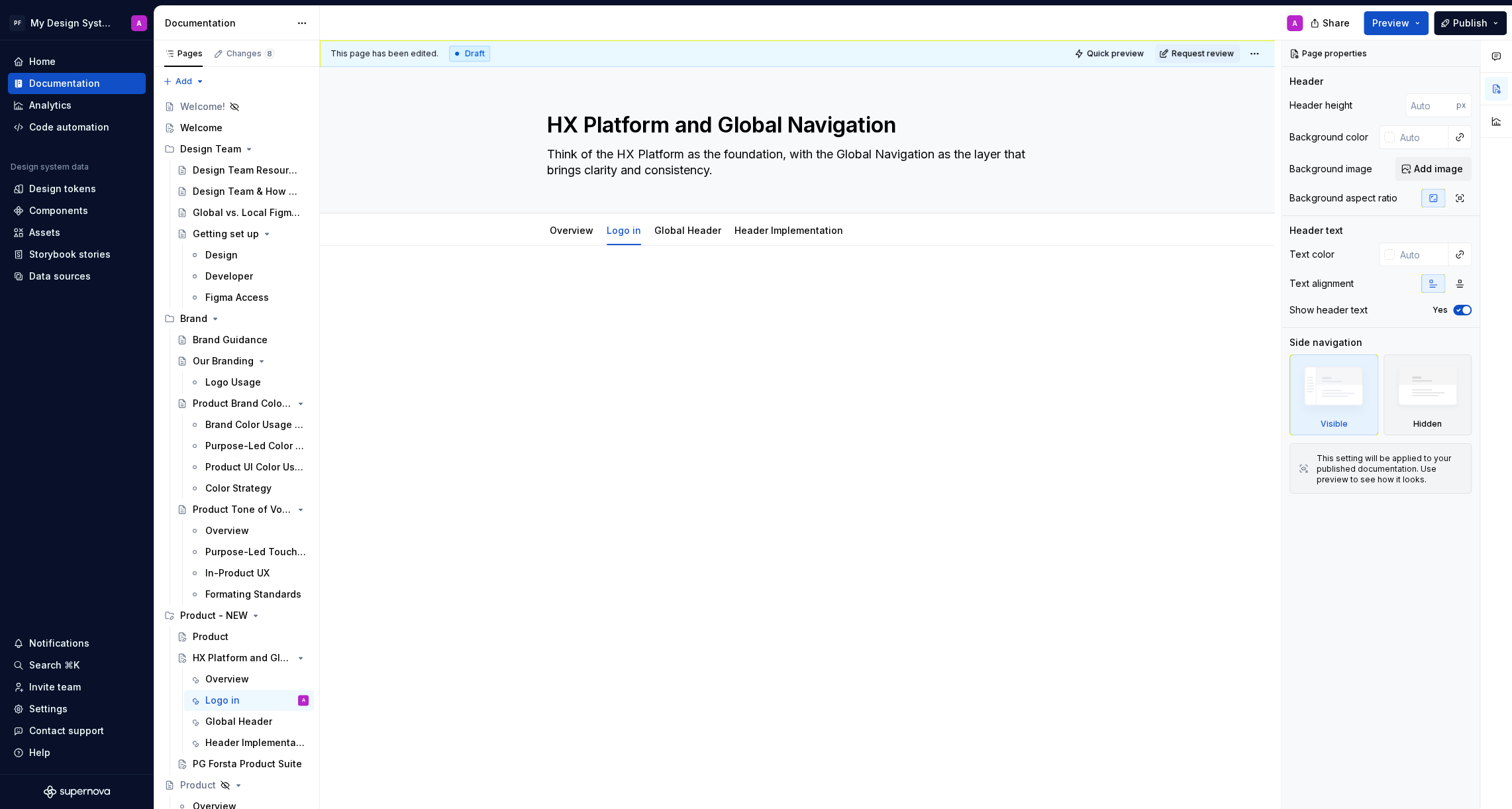
click at [595, 308] on div at bounding box center [797, 303] width 500 height 51
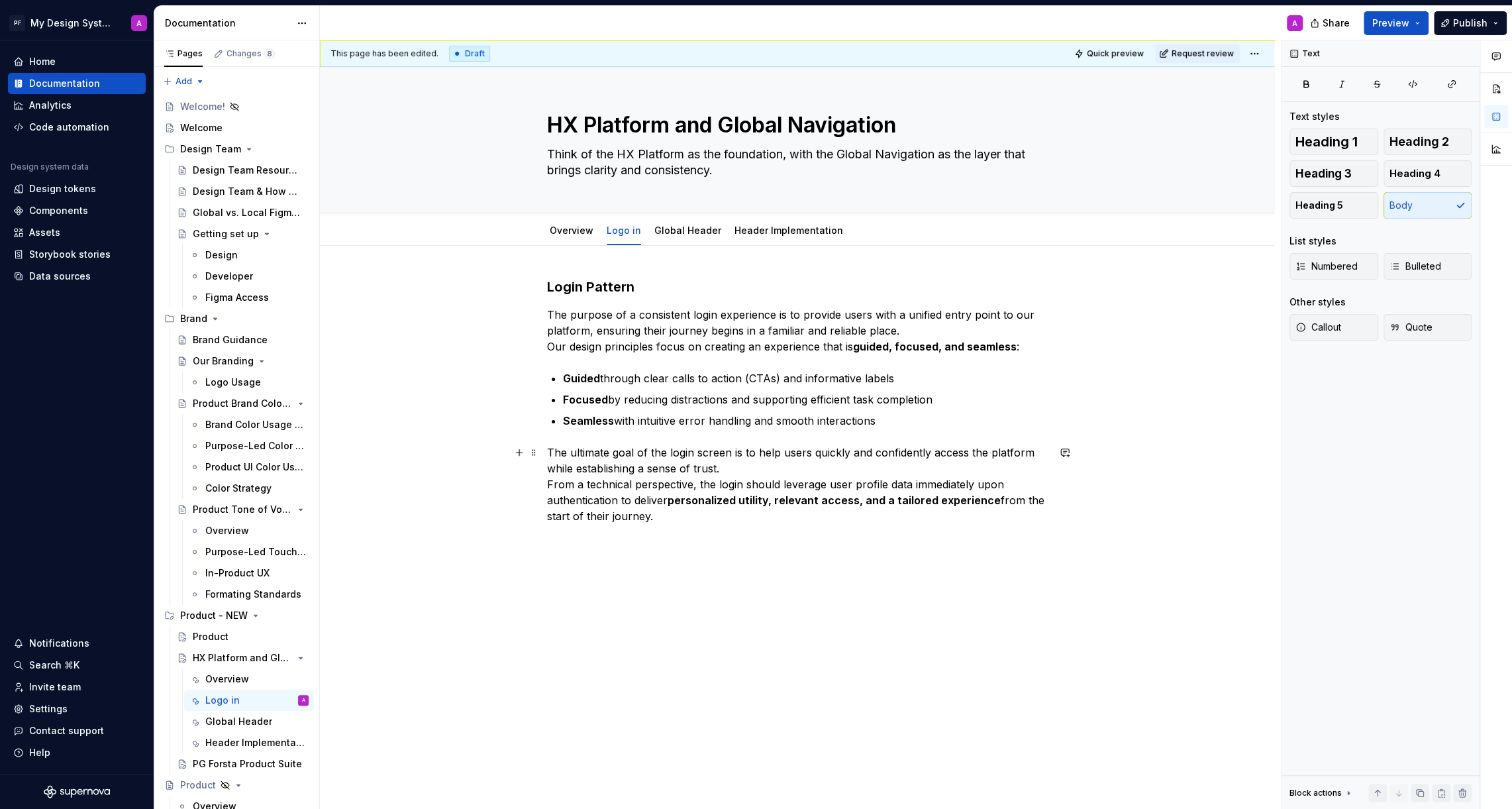
click at [682, 523] on p "The ultimate goal of the login screen is to help users quickly and confidently …" at bounding box center [797, 483] width 500 height 79
click at [563, 231] on link "Overview" at bounding box center [571, 231] width 44 height 11
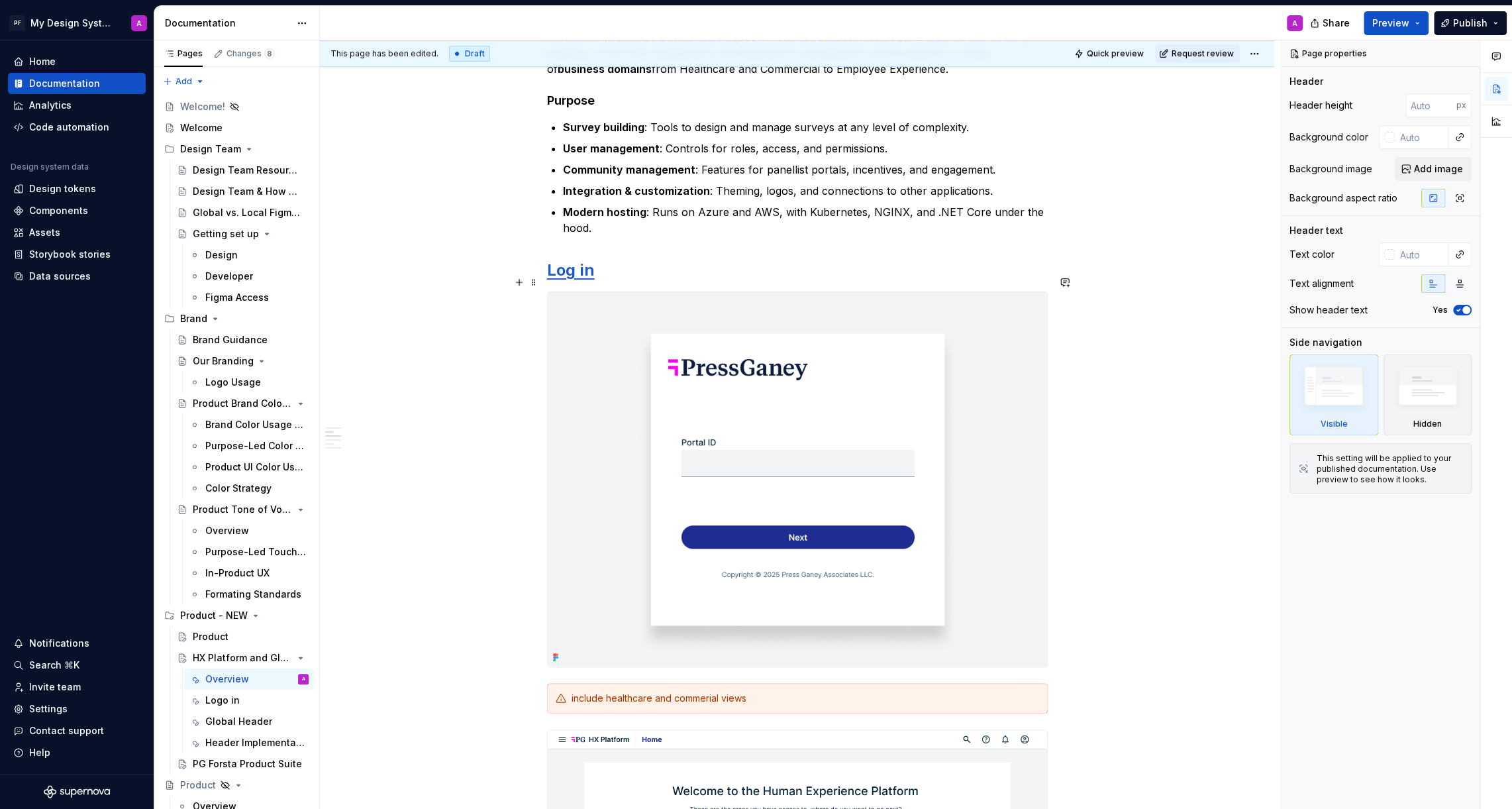
scroll to position [424, 0]
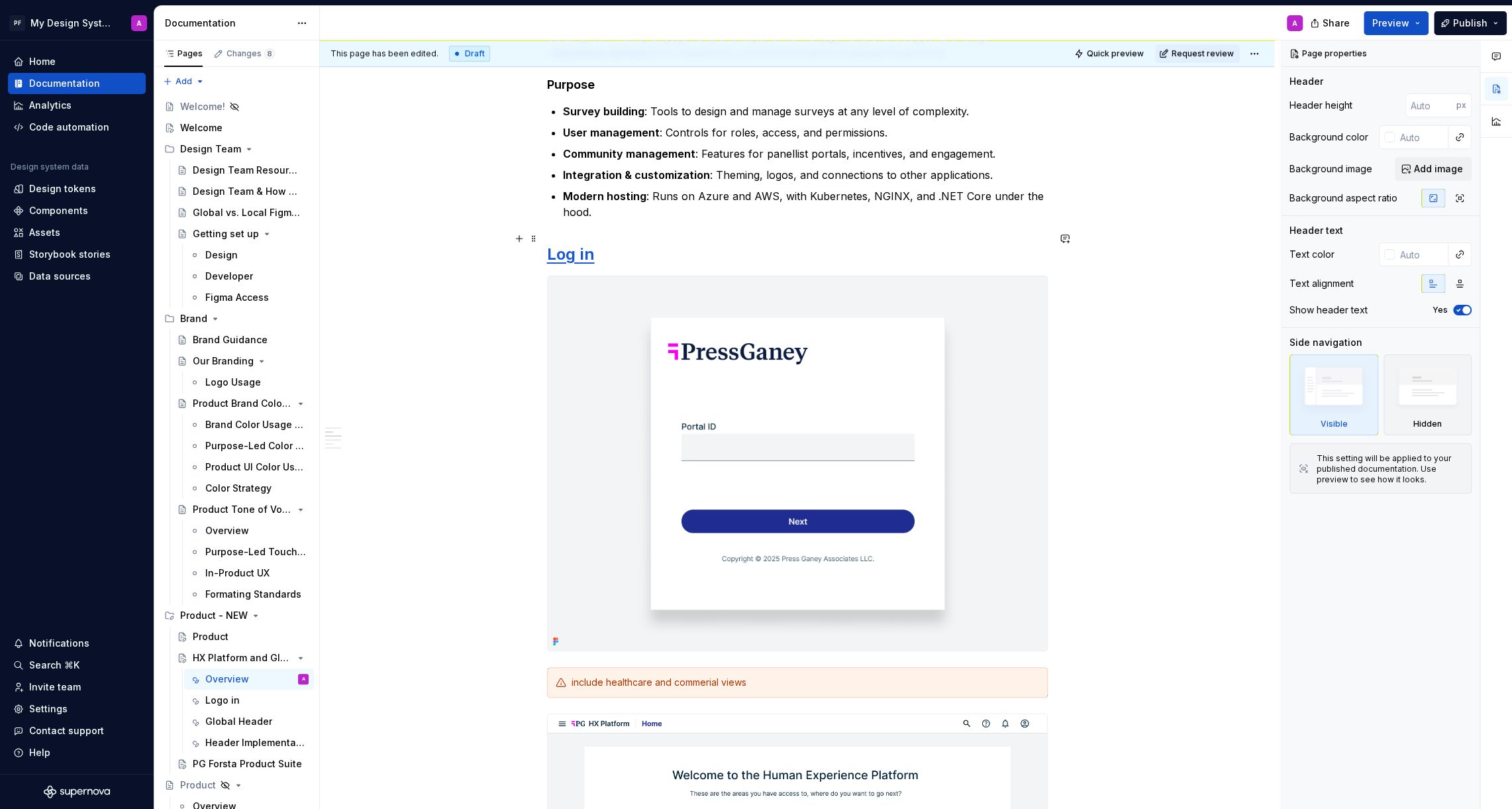
click at [623, 244] on h2 "Log in" at bounding box center [797, 255] width 500 height 21
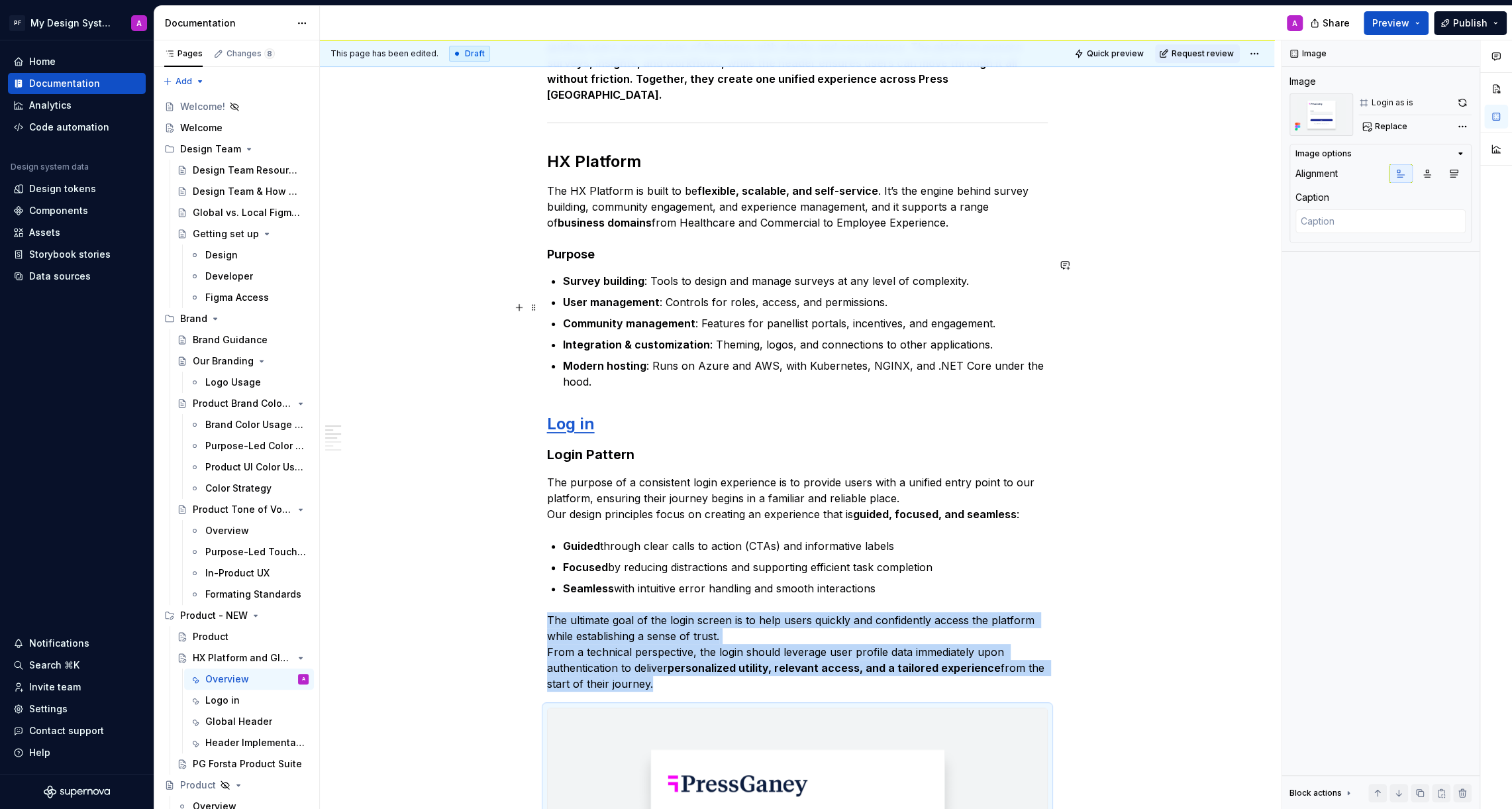
scroll to position [237, 0]
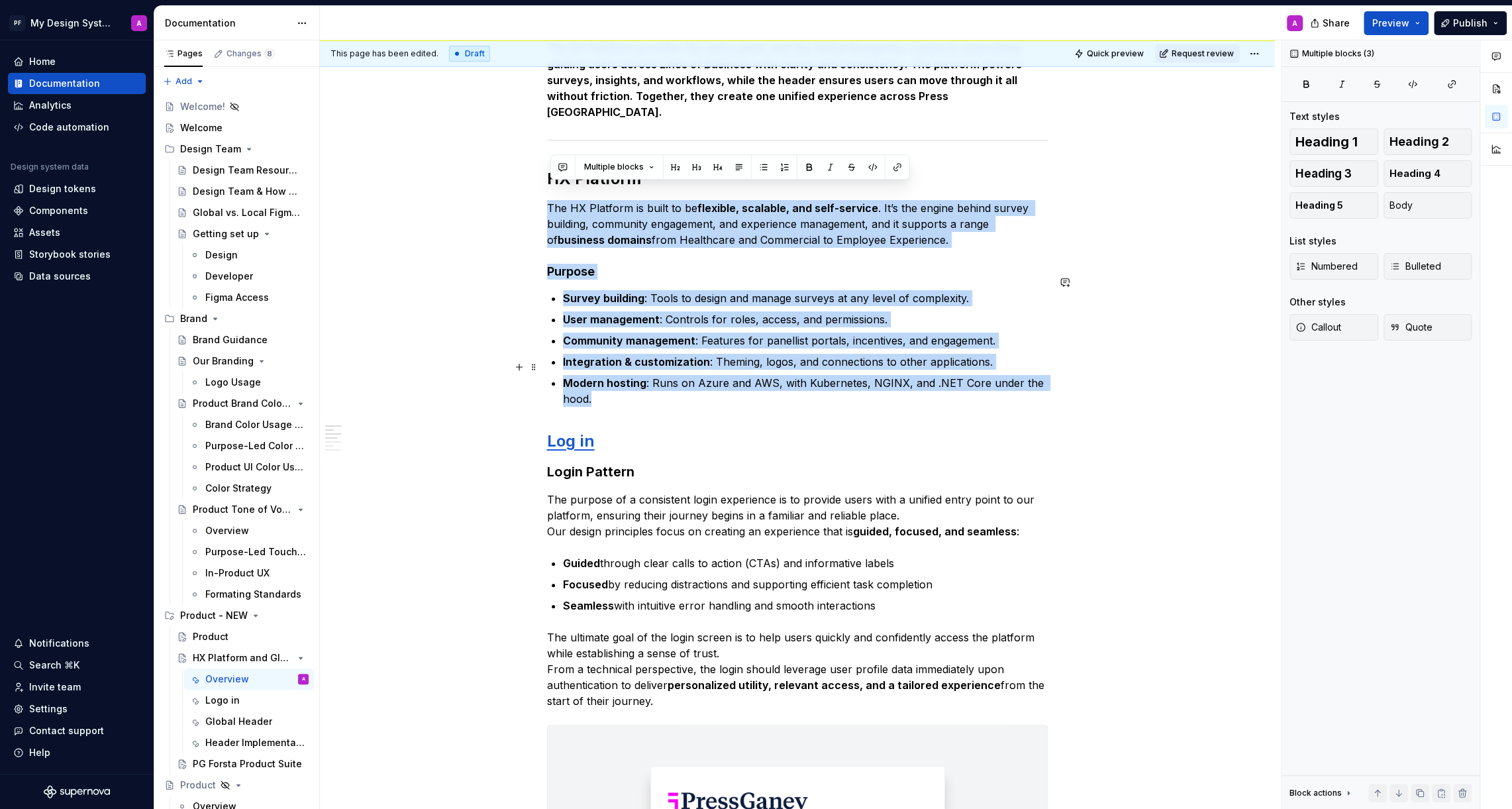
drag, startPoint x: 551, startPoint y: 191, endPoint x: 678, endPoint y: 376, distance: 224.4
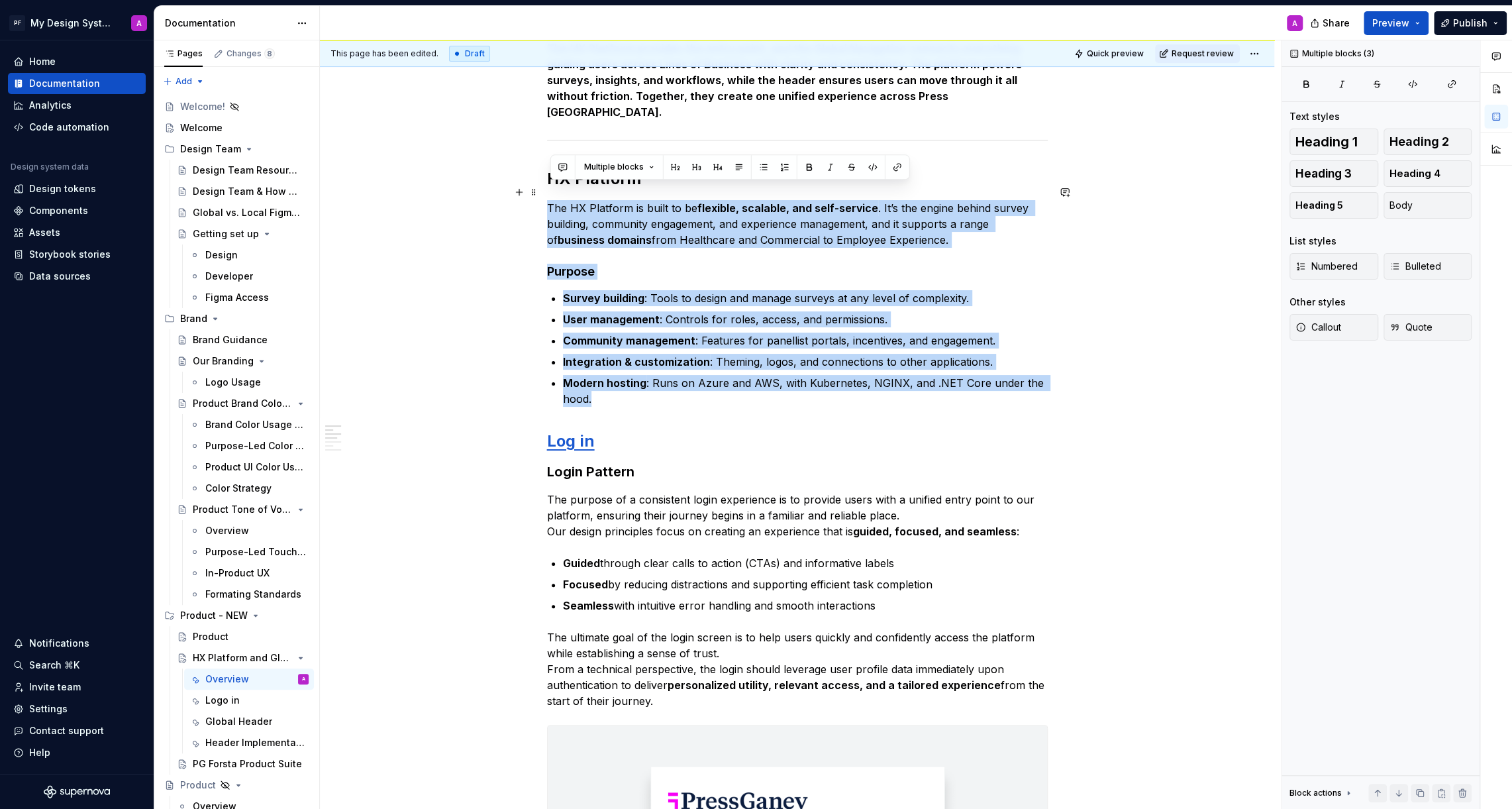
drag, startPoint x: 621, startPoint y: 387, endPoint x: 547, endPoint y: 197, distance: 203.9
copy div "The HX Platform is built to be flexible, scalable, and self-service . It’s the …"
type textarea "*"
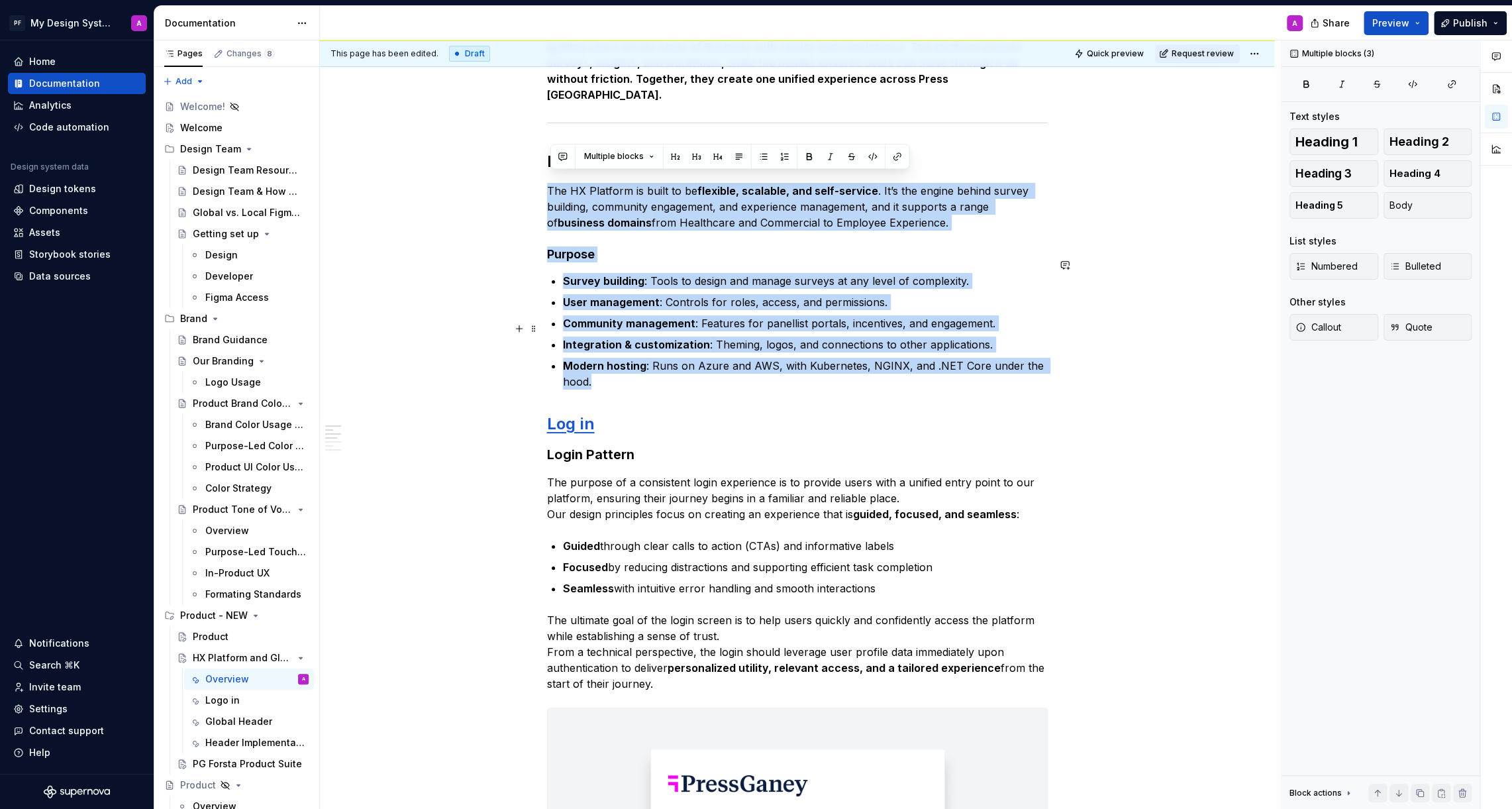
scroll to position [311, 0]
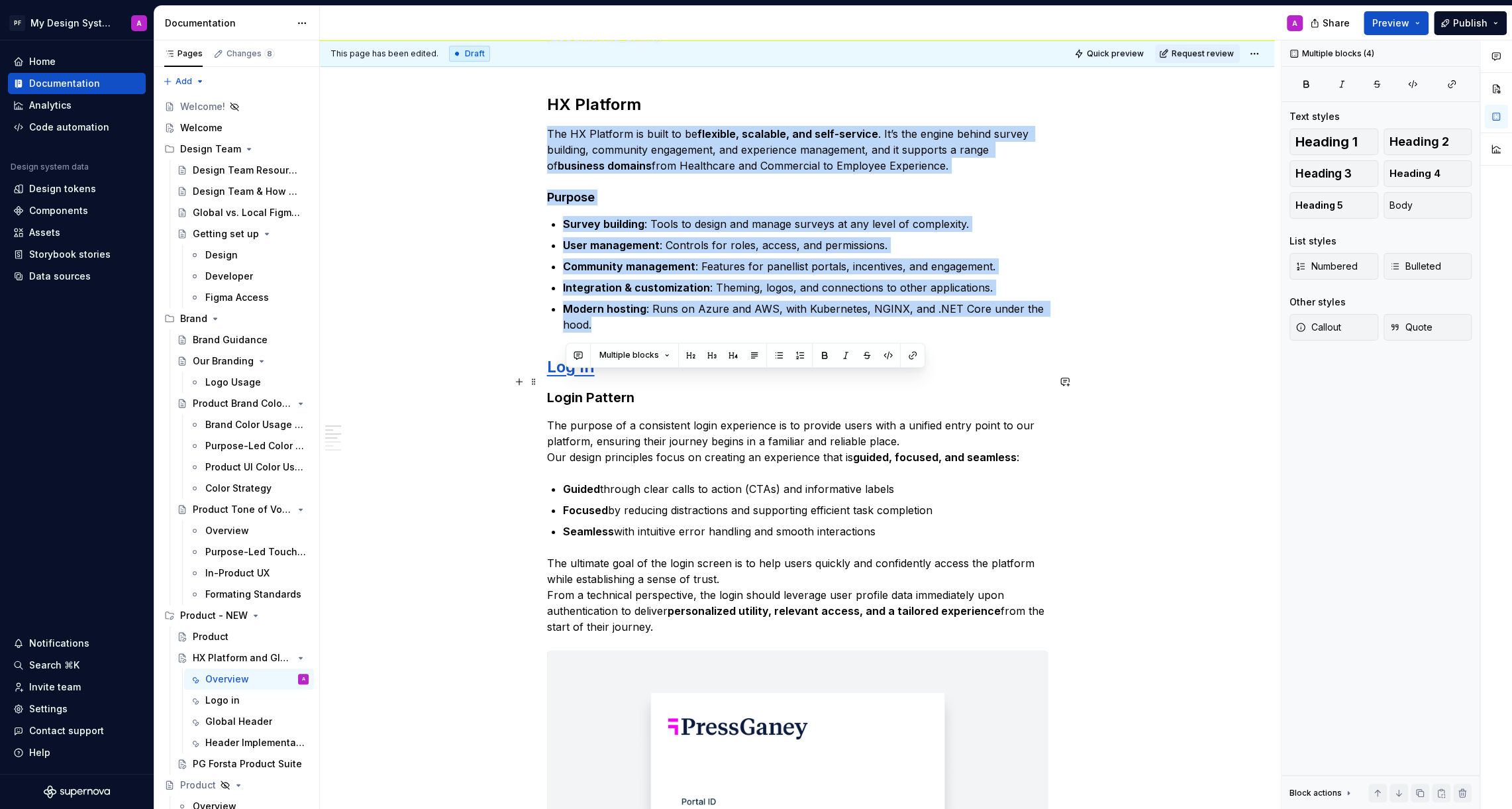
drag, startPoint x: 670, startPoint y: 616, endPoint x: 567, endPoint y: 389, distance: 249.3
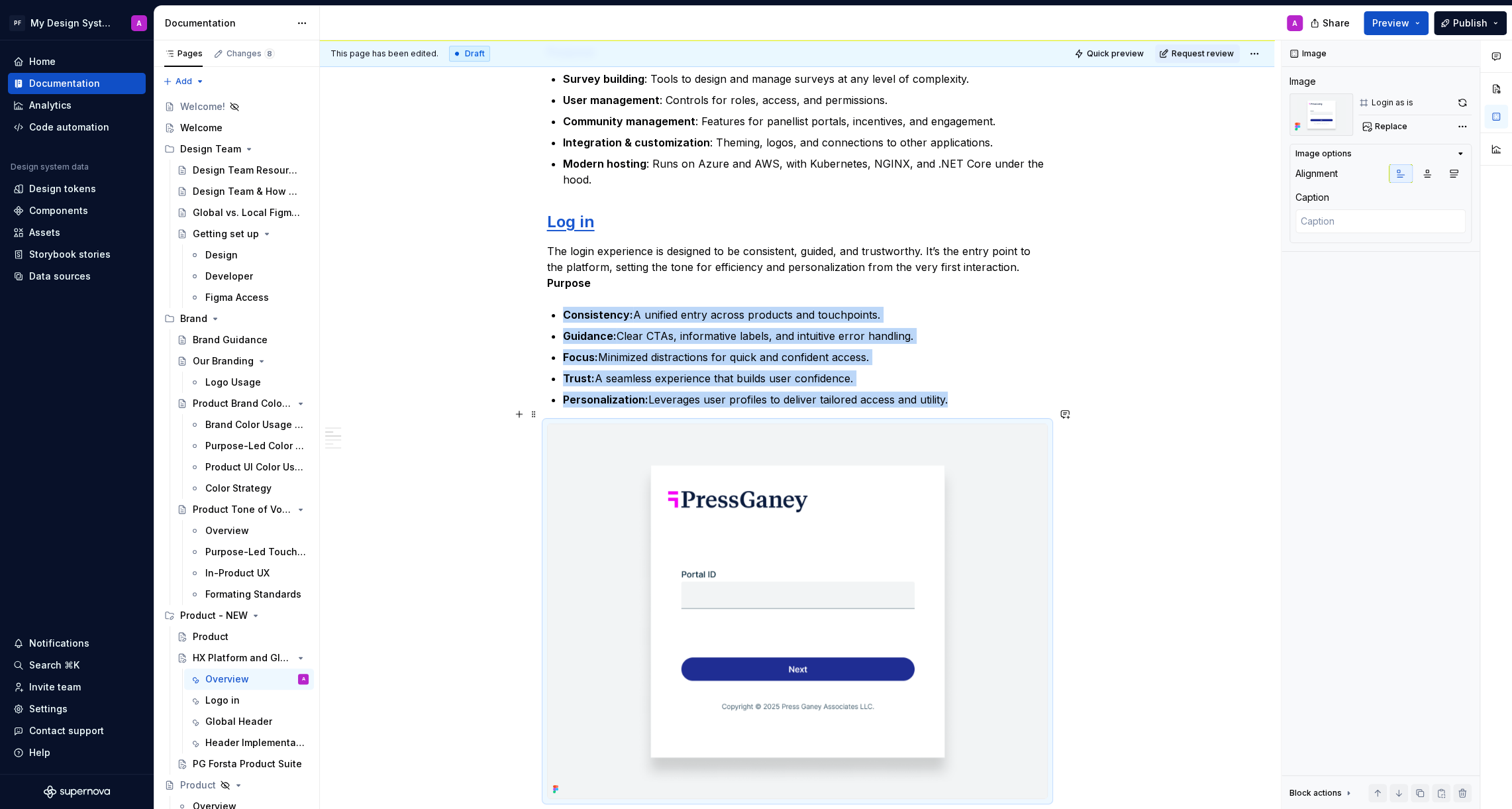
scroll to position [430, 0]
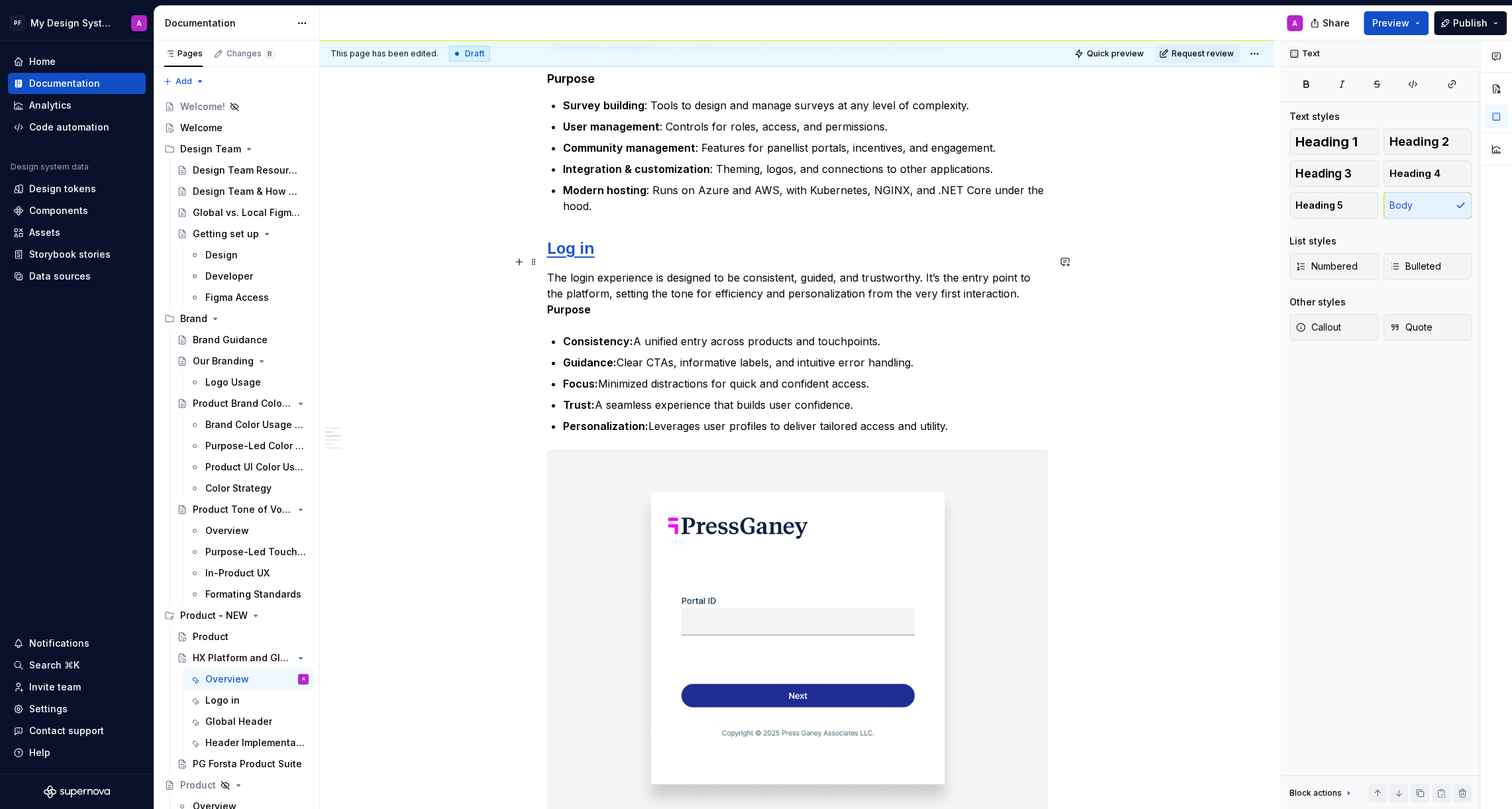
click at [551, 303] on strong "Purpose" at bounding box center [569, 309] width 44 height 13
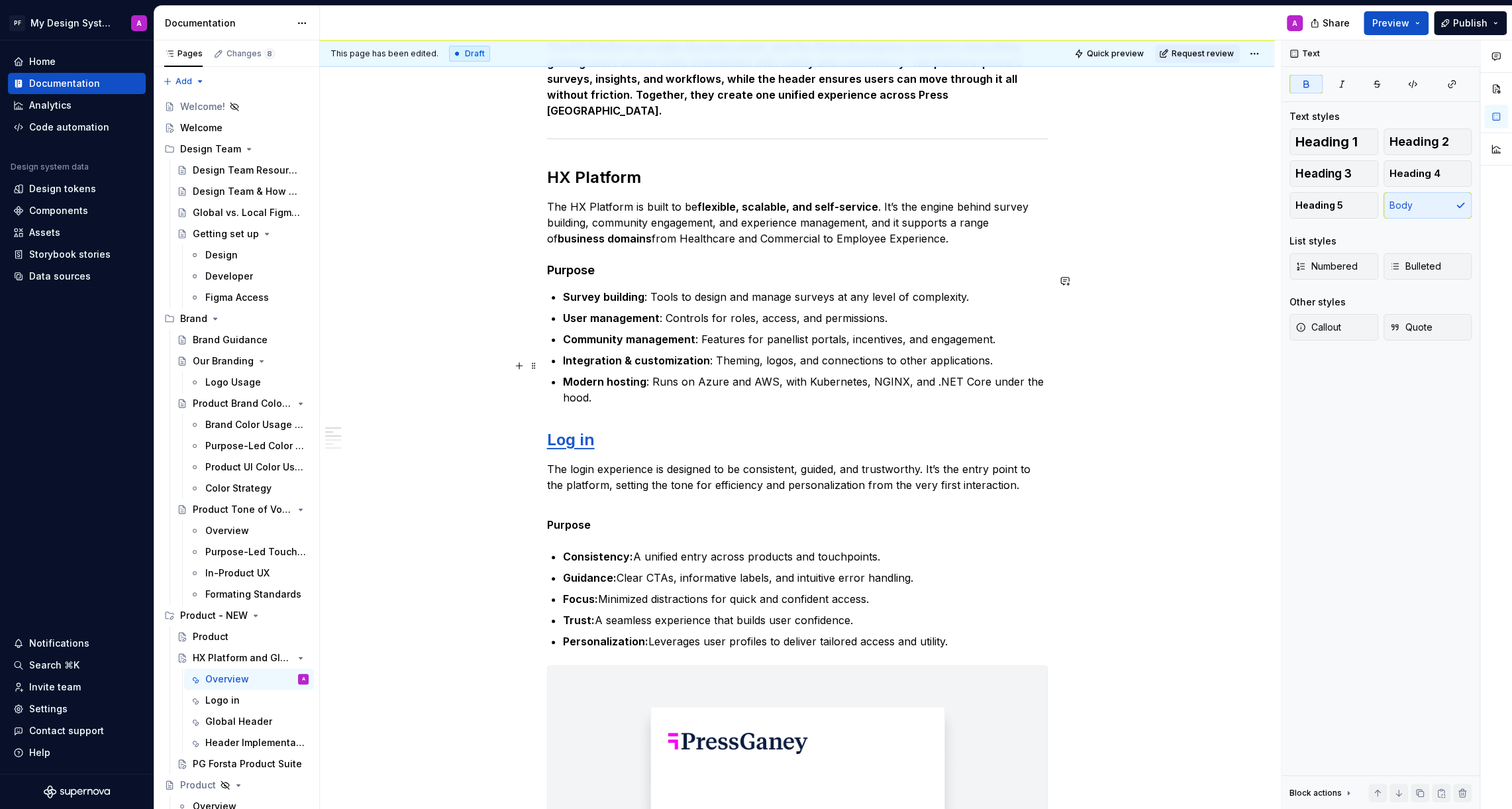
scroll to position [232, 0]
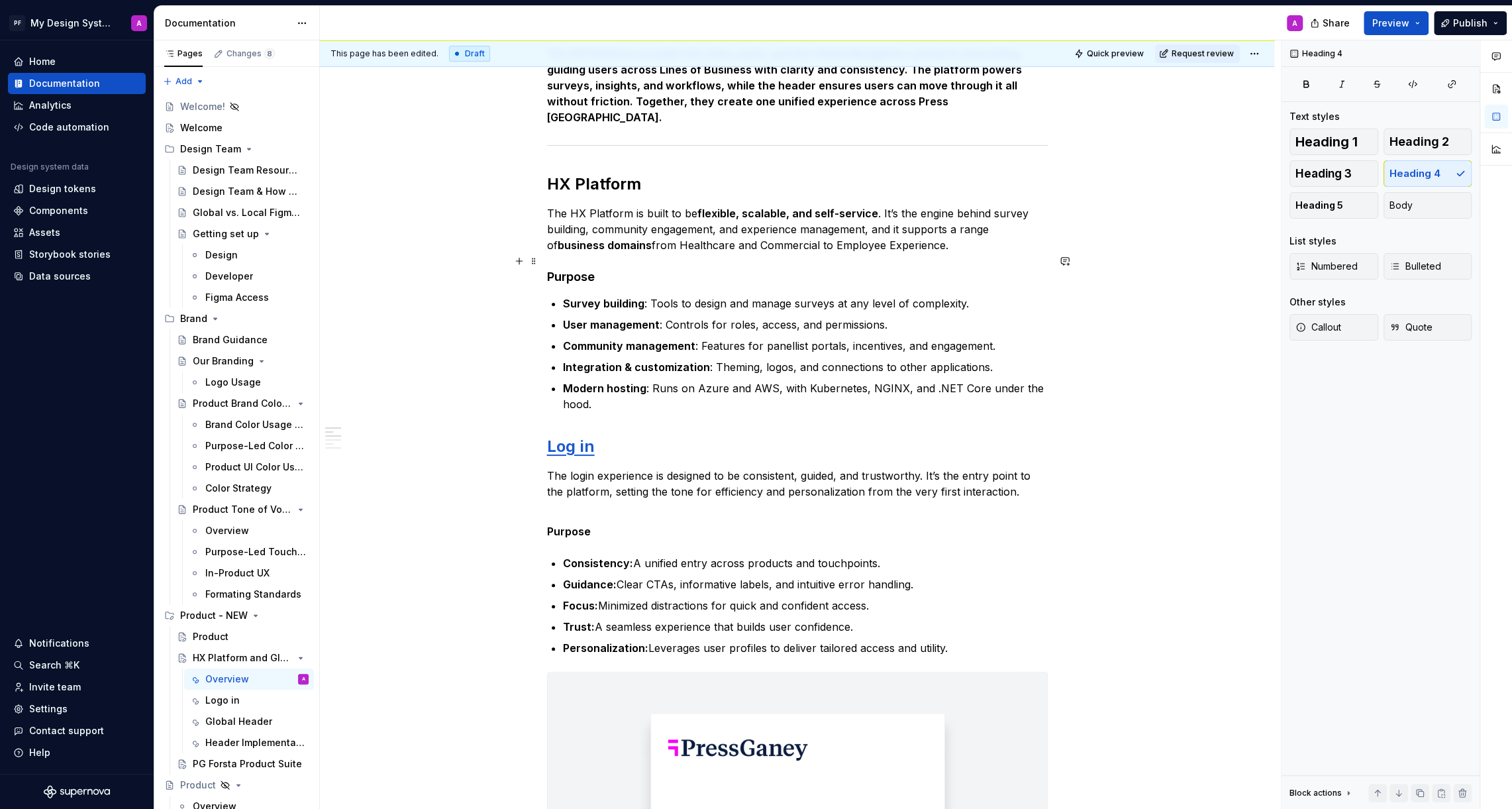
click at [585, 269] on h4 "Purpose" at bounding box center [797, 277] width 500 height 16
drag, startPoint x: 599, startPoint y: 258, endPoint x: 545, endPoint y: 257, distance: 54.0
drag, startPoint x: 597, startPoint y: 513, endPoint x: 552, endPoint y: 513, distance: 45.0
click at [552, 524] on p "Purpose" at bounding box center [797, 531] width 500 height 16
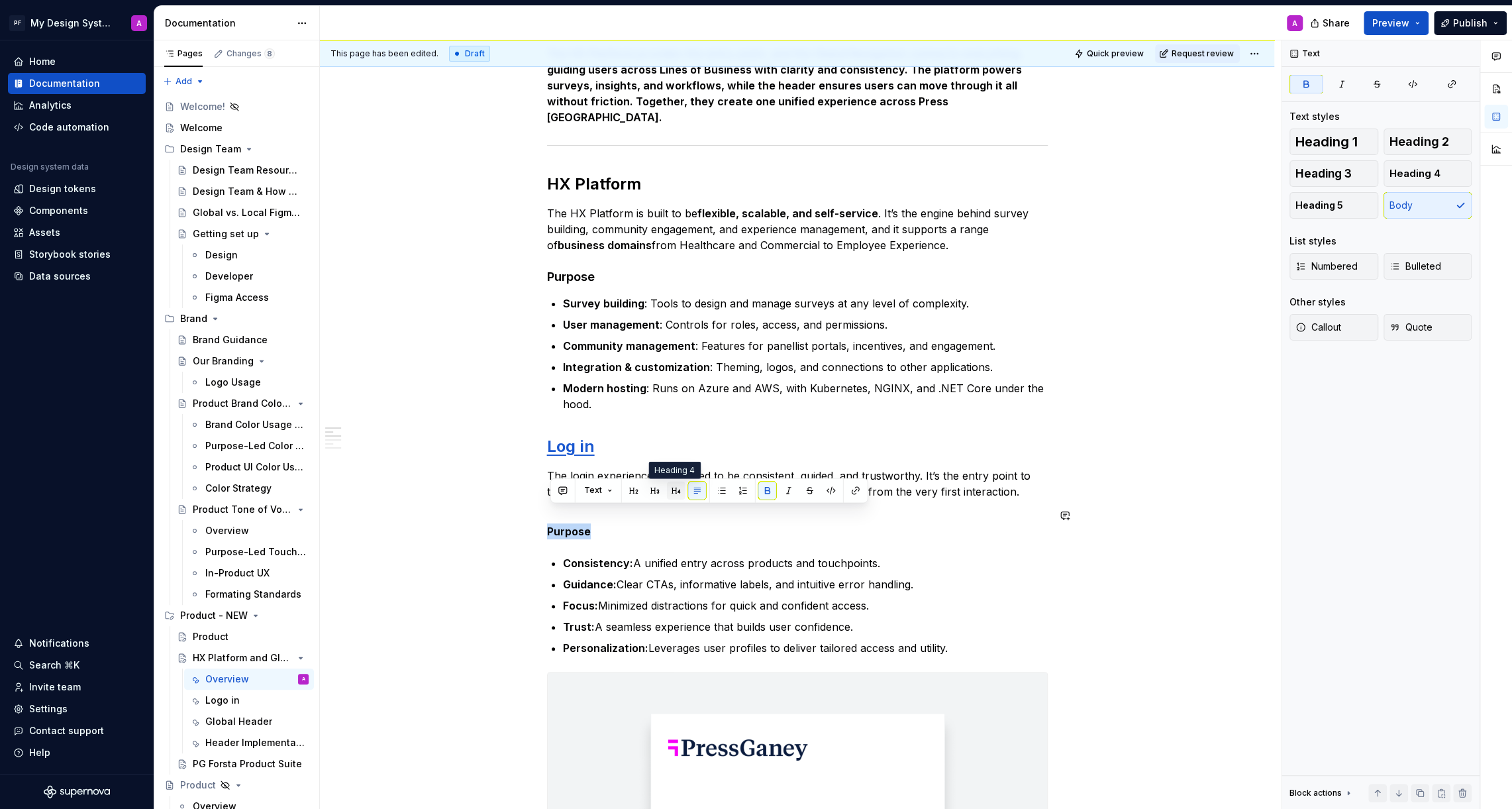
click at [676, 494] on button "button" at bounding box center [676, 489] width 18 height 18
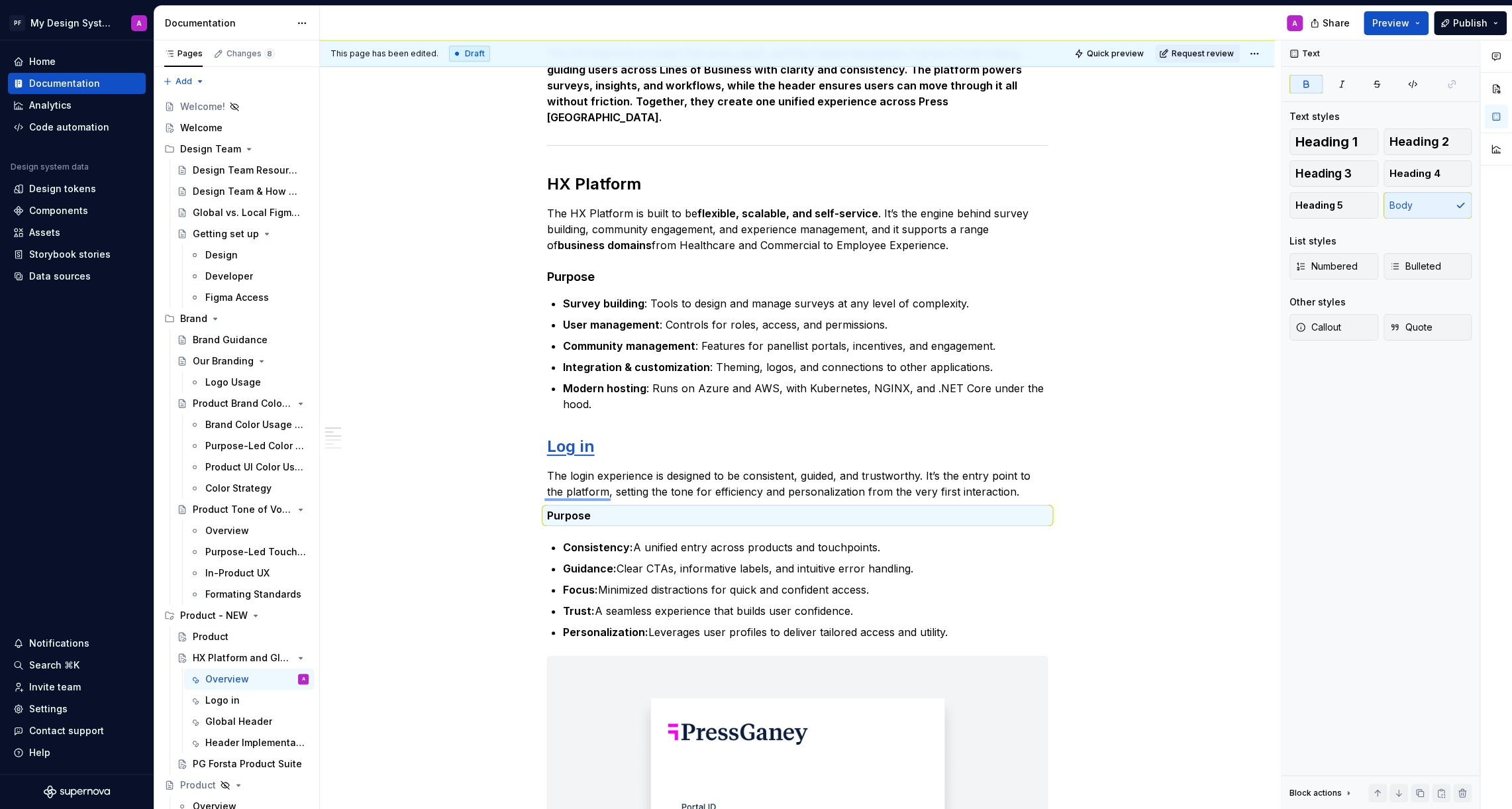
drag, startPoint x: 545, startPoint y: 498, endPoint x: 611, endPoint y: 498, distance: 66.0
click at [611, 498] on div "This page has been edited. Draft Quick preview Request review HX Platform and G…" at bounding box center [800, 424] width 961 height 769
click at [598, 507] on p "Purpose" at bounding box center [797, 515] width 500 height 16
drag, startPoint x: 598, startPoint y: 501, endPoint x: 549, endPoint y: 500, distance: 49.0
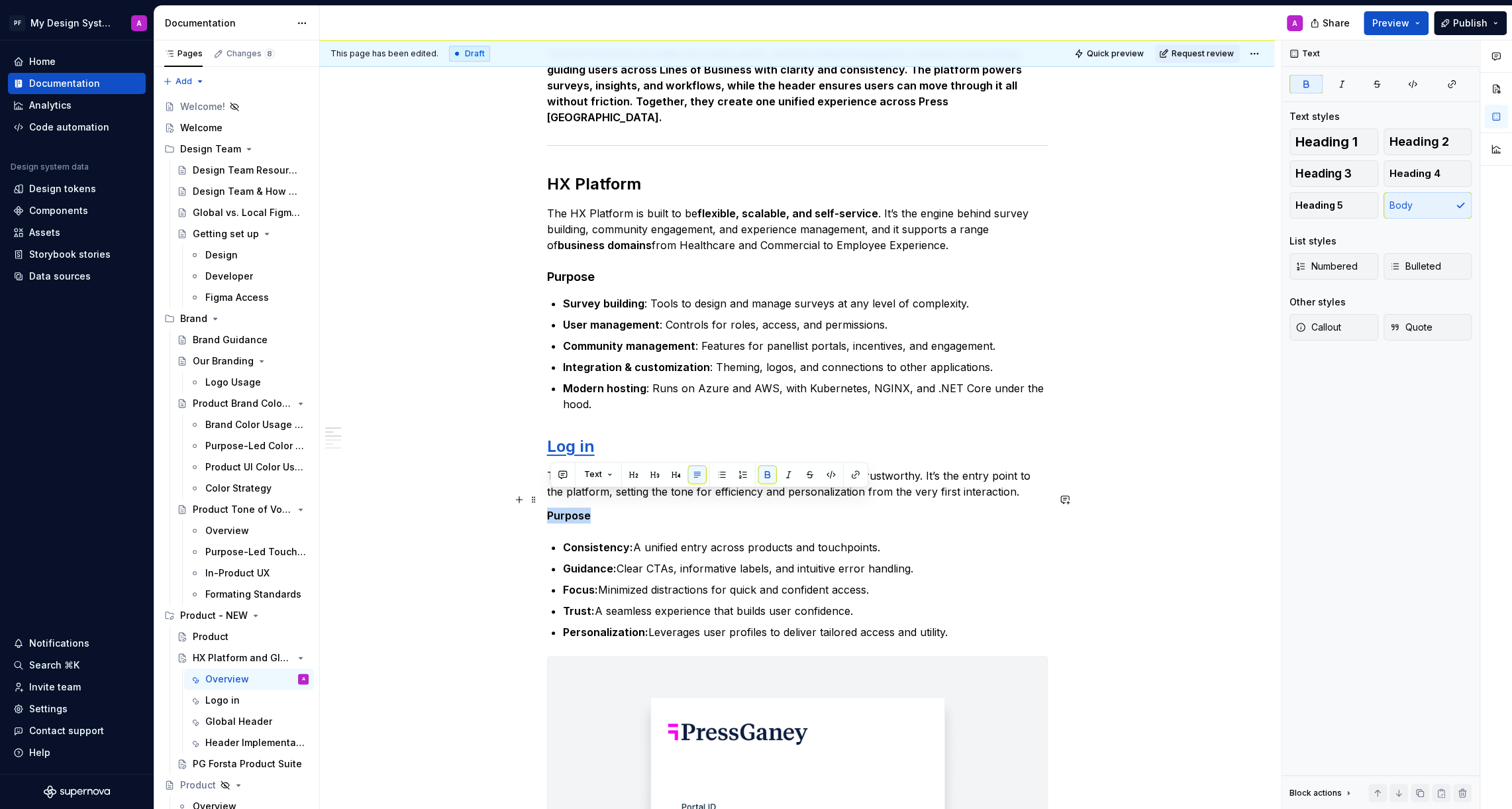
click at [549, 507] on p "Purpose" at bounding box center [797, 515] width 500 height 16
click at [678, 472] on button "button" at bounding box center [676, 474] width 18 height 18
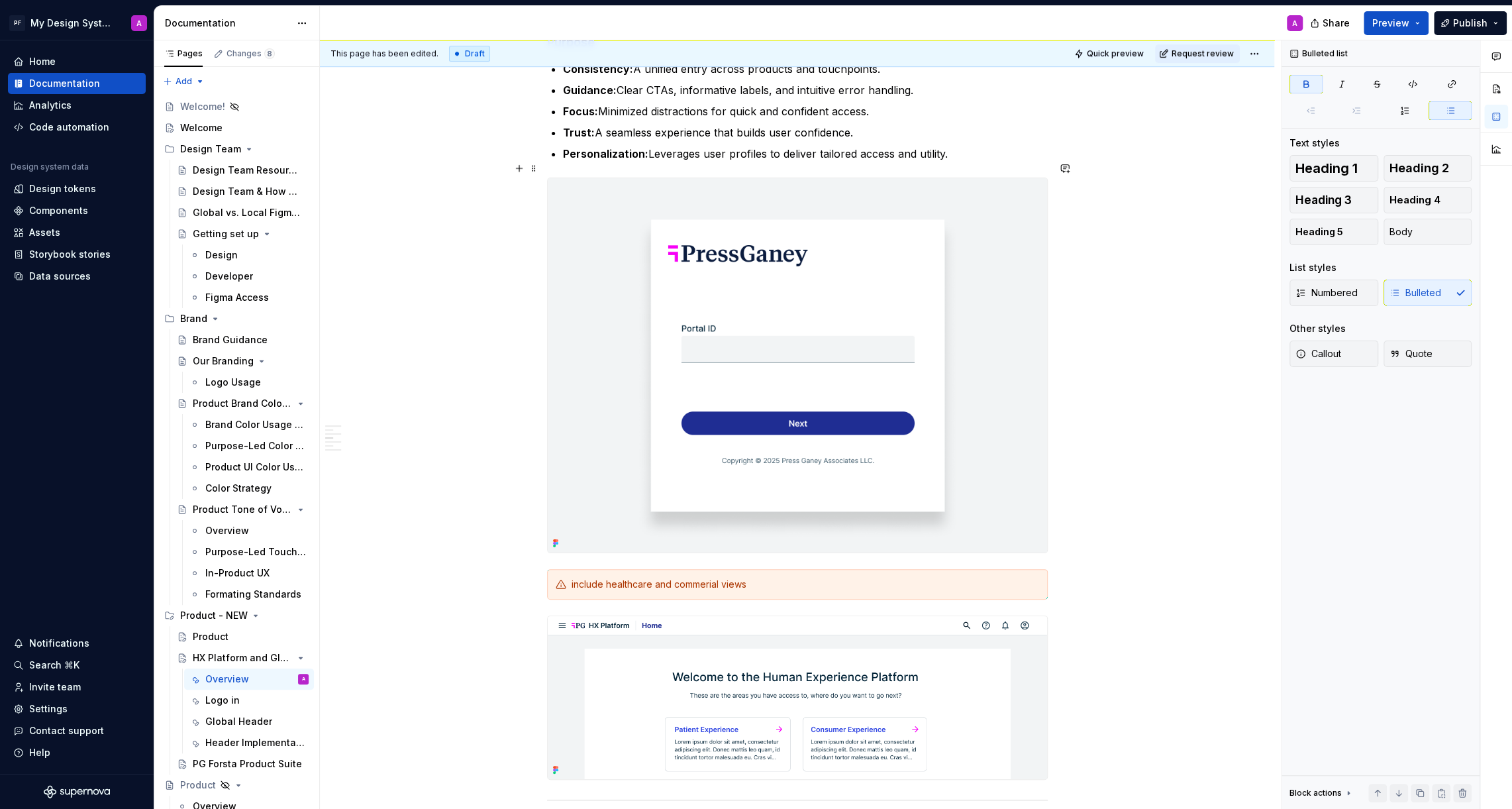
scroll to position [623, 0]
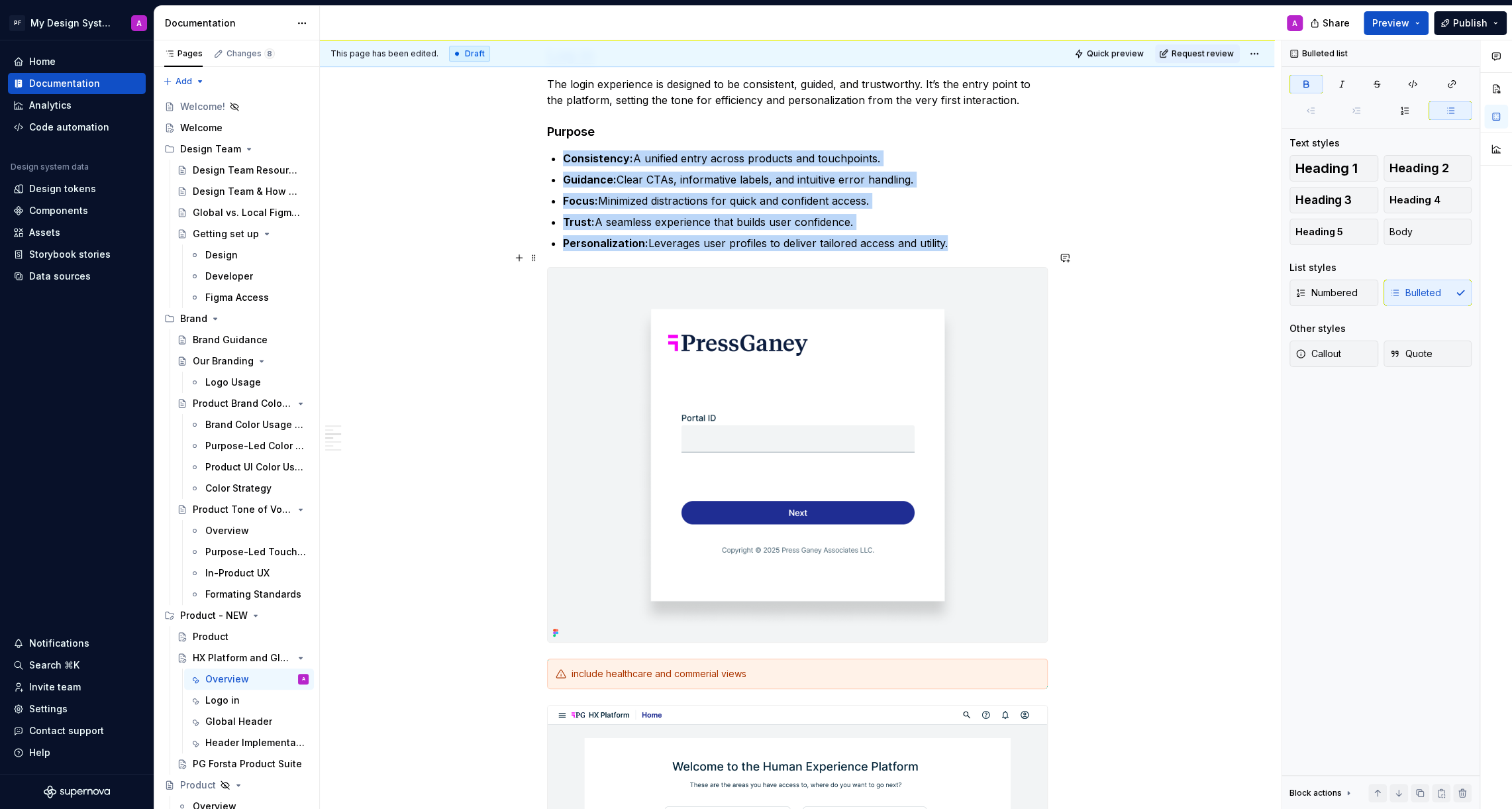
click at [886, 454] on img at bounding box center [797, 455] width 500 height 374
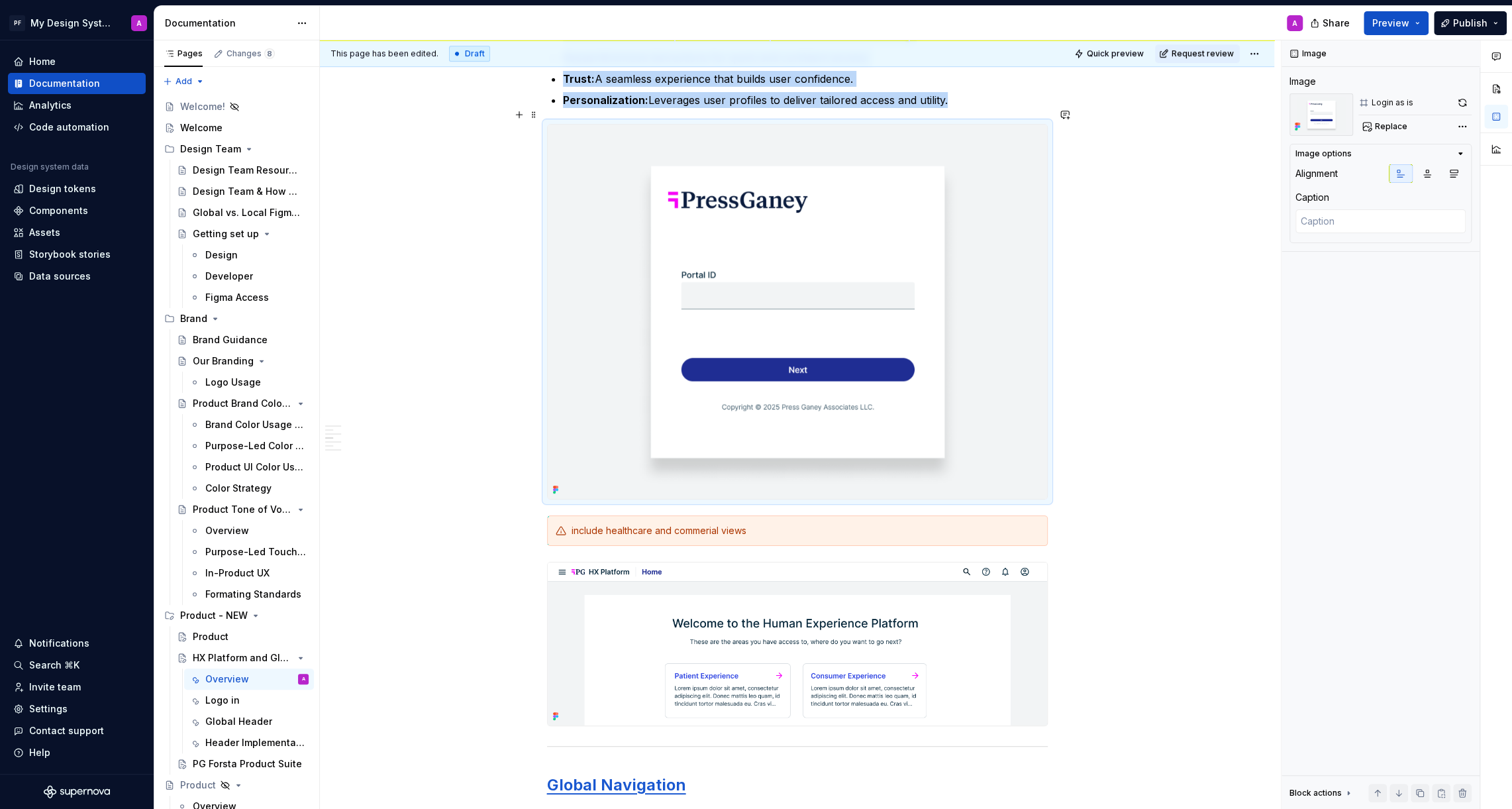
scroll to position [782, 0]
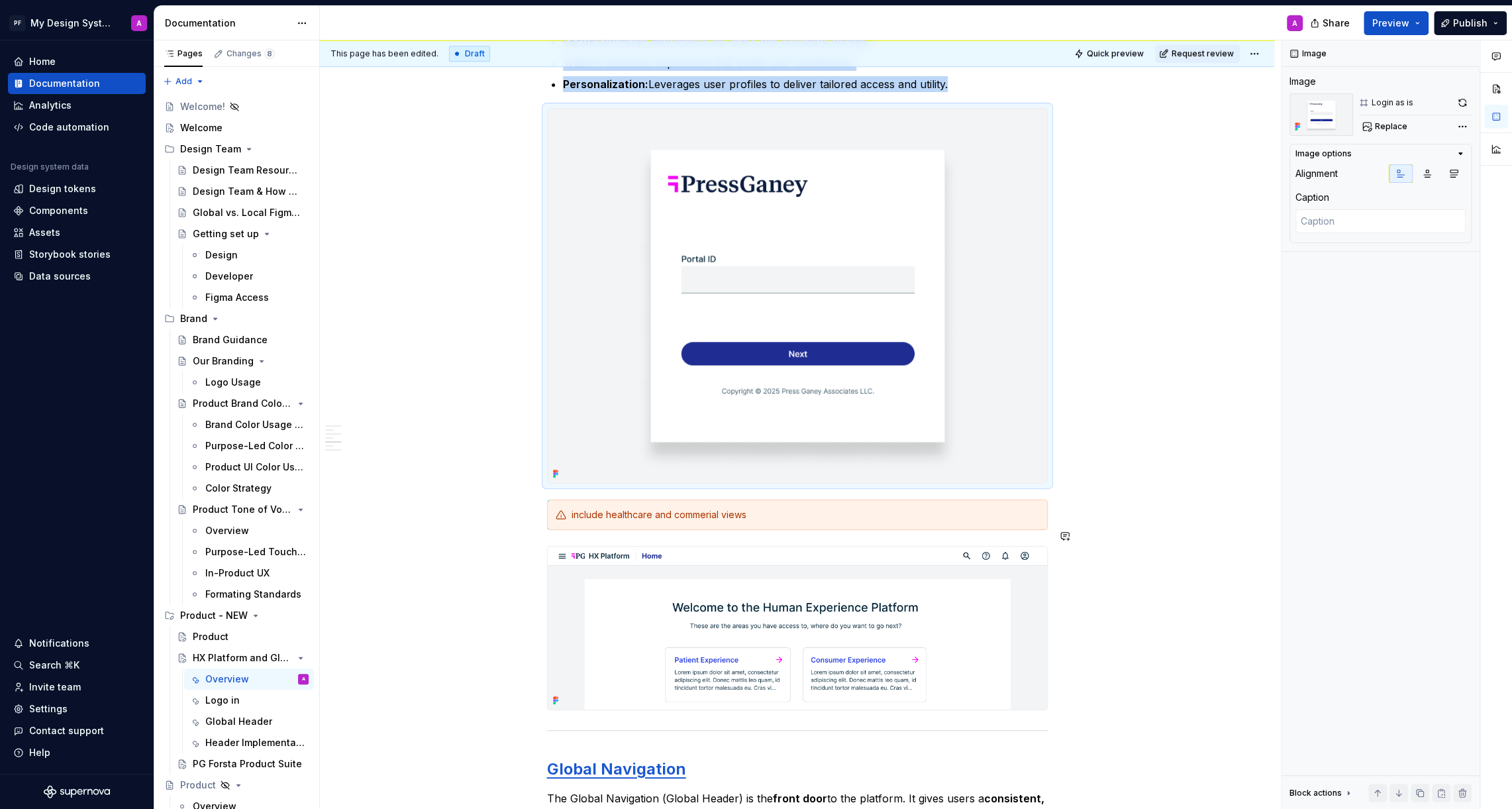
click at [845, 627] on img at bounding box center [797, 628] width 500 height 163
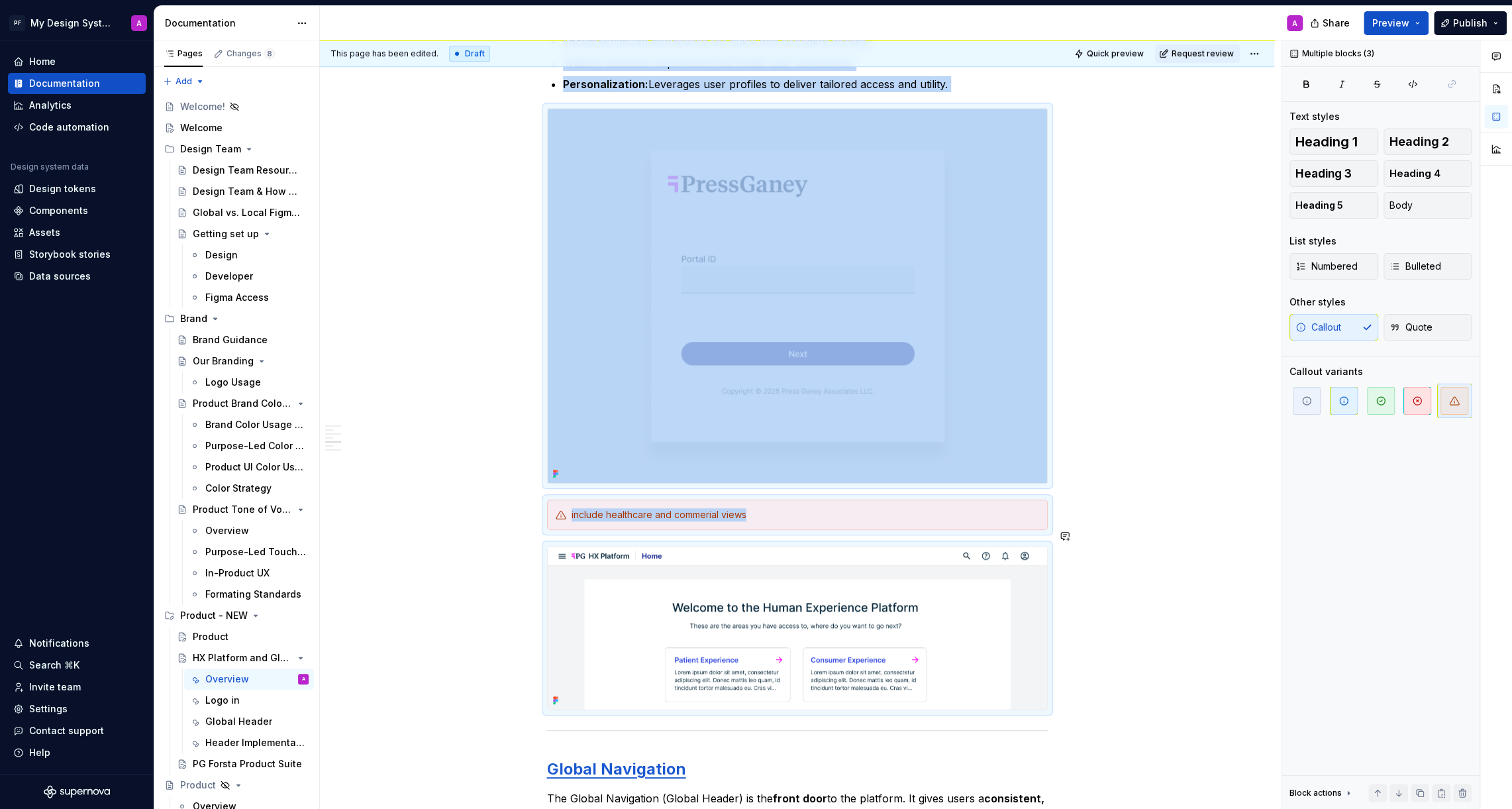
copy div "Consistency: A unified entry across products and touchpoints. Guidance: Clear C…"
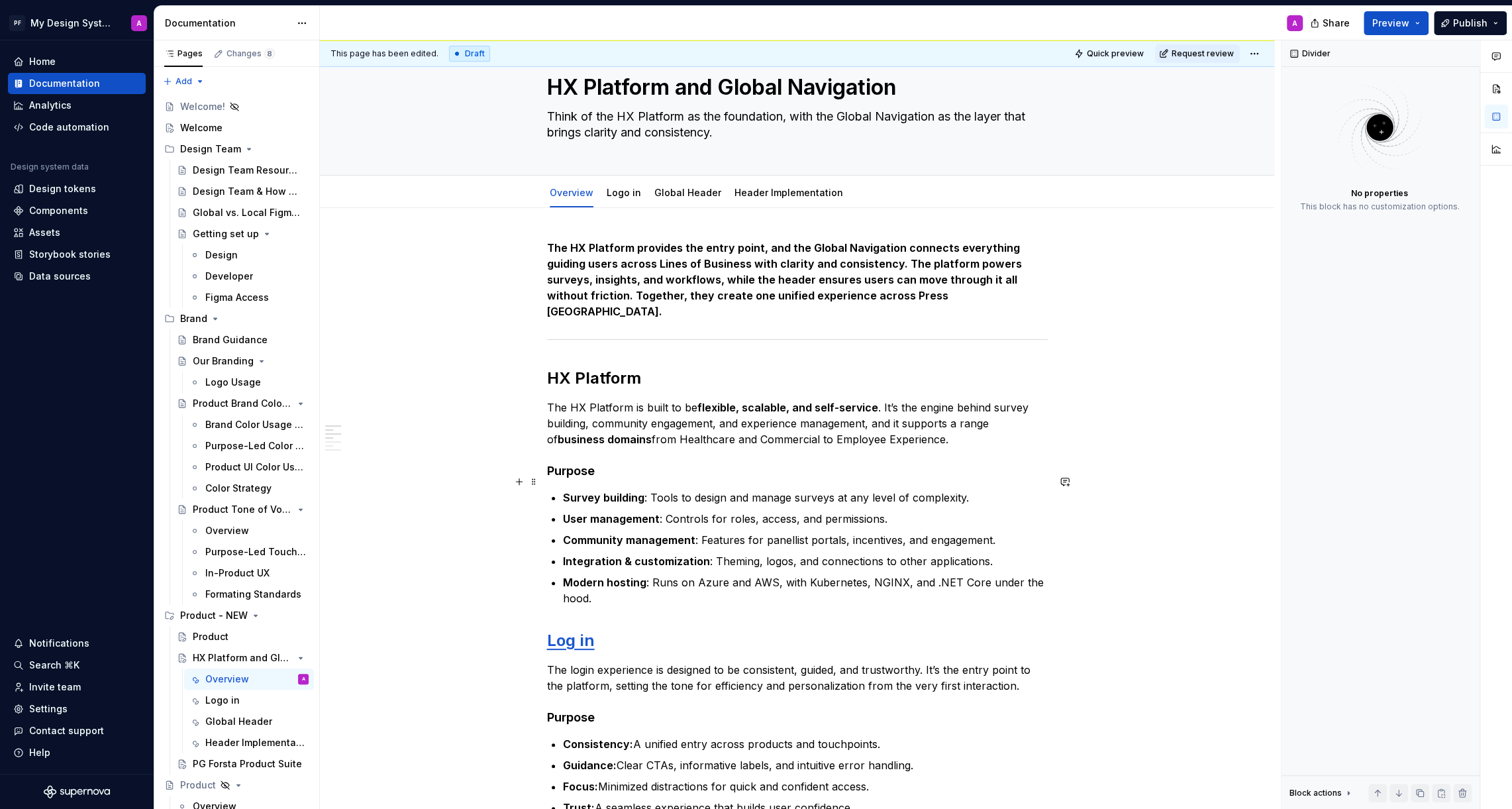
scroll to position [0, 0]
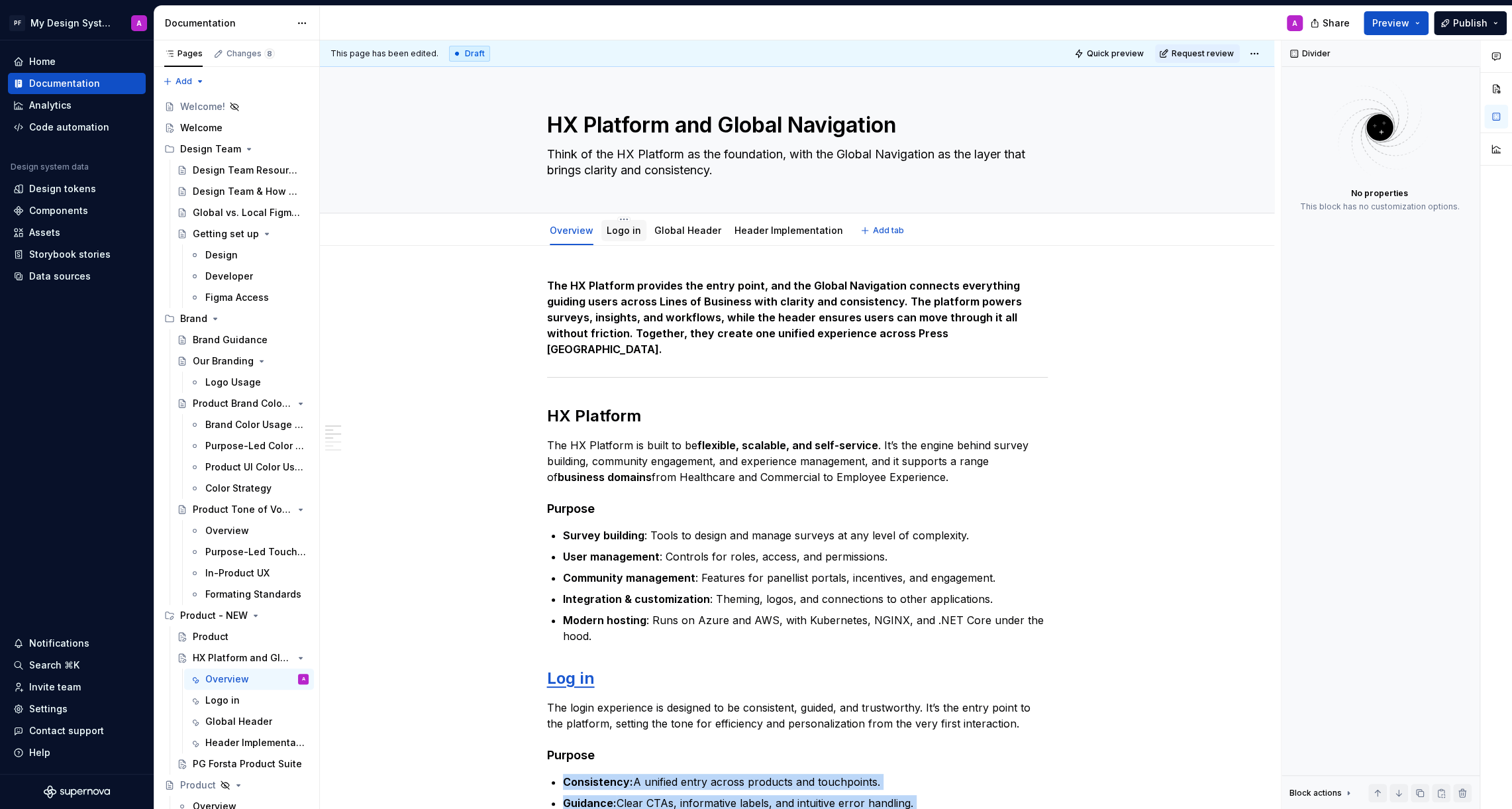
click at [631, 233] on link "Logo in" at bounding box center [624, 231] width 34 height 11
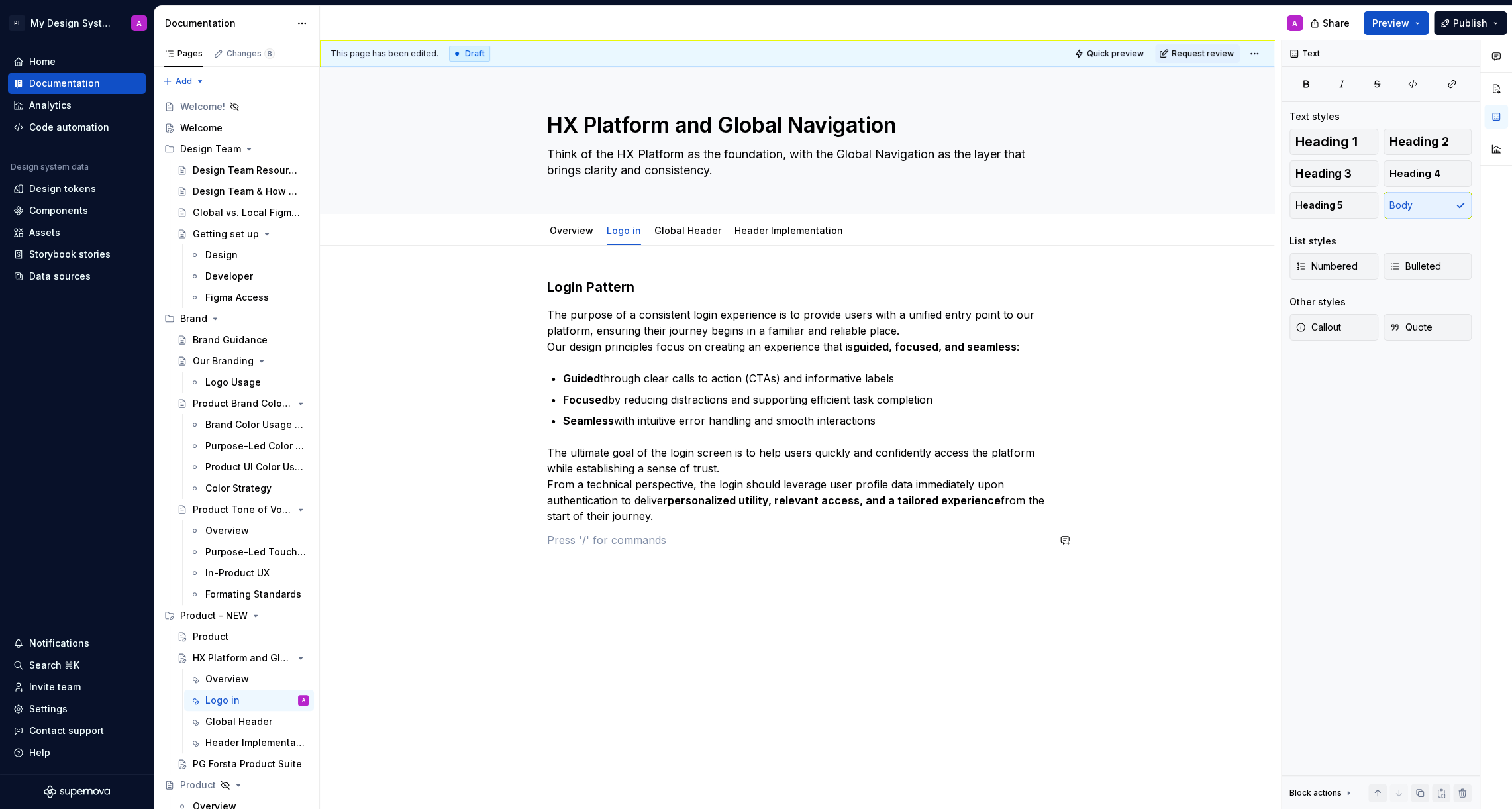
click at [665, 553] on div "Login Pattern The purpose of a consistent login experience is to provide users …" at bounding box center [797, 420] width 500 height 286
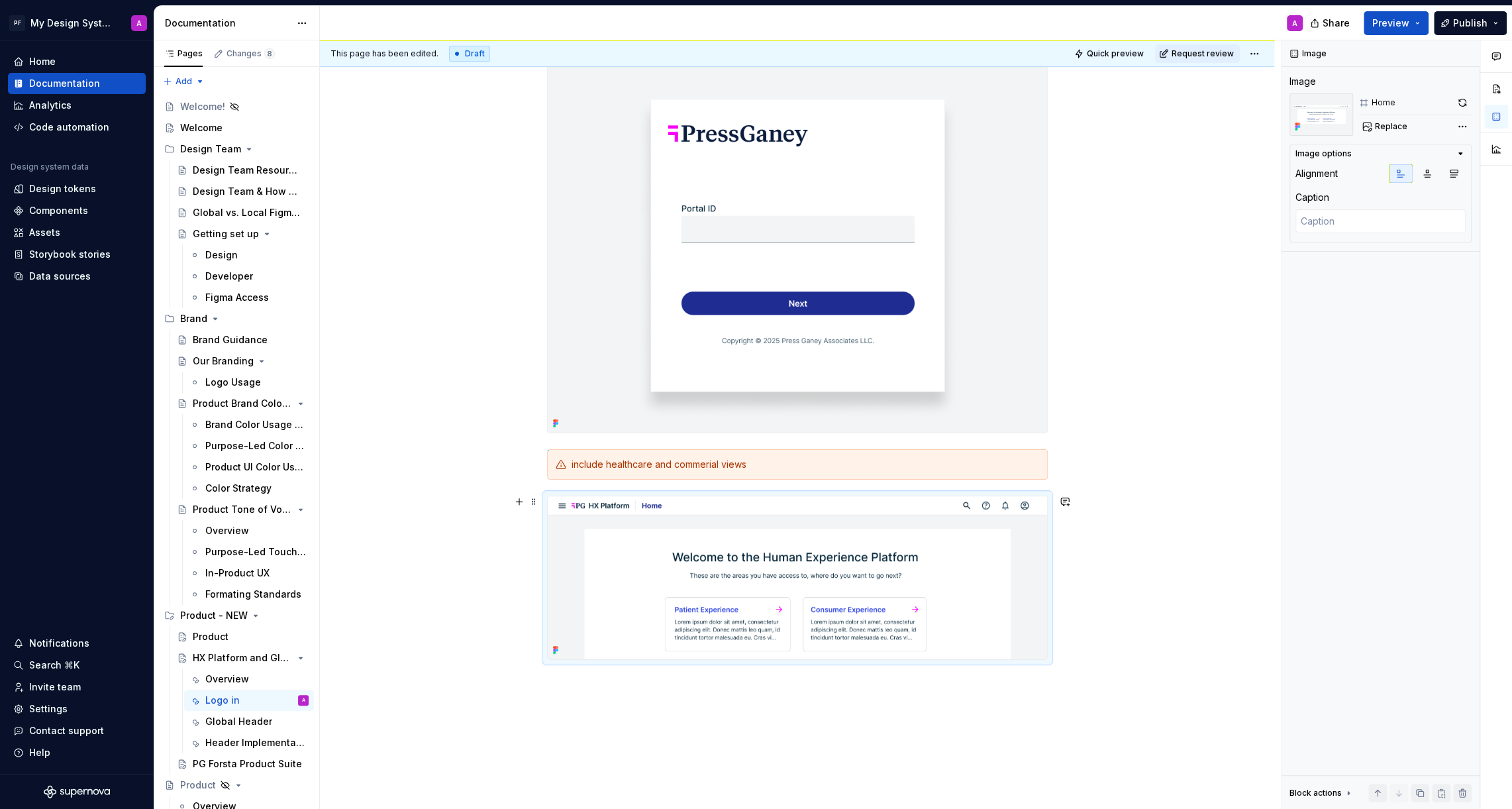
scroll to position [590, 0]
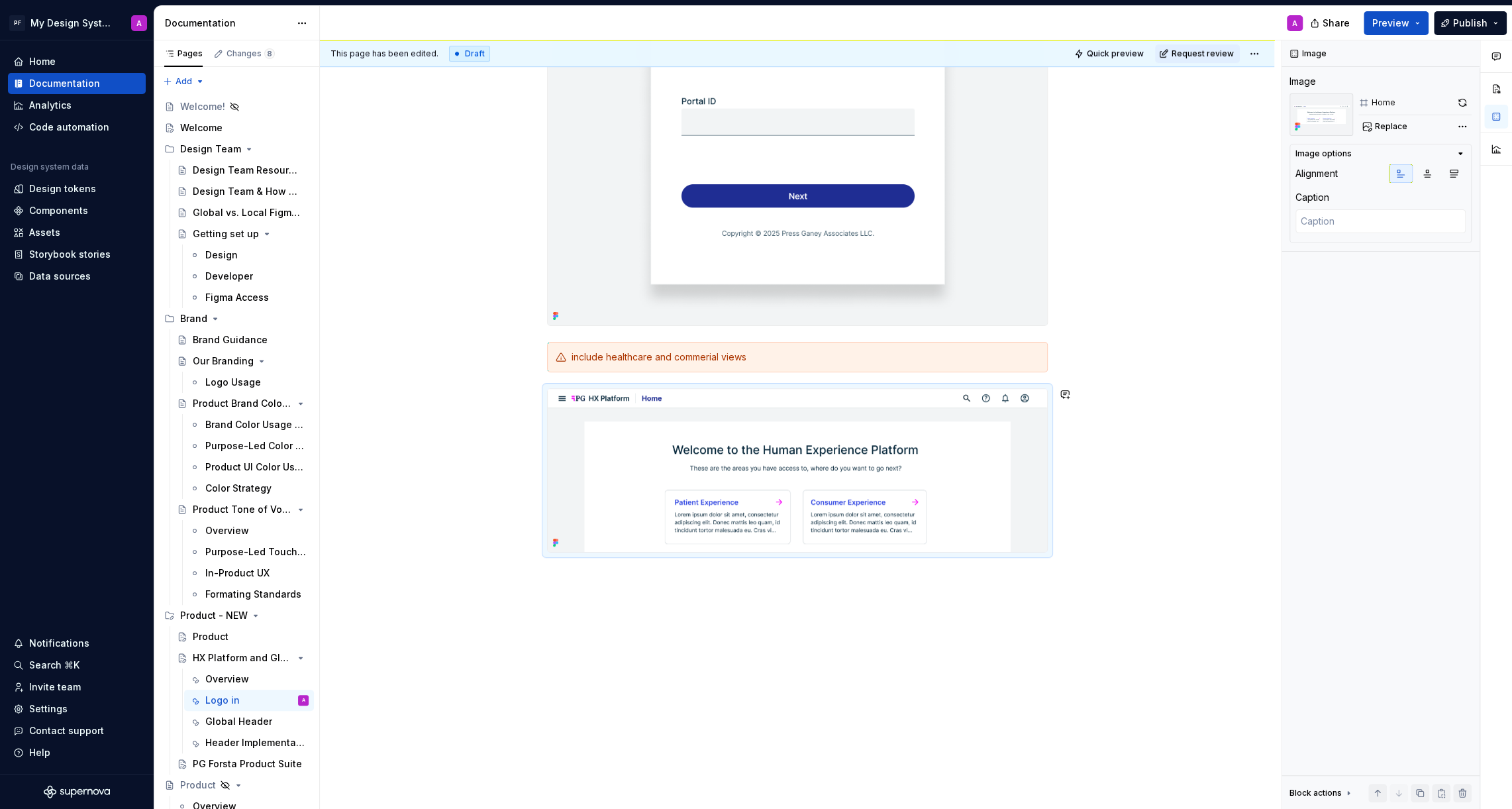
click at [714, 653] on div "Login Pattern The purpose of a consistent login experience is to provide users …" at bounding box center [796, 234] width 954 height 1155
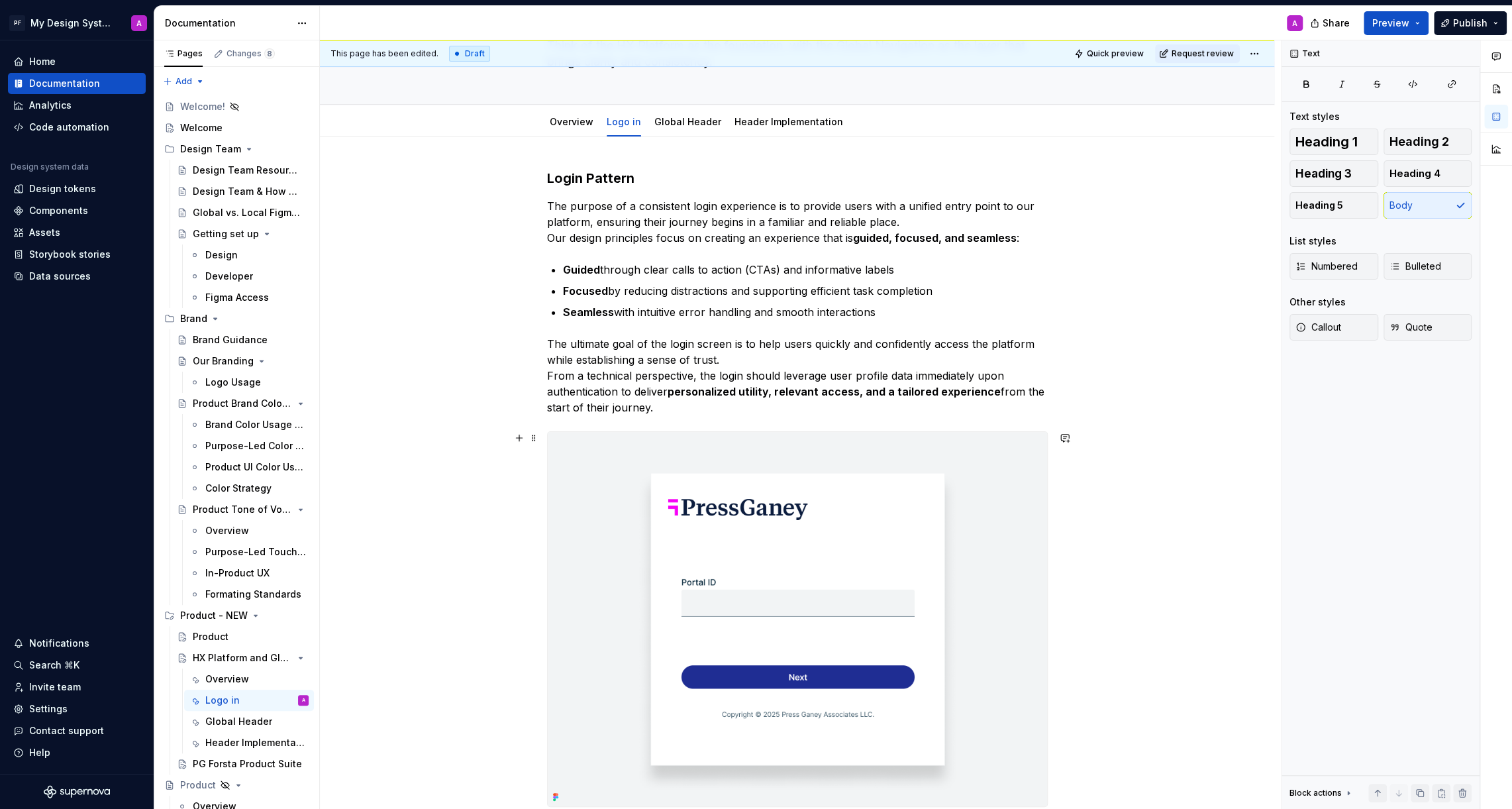
scroll to position [0, 0]
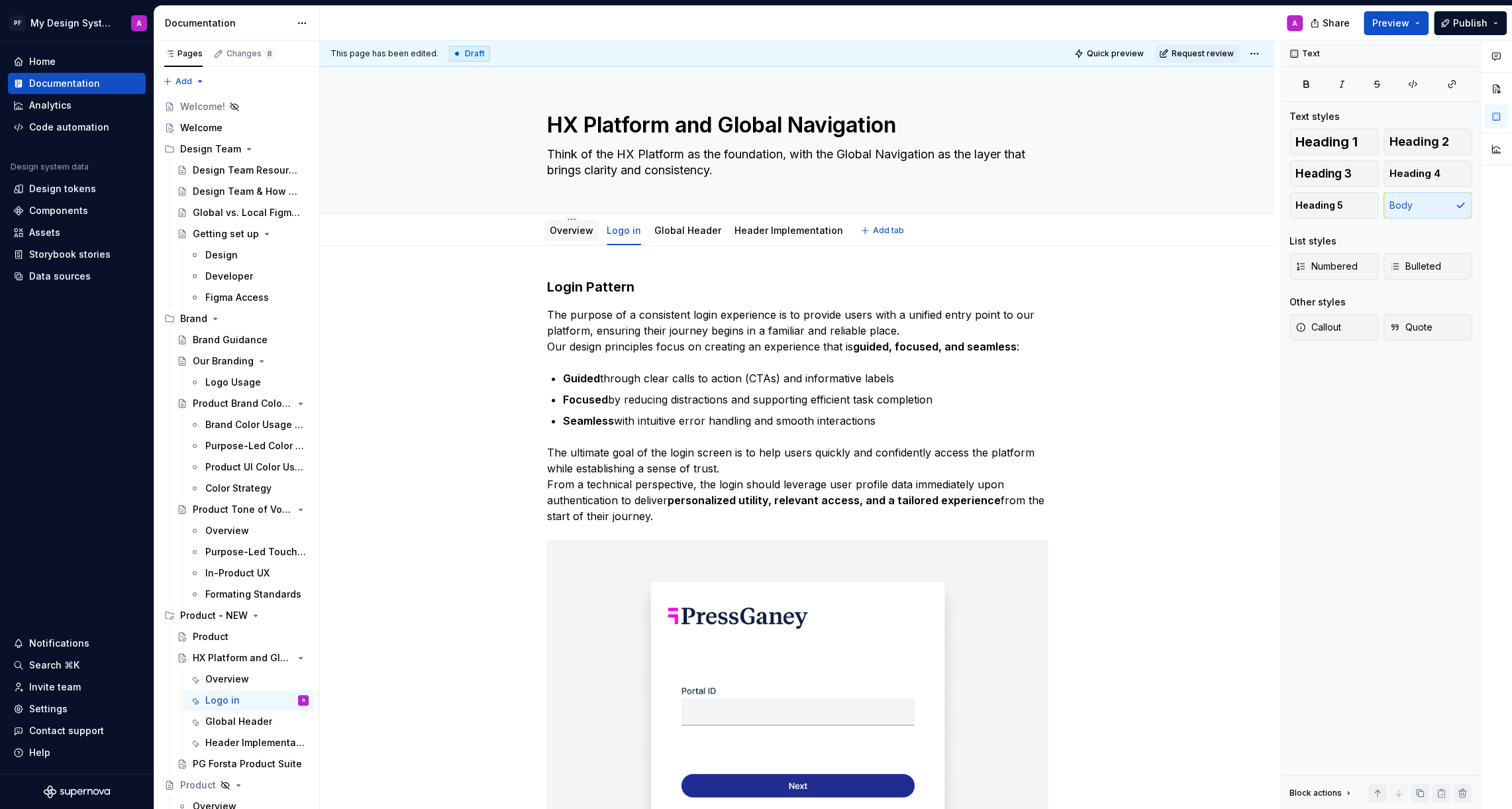
click at [583, 237] on div "Overview" at bounding box center [571, 230] width 44 height 16
click at [570, 237] on div "Overview" at bounding box center [571, 230] width 44 height 16
click at [579, 230] on link "Overview" at bounding box center [571, 231] width 44 height 11
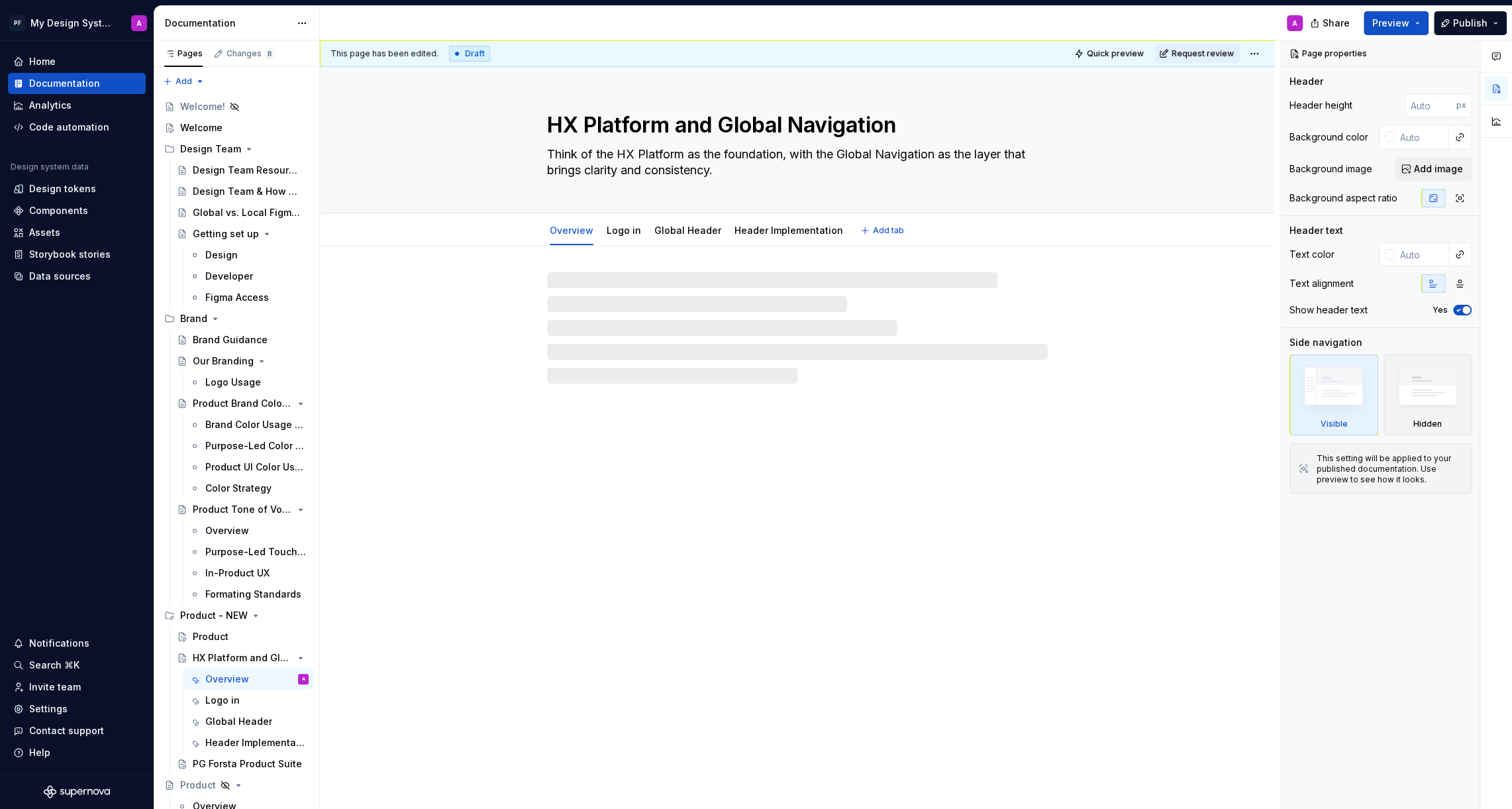
type textarea "*"
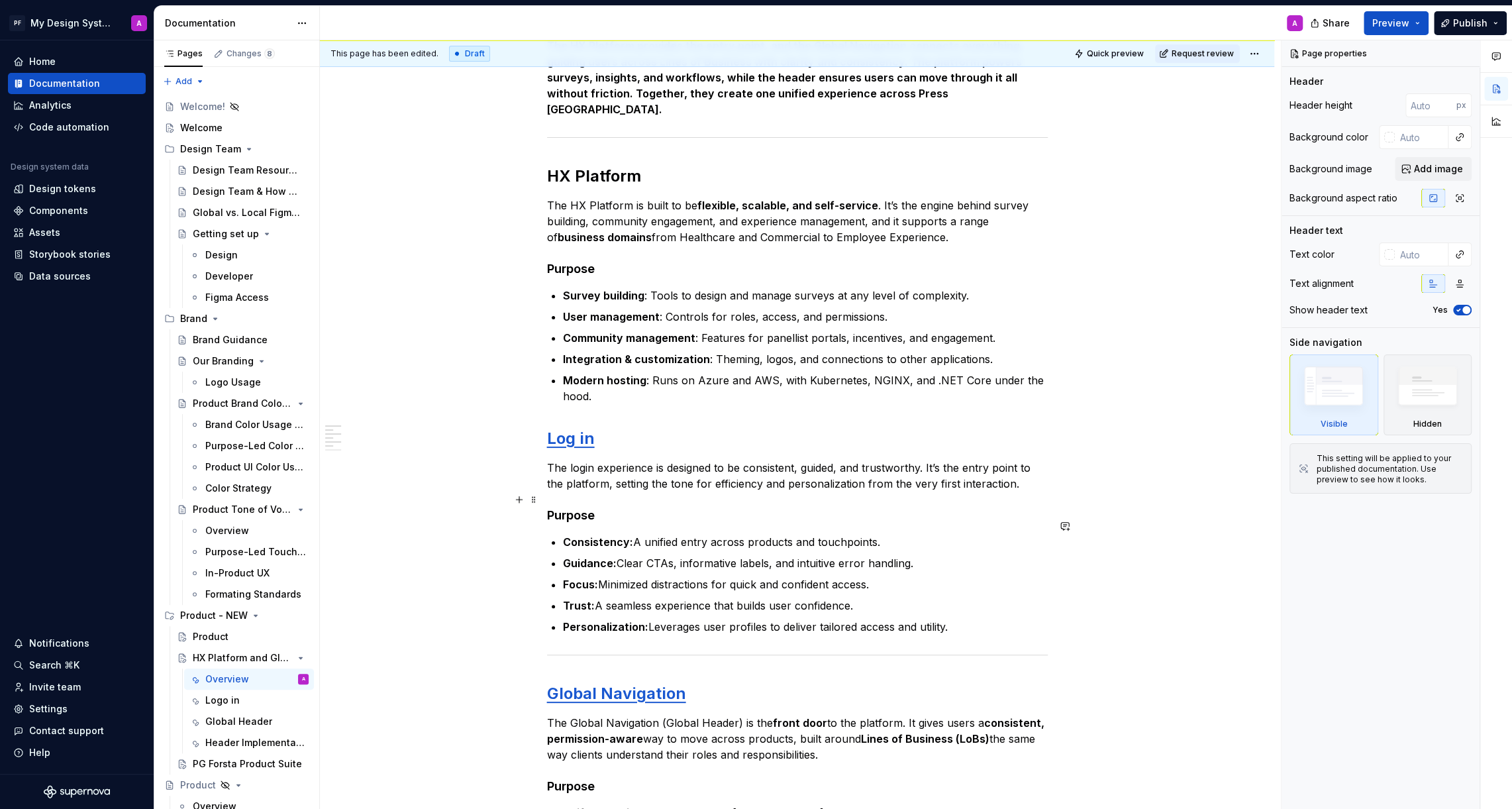
scroll to position [170, 0]
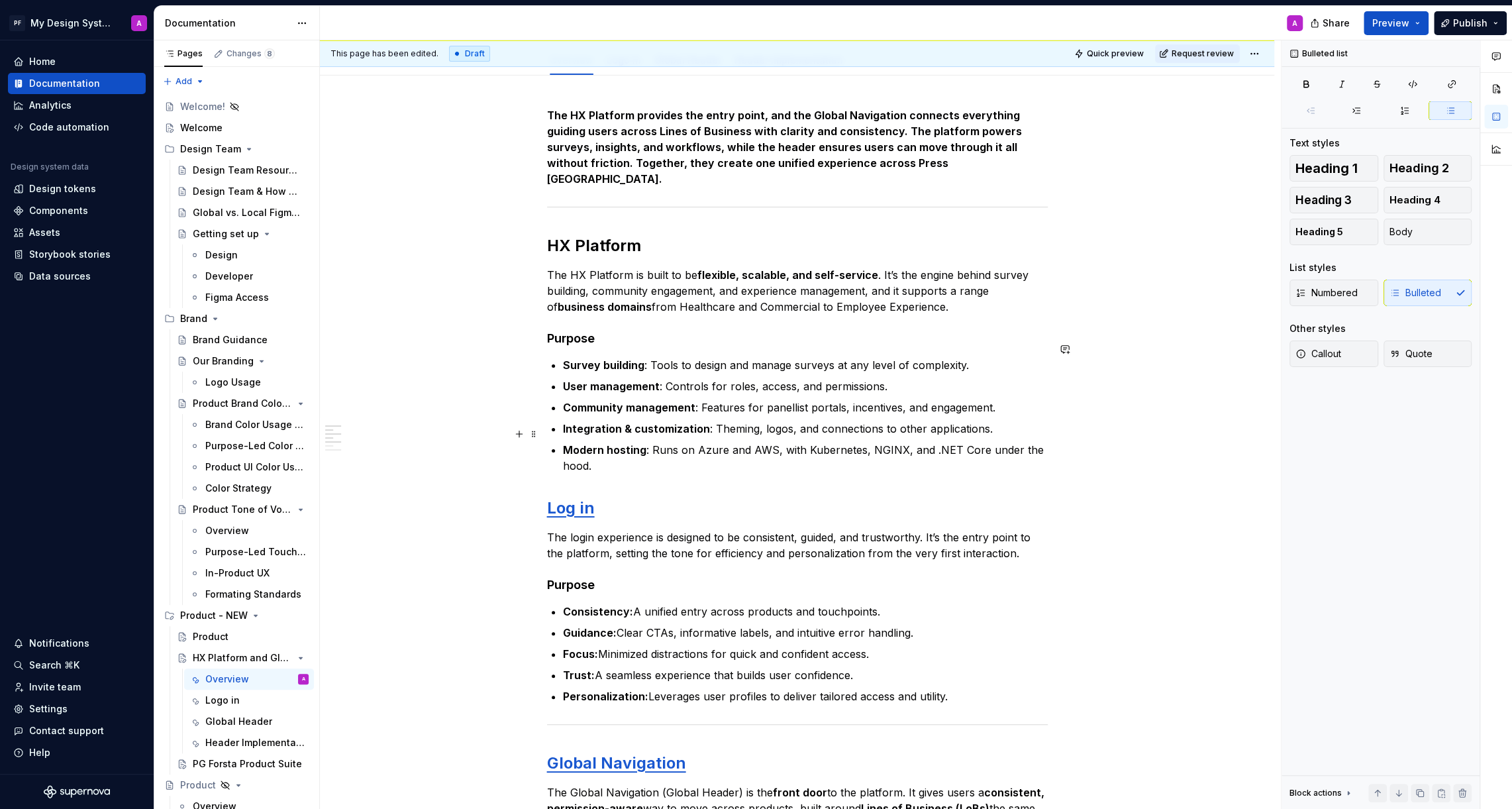
click at [623, 450] on p "Modern hosting : Runs on Azure and AWS, with Kubernetes, NGINX, and .NET Core u…" at bounding box center [805, 458] width 484 height 32
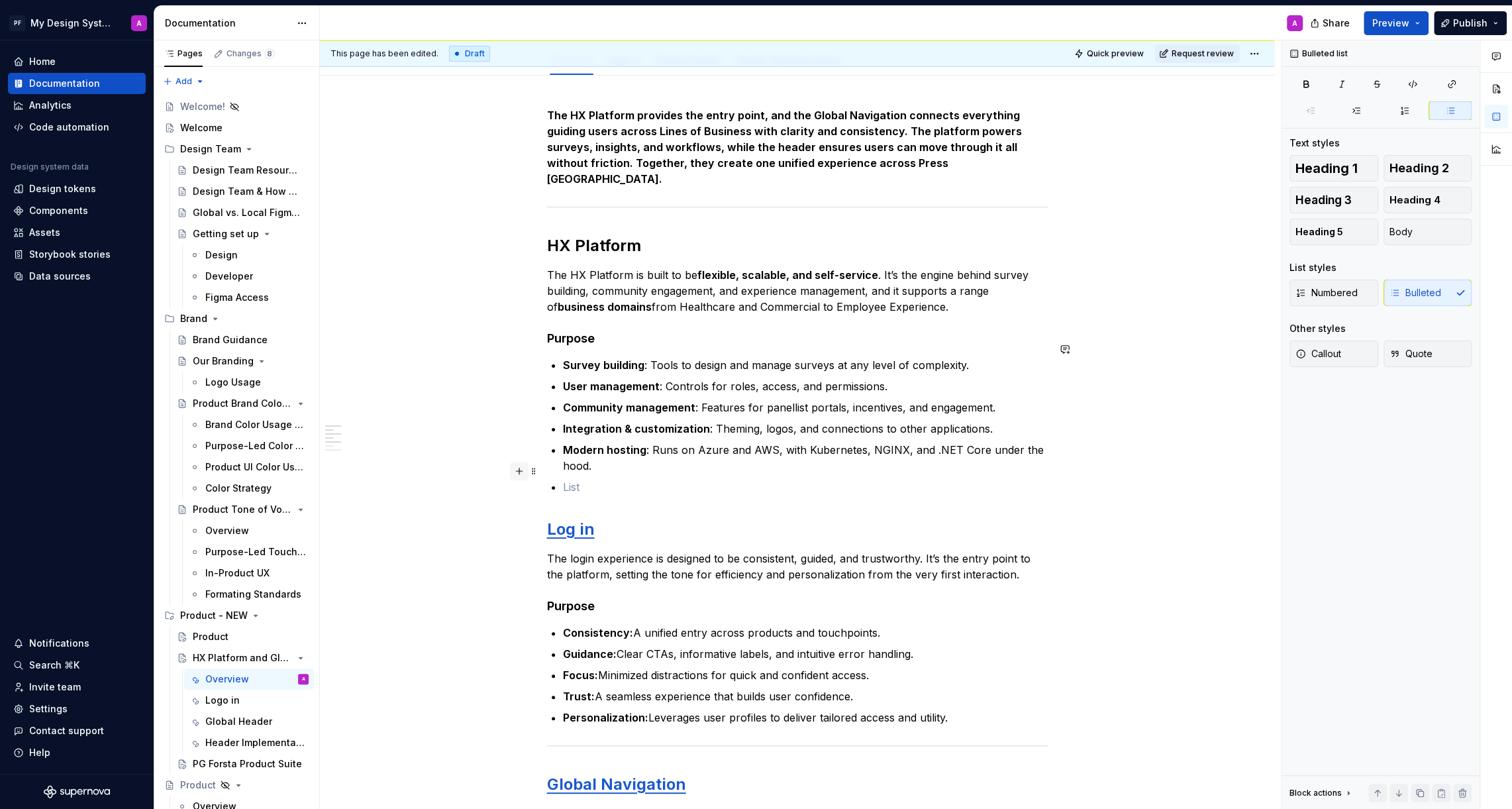
click at [523, 468] on button "button" at bounding box center [519, 470] width 18 height 18
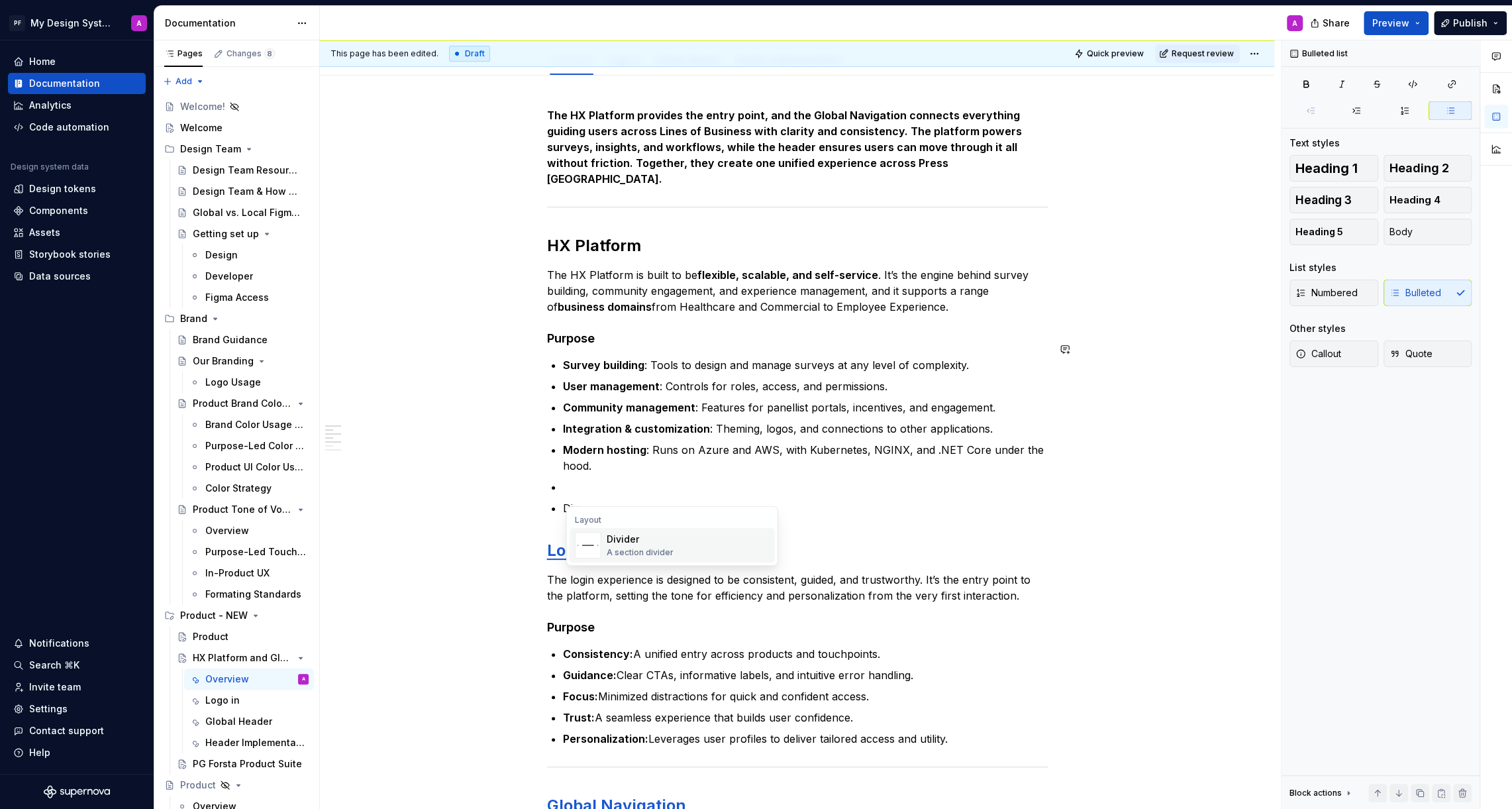
click at [618, 541] on div "Divider" at bounding box center [640, 539] width 67 height 13
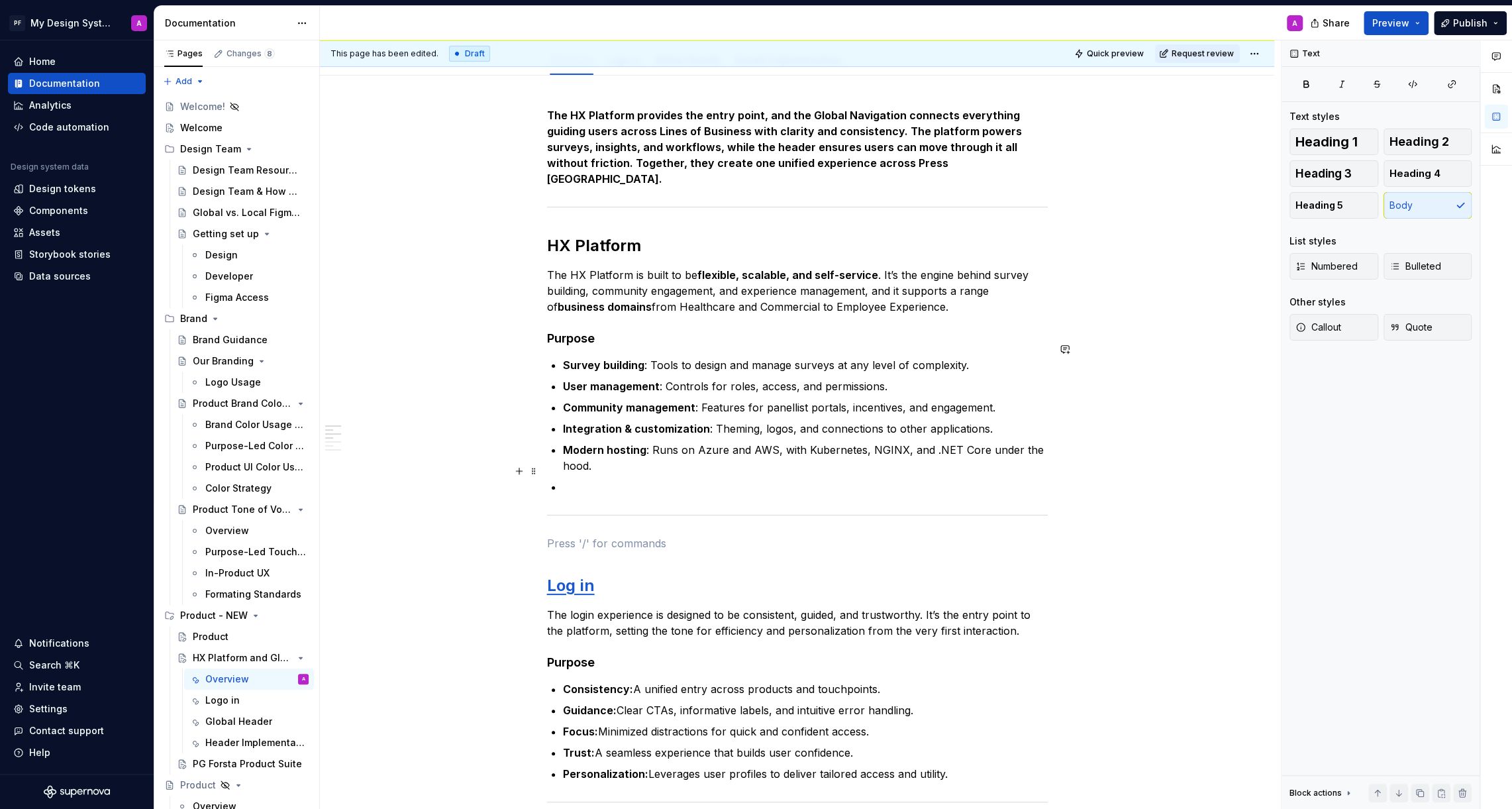
click at [600, 479] on p at bounding box center [805, 486] width 484 height 16
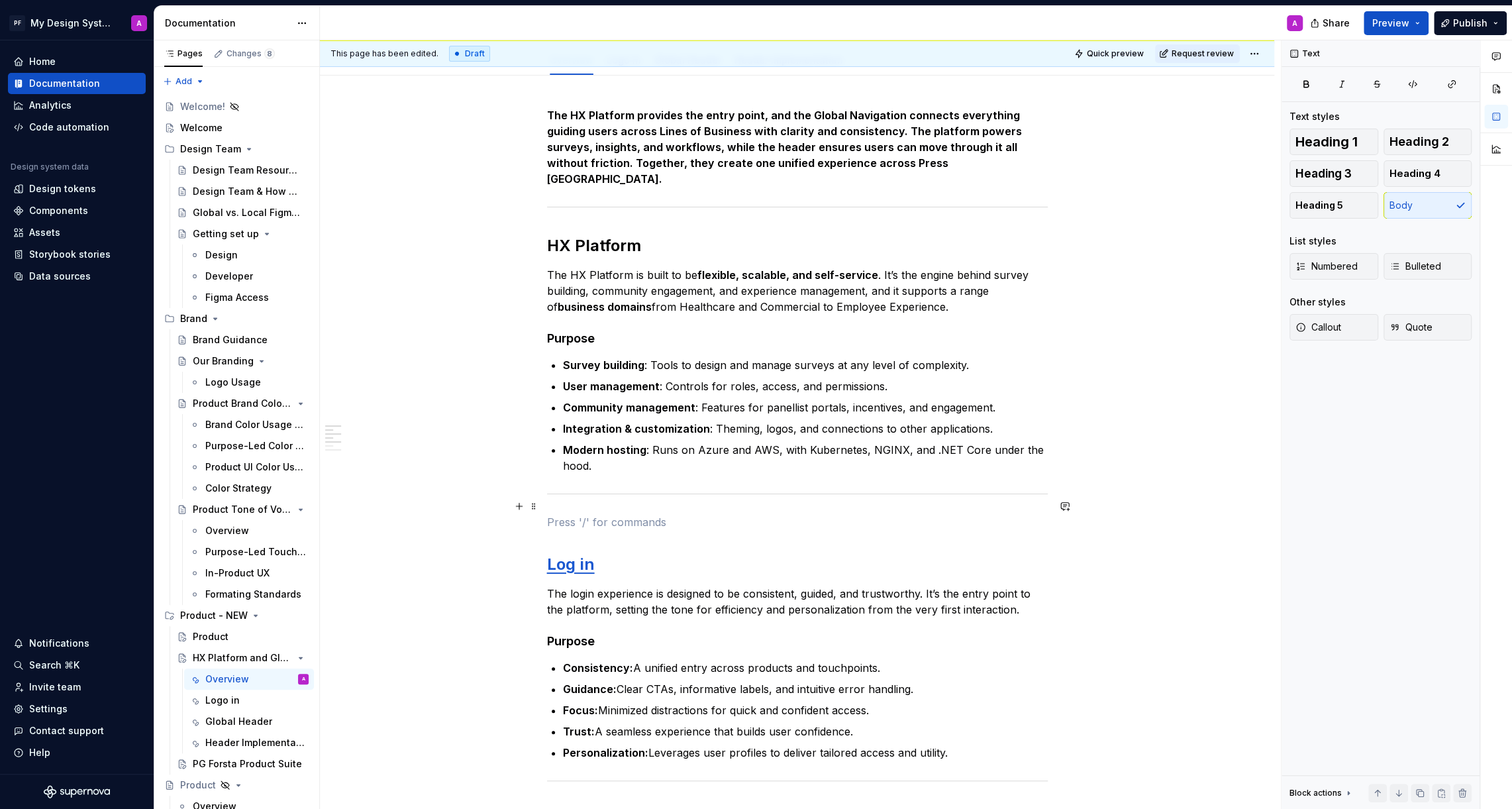
click at [574, 514] on p at bounding box center [797, 522] width 500 height 16
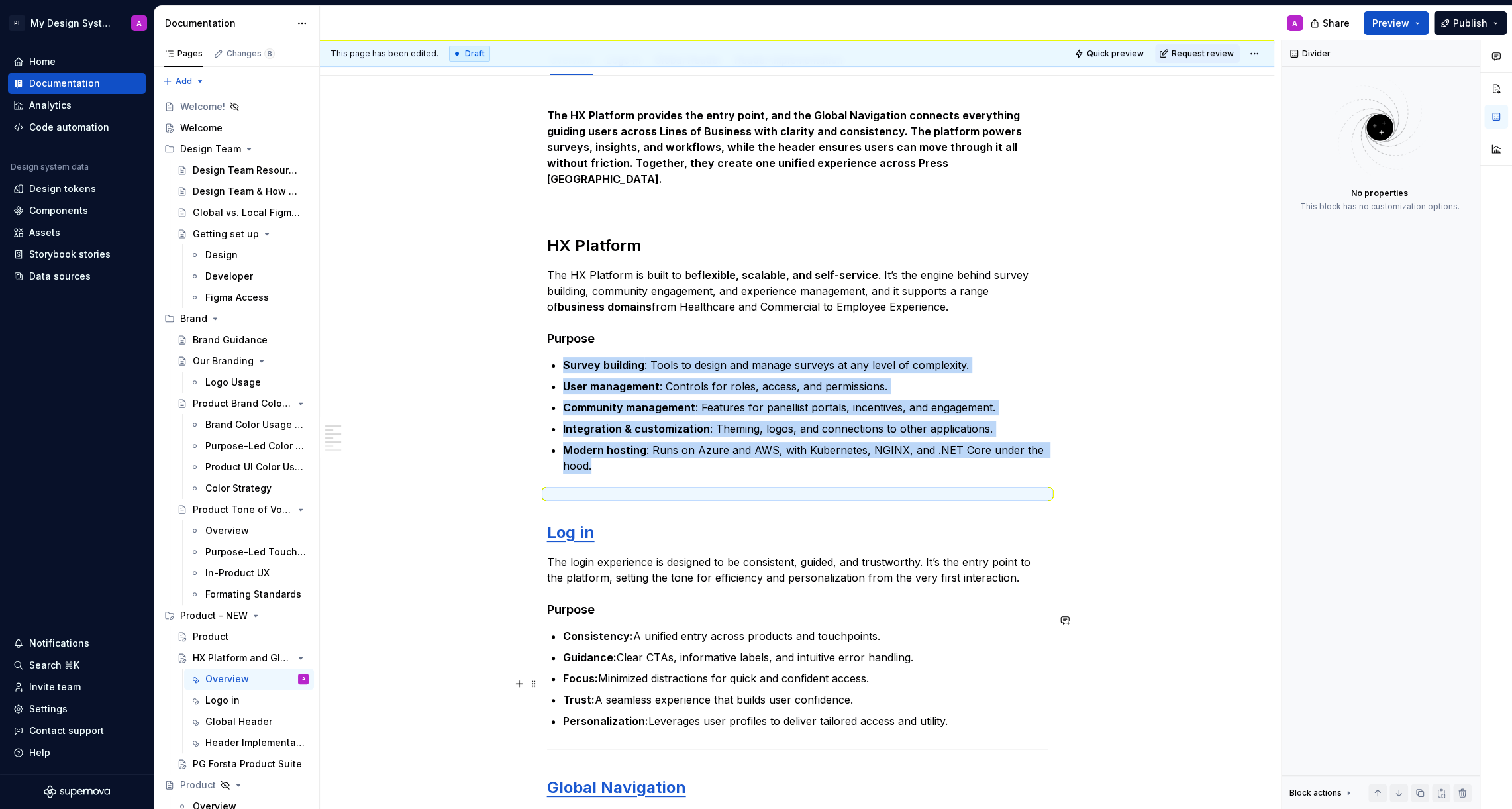
click at [1129, 678] on div "The HX Platform provides the entry point, and the Global Navigation connects ev…" at bounding box center [796, 807] width 954 height 1464
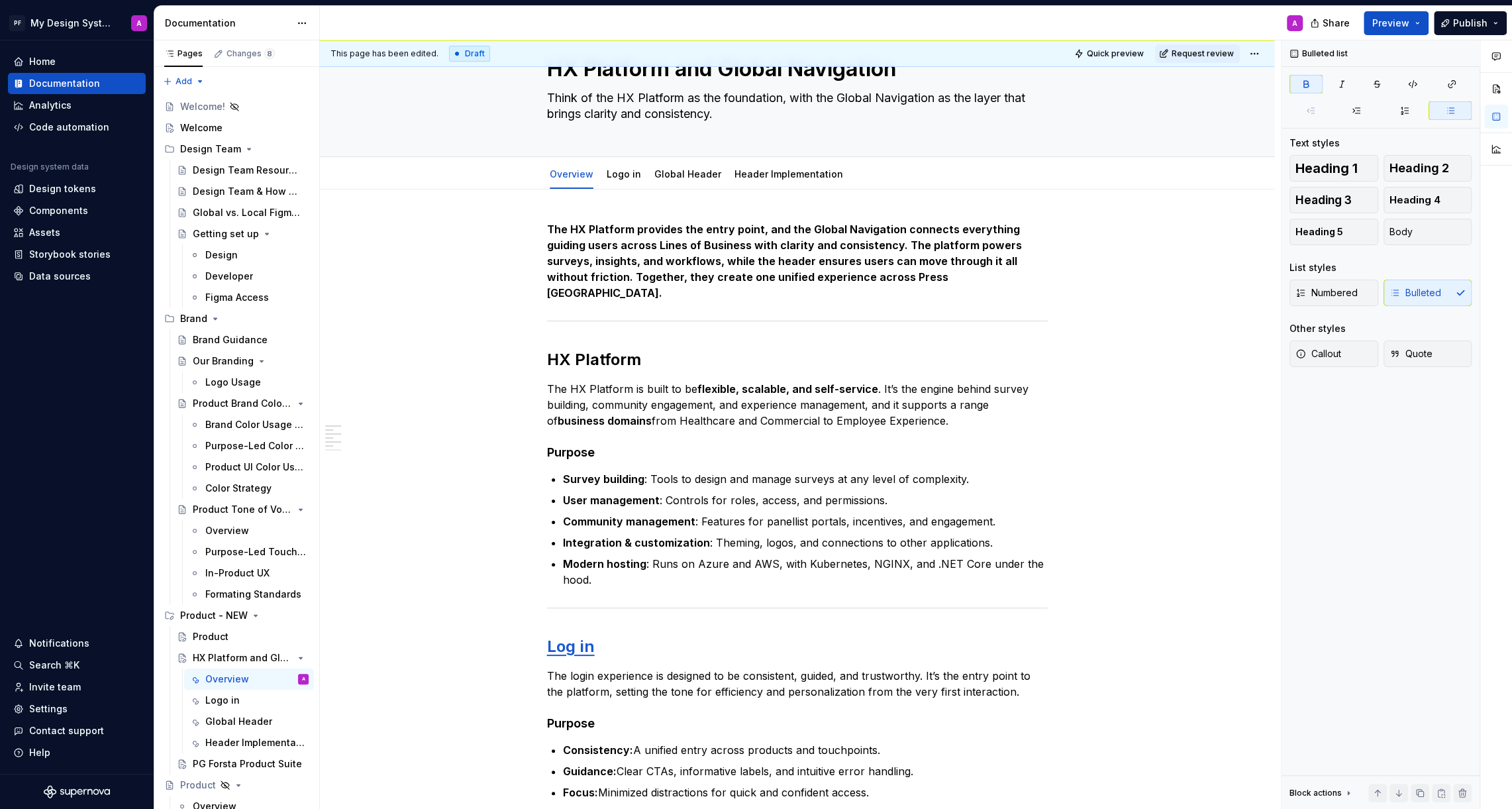
scroll to position [0, 0]
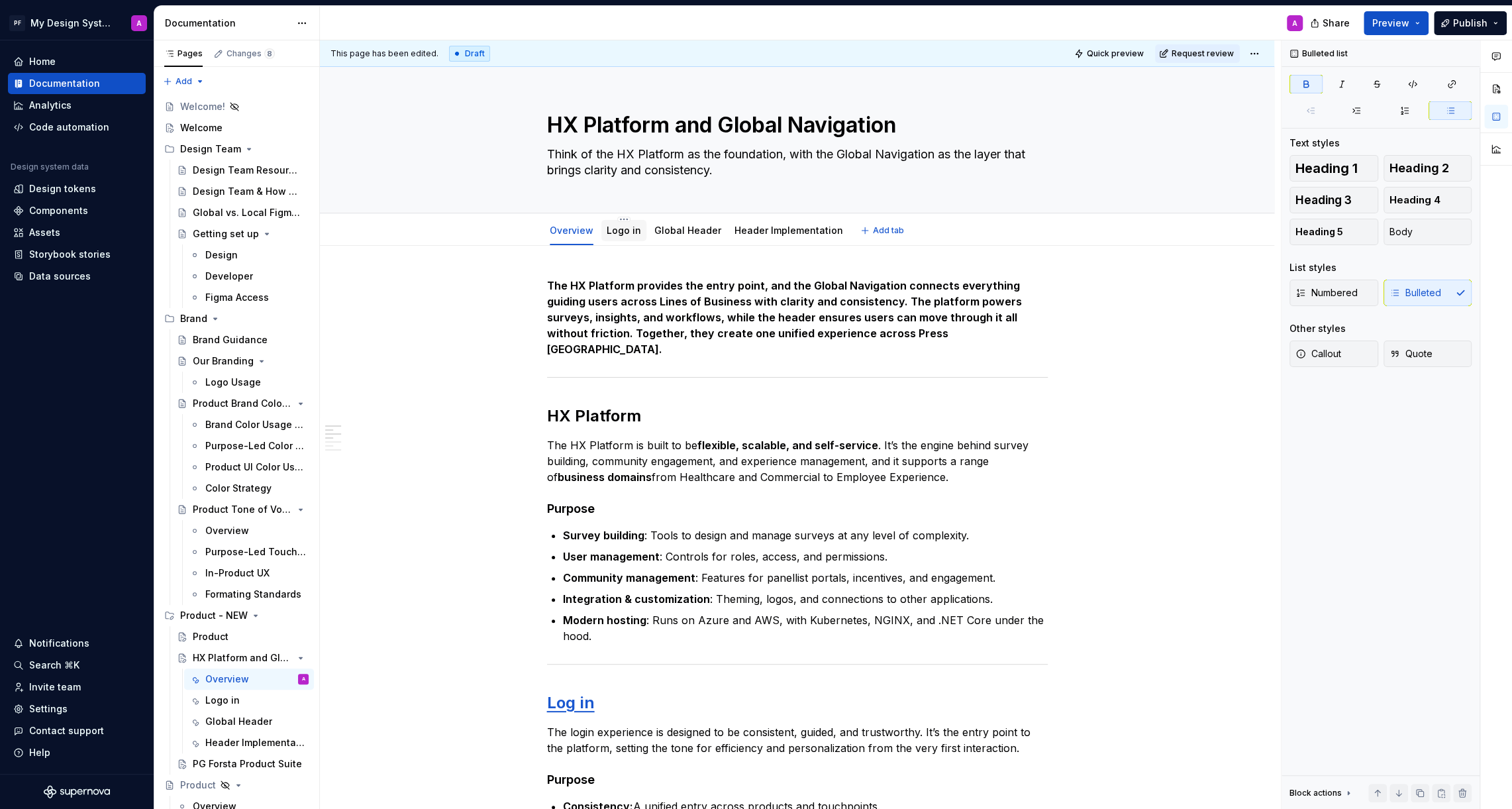
click at [631, 236] on div "Logo in" at bounding box center [624, 231] width 34 height 13
click at [626, 230] on link "Logo in" at bounding box center [624, 231] width 34 height 11
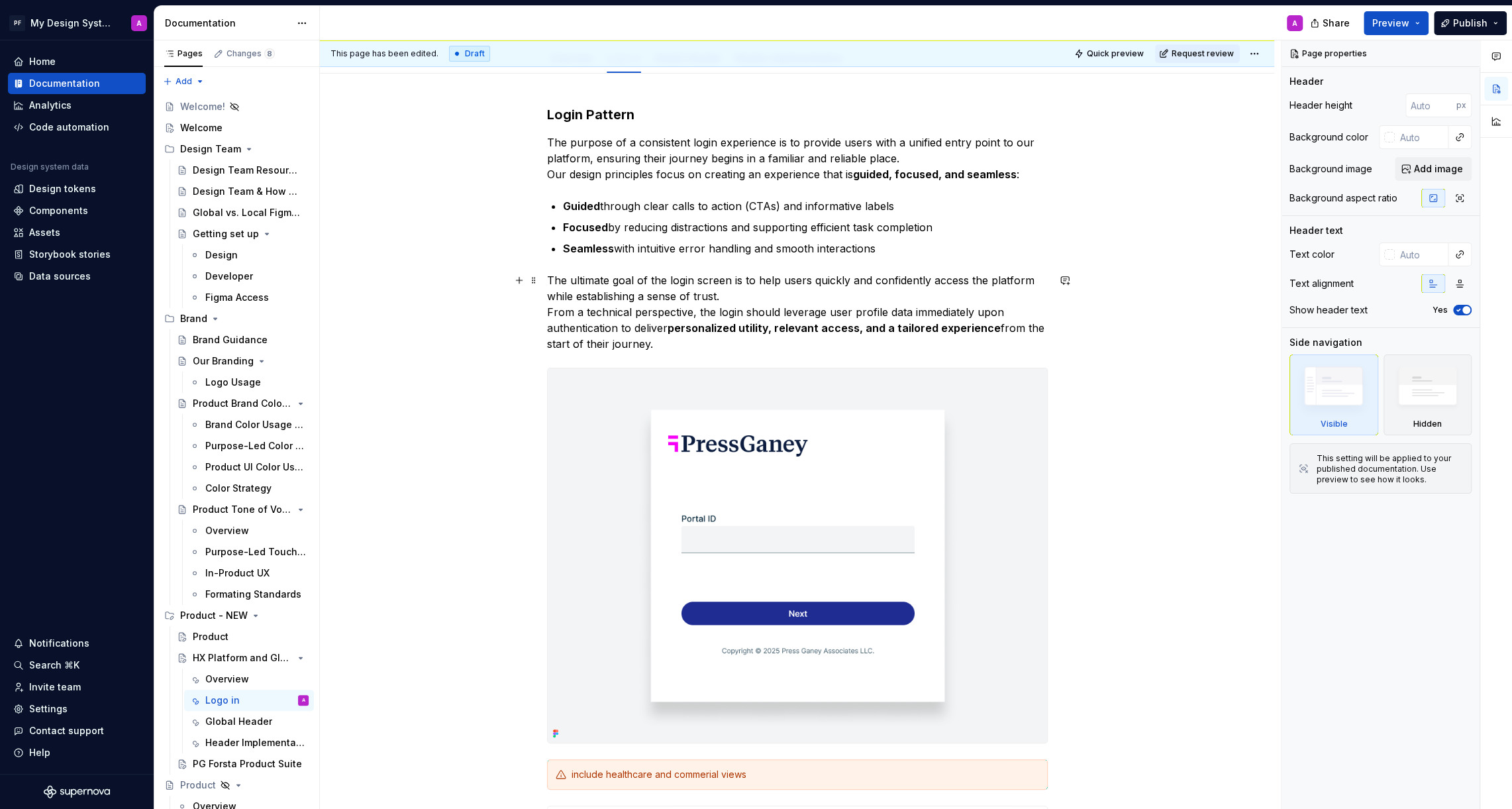
scroll to position [284, 0]
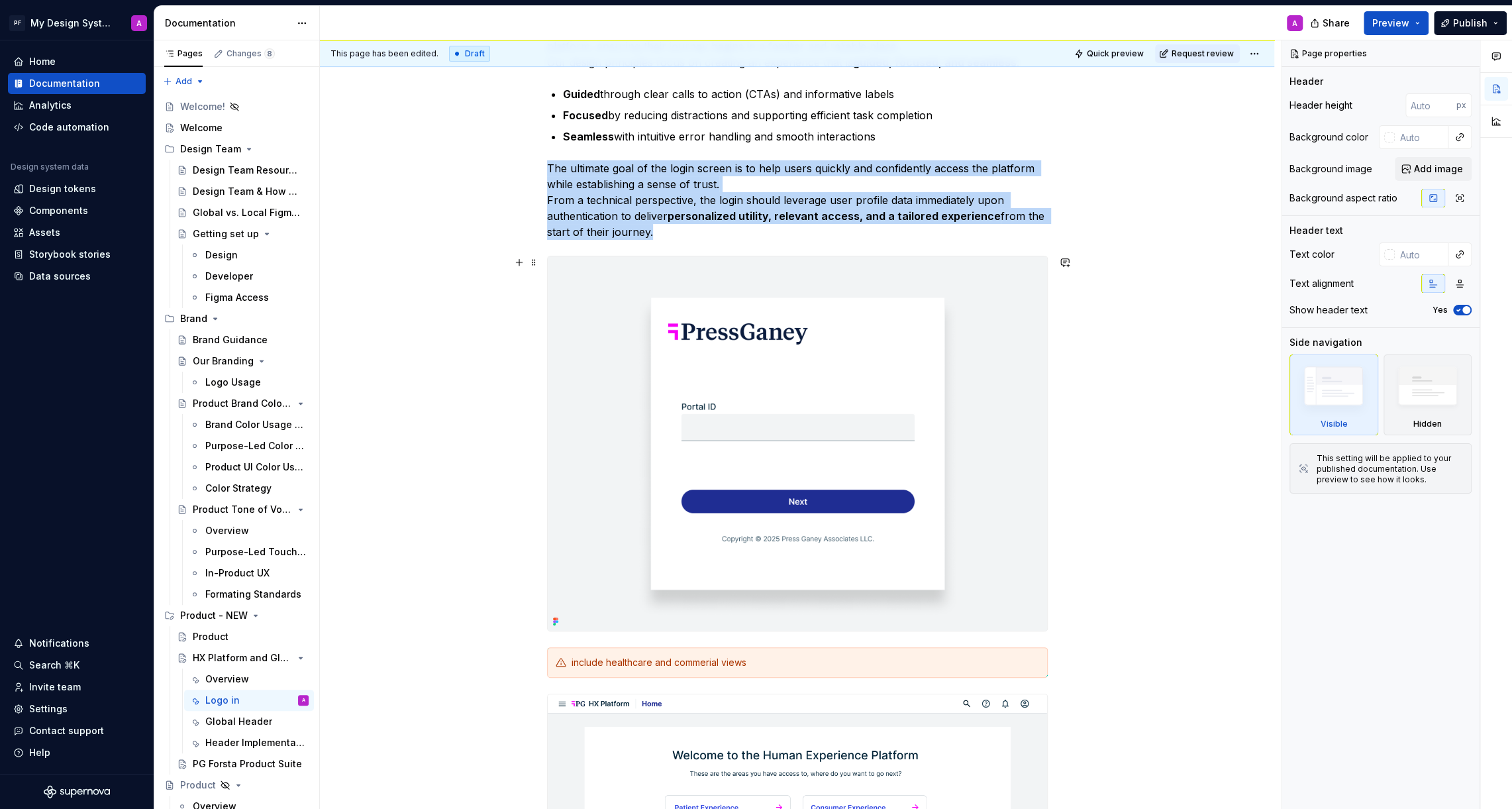
click at [777, 366] on img at bounding box center [797, 443] width 500 height 374
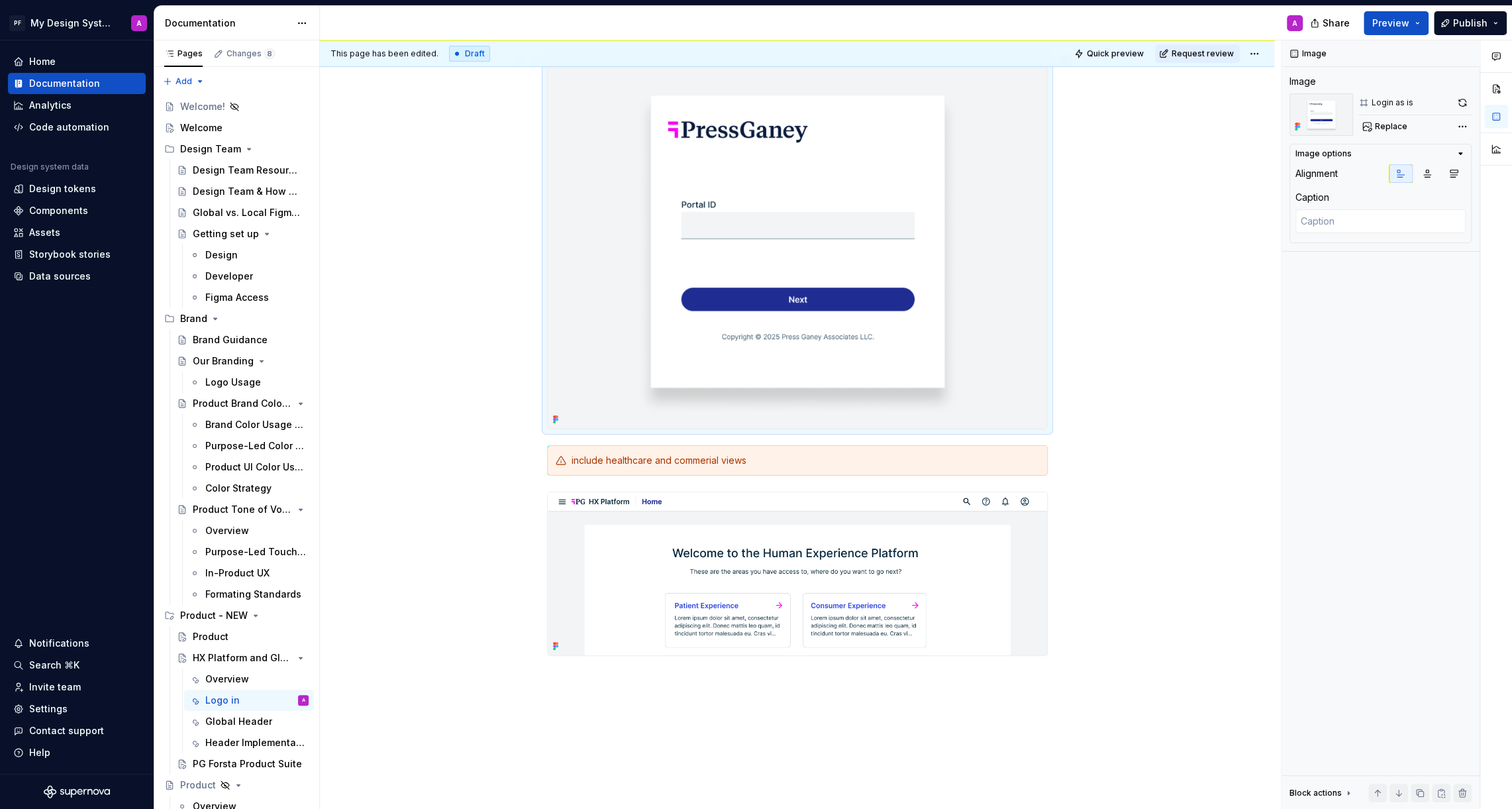
scroll to position [500, 0]
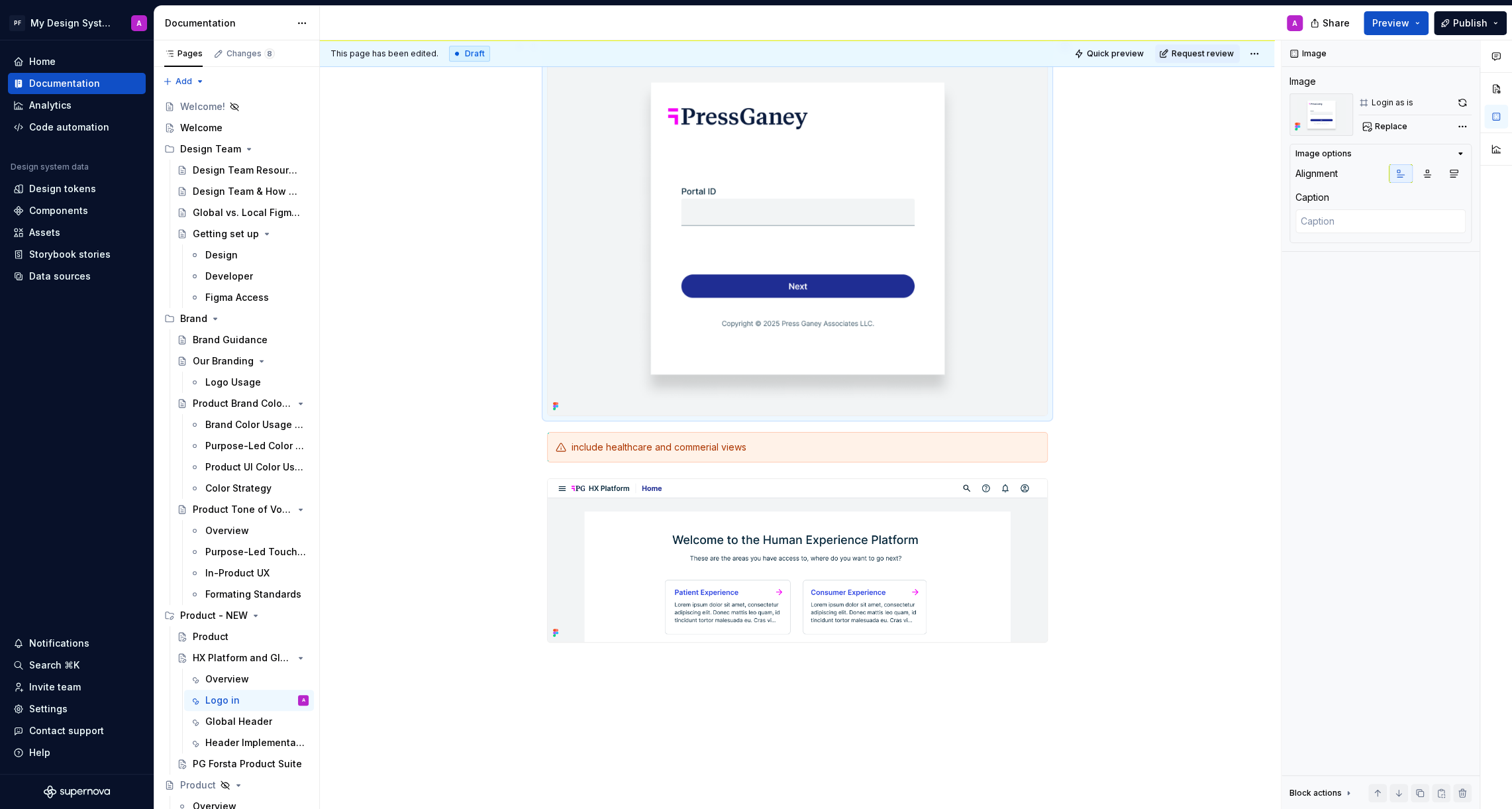
click at [1084, 384] on div "Login Pattern The purpose of a consistent login experience is to provide users …" at bounding box center [796, 339] width 954 height 1186
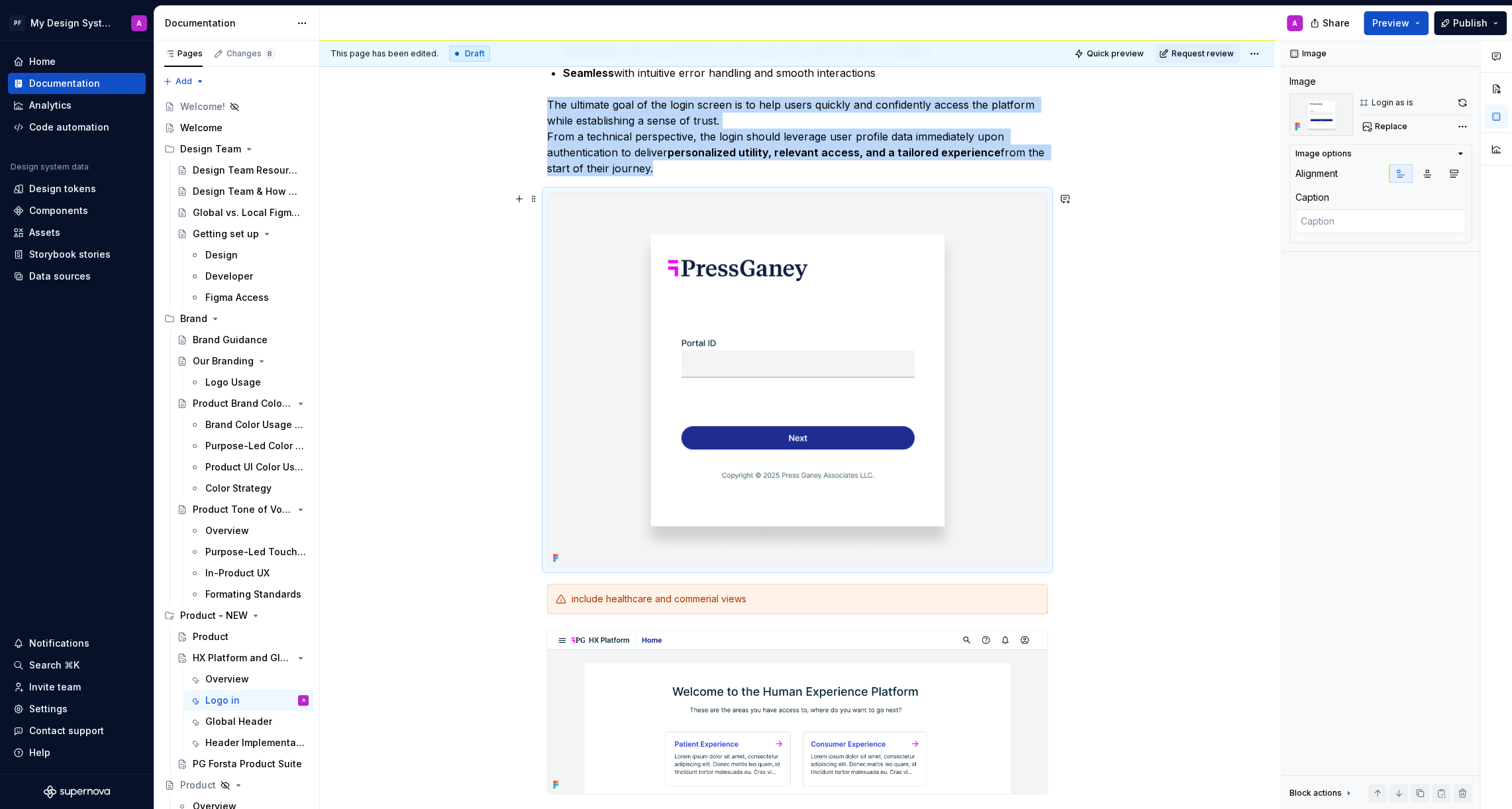
scroll to position [343, 0]
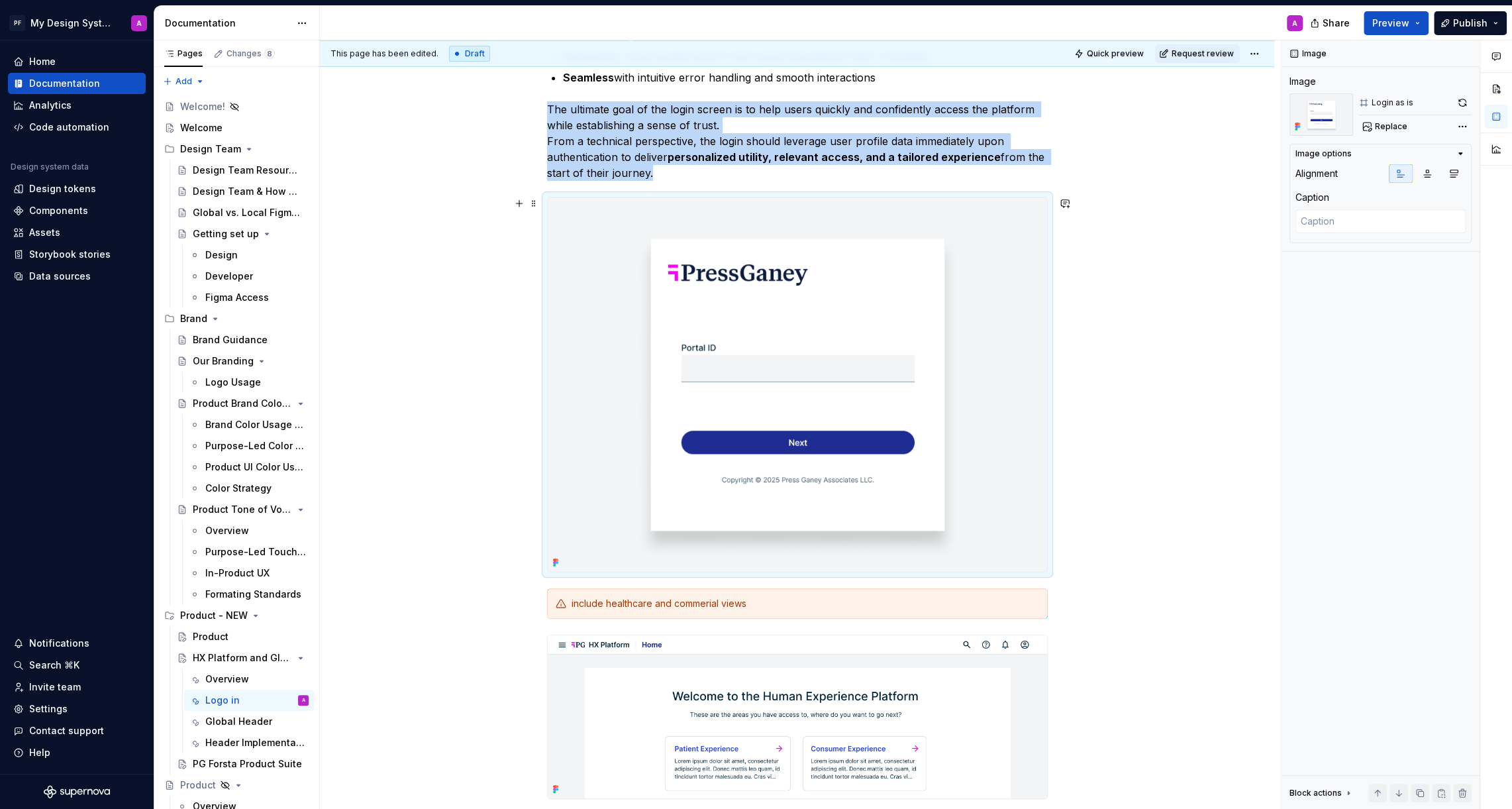
click at [970, 399] on img at bounding box center [797, 384] width 500 height 374
click at [874, 393] on img at bounding box center [797, 384] width 500 height 374
click at [1394, 129] on span "Replace" at bounding box center [1390, 126] width 33 height 11
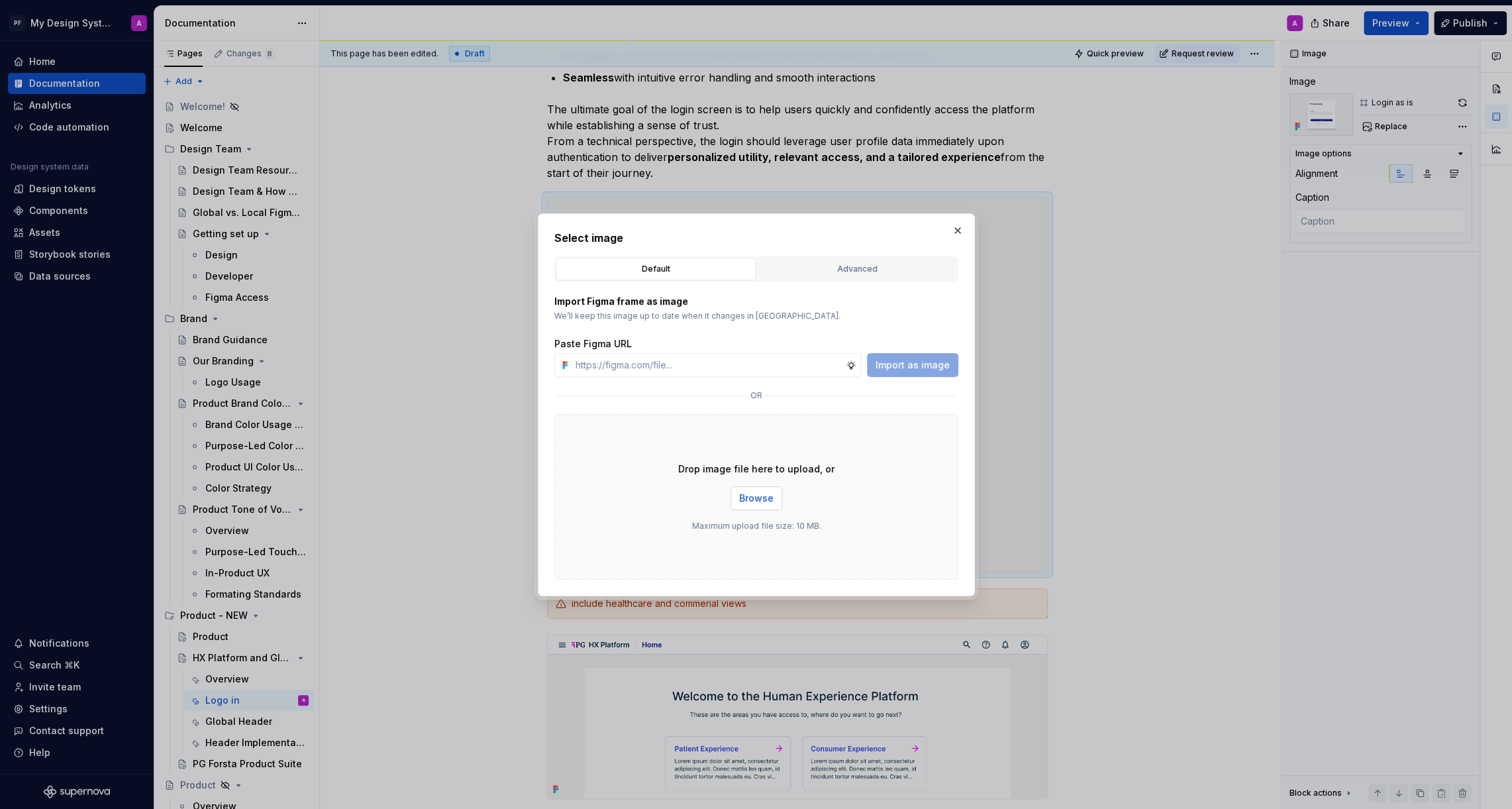
click at [751, 506] on button "Browse" at bounding box center [756, 498] width 52 height 24
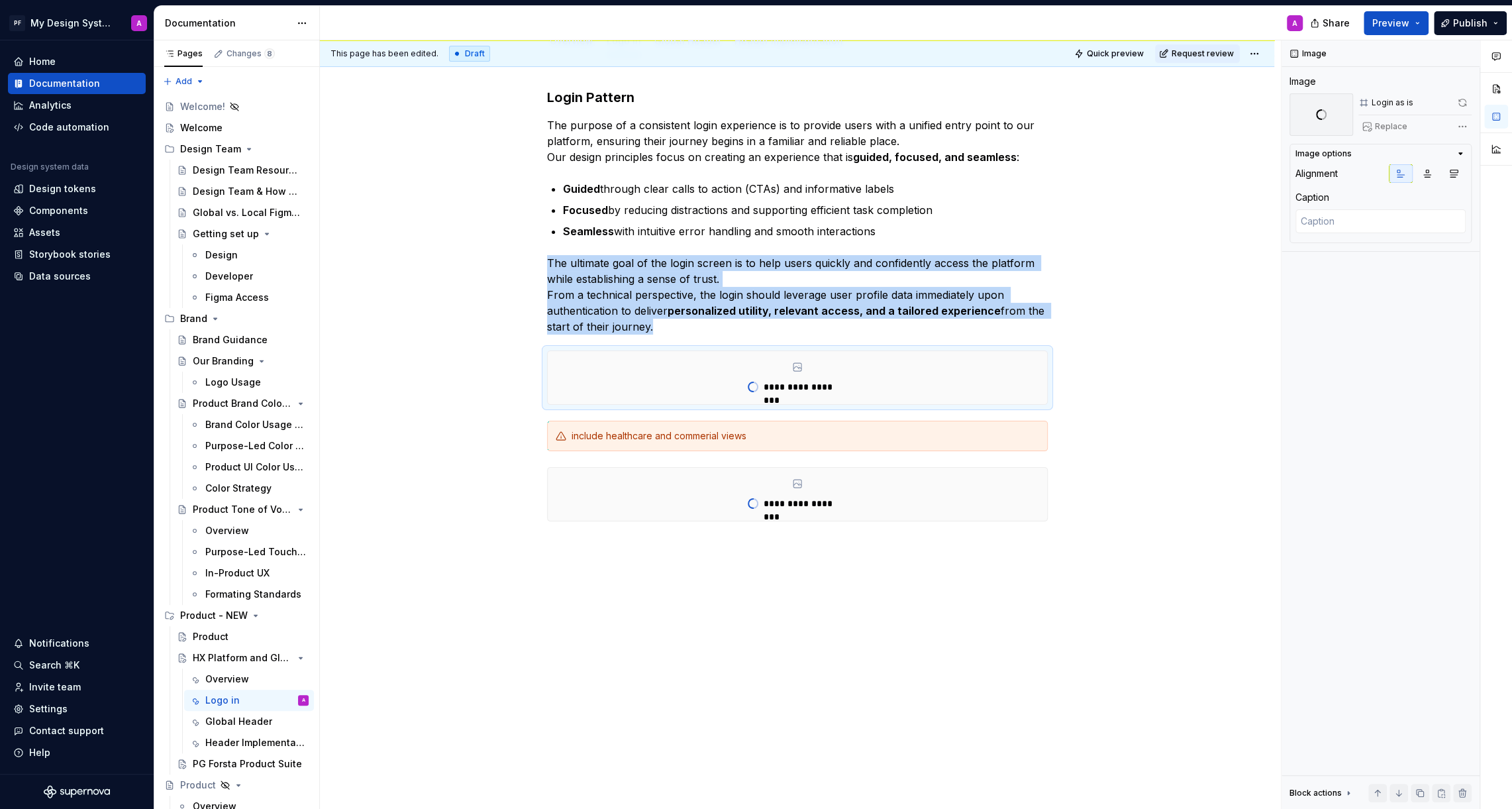
scroll to position [258, 0]
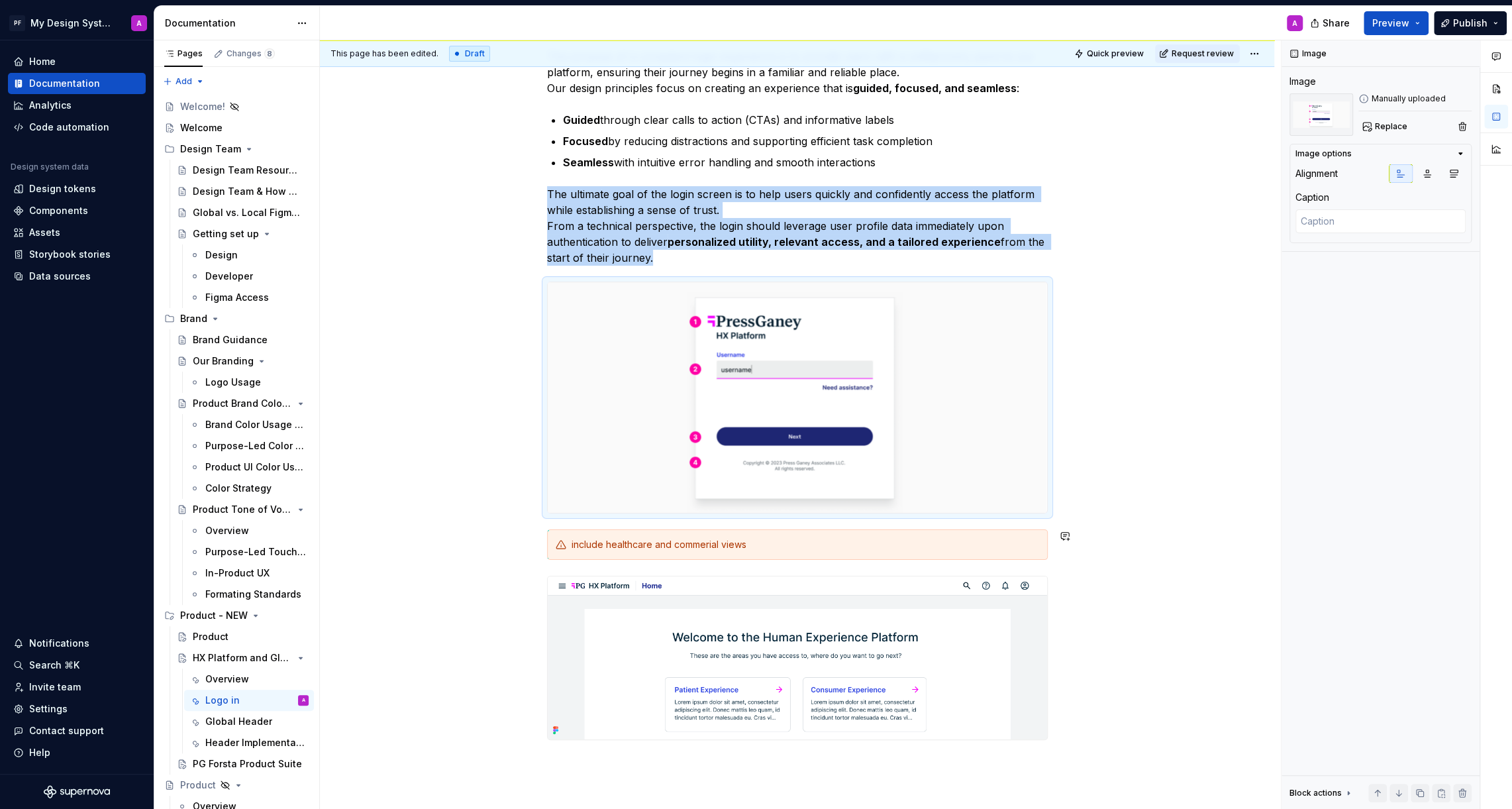
click at [1194, 519] on div "Login Pattern The purpose of a consistent login experience is to provide users …" at bounding box center [796, 508] width 954 height 1043
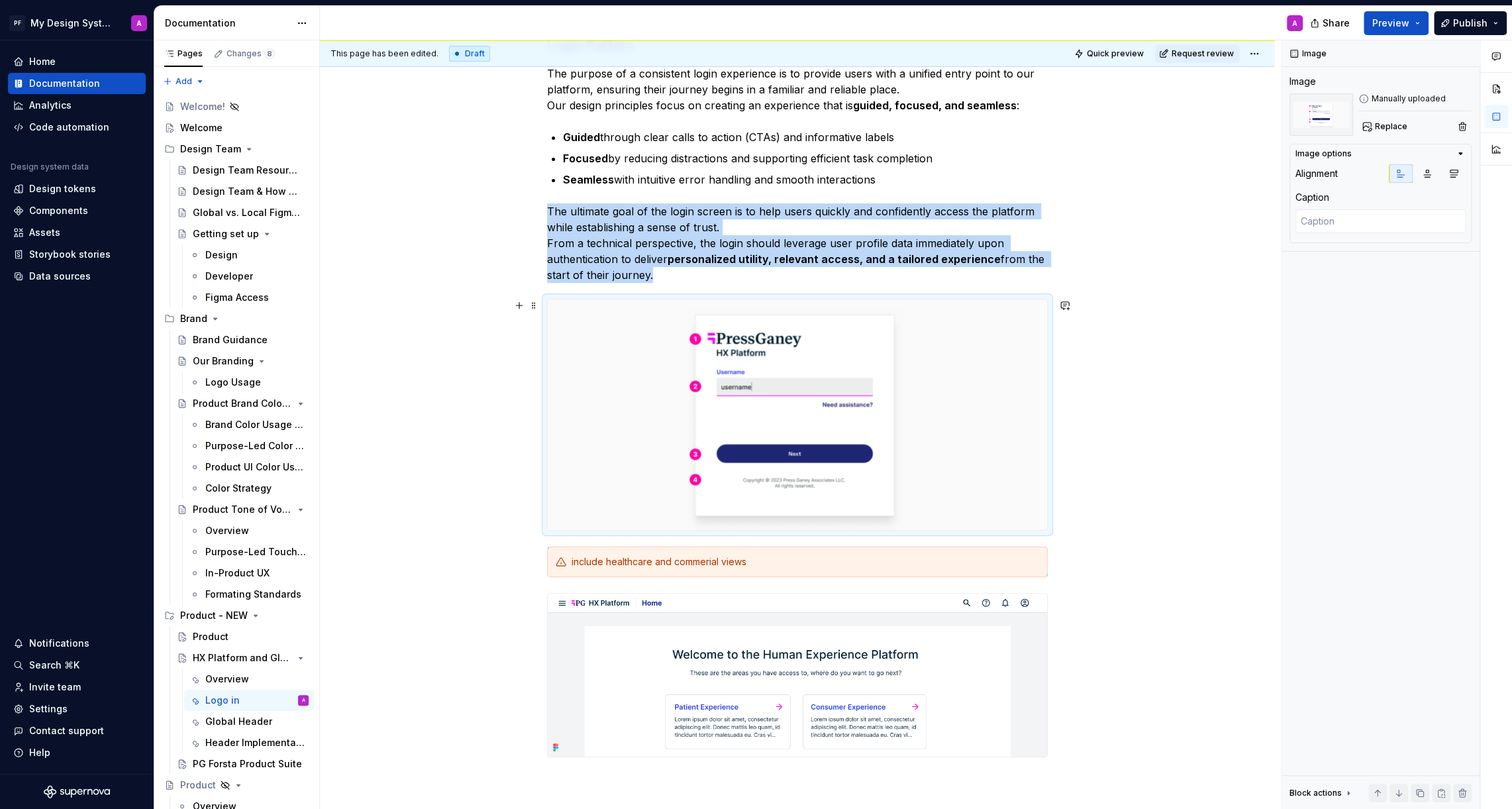
scroll to position [244, 0]
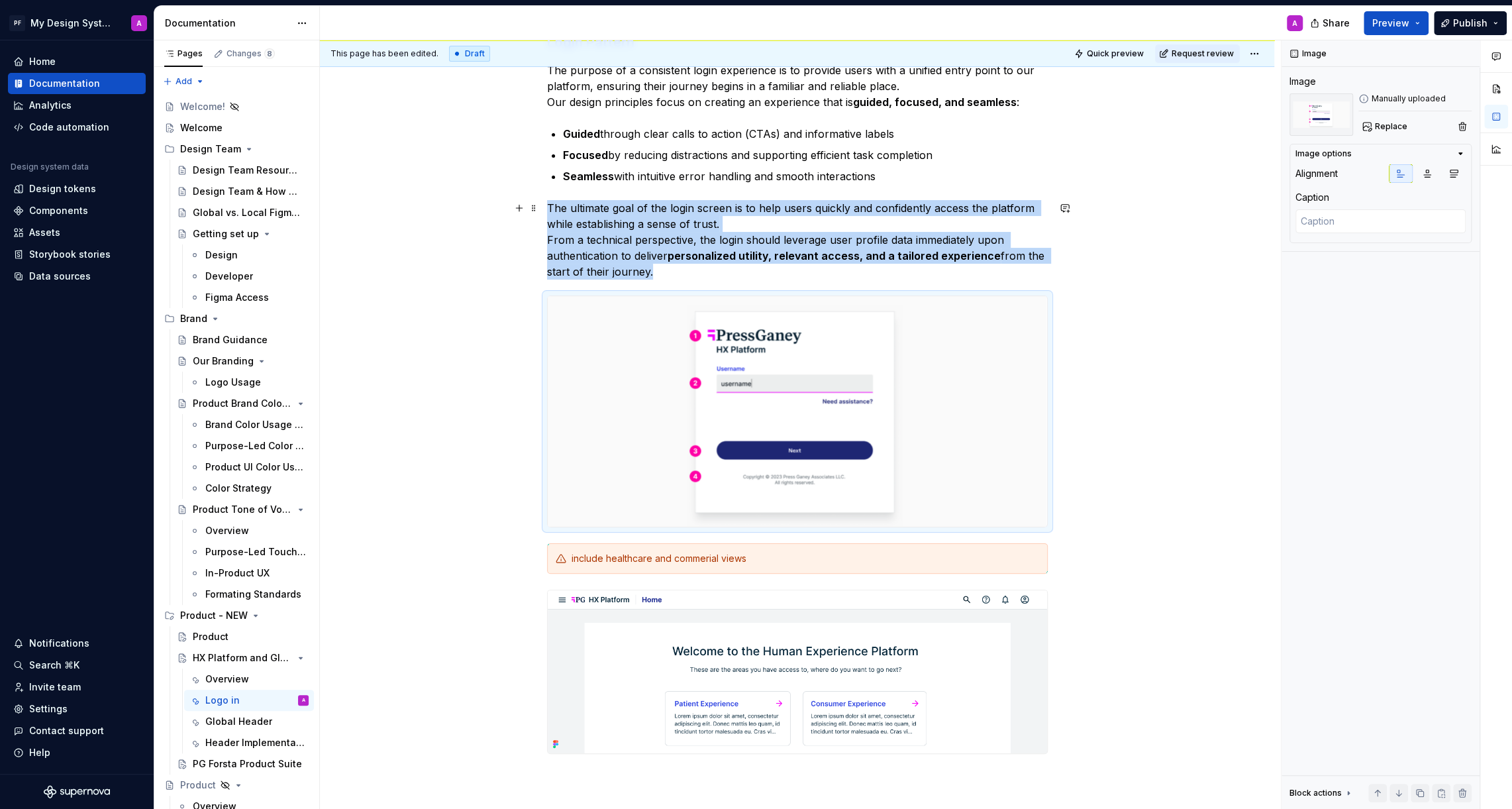
click at [665, 272] on p "The ultimate goal of the login screen is to help users quickly and confidently …" at bounding box center [797, 239] width 500 height 79
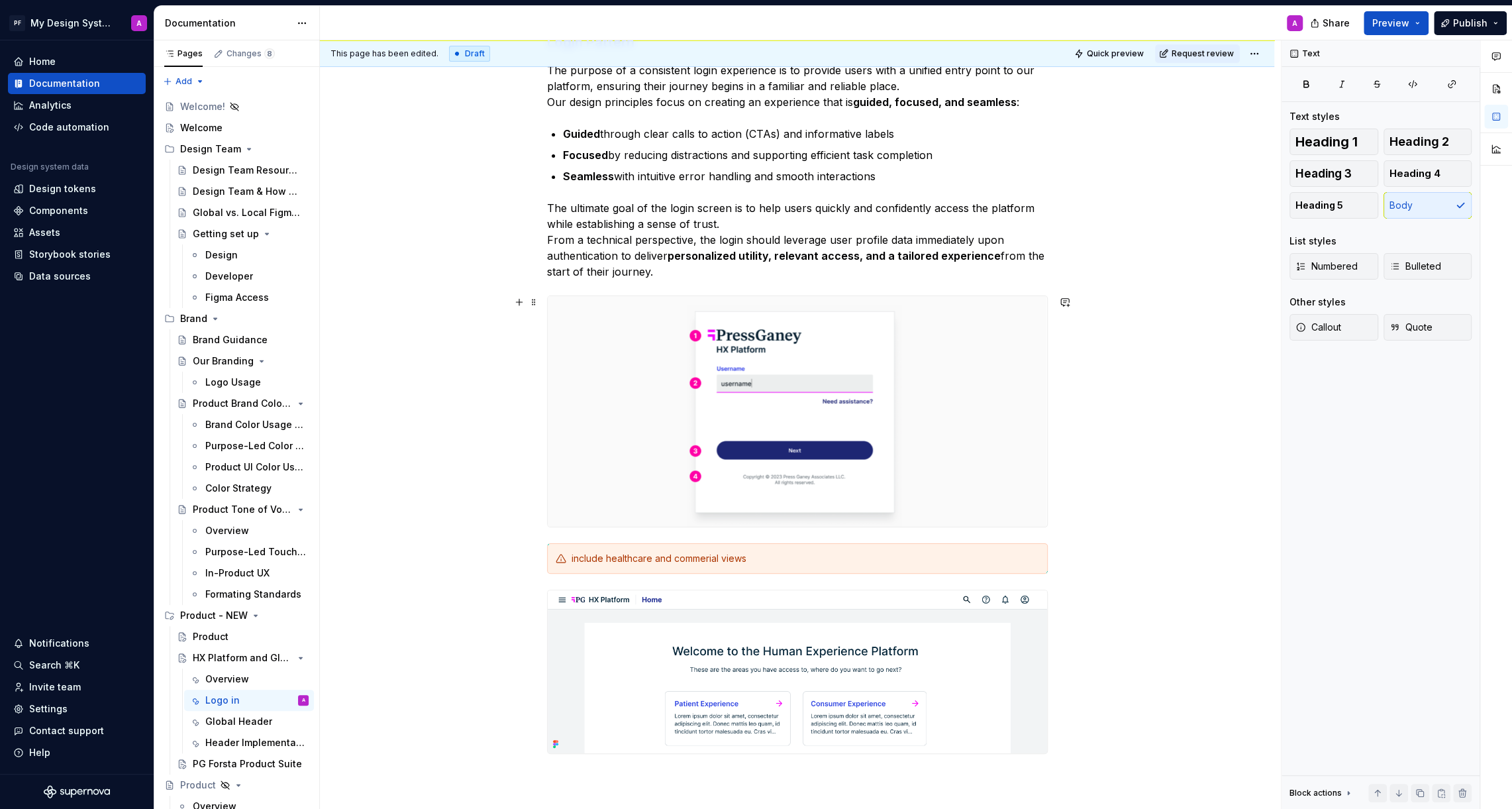
click at [1066, 517] on div "Login Pattern The purpose of a consistent login experience is to provide users …" at bounding box center [796, 522] width 954 height 1043
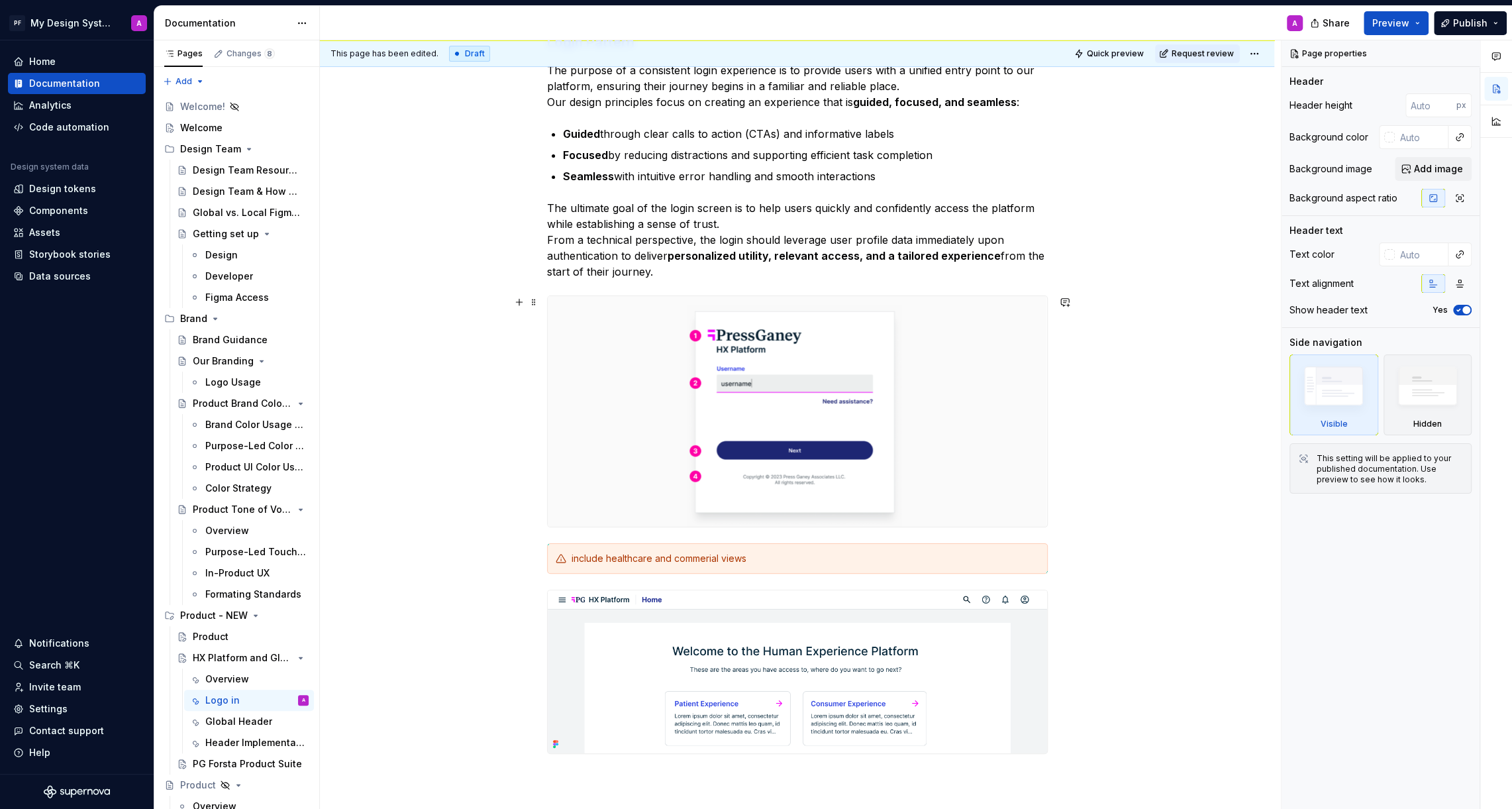
click at [1095, 454] on div "Login Pattern The purpose of a consistent login experience is to provide users …" at bounding box center [796, 522] width 954 height 1043
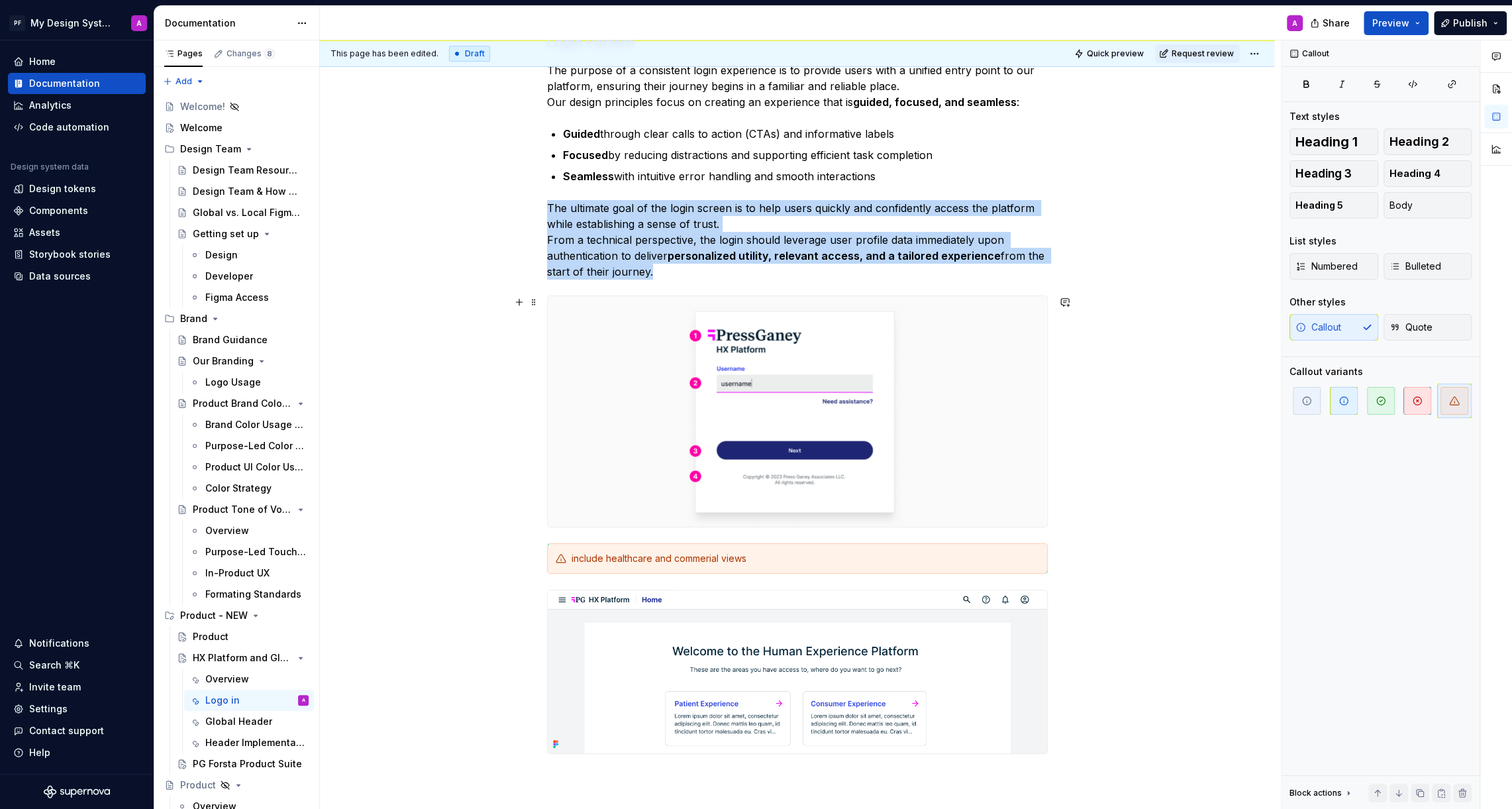
click at [1038, 451] on img at bounding box center [797, 411] width 500 height 231
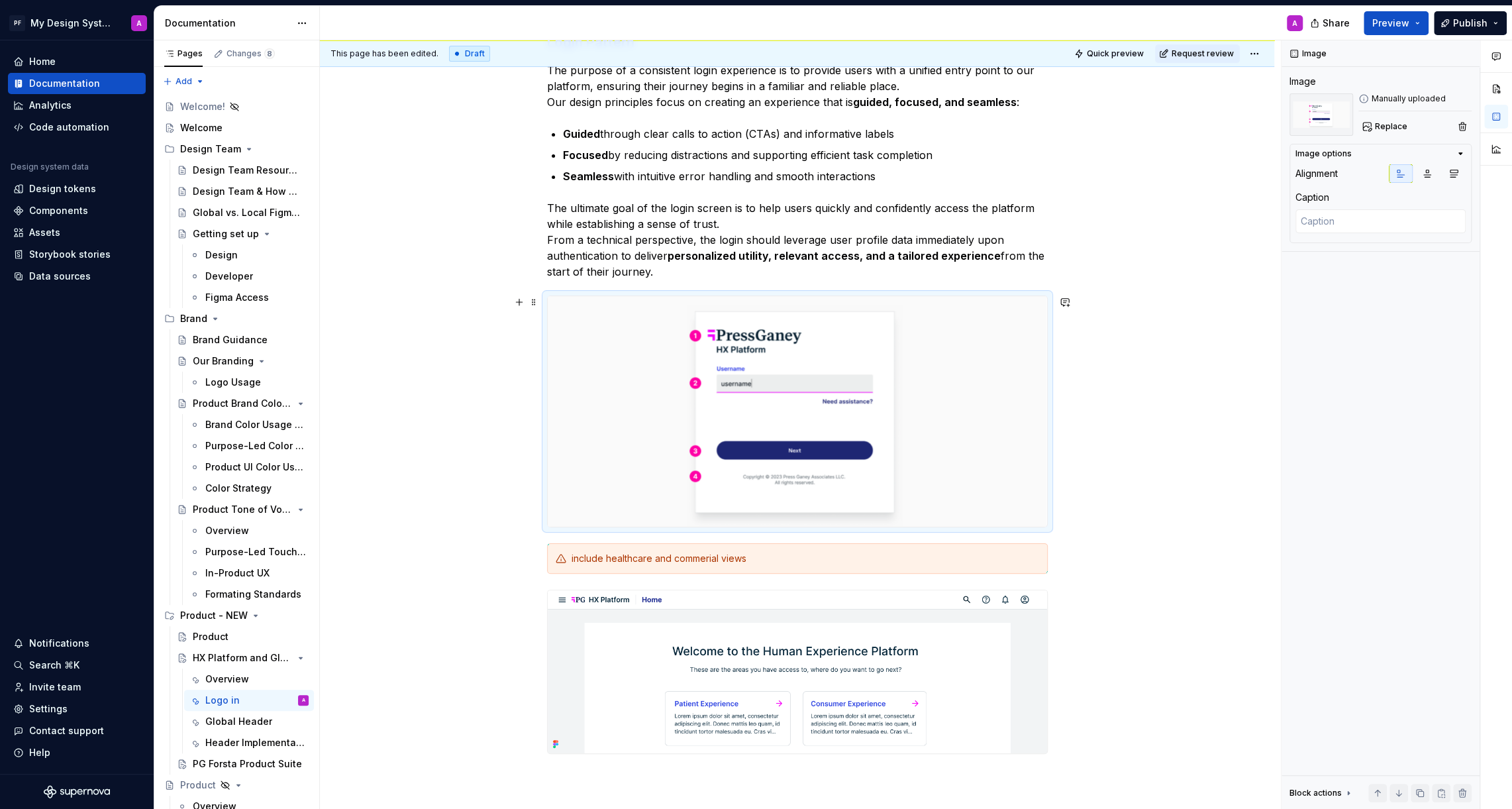
click at [1048, 451] on div at bounding box center [797, 412] width 500 height 232
click at [1057, 453] on div "Login Pattern The purpose of a consistent login experience is to provide users …" at bounding box center [796, 522] width 954 height 1043
click at [1063, 515] on div "Login Pattern The purpose of a consistent login experience is to provide users …" at bounding box center [796, 522] width 954 height 1043
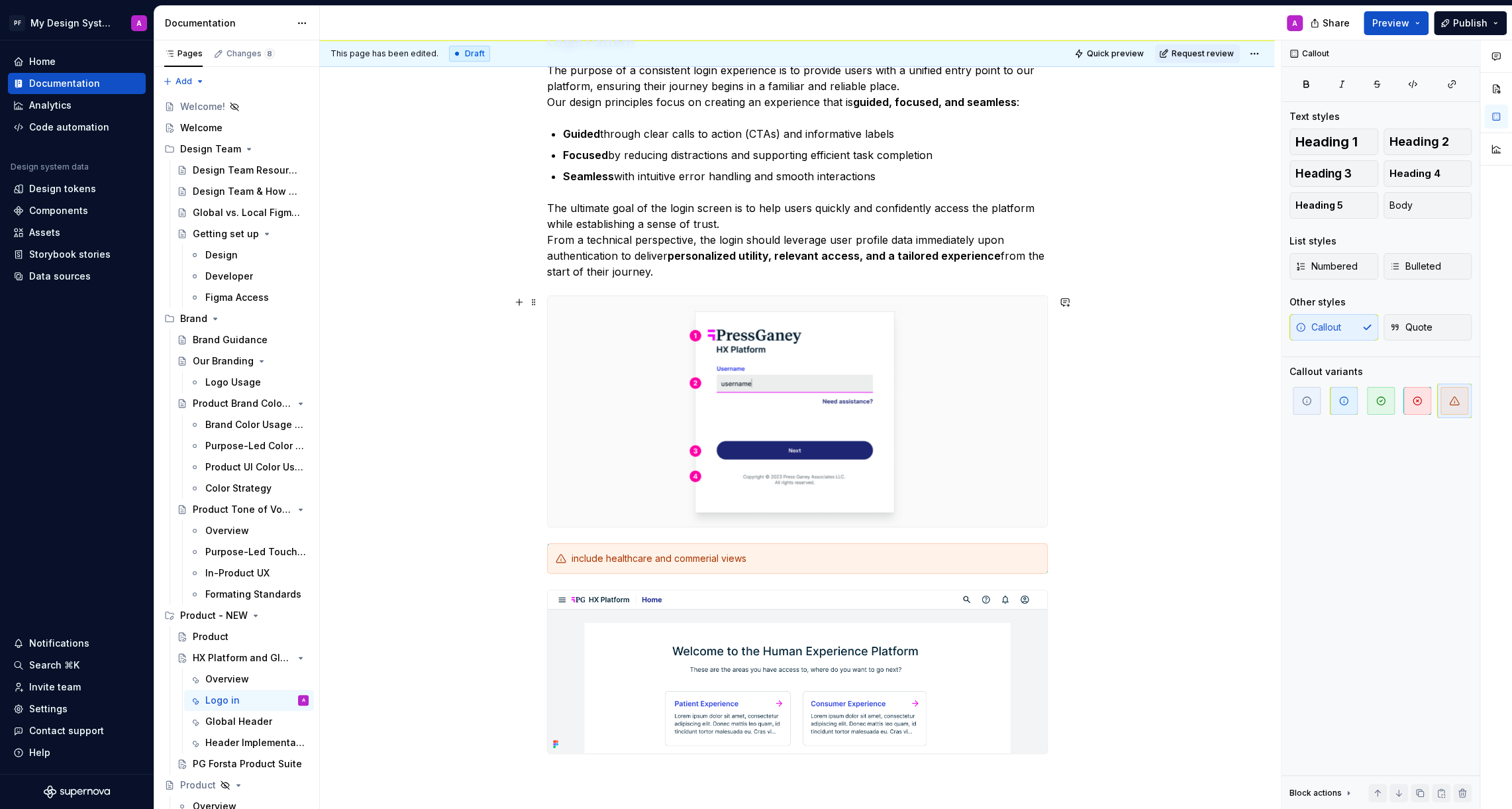
type textarea "*"
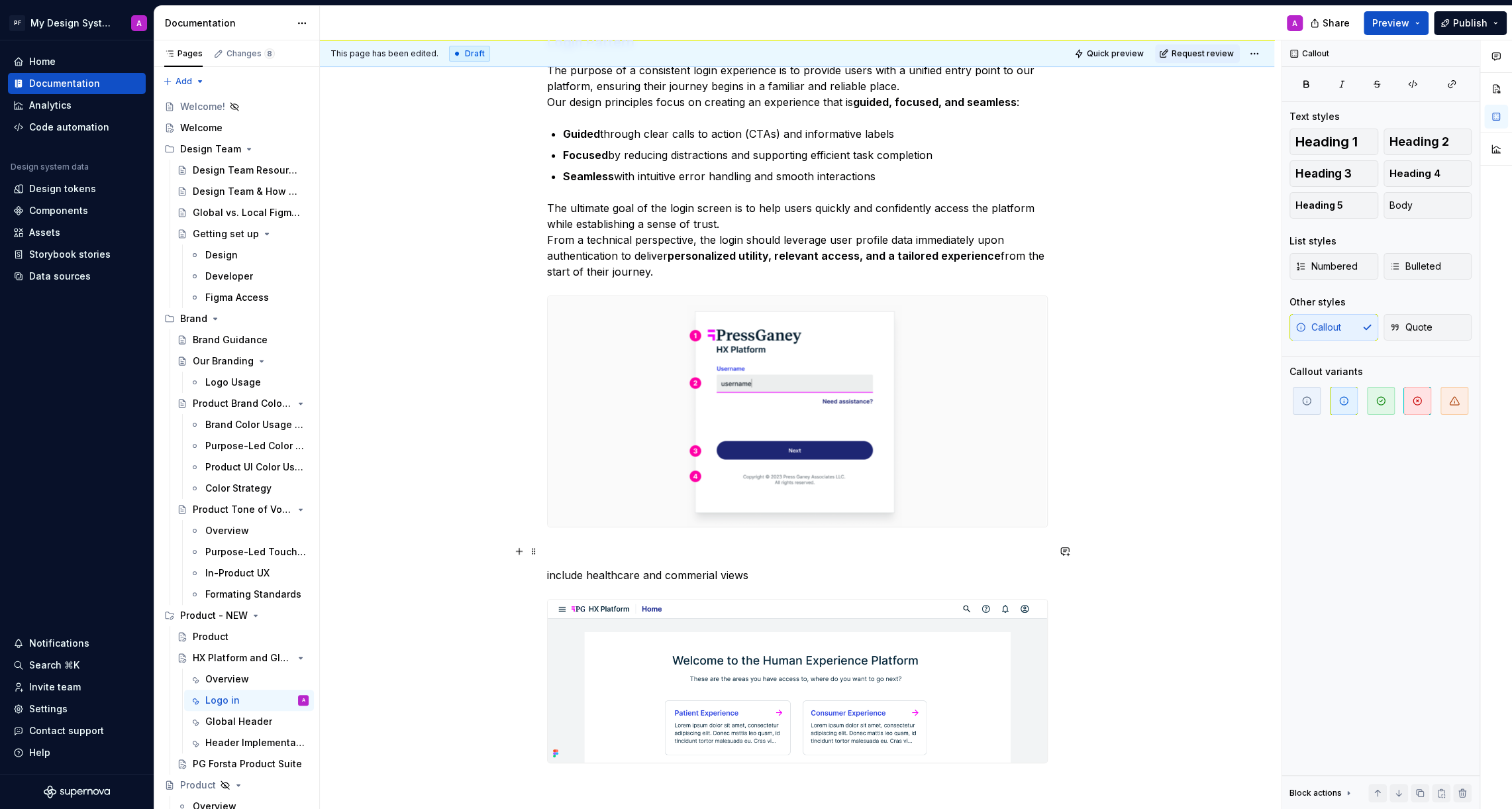
click at [696, 548] on p at bounding box center [797, 551] width 500 height 16
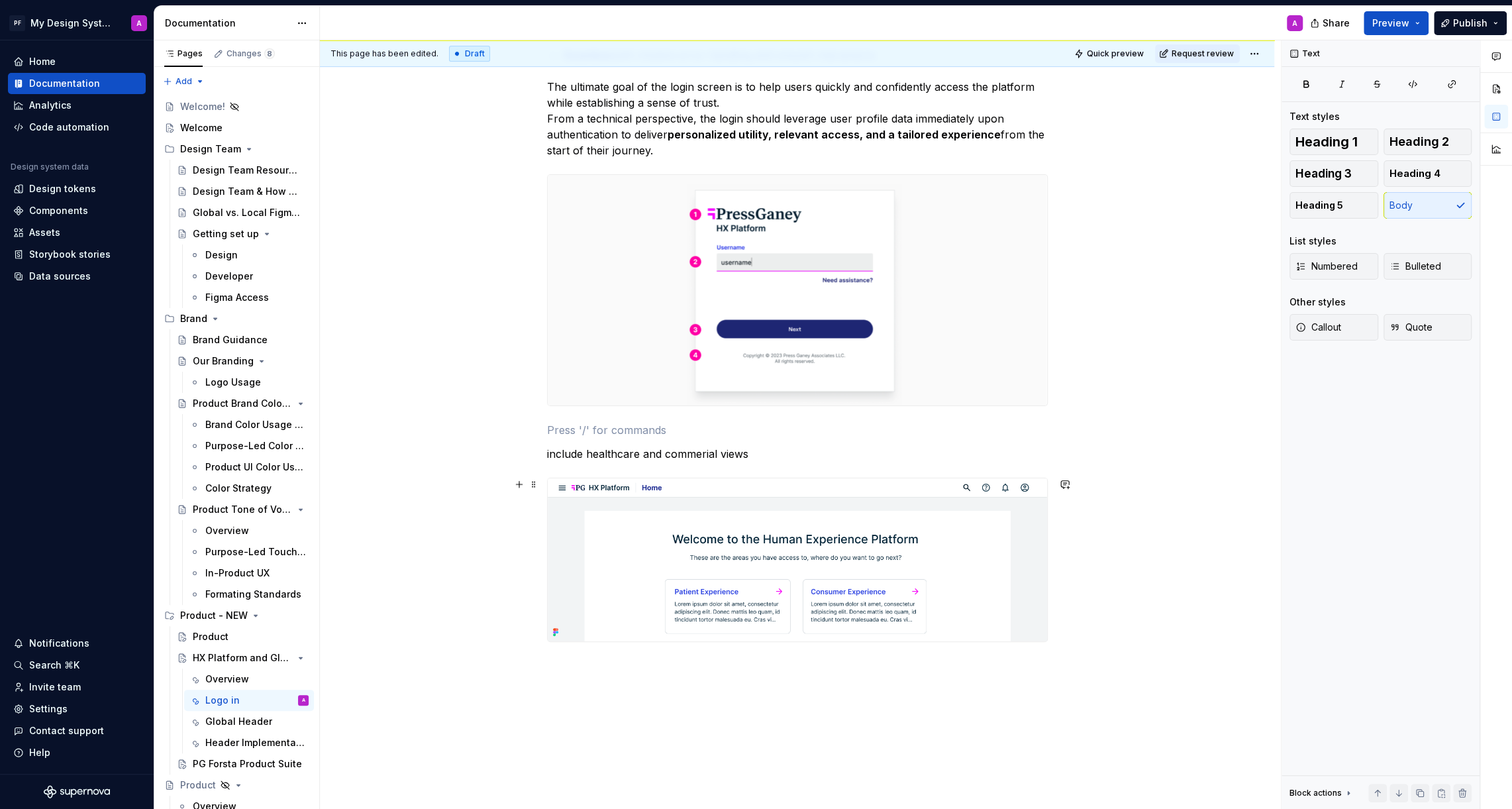
scroll to position [369, 0]
click at [551, 453] on p "include healthcare and commerial views" at bounding box center [797, 450] width 500 height 16
click at [588, 416] on div "Login Pattern The purpose of a consistent login experience is to provide users …" at bounding box center [797, 290] width 500 height 762
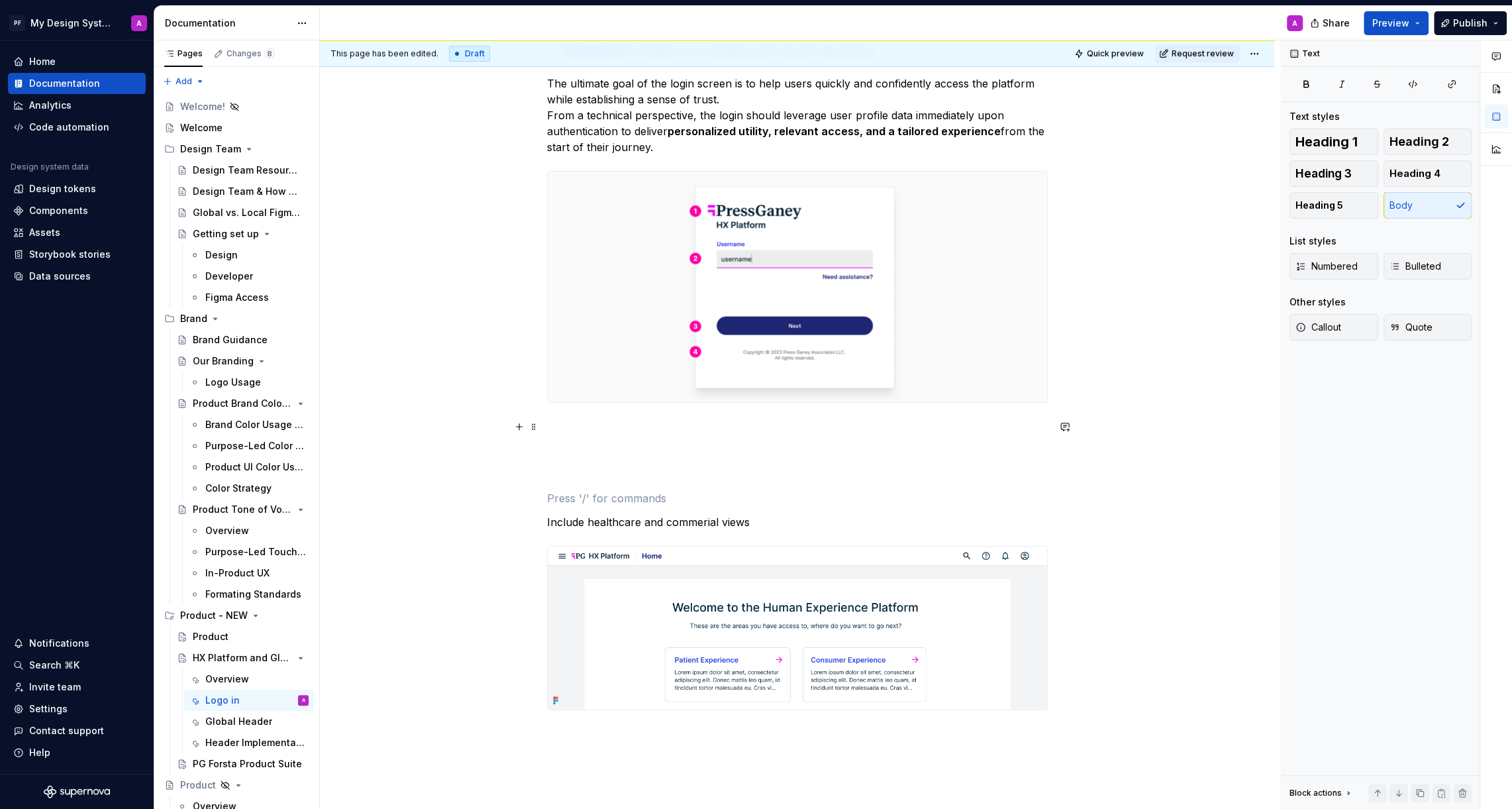
click at [576, 425] on p at bounding box center [797, 426] width 500 height 16
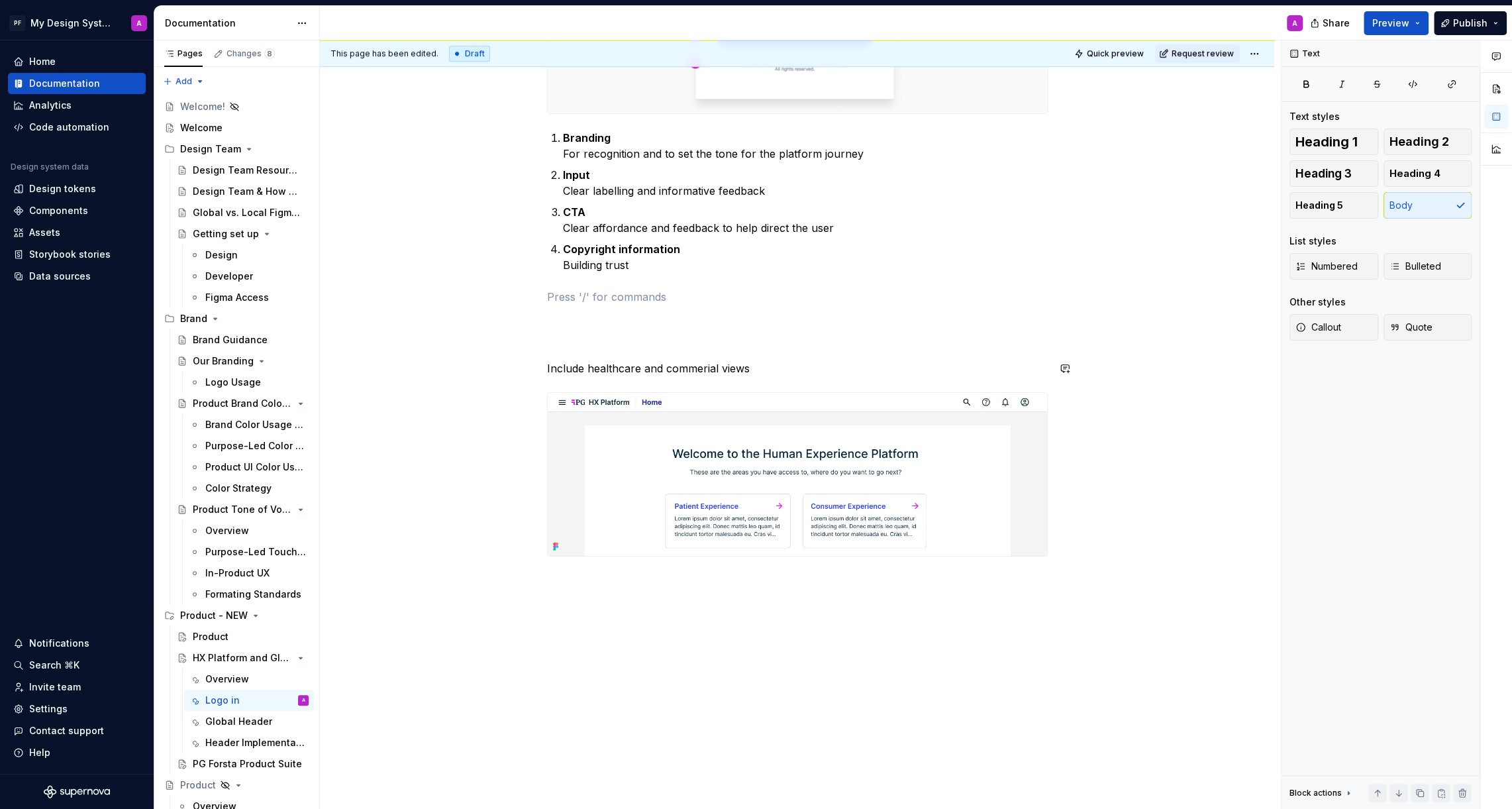
scroll to position [665, 0]
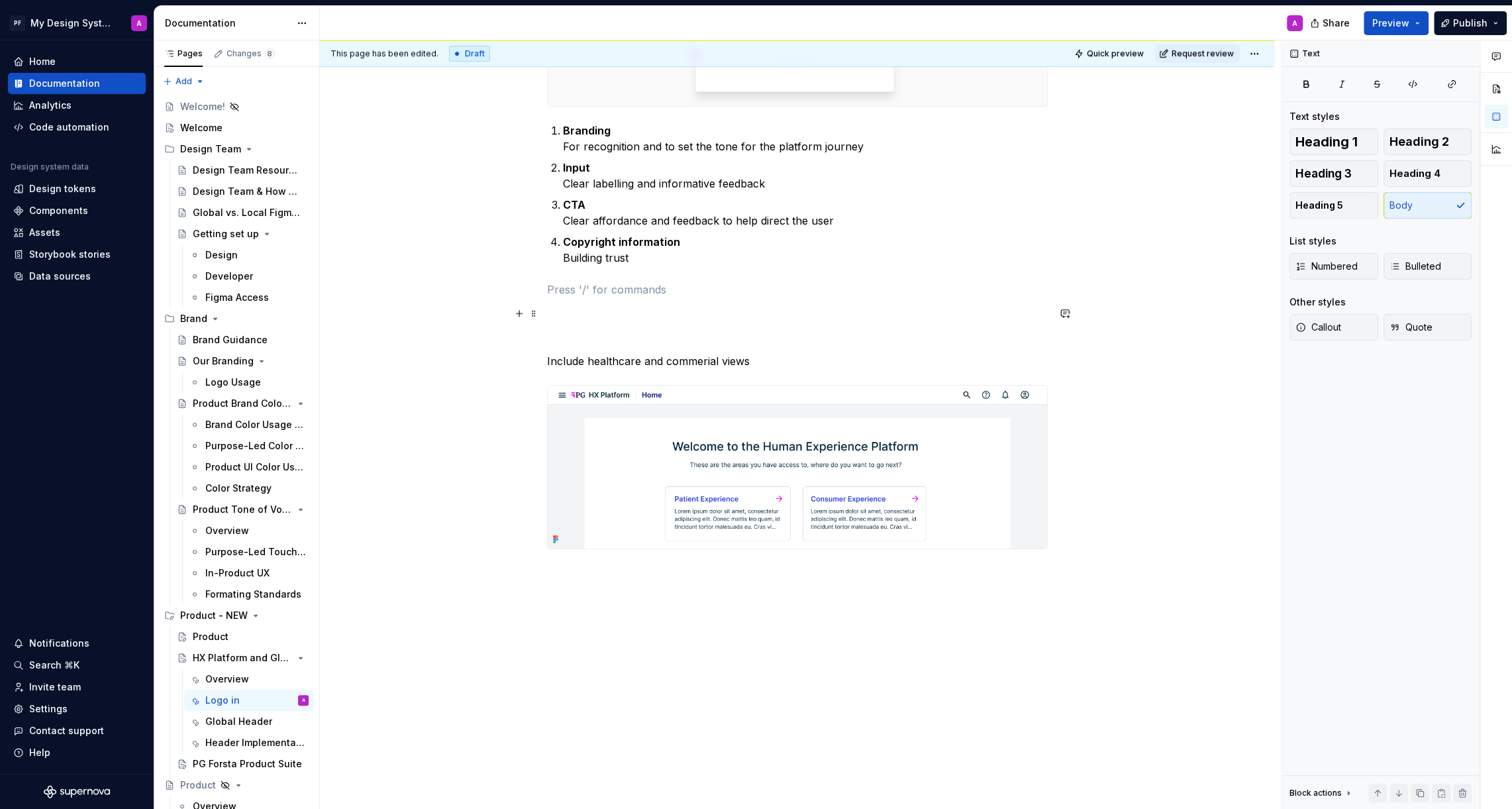
click at [586, 303] on div "Login Pattern The purpose of a consistent login experience is to provide users …" at bounding box center [797, 97] width 500 height 969
click at [589, 335] on p "Home Pge?" at bounding box center [797, 337] width 500 height 16
drag, startPoint x: 621, startPoint y: 339, endPoint x: 549, endPoint y: 339, distance: 72.0
click at [549, 339] on p "Home Page?" at bounding box center [797, 337] width 500 height 16
click at [634, 318] on button "button" at bounding box center [633, 312] width 18 height 18
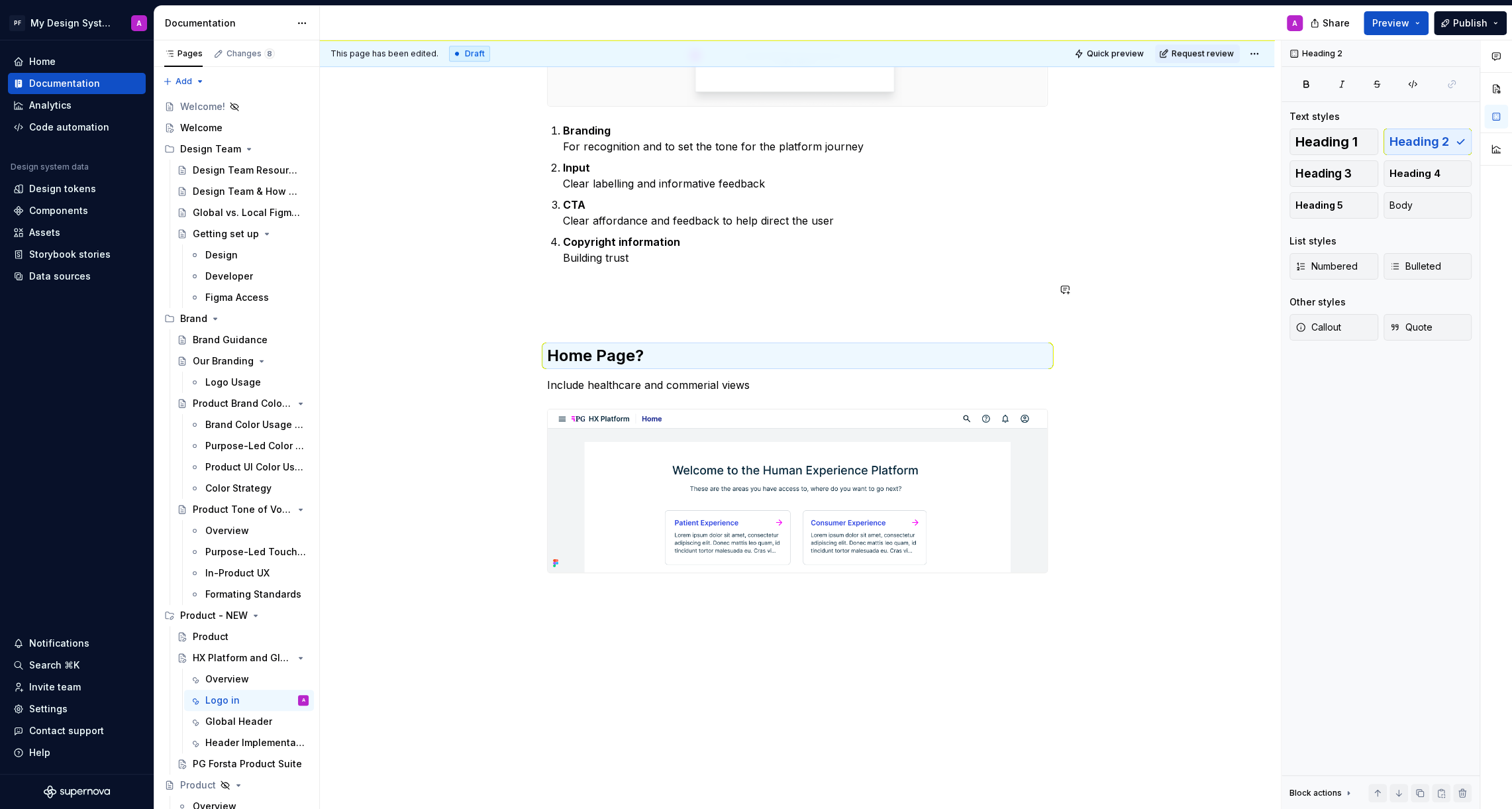
click at [936, 280] on div "Login Pattern The purpose of a consistent login experience is to provide users …" at bounding box center [797, 108] width 500 height 993
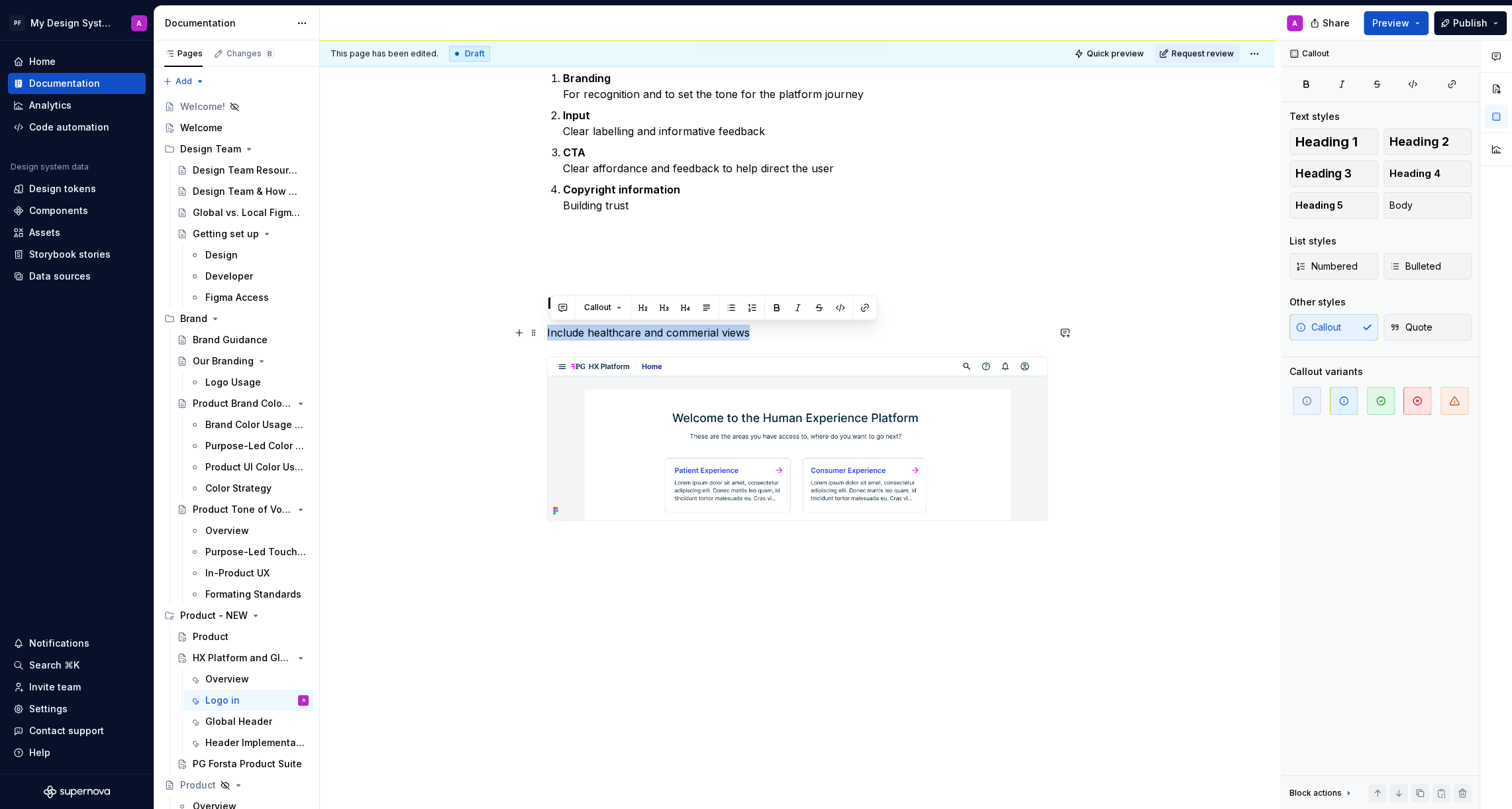
drag, startPoint x: 768, startPoint y: 332, endPoint x: 550, endPoint y: 336, distance: 218.0
click at [550, 336] on p "Include healthcare and commerial views" at bounding box center [797, 332] width 500 height 16
click at [1449, 396] on icon "button" at bounding box center [1454, 400] width 11 height 11
click at [1451, 400] on icon "button" at bounding box center [1455, 400] width 10 height 8
click at [1241, 487] on div "Login Pattern The purpose of a consistent login experience is to provide users …" at bounding box center [796, 169] width 954 height 1283
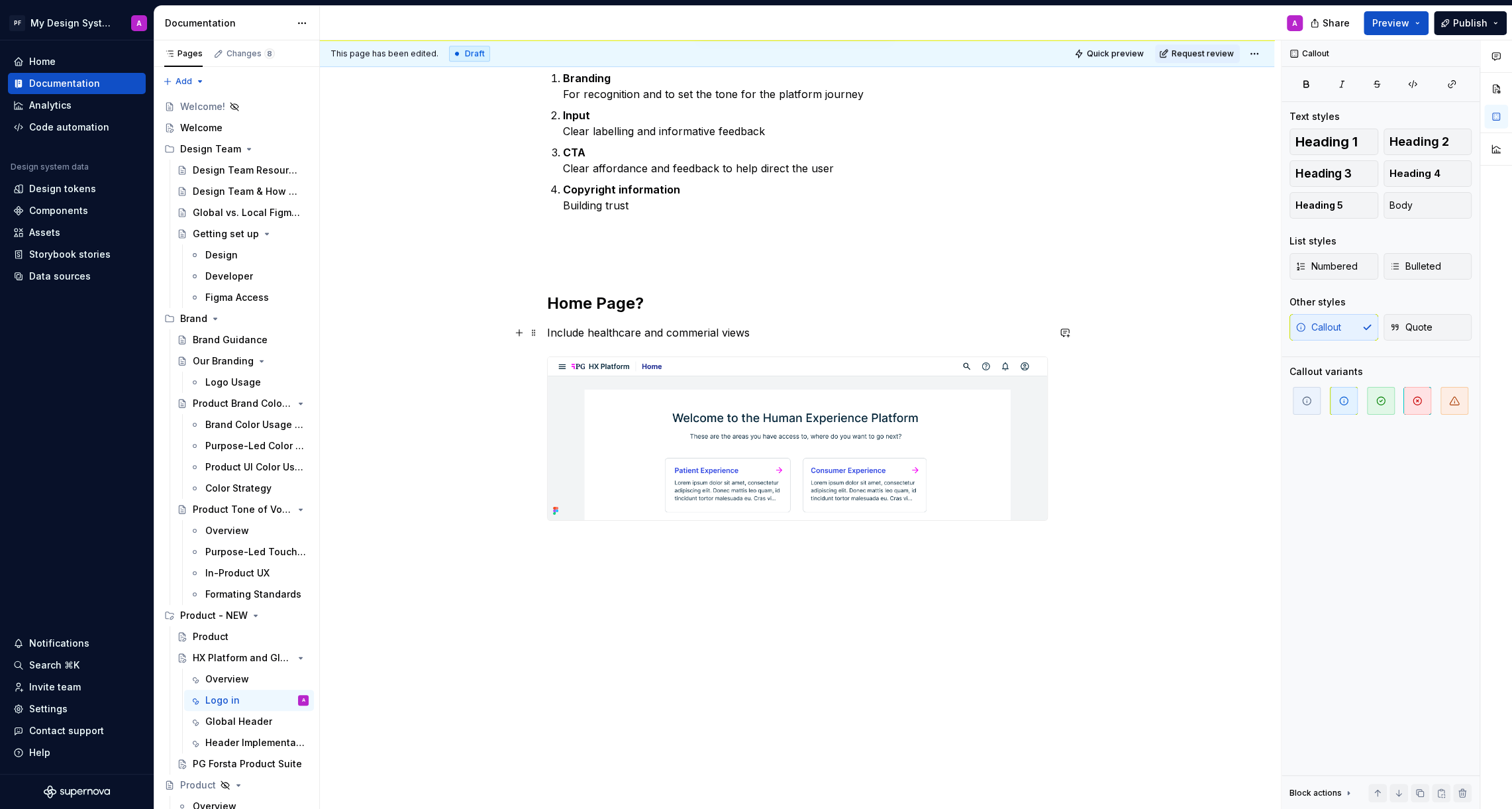
click at [749, 330] on p "Include healthcare and commerial views" at bounding box center [797, 332] width 500 height 16
drag, startPoint x: 749, startPoint y: 330, endPoint x: 548, endPoint y: 330, distance: 201.0
click at [548, 330] on div "Login Pattern The purpose of a consistent login experience is to provide users …" at bounding box center [796, 169] width 954 height 1283
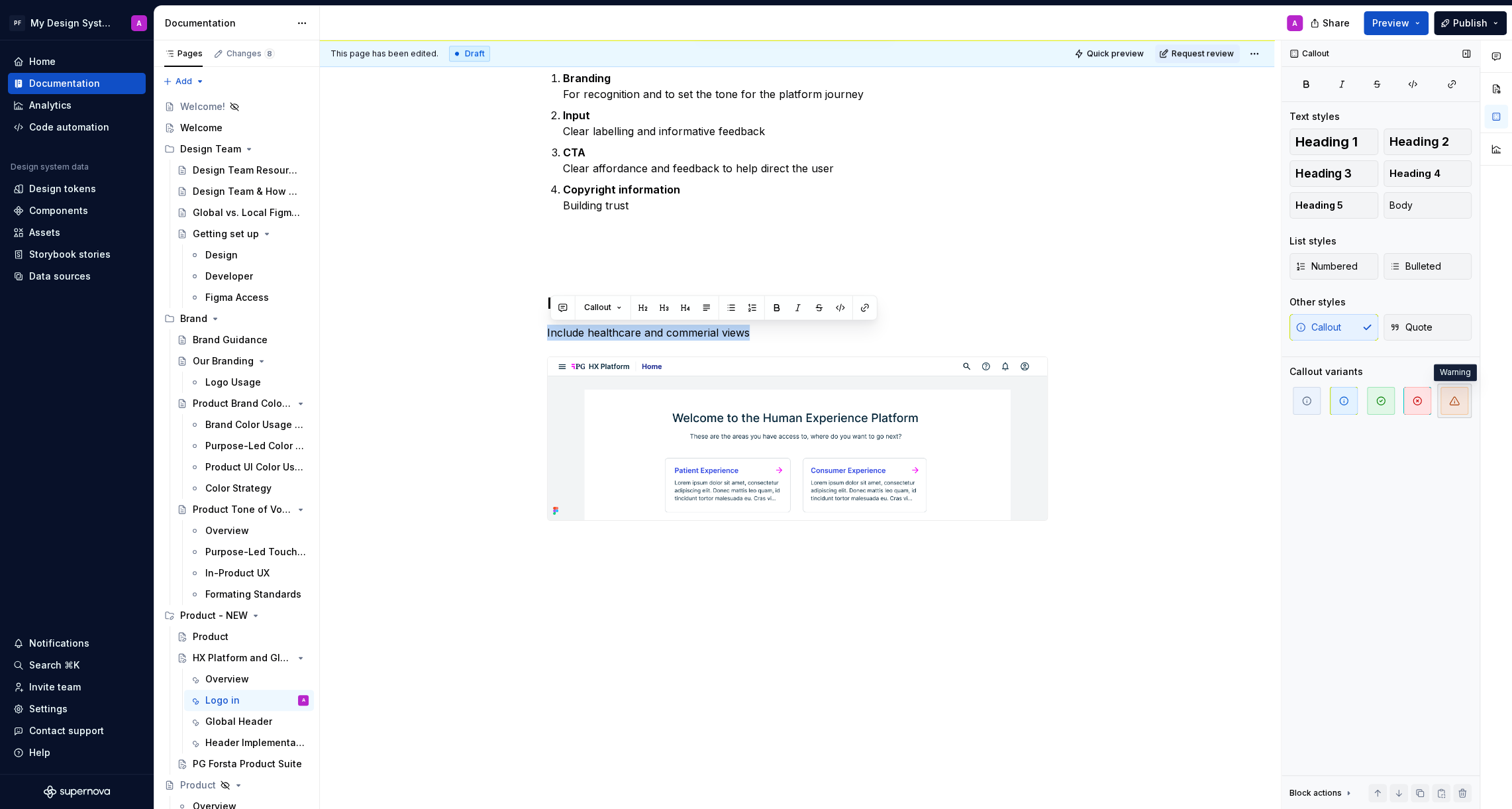
click at [1452, 396] on icon "button" at bounding box center [1454, 400] width 11 height 11
click at [1401, 396] on button "button" at bounding box center [1417, 401] width 34 height 34
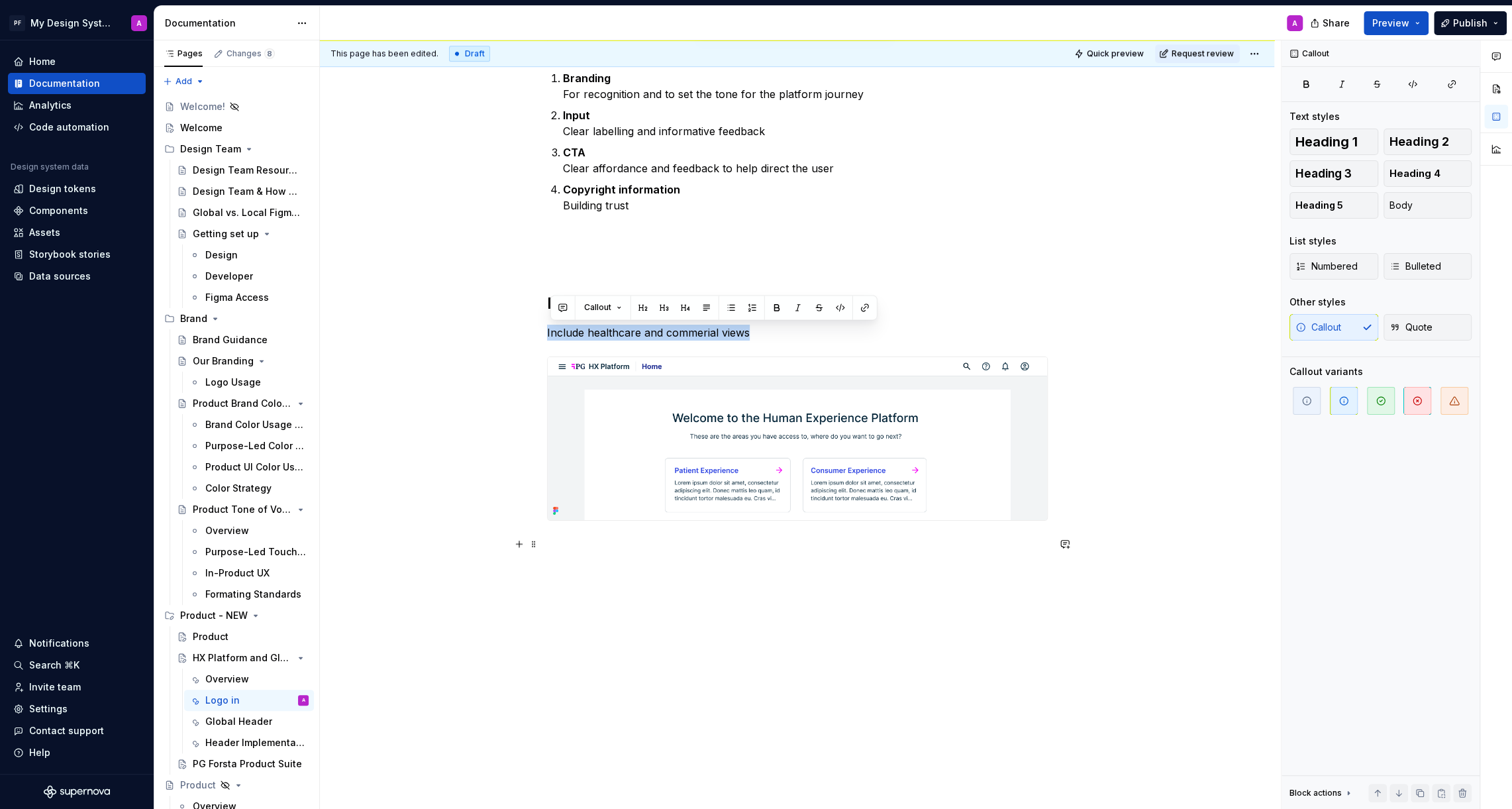
click at [1088, 551] on div "Login Pattern The purpose of a consistent login experience is to provide users …" at bounding box center [796, 169] width 954 height 1283
drag, startPoint x: 767, startPoint y: 329, endPoint x: 551, endPoint y: 333, distance: 216.0
click at [551, 333] on p "Include healthcare and commerial views" at bounding box center [797, 332] width 500 height 16
copy p "nclude healthcare and commerial views"
click at [1460, 403] on span "button" at bounding box center [1454, 400] width 28 height 28
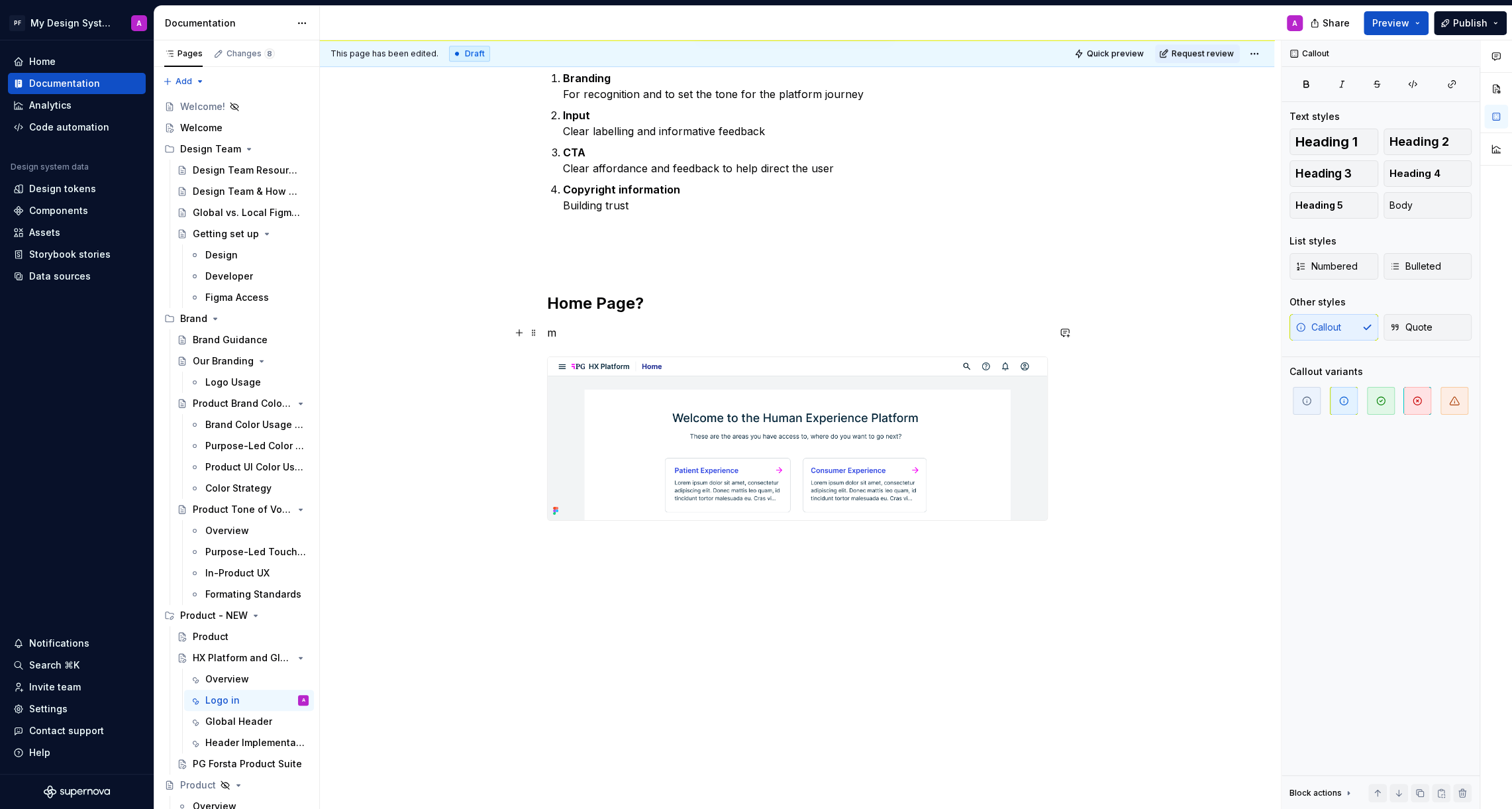
click at [665, 320] on div "Login Pattern The purpose of a consistent login experience is to provide users …" at bounding box center [797, 56] width 500 height 993
click at [582, 334] on p "m" at bounding box center [797, 332] width 500 height 16
click at [1441, 327] on button "Quote" at bounding box center [1427, 327] width 89 height 27
click at [1331, 326] on span "Callout" at bounding box center [1318, 327] width 46 height 13
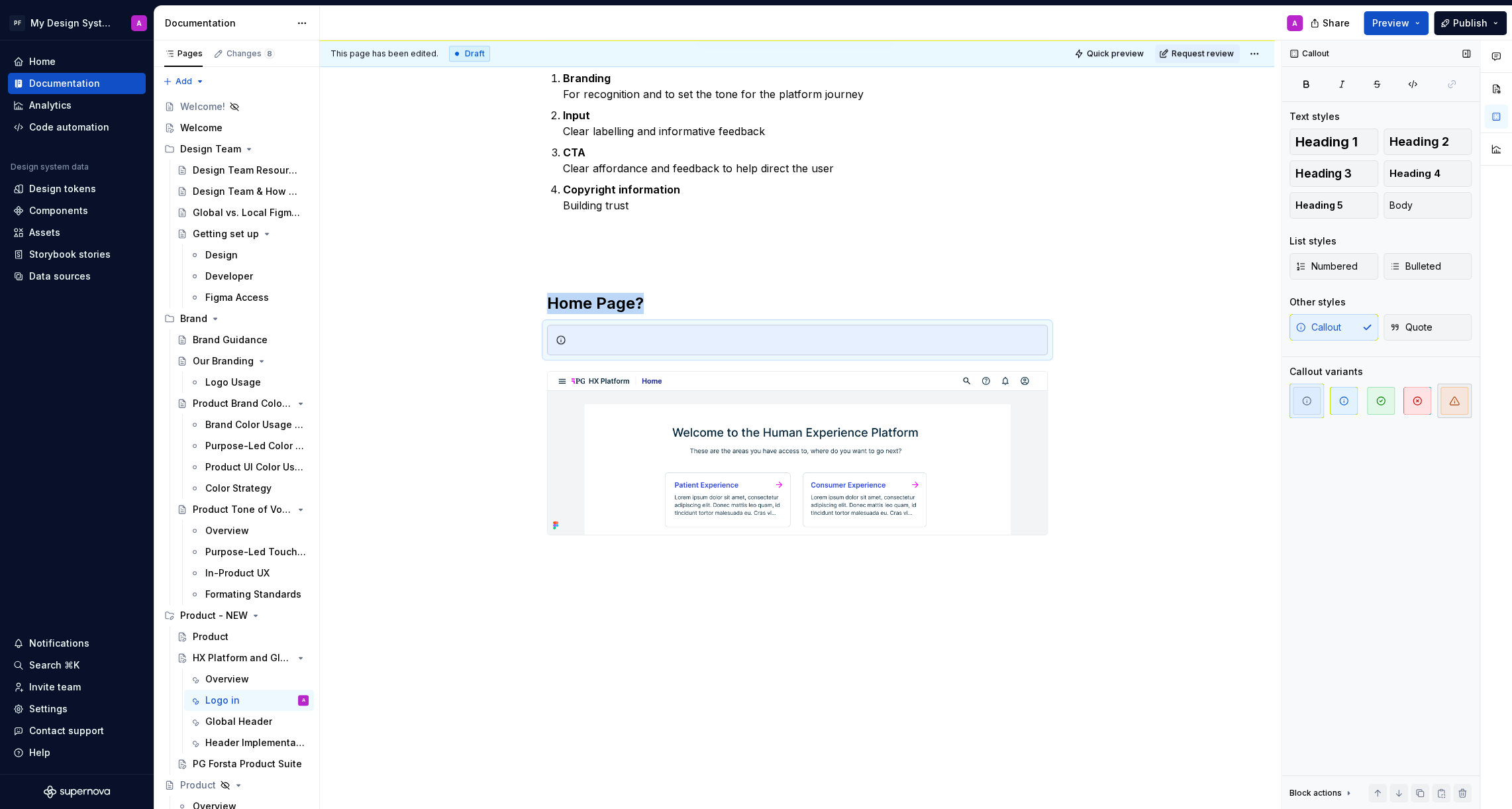
click at [1454, 400] on icon "button" at bounding box center [1454, 400] width 11 height 11
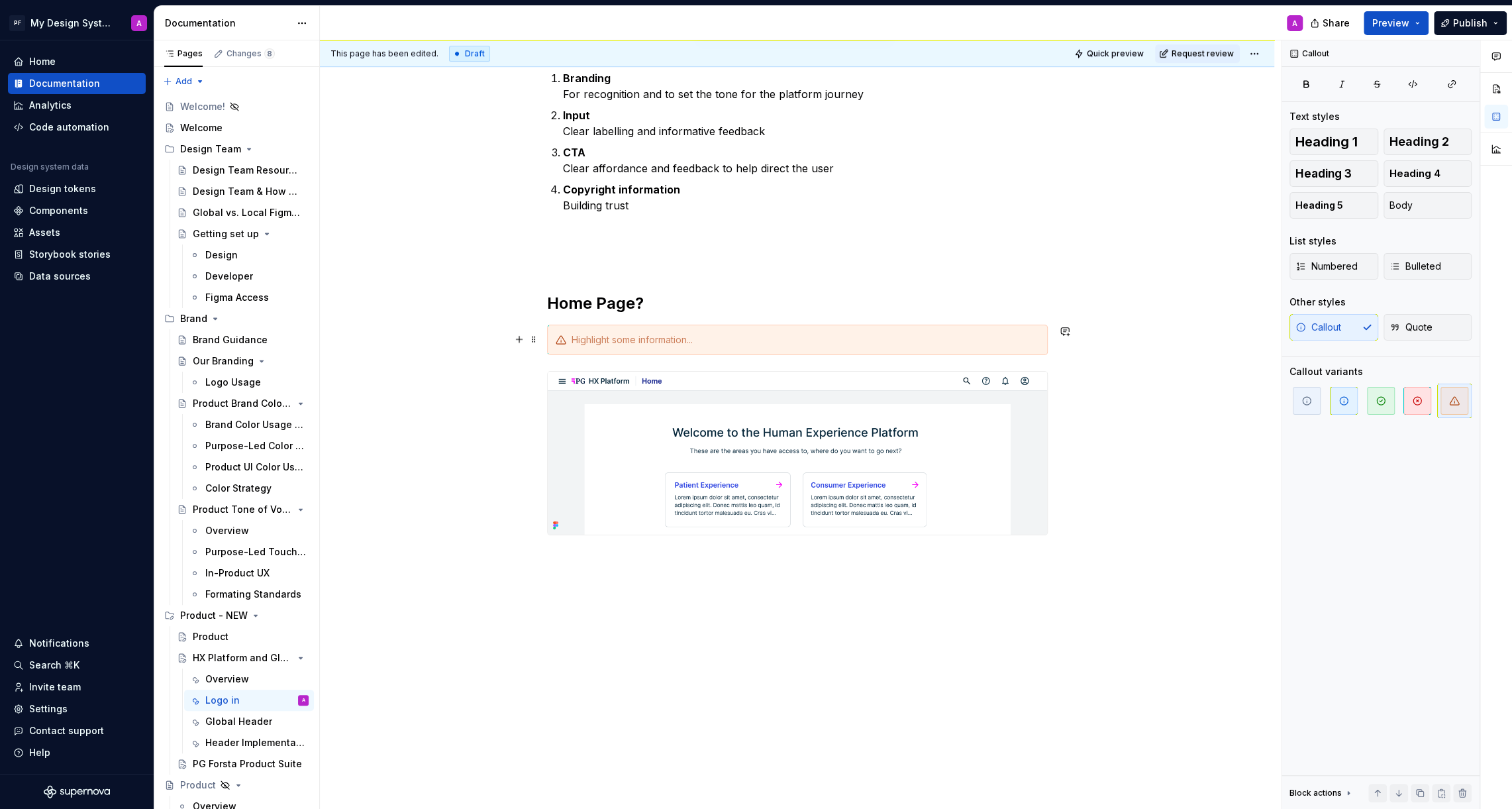
click at [664, 348] on div at bounding box center [797, 340] width 500 height 31
click at [575, 337] on div "nclude healthcare and commerial views" at bounding box center [805, 340] width 468 height 13
click at [1143, 414] on div "Login Pattern The purpose of a consistent login experience is to provide users …" at bounding box center [796, 176] width 954 height 1297
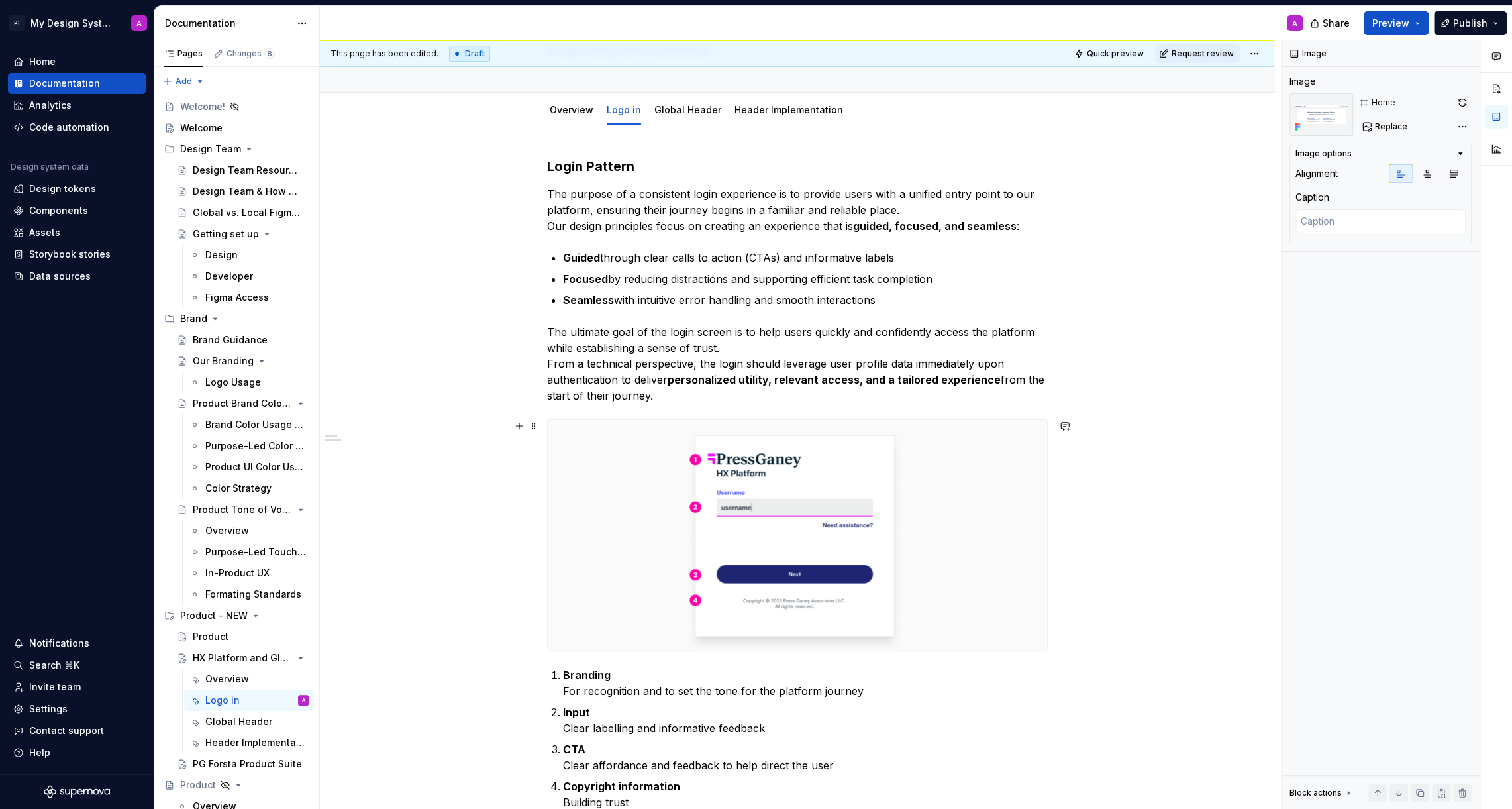
scroll to position [113, 0]
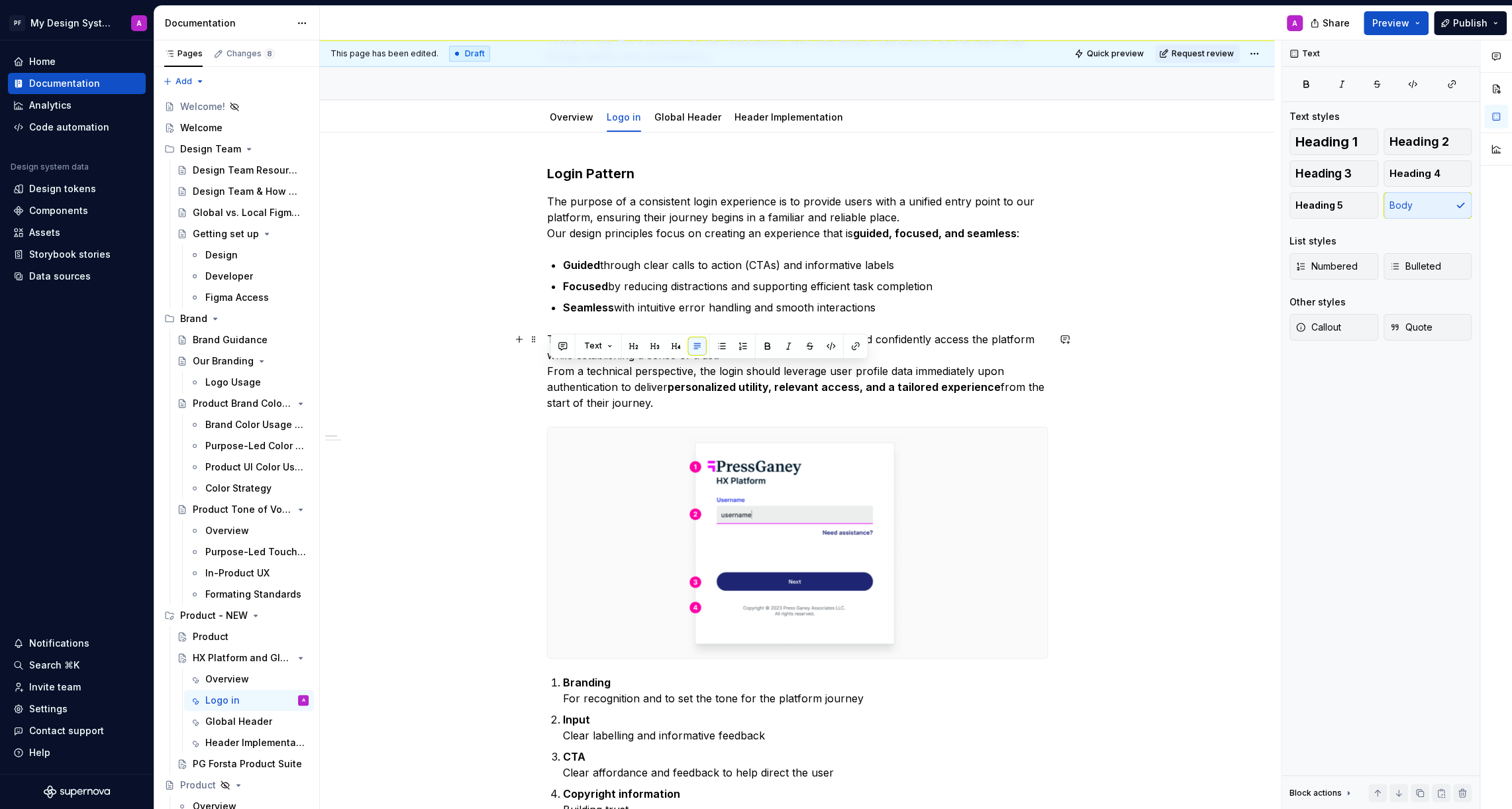
drag, startPoint x: 669, startPoint y: 405, endPoint x: 546, endPoint y: 373, distance: 127.1
click at [546, 373] on div "Login Pattern The purpose of a consistent login experience is to provide users …" at bounding box center [796, 780] width 954 height 1297
copy p "From a technical perspective, the login should leverage user profile data immed…"
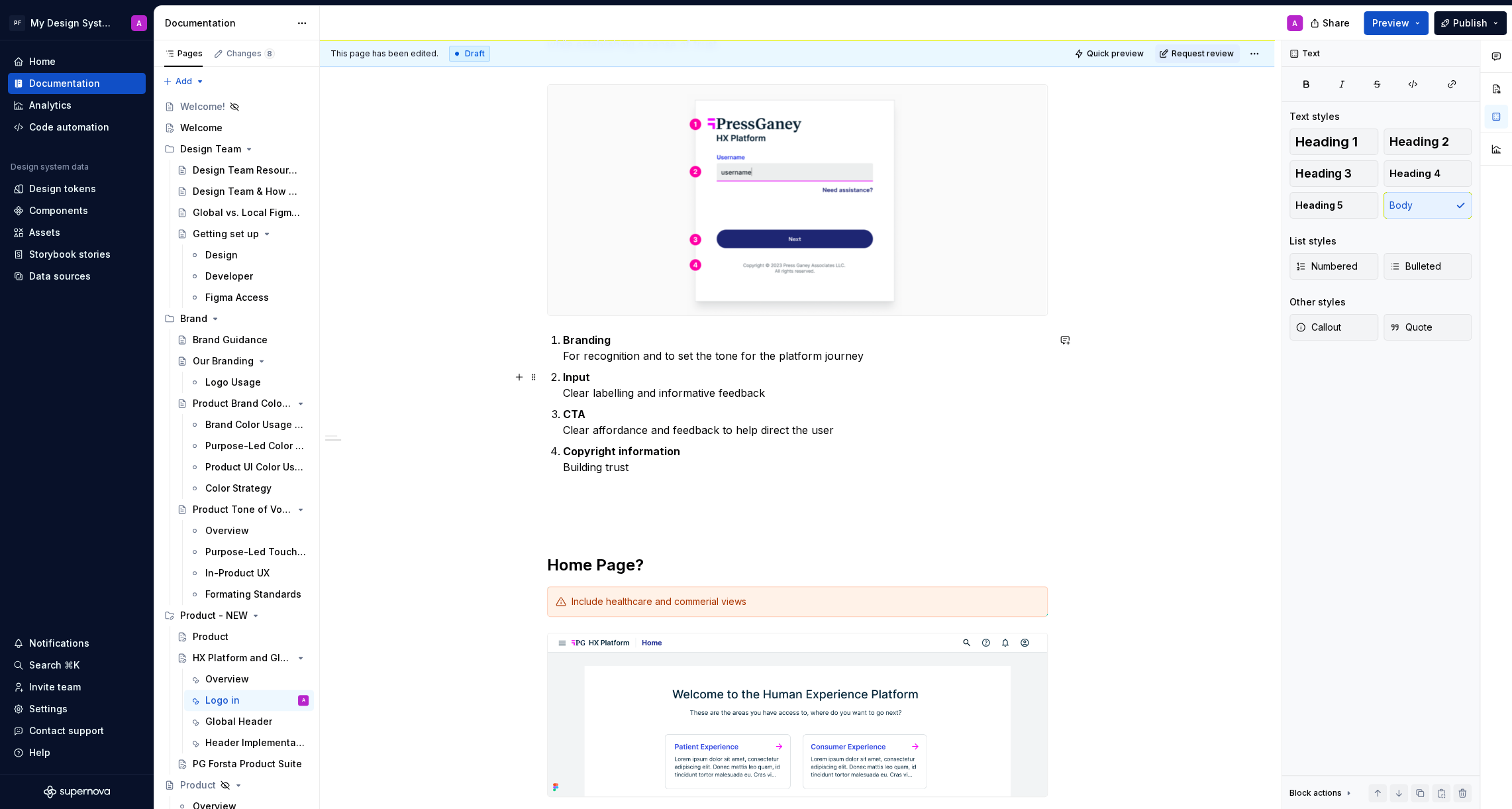
scroll to position [473, 0]
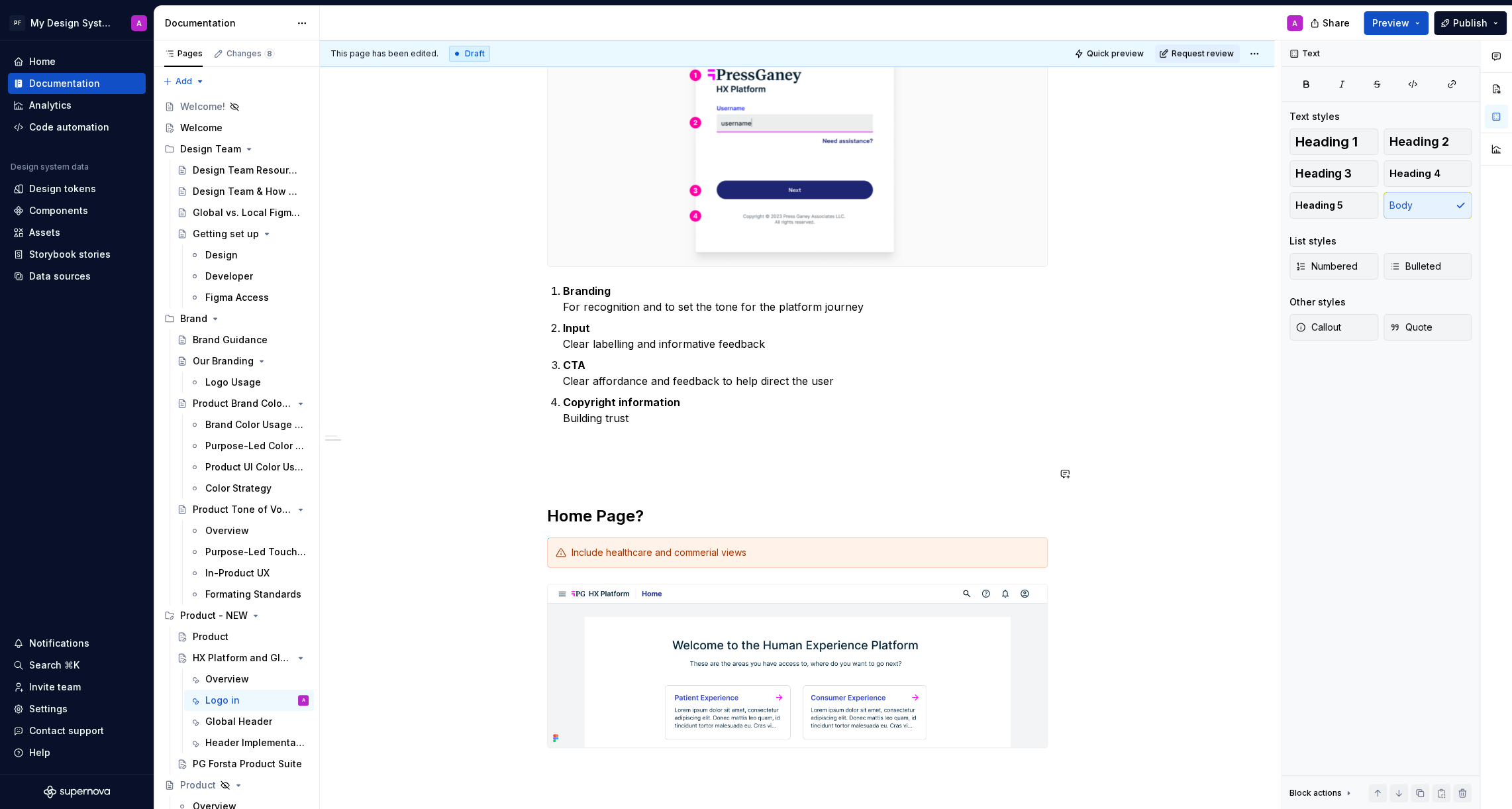
click at [576, 461] on div "Login Pattern The purpose of a consistent login experience is to provide users …" at bounding box center [797, 292] width 500 height 976
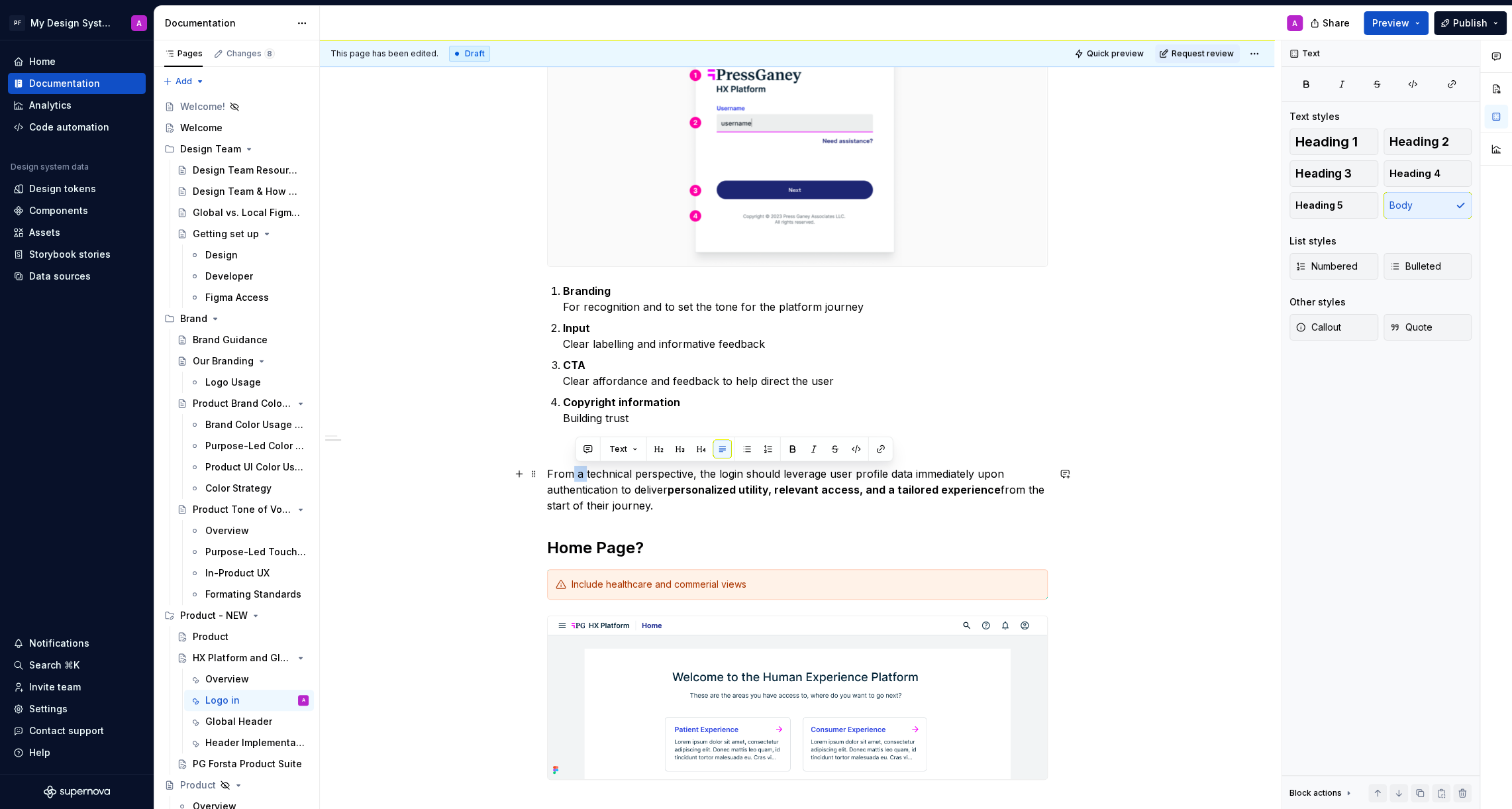
drag, startPoint x: 588, startPoint y: 474, endPoint x: 573, endPoint y: 474, distance: 15.0
click at [573, 474] on p "From a technical perspective, the login should leverage user profile data immed…" at bounding box center [797, 489] width 500 height 48
click at [548, 474] on div "Login Pattern The purpose of a consistent login experience is to provide users …" at bounding box center [796, 421] width 954 height 1297
drag, startPoint x: 588, startPoint y: 474, endPoint x: 556, endPoint y: 474, distance: 32.0
click at [556, 474] on p "From a technical perspective, the login should leverage user profile data immed…" at bounding box center [797, 489] width 500 height 48
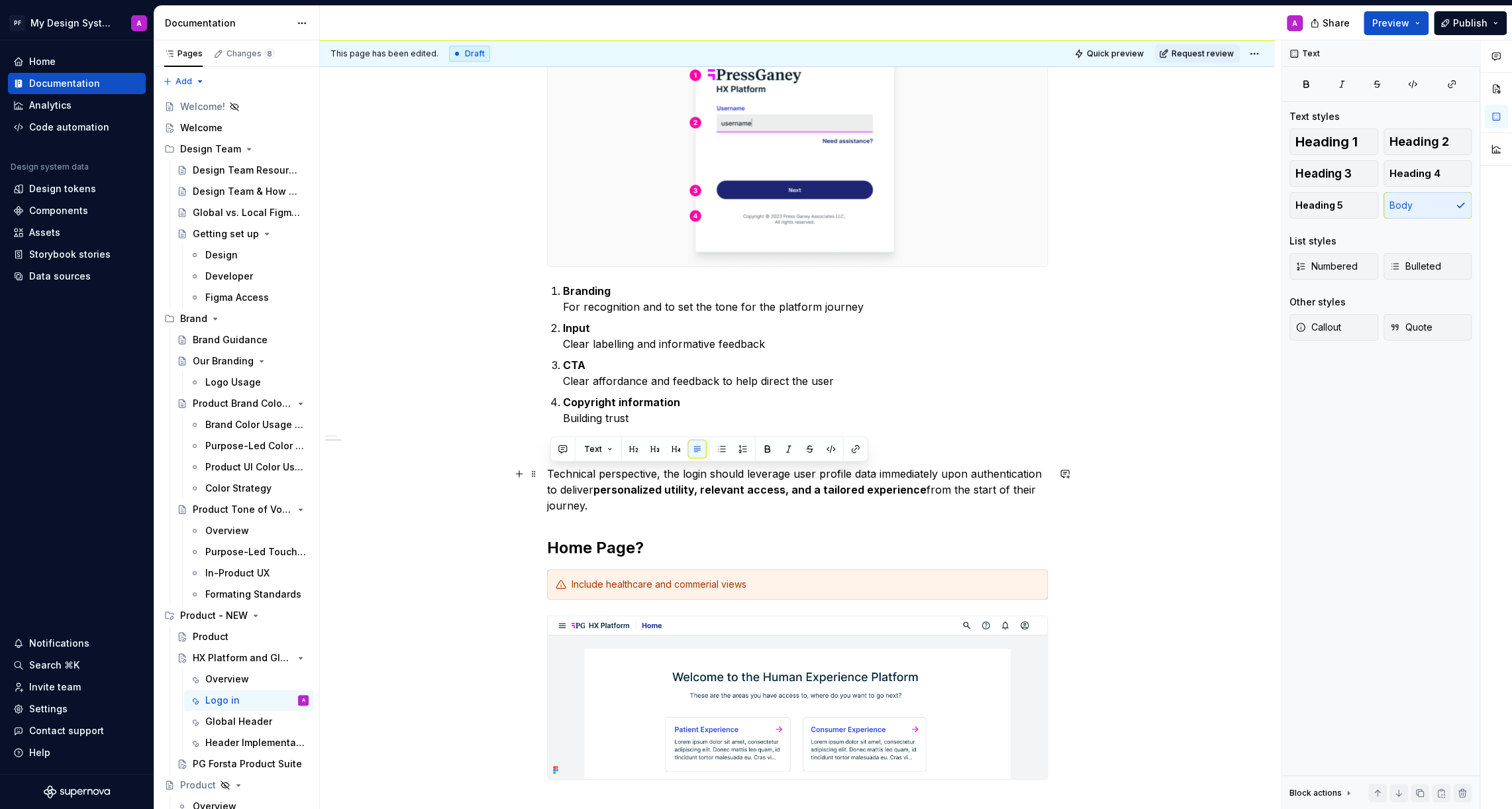
drag, startPoint x: 596, startPoint y: 508, endPoint x: 545, endPoint y: 474, distance: 61.3
click at [545, 474] on div "Login Pattern The purpose of a consistent login experience is to provide users …" at bounding box center [796, 421] width 954 height 1297
click at [1321, 326] on span "Callout" at bounding box center [1318, 327] width 46 height 13
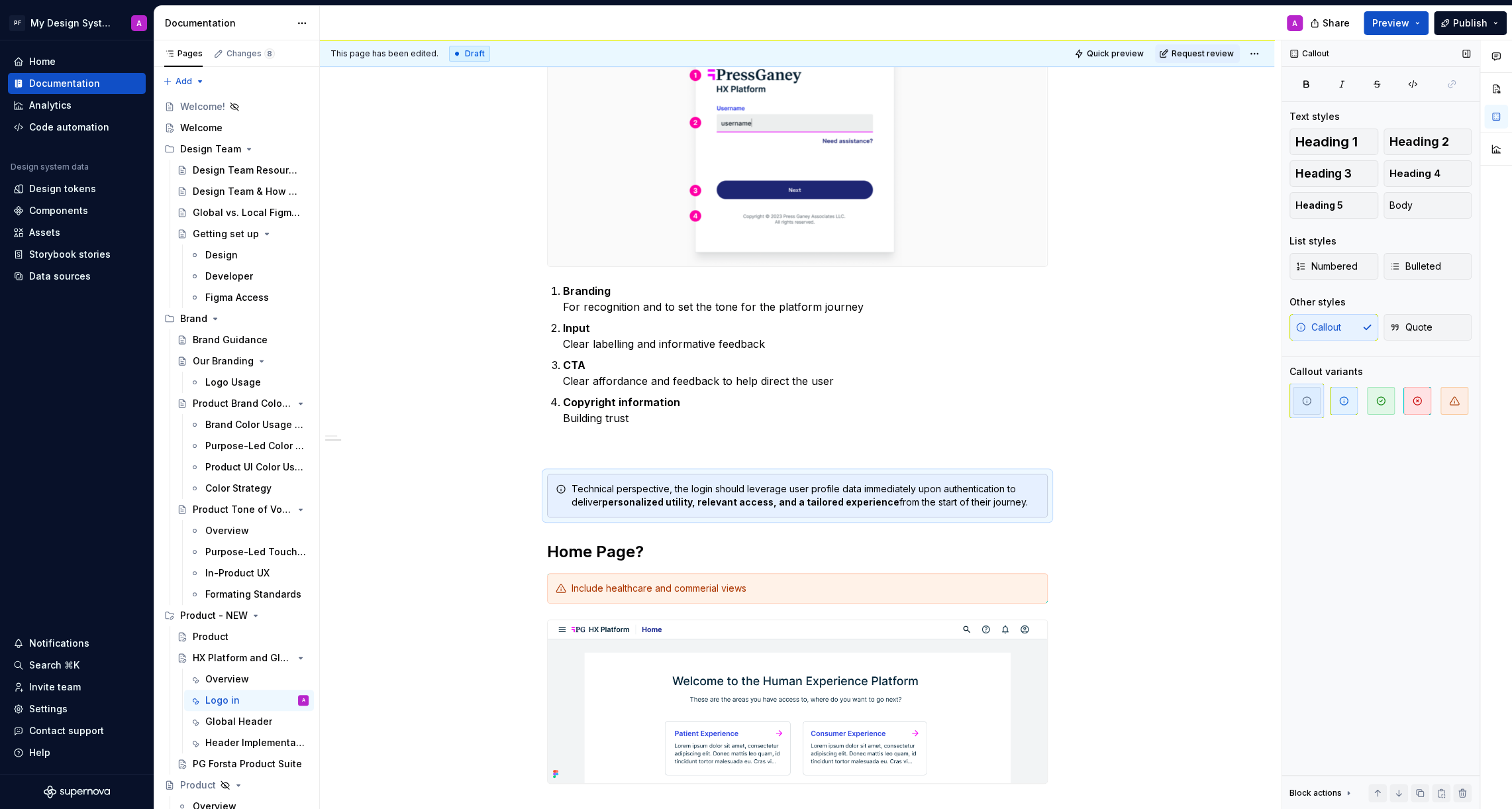
click at [1308, 404] on icon "button" at bounding box center [1306, 400] width 11 height 11
click at [1310, 399] on icon "button" at bounding box center [1306, 400] width 11 height 11
click at [1183, 471] on div "Login Pattern The purpose of a consistent login experience is to provide users …" at bounding box center [796, 423] width 954 height 1301
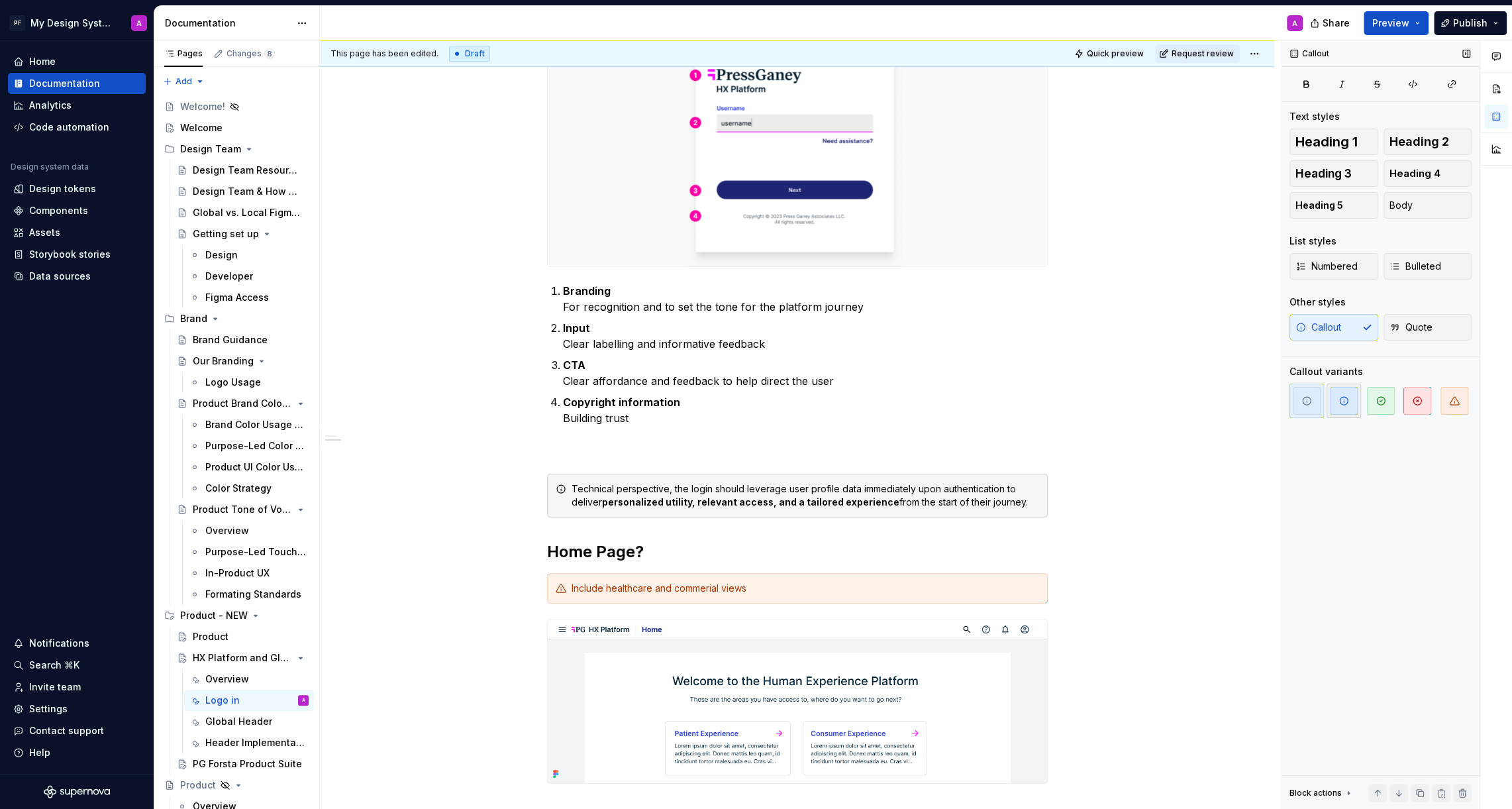
click at [1343, 404] on icon "button" at bounding box center [1344, 400] width 8 height 8
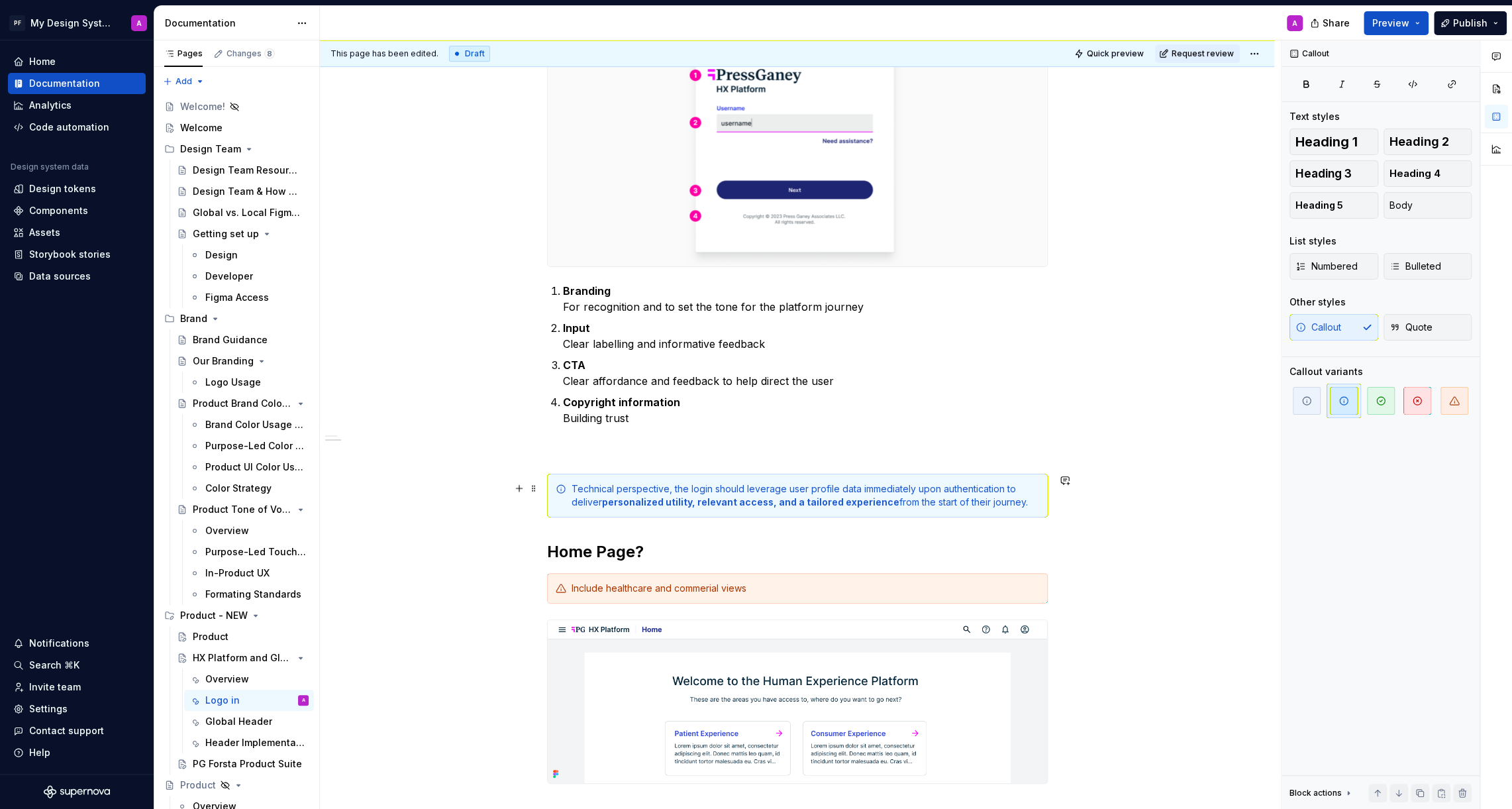
click at [1174, 492] on div "Login Pattern The purpose of a consistent login experience is to provide users …" at bounding box center [796, 423] width 954 height 1301
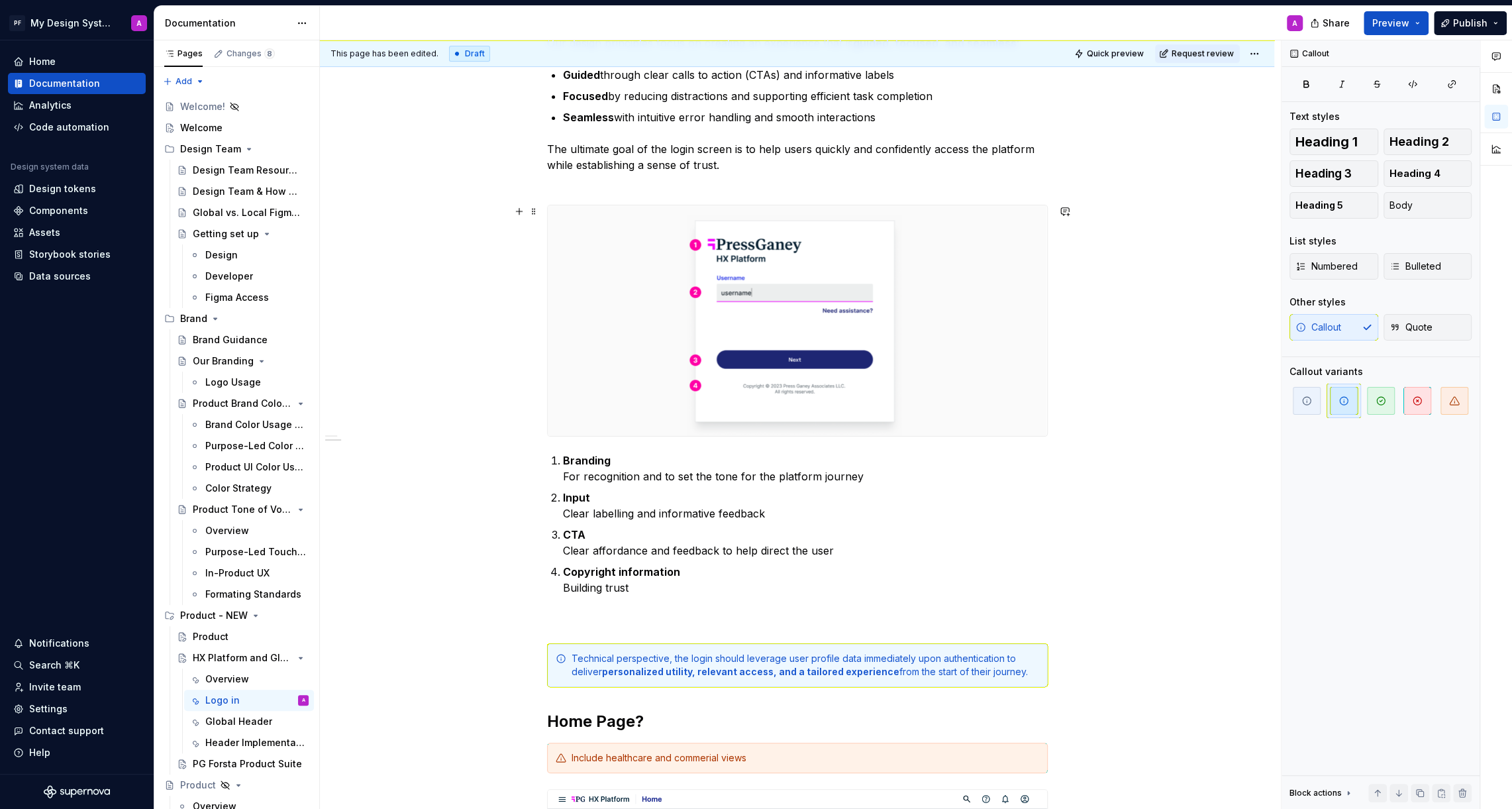
scroll to position [324, 0]
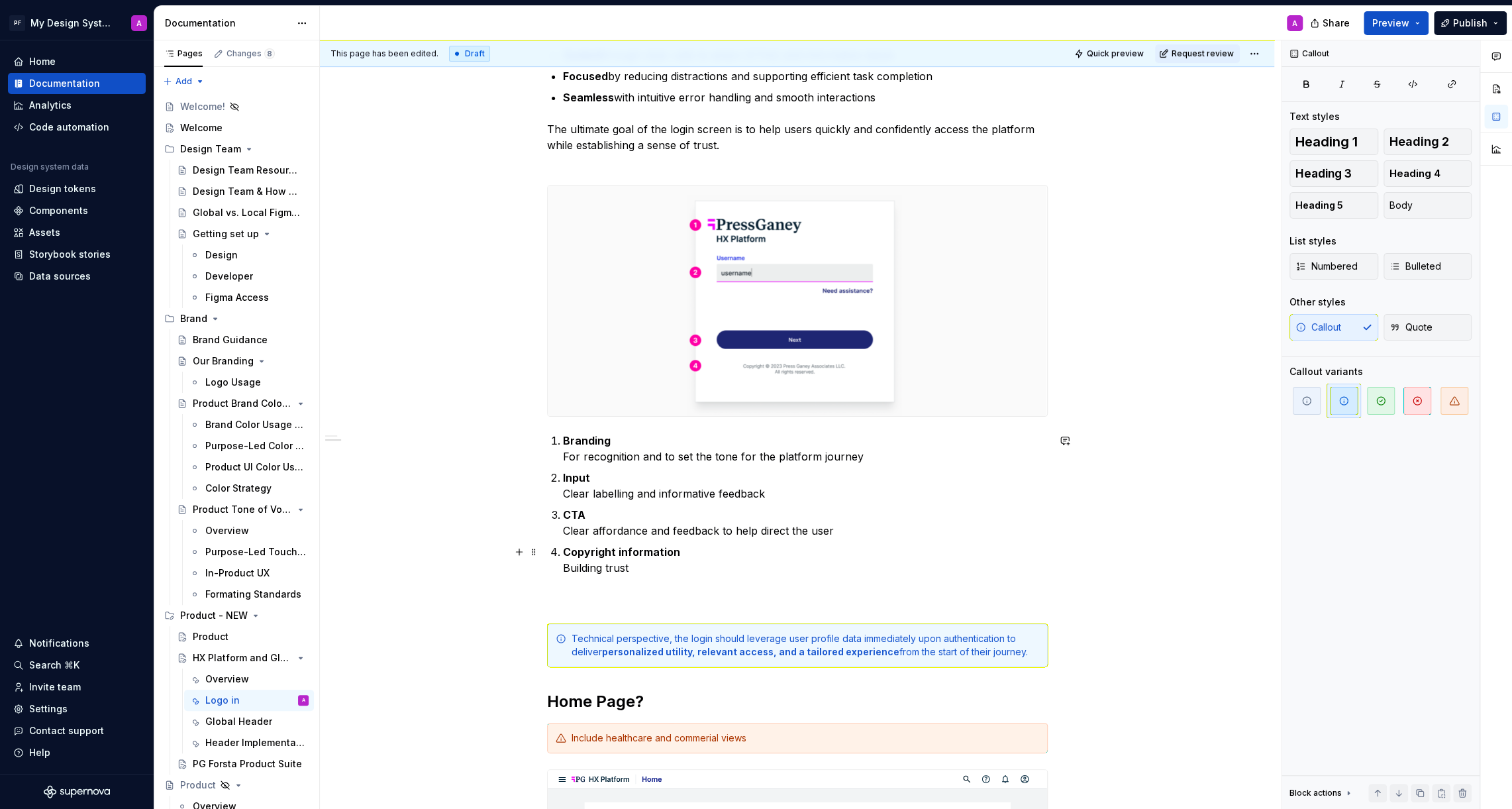
click at [716, 560] on p "Copyright information Building trust" at bounding box center [805, 559] width 484 height 32
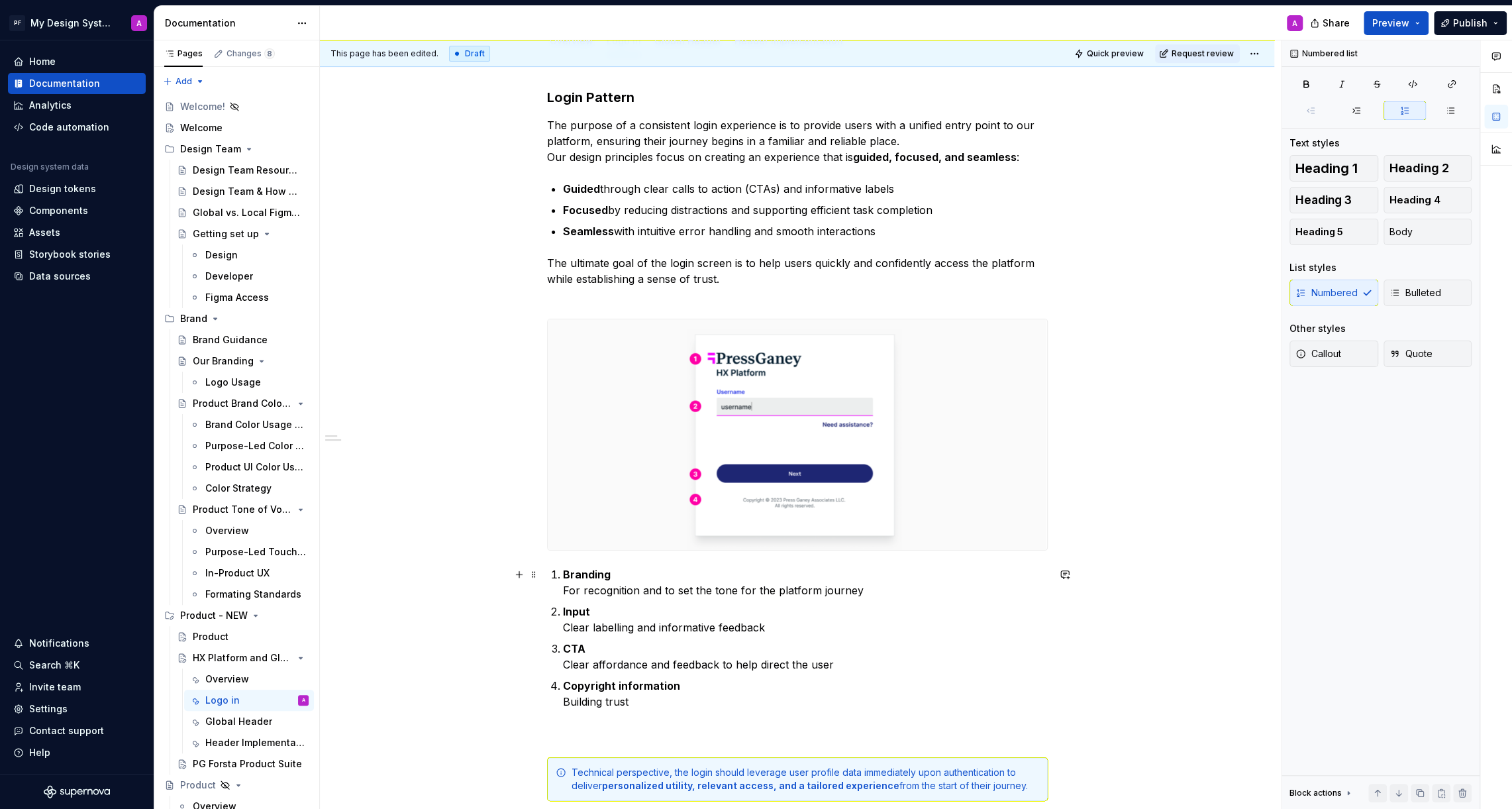
scroll to position [79, 0]
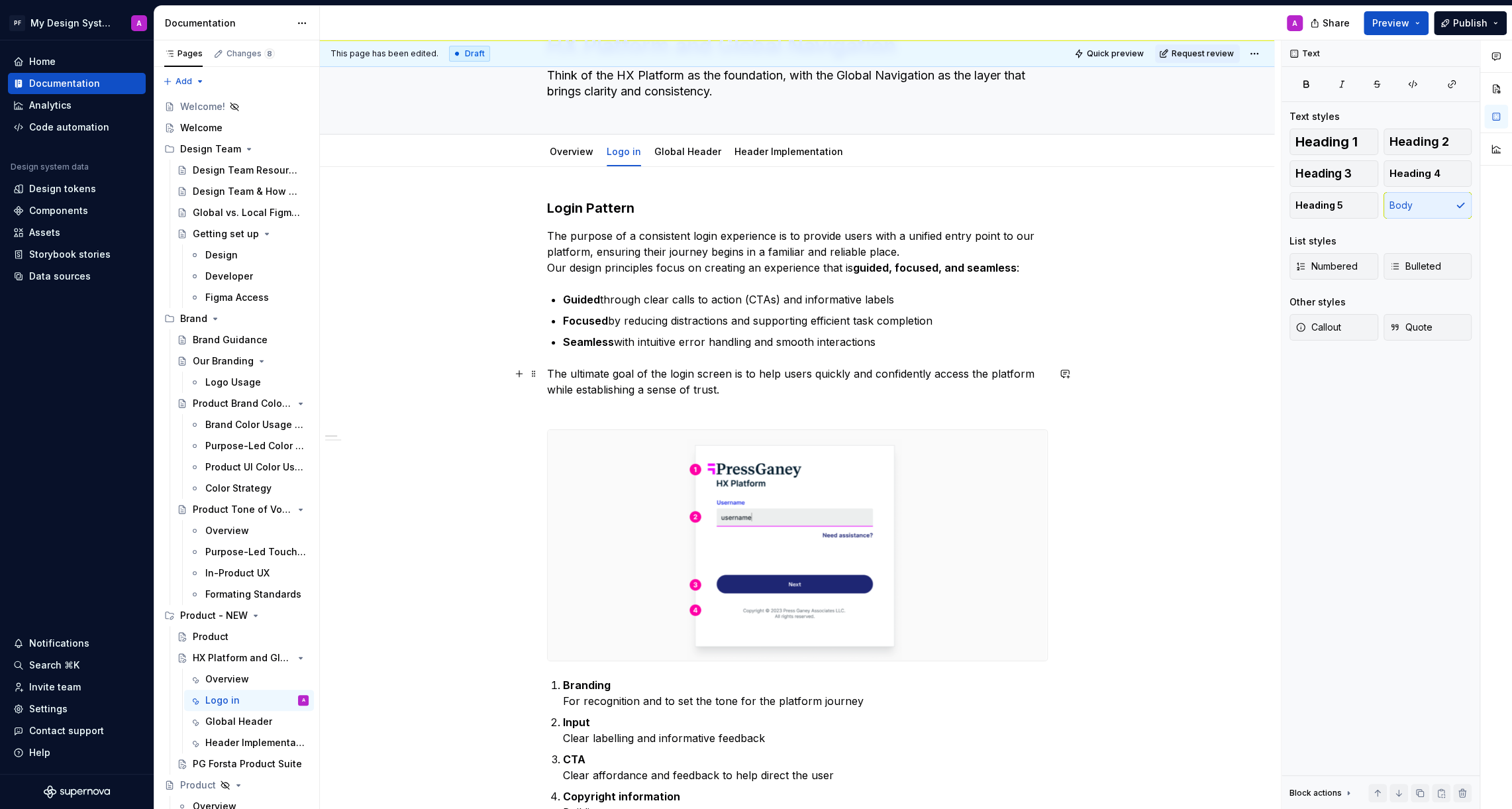
click at [728, 393] on p "The ultimate goal of the login screen is to help users quickly and confidently …" at bounding box center [797, 390] width 500 height 48
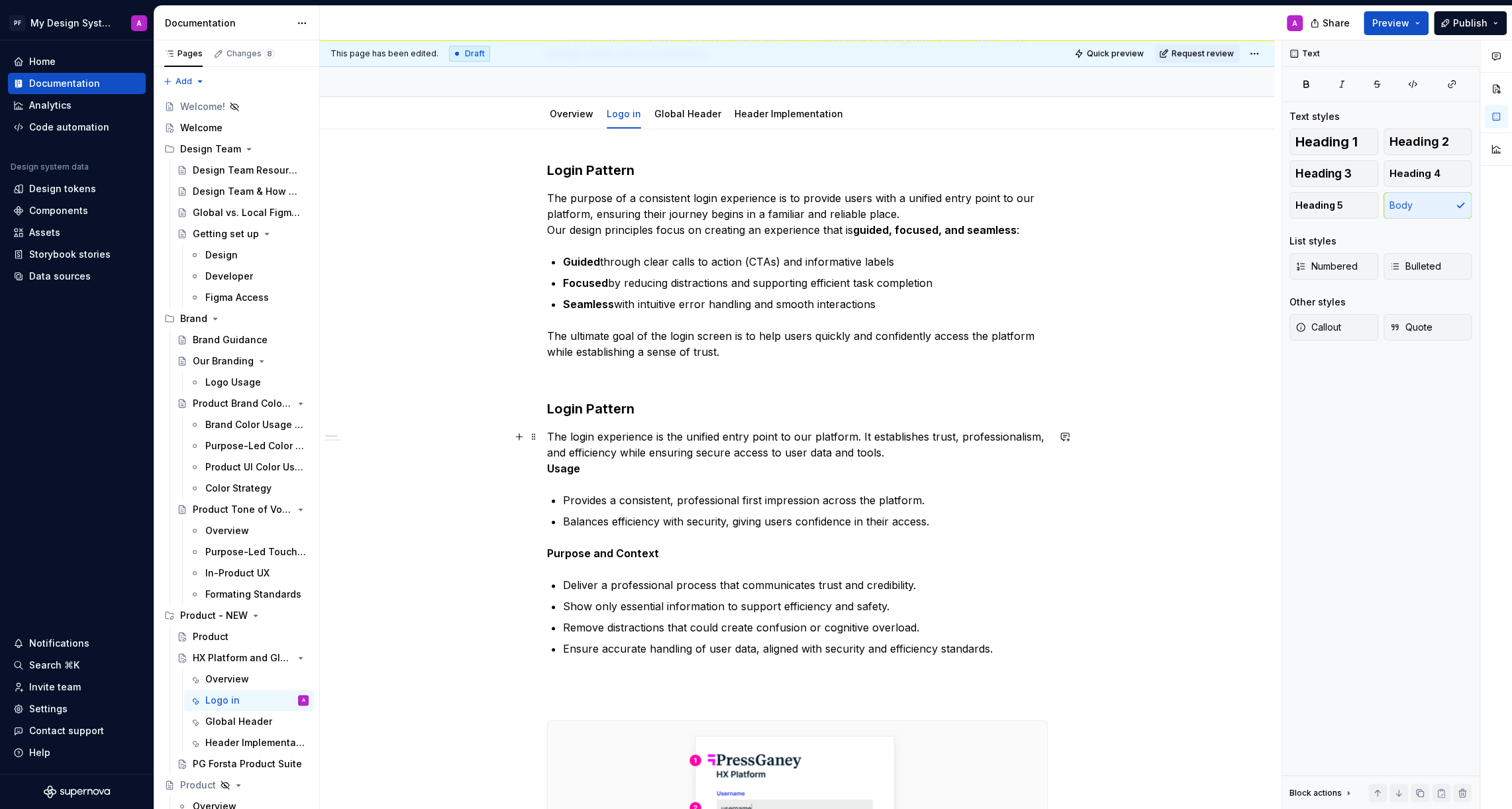
scroll to position [94, 0]
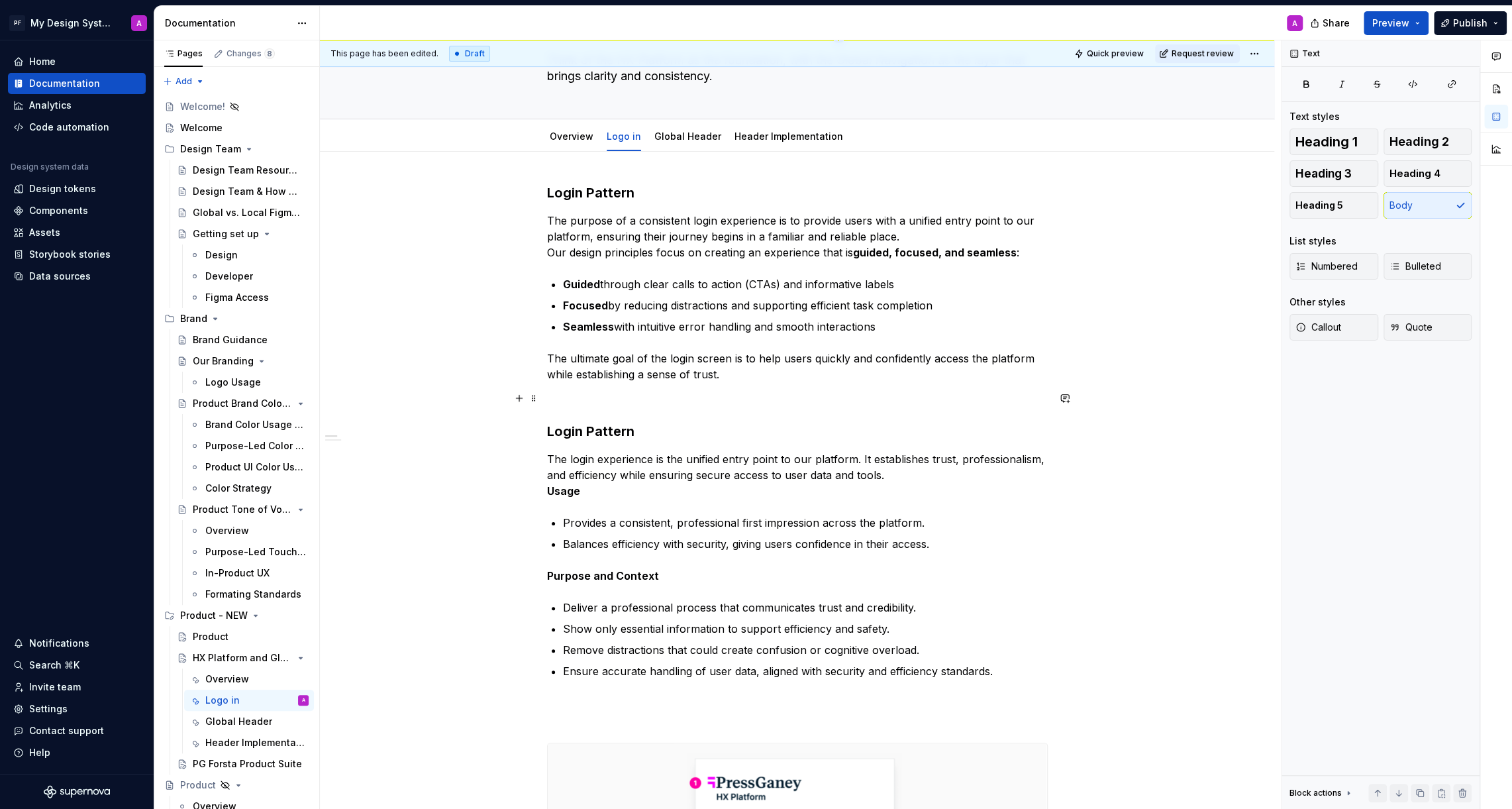
click at [614, 398] on p at bounding box center [797, 398] width 500 height 16
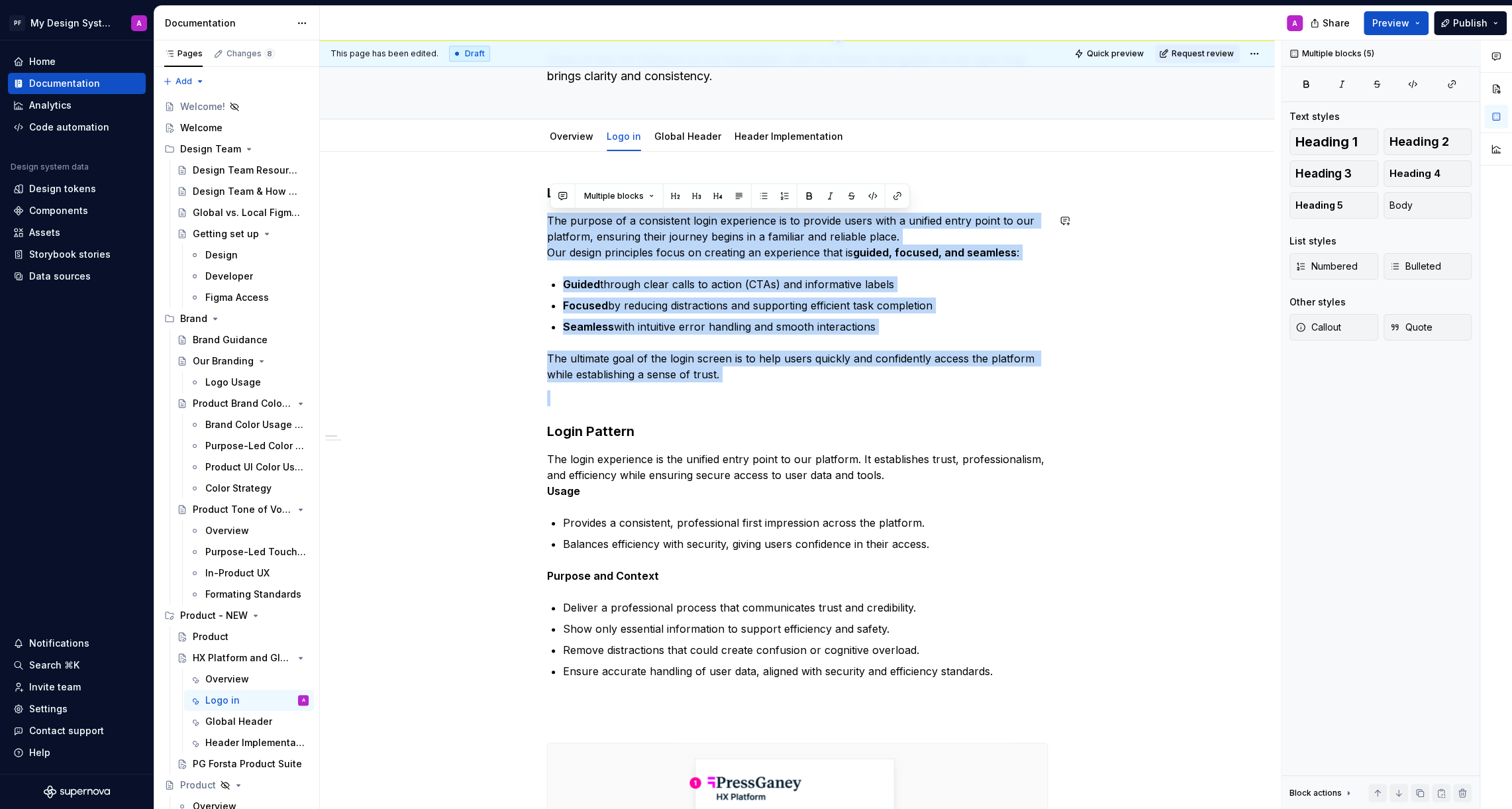
drag, startPoint x: 680, startPoint y: 412, endPoint x: 540, endPoint y: 212, distance: 244.1
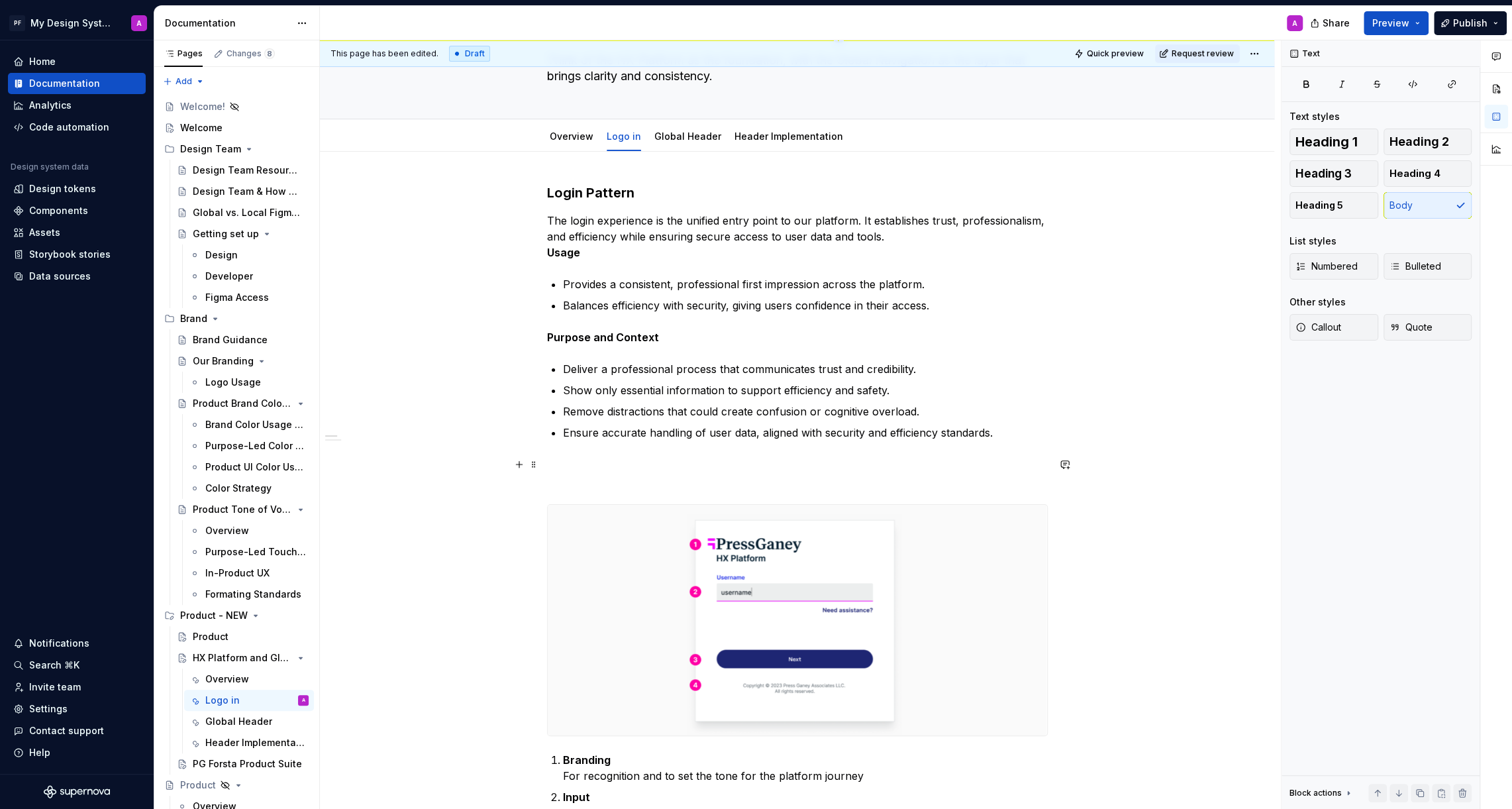
click at [674, 473] on p at bounding box center [797, 472] width 500 height 32
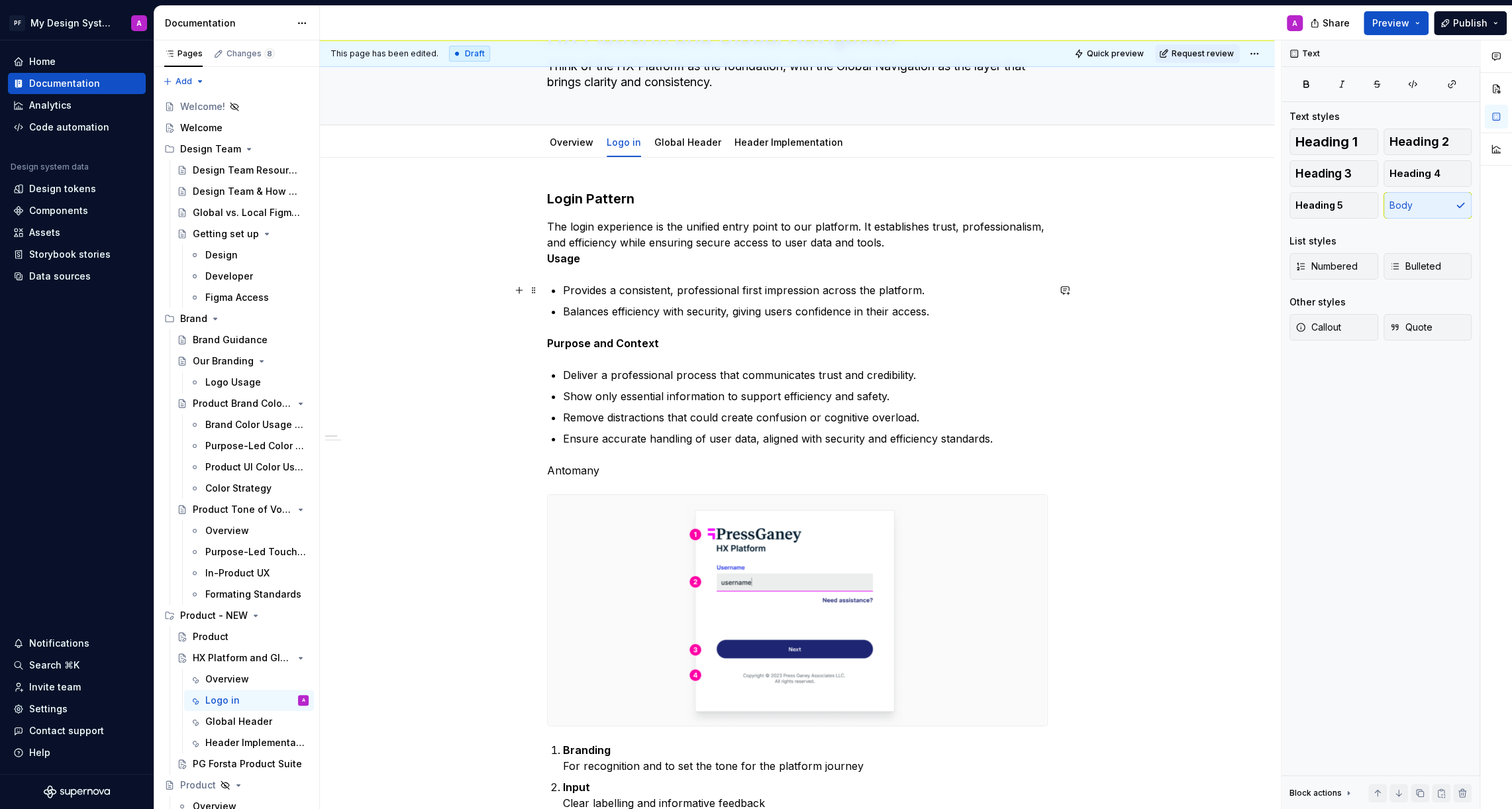
scroll to position [115, 0]
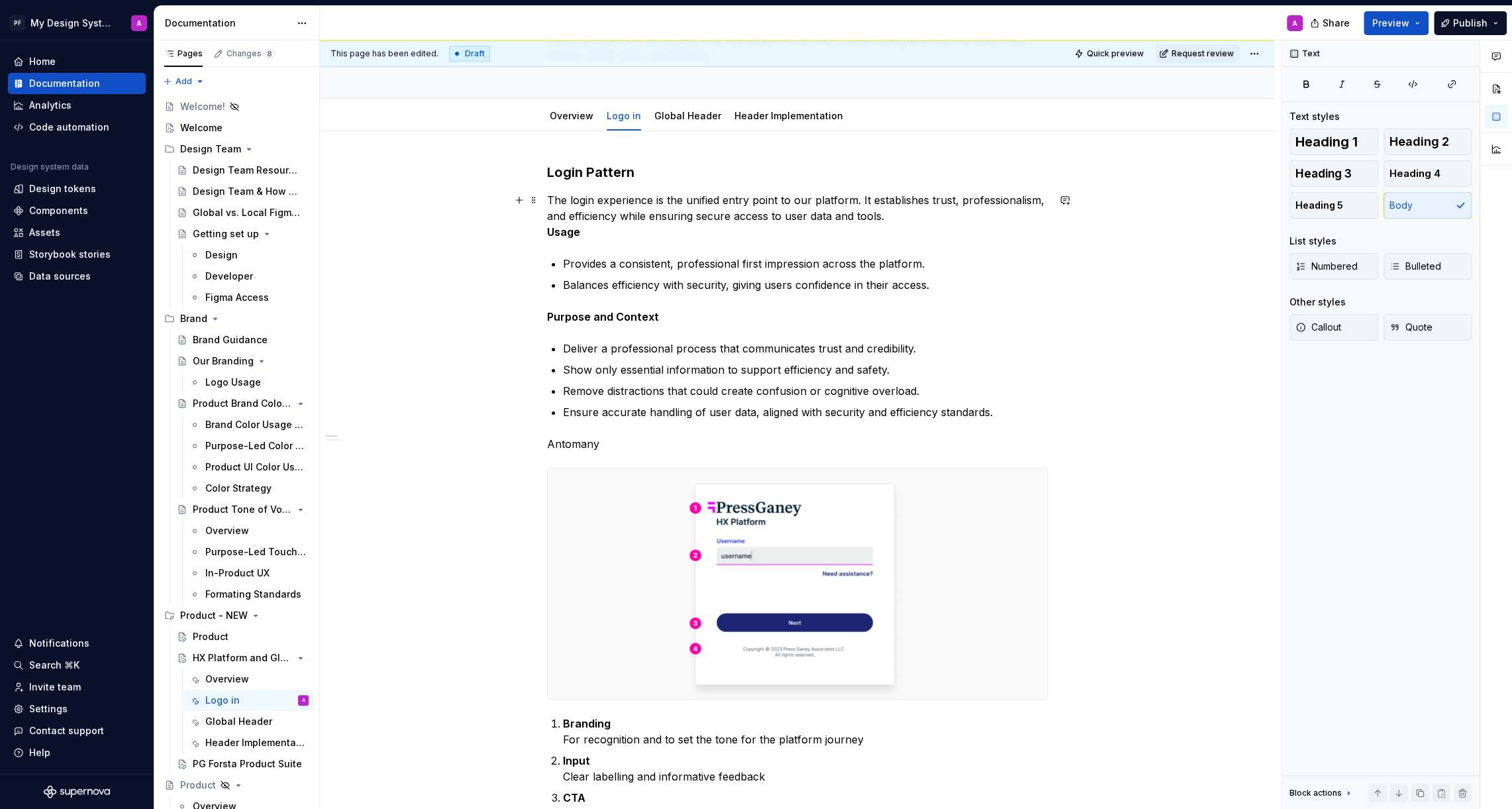
click at [812, 200] on p "The login experience is the unified entry point to our platform. It establishes…" at bounding box center [797, 216] width 500 height 48
click at [551, 230] on strong "Usage" at bounding box center [564, 232] width 33 height 13
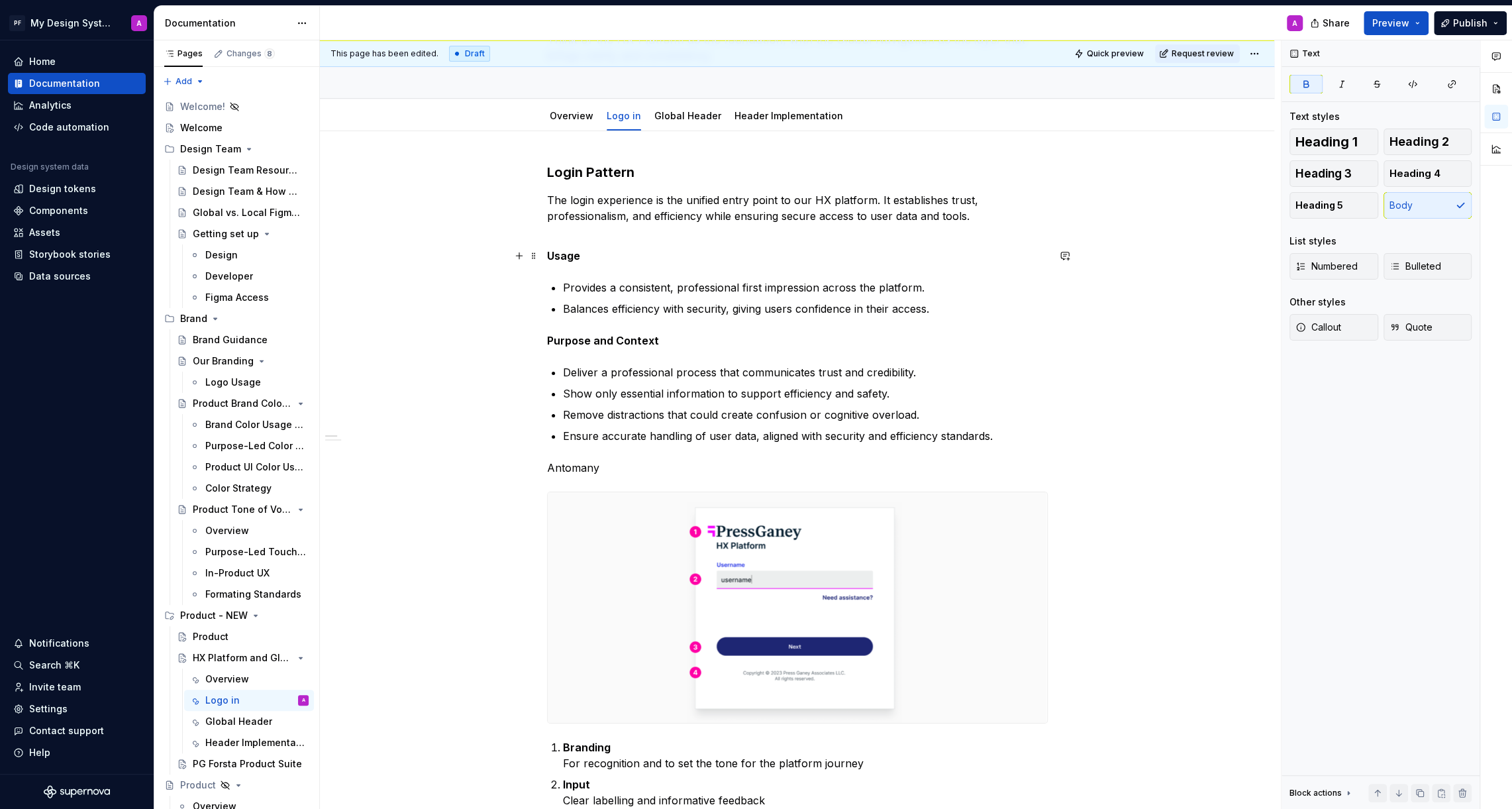
click at [583, 257] on p "Usage" at bounding box center [797, 256] width 500 height 16
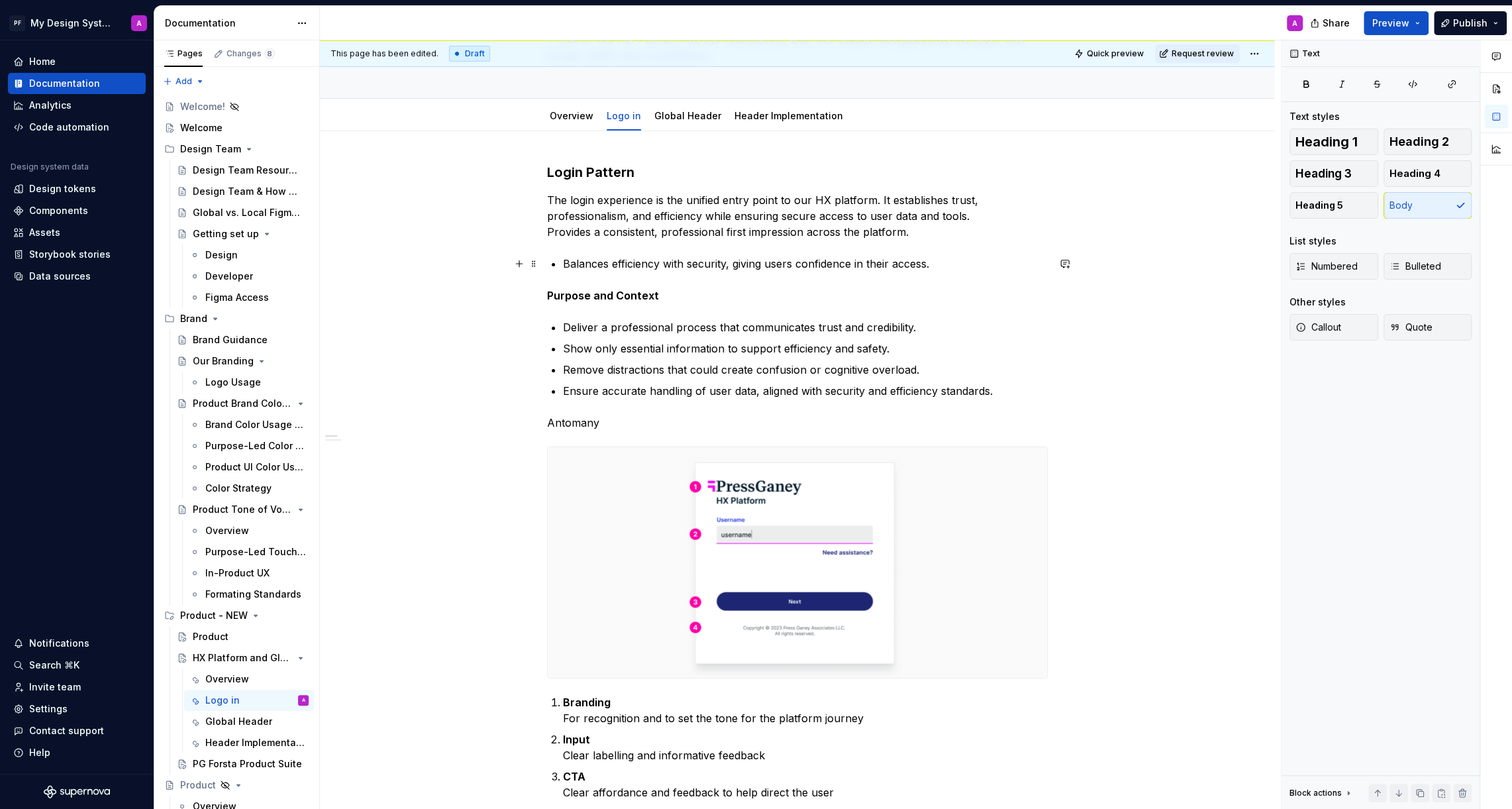
click at [566, 262] on p "Balances efficiency with security, giving users confidence in their access." at bounding box center [805, 263] width 484 height 16
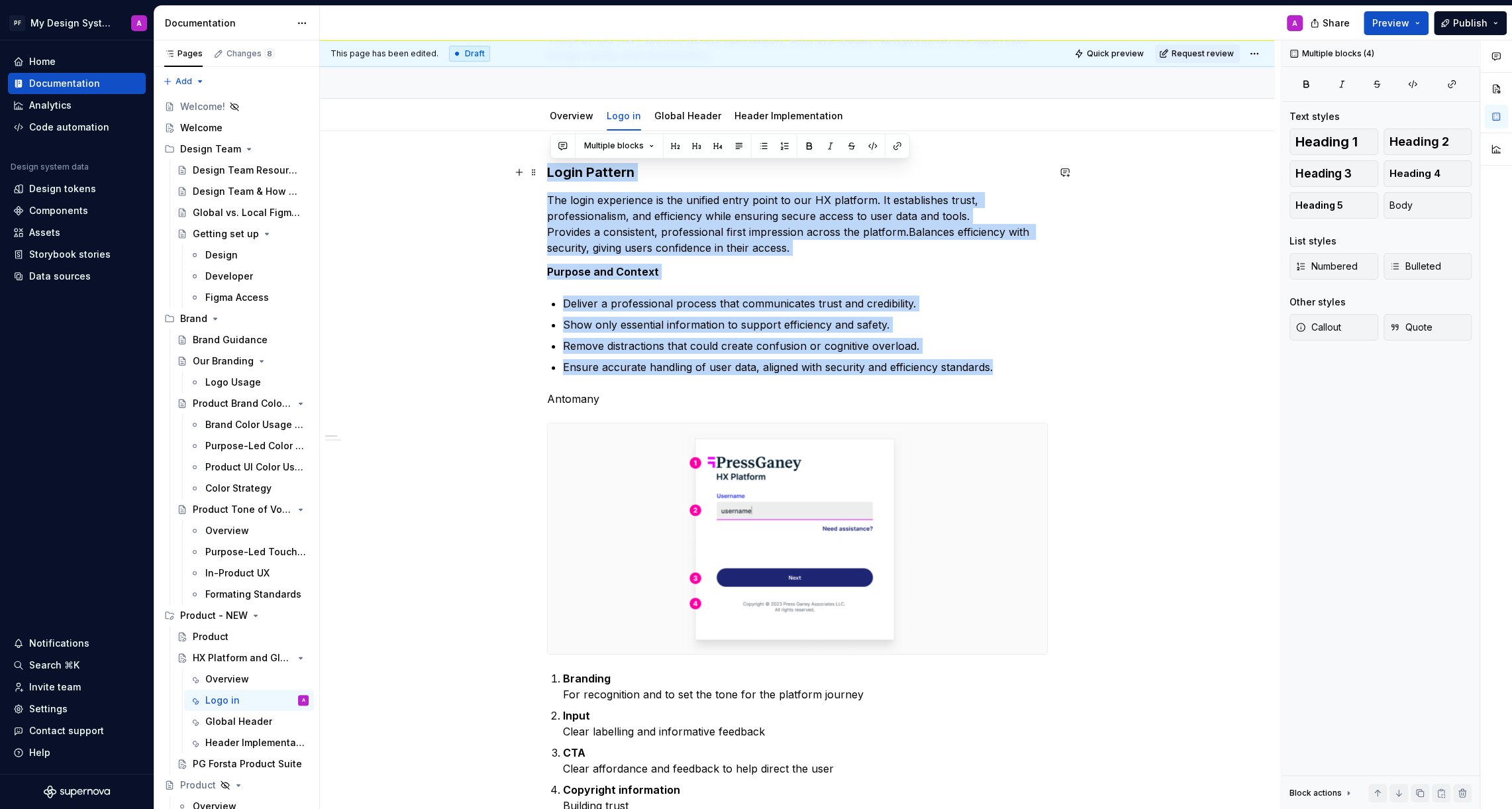
drag, startPoint x: 999, startPoint y: 362, endPoint x: 549, endPoint y: 173, distance: 488.1
click at [549, 173] on div "Login Pattern The login experience is the unified entry point to our HX platfor…" at bounding box center [797, 683] width 500 height 1040
copy div "Login Pattern The login experience is the unified entry point to our HX platfor…"
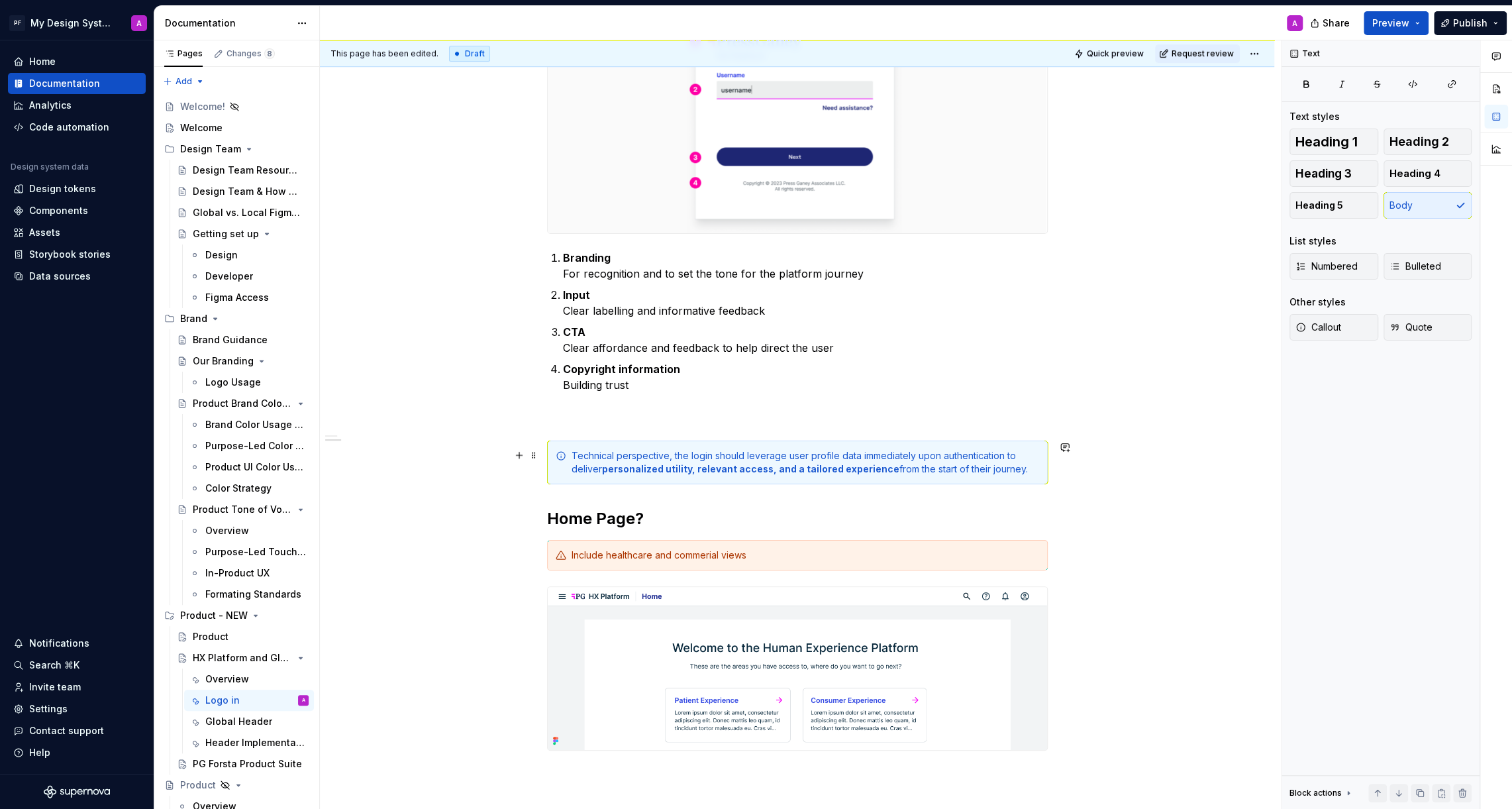
scroll to position [676, 0]
click at [649, 406] on div "Login Pattern The login experience is the unified entry point to our HX Platfor…" at bounding box center [797, 191] width 500 height 1180
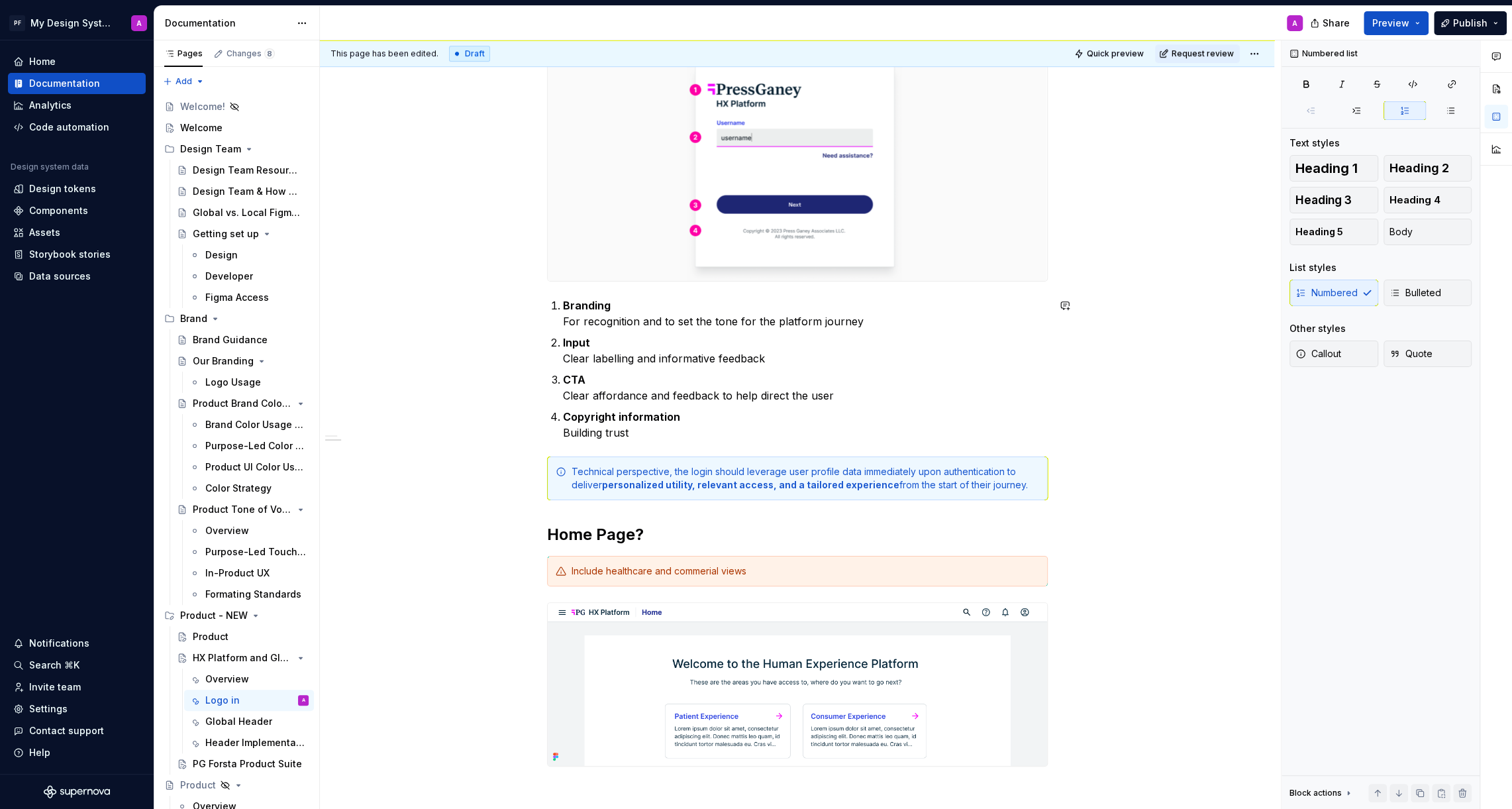
scroll to position [807, 0]
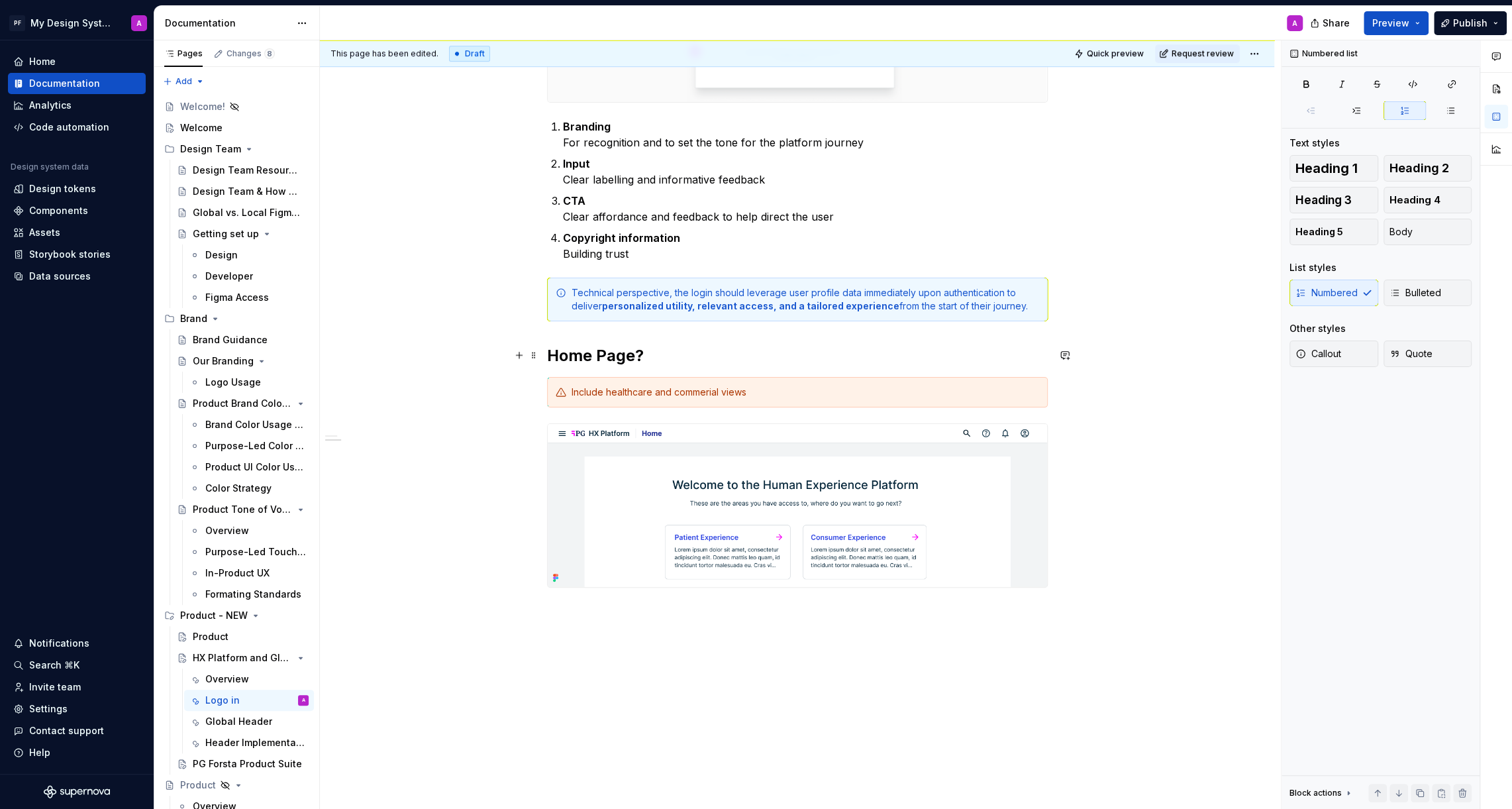
click at [655, 353] on h2 "Home Page?" at bounding box center [797, 355] width 500 height 21
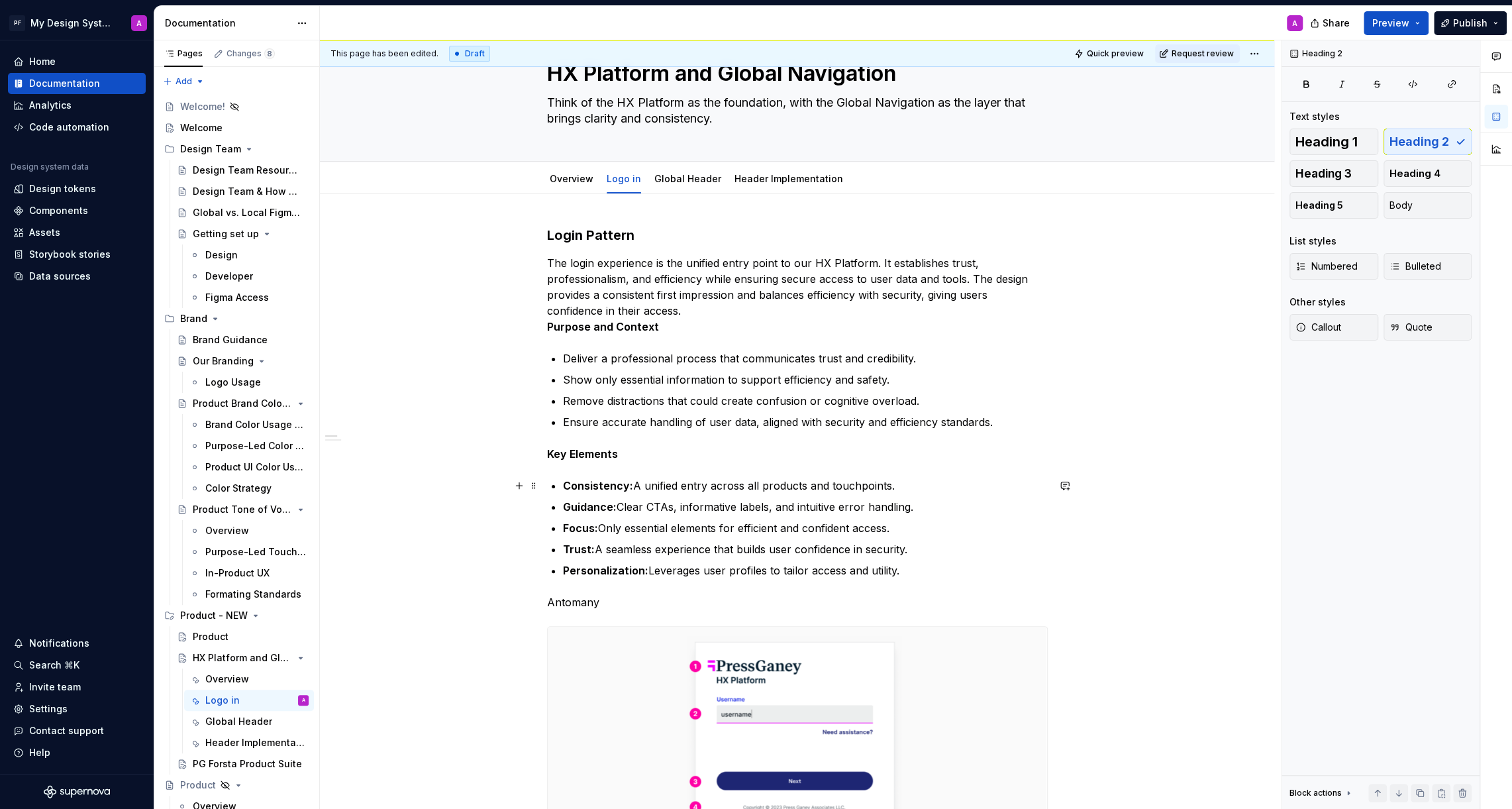
scroll to position [65, 0]
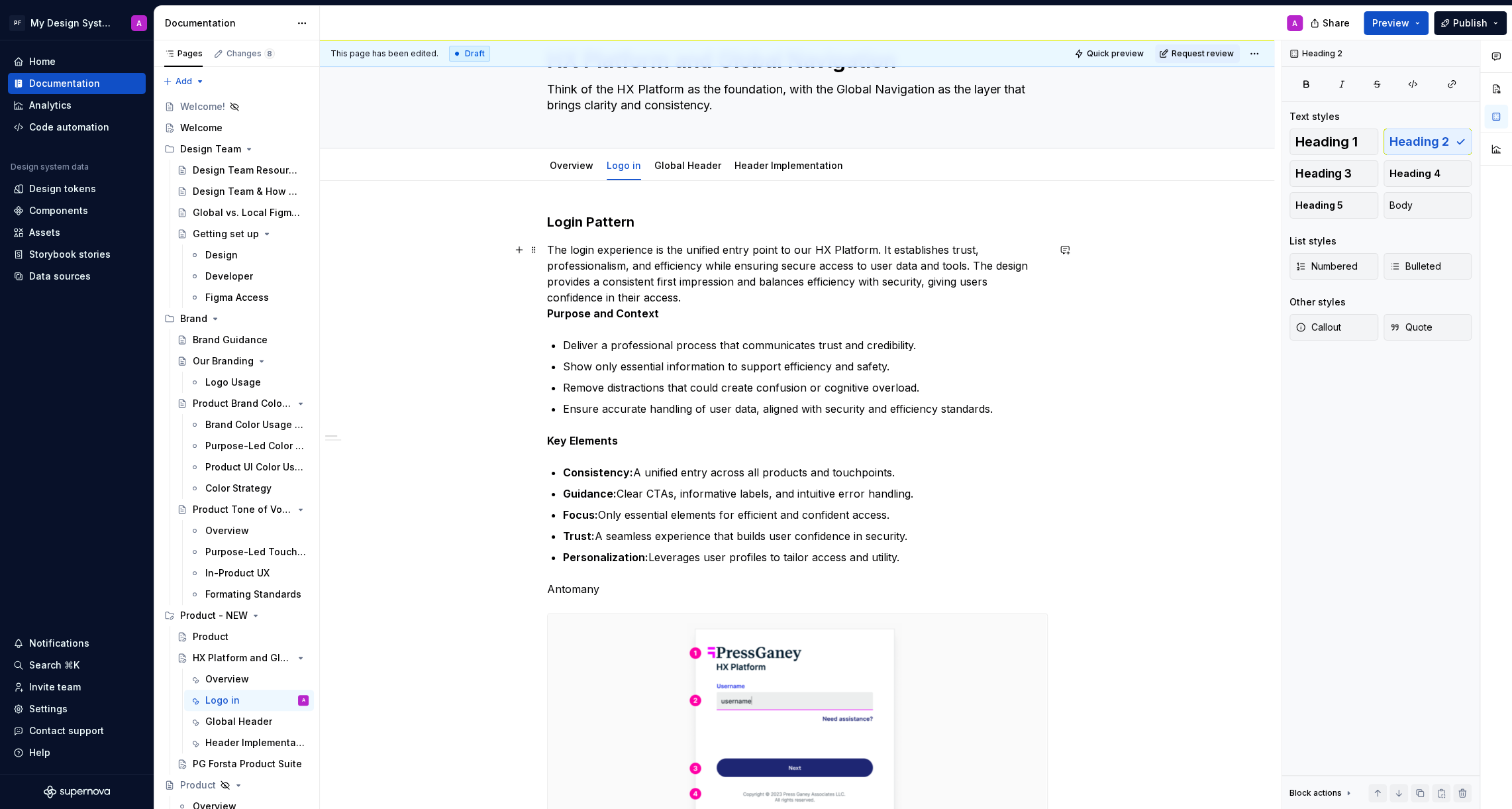
click at [691, 298] on p "The login experience is the unified entry point to our HX Platform. It establis…" at bounding box center [797, 281] width 500 height 79
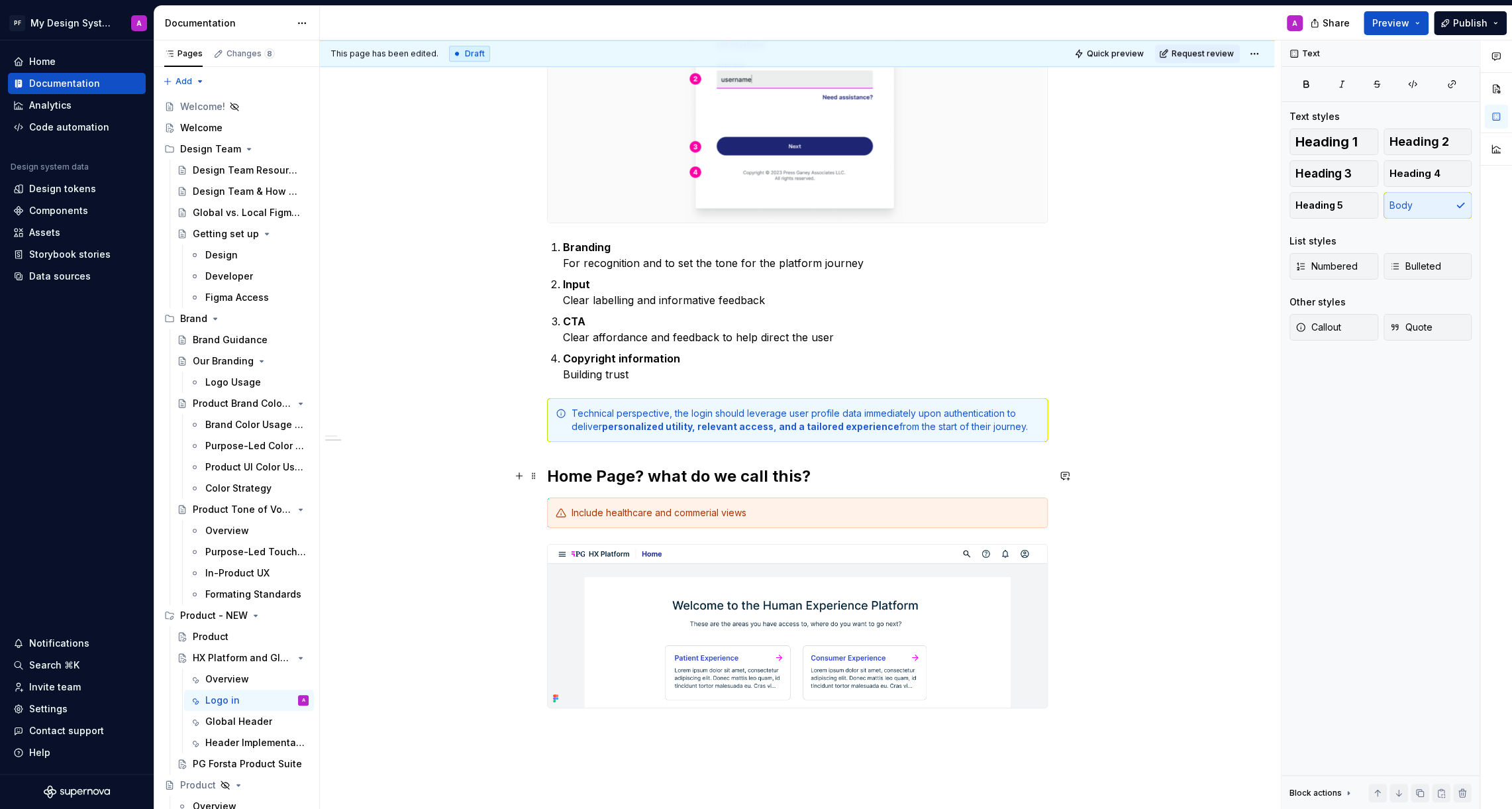
scroll to position [831, 0]
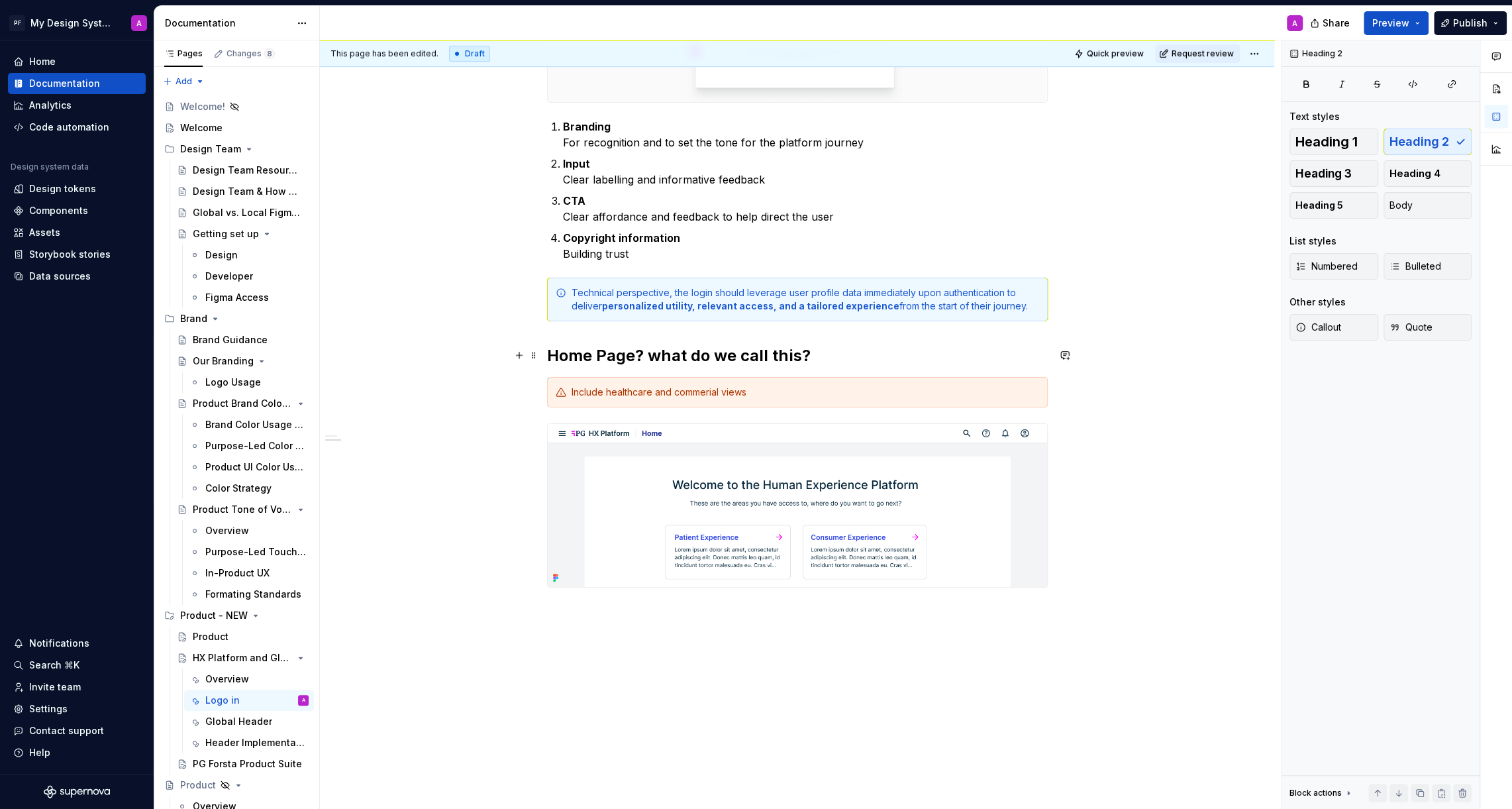
click at [823, 350] on h2 "Home Page? what do we call this?" at bounding box center [797, 355] width 500 height 21
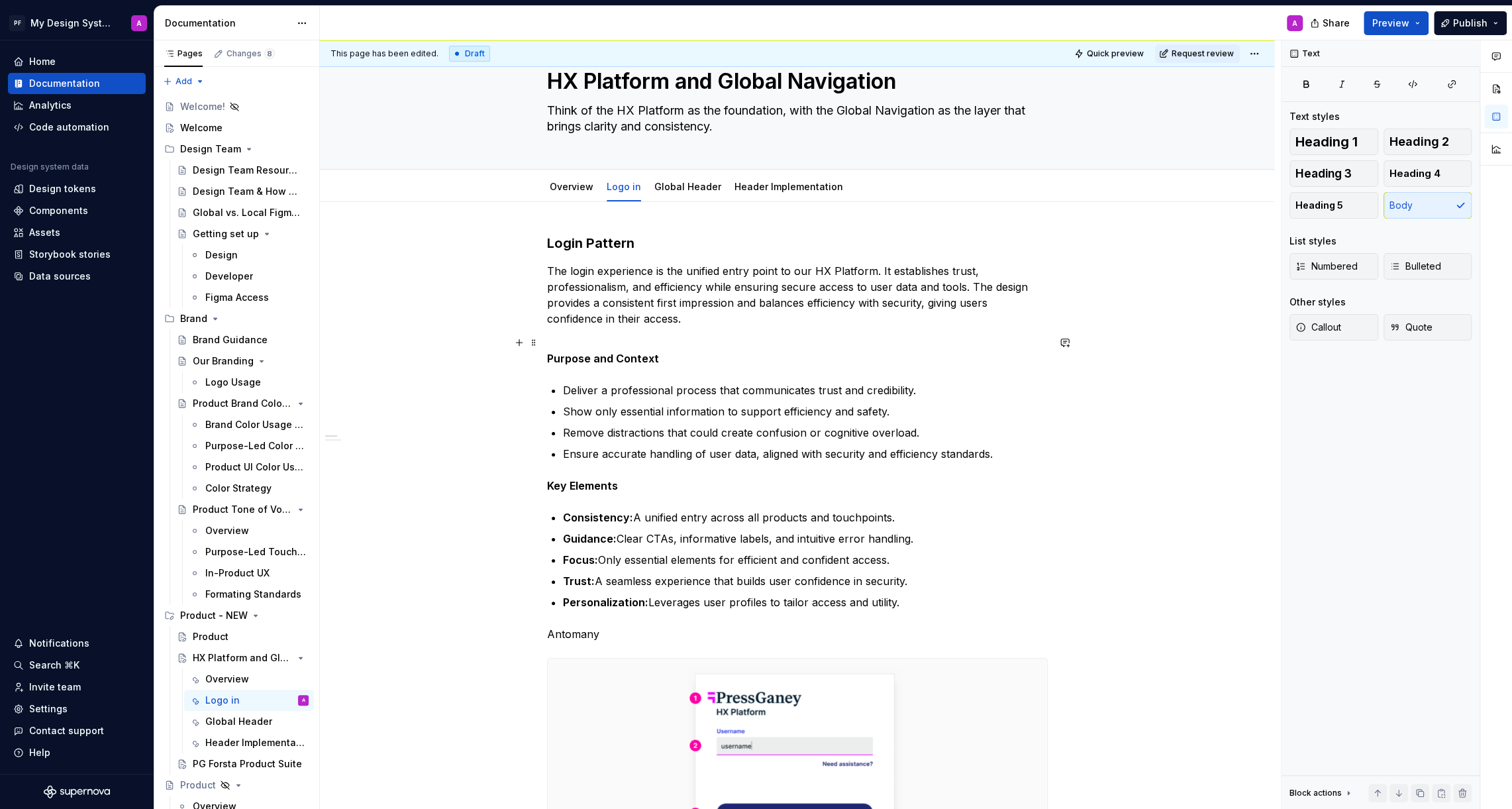
scroll to position [35, 0]
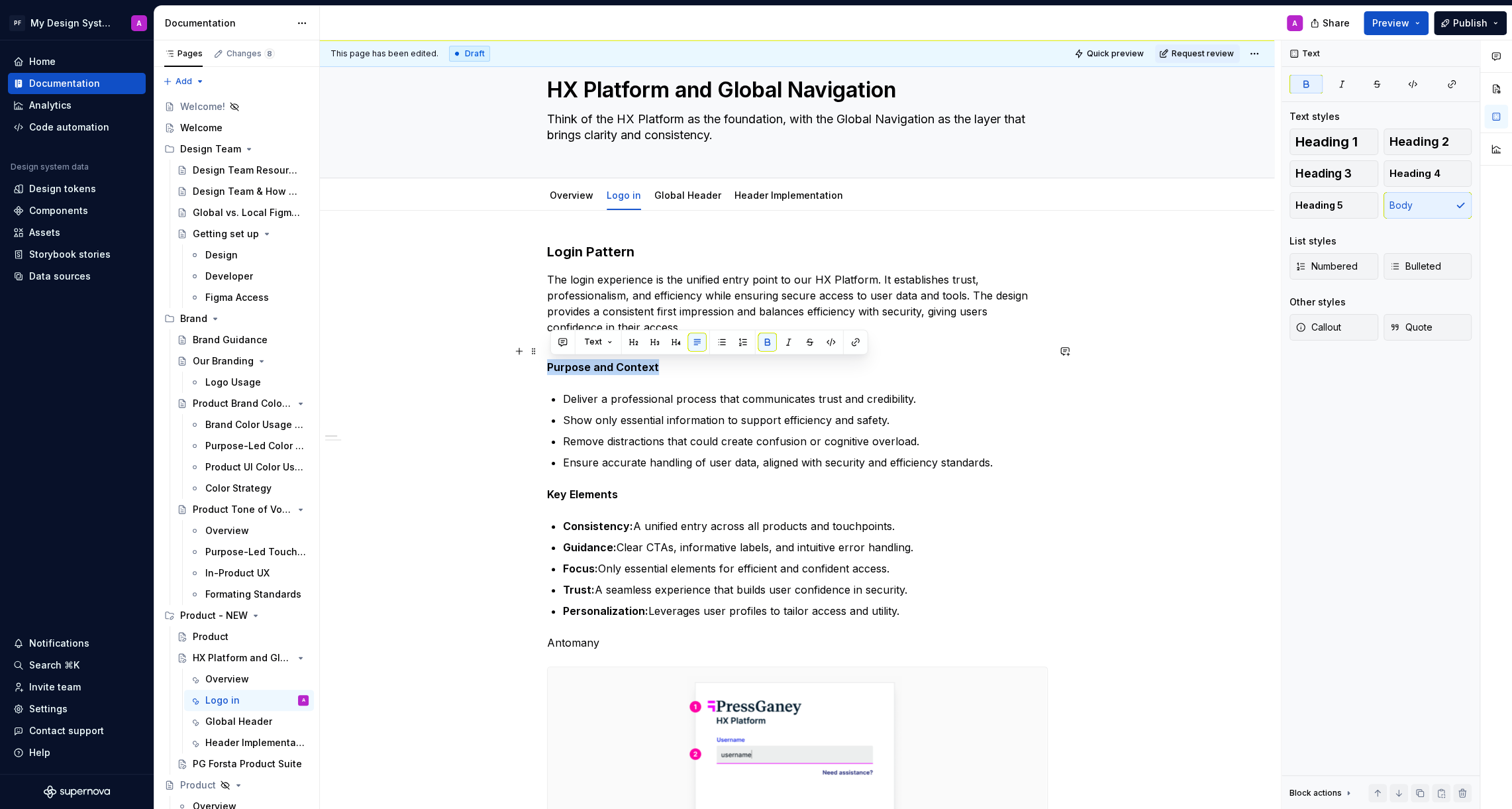
drag, startPoint x: 550, startPoint y: 367, endPoint x: 665, endPoint y: 371, distance: 115.1
click at [665, 371] on p "Purpose and Context" at bounding box center [797, 358] width 500 height 32
copy strong "Purpose and Context"
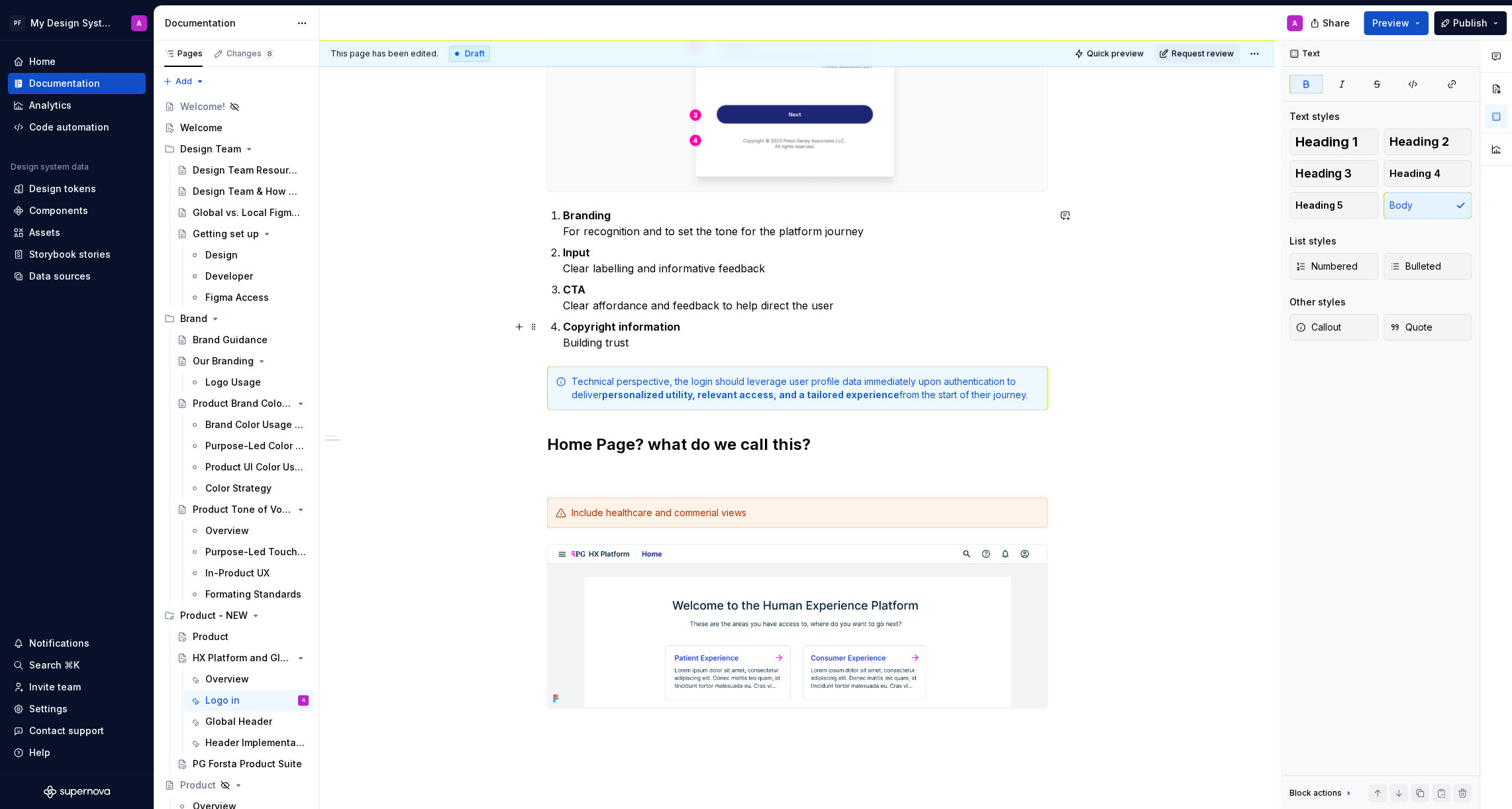
scroll to position [929, 0]
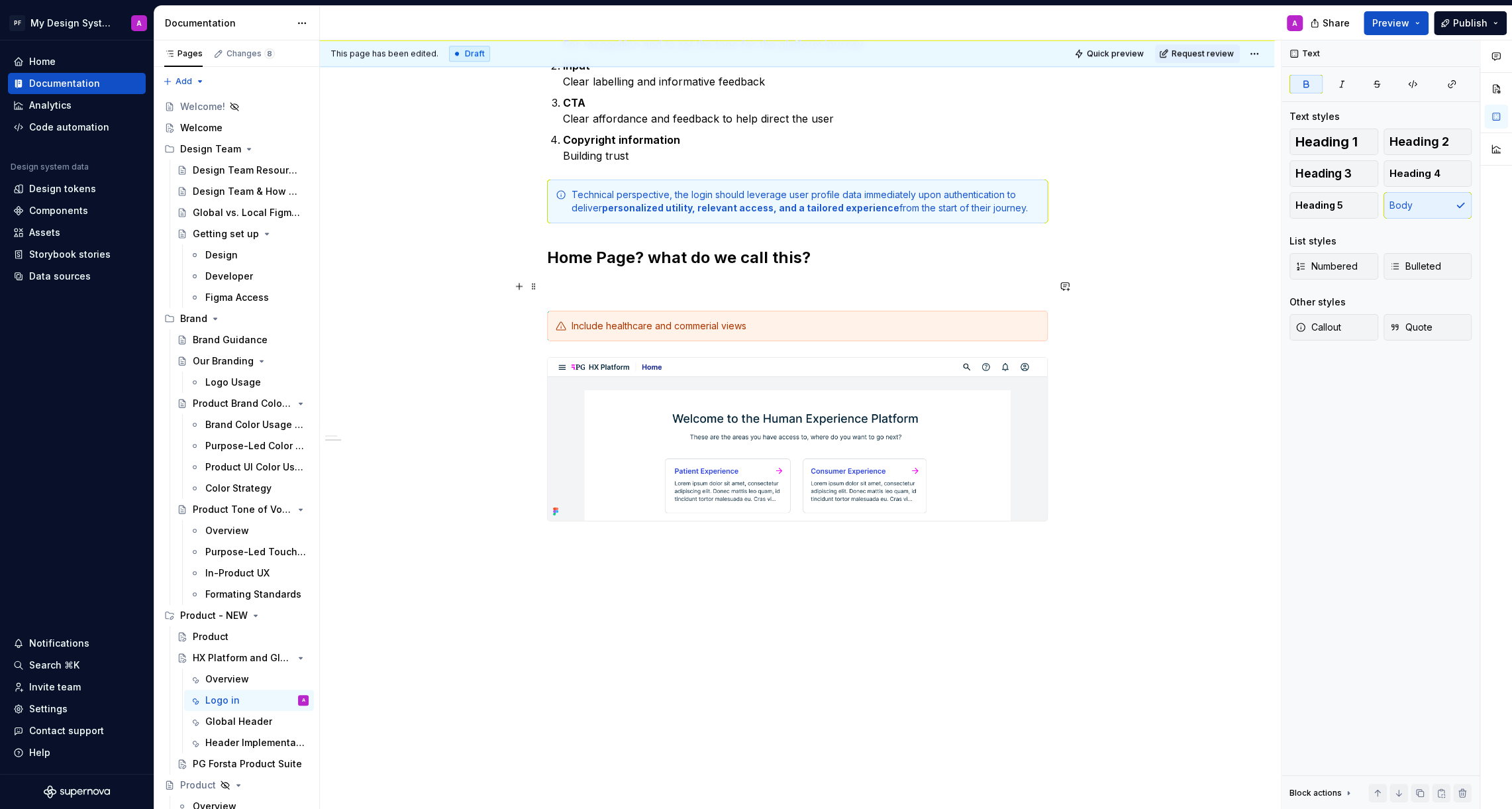
click at [626, 292] on p at bounding box center [797, 286] width 500 height 16
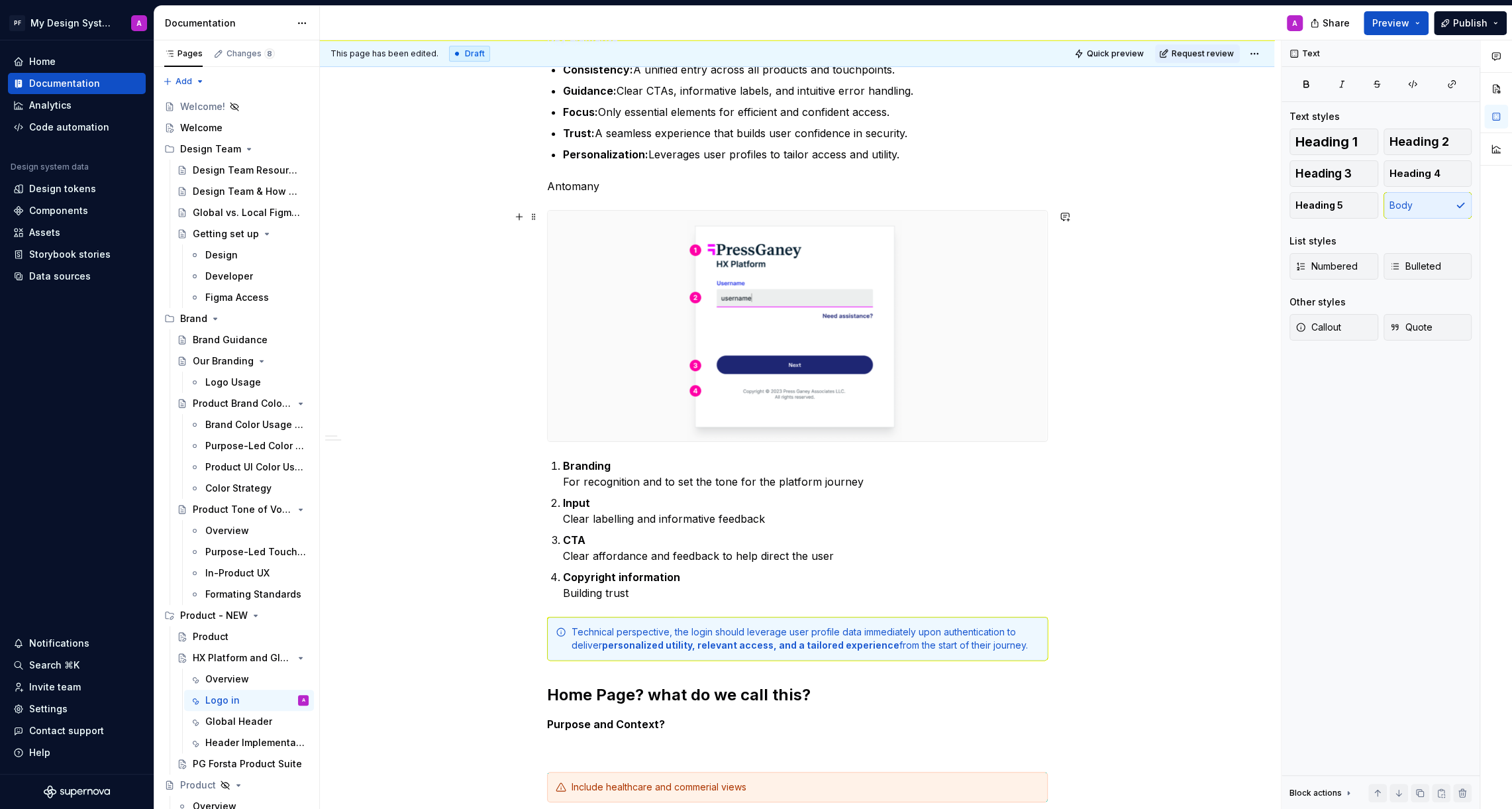
scroll to position [0, 0]
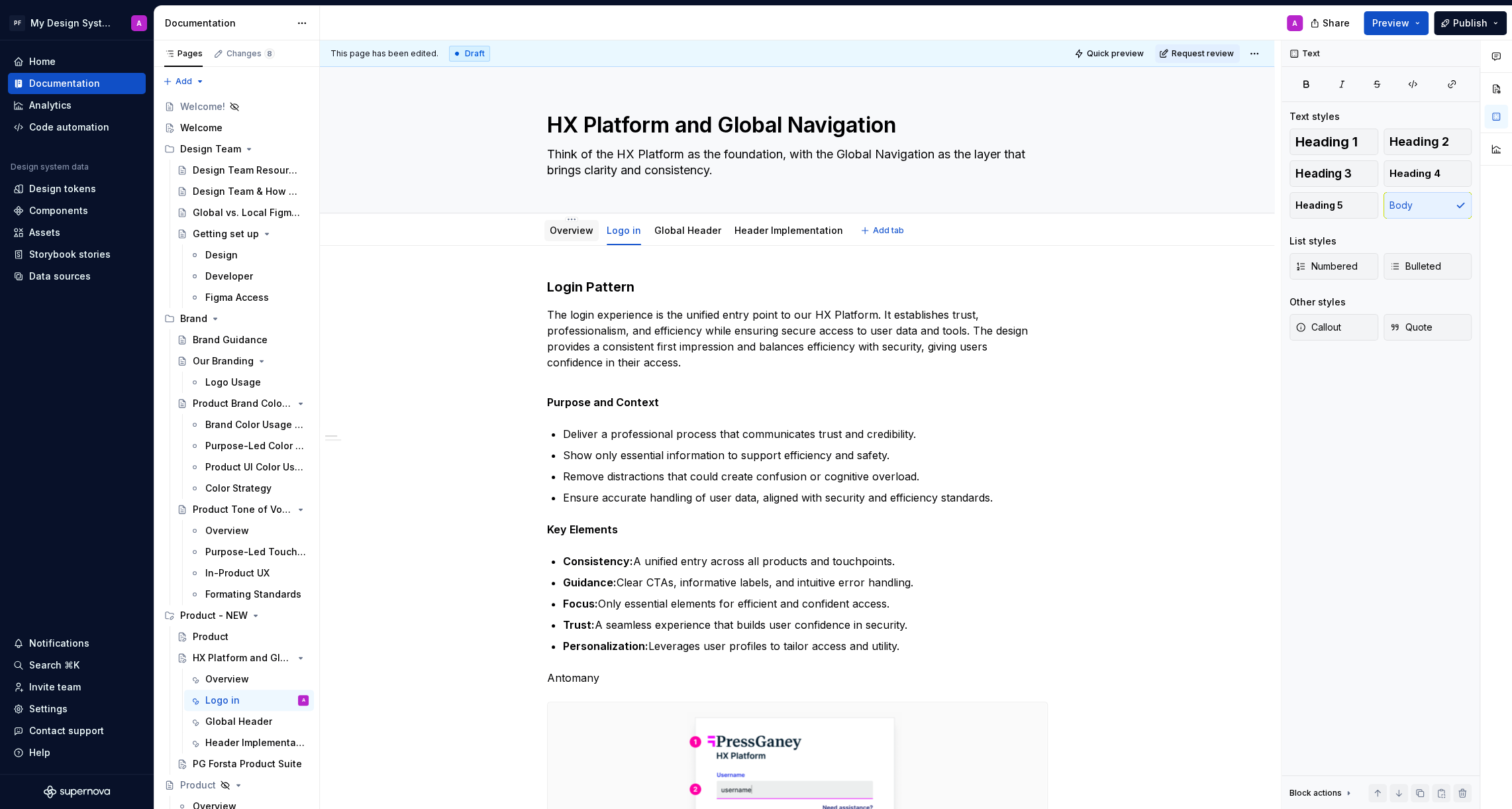
click at [575, 231] on link "Overview" at bounding box center [571, 231] width 44 height 11
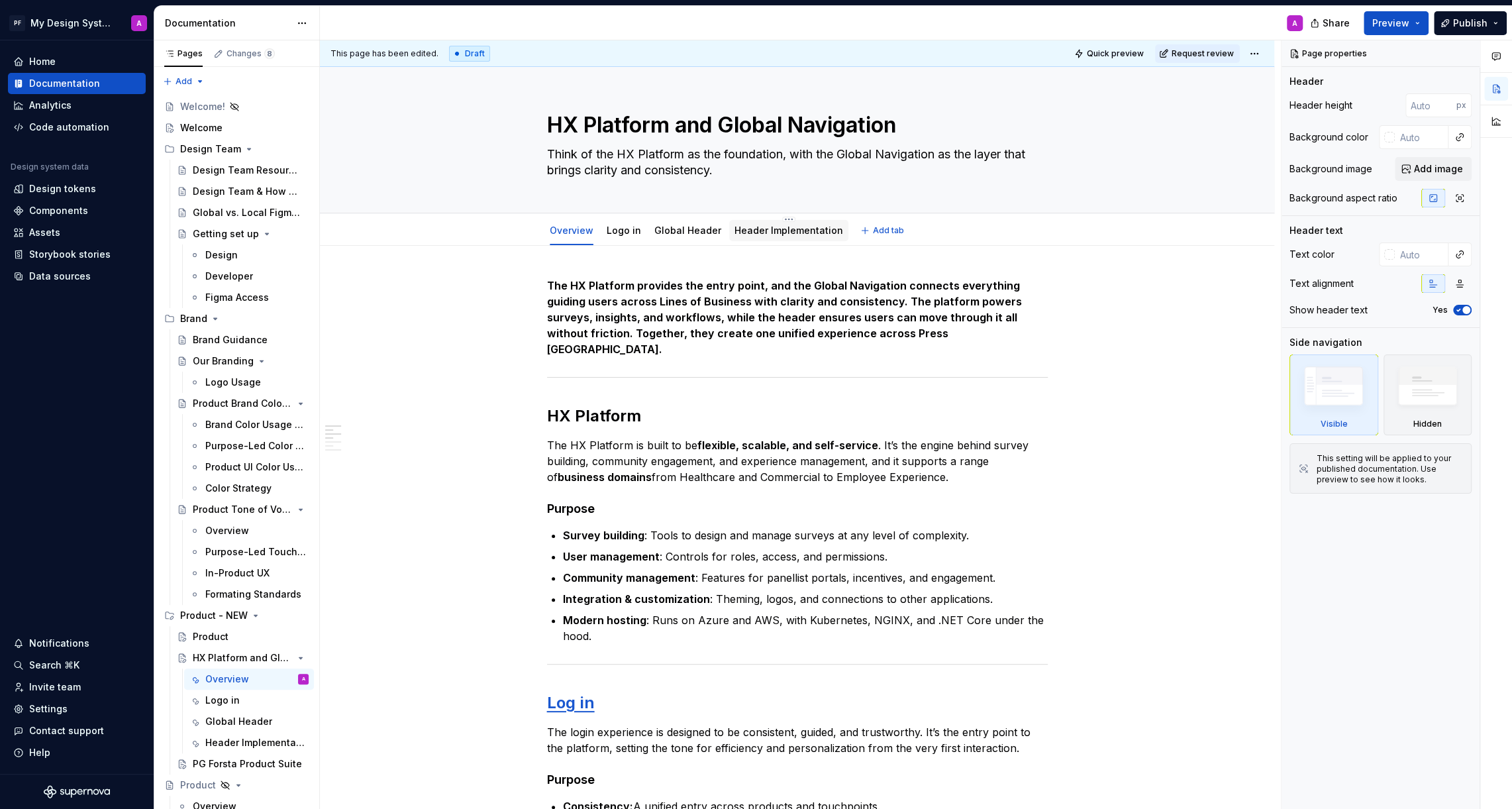
click at [773, 227] on link "Header Implementation" at bounding box center [788, 231] width 108 height 11
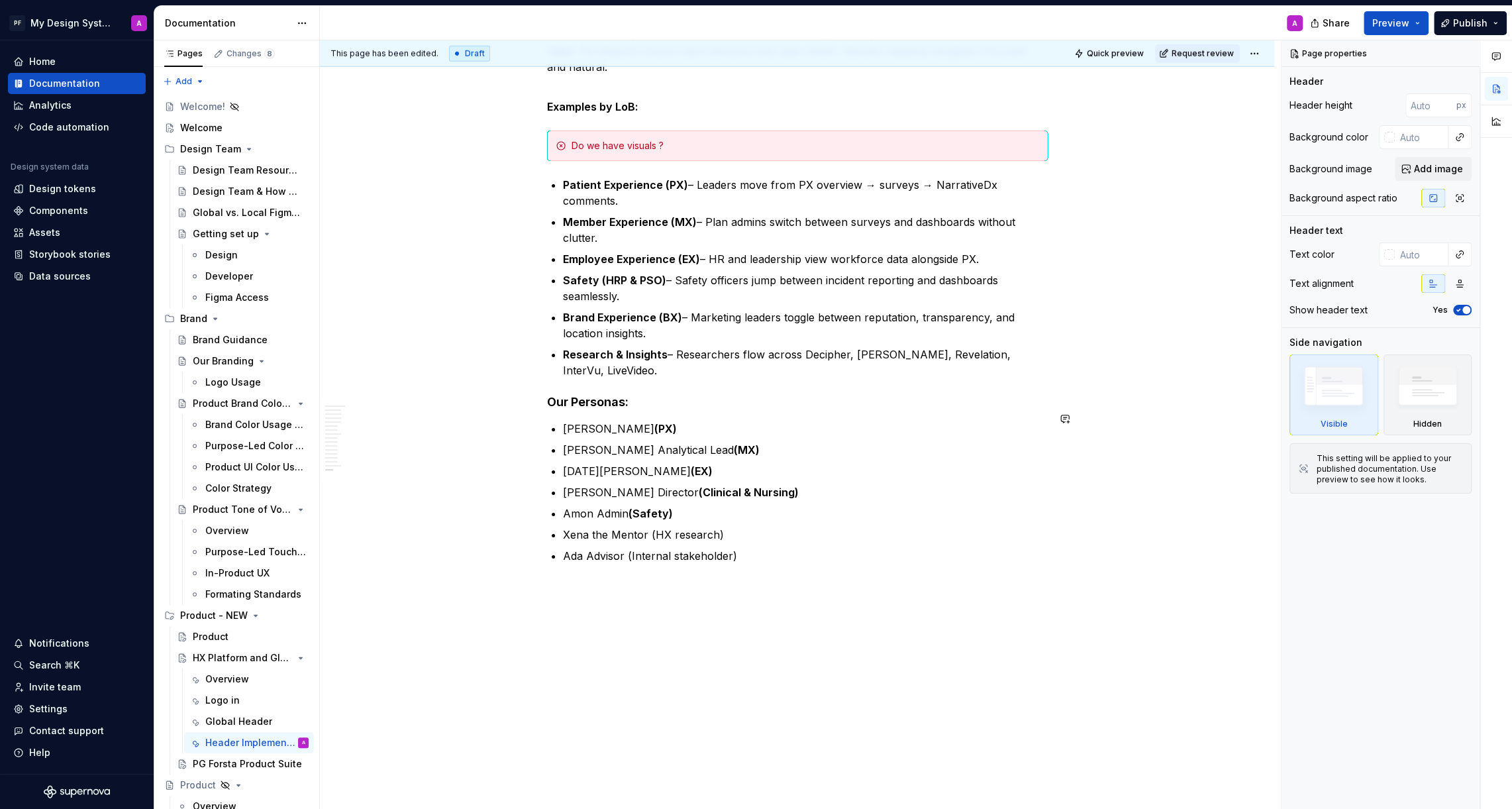
scroll to position [7950, 0]
type textarea "*"
